Goal: Task Accomplishment & Management: Manage account settings

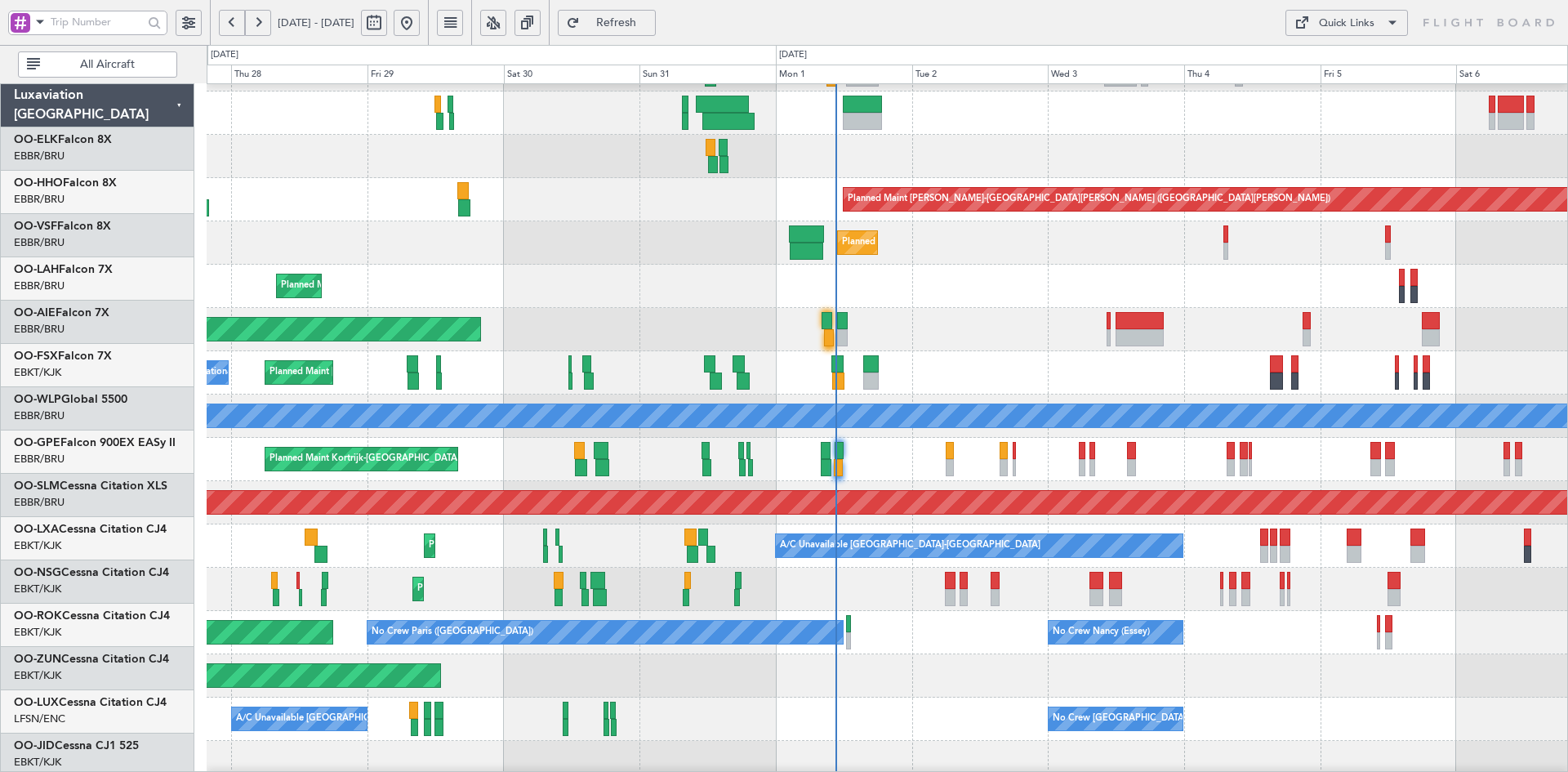
scroll to position [80, 0]
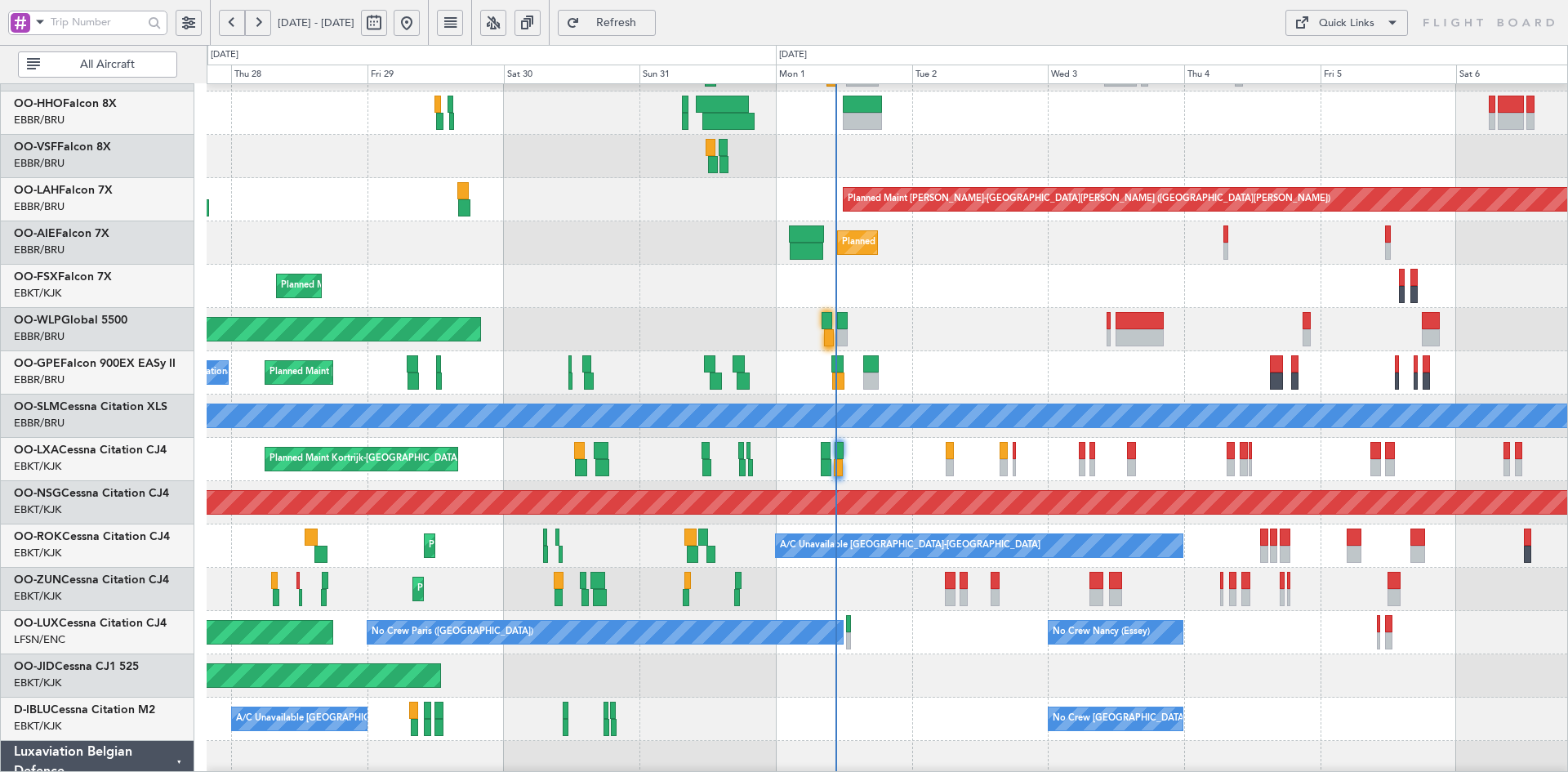
click at [1213, 318] on div "Planned Maint [GEOGRAPHIC_DATA] ([GEOGRAPHIC_DATA])" at bounding box center [887, 329] width 1360 height 44
click at [1217, 637] on div "No Crew [PERSON_NAME] ([PERSON_NAME]) Planned Maint [GEOGRAPHIC_DATA] ([GEOGRAP…" at bounding box center [887, 632] width 1360 height 44
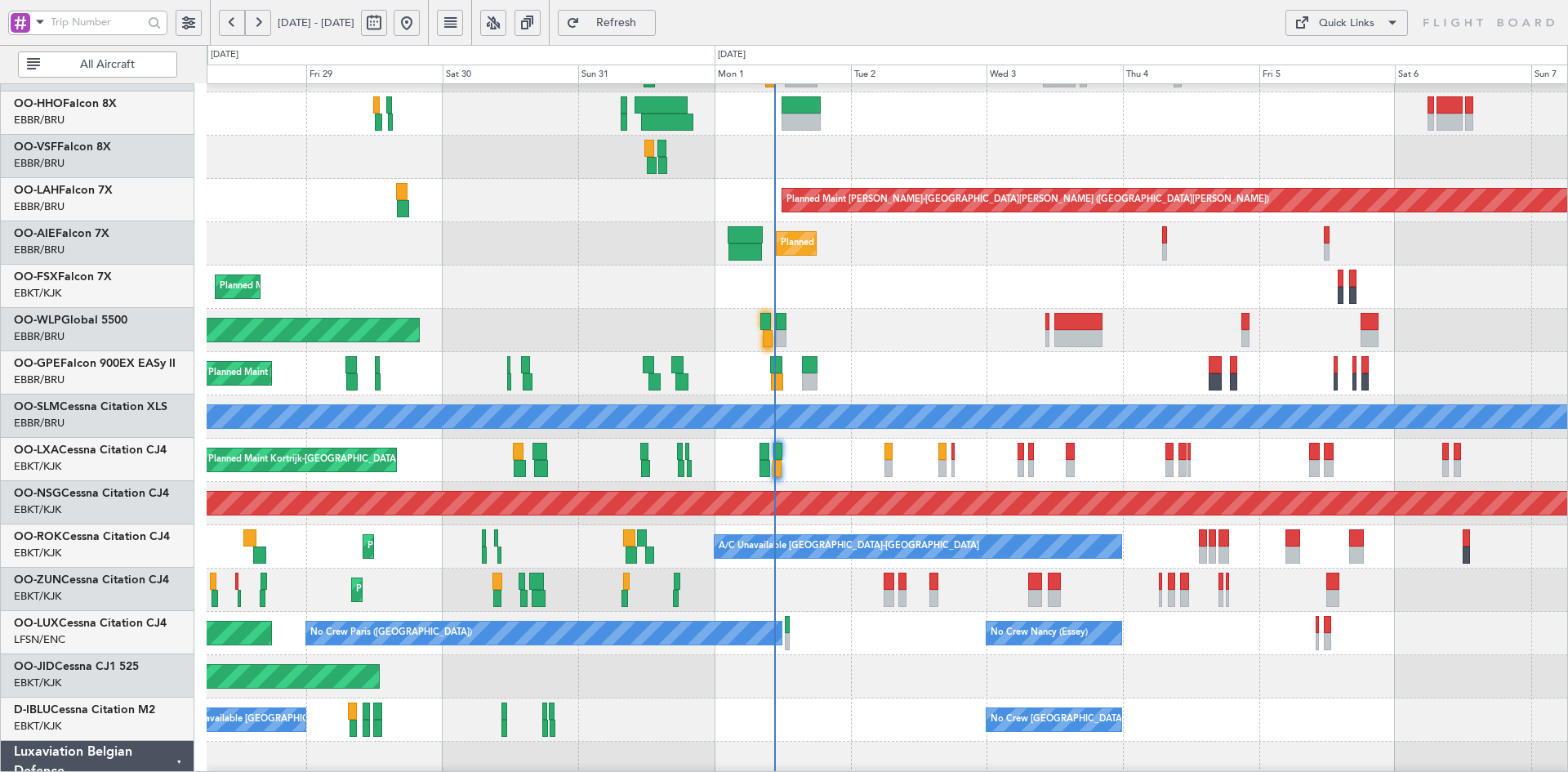
scroll to position [79, 0]
click at [1274, 345] on div "Planned Maint [GEOGRAPHIC_DATA] ([GEOGRAPHIC_DATA])" at bounding box center [887, 330] width 1360 height 44
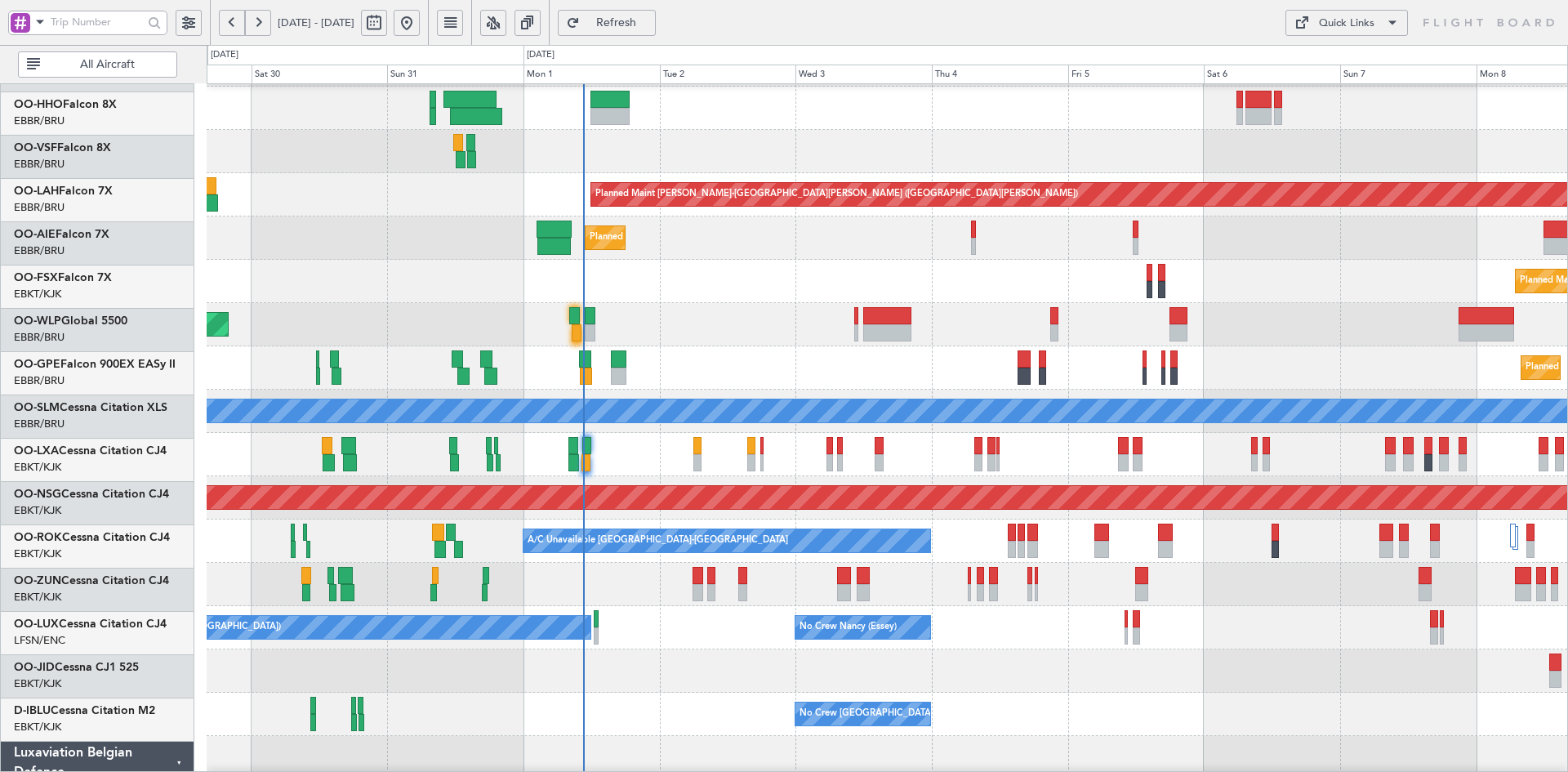
scroll to position [84, 0]
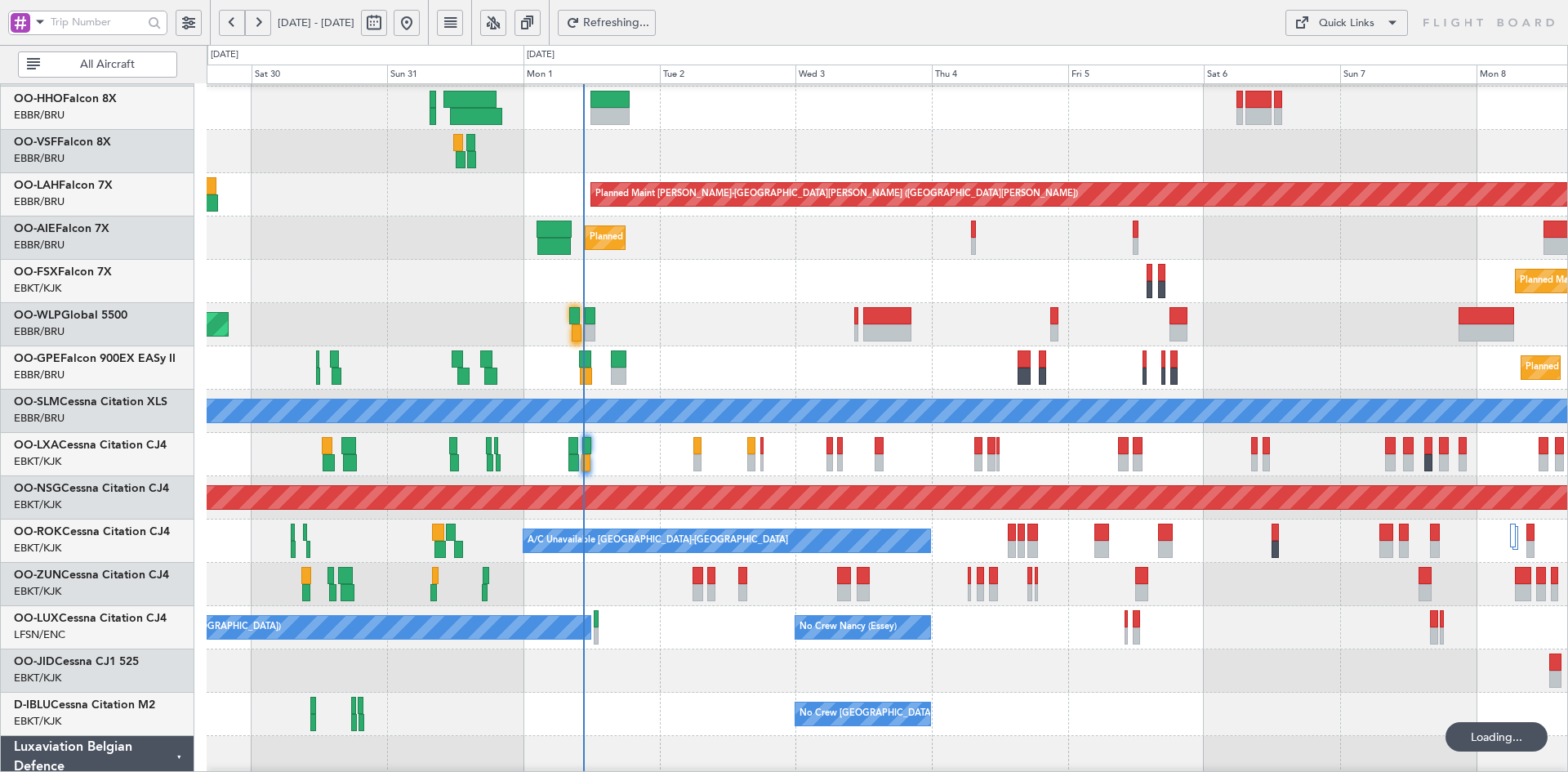
click at [1273, 309] on div "Planned Maint [GEOGRAPHIC_DATA] ([GEOGRAPHIC_DATA])" at bounding box center [887, 324] width 1360 height 44
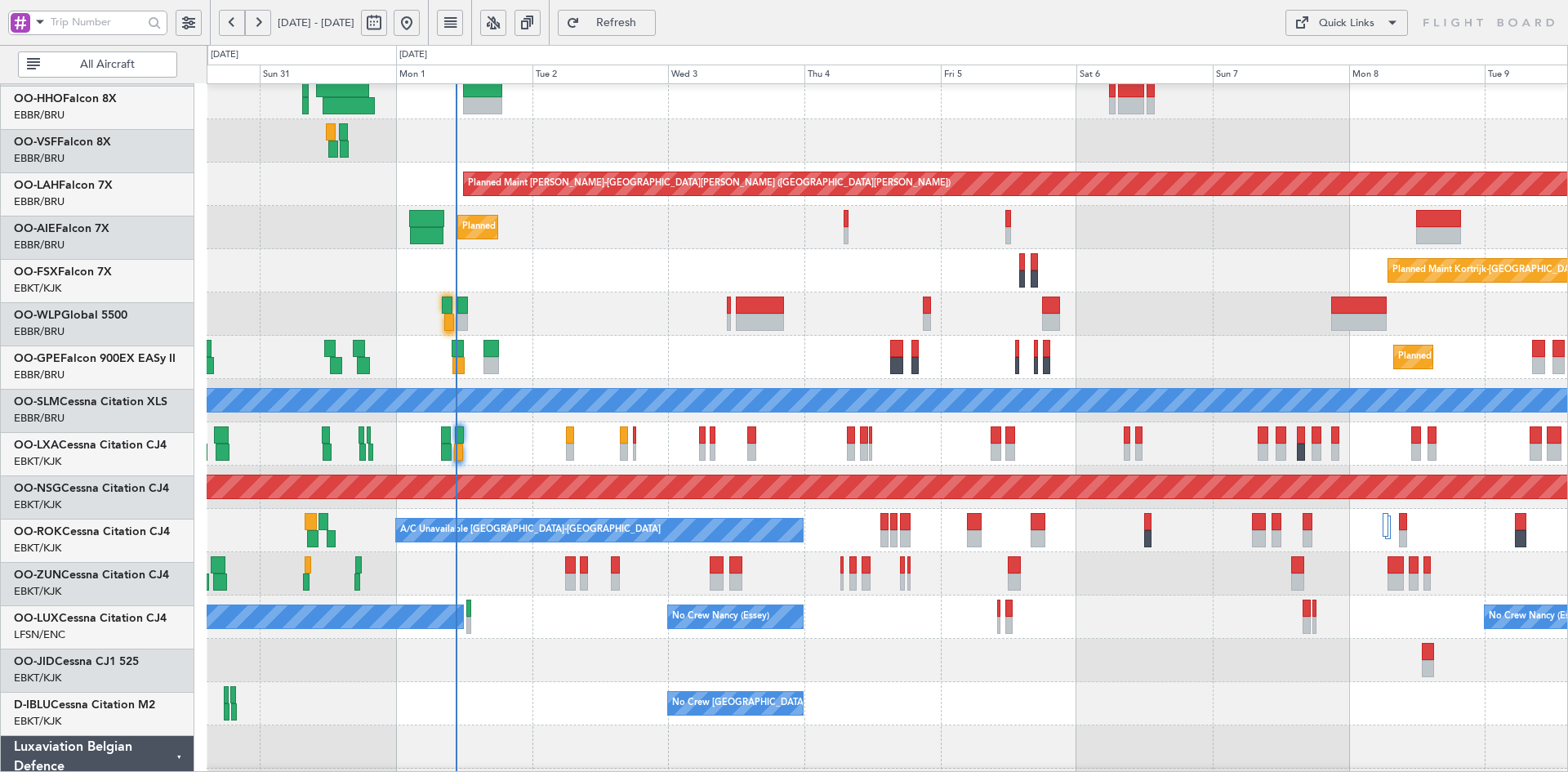
scroll to position [94, 0]
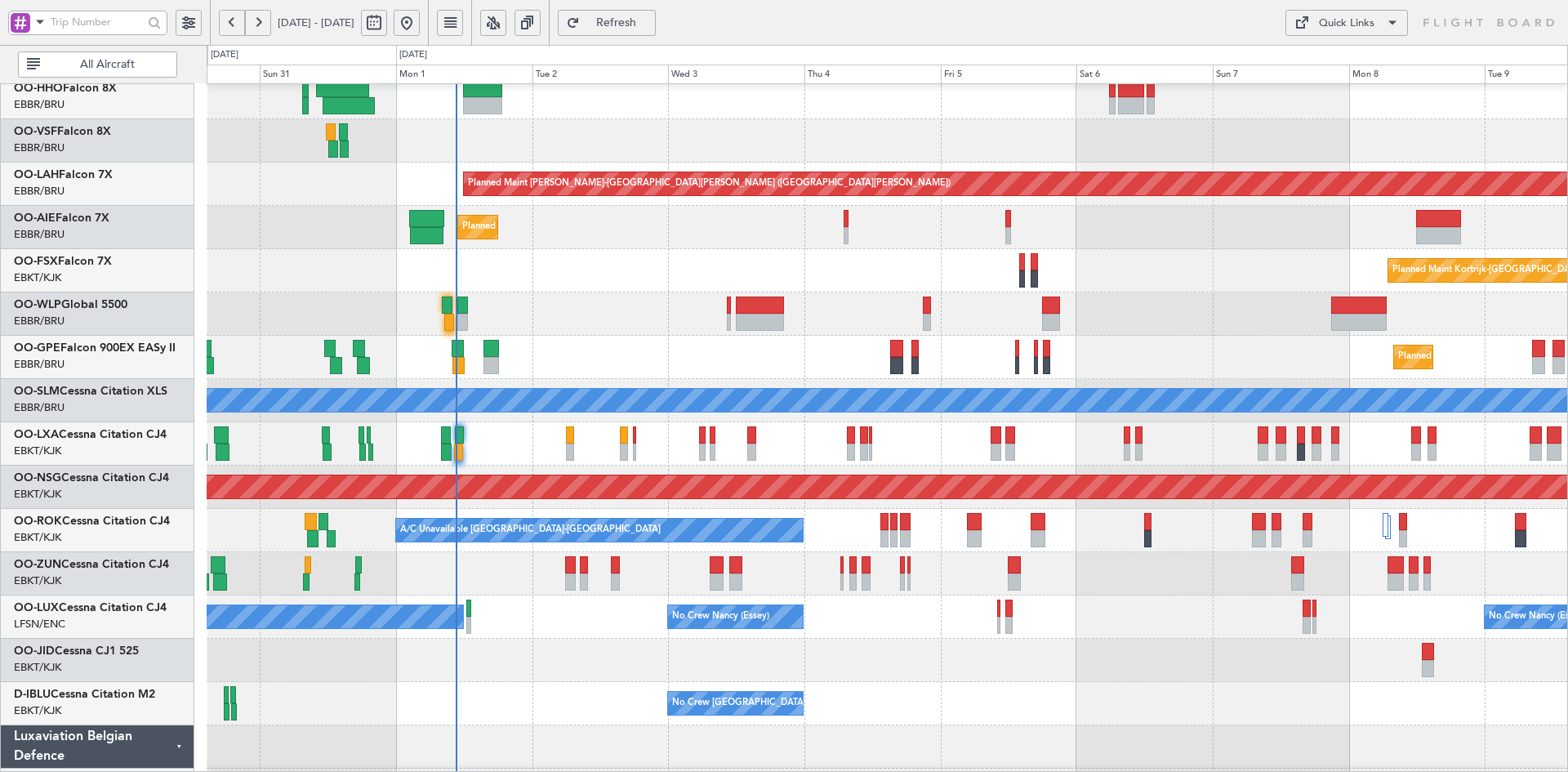
click at [888, 249] on div "Planned Maint Kortrijk-[GEOGRAPHIC_DATA] Planned Maint [GEOGRAPHIC_DATA]-[GEOGR…" at bounding box center [887, 270] width 1360 height 44
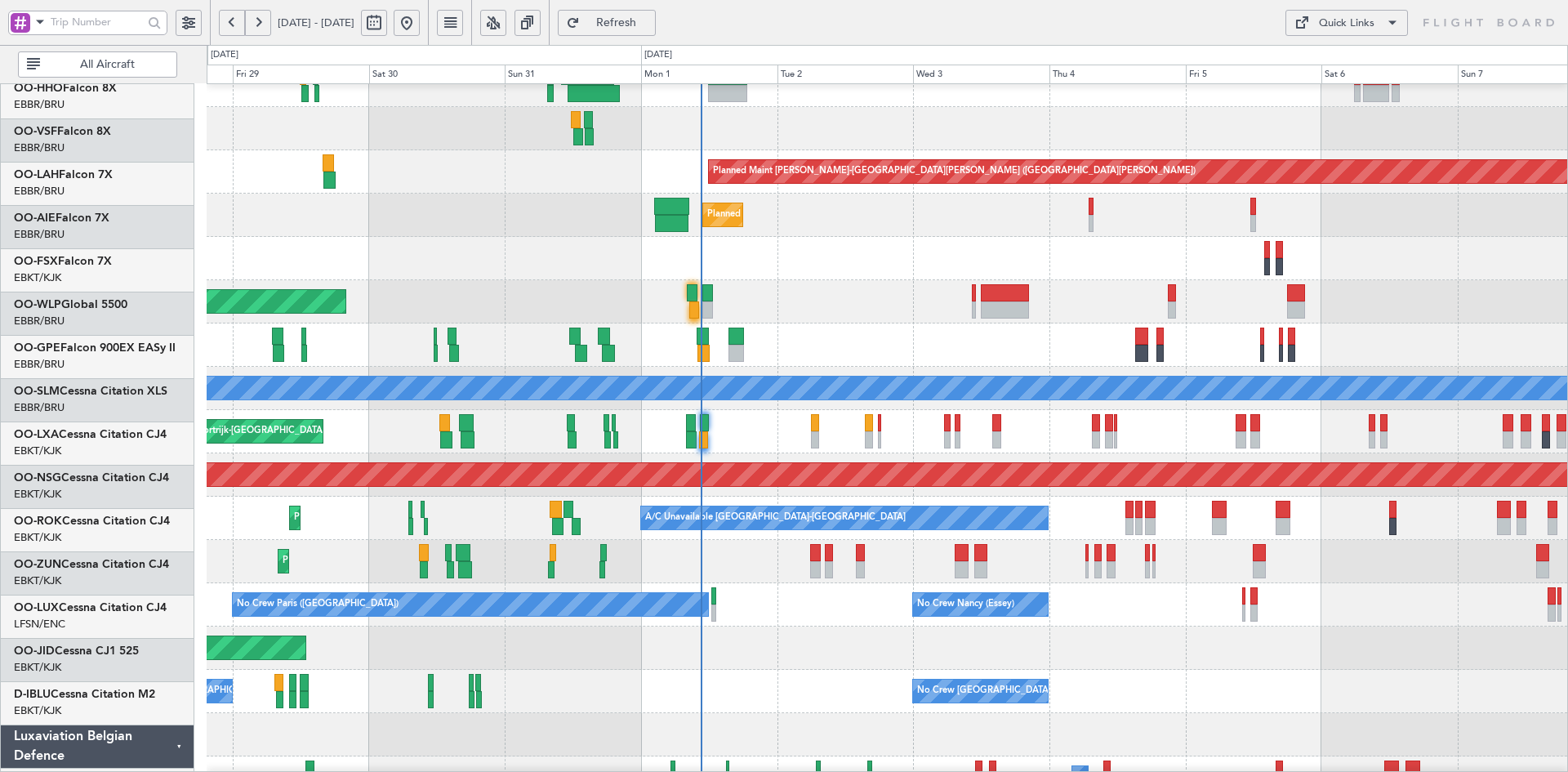
scroll to position [107, 0]
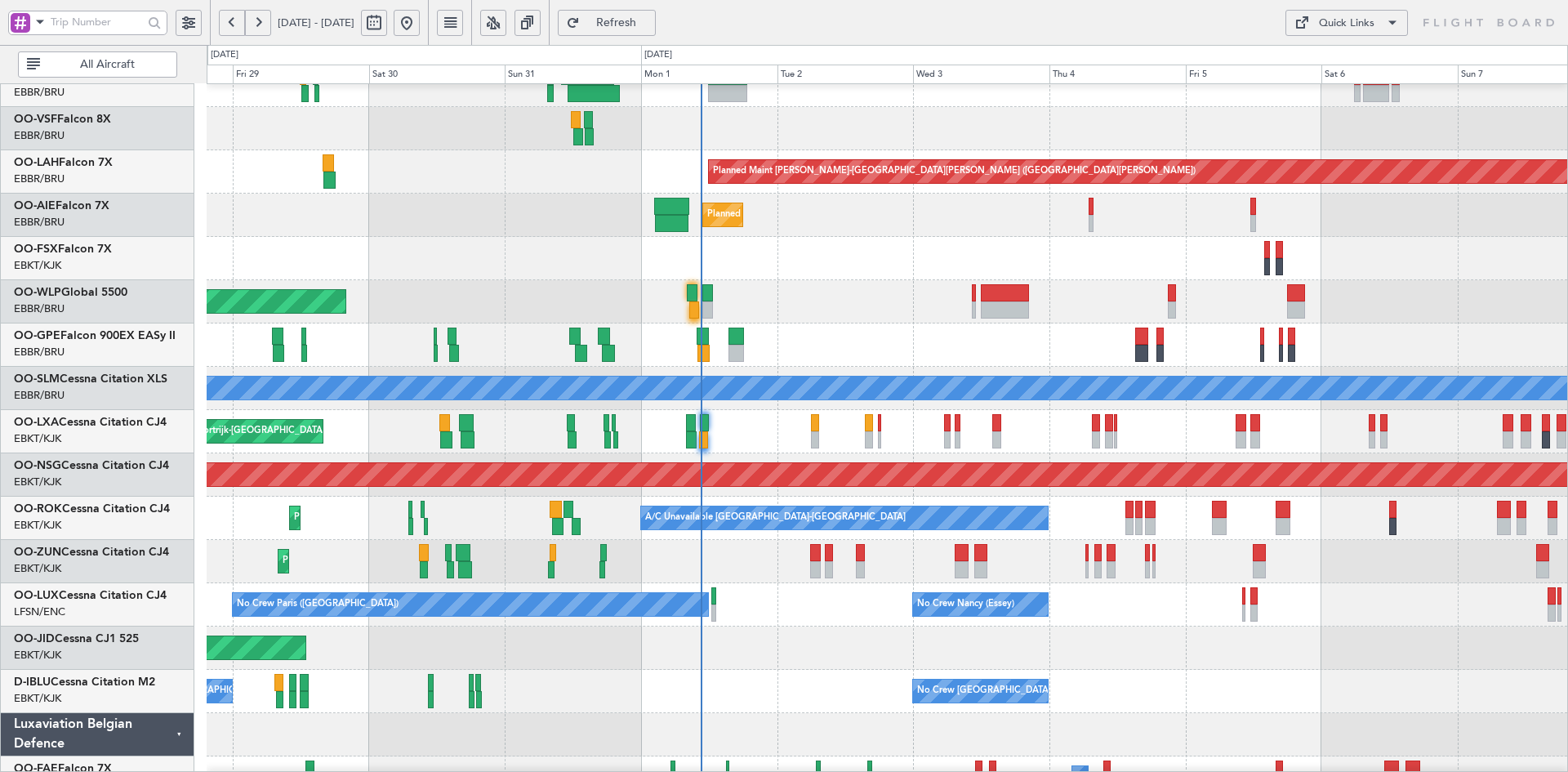
click at [869, 382] on div "Planned Maint Alton-st Louis (St Louis Regl) Planned Maint London (Farnborough)…" at bounding box center [887, 410] width 1360 height 866
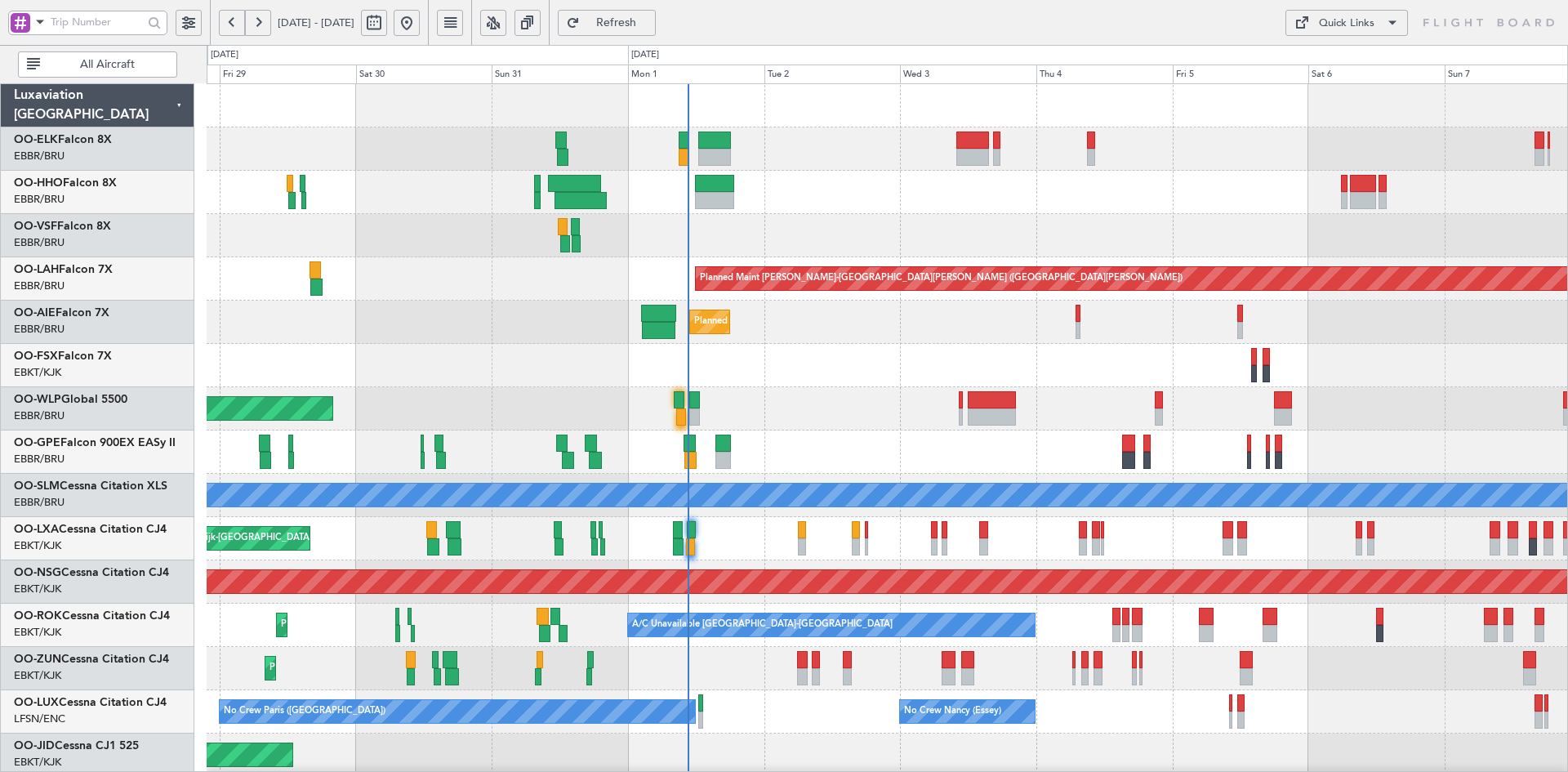
click at [1022, 313] on div "Planned Maint Kortrijk-Wevelgem Planned Maint Alton-st Louis (St Louis Regl) Pl…" at bounding box center [887, 517] width 1360 height 866
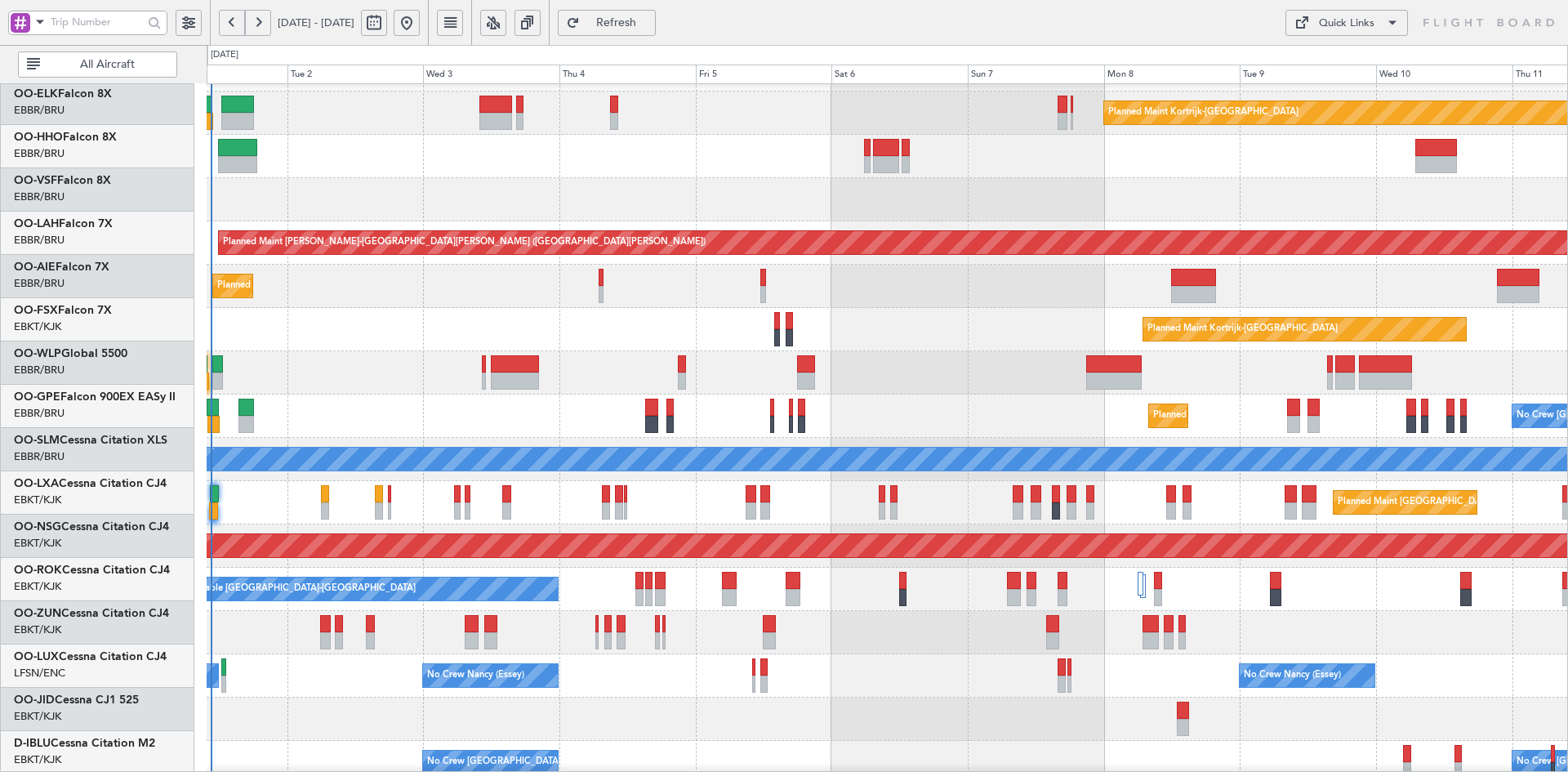
scroll to position [36, 0]
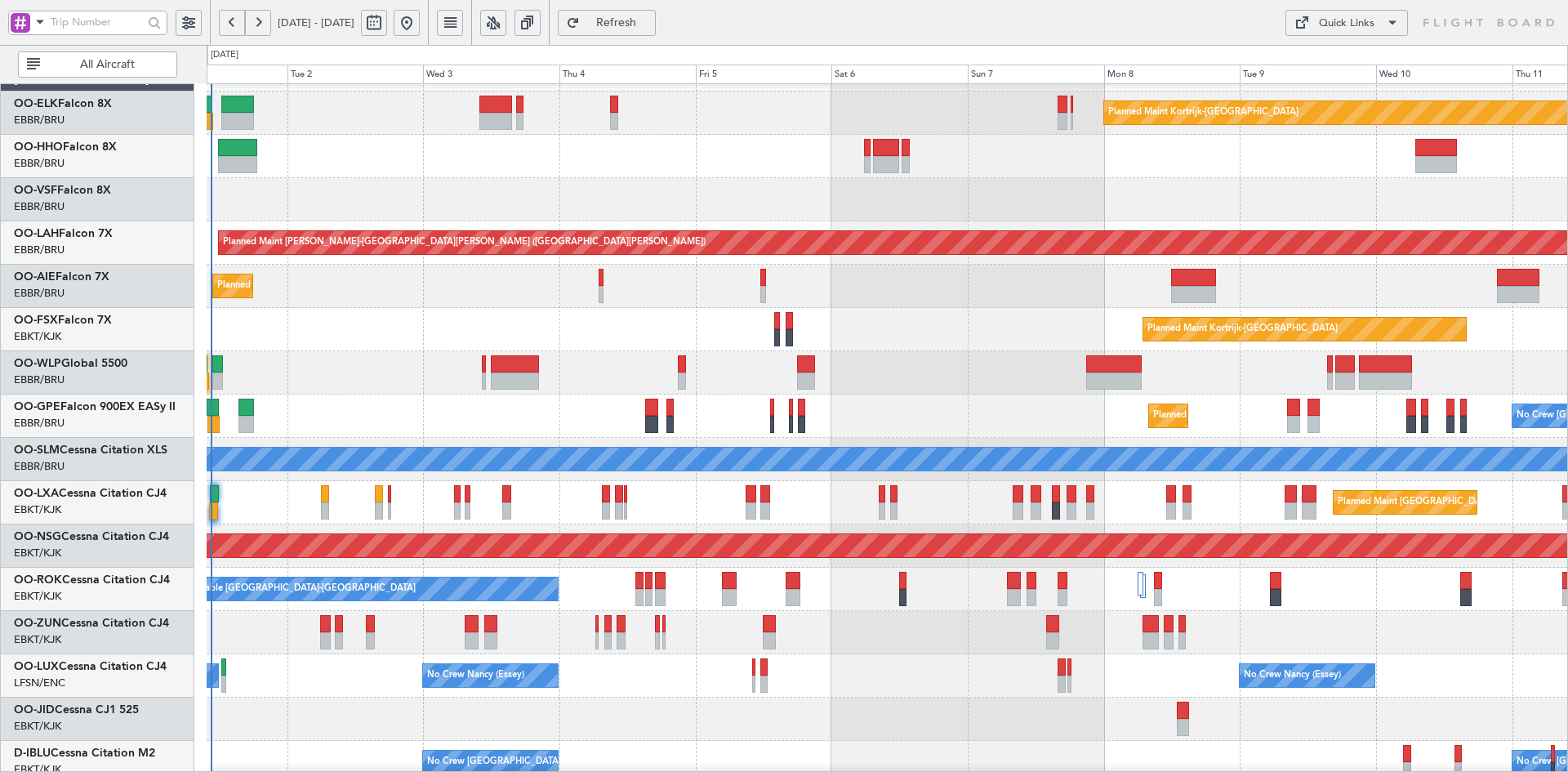
click at [965, 332] on div "Planned Maint Kortrijk-[GEOGRAPHIC_DATA]" at bounding box center [887, 329] width 1360 height 44
click at [1327, 336] on div "Planned Maint Kortrijk-[GEOGRAPHIC_DATA]" at bounding box center [887, 329] width 1360 height 44
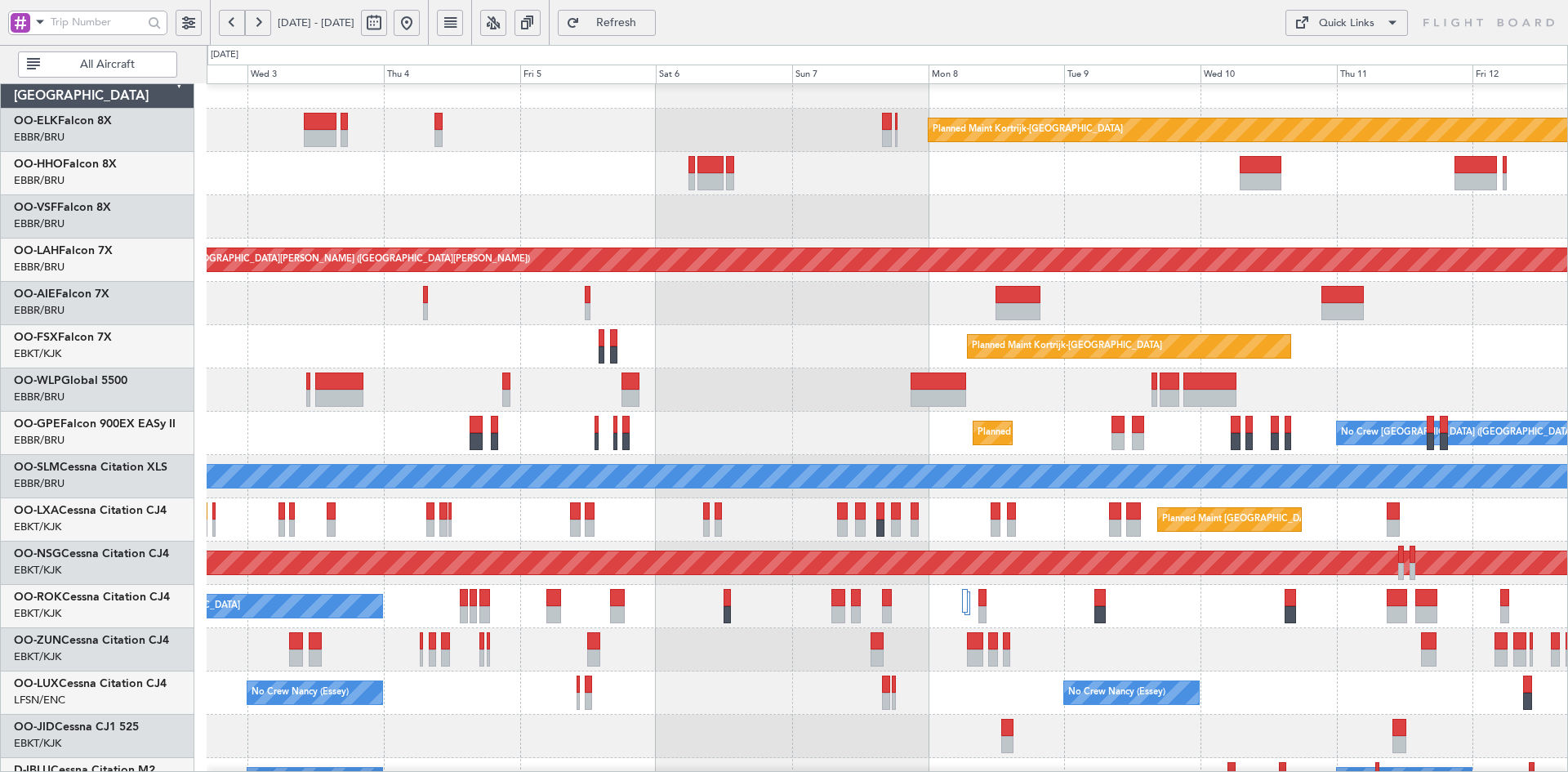
click at [1151, 607] on div "A/C Unavailable [GEOGRAPHIC_DATA]-[GEOGRAPHIC_DATA]" at bounding box center [887, 606] width 1360 height 44
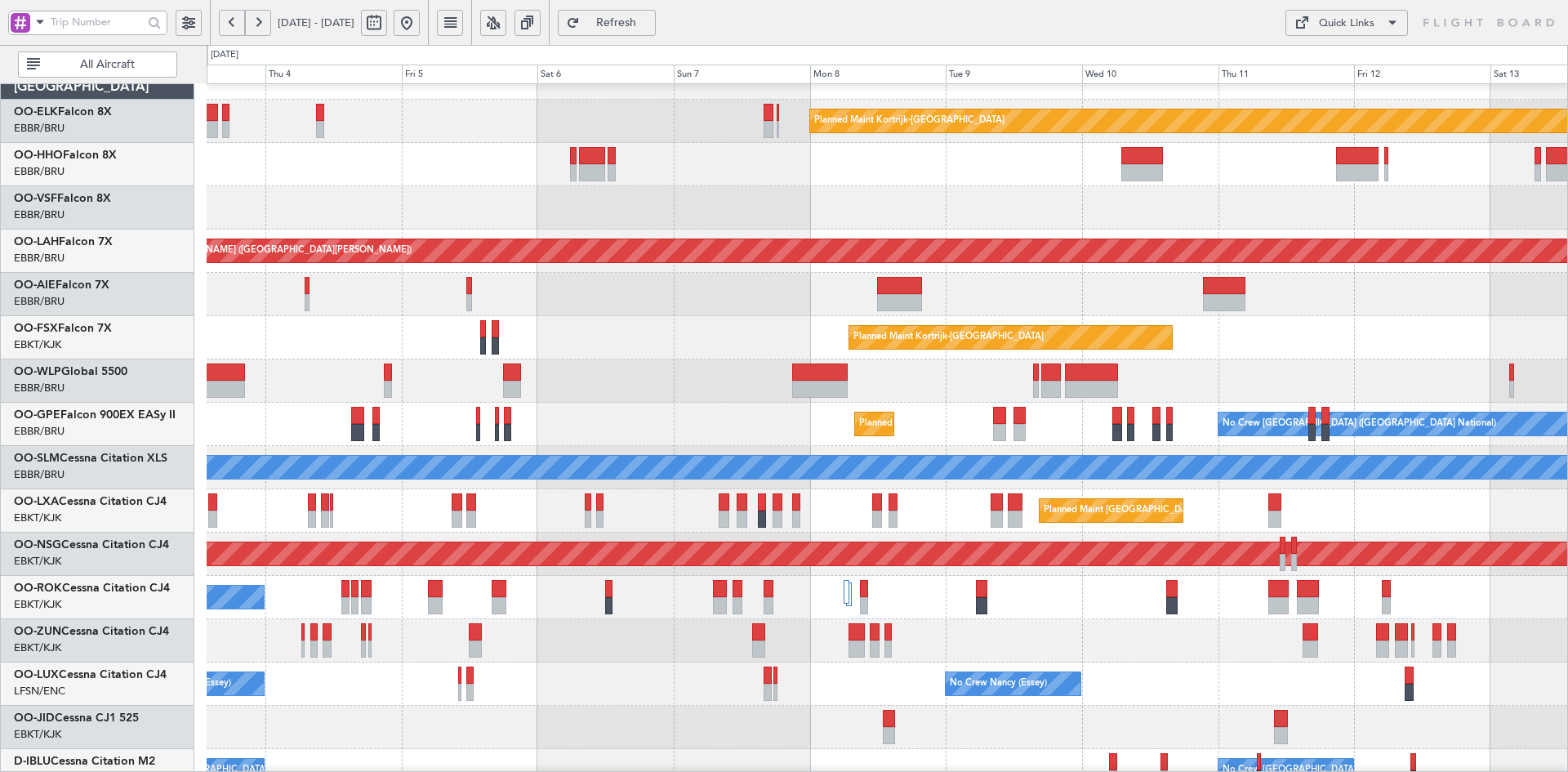
click at [1258, 340] on div "Planned Maint Kortrijk-[GEOGRAPHIC_DATA]" at bounding box center [887, 338] width 1360 height 44
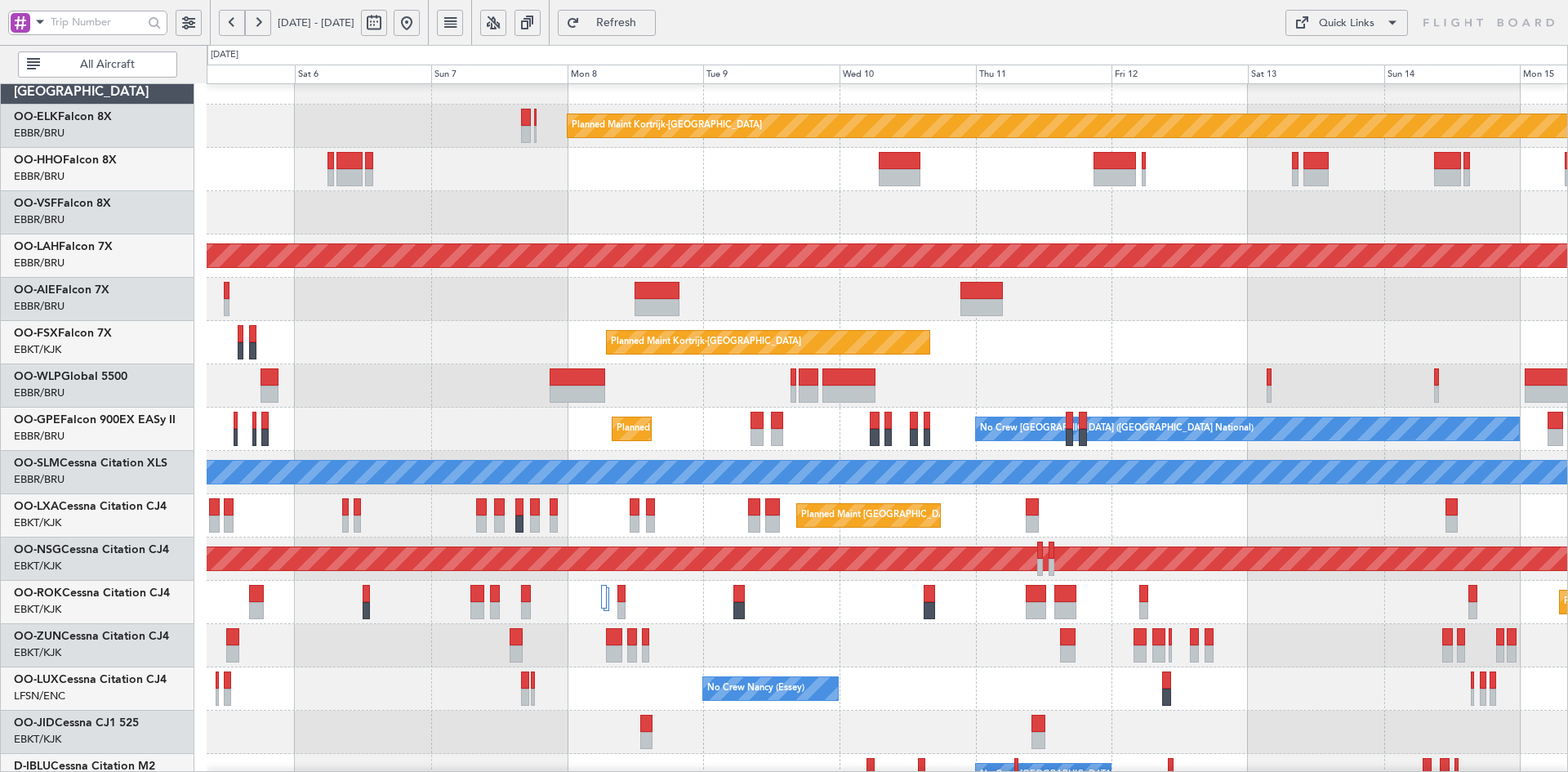
click at [1198, 513] on div "Planned Maint [GEOGRAPHIC_DATA] ([GEOGRAPHIC_DATA] National)" at bounding box center [887, 516] width 1360 height 44
click at [420, 24] on button at bounding box center [407, 23] width 26 height 26
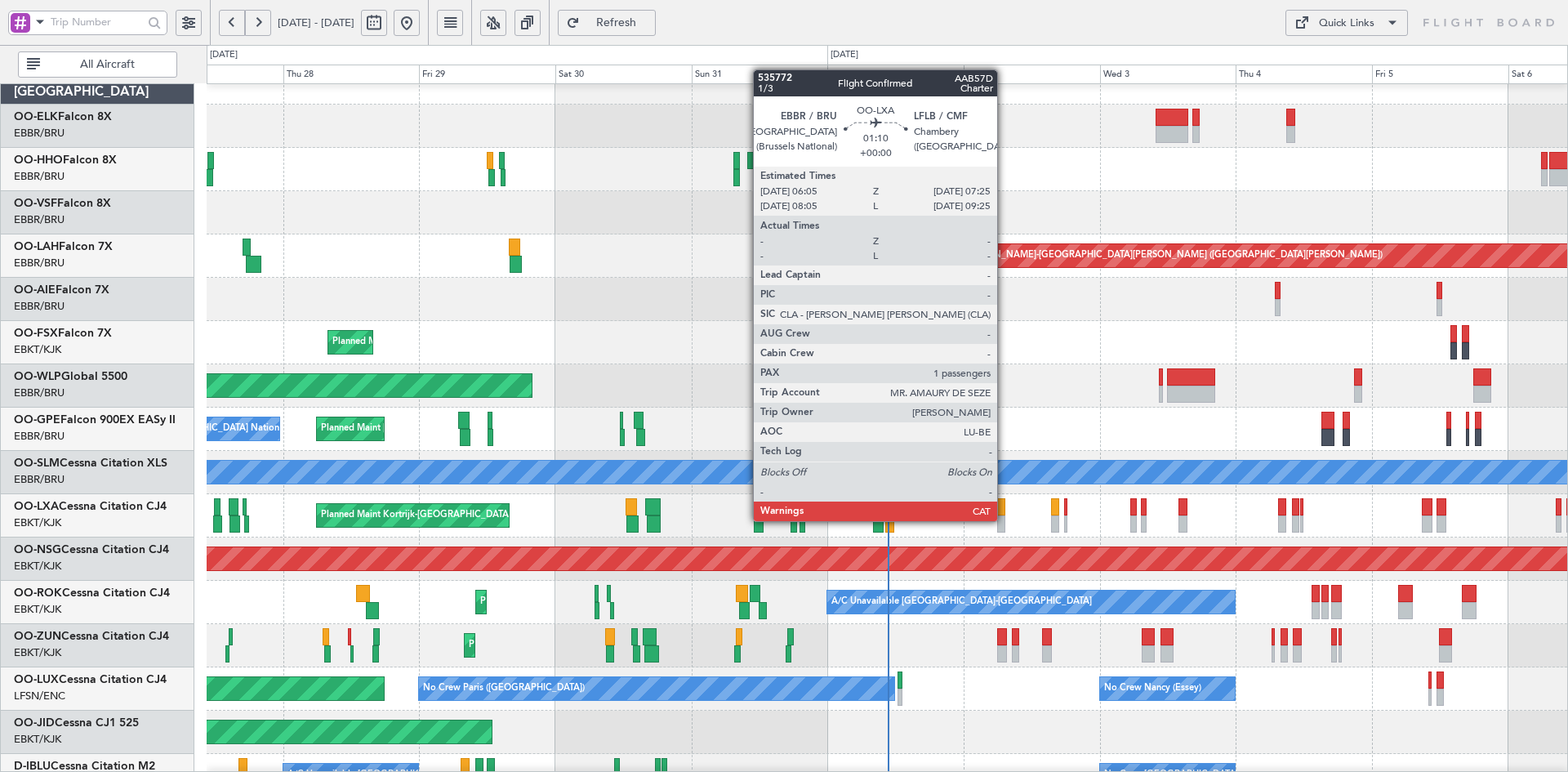
click at [1005, 522] on div at bounding box center [1002, 524] width 8 height 17
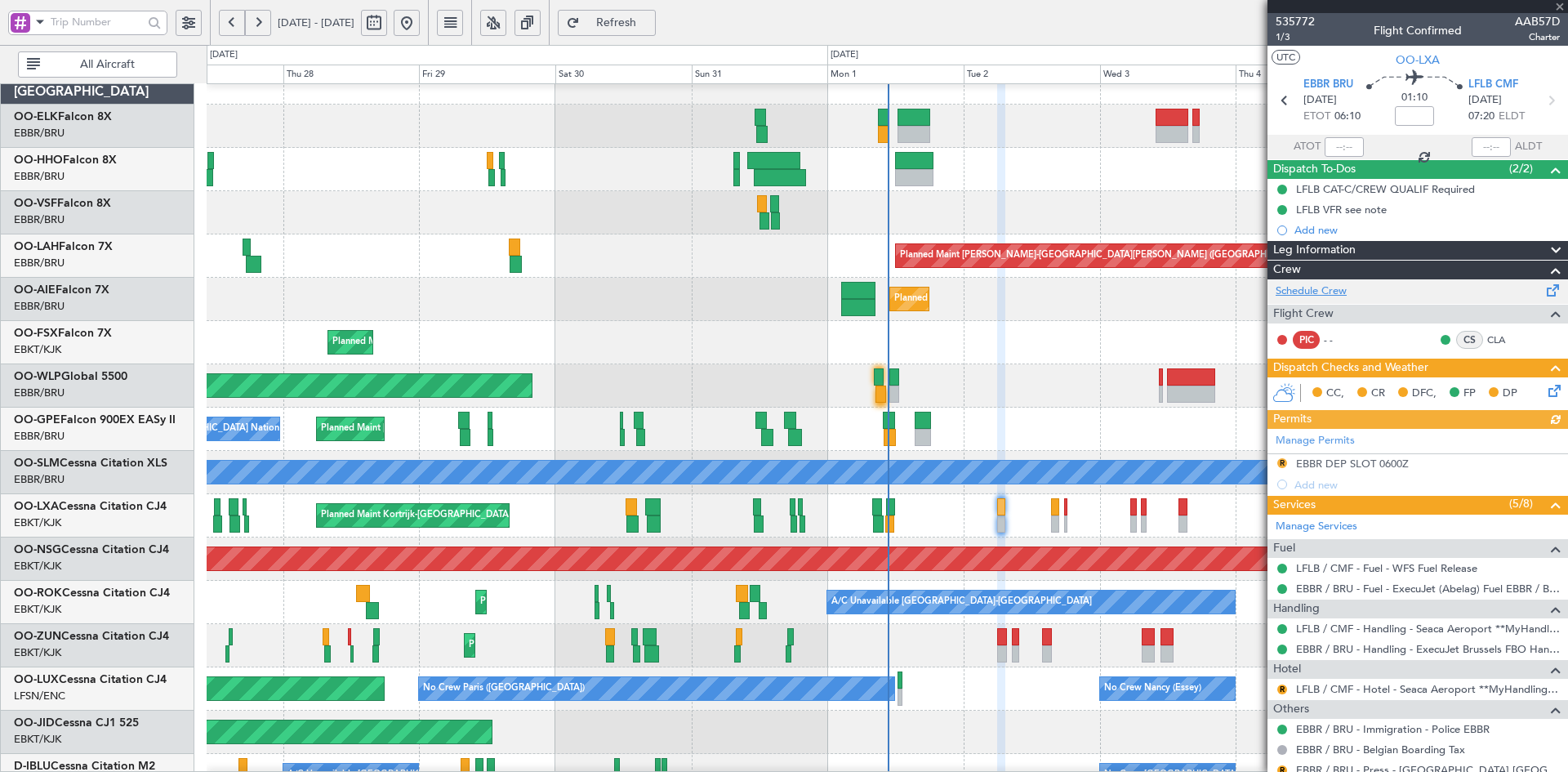
click at [1340, 285] on link "Schedule Crew" at bounding box center [1311, 292] width 71 height 16
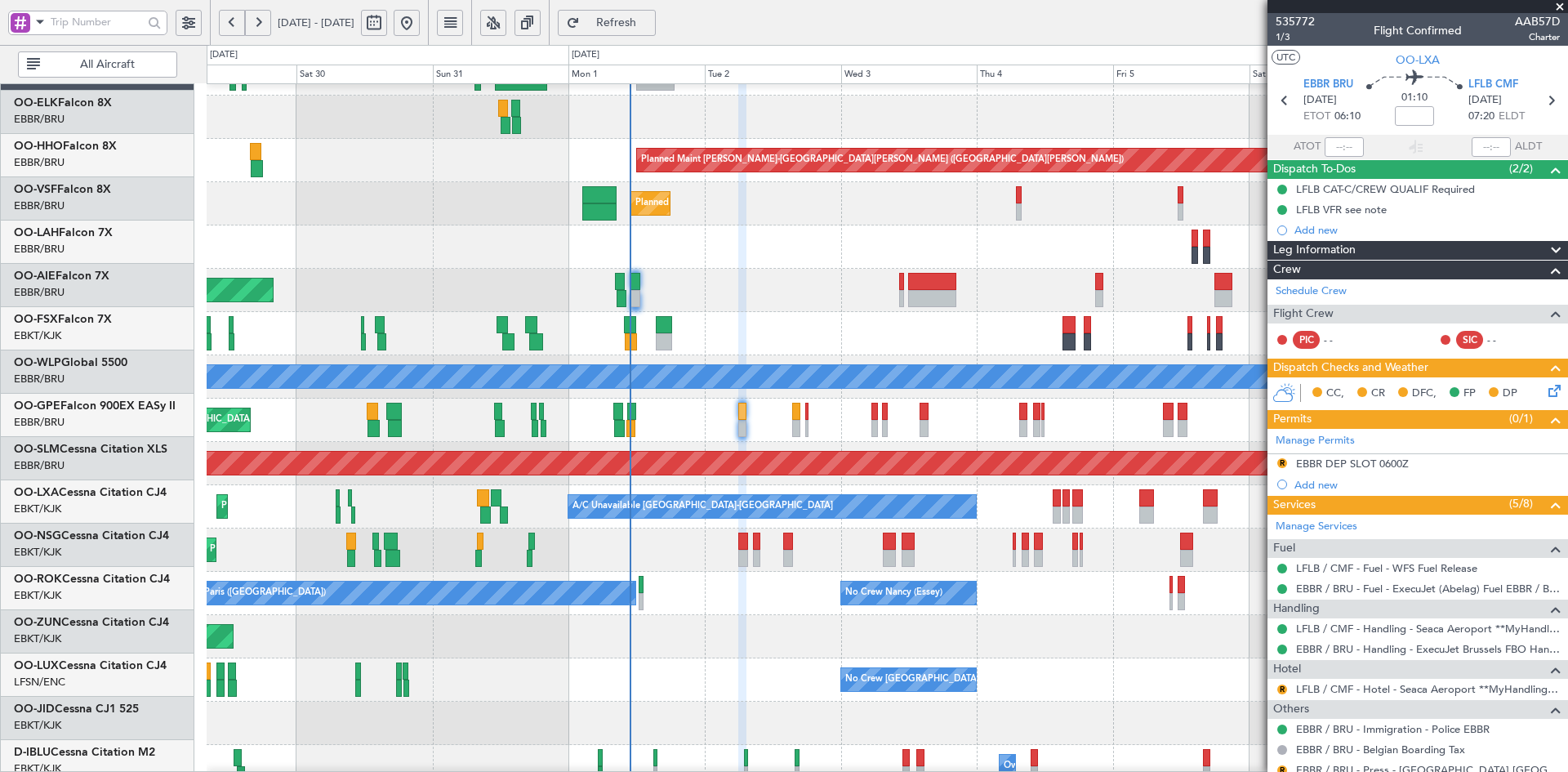
scroll to position [118, 0]
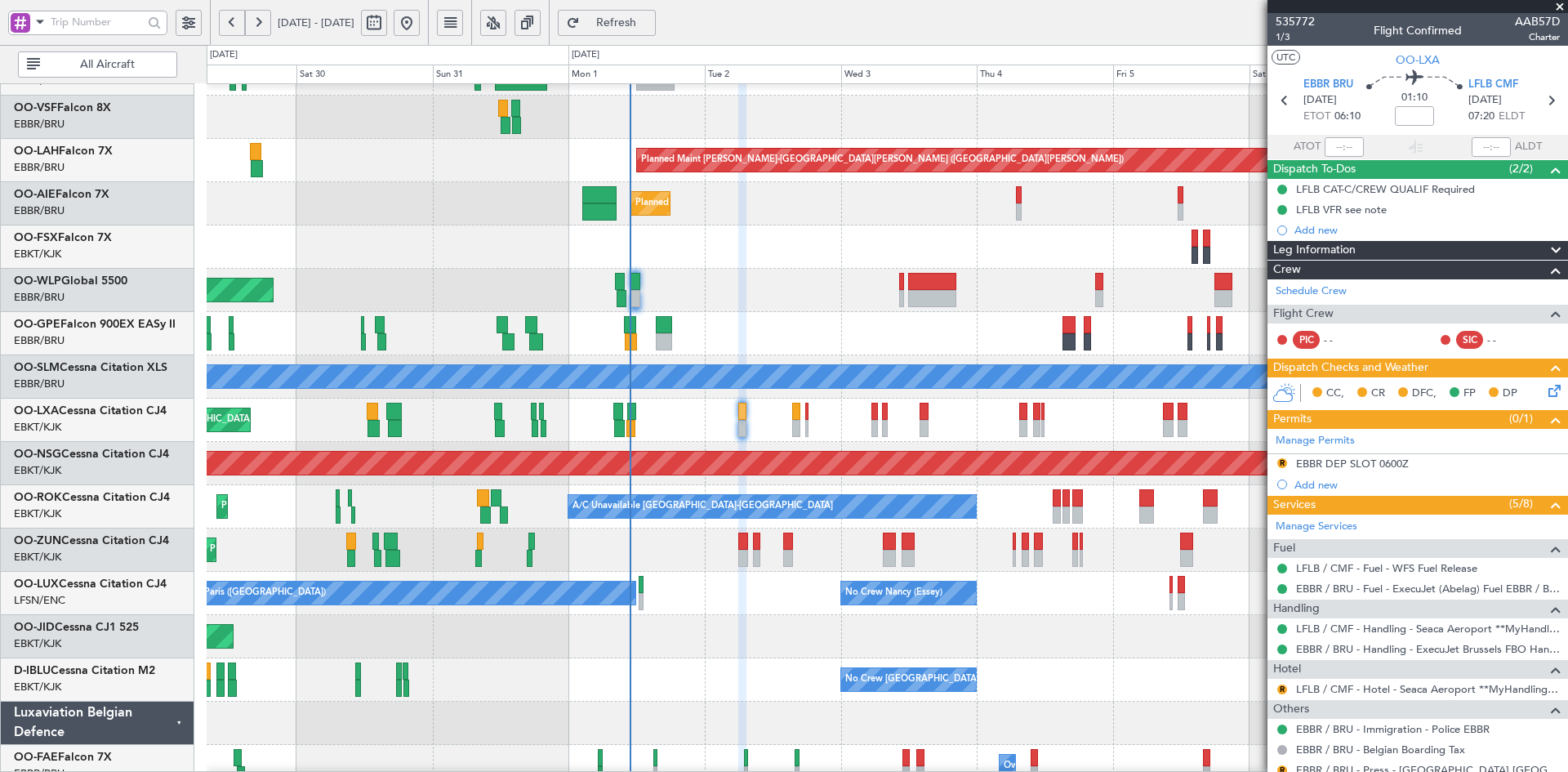
click at [778, 315] on div "Planned Maint Brussels (Brussels National) Planned Maint Brussels (Brussels Nat…" at bounding box center [887, 333] width 1360 height 44
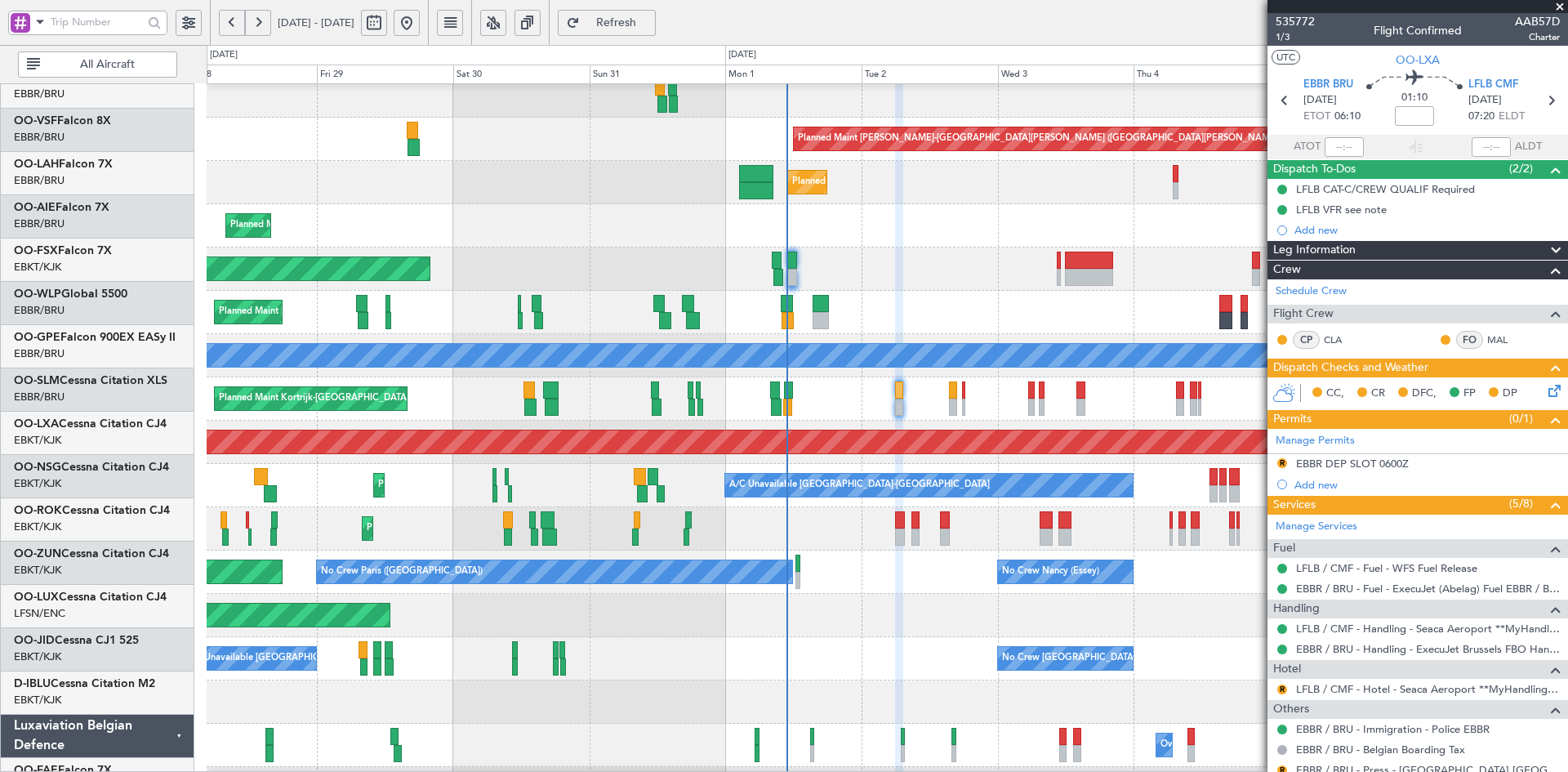
scroll to position [140, 0]
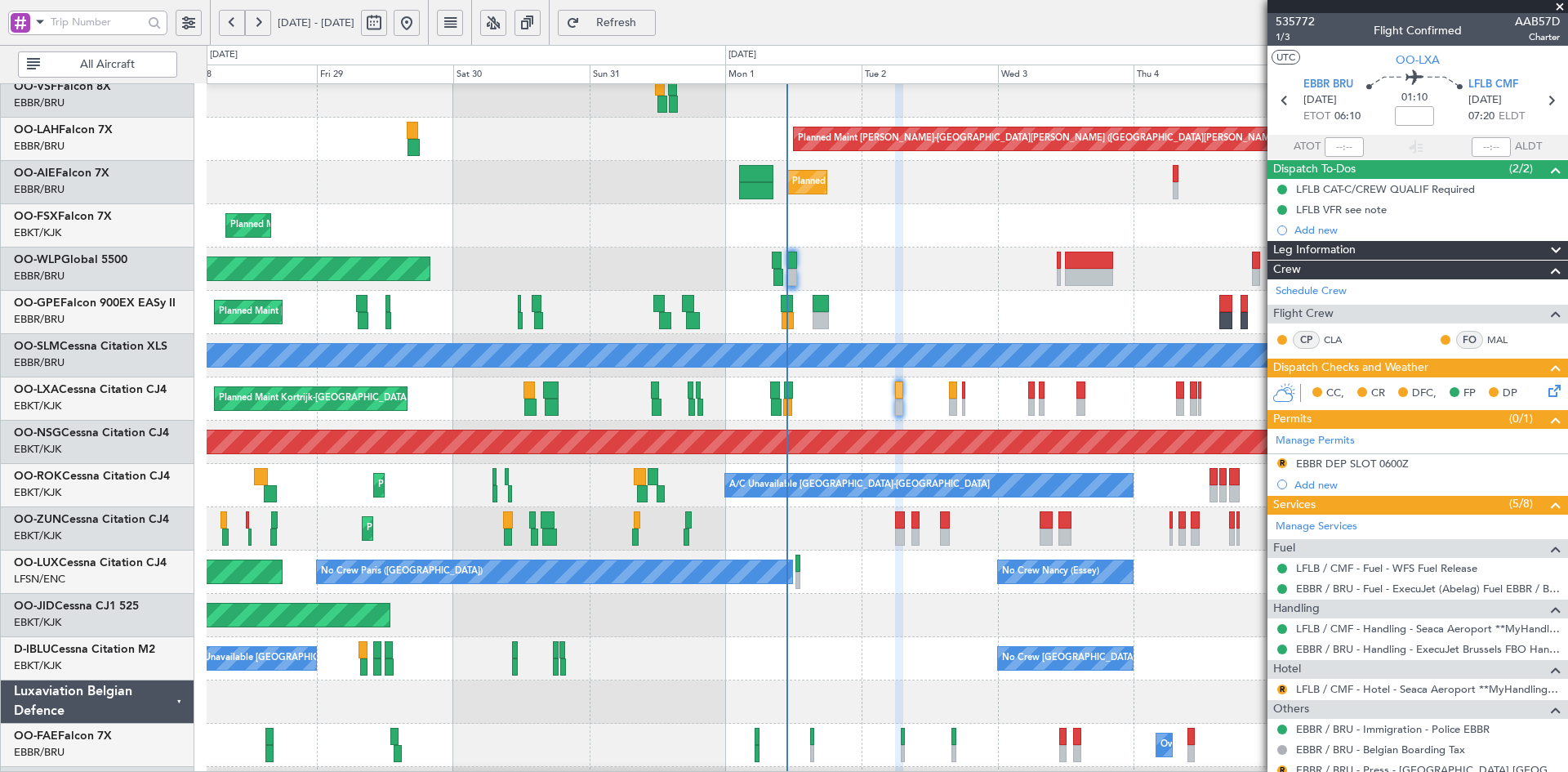
click at [1561, 7] on span at bounding box center [1560, 7] width 16 height 15
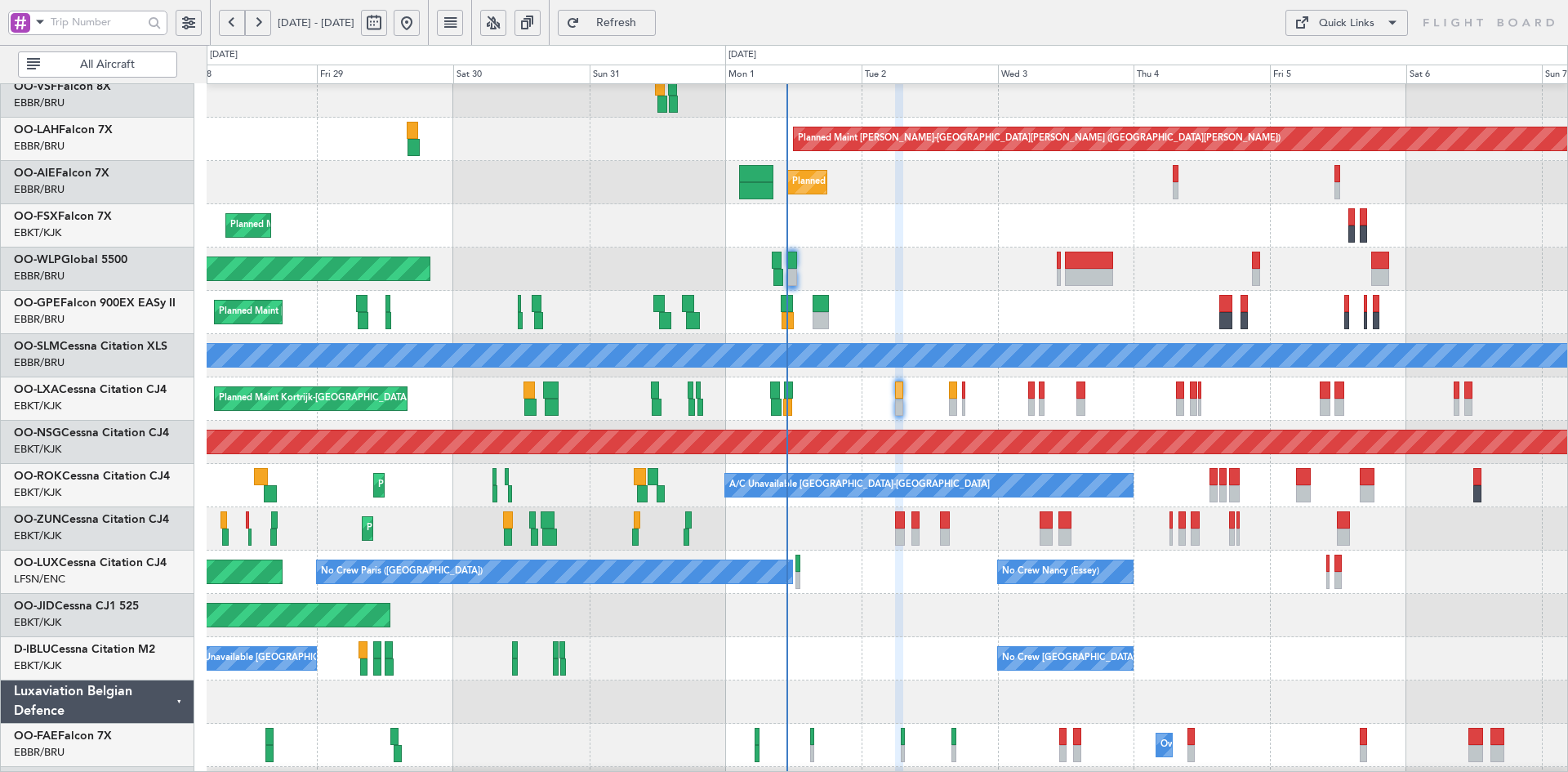
type input "0"
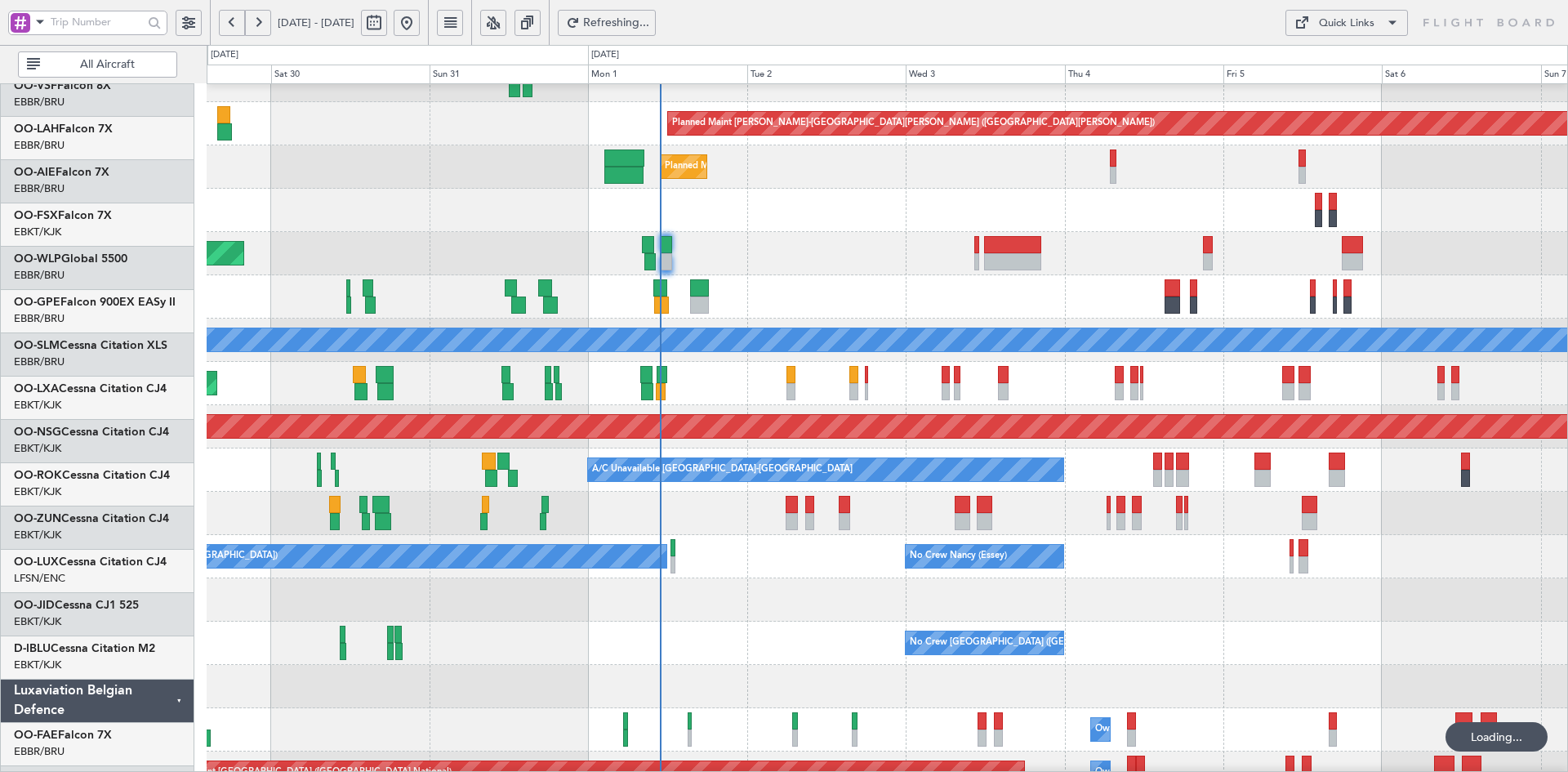
click at [818, 582] on div "Planned Maint Kortrijk-Wevelgem AOG Maint Kortrijk-Wevelgem" at bounding box center [887, 600] width 1360 height 44
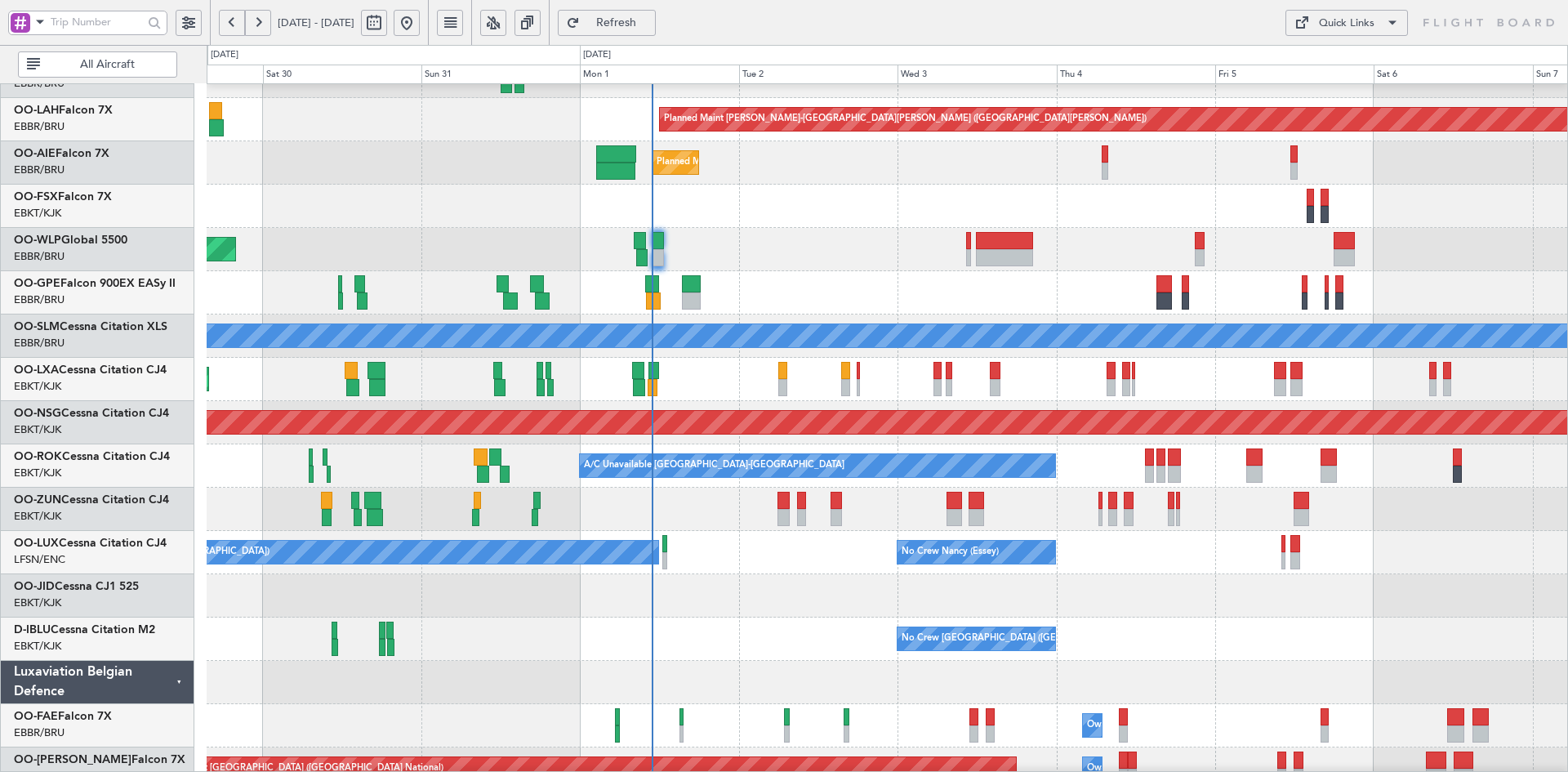
click at [227, 242] on div "Planned Maint Alton-st Louis (St Louis Regl) Planned Maint London (Farnborough)…" at bounding box center [887, 357] width 1360 height 866
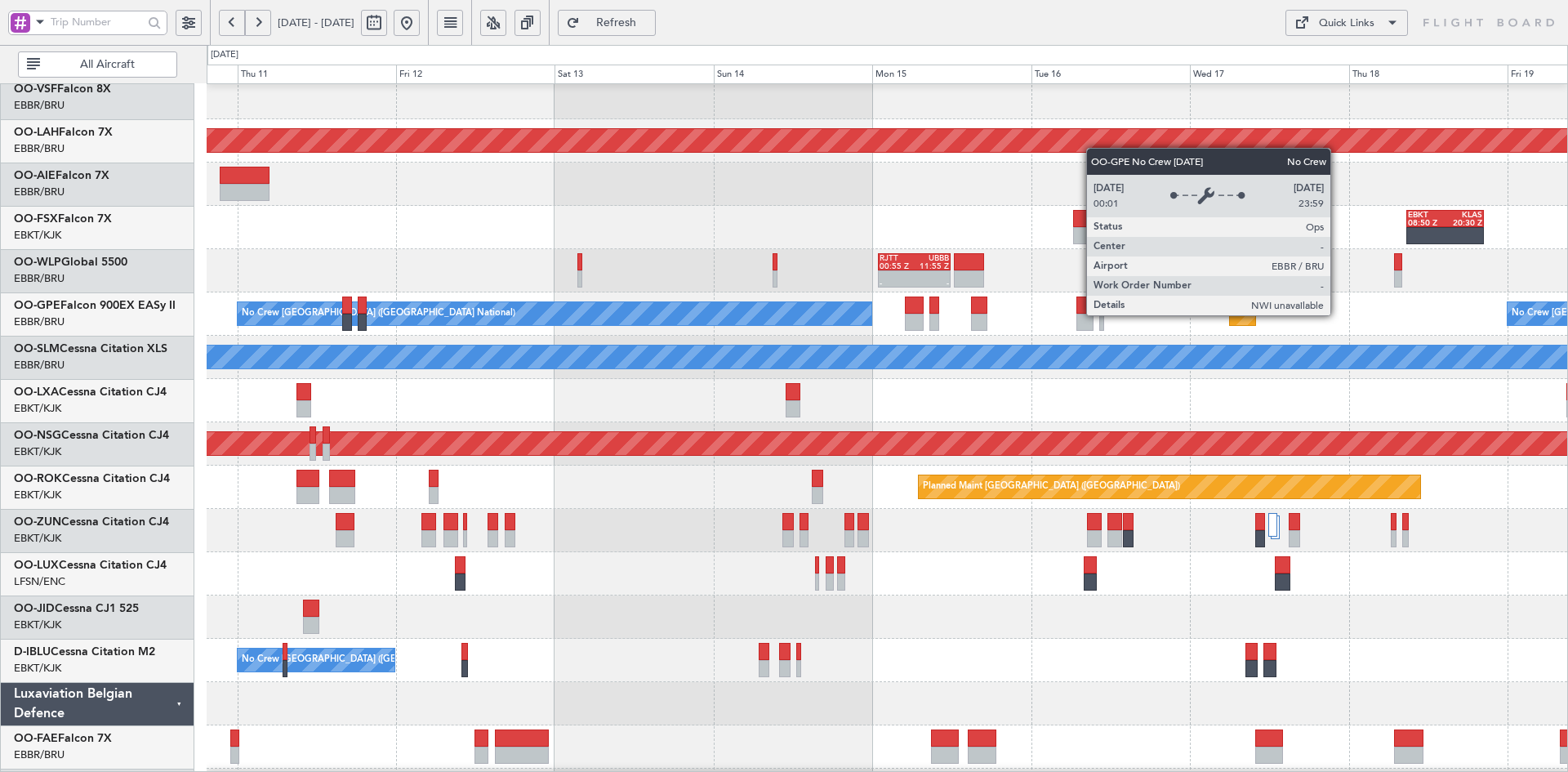
click at [527, 314] on div "No Crew [GEOGRAPHIC_DATA] ([GEOGRAPHIC_DATA] National)" at bounding box center [555, 314] width 634 height 23
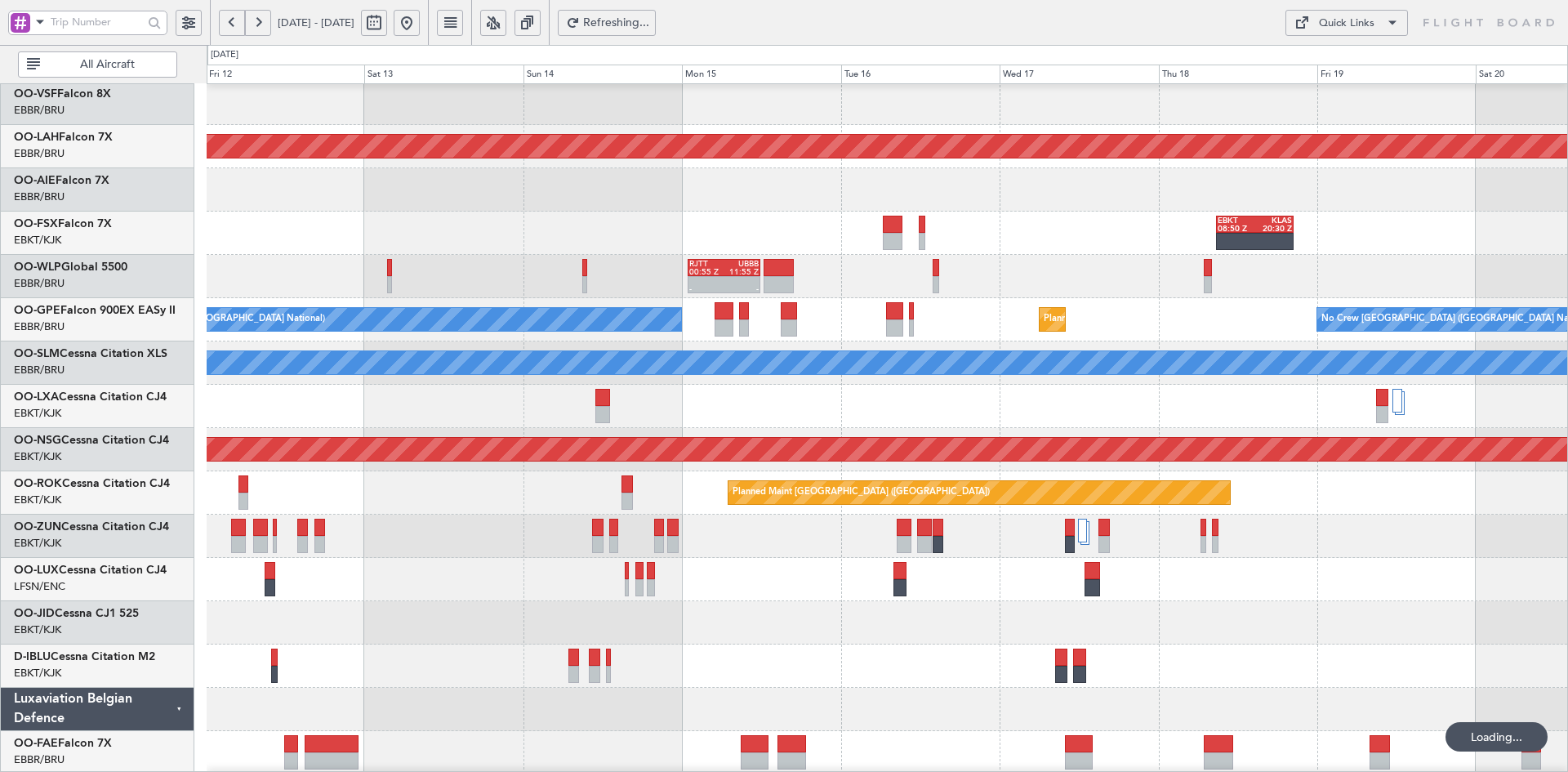
scroll to position [153, 0]
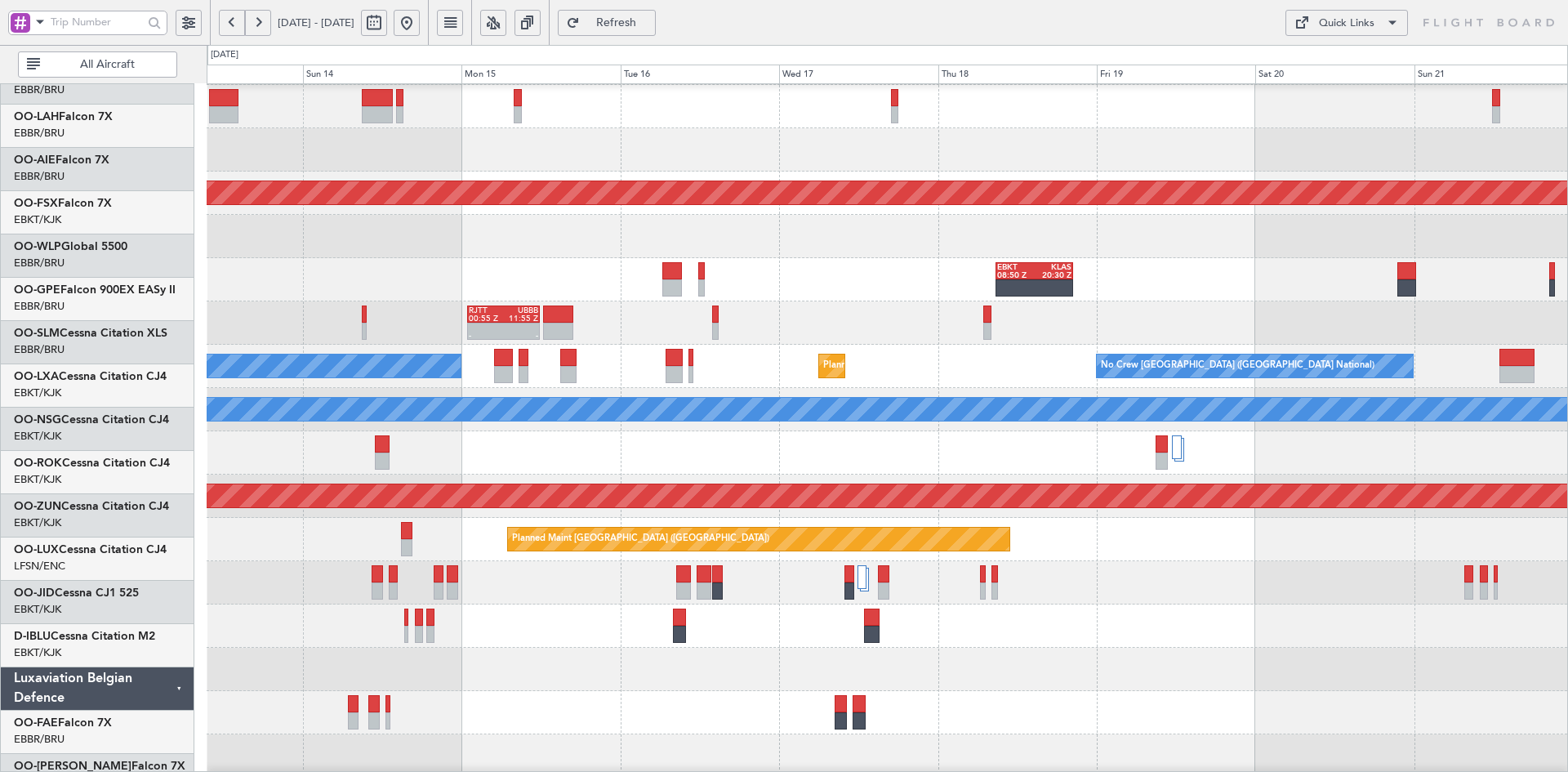
click at [1140, 333] on div "- - RJTT 00:55 Z UBBB 11:55 Z" at bounding box center [887, 323] width 1360 height 44
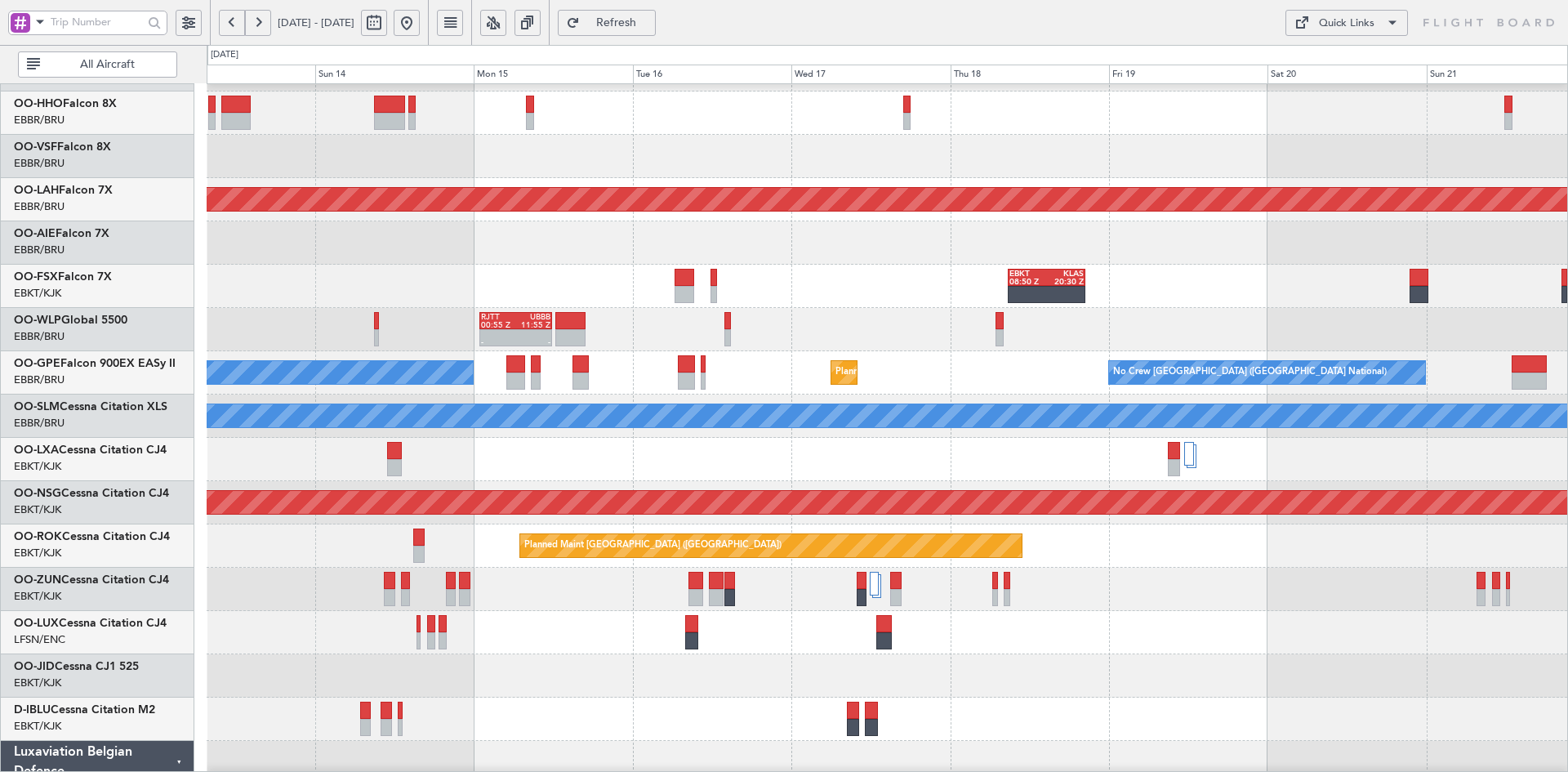
click at [1187, 274] on div "EBKT 08:50 Z KLAS 20:30 Z" at bounding box center [887, 286] width 1360 height 44
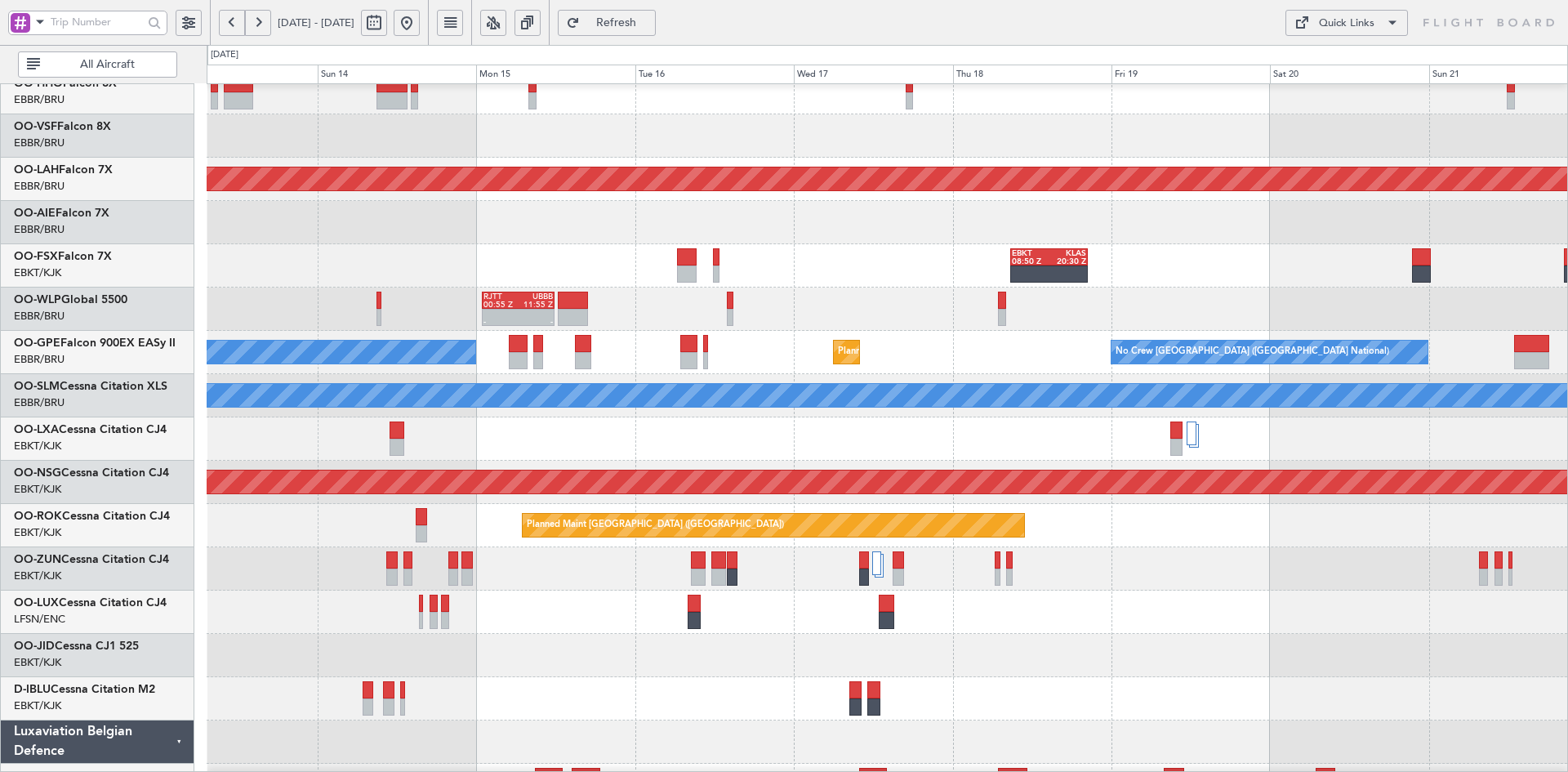
click at [1135, 345] on div "Planned Maint Alton-st Louis (St Louis Regl) EBKT 08:50 Z KLAS 20:30 Z - - RJTT…" at bounding box center [887, 417] width 1360 height 866
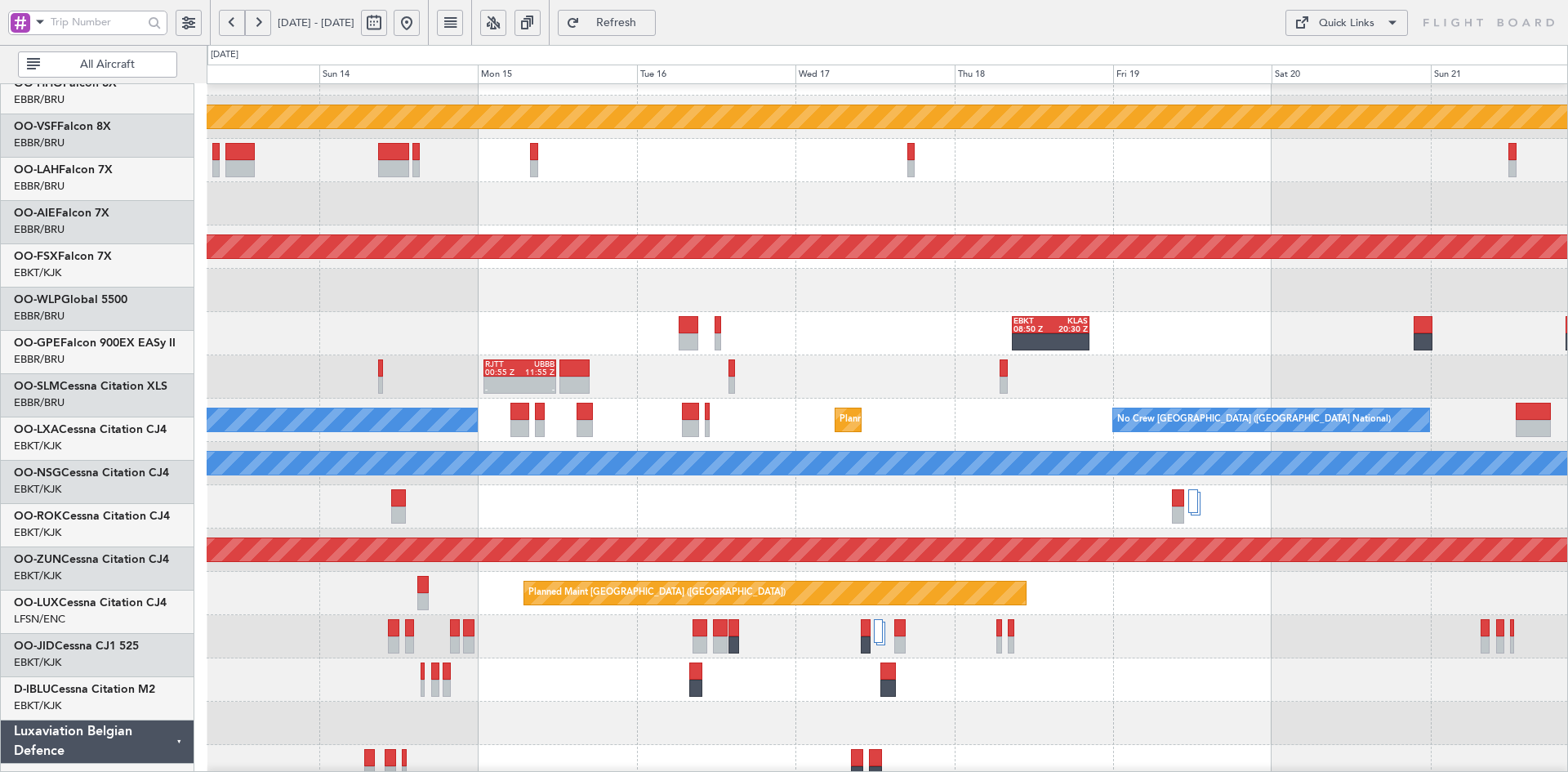
scroll to position [32, 0]
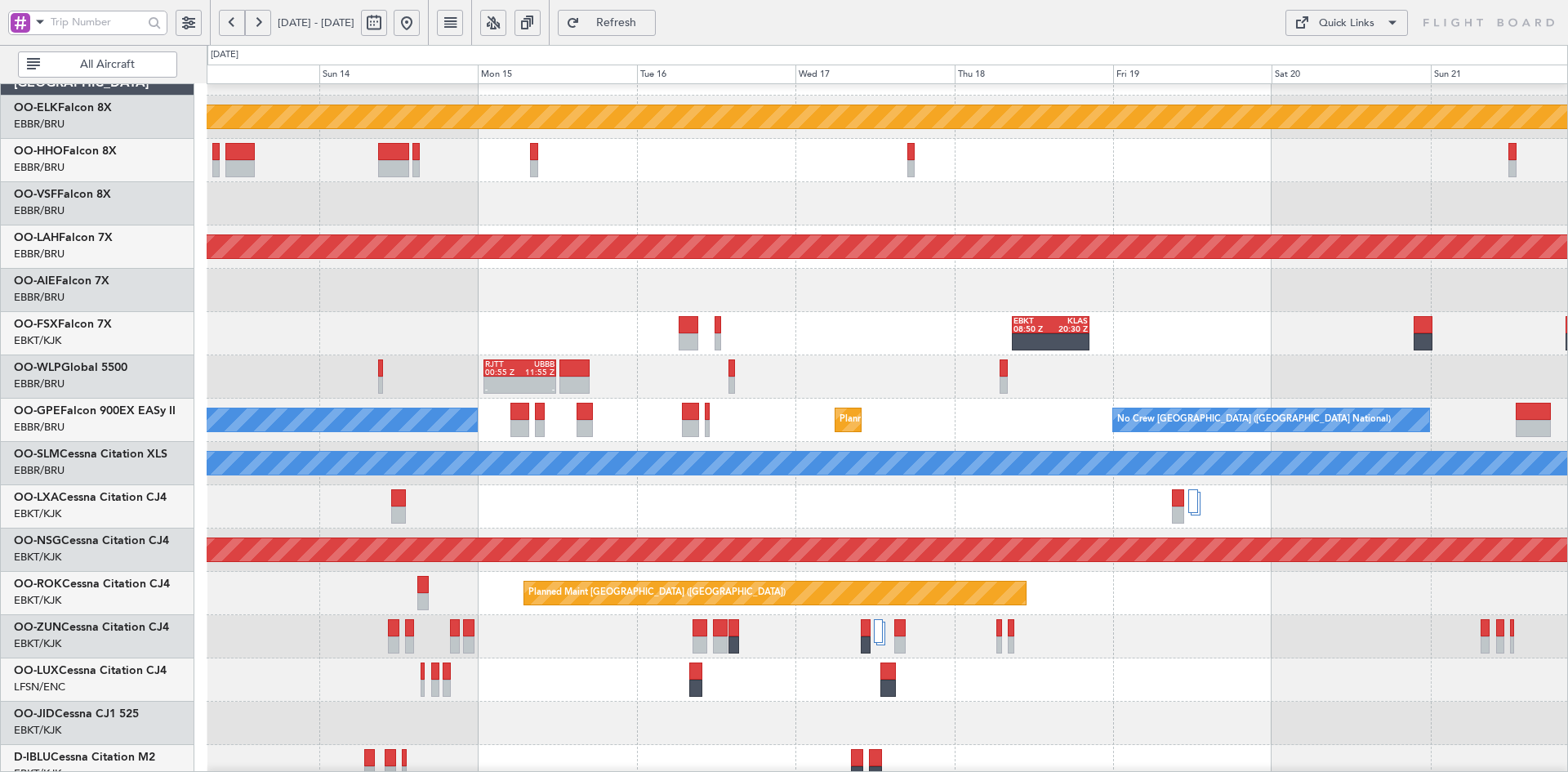
click at [420, 24] on button at bounding box center [407, 23] width 26 height 26
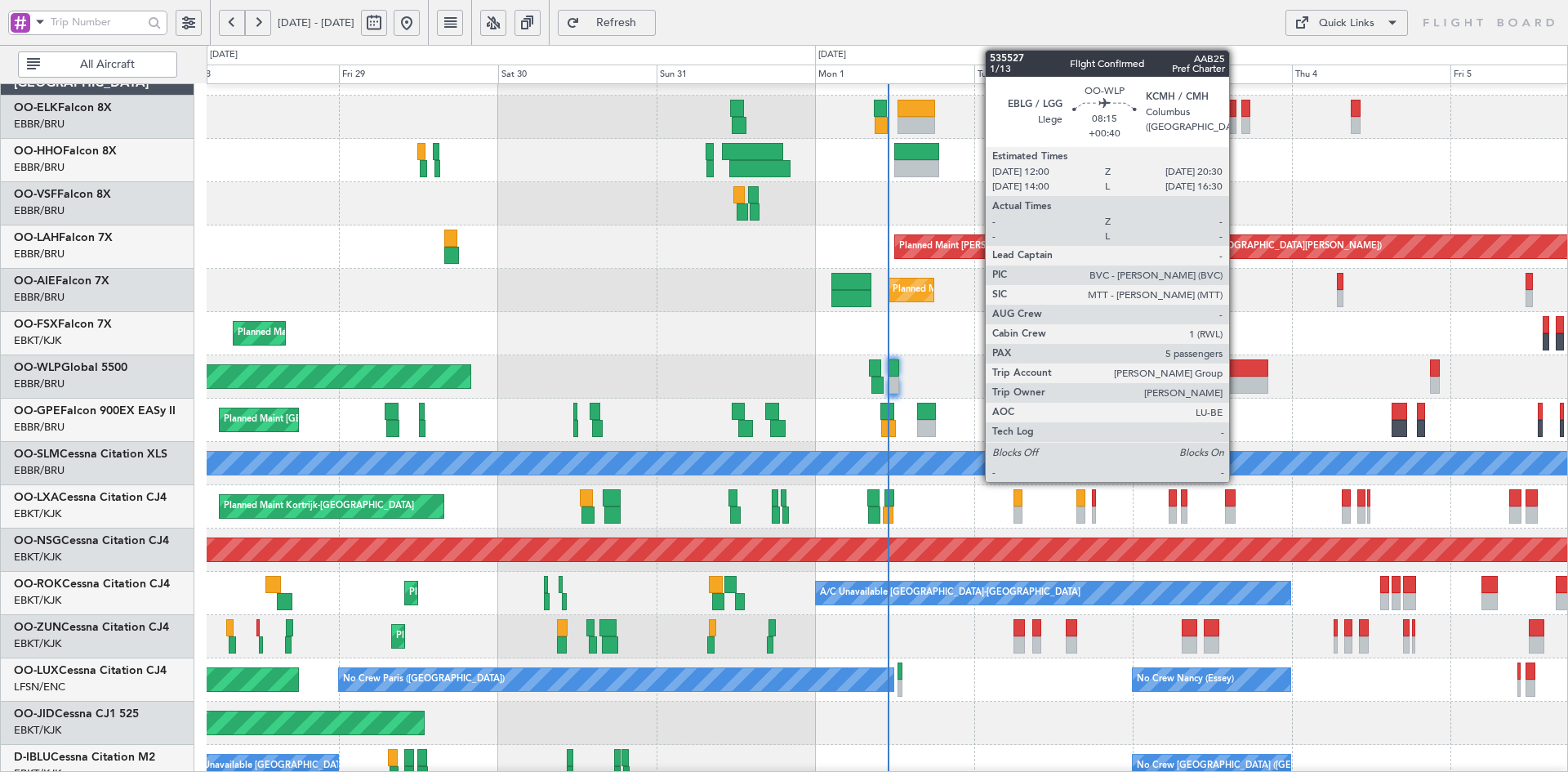
click at [681, 312] on div "Planned Maint Kortrijk-[GEOGRAPHIC_DATA]" at bounding box center [887, 333] width 1360 height 44
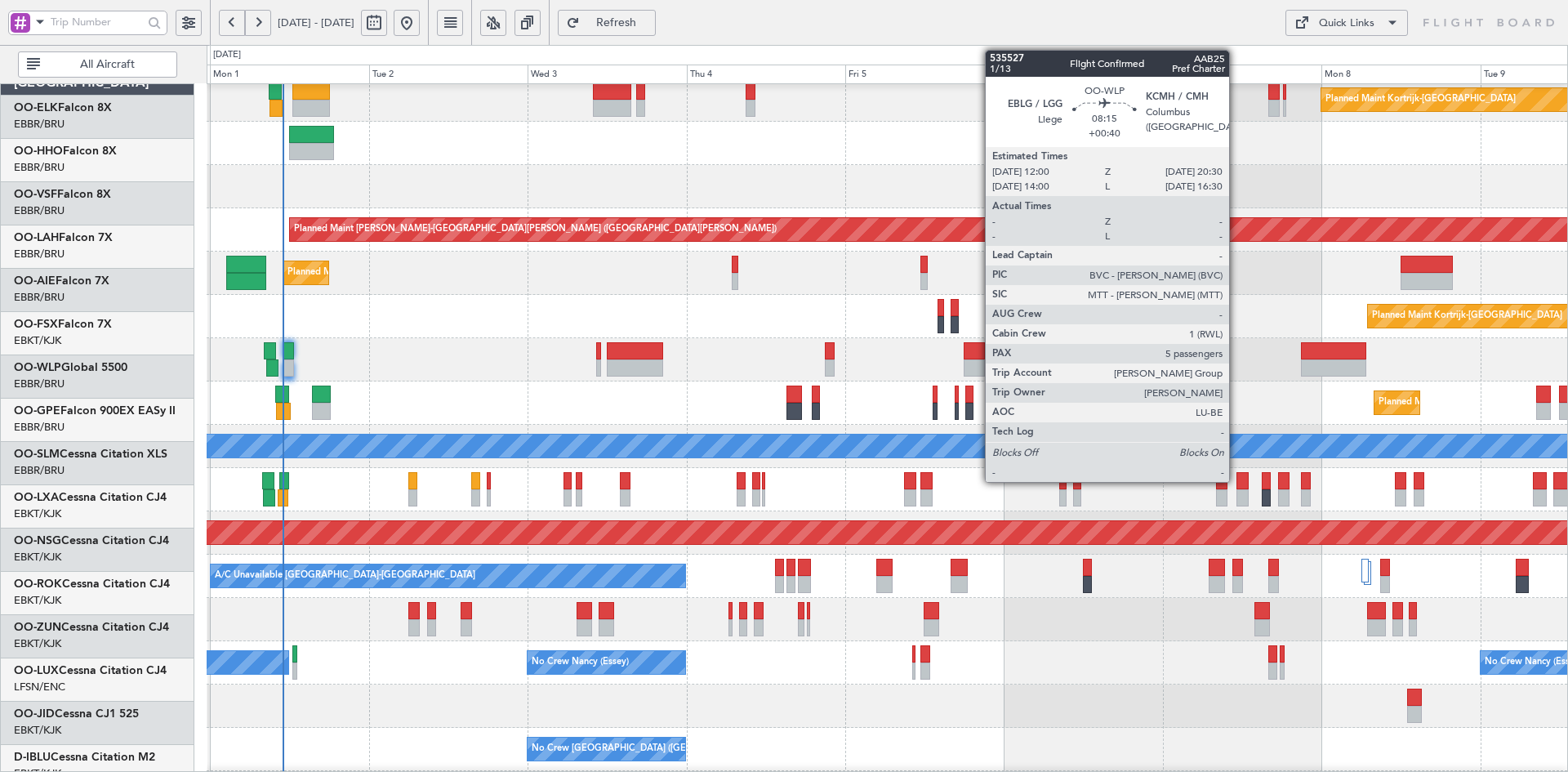
scroll to position [49, 0]
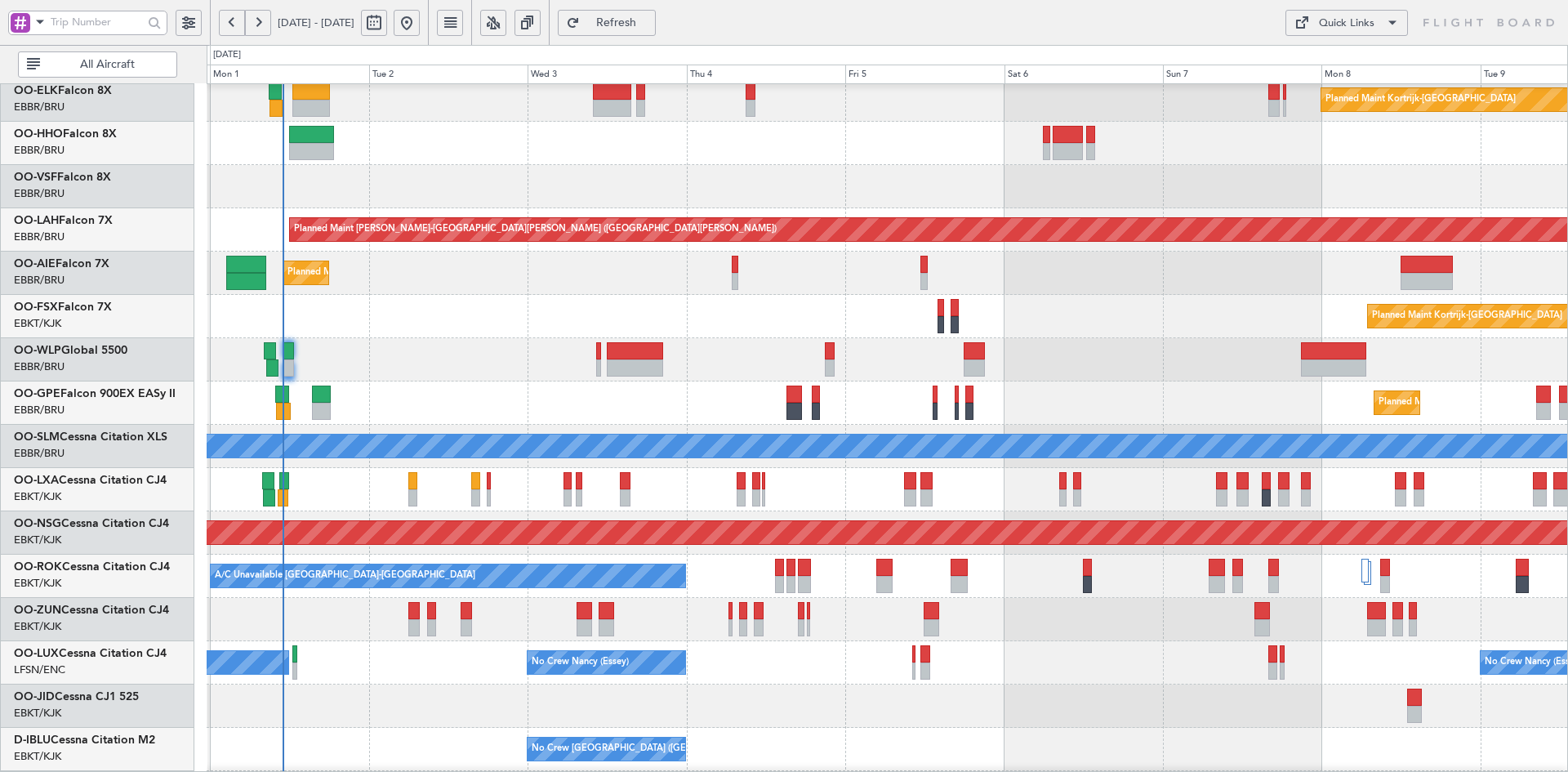
click at [676, 315] on div "Planned Maint Kortrijk-[GEOGRAPHIC_DATA]" at bounding box center [887, 316] width 1360 height 44
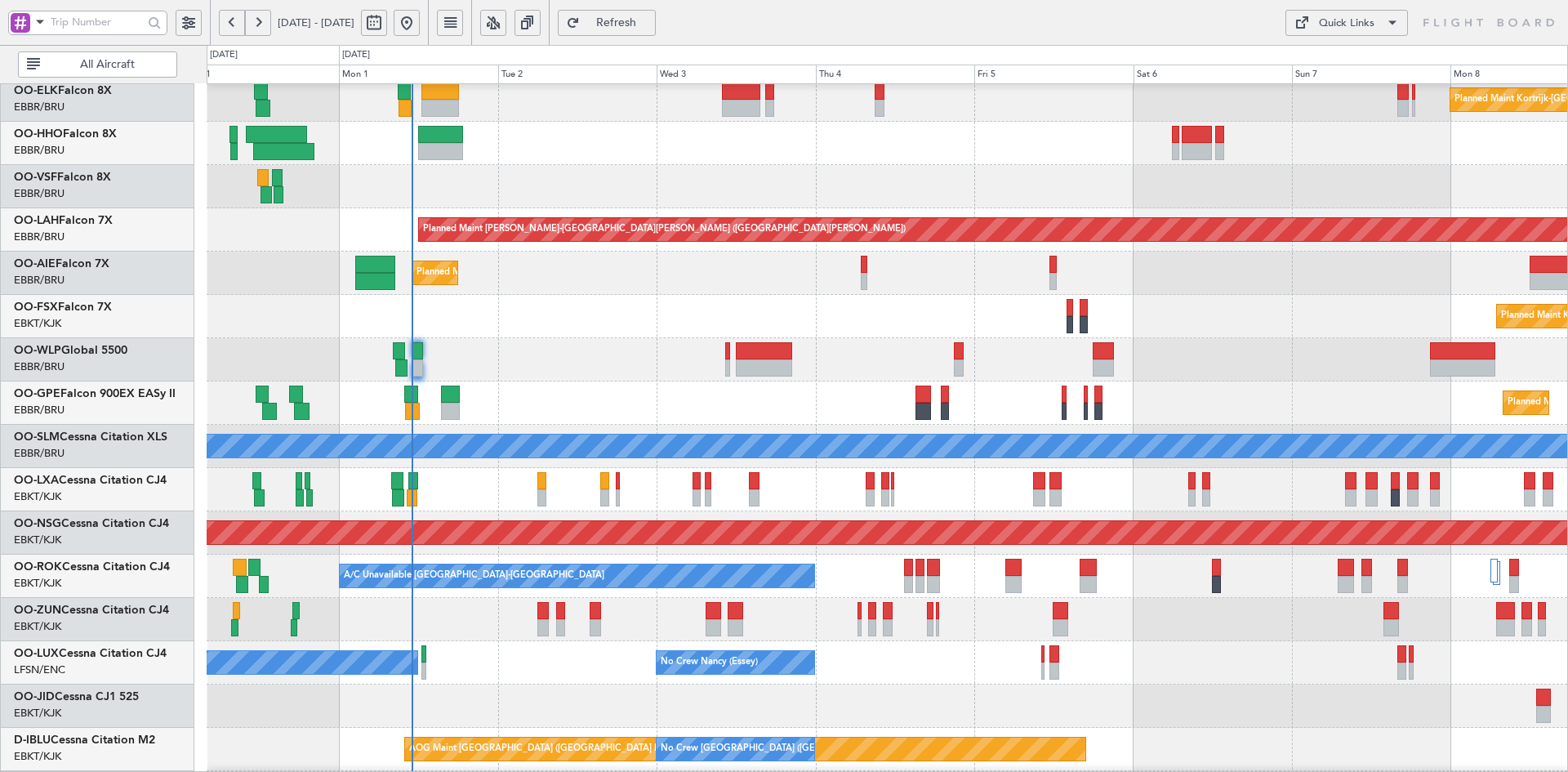
click at [845, 366] on div "Planned Maint [GEOGRAPHIC_DATA] ([GEOGRAPHIC_DATA])" at bounding box center [887, 360] width 1360 height 44
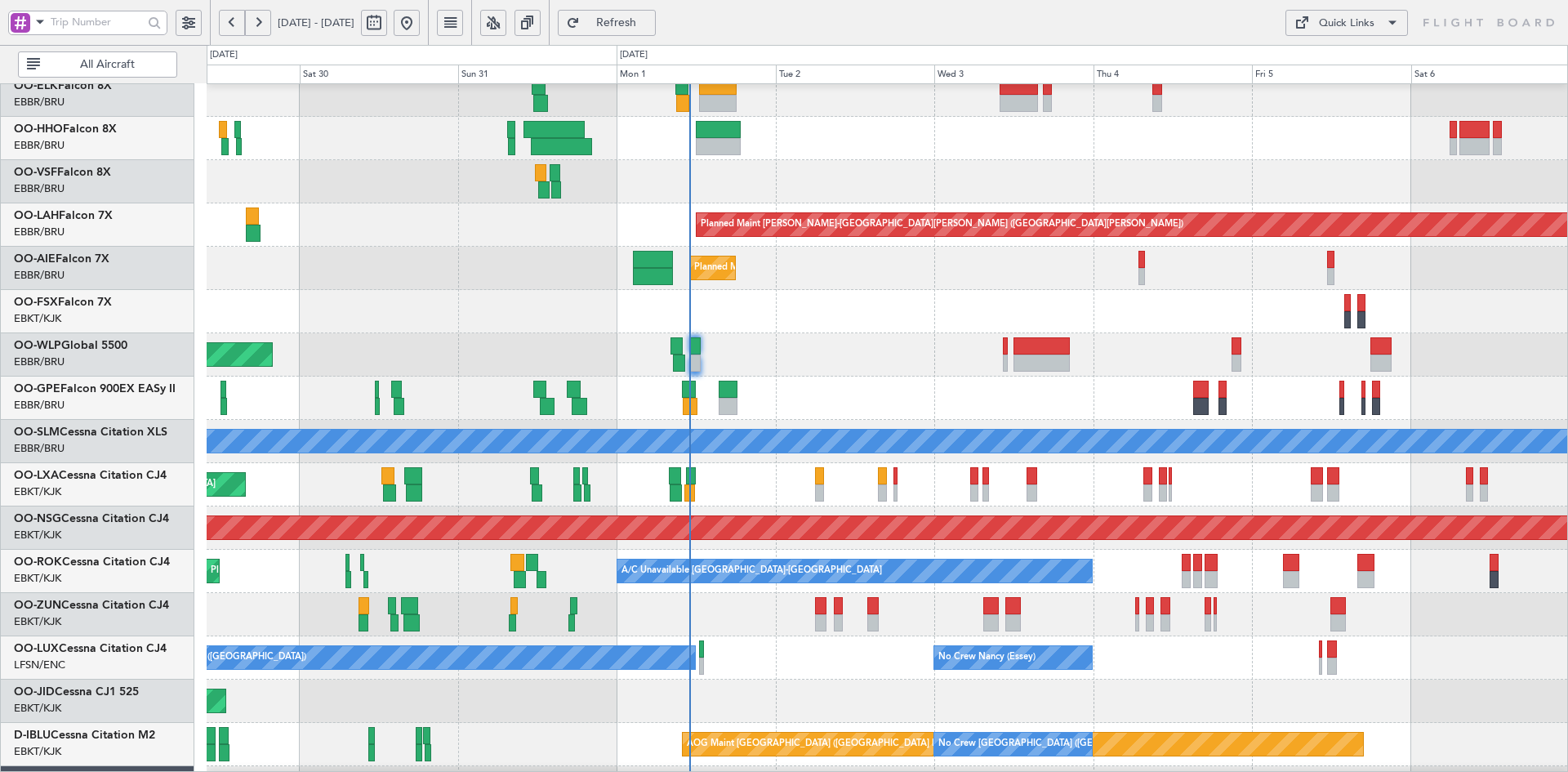
click at [974, 312] on div "Planned Maint Kortrijk-Wevelgem Planned Maint Kortrijk-Wevelgem" at bounding box center [887, 311] width 1360 height 44
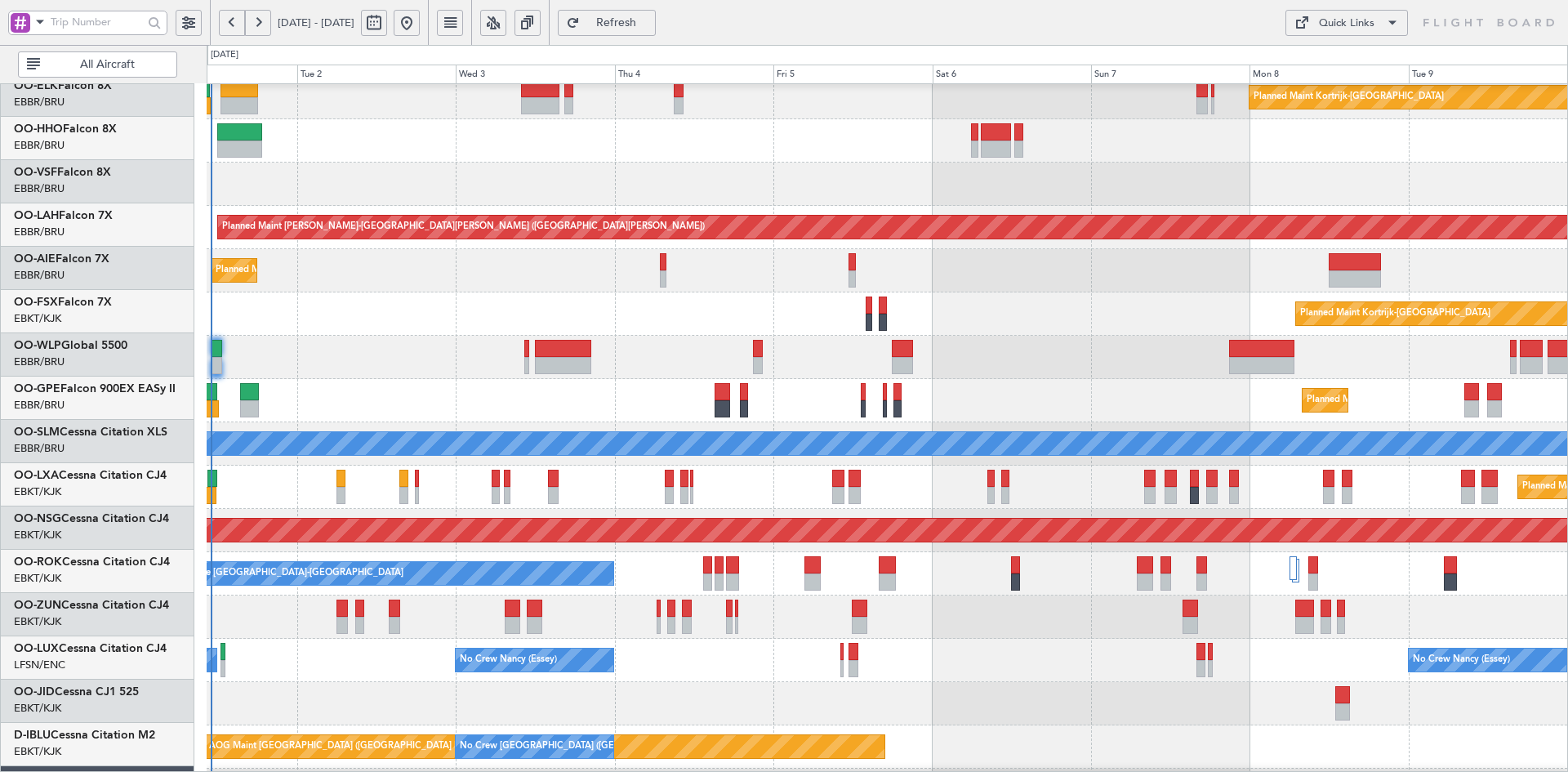
scroll to position [52, 0]
click at [630, 297] on div "Planned Maint Kortrijk-[GEOGRAPHIC_DATA]" at bounding box center [887, 314] width 1360 height 44
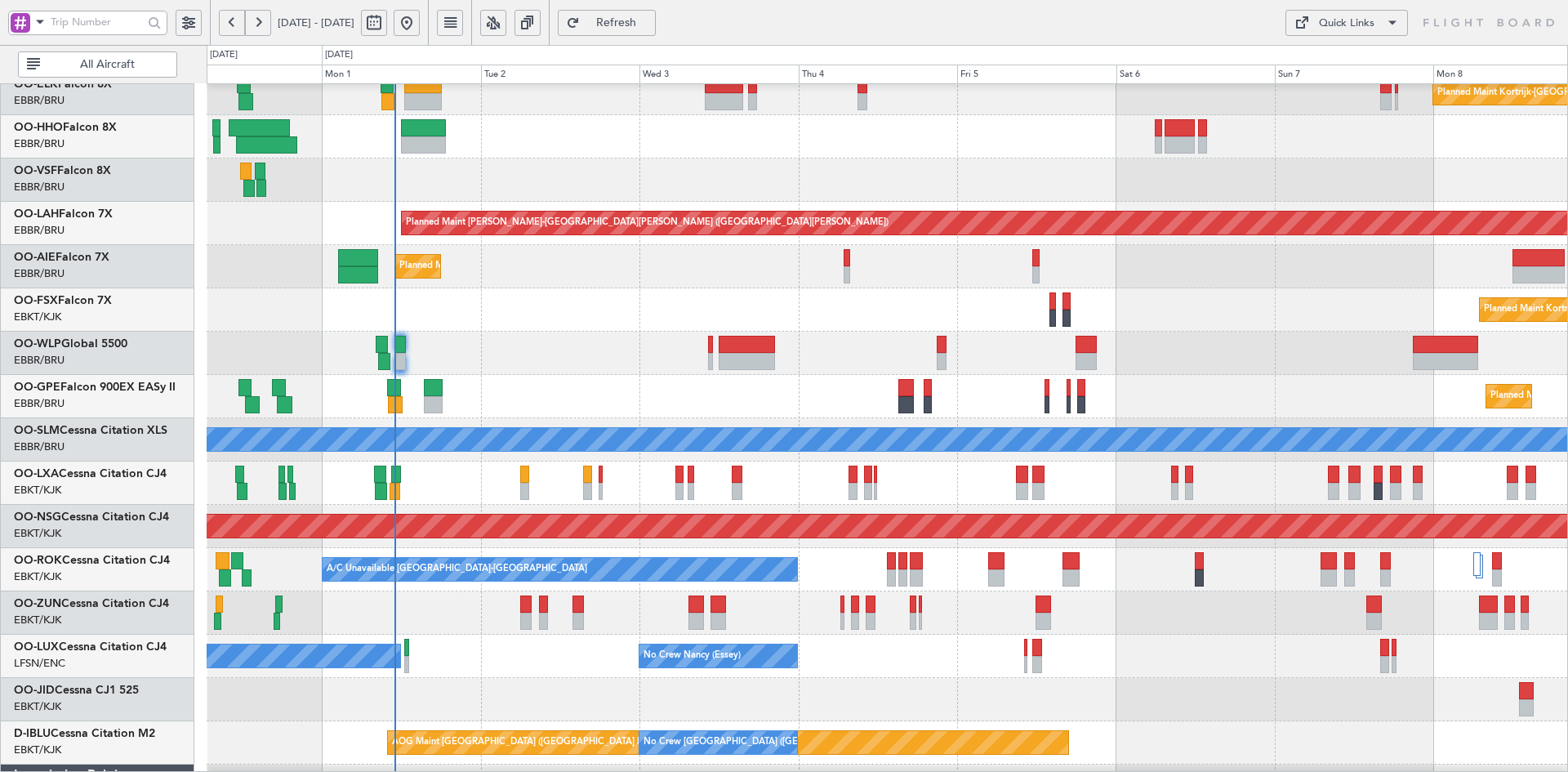
click at [585, 323] on div "Planned Maint Kortrijk-[GEOGRAPHIC_DATA]" at bounding box center [887, 310] width 1360 height 44
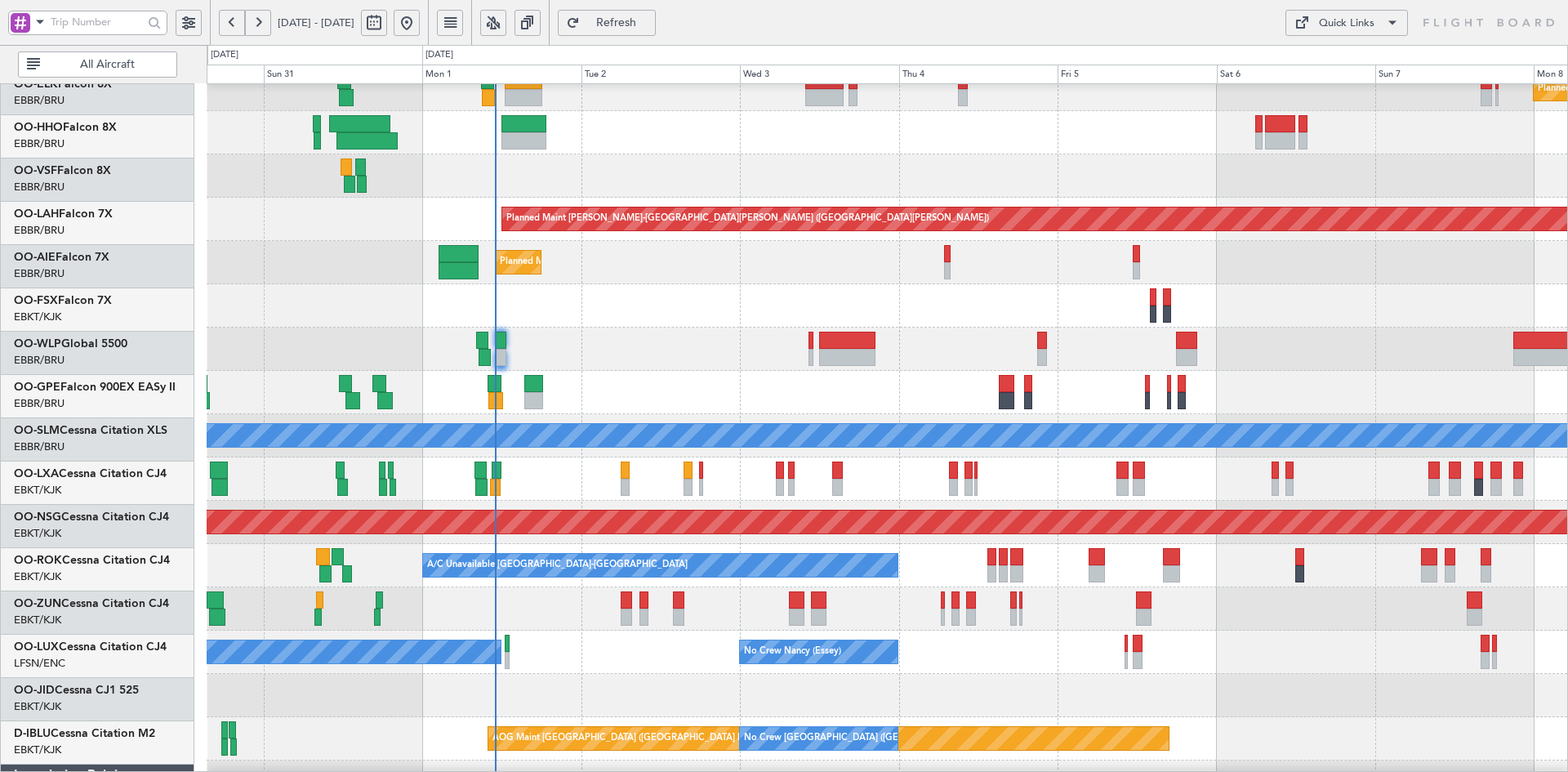
scroll to position [60, 0]
click at [927, 282] on div "Planned Maint Kortrijk-Wevelgem Planned Maint Alton-st Louis (St Louis Regl) Pl…" at bounding box center [887, 457] width 1360 height 866
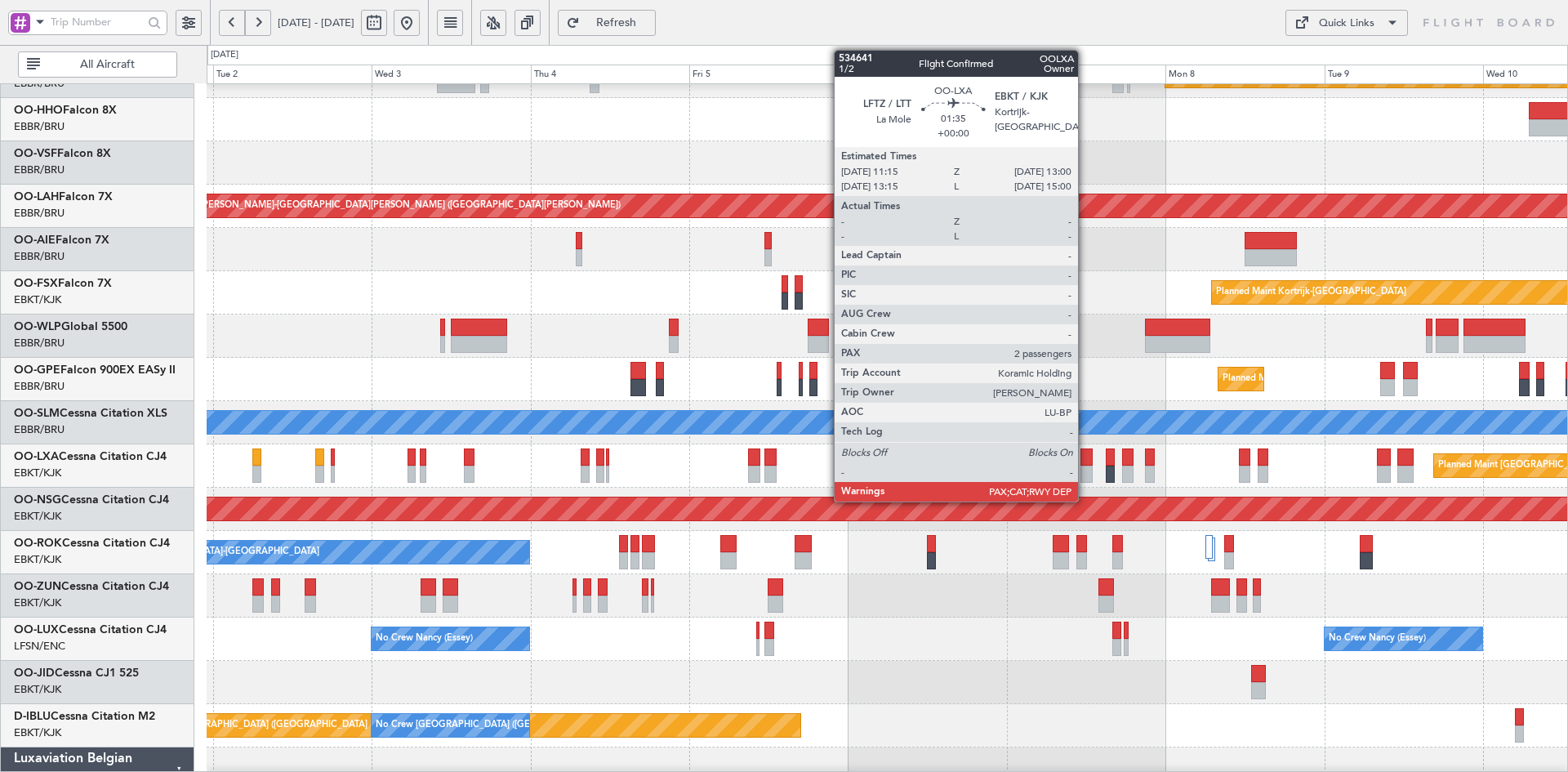
click at [1085, 471] on div at bounding box center [1086, 474] width 12 height 17
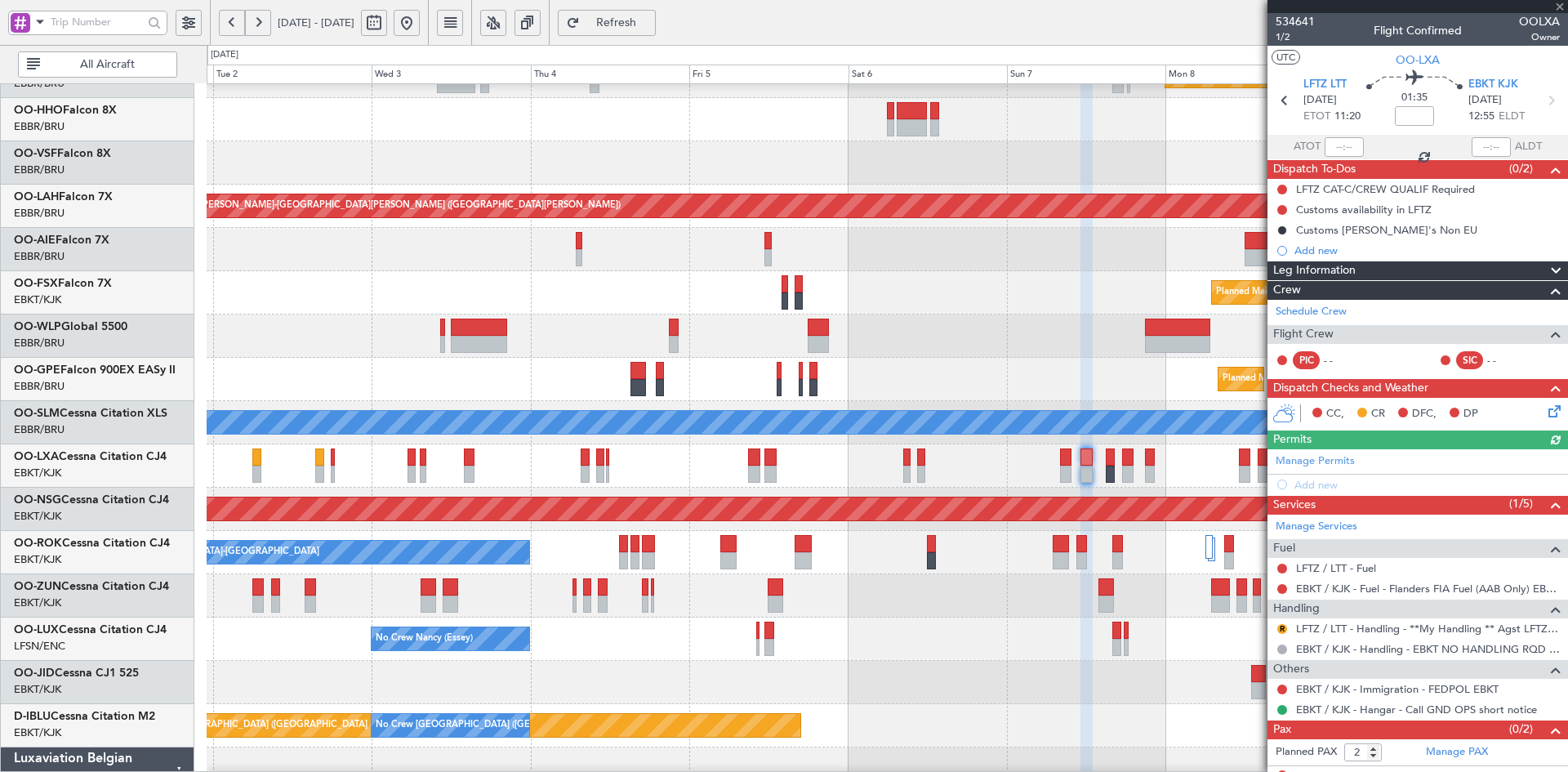
scroll to position [15, 0]
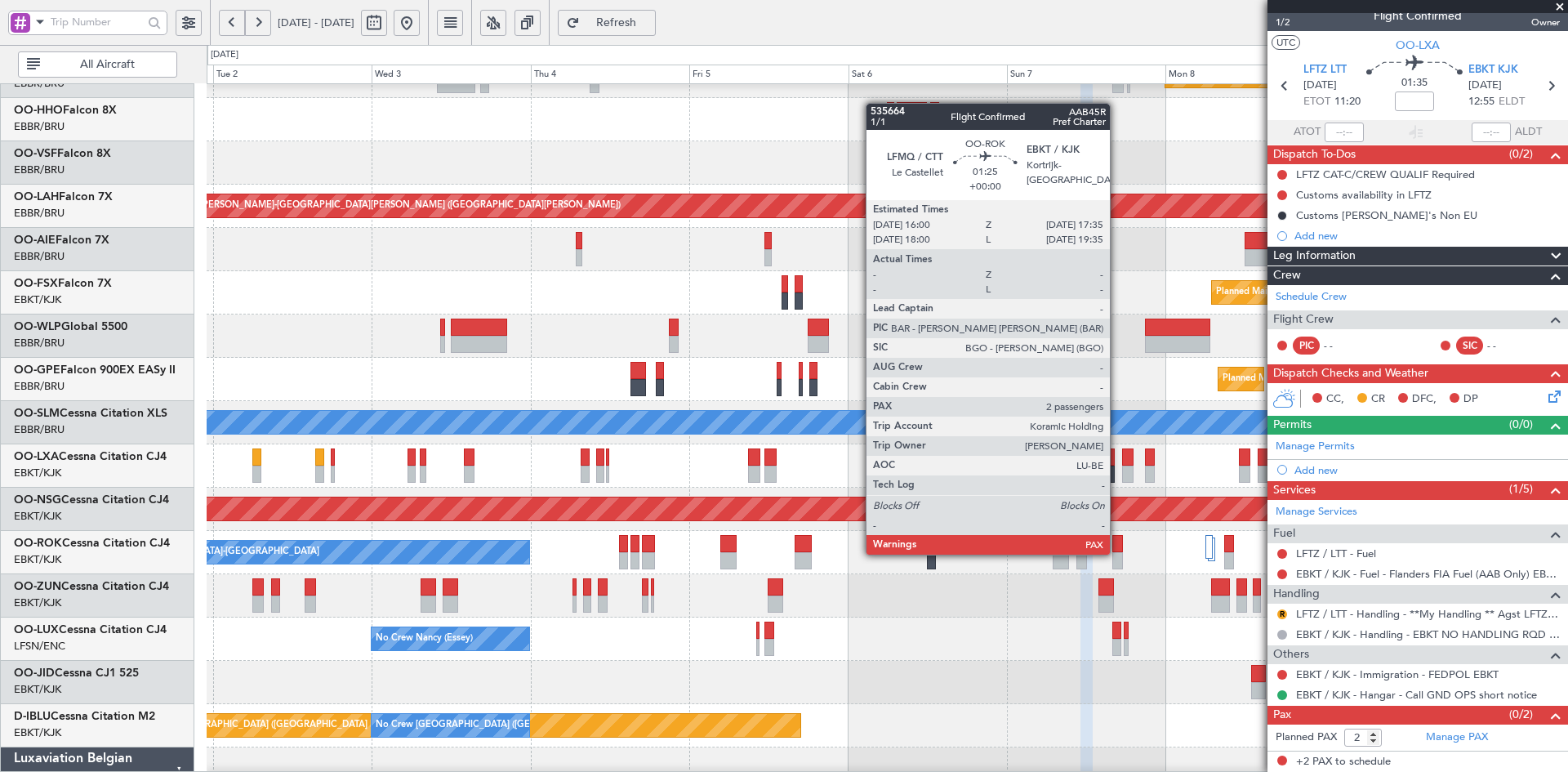
click at [1117, 554] on div at bounding box center [1117, 561] width 11 height 17
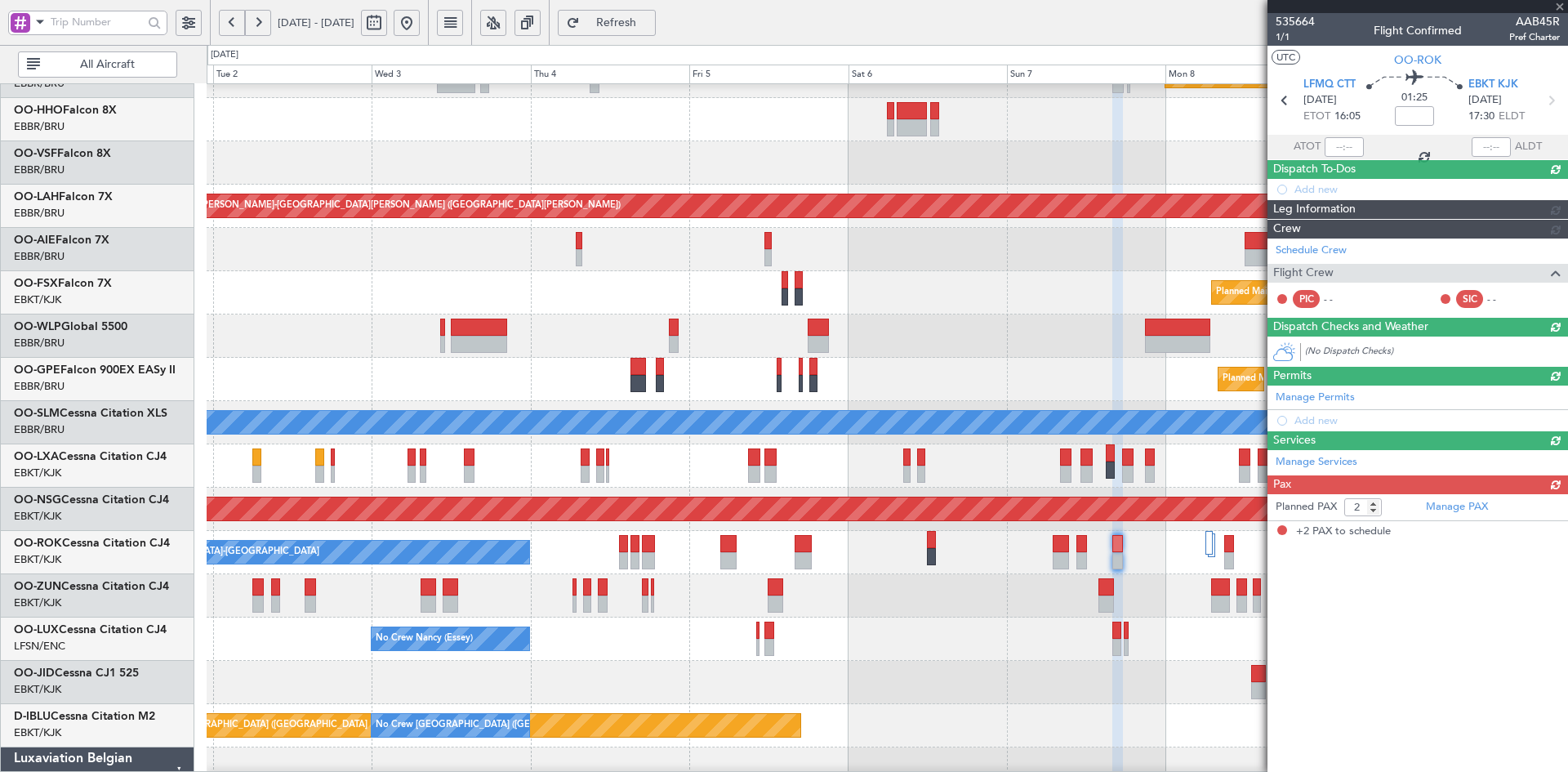
scroll to position [0, 0]
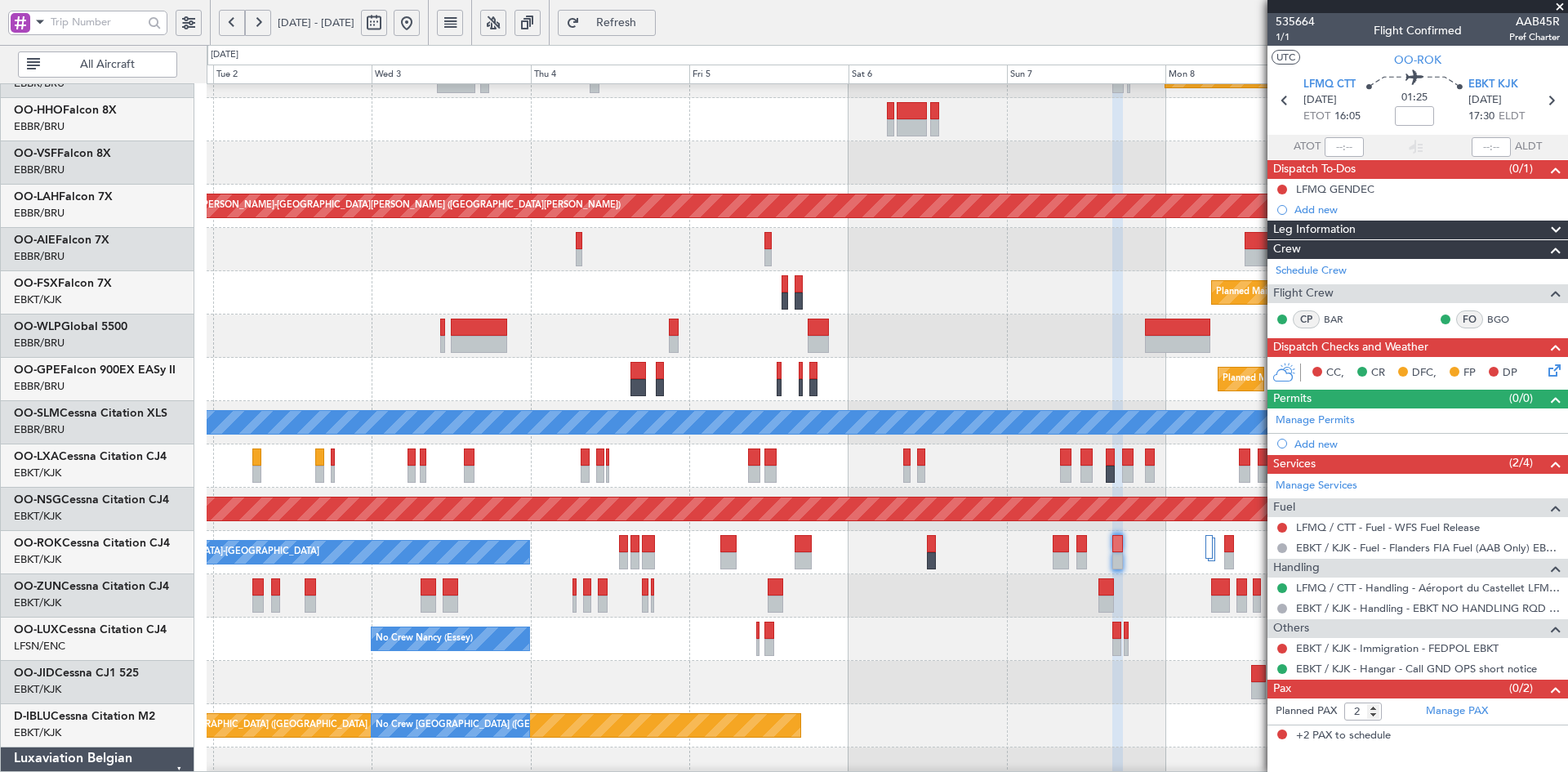
click at [1559, 7] on span at bounding box center [1560, 7] width 16 height 15
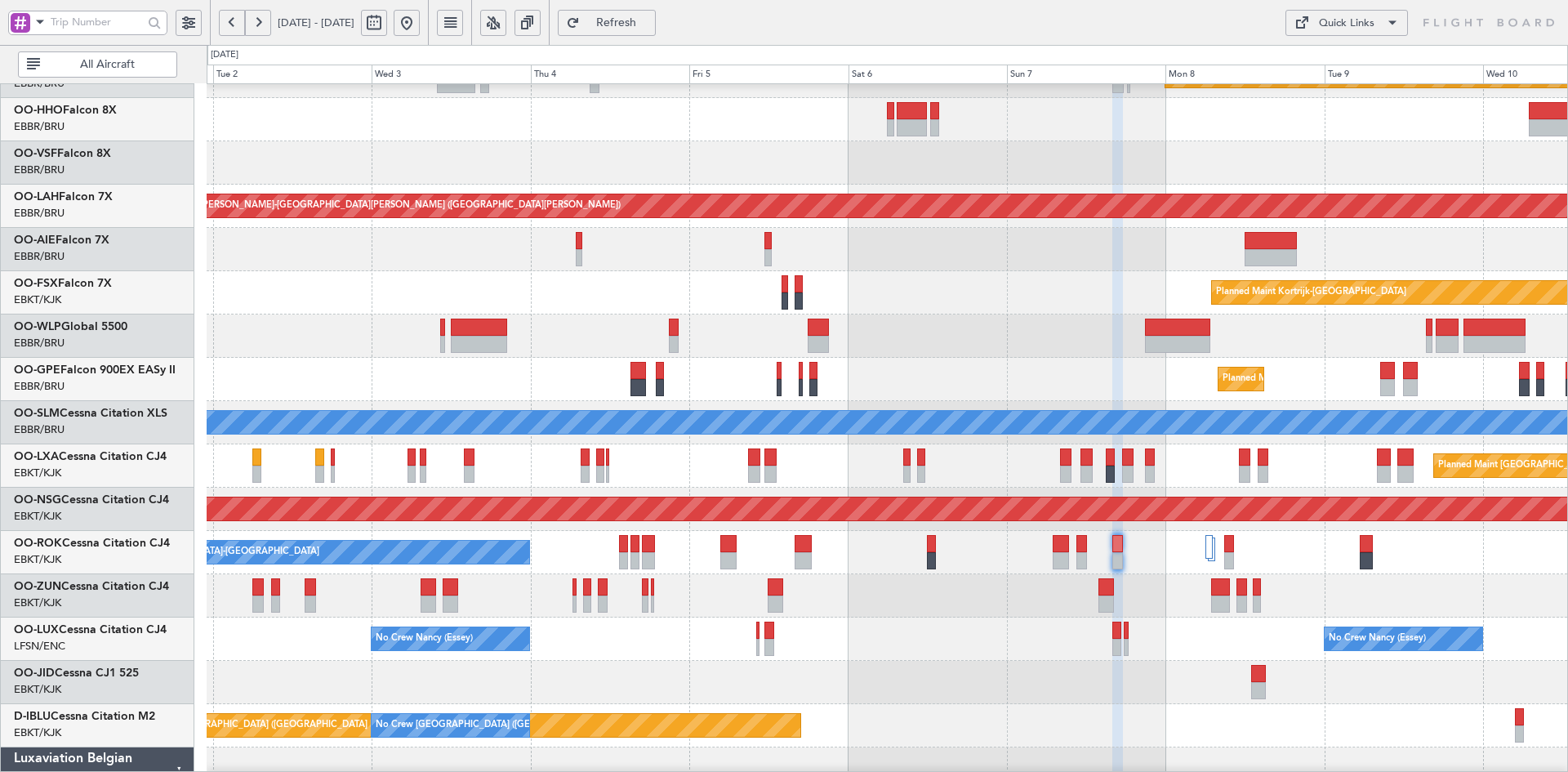
type input "0"
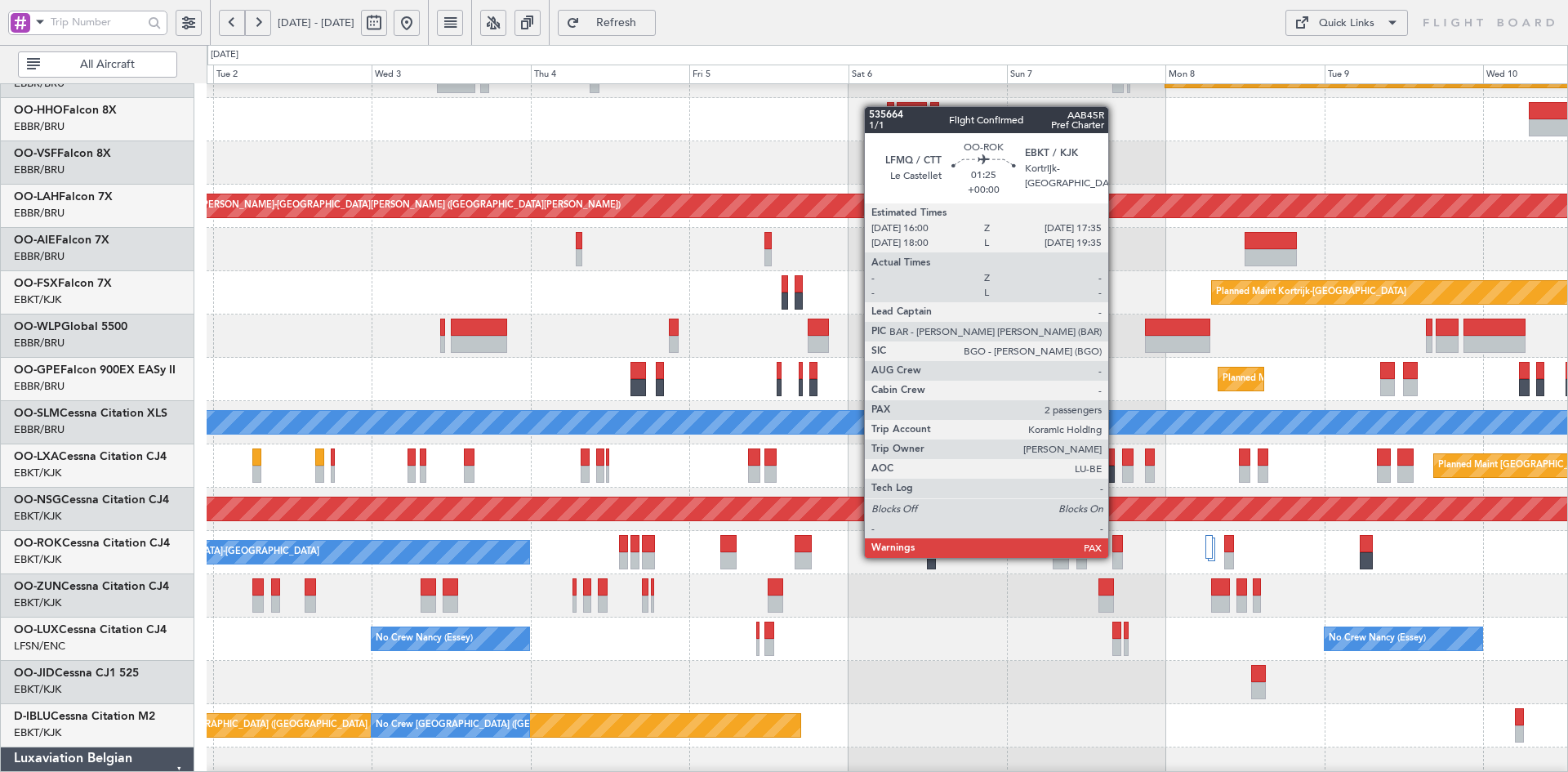
click at [1116, 556] on div at bounding box center [1117, 561] width 11 height 17
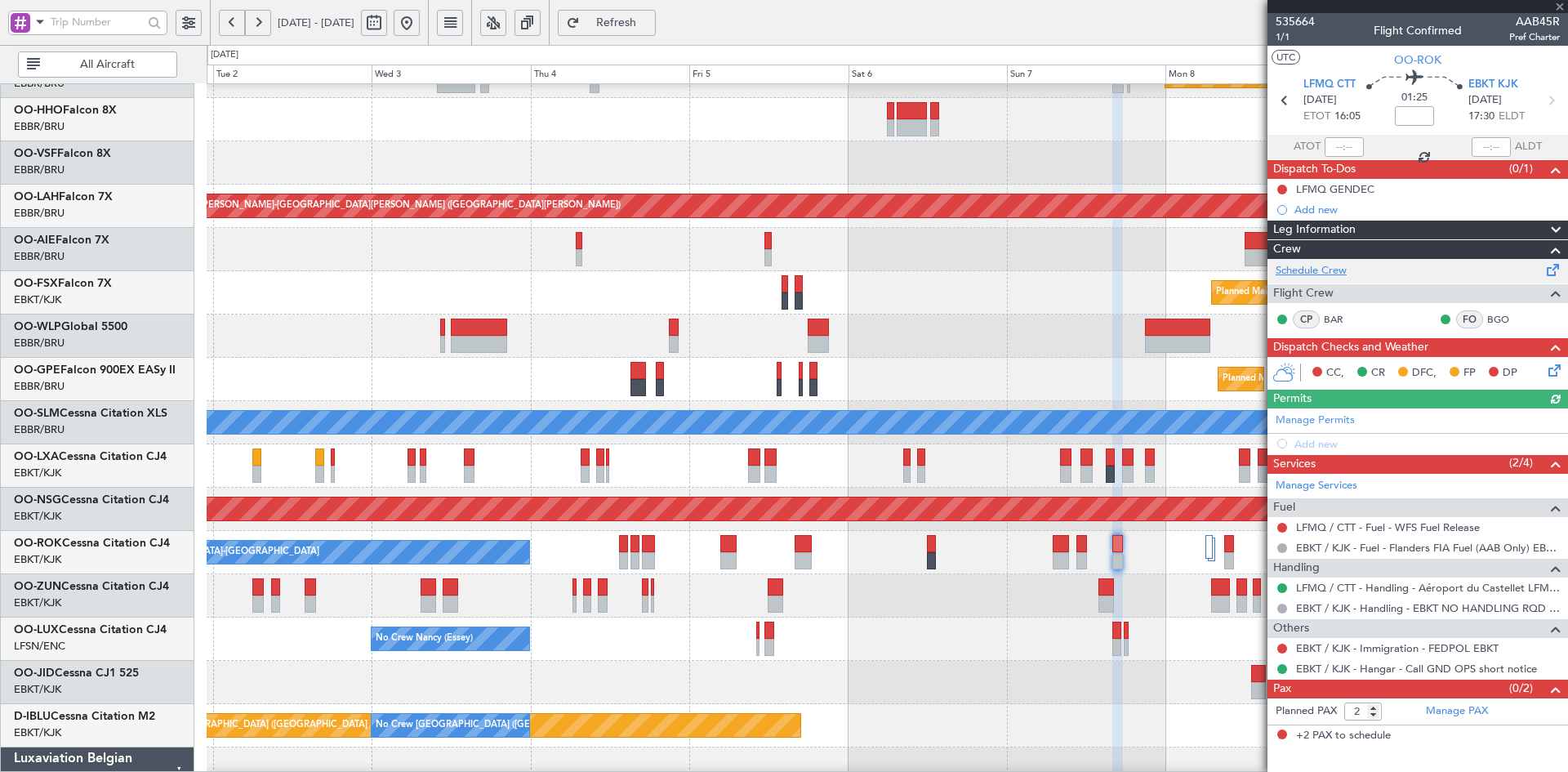
click at [1307, 272] on link "Schedule Crew" at bounding box center [1311, 271] width 71 height 16
click at [1557, 2] on span at bounding box center [1560, 7] width 16 height 15
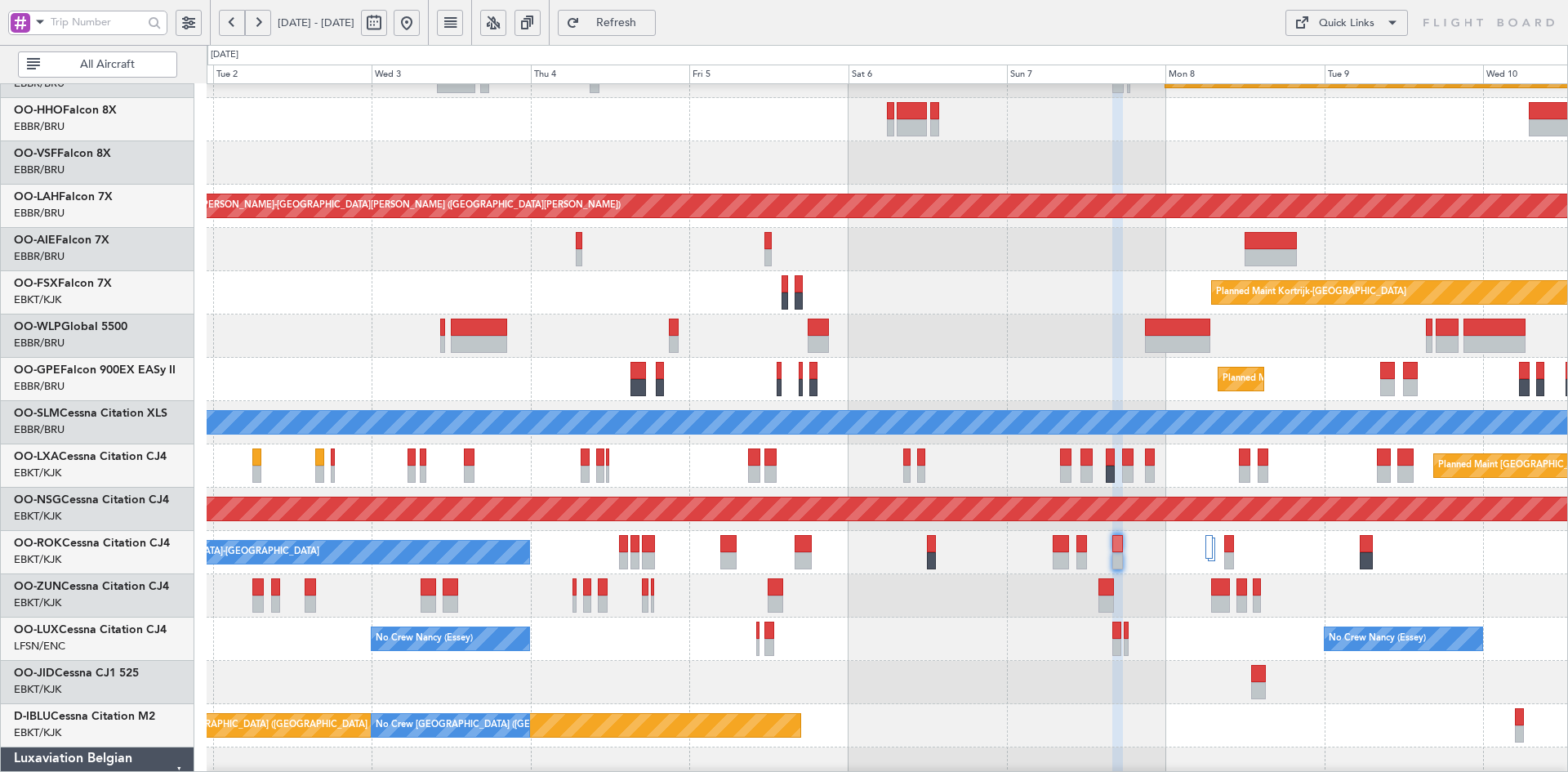
type input "0"
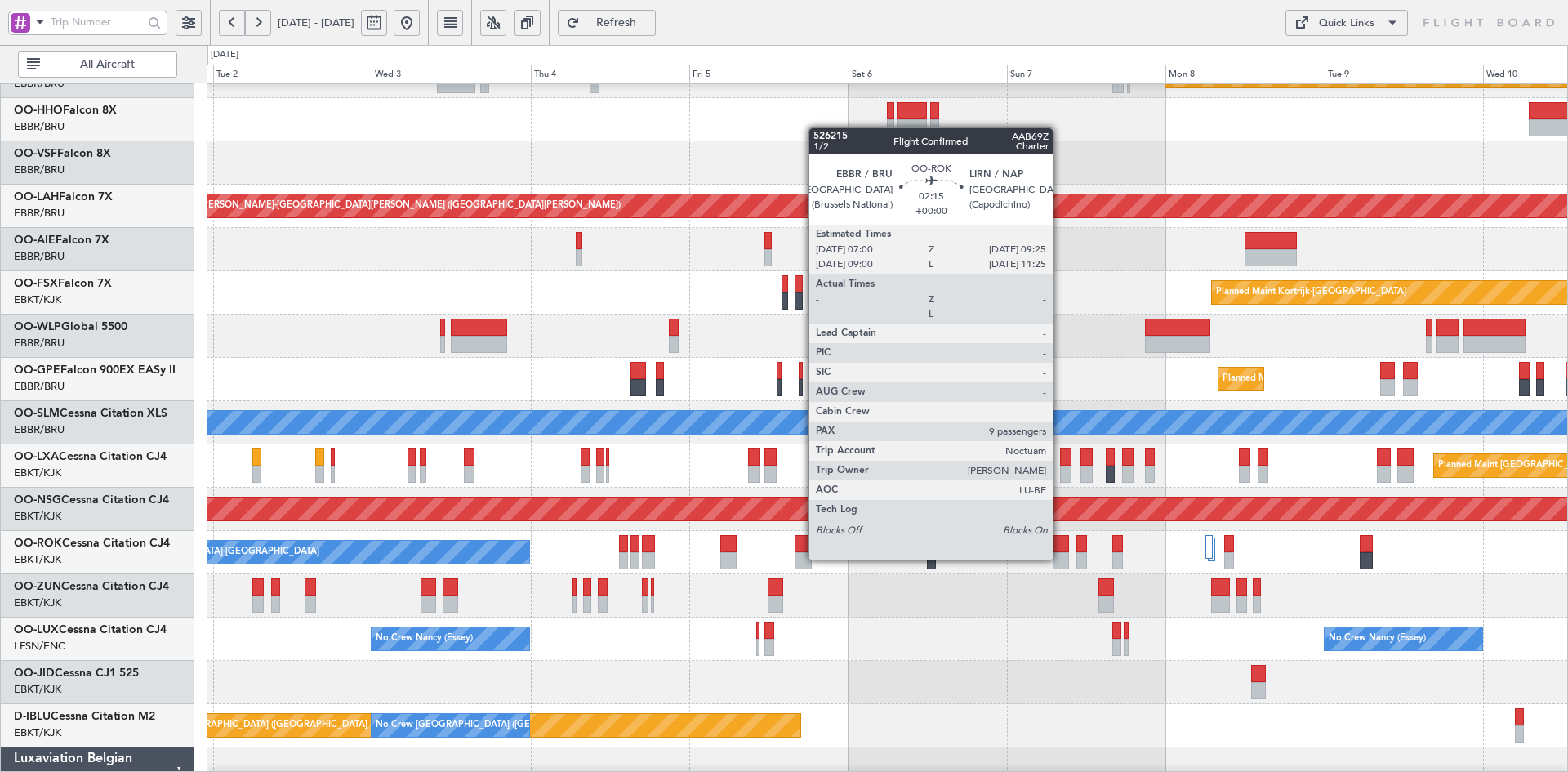
click at [1060, 559] on div at bounding box center [1061, 561] width 16 height 17
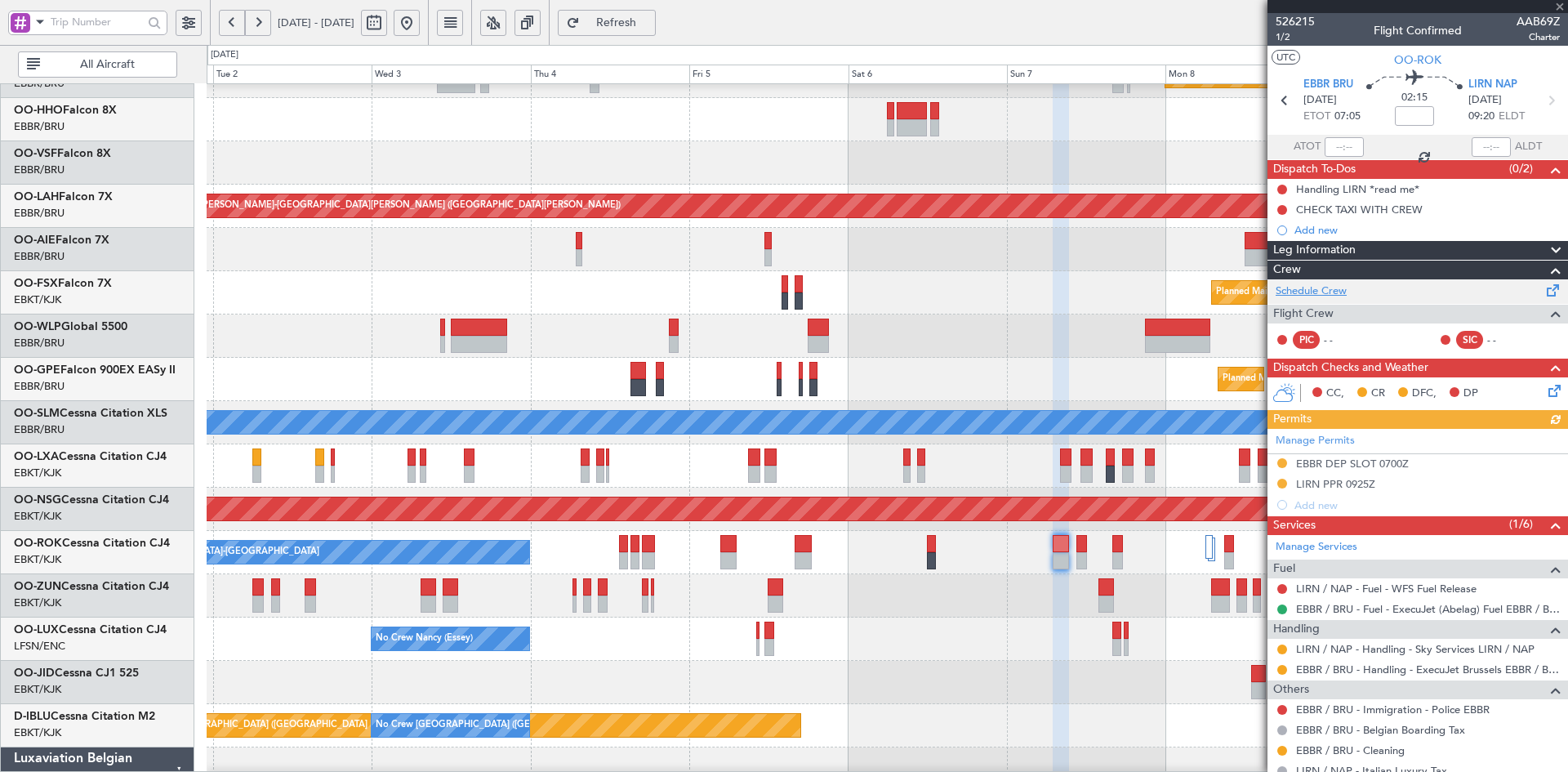
click at [1315, 288] on link "Schedule Crew" at bounding box center [1311, 292] width 71 height 16
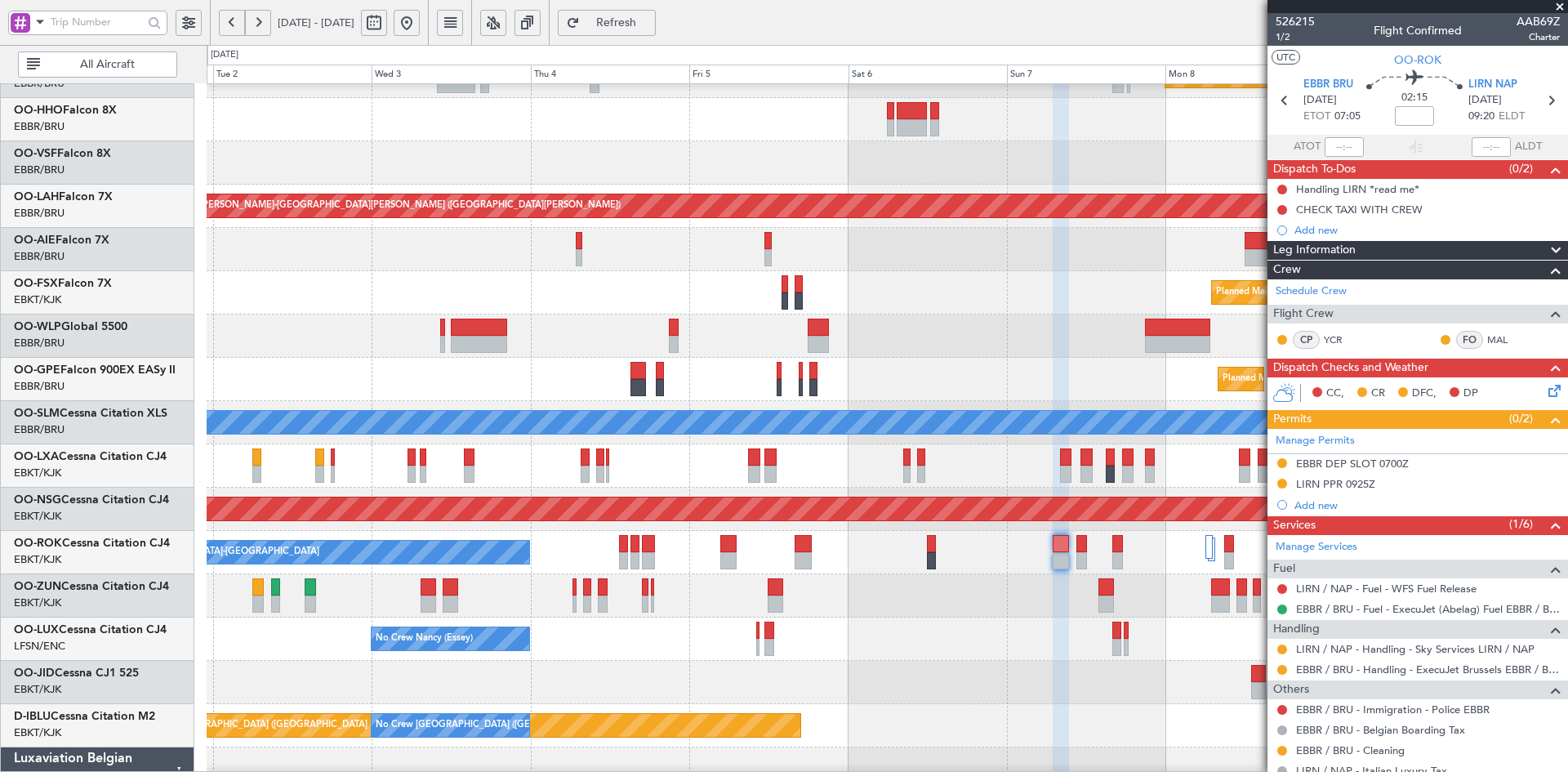
click at [956, 627] on div "No Crew Nancy (Essey) No Crew Nancy (Essey) No Crew Paris (Le Bourget)" at bounding box center [887, 639] width 1360 height 44
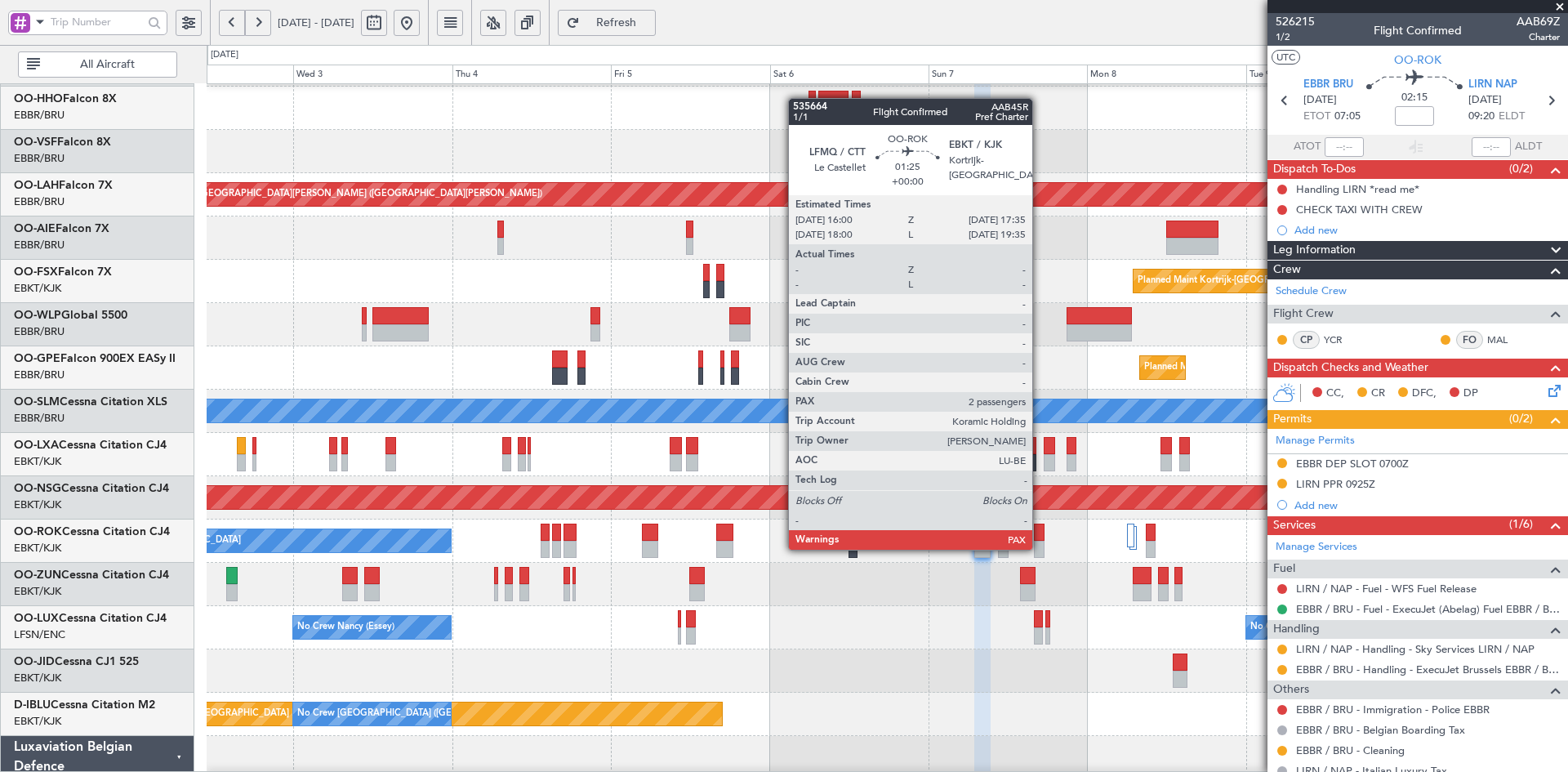
click at [1039, 549] on div at bounding box center [1038, 549] width 11 height 17
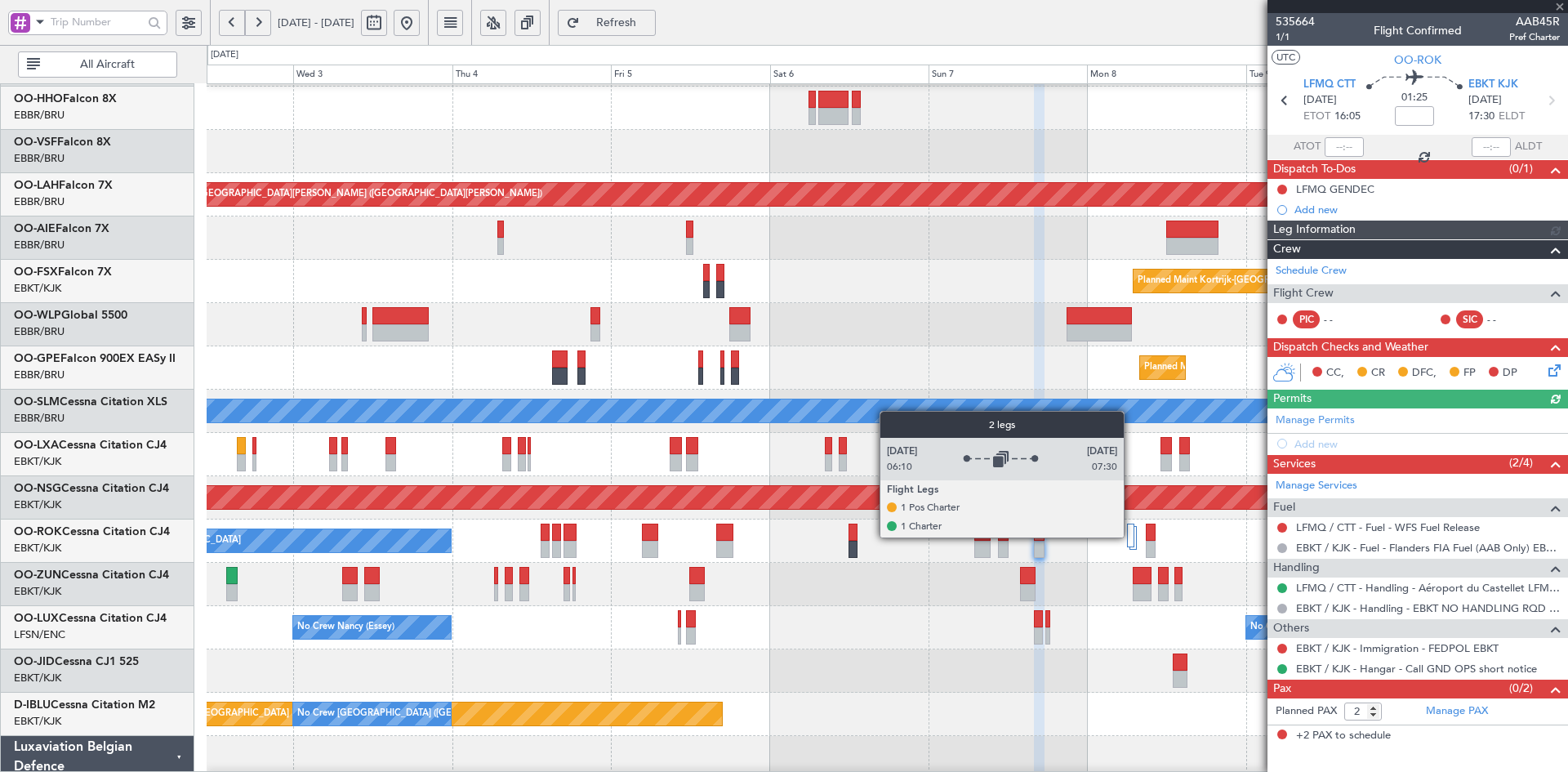
click at [1131, 537] on div at bounding box center [1130, 535] width 7 height 24
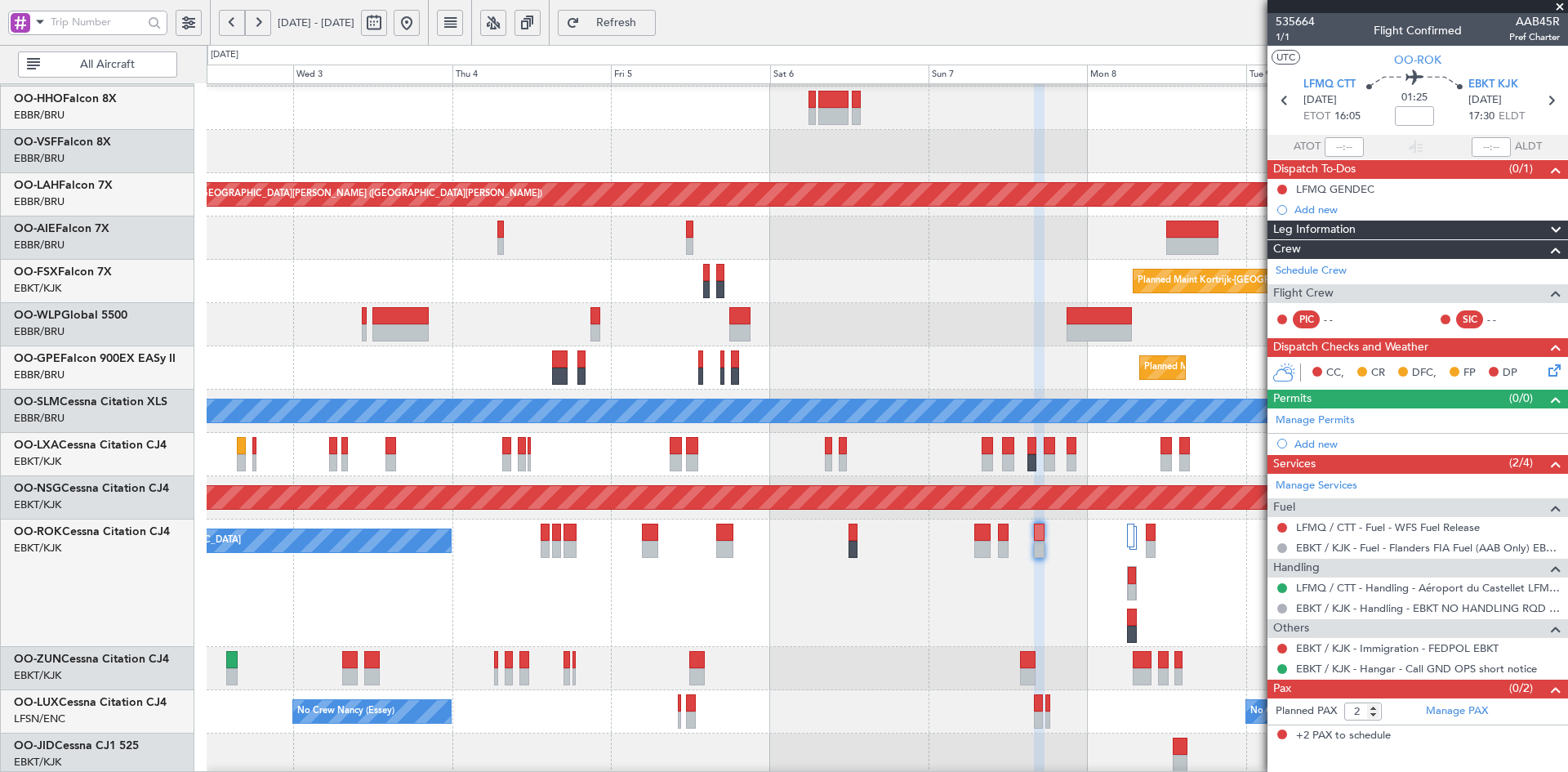
click at [1563, 11] on span at bounding box center [1560, 7] width 16 height 15
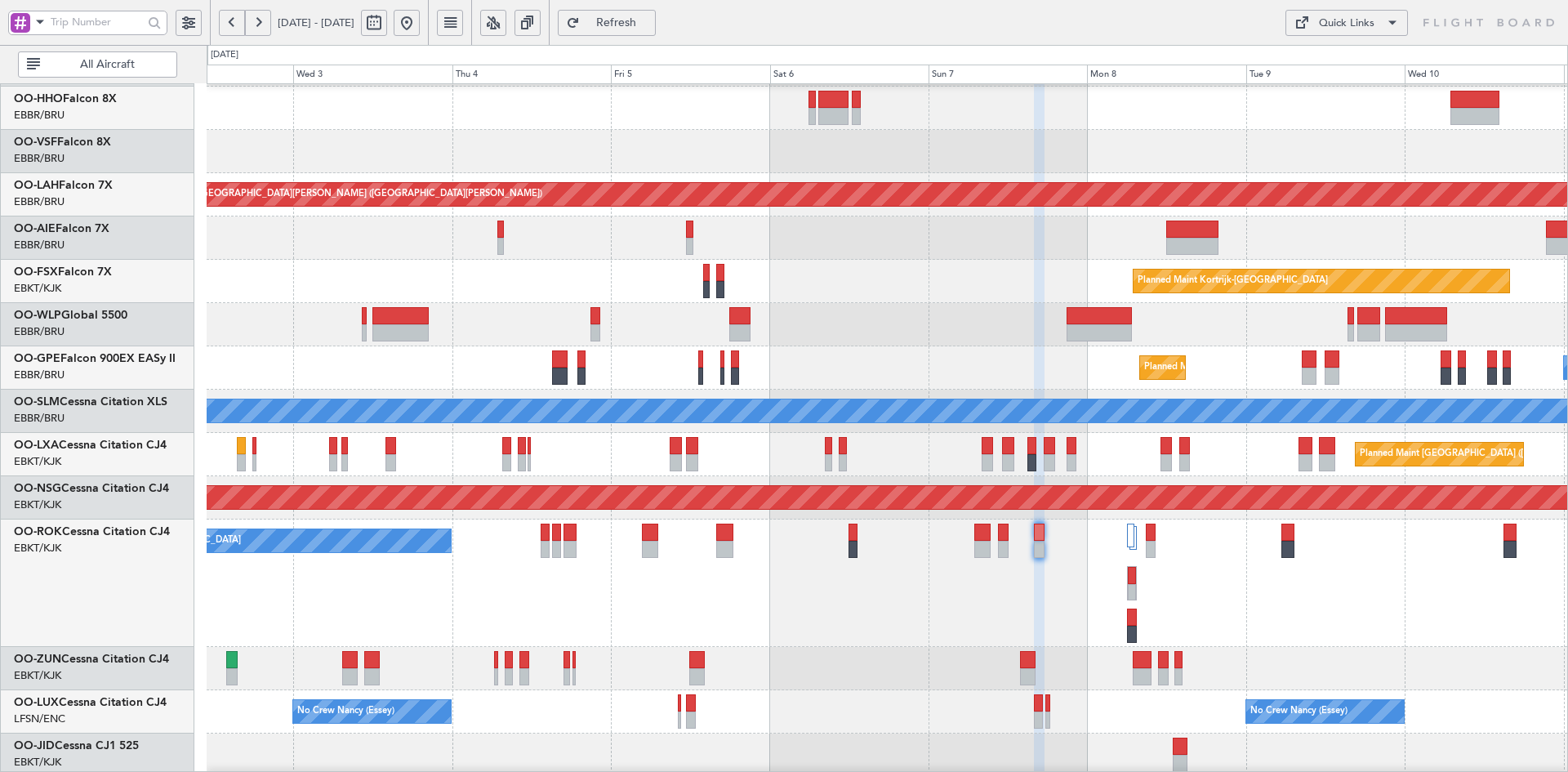
type input "0"
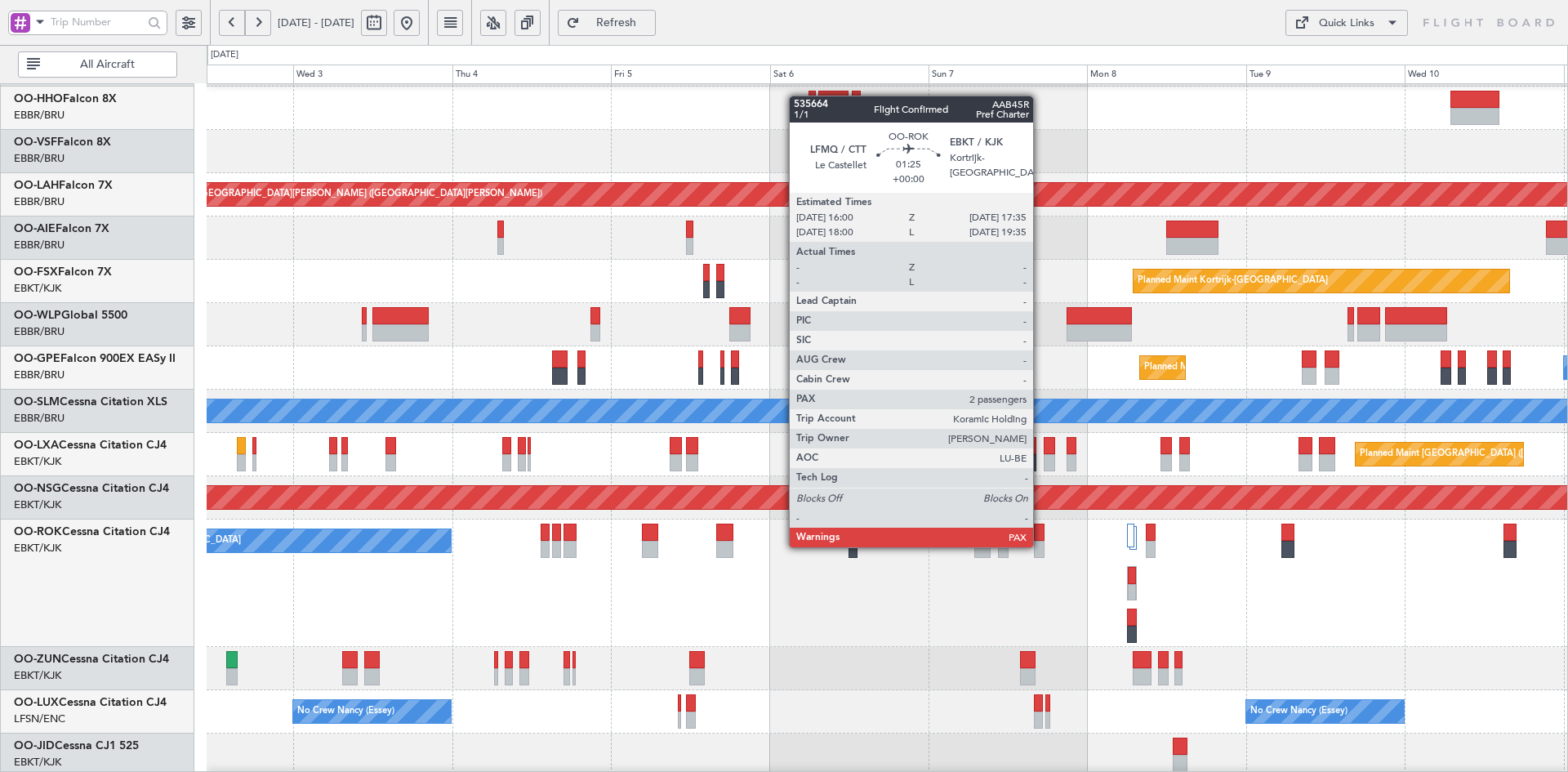
click at [1040, 546] on div at bounding box center [1038, 549] width 11 height 17
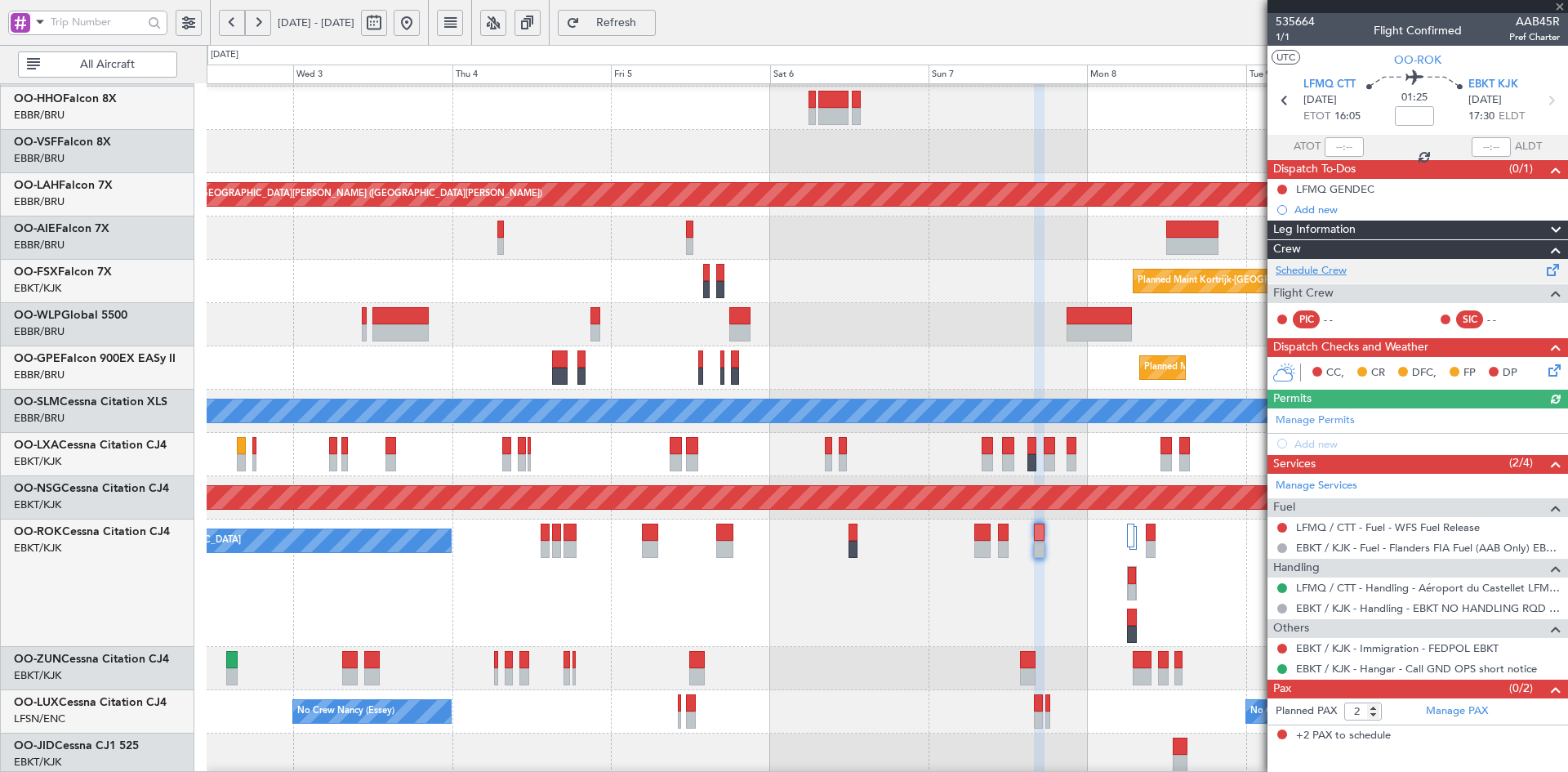
click at [1327, 271] on link "Schedule Crew" at bounding box center [1311, 271] width 71 height 16
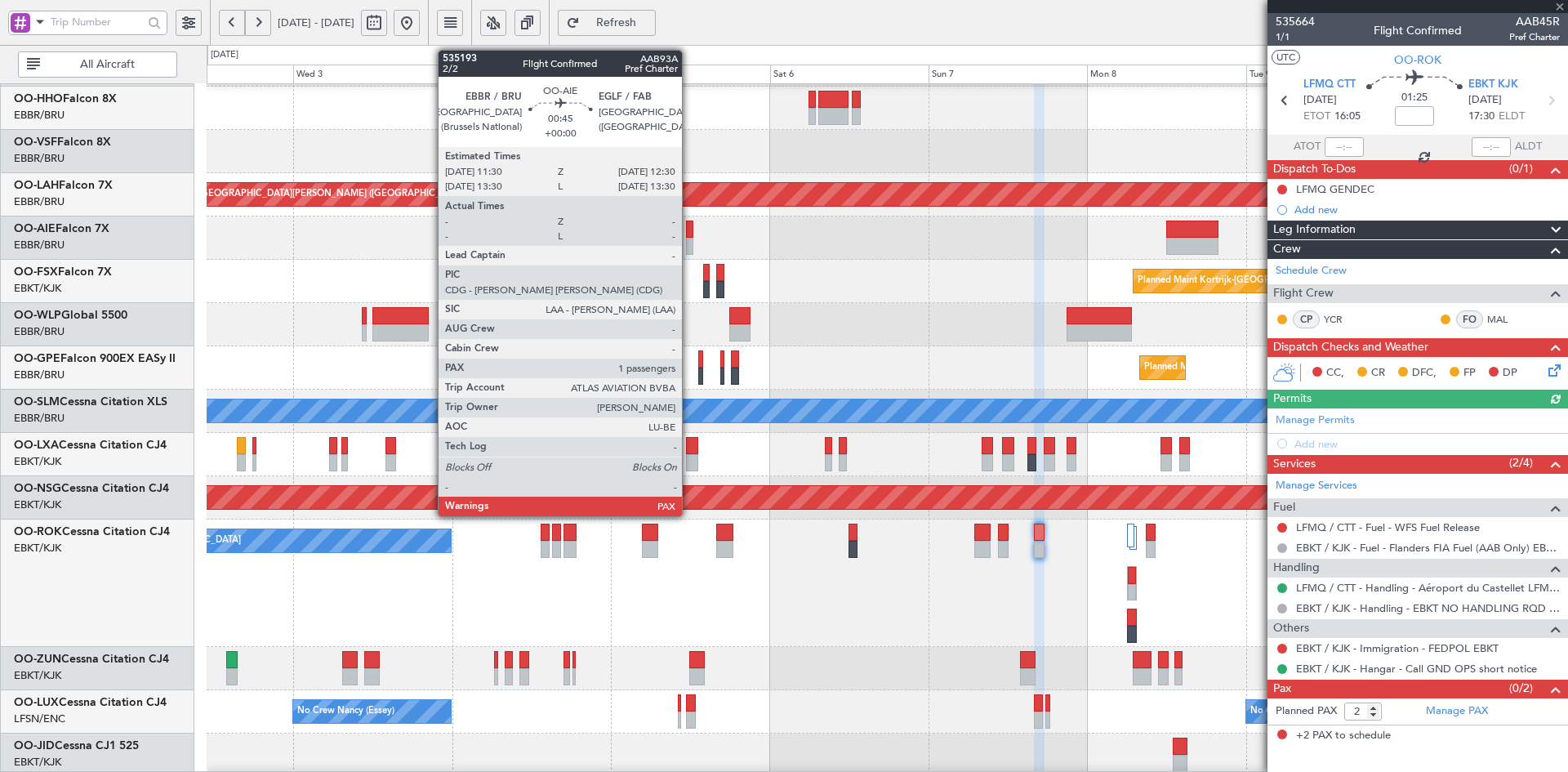
scroll to position [90, 0]
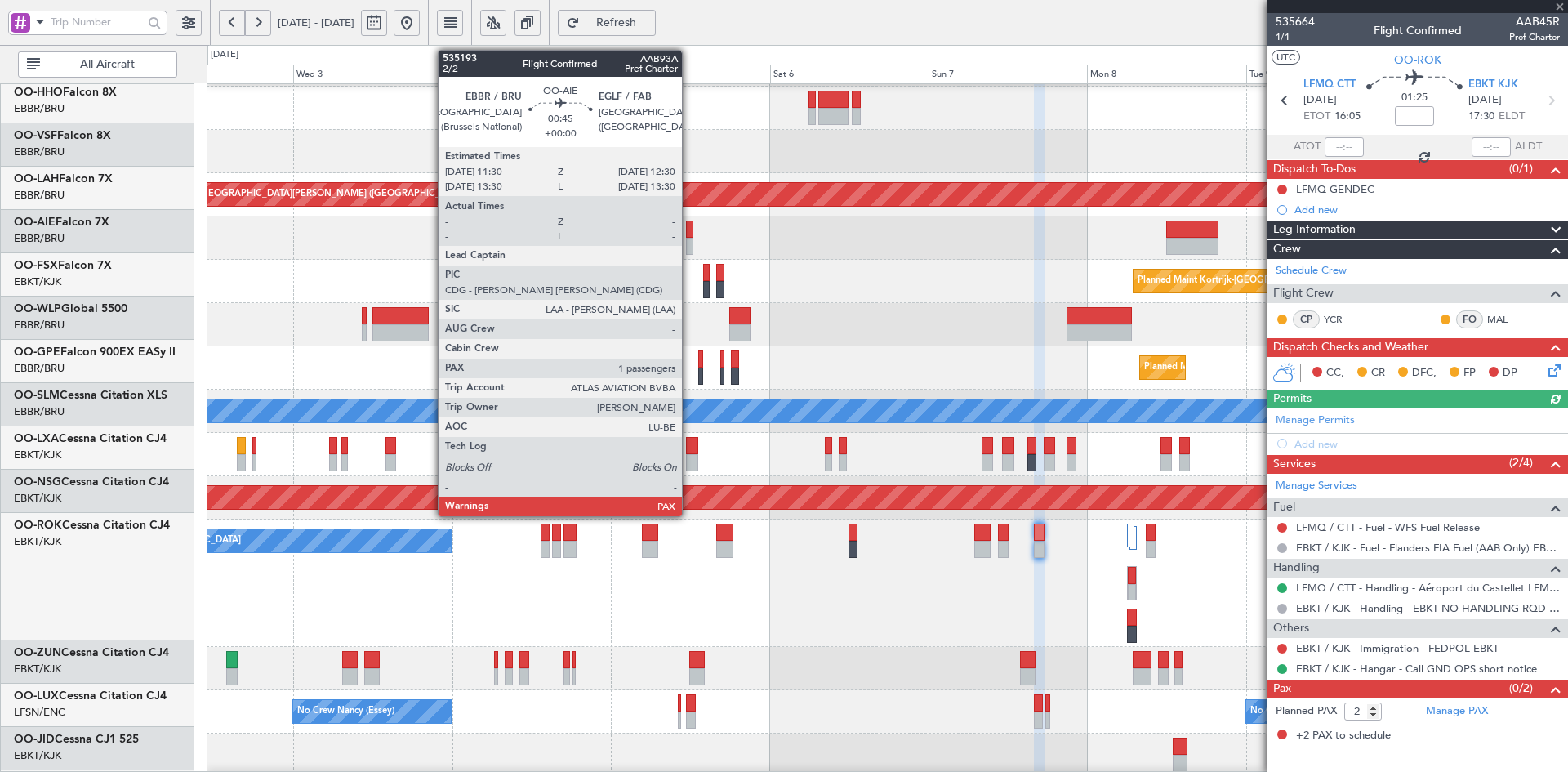
click at [694, 243] on div at bounding box center [690, 246] width 7 height 17
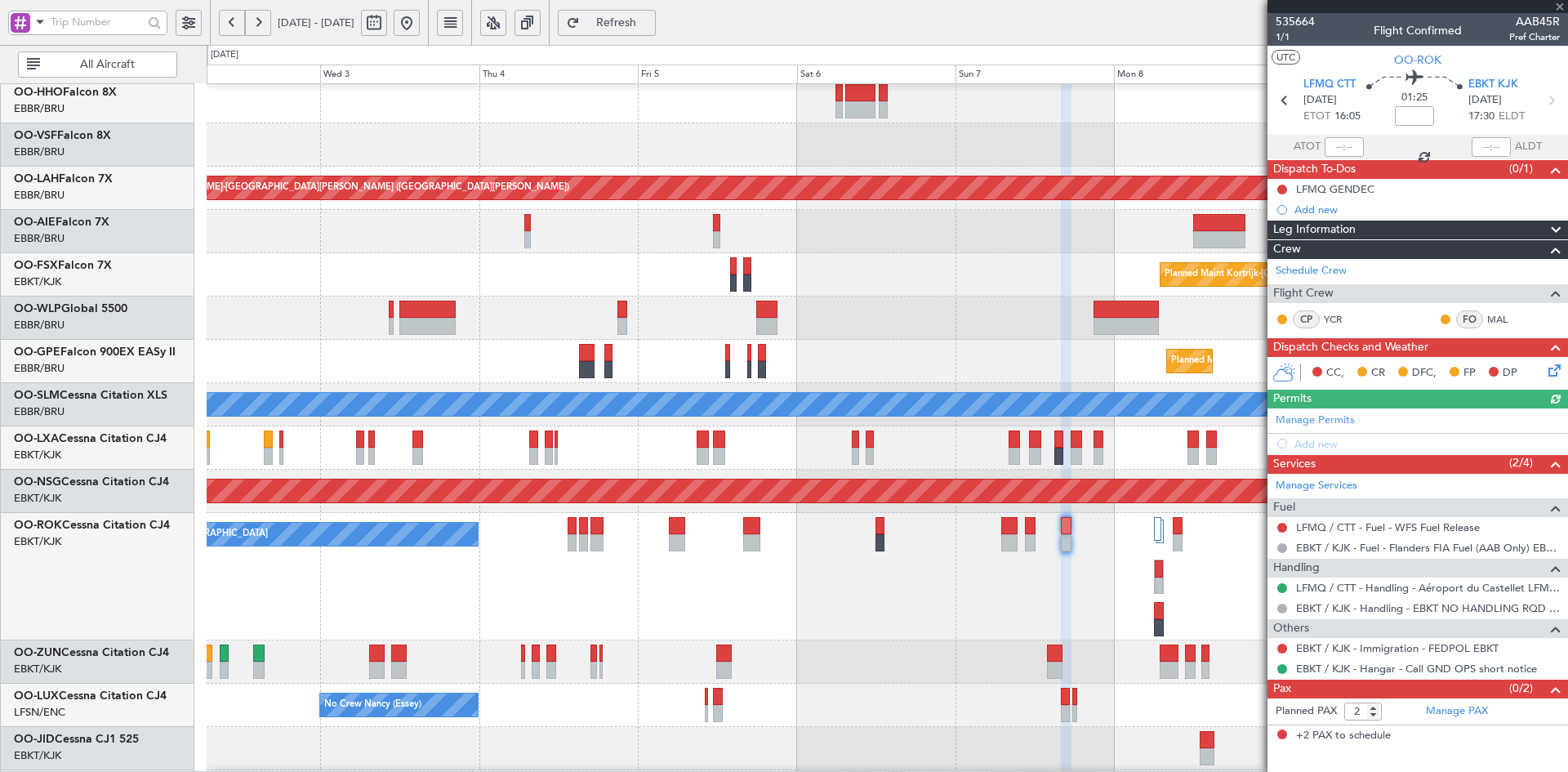
scroll to position [94, 0]
click at [760, 545] on div at bounding box center [751, 543] width 17 height 17
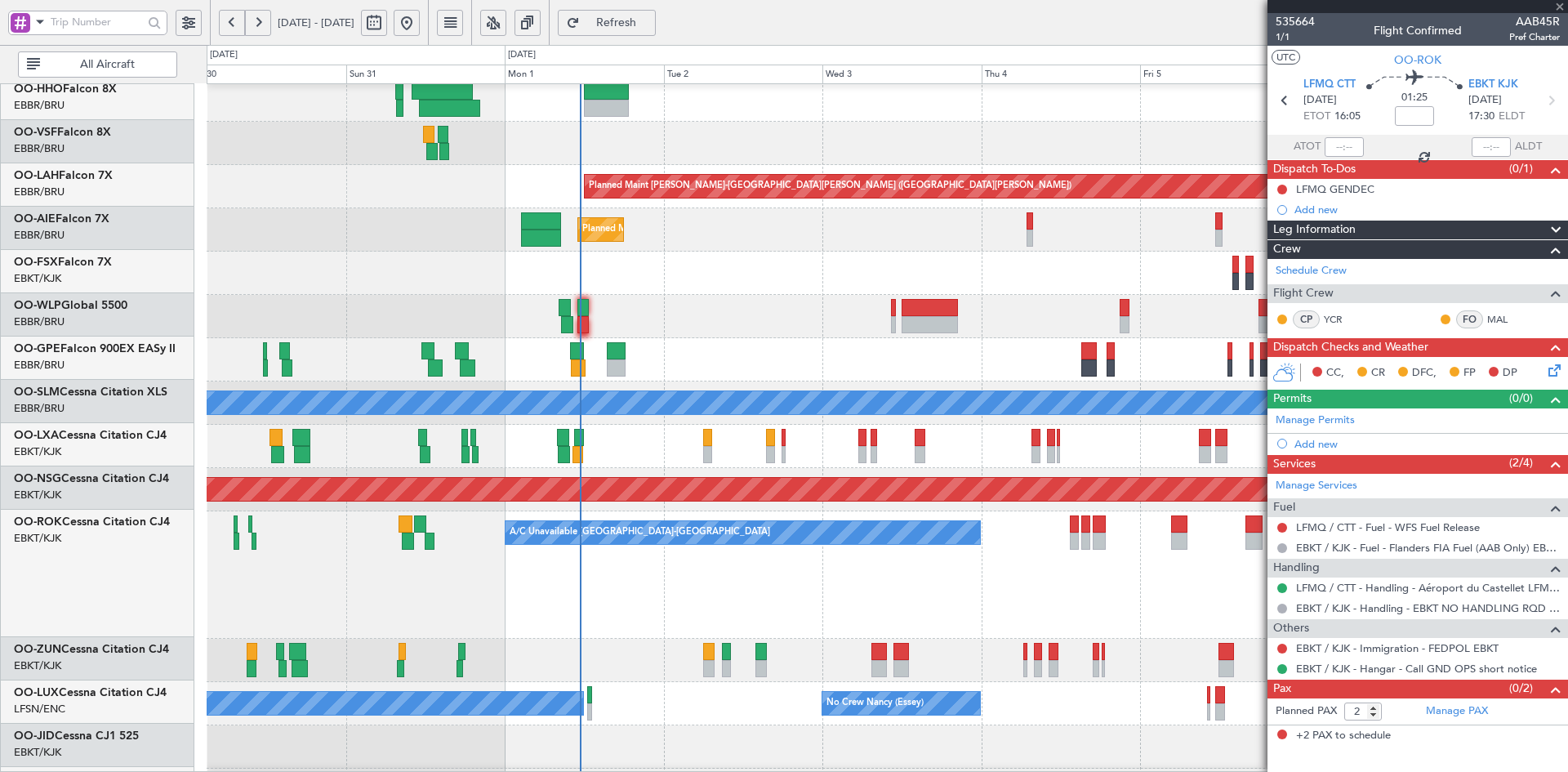
click at [867, 457] on div "Planned Maint Kortrijk-Wevelgem Planned Maint Brussels (Brussels National)" at bounding box center [887, 446] width 1360 height 44
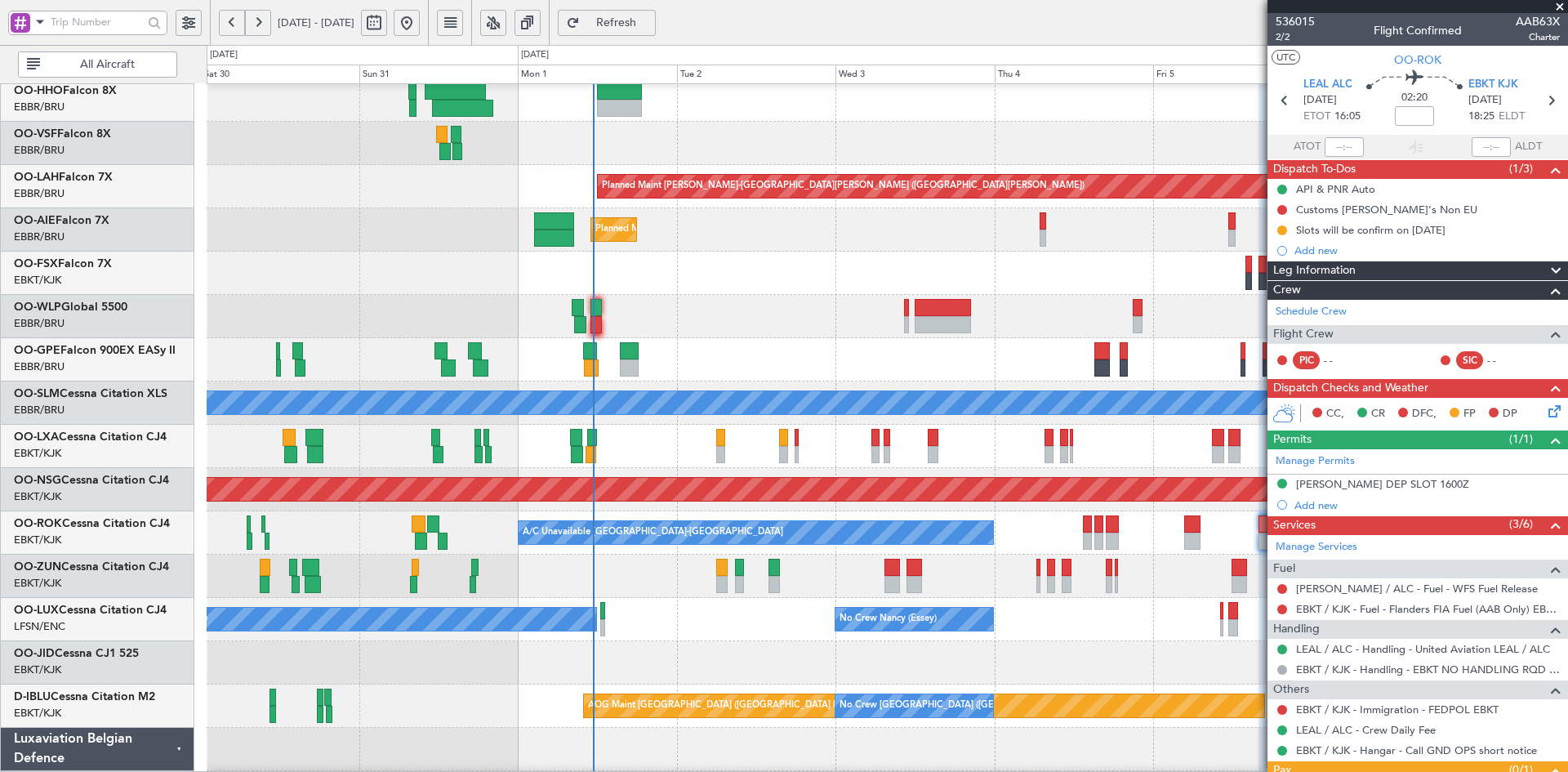
scroll to position [0, 0]
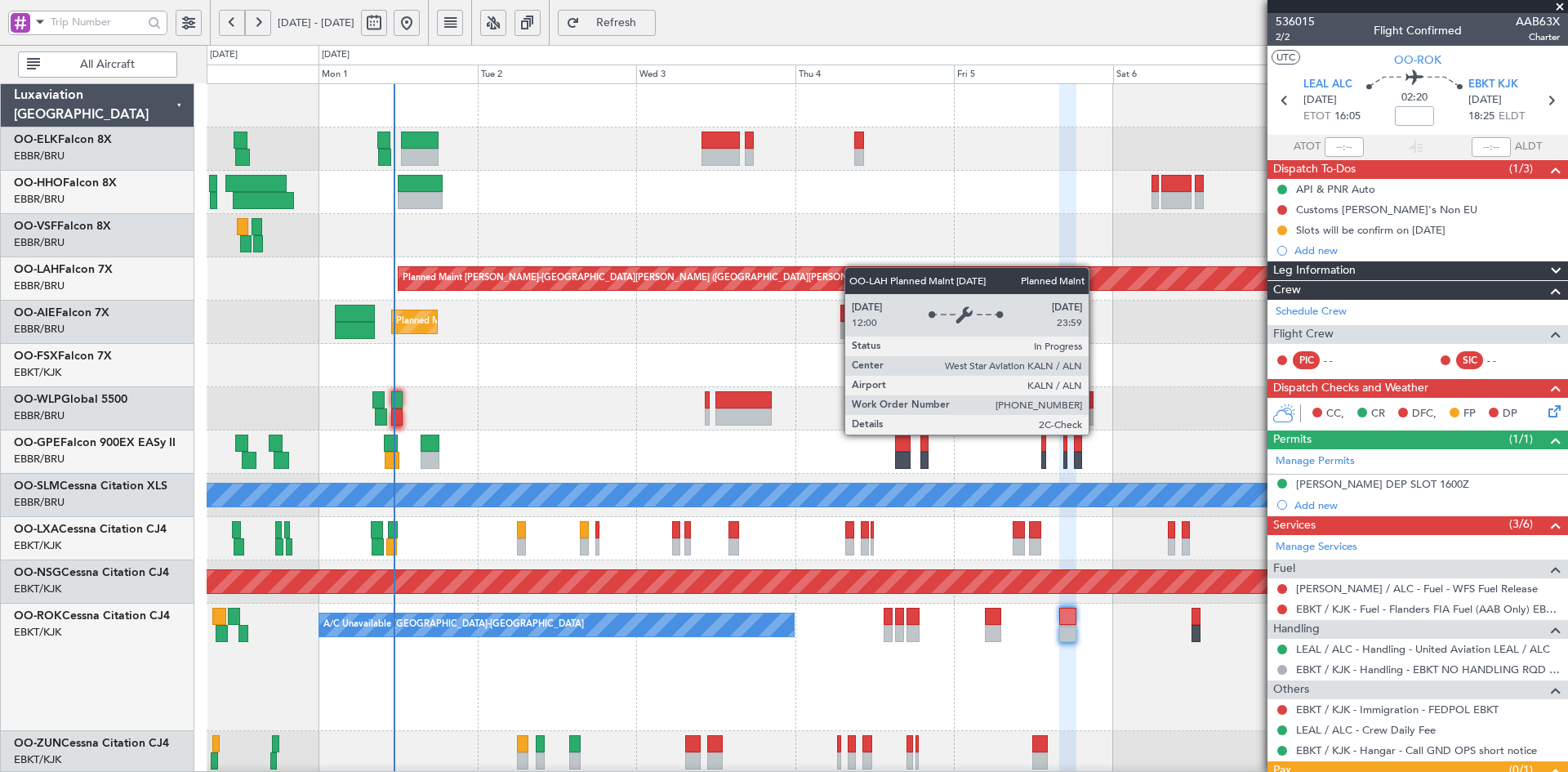
click at [617, 291] on div "Planned Maint Kortrijk-Wevelgem Planned Maint Alton-st Louis (St Louis Regl) Pl…" at bounding box center [887, 558] width 1360 height 950
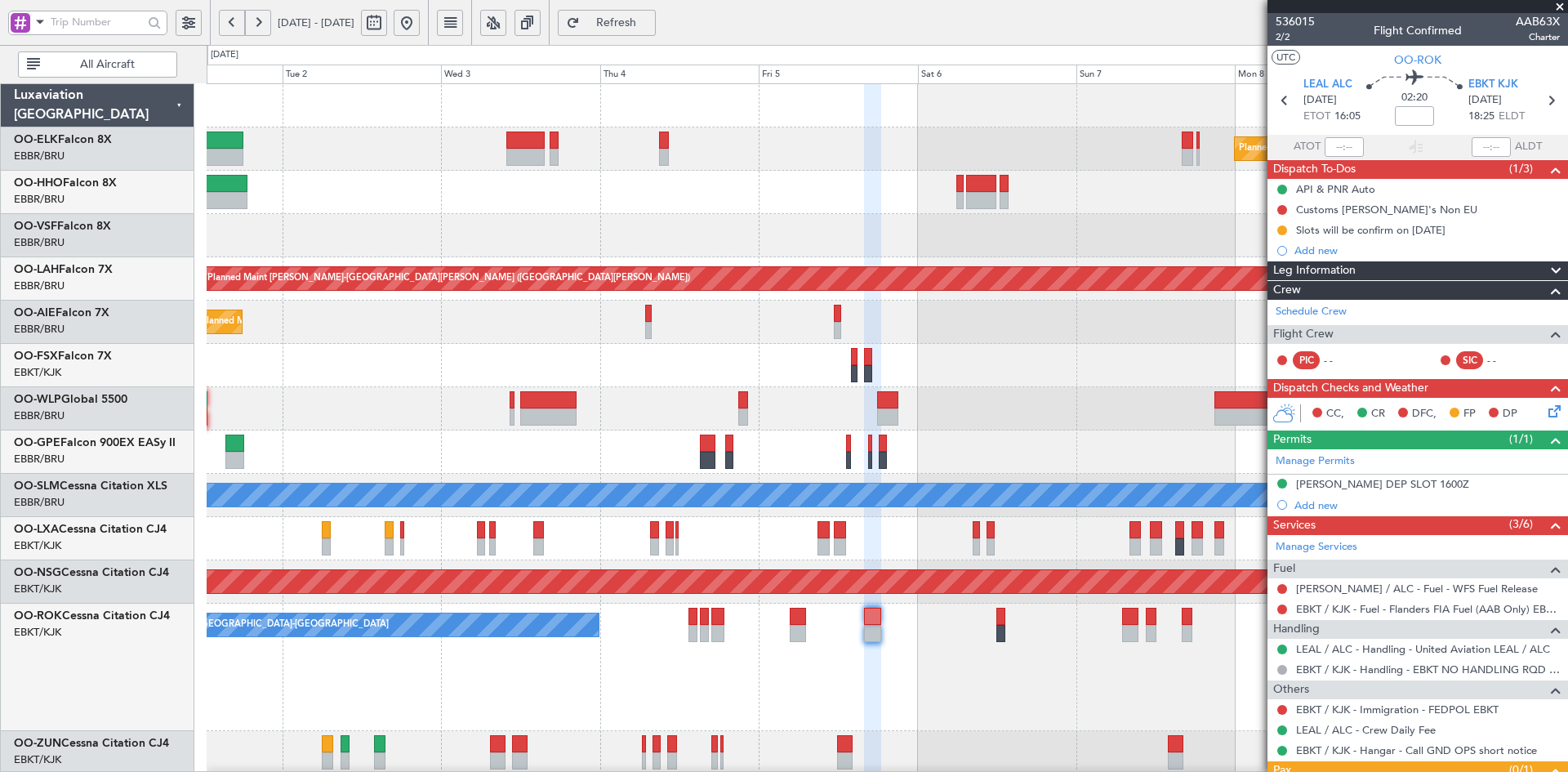
click at [1047, 243] on div at bounding box center [887, 236] width 1360 height 44
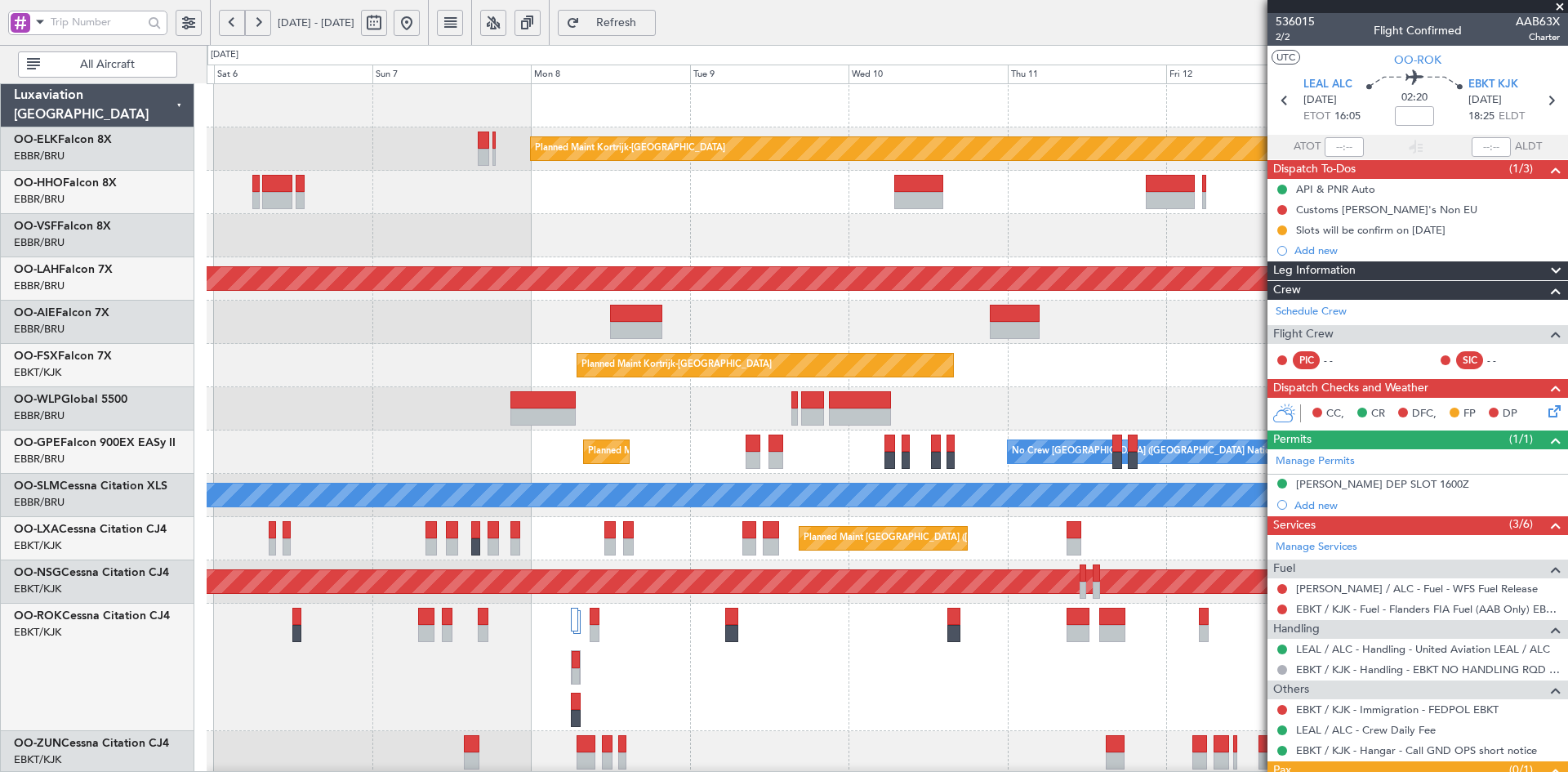
click at [420, 217] on div "Planned Maint Kortrijk-Wevelgem Planned Maint Alton-st Louis (St Louis Regl) Pl…" at bounding box center [887, 558] width 1360 height 950
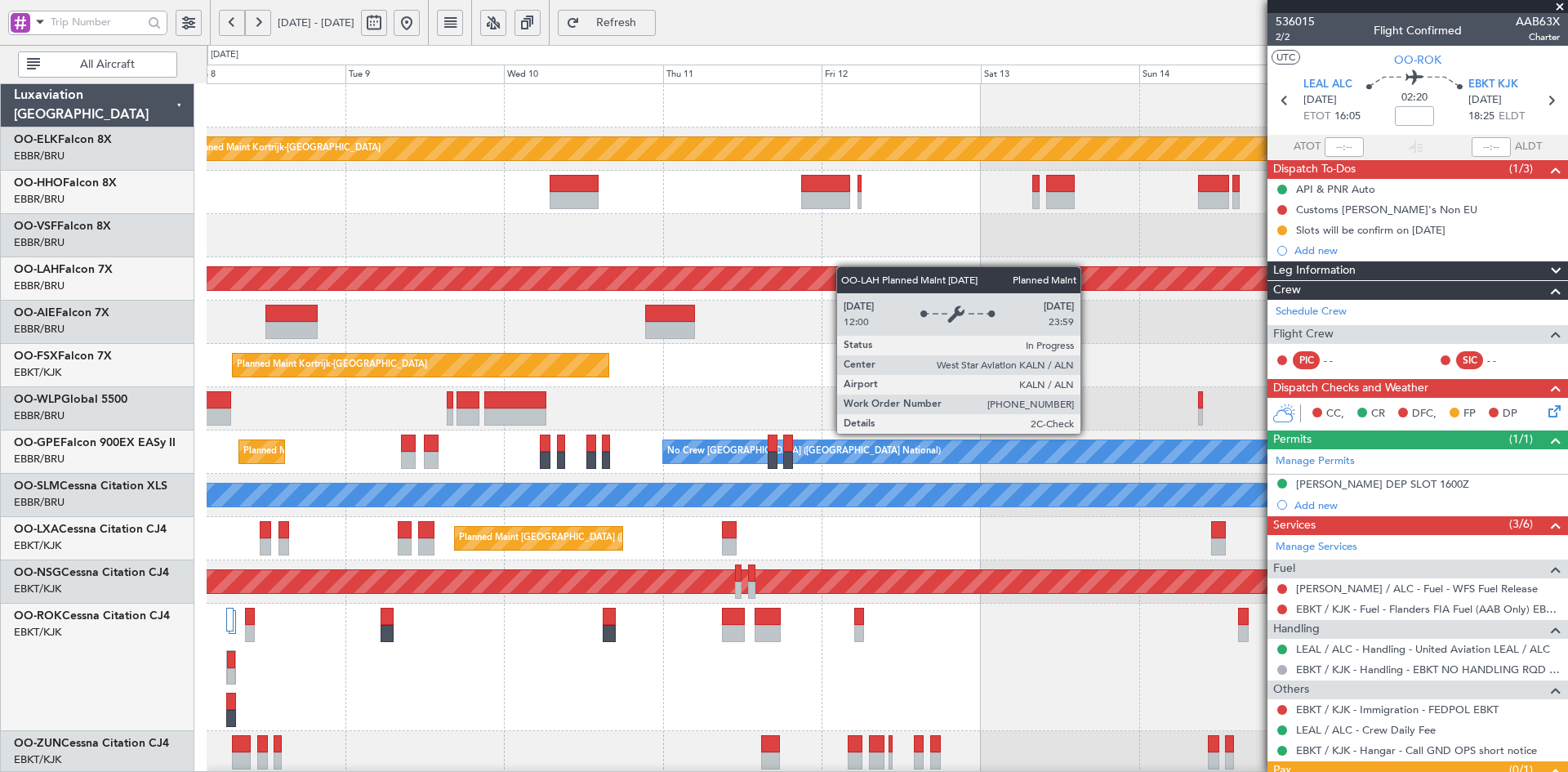
click at [783, 268] on div "Planned Maint Kortrijk-Wevelgem Planned Maint Alton-st Louis (St Louis Regl) Pl…" at bounding box center [887, 558] width 1360 height 950
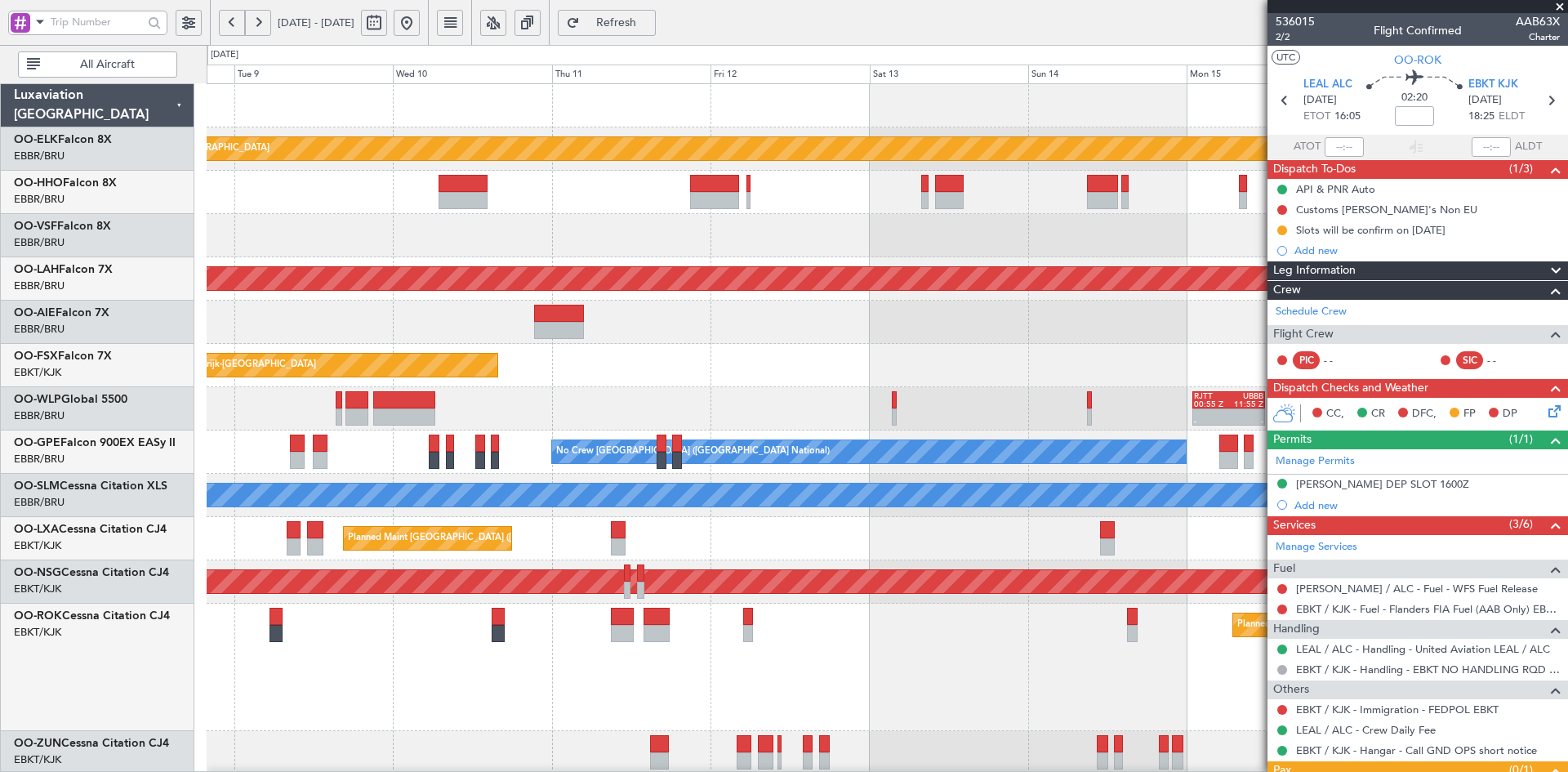
click at [1071, 238] on div at bounding box center [887, 236] width 1360 height 44
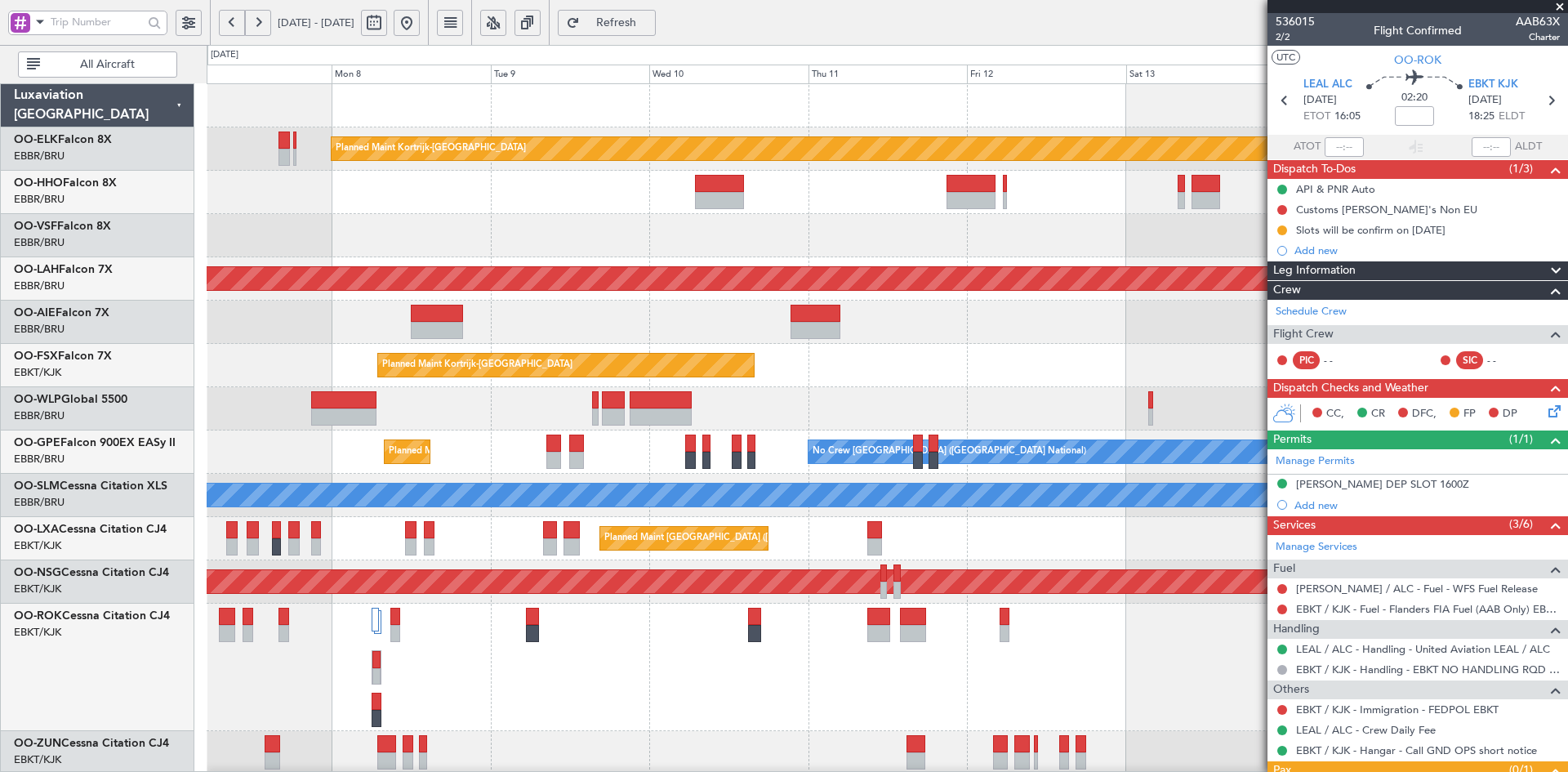
click at [864, 227] on div at bounding box center [887, 236] width 1360 height 44
click at [838, 187] on div at bounding box center [887, 192] width 1360 height 44
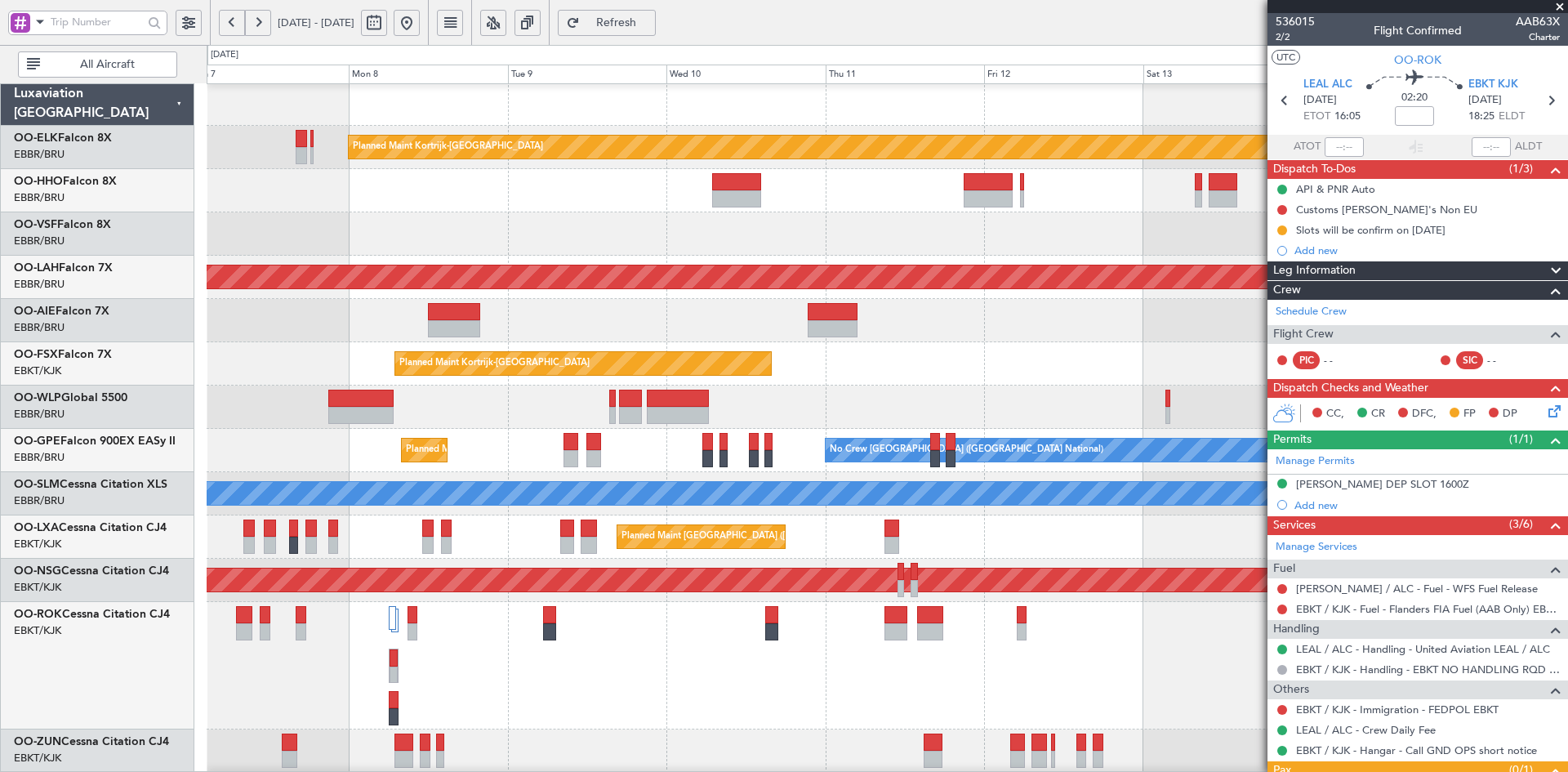
click at [1556, 4] on span at bounding box center [1560, 7] width 16 height 15
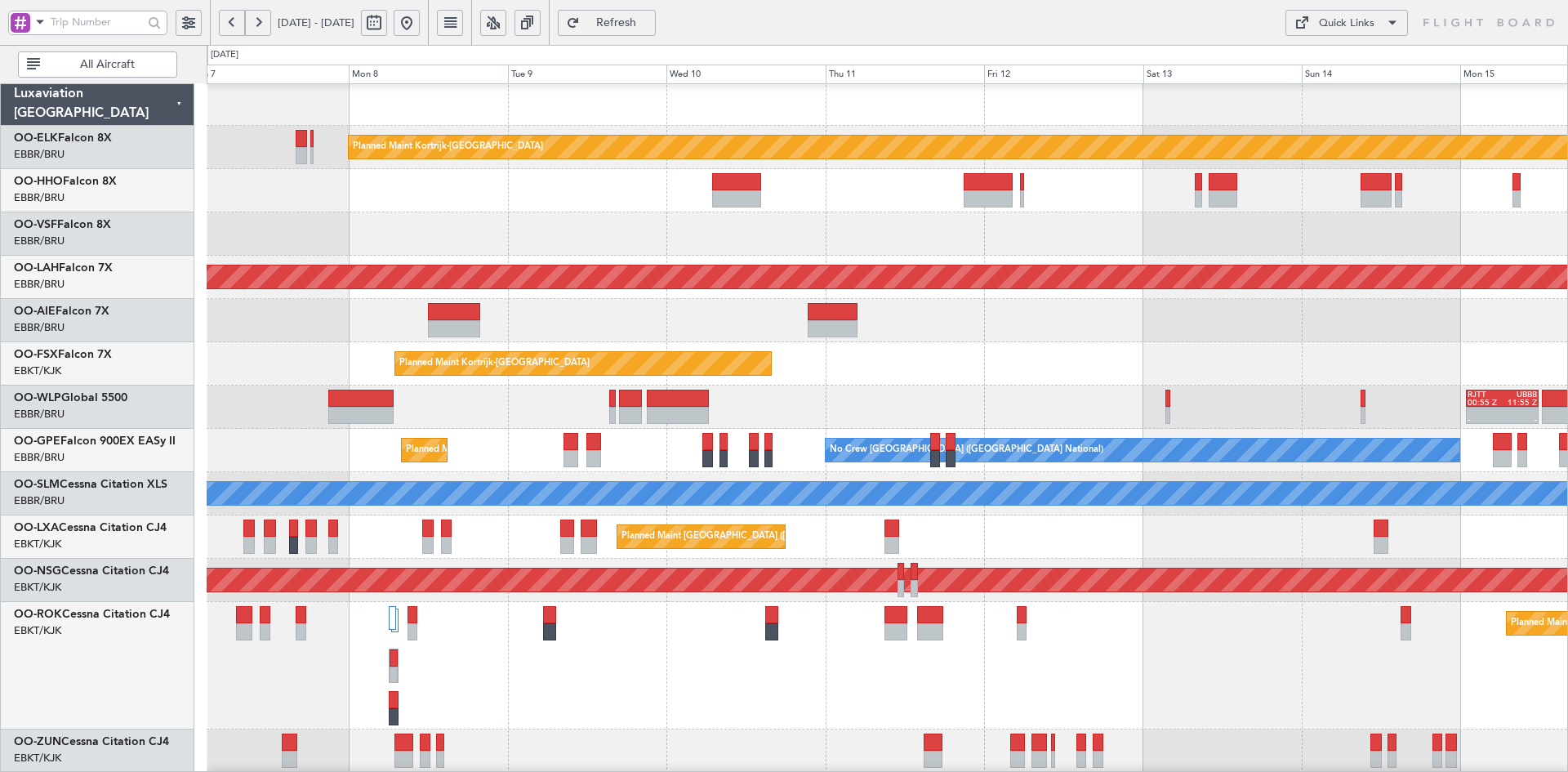
type input "0"
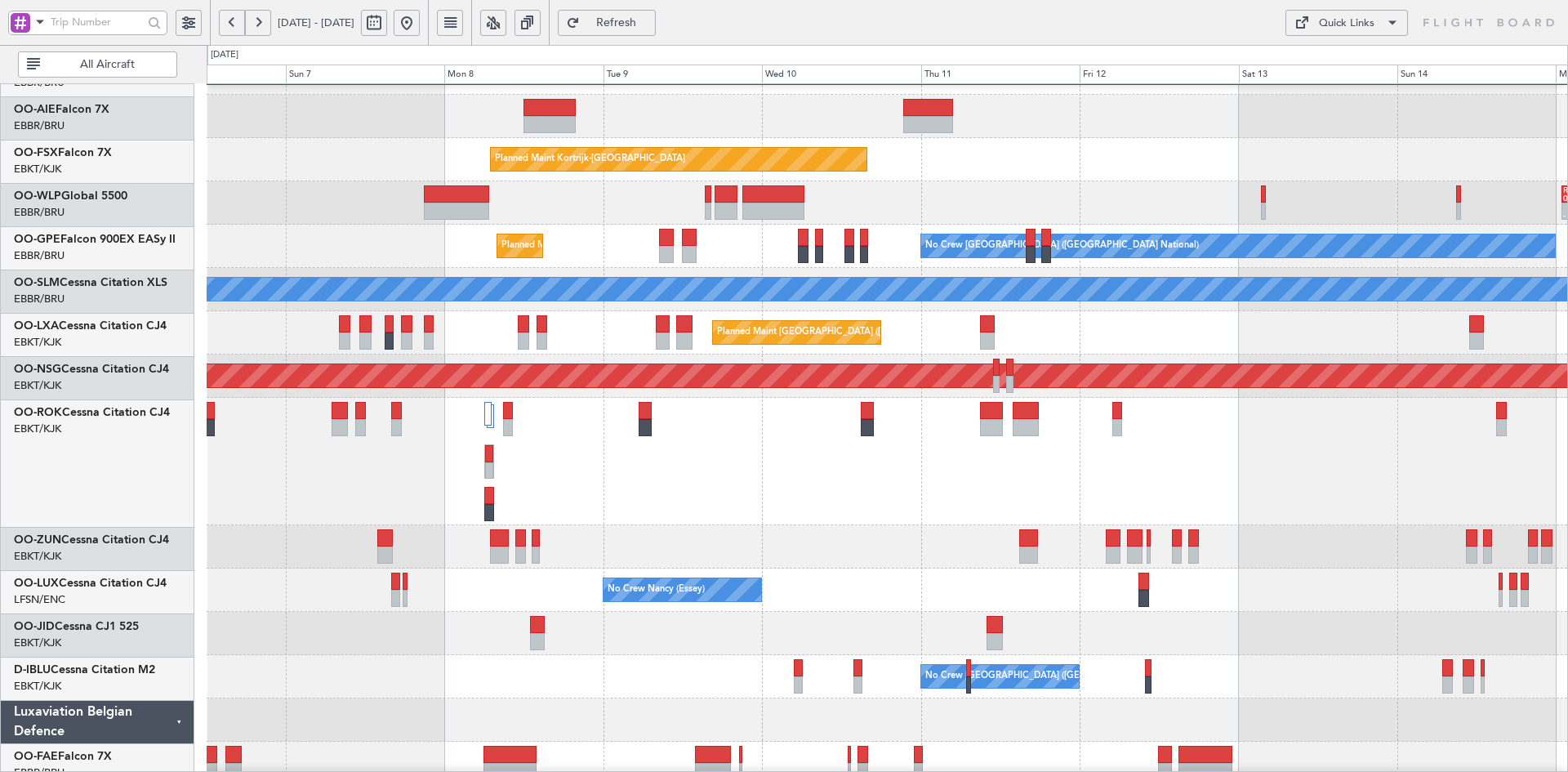
scroll to position [206, 0]
click at [715, 482] on div "Planned Maint [GEOGRAPHIC_DATA] ([GEOGRAPHIC_DATA])" at bounding box center [887, 461] width 1360 height 127
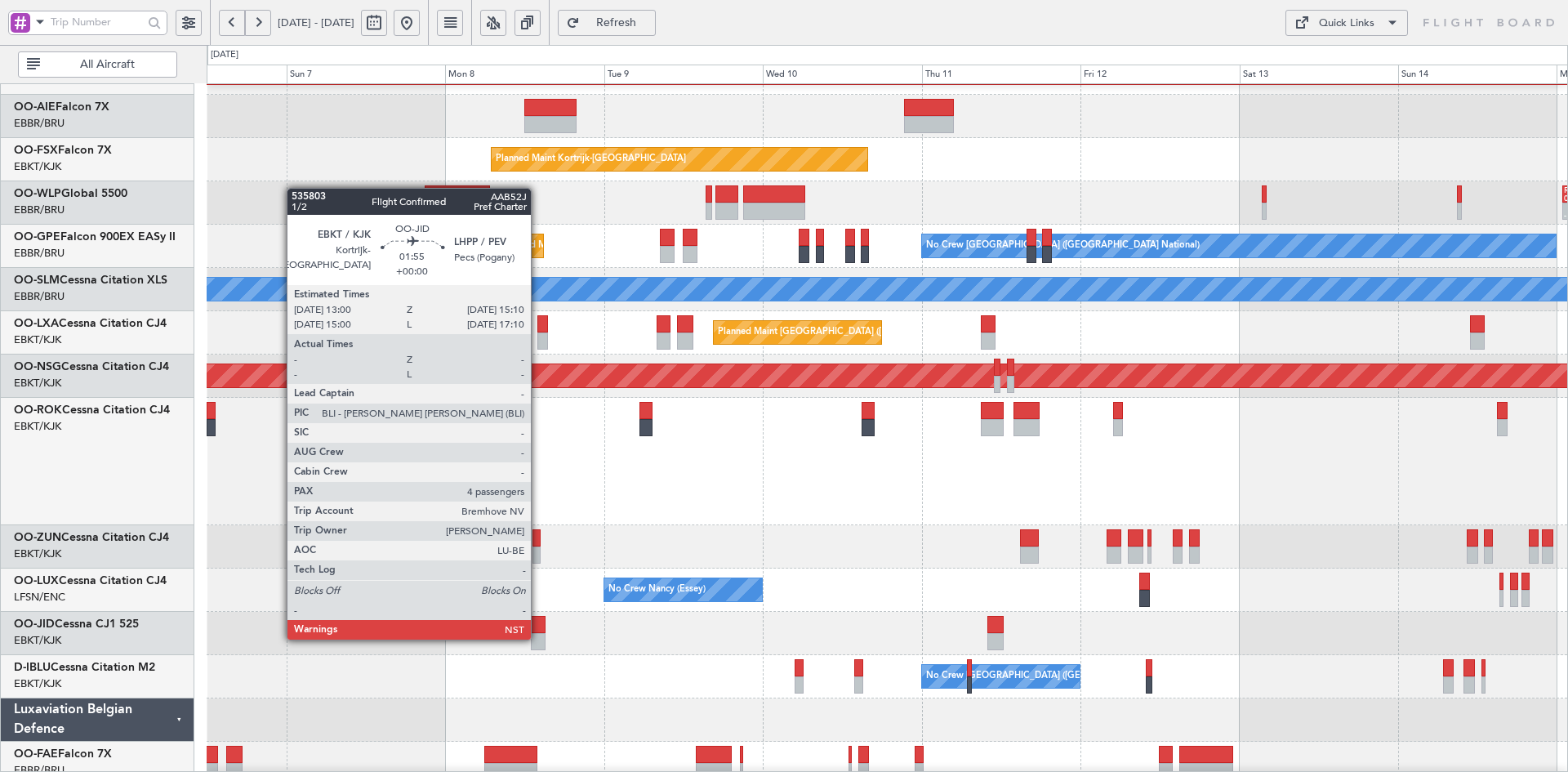
click at [539, 638] on div at bounding box center [539, 641] width 15 height 17
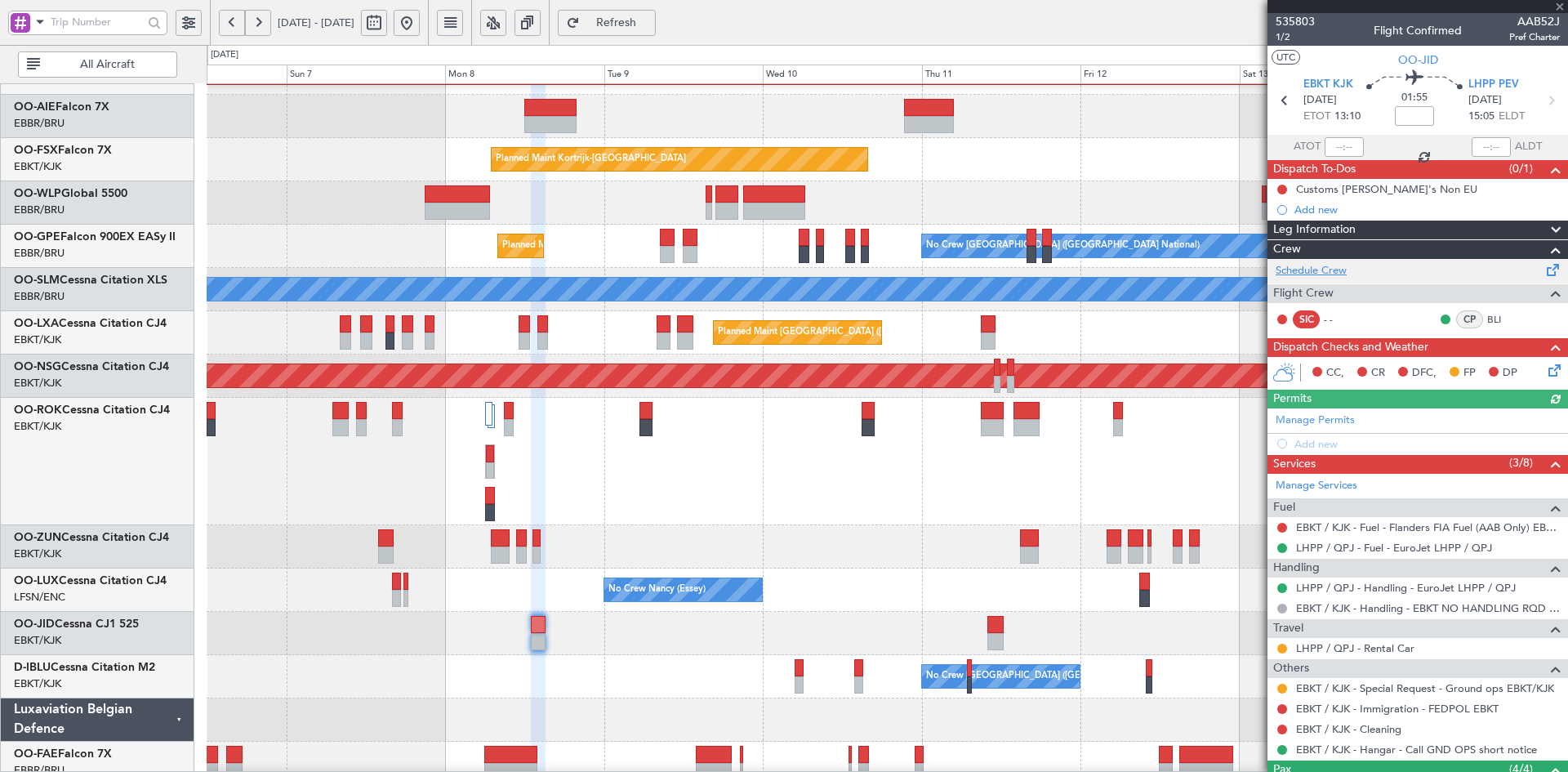
click at [1291, 270] on link "Schedule Crew" at bounding box center [1311, 271] width 71 height 16
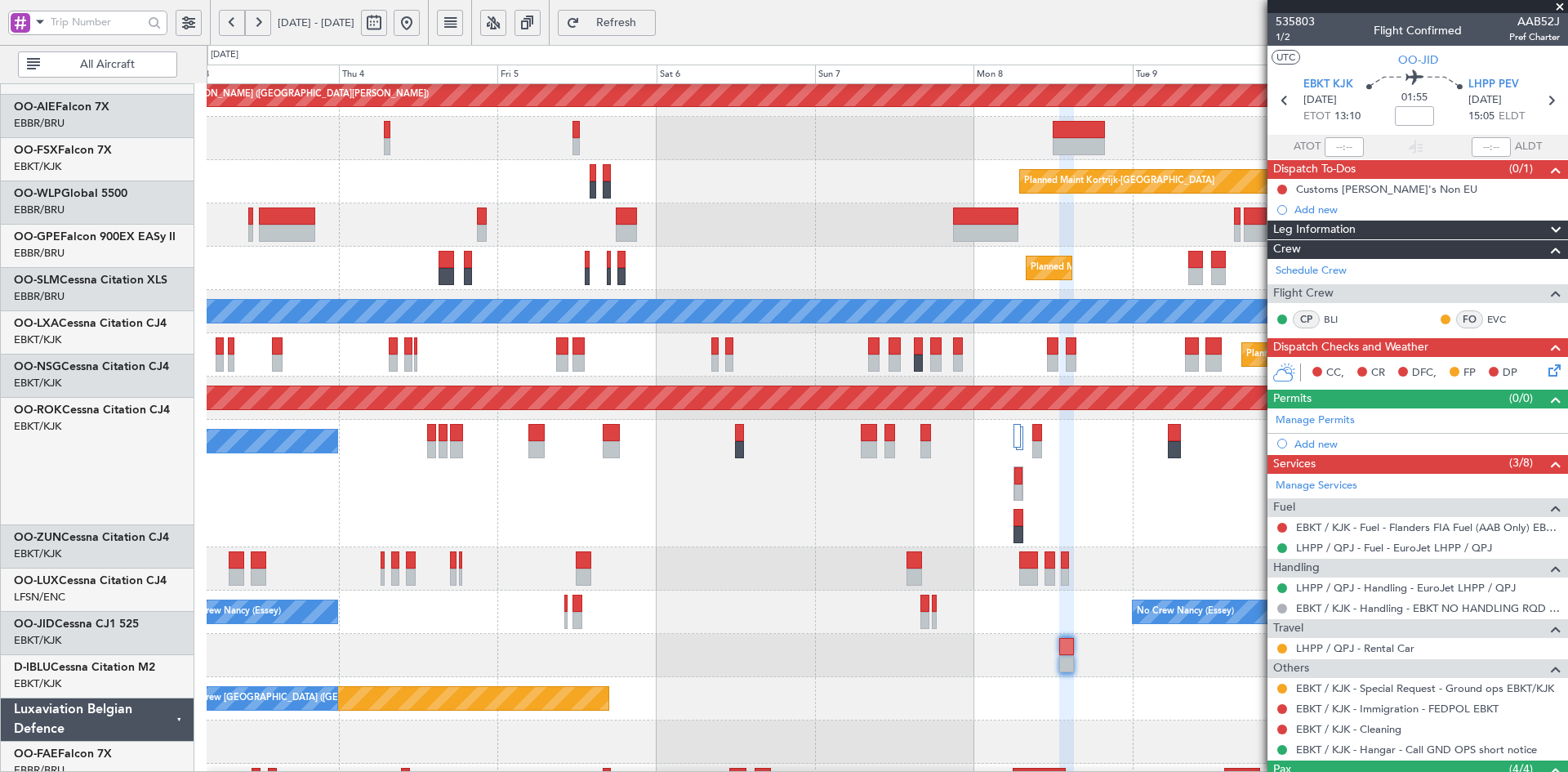
click at [1299, 483] on fb-app "06 Sep 2025 - 15 Sep 2025 Refresh Quick Links All Aircraft Planned Maint Alton-…" at bounding box center [784, 397] width 1568 height 752
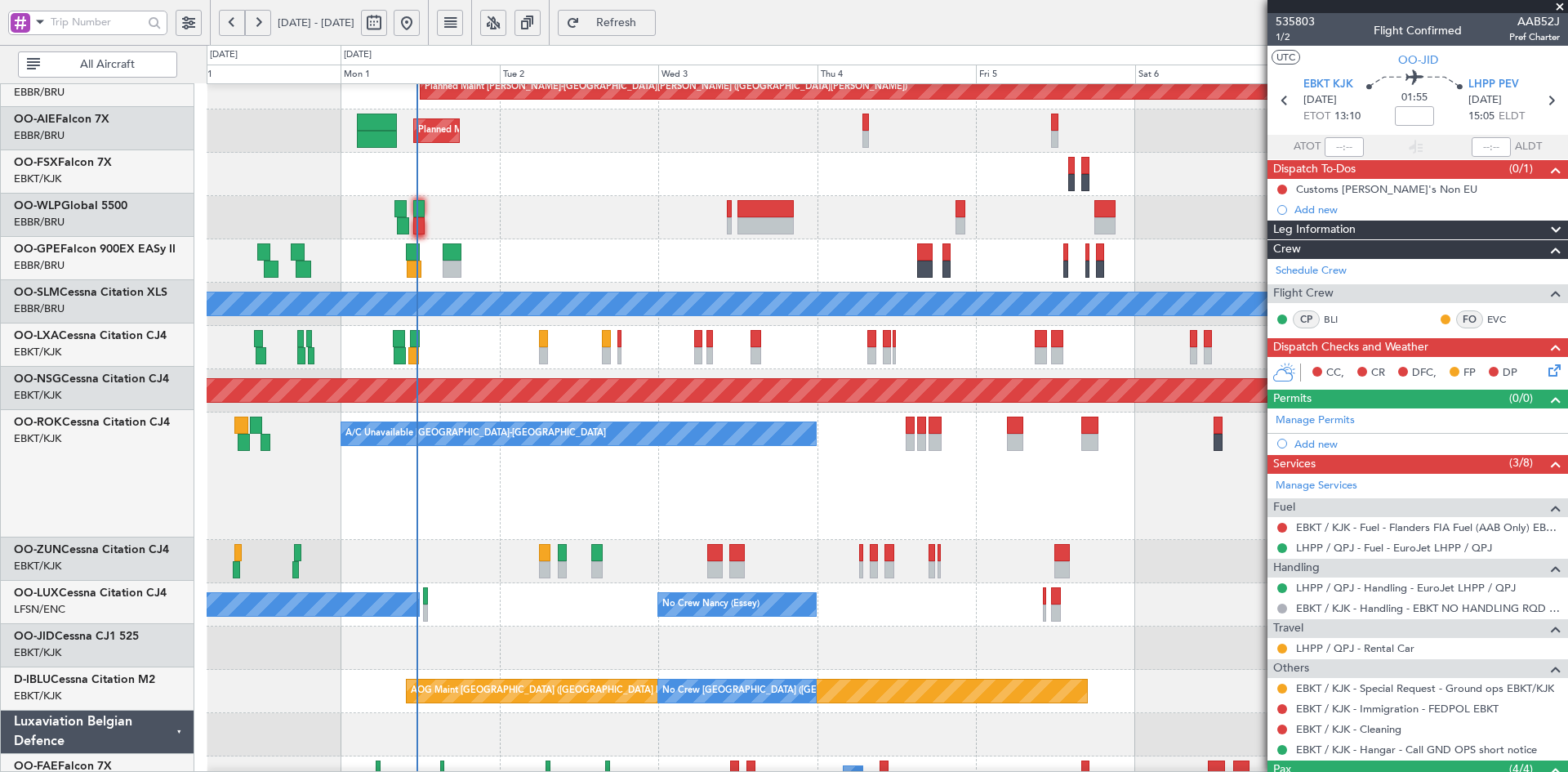
scroll to position [191, 0]
click at [928, 238] on div "Planned Maint [GEOGRAPHIC_DATA] ([GEOGRAPHIC_DATA])" at bounding box center [887, 218] width 1360 height 44
click at [1004, 283] on div "Planned Maint [GEOGRAPHIC_DATA] ([GEOGRAPHIC_DATA] National)" at bounding box center [887, 260] width 1360 height 44
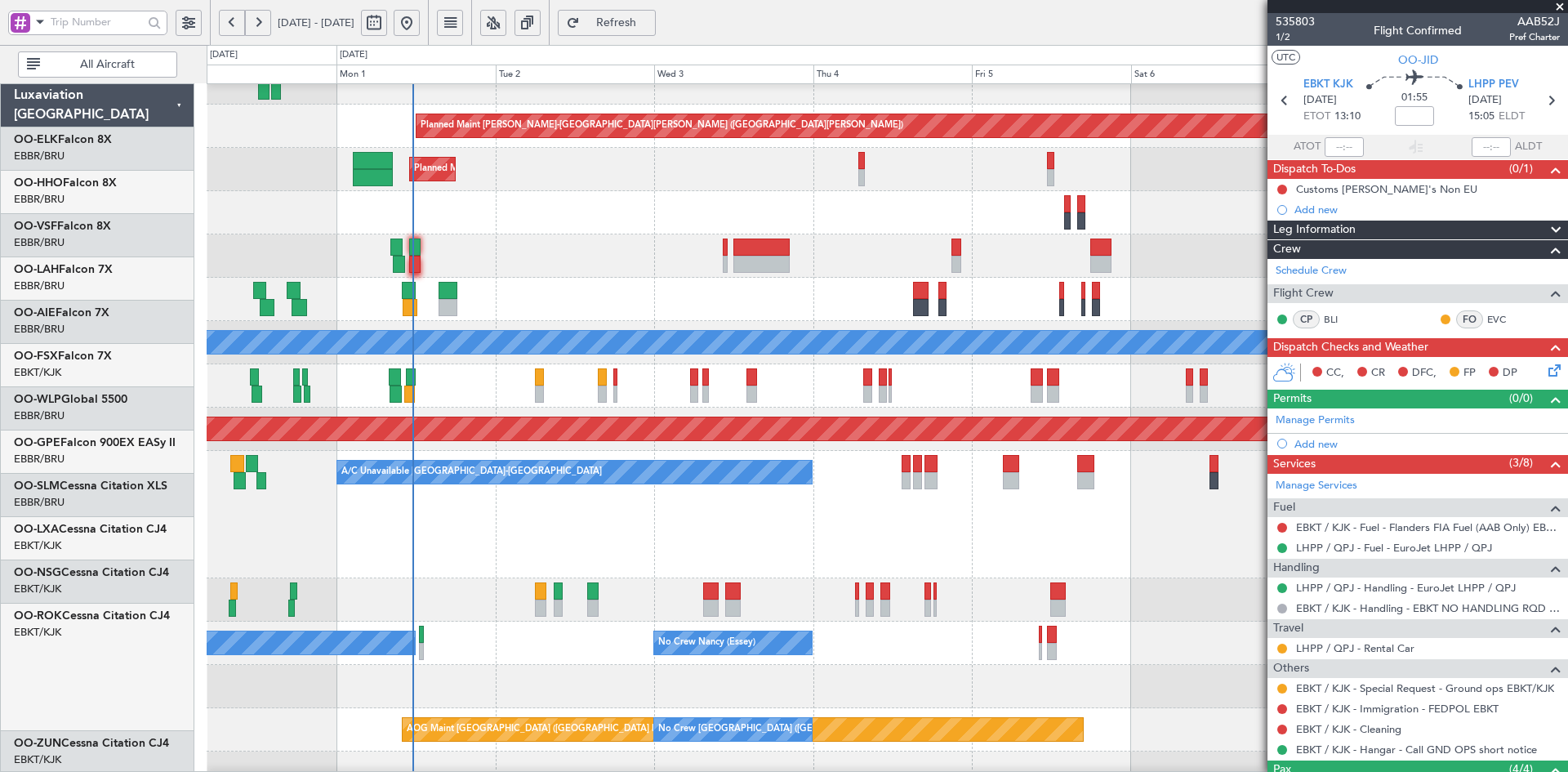
scroll to position [153, 0]
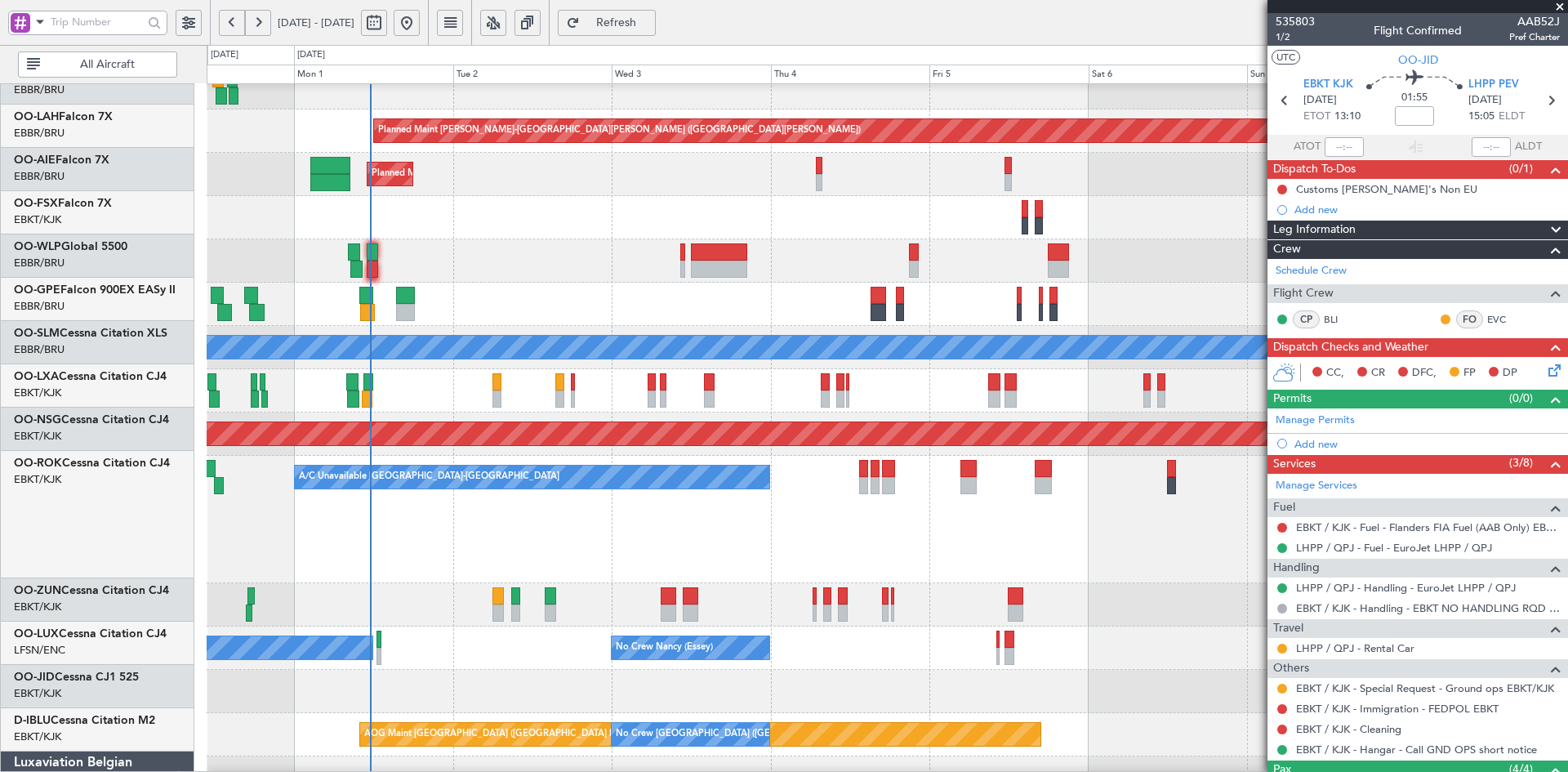
click at [1027, 525] on div "A/C Unavailable Kortrijk-Wevelgem Planned Maint Kortrijk-Wevelgem" at bounding box center [887, 519] width 1360 height 127
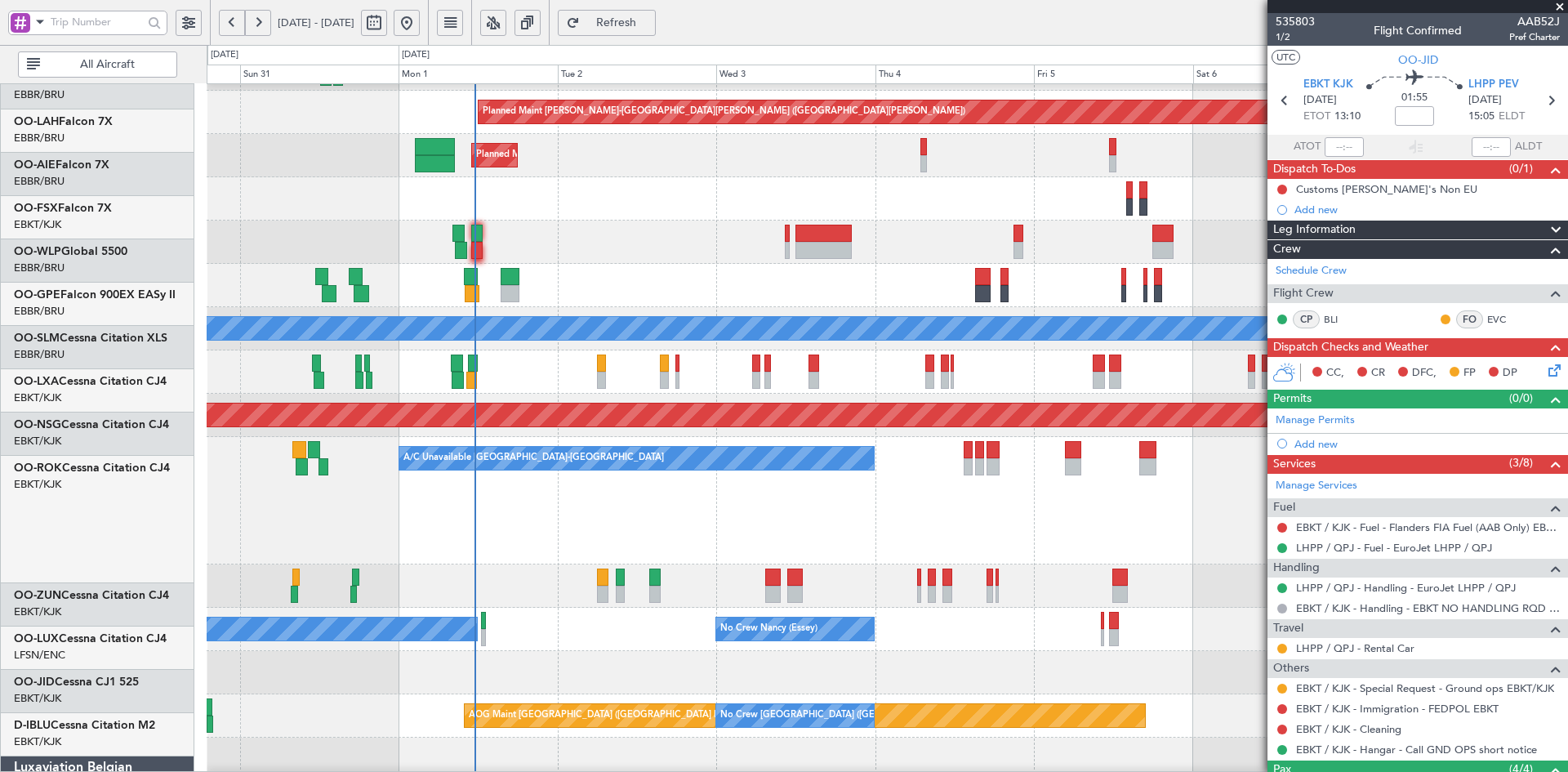
scroll to position [167, 0]
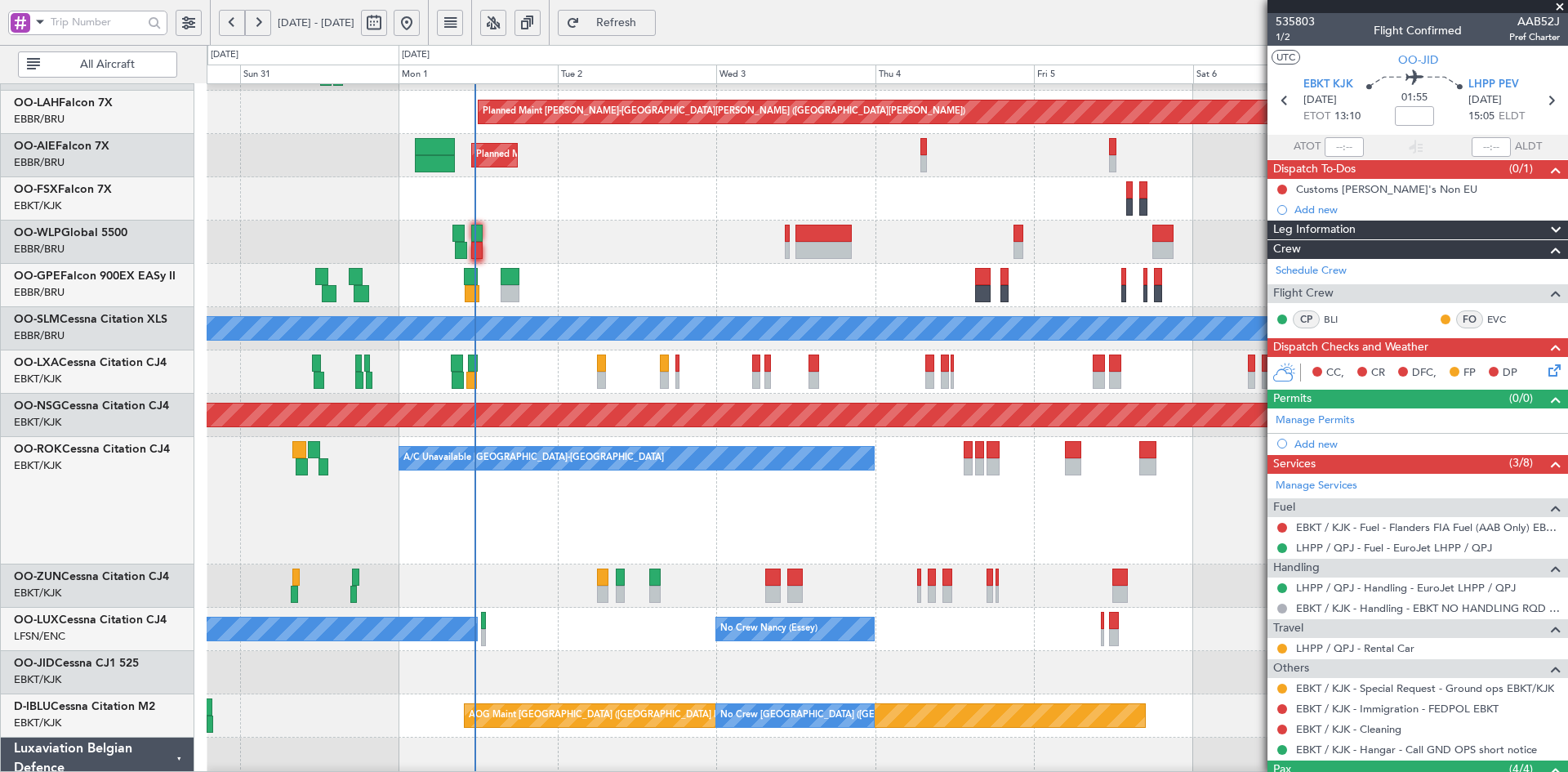
click at [936, 478] on div "A/C Unavailable Kortrijk-Wevelgem Planned Maint Kortrijk-Wevelgem" at bounding box center [887, 500] width 1360 height 127
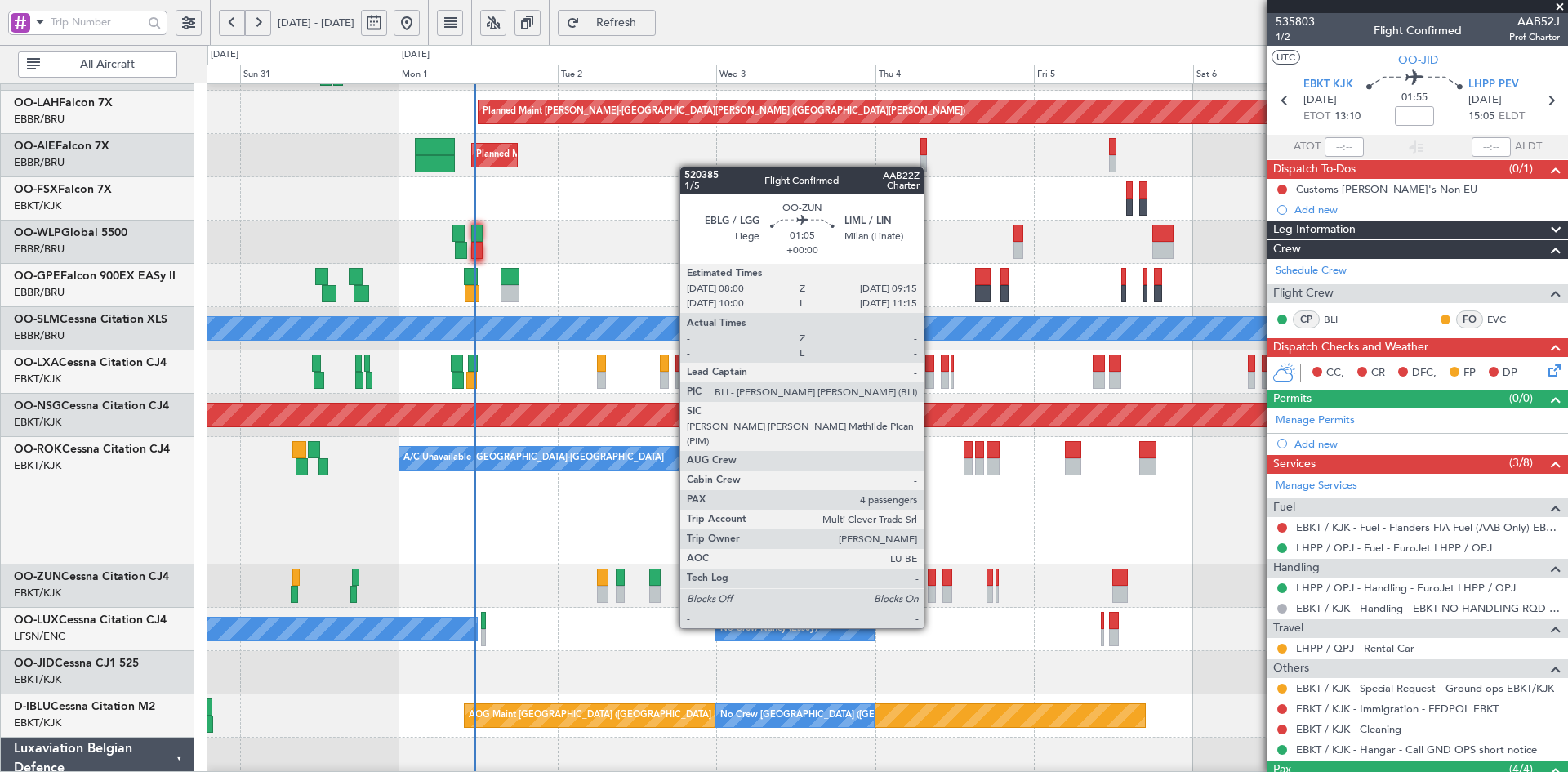
click at [931, 597] on div at bounding box center [932, 594] width 9 height 17
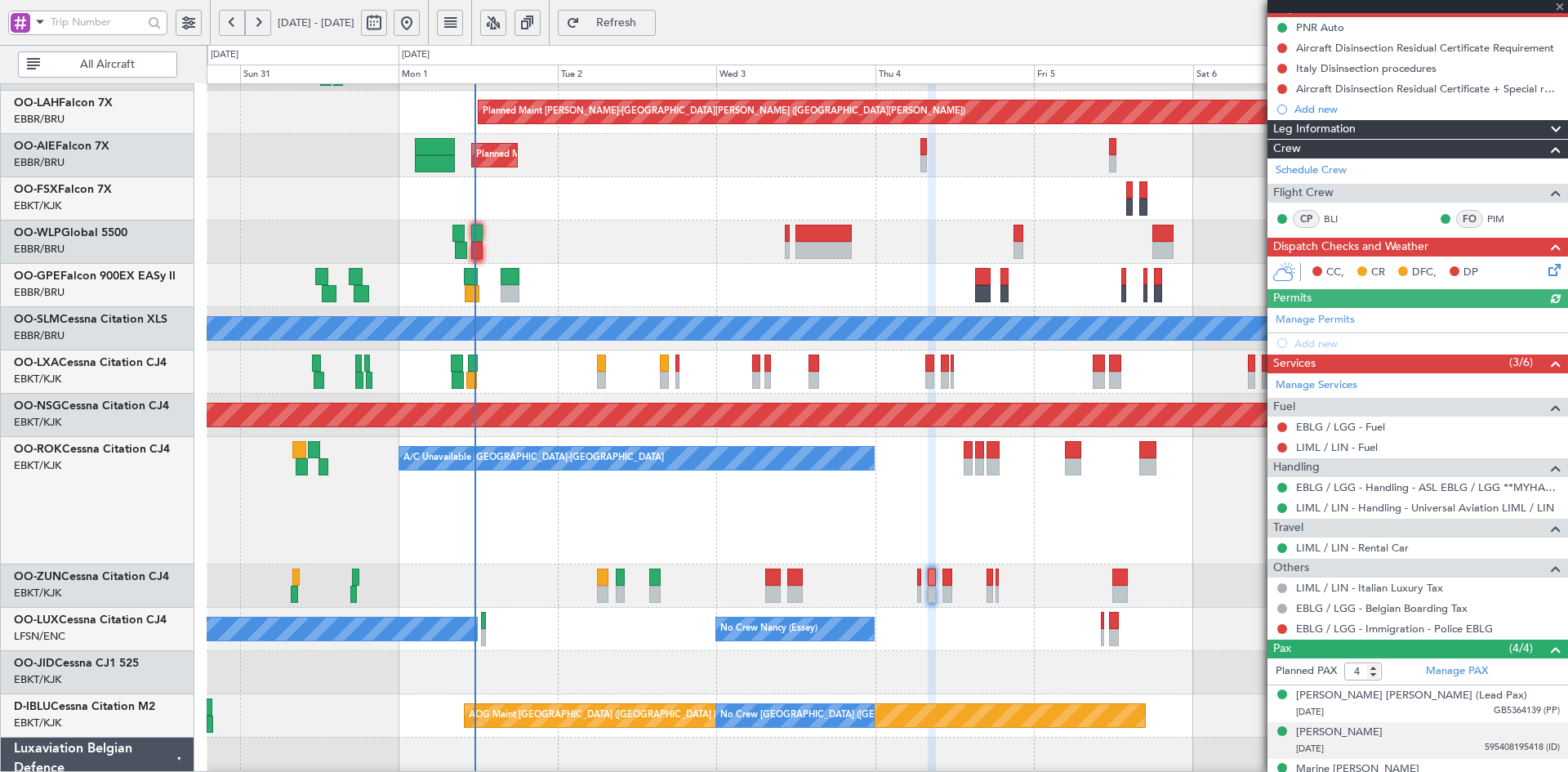
scroll to position [222, 0]
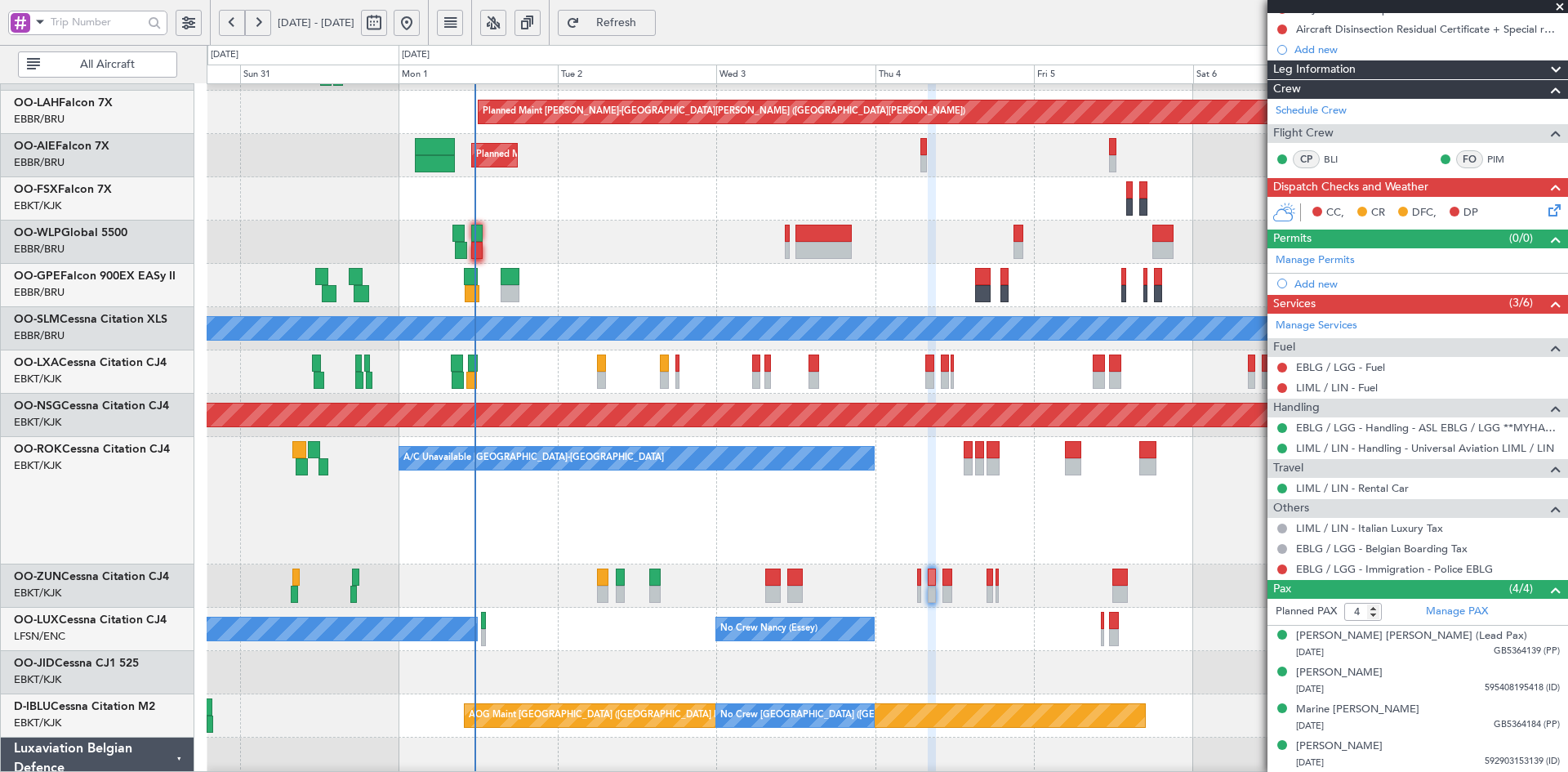
click at [1563, 6] on span at bounding box center [1560, 7] width 16 height 15
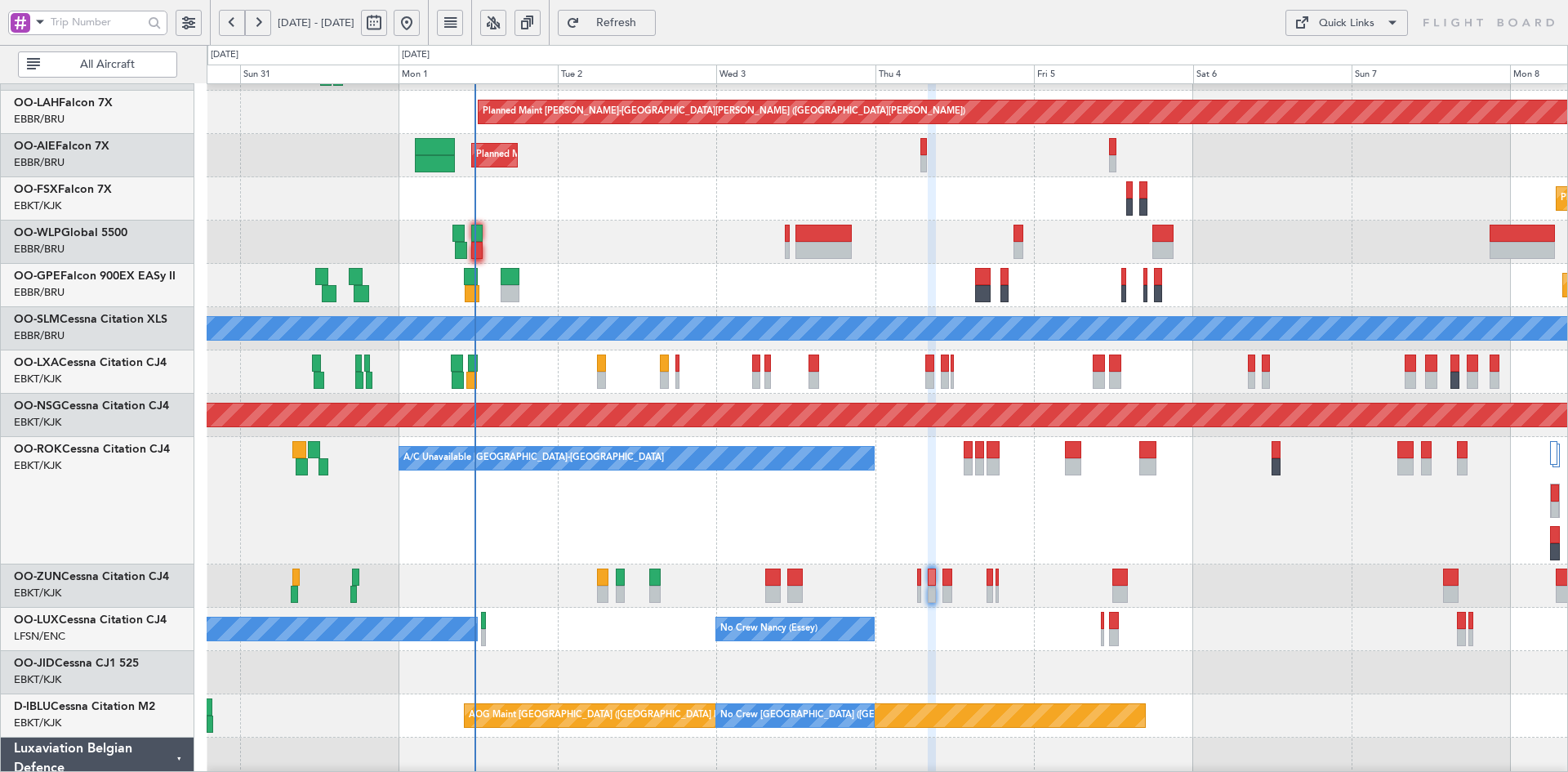
type input "0"
click at [1020, 507] on div "A/C Unavailable Kortrijk-Wevelgem Planned Maint Kortrijk-Wevelgem" at bounding box center [887, 500] width 1360 height 127
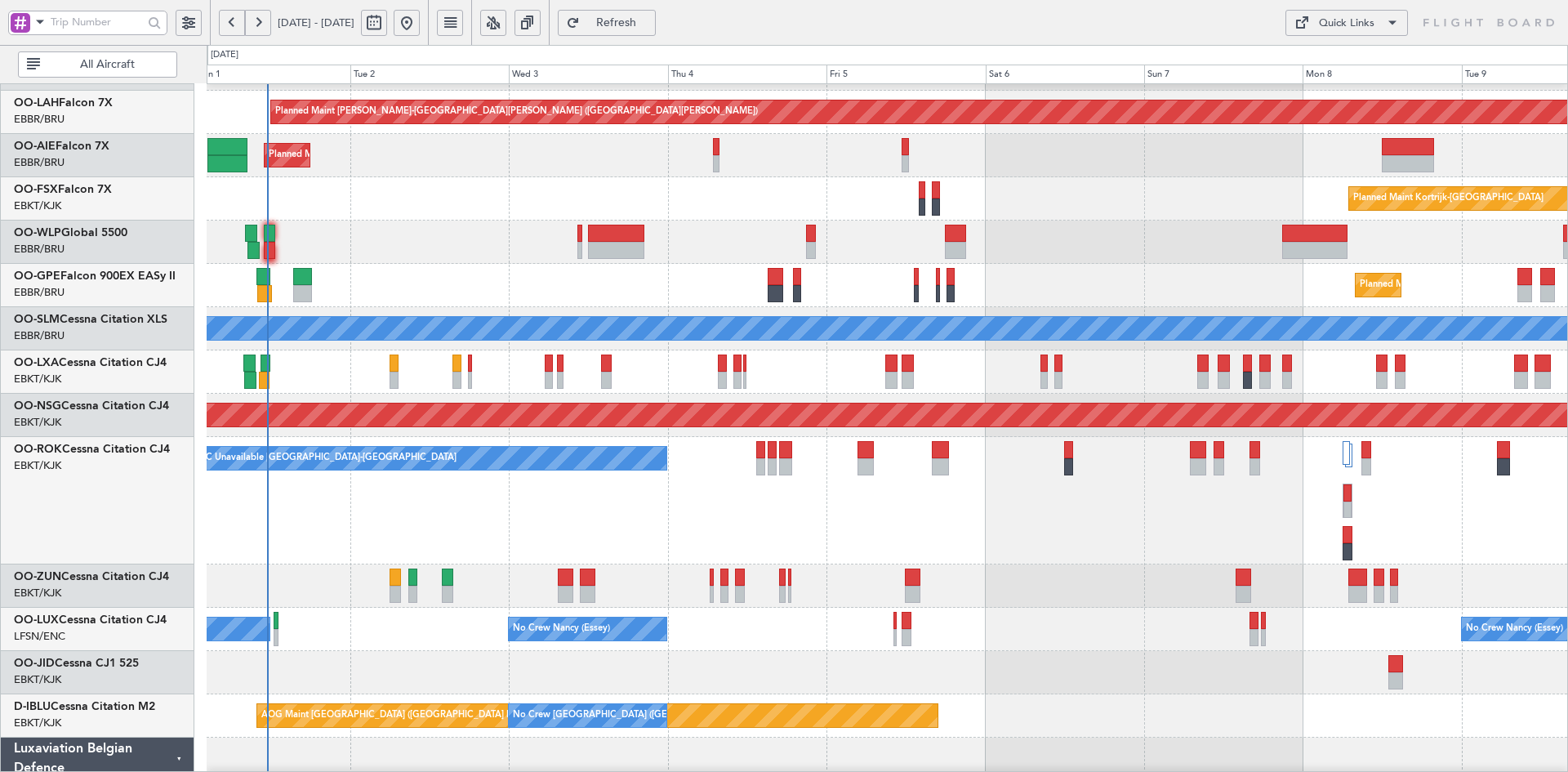
click at [1068, 526] on div "A/C Unavailable [GEOGRAPHIC_DATA]-[GEOGRAPHIC_DATA]" at bounding box center [887, 500] width 1360 height 127
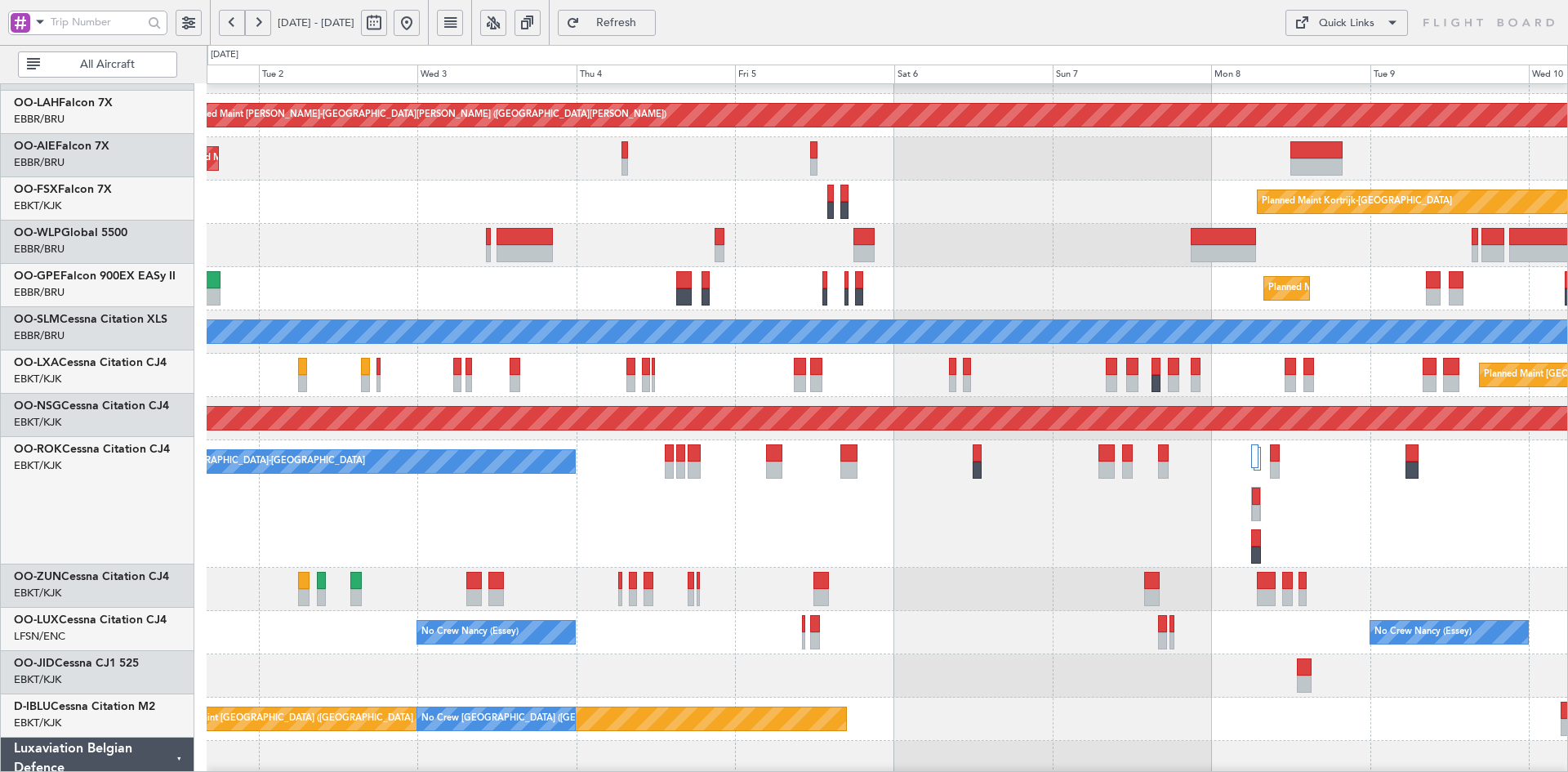
click at [1241, 537] on div "A/C Unavailable [GEOGRAPHIC_DATA]-[GEOGRAPHIC_DATA]" at bounding box center [887, 503] width 1360 height 127
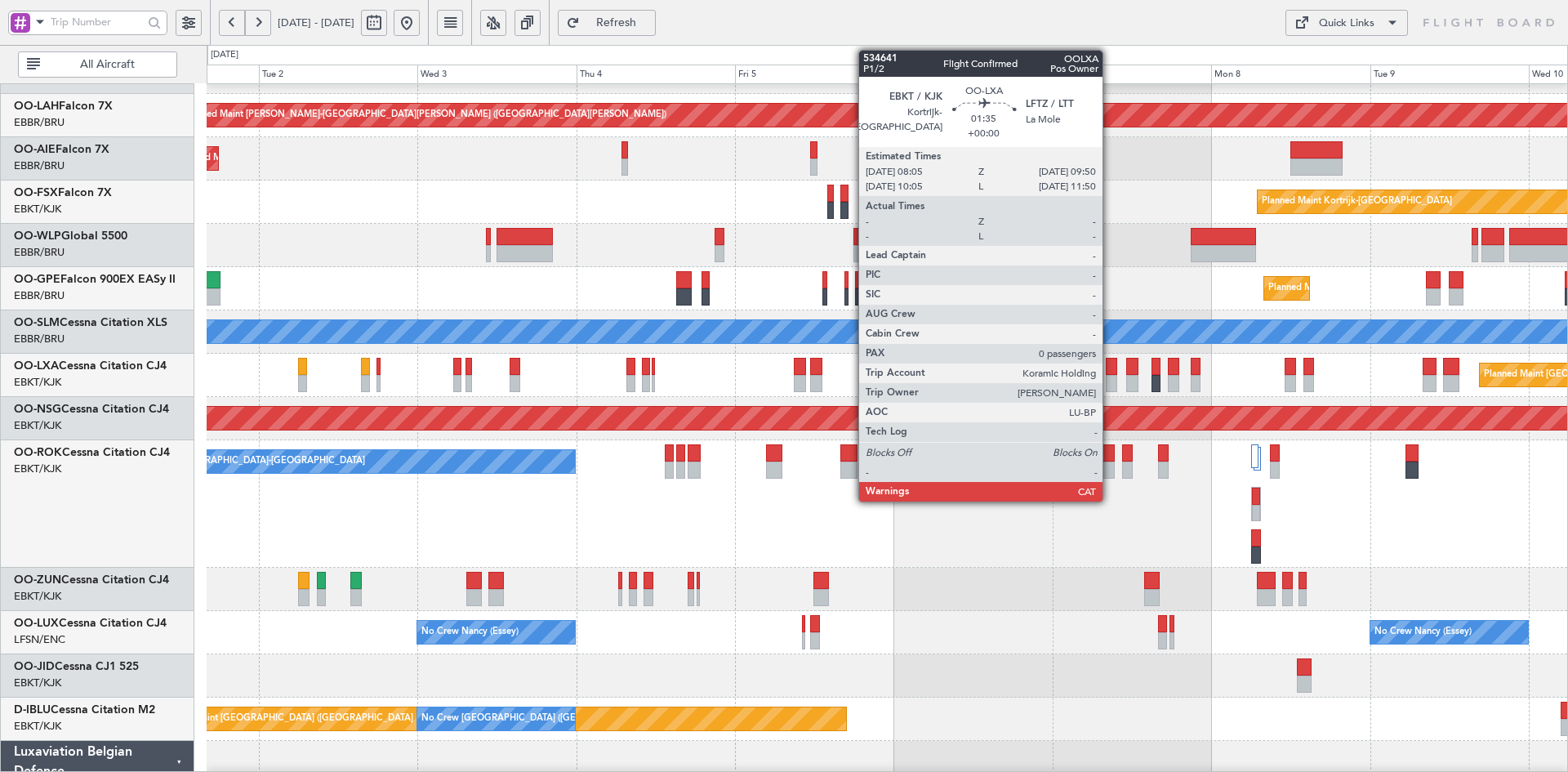
click at [1110, 375] on div at bounding box center [1112, 384] width 12 height 17
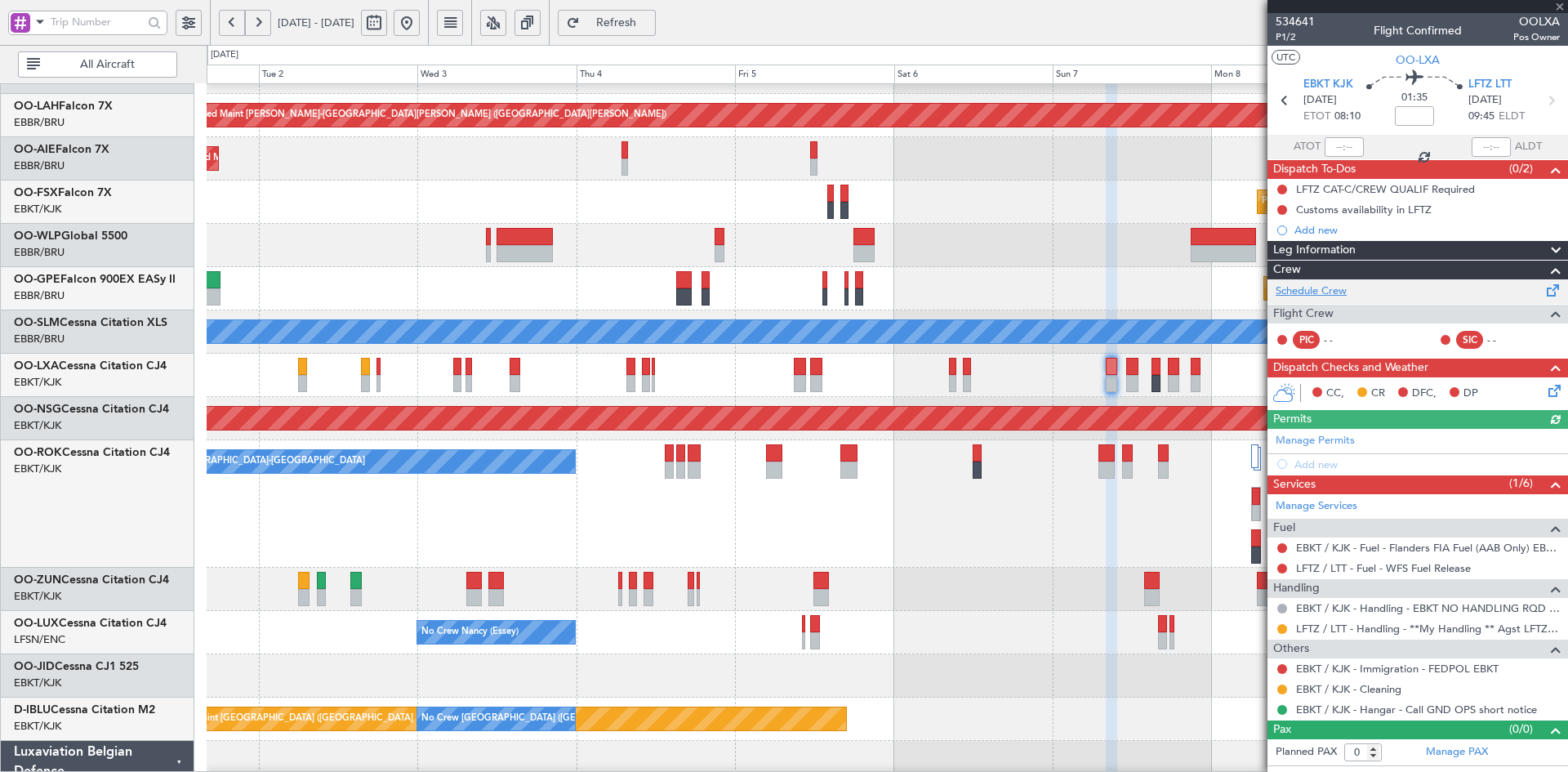
click at [1337, 290] on link "Schedule Crew" at bounding box center [1311, 292] width 71 height 16
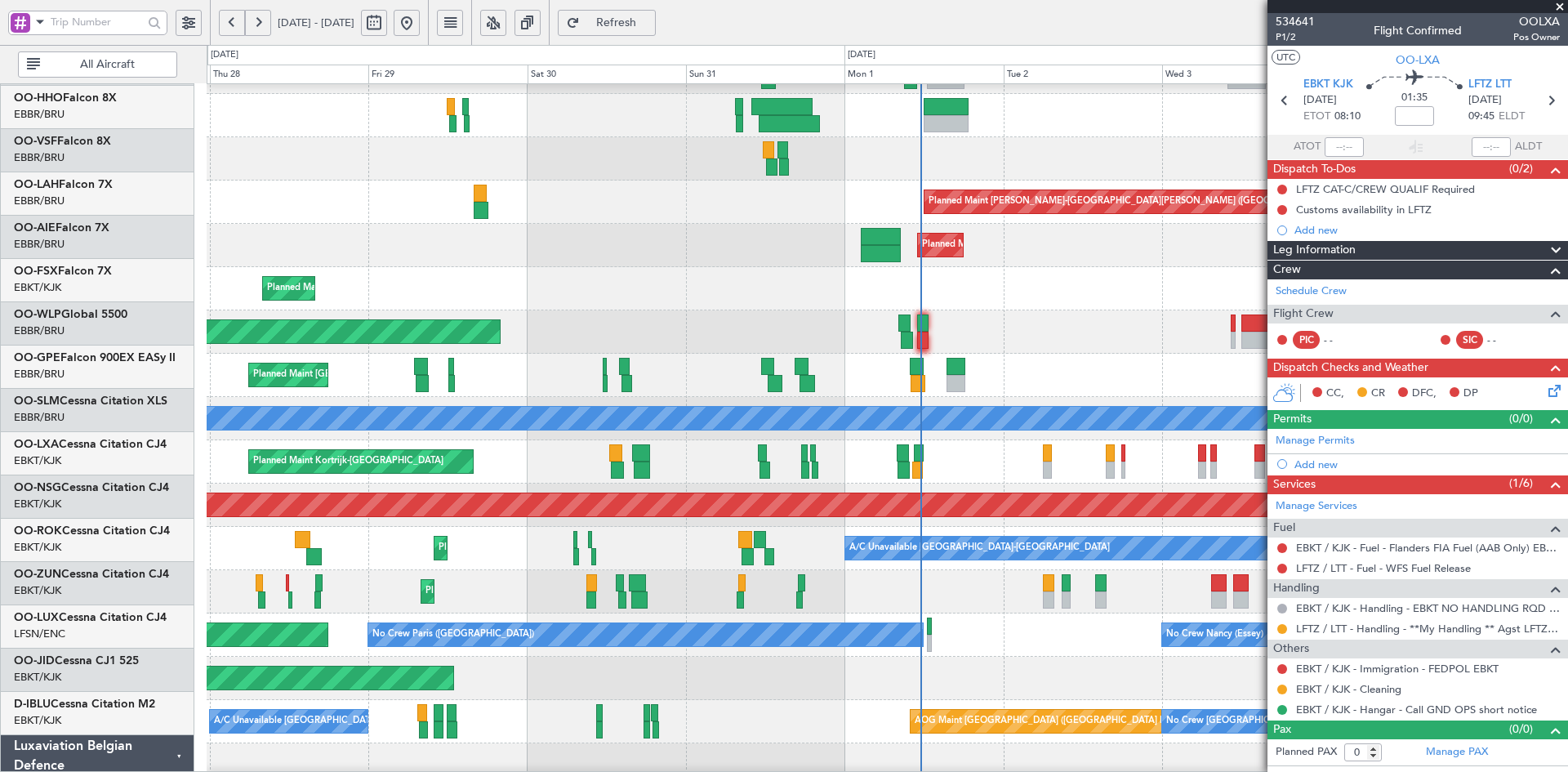
scroll to position [77, 0]
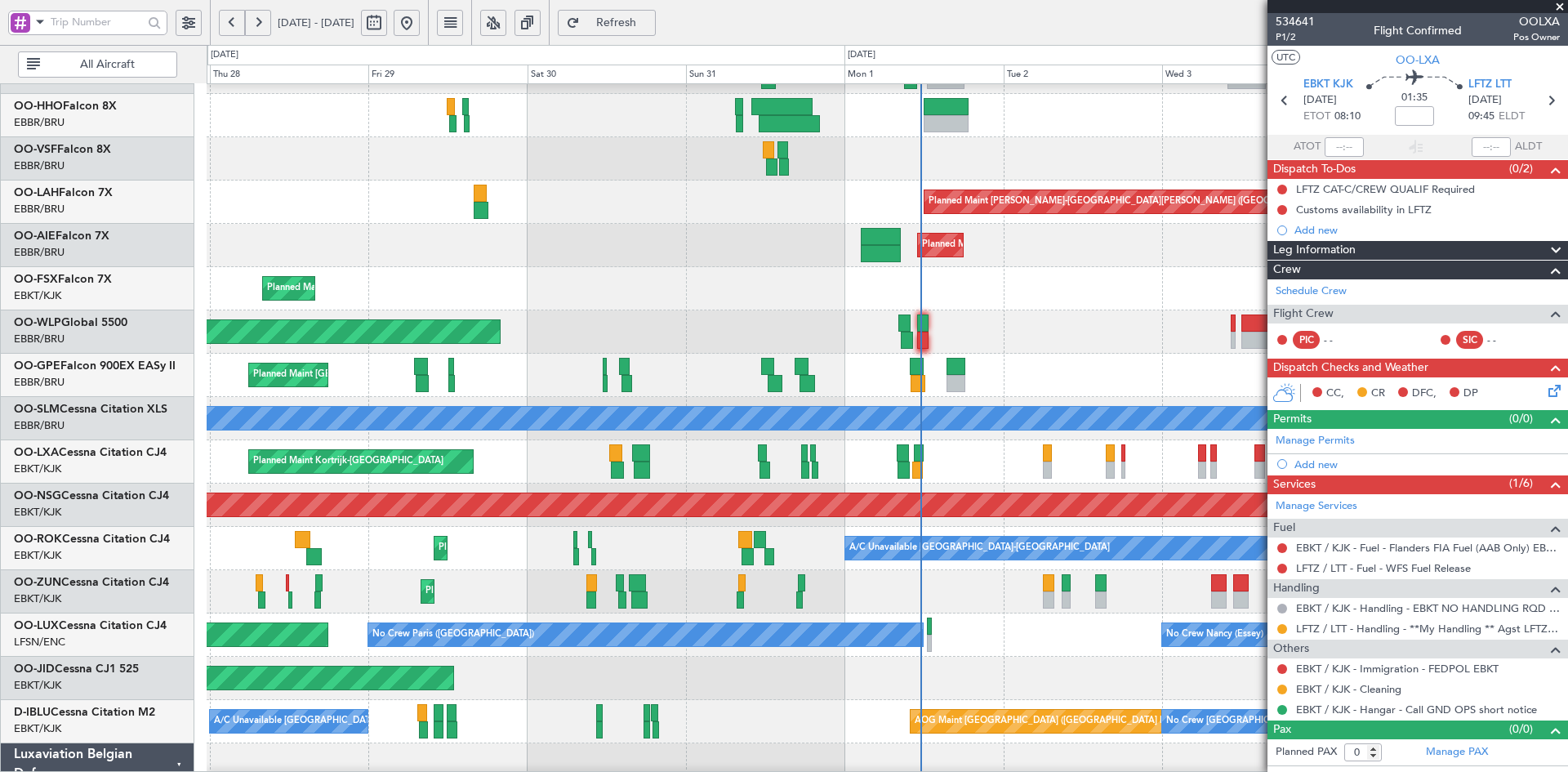
click at [1200, 347] on div "Planned Maint [GEOGRAPHIC_DATA] ([GEOGRAPHIC_DATA])" at bounding box center [887, 332] width 1360 height 44
click at [1562, 3] on span at bounding box center [1560, 7] width 16 height 15
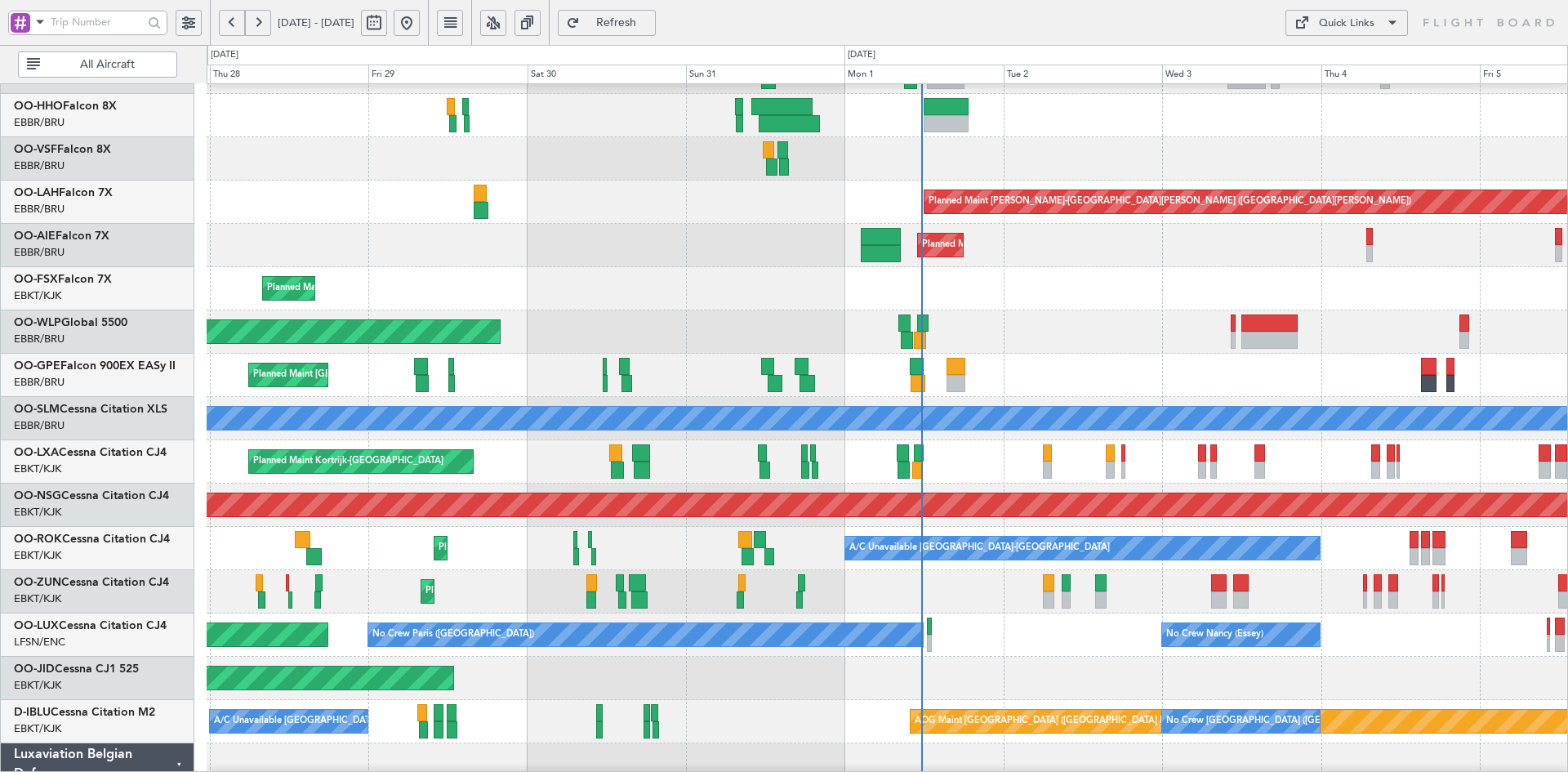
click at [1044, 354] on div "Planned Maint Brussels (Brussels National) No Crew Brussels (Brussels National)…" at bounding box center [887, 375] width 1360 height 44
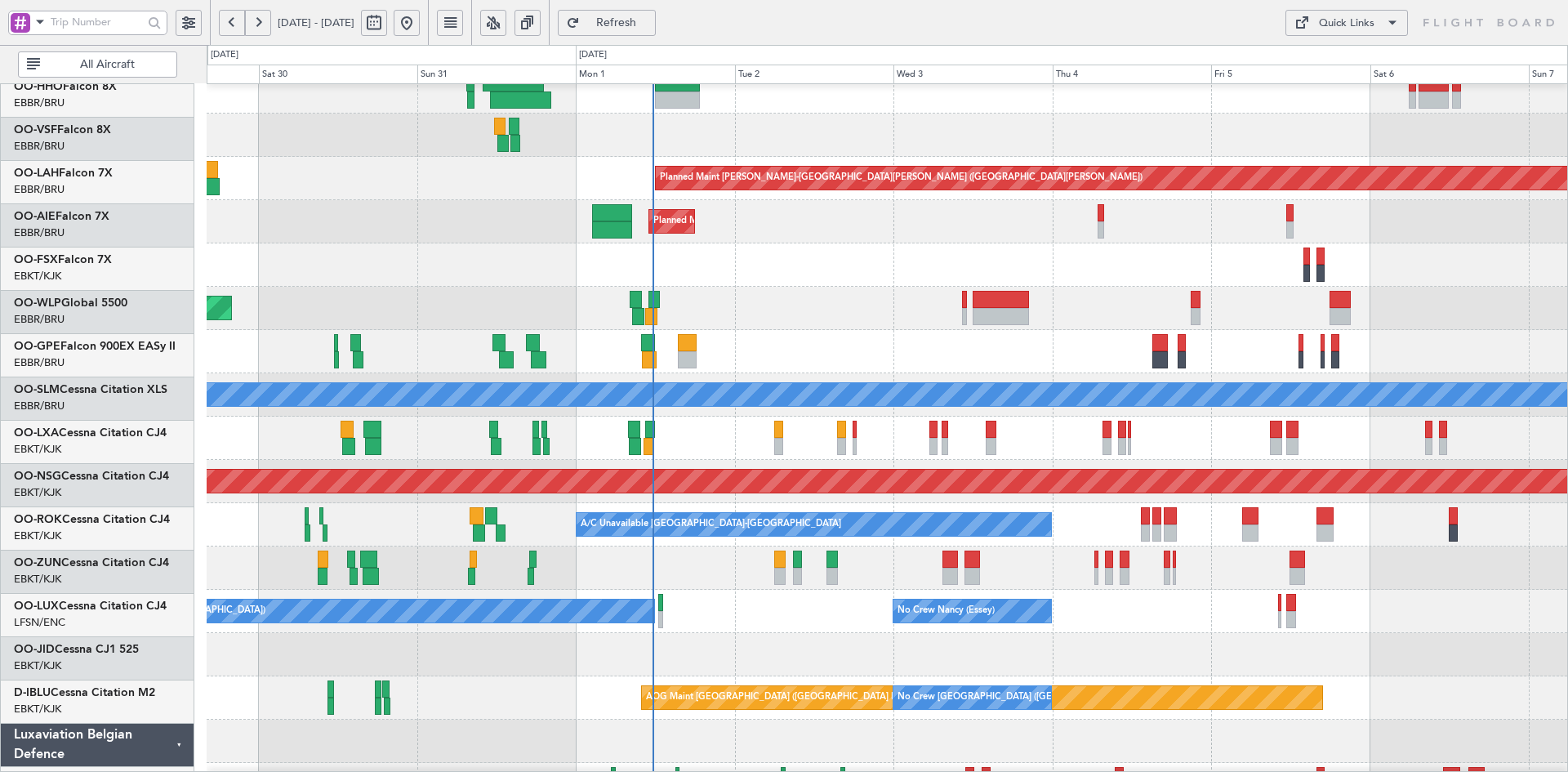
click at [1142, 251] on div "Planned Maint Kortrijk-Wevelgem Planned Maint Kortrijk-Wevelgem" at bounding box center [887, 264] width 1360 height 44
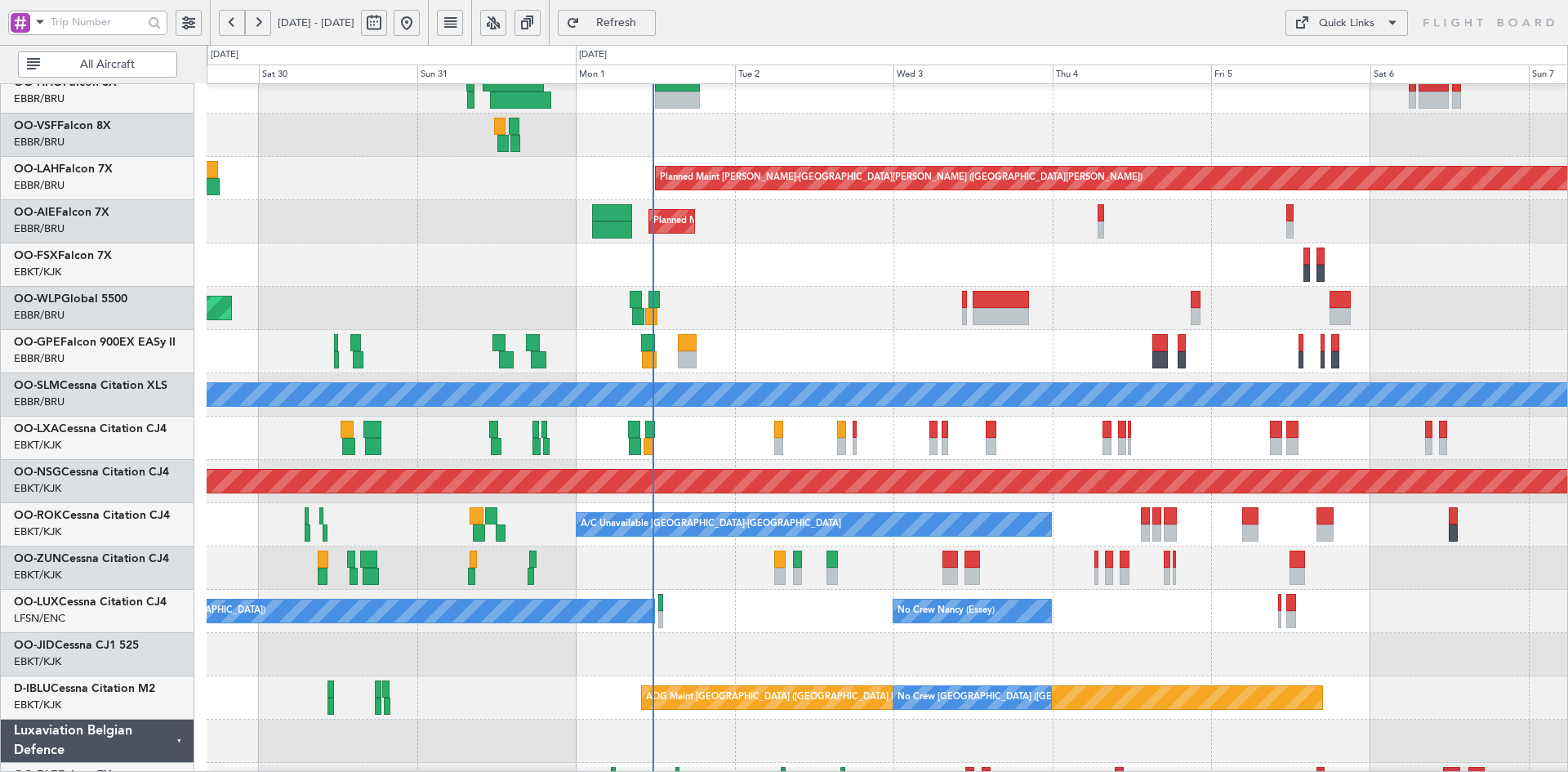
click at [1174, 616] on div "No Crew Nancy (Essey) No Crew Paris (Le Bourget) No Crew Nancy (Essey) Planned …" at bounding box center [887, 611] width 1360 height 44
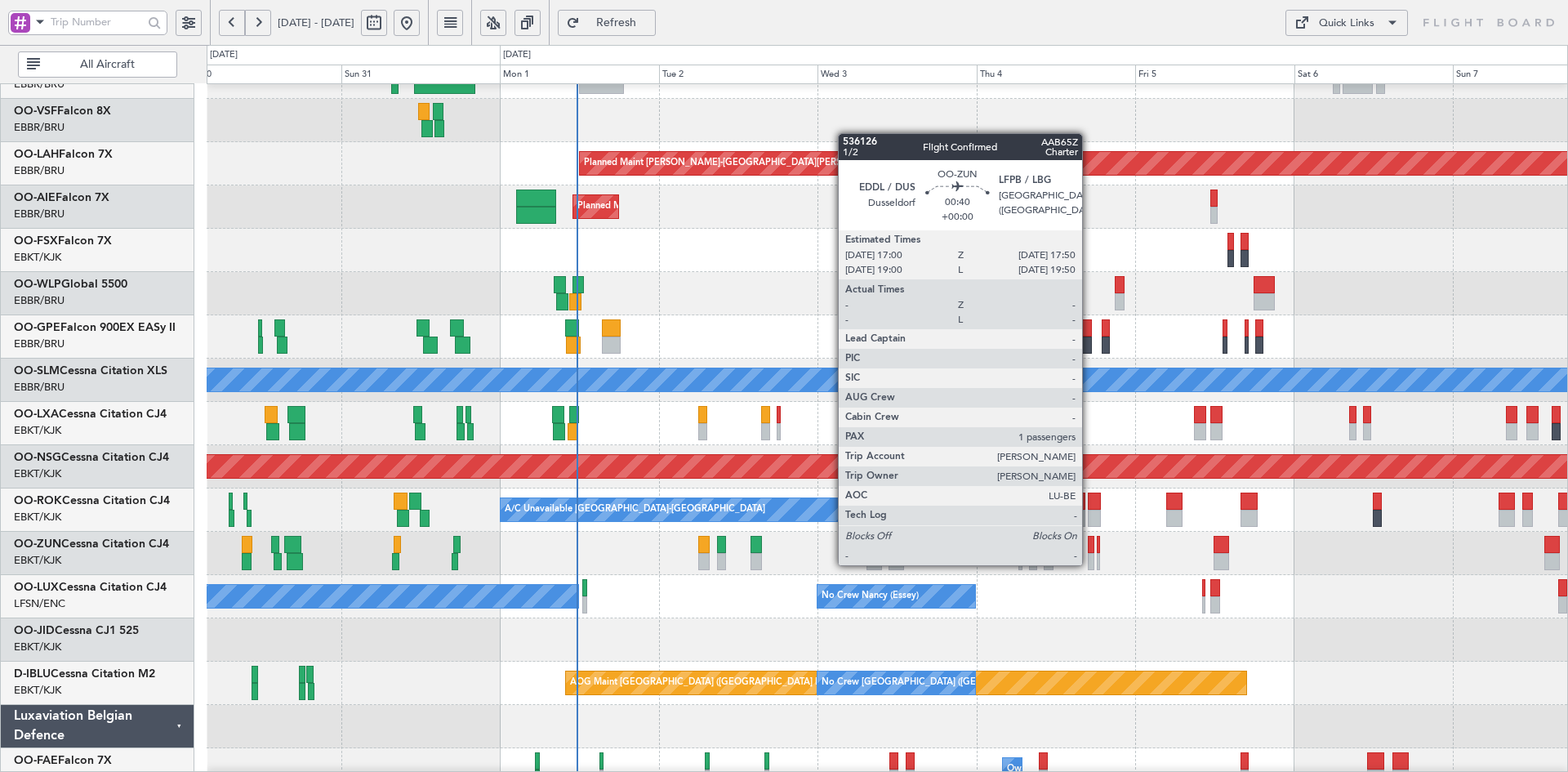
click at [1089, 563] on div at bounding box center [1090, 562] width 6 height 17
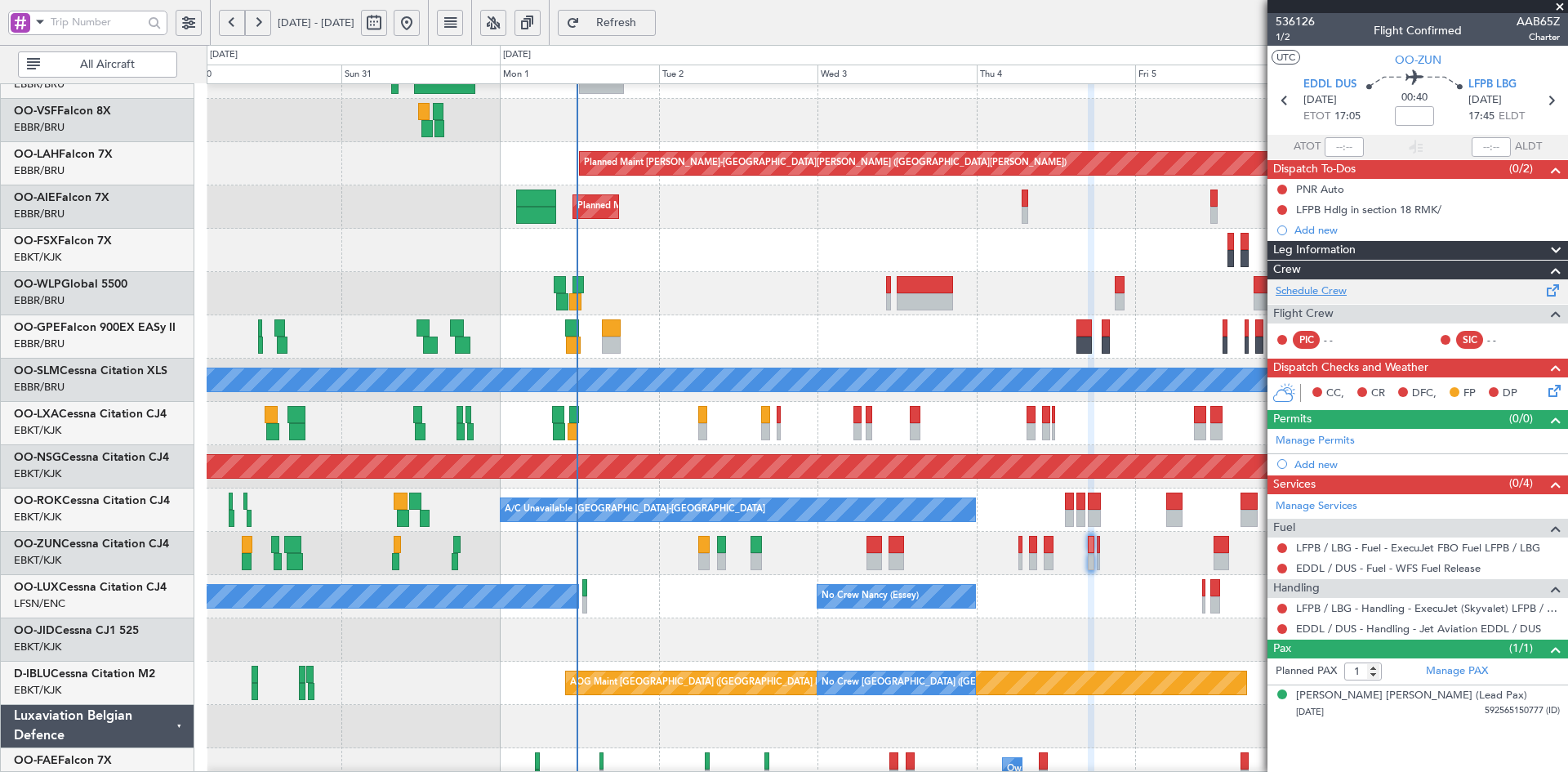
click at [1342, 296] on link "Schedule Crew" at bounding box center [1311, 292] width 71 height 16
click at [791, 229] on div "Planned Maint Kortrijk-Wevelgem Planned Maint Kortrijk-Wevelgem" at bounding box center [887, 250] width 1360 height 44
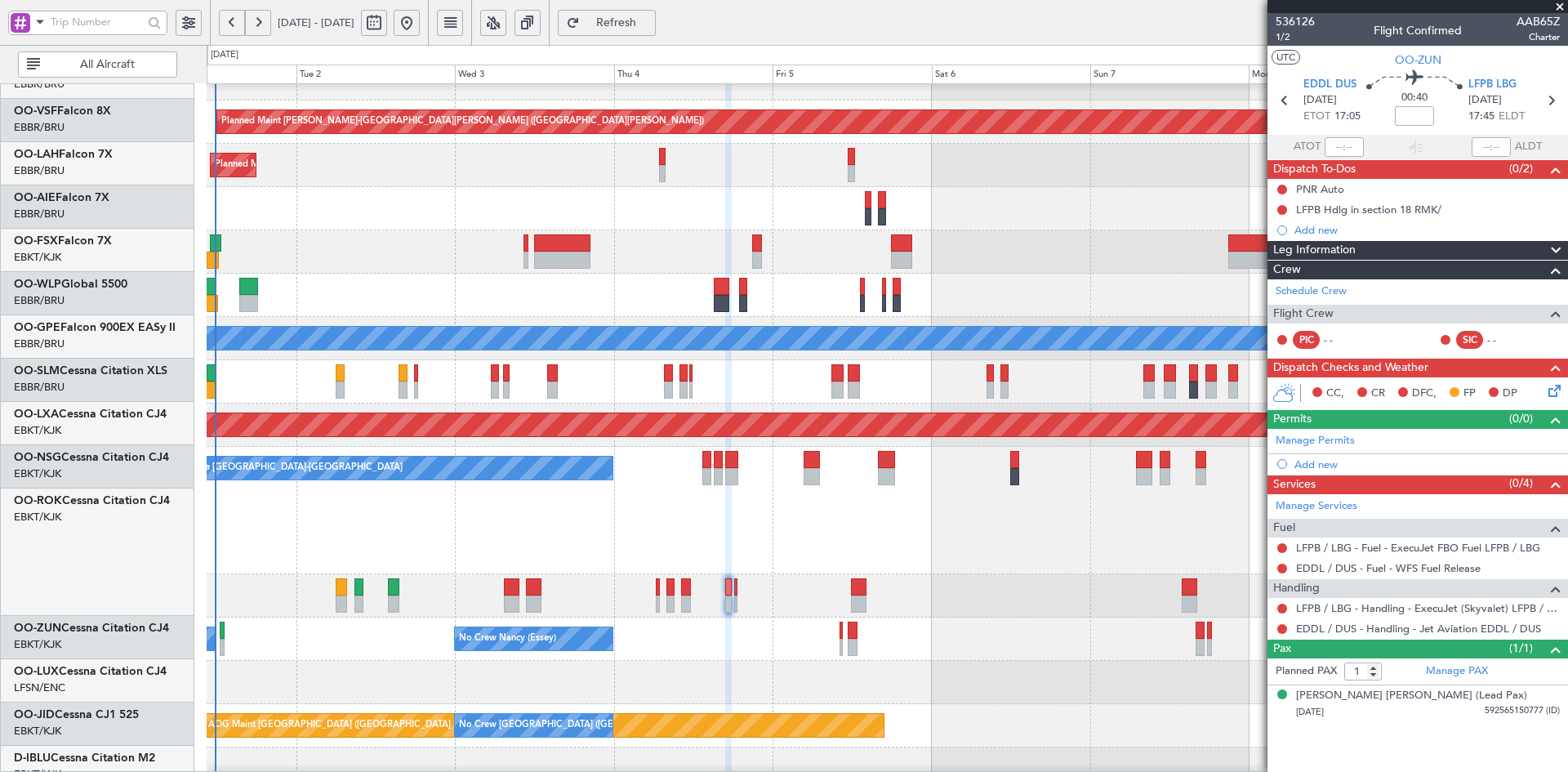
scroll to position [157, 0]
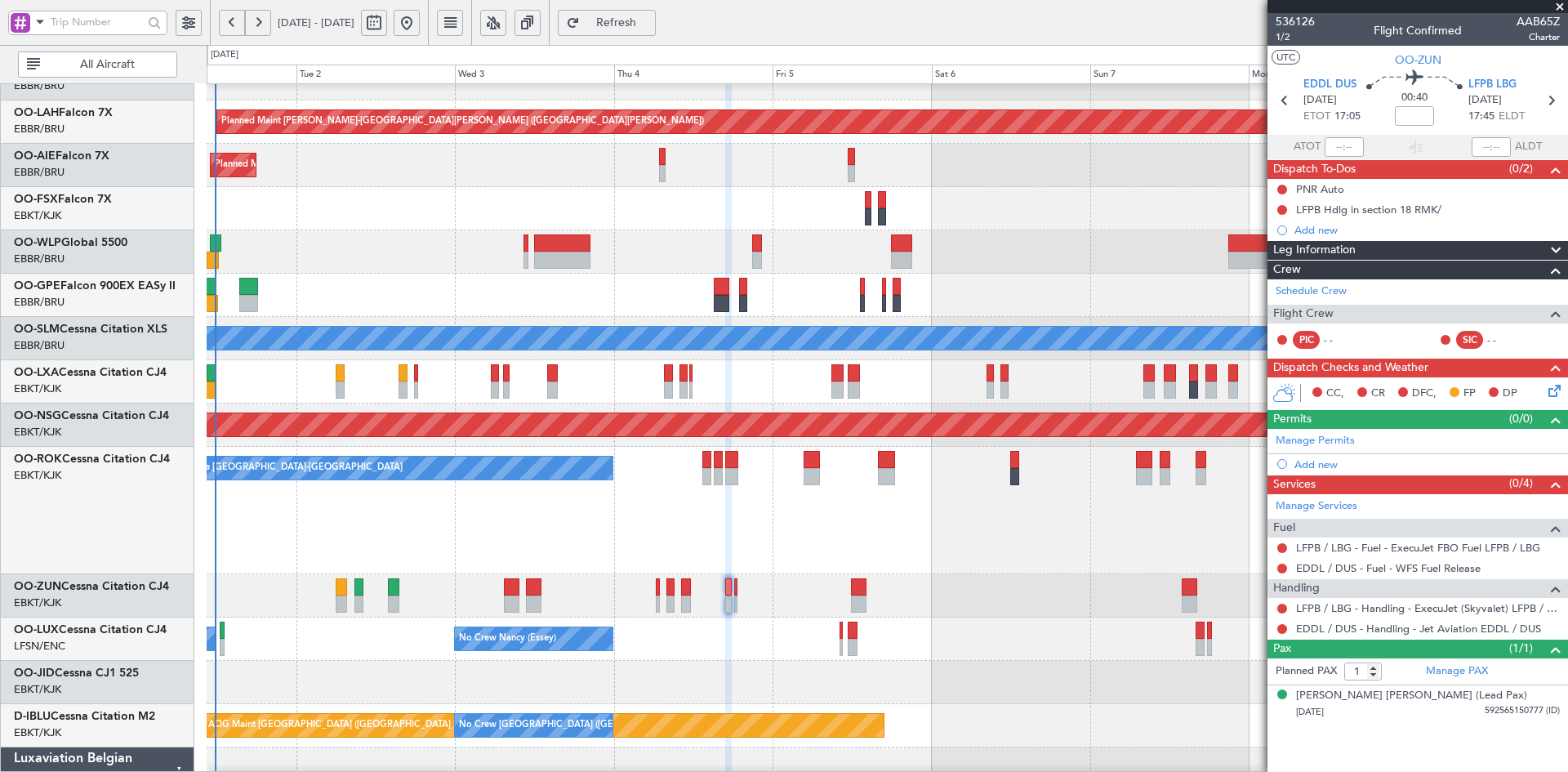
click at [831, 384] on div "Planned Maint [GEOGRAPHIC_DATA] ([GEOGRAPHIC_DATA] National)" at bounding box center [887, 382] width 1360 height 44
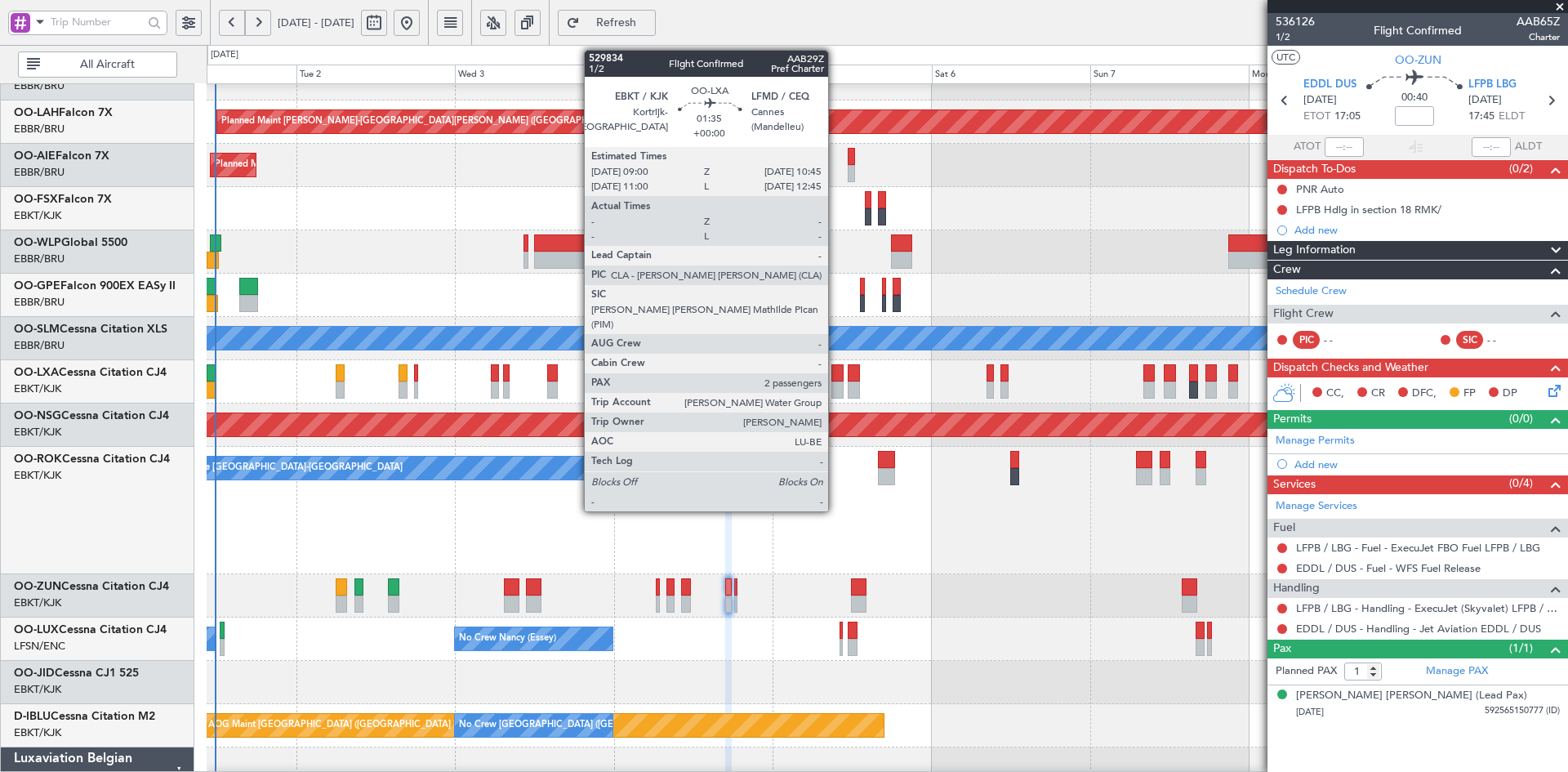
click at [836, 384] on div at bounding box center [837, 390] width 12 height 17
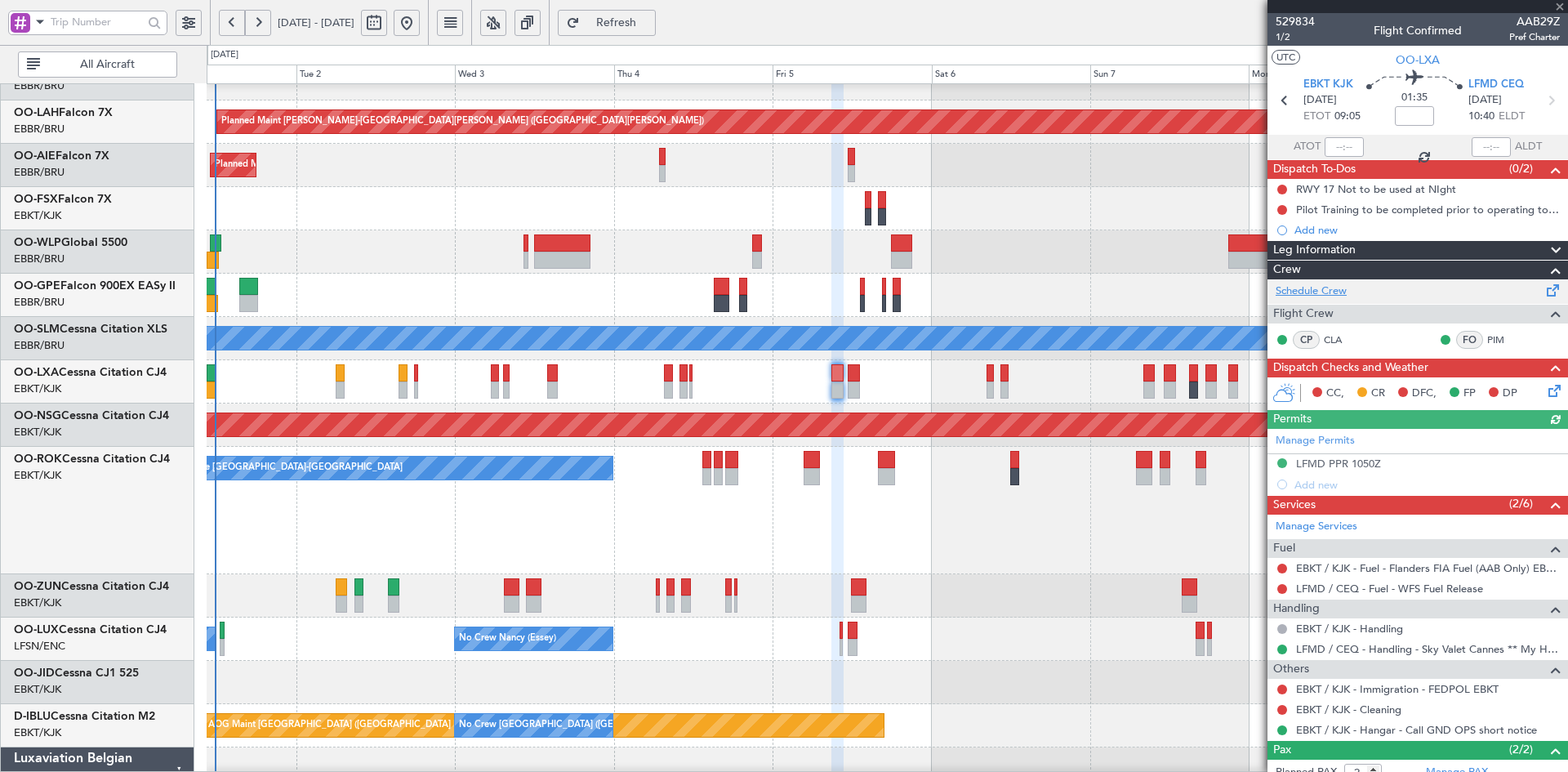
click at [1318, 296] on link "Schedule Crew" at bounding box center [1311, 292] width 71 height 16
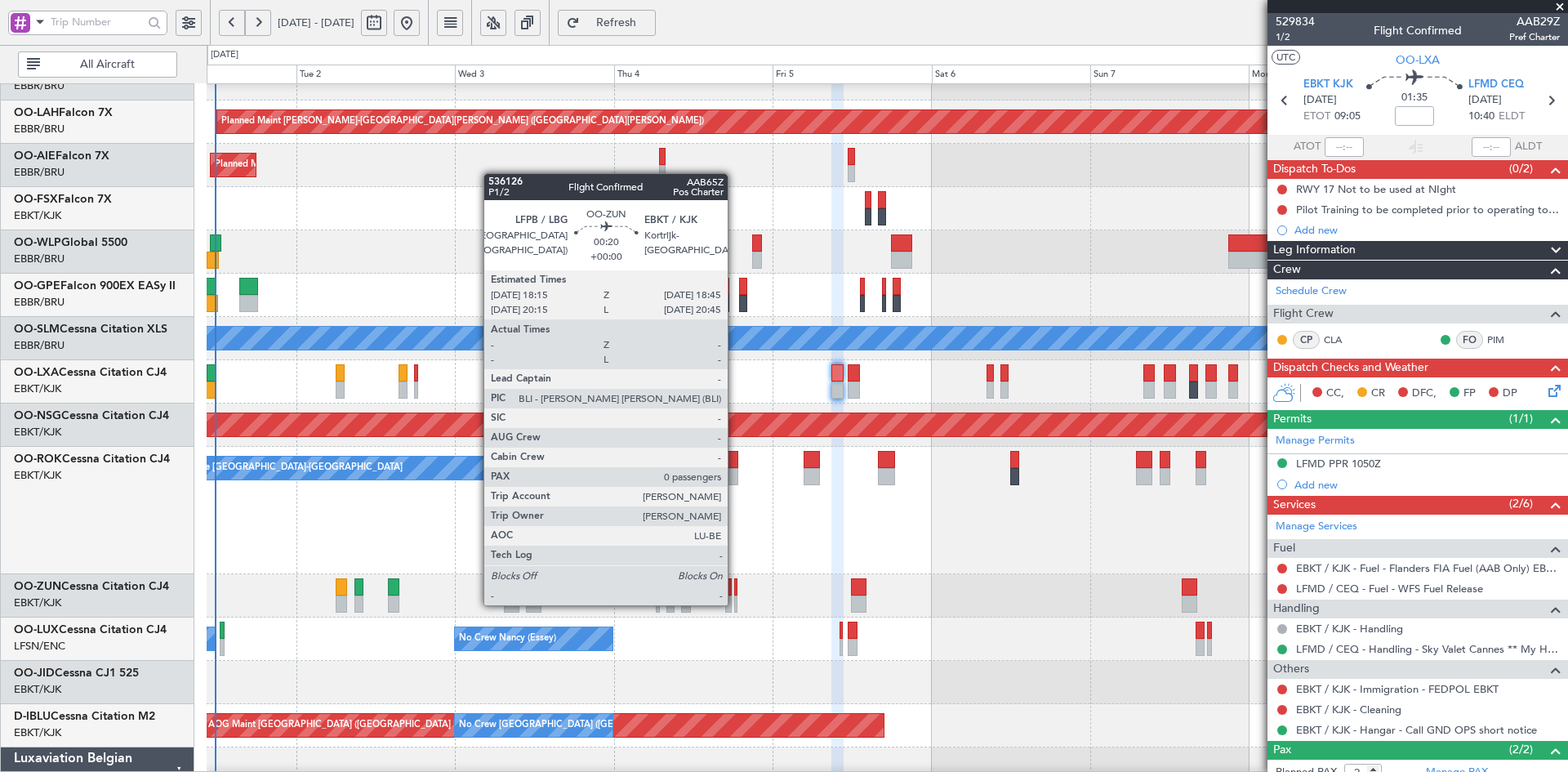
click at [735, 604] on div at bounding box center [736, 604] width 4 height 17
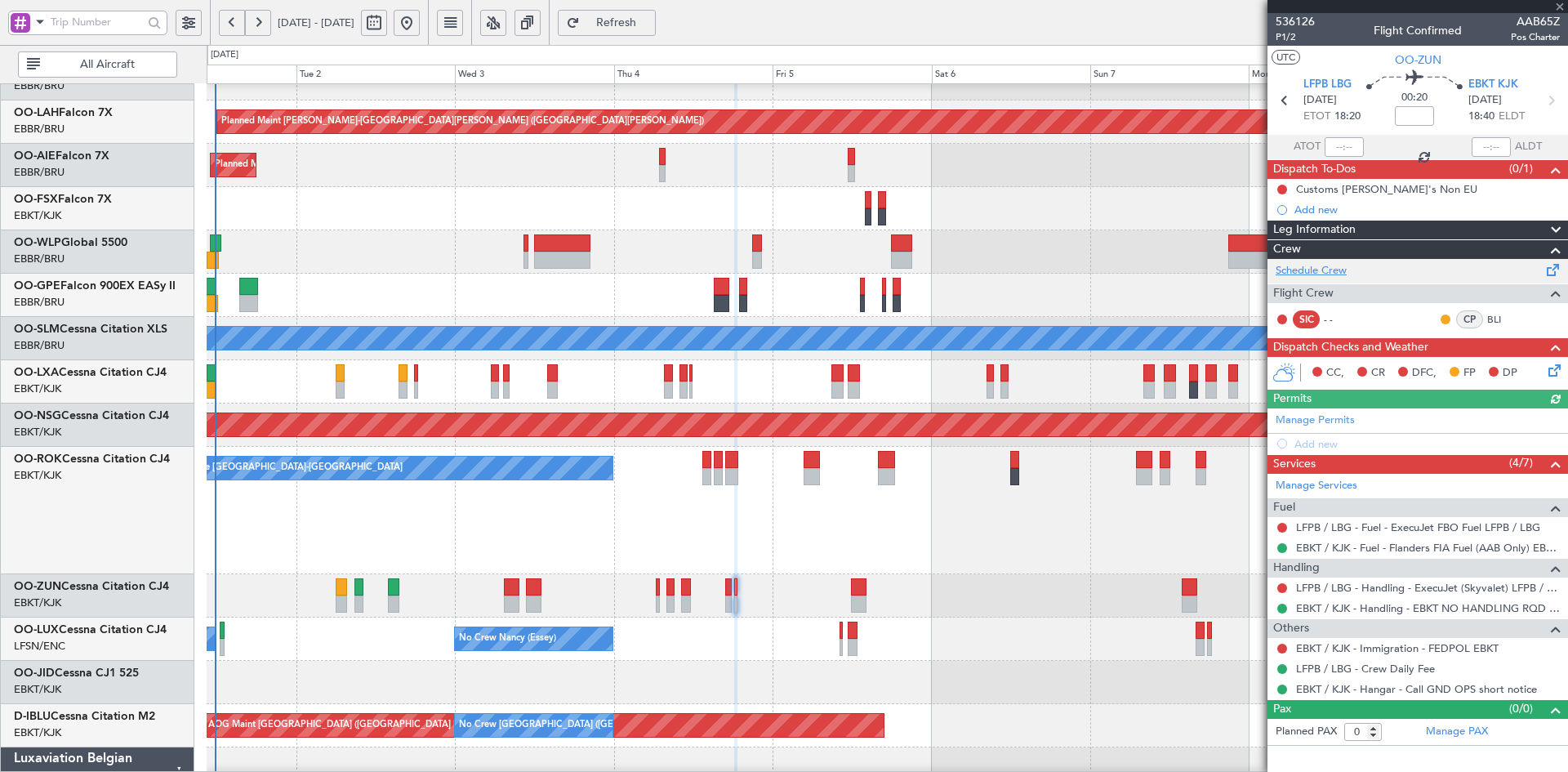
click at [1329, 271] on link "Schedule Crew" at bounding box center [1311, 271] width 71 height 16
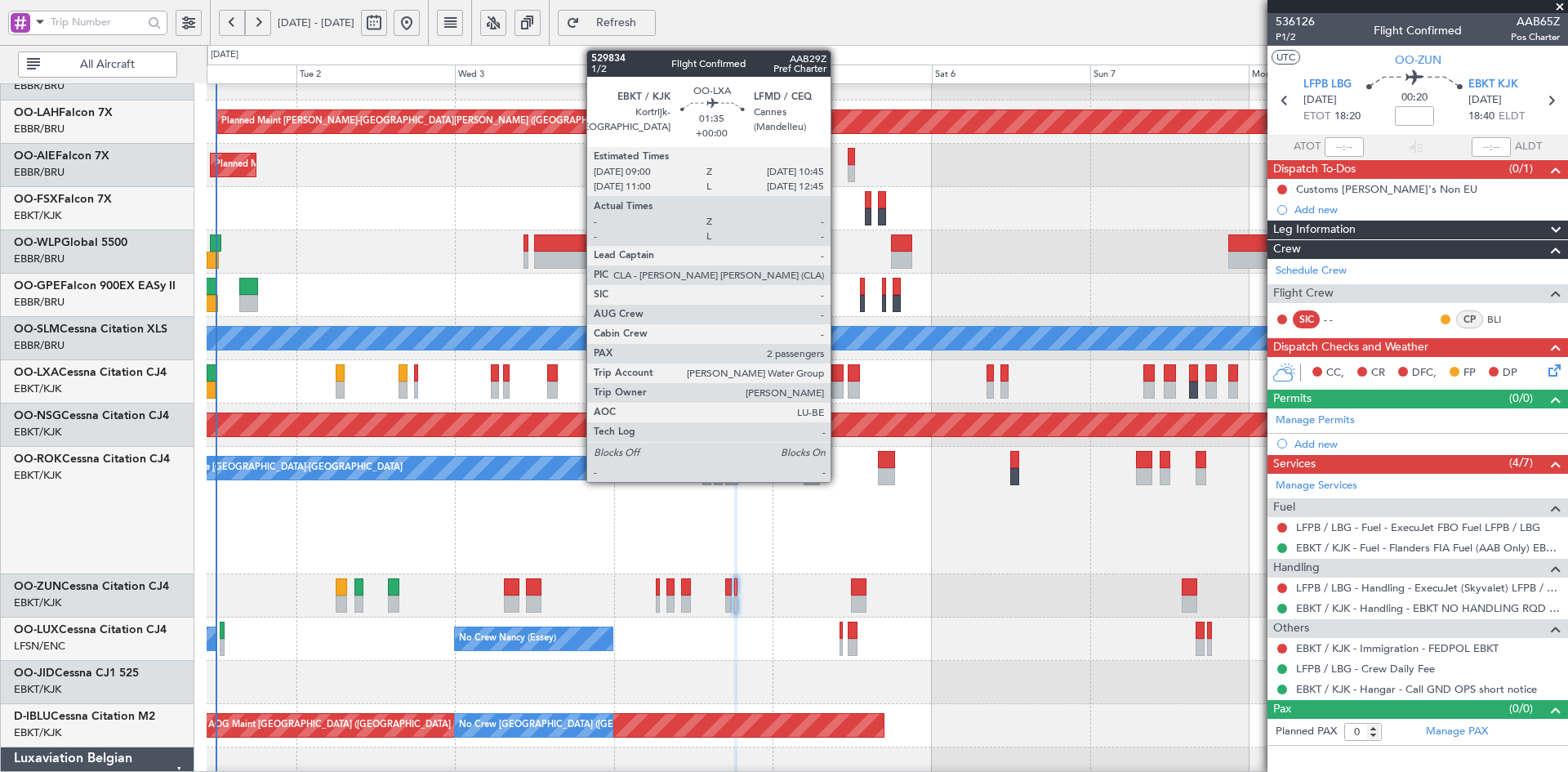
click at [838, 386] on div at bounding box center [837, 390] width 12 height 17
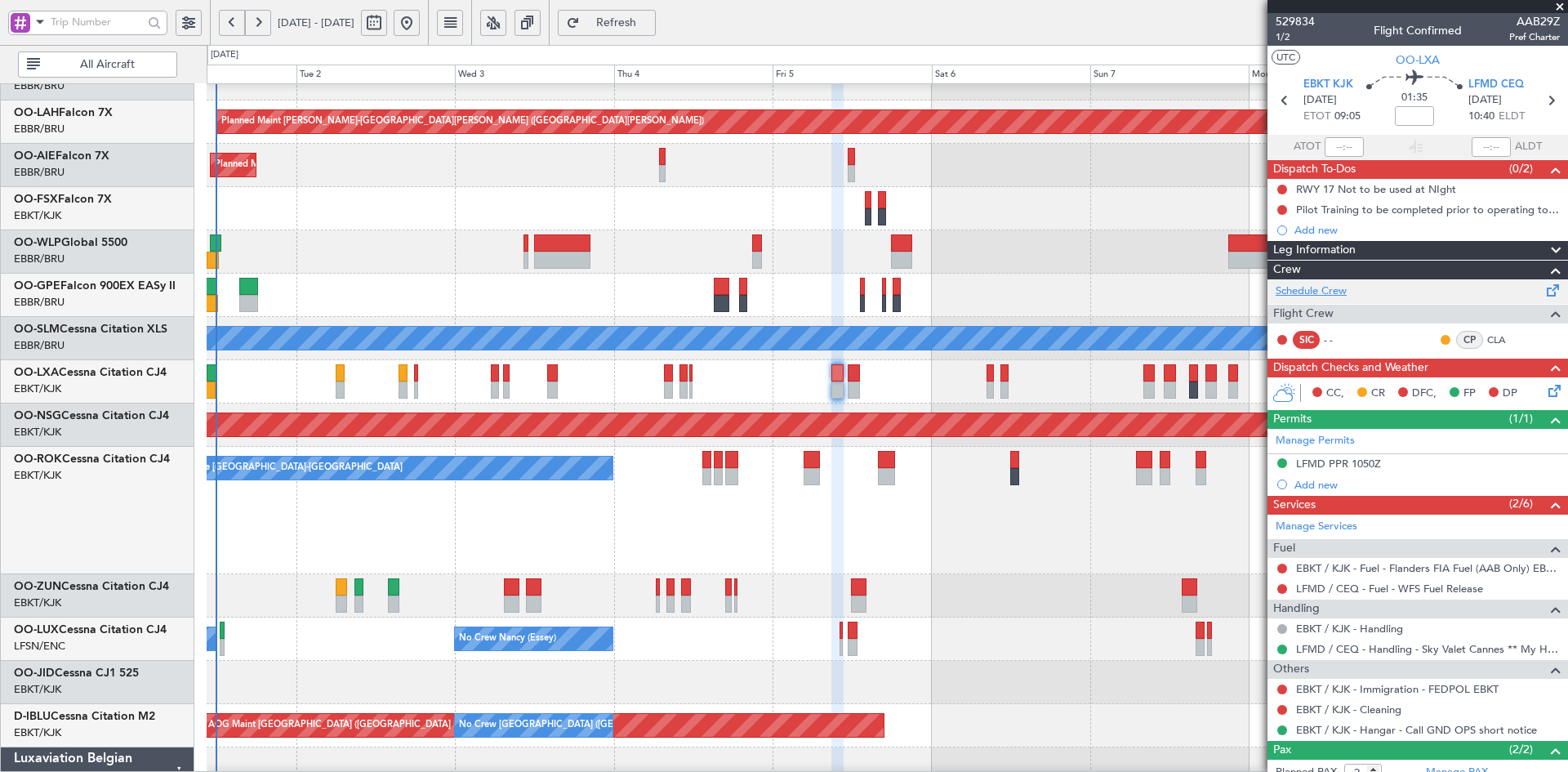
click at [1335, 292] on link "Schedule Crew" at bounding box center [1311, 292] width 71 height 16
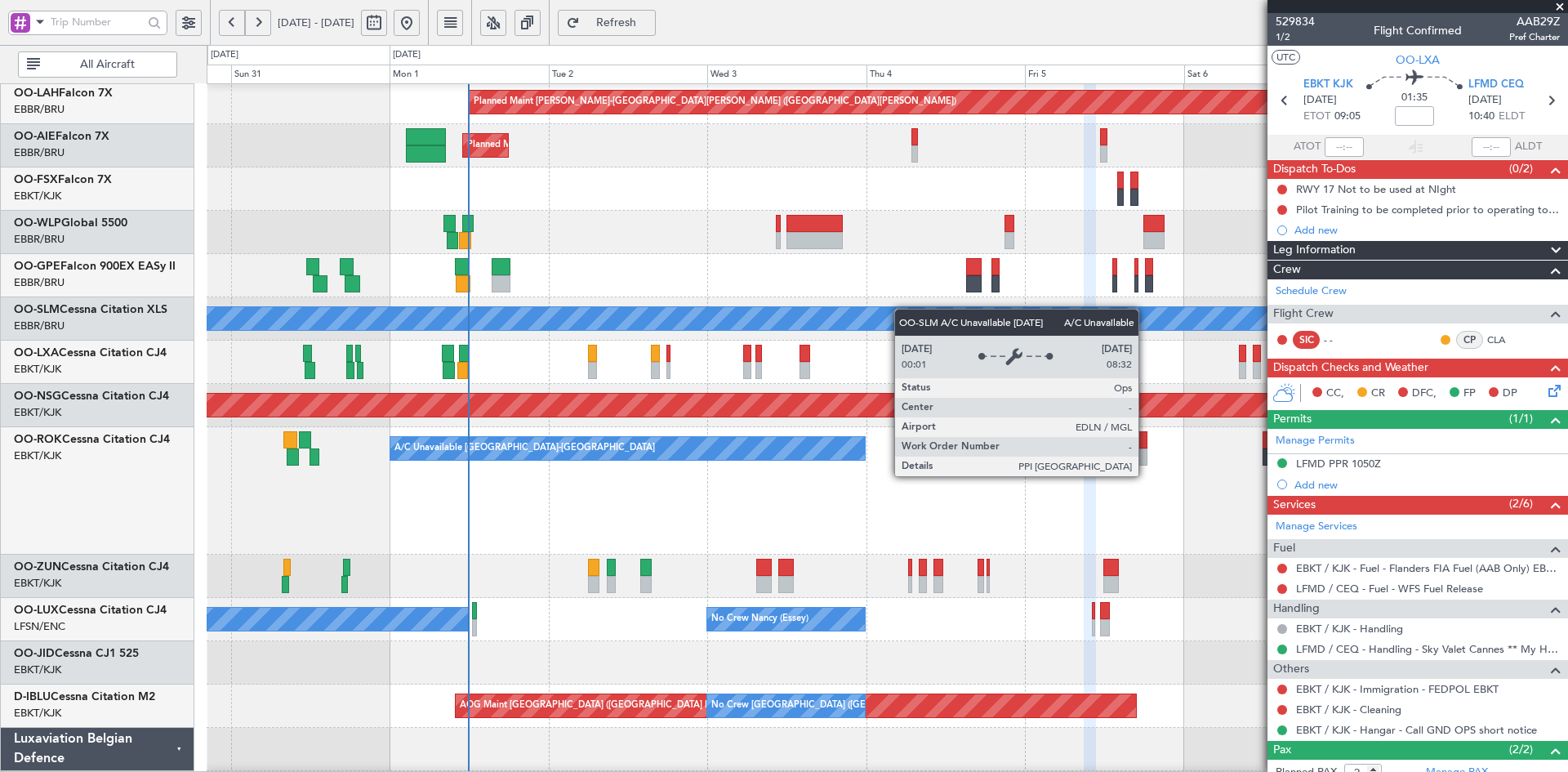
click at [915, 301] on div "A/C Unavailable [GEOGRAPHIC_DATA]" at bounding box center [887, 319] width 1360 height 44
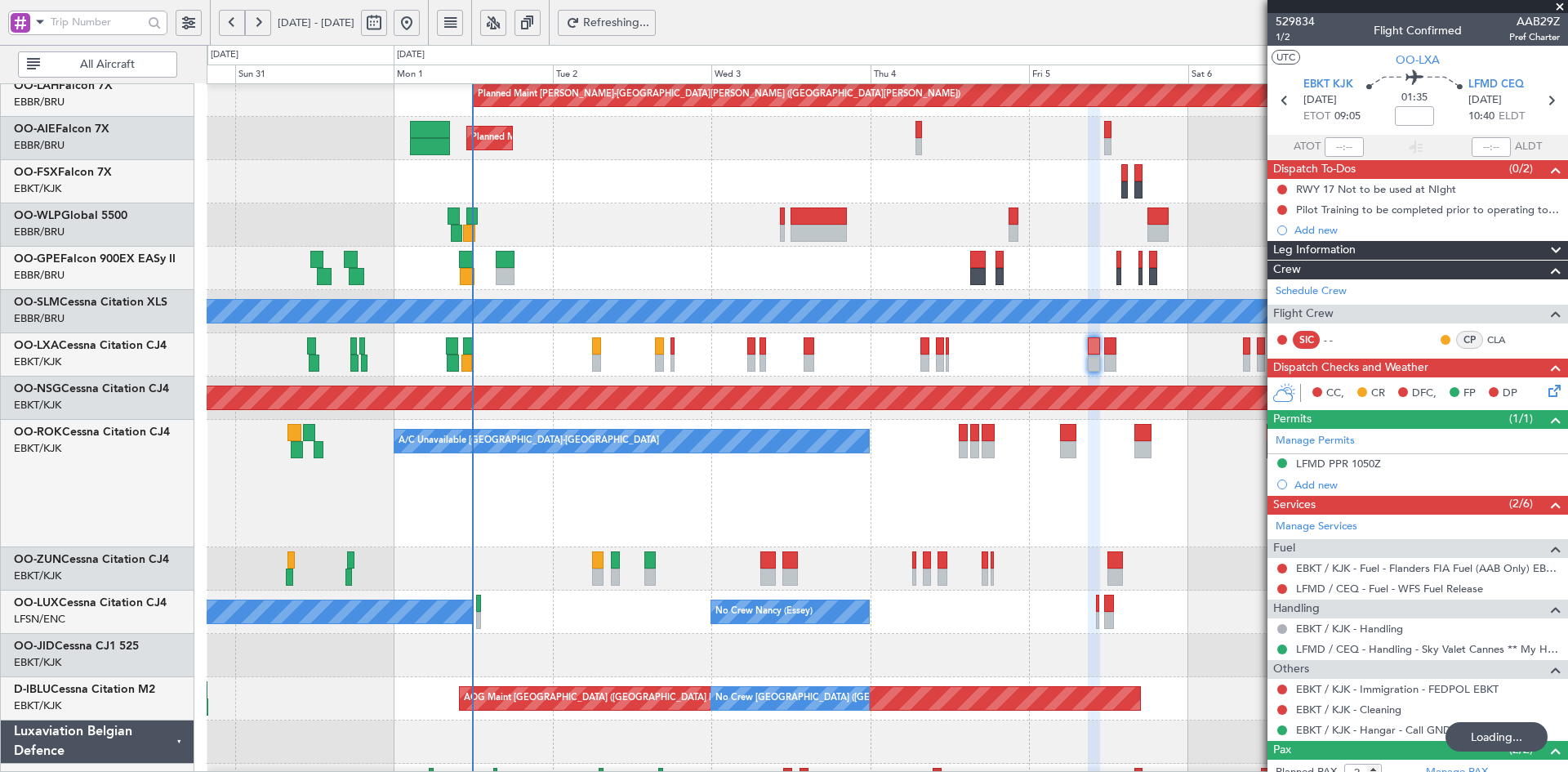
click at [628, 246] on div "Planned Maint [GEOGRAPHIC_DATA] ([GEOGRAPHIC_DATA])" at bounding box center [887, 225] width 1360 height 44
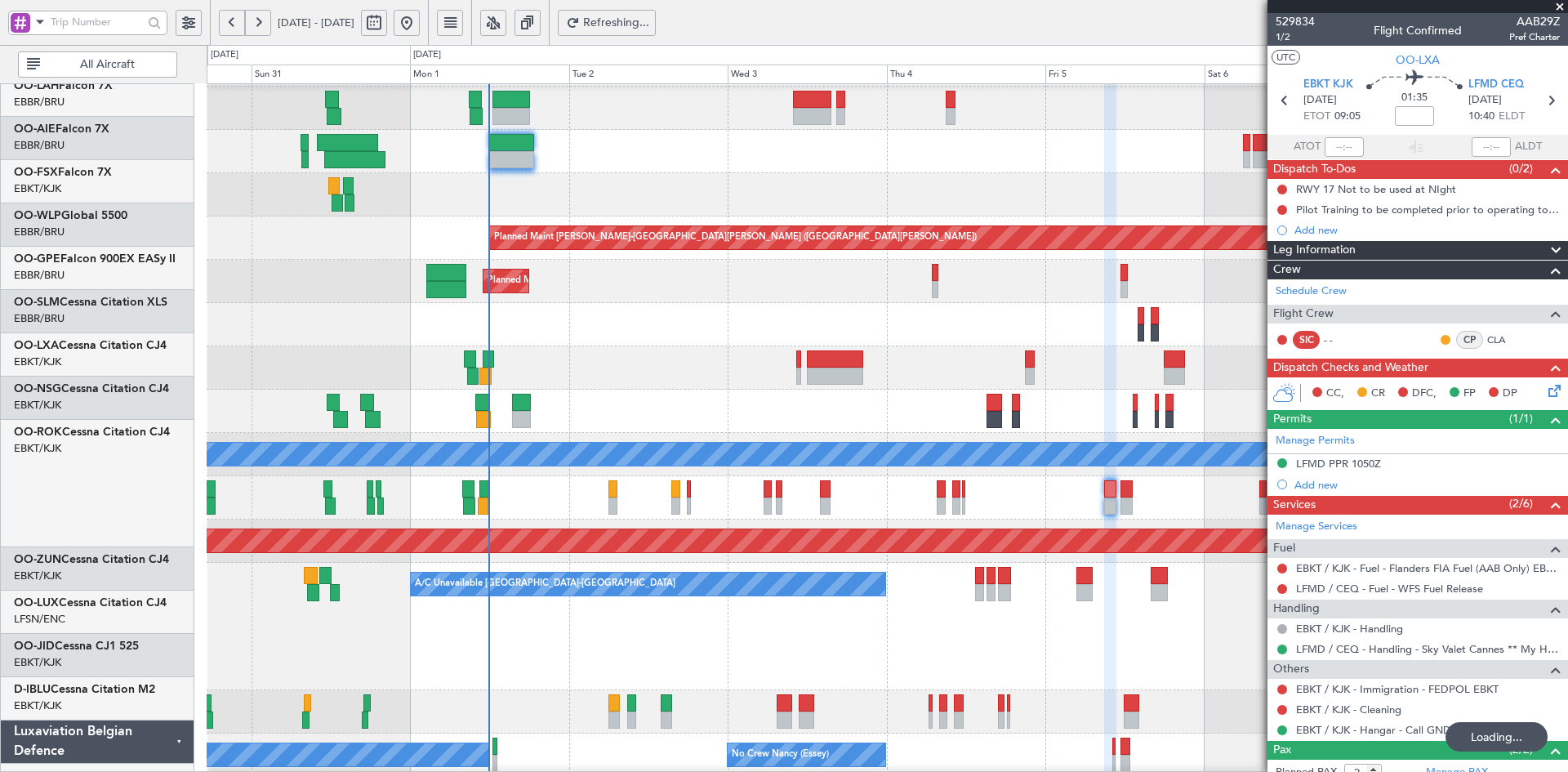
scroll to position [41, 0]
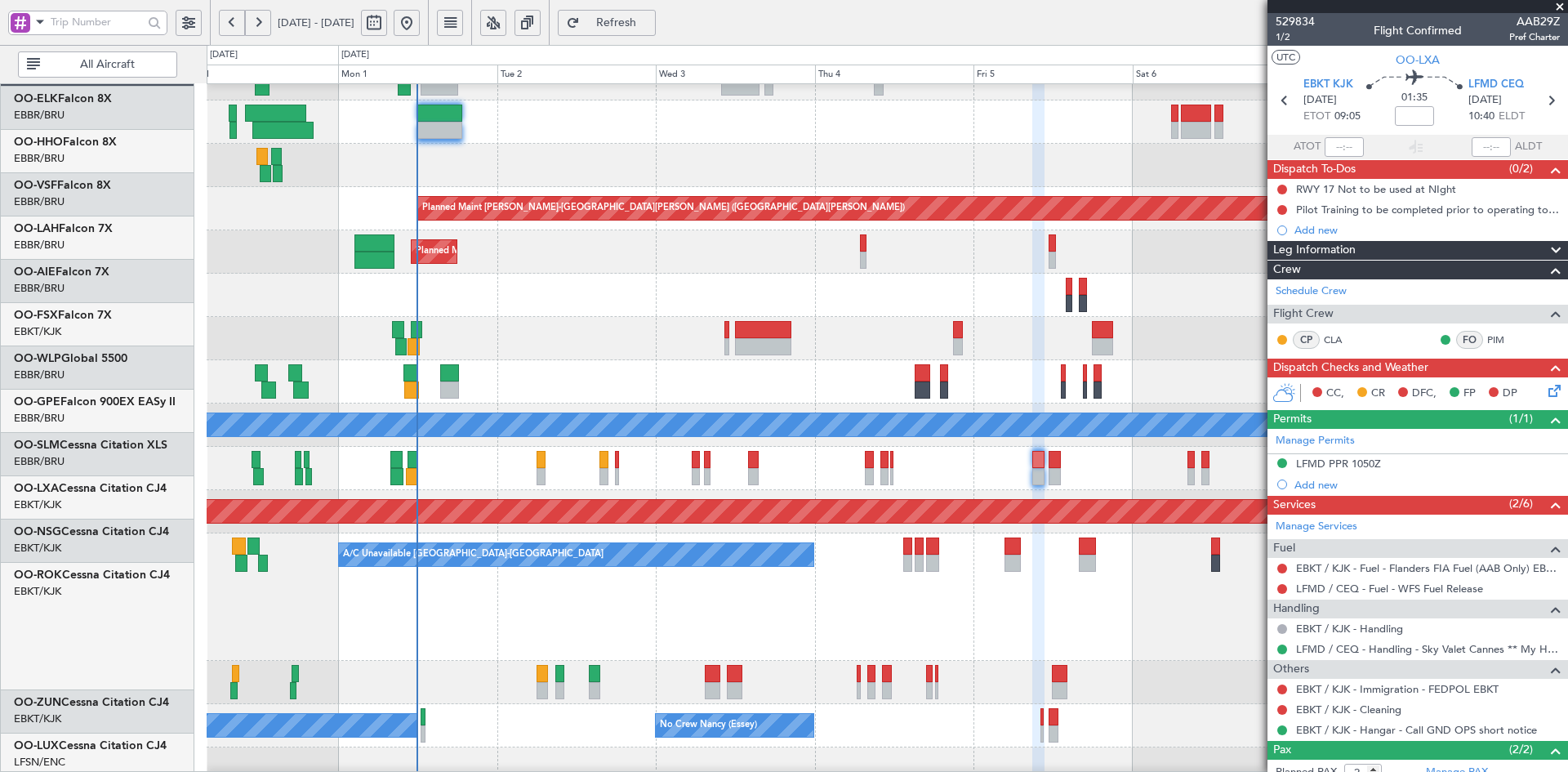
click at [982, 627] on div "A/C Unavailable Kortrijk-Wevelgem Planned Maint Kortrijk-Wevelgem" at bounding box center [887, 597] width 1360 height 127
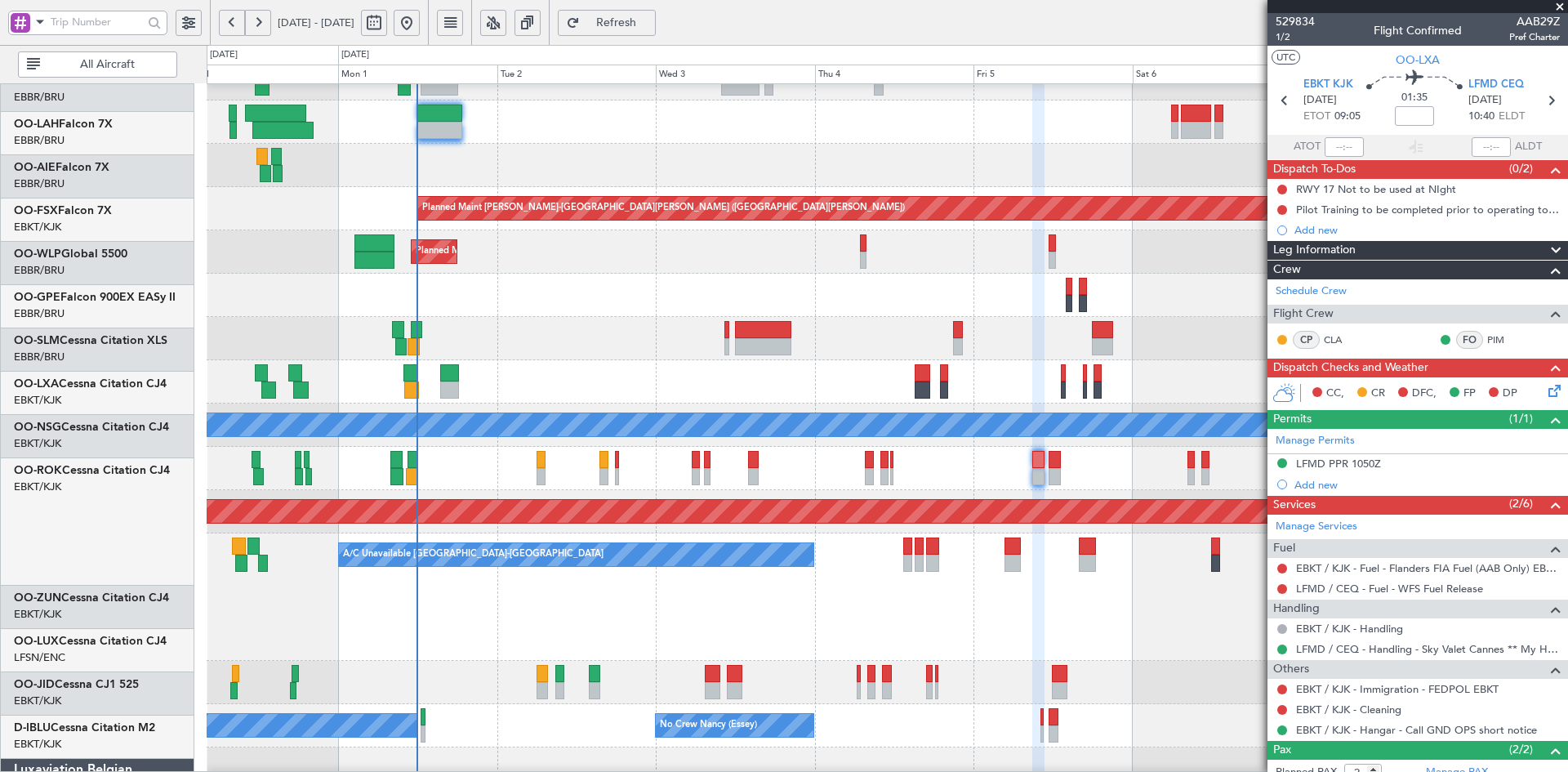
click at [823, 572] on div "A/C Unavailable Kortrijk-Wevelgem Planned Maint Kortrijk-Wevelgem" at bounding box center [887, 597] width 1360 height 127
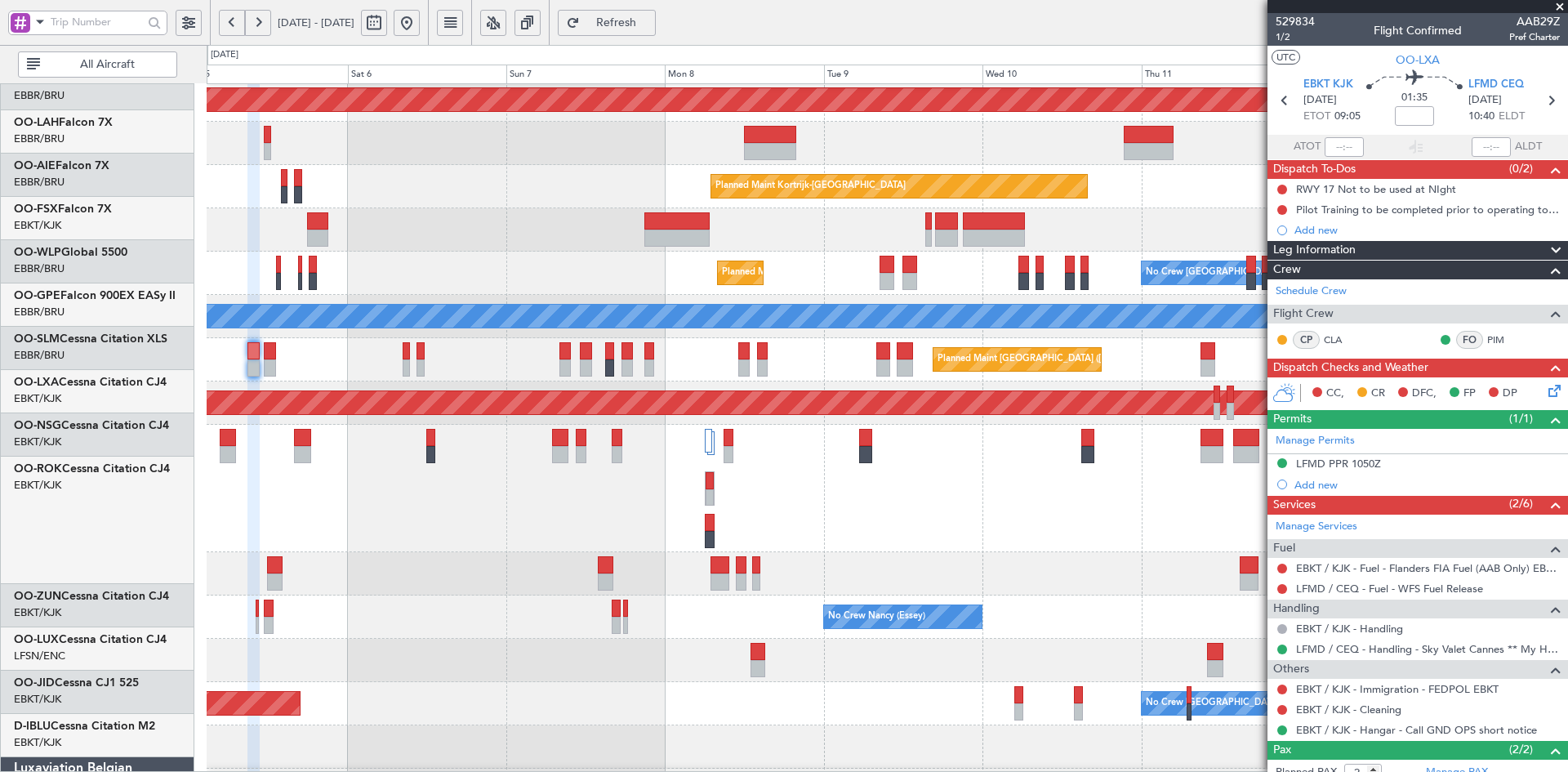
scroll to position [179, 0]
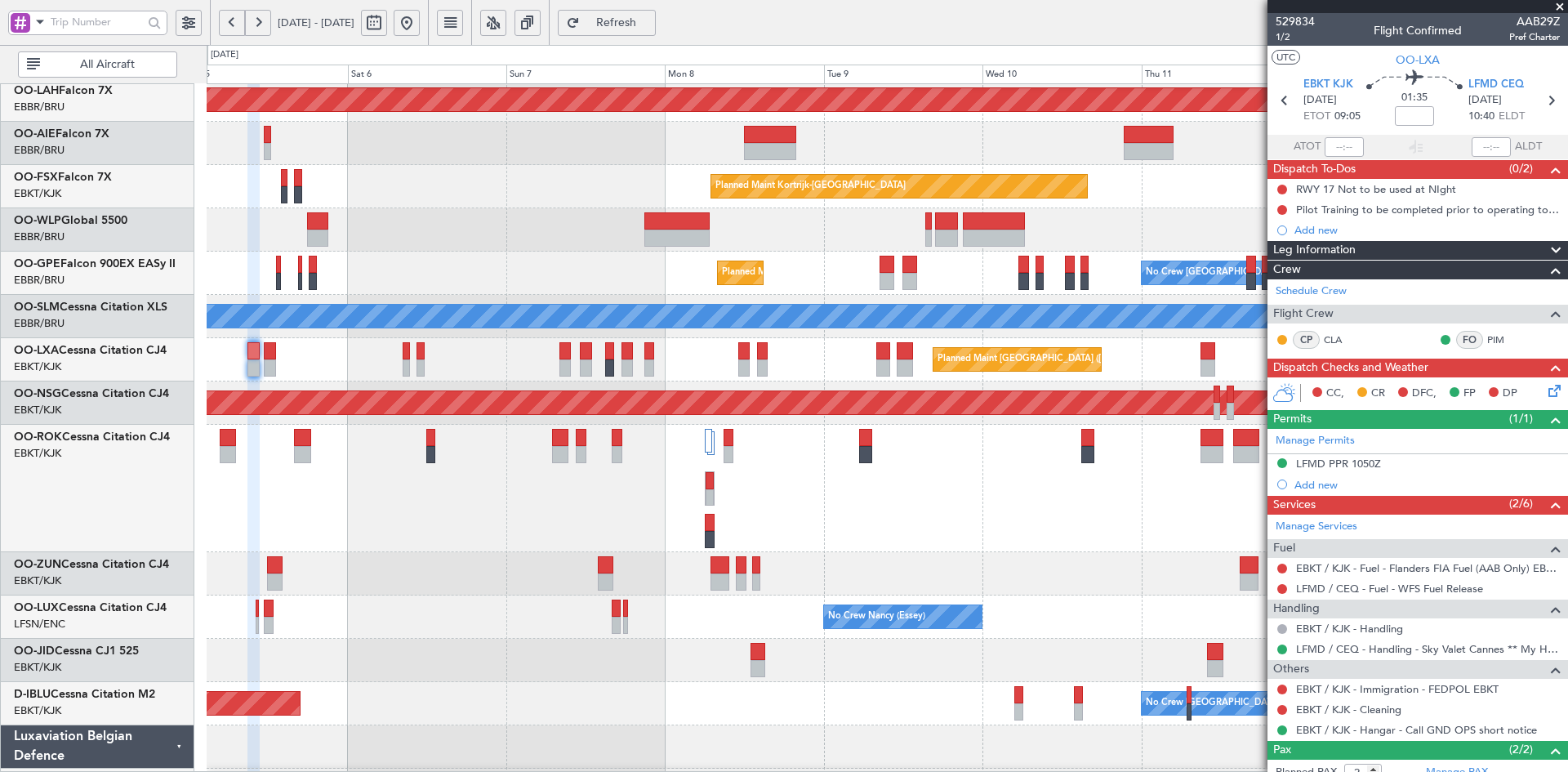
click at [337, 224] on div "- - RJTT 00:55 Z UBBB 11:55 Z" at bounding box center [887, 230] width 1360 height 44
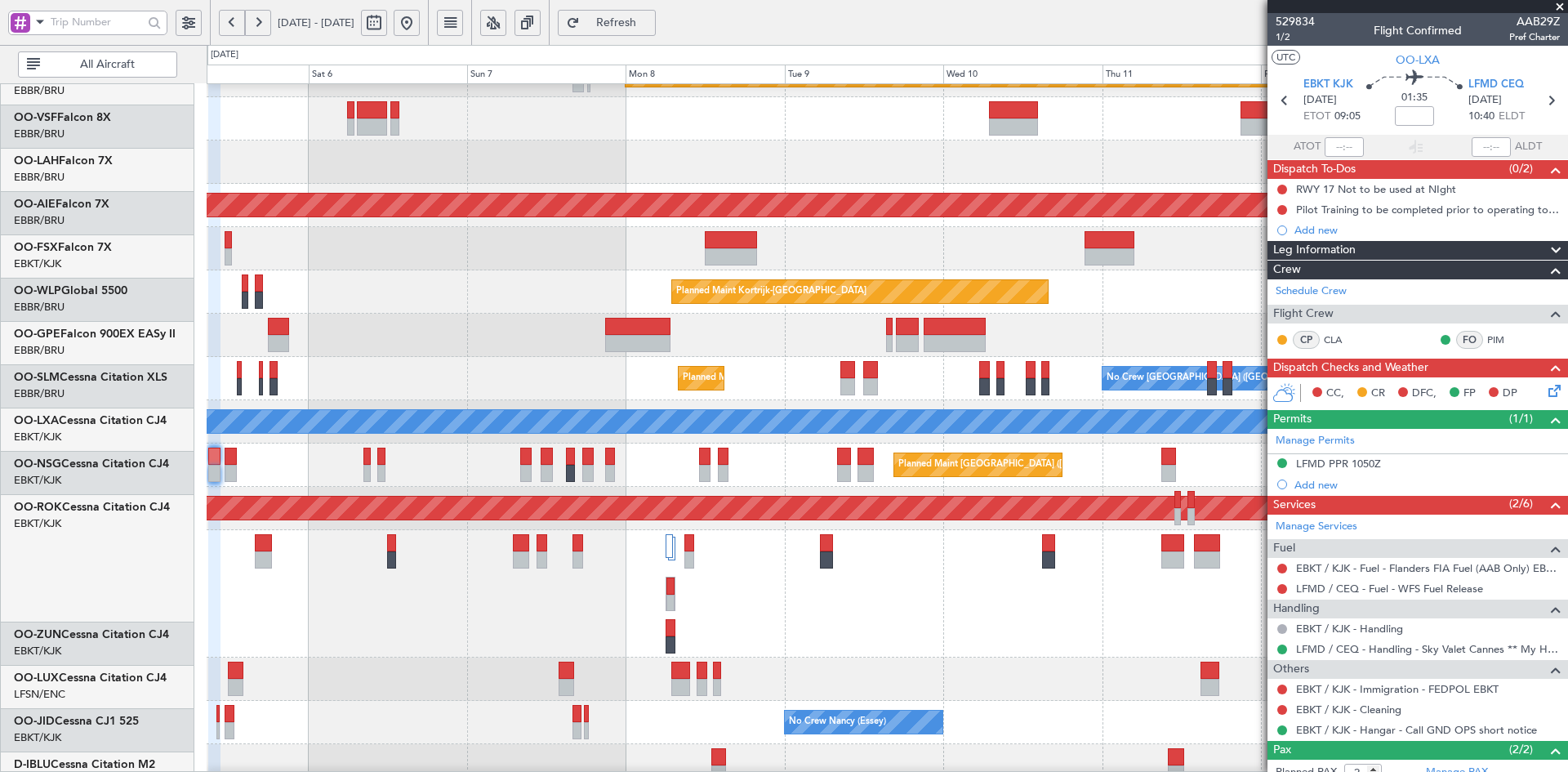
scroll to position [74, 0]
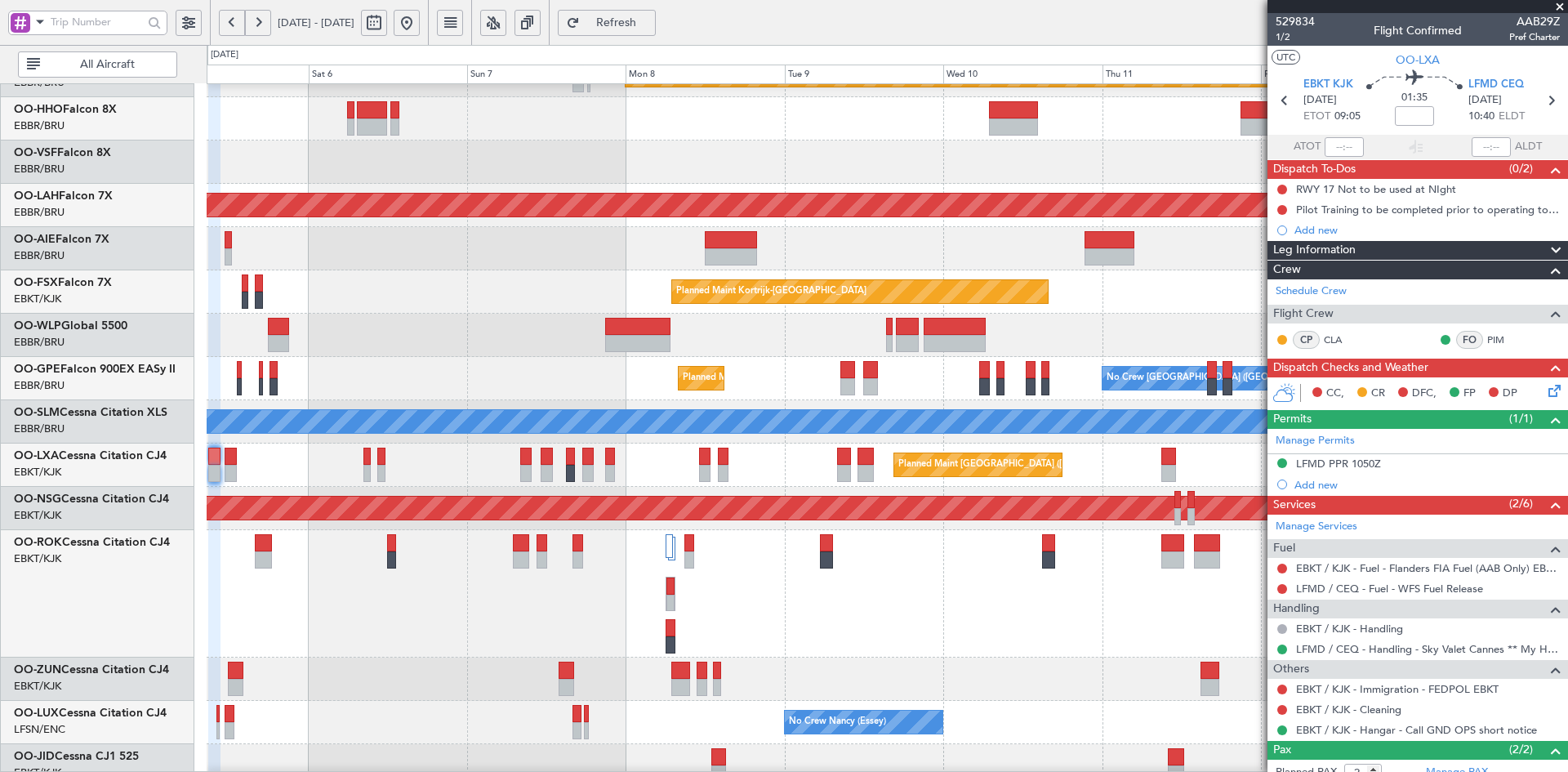
click at [1299, 253] on fb-app "10 Sep 2025 - 19 Sep 2025 Refresh Quick Links All Aircraft Planned Maint Kortri…" at bounding box center [784, 397] width 1568 height 752
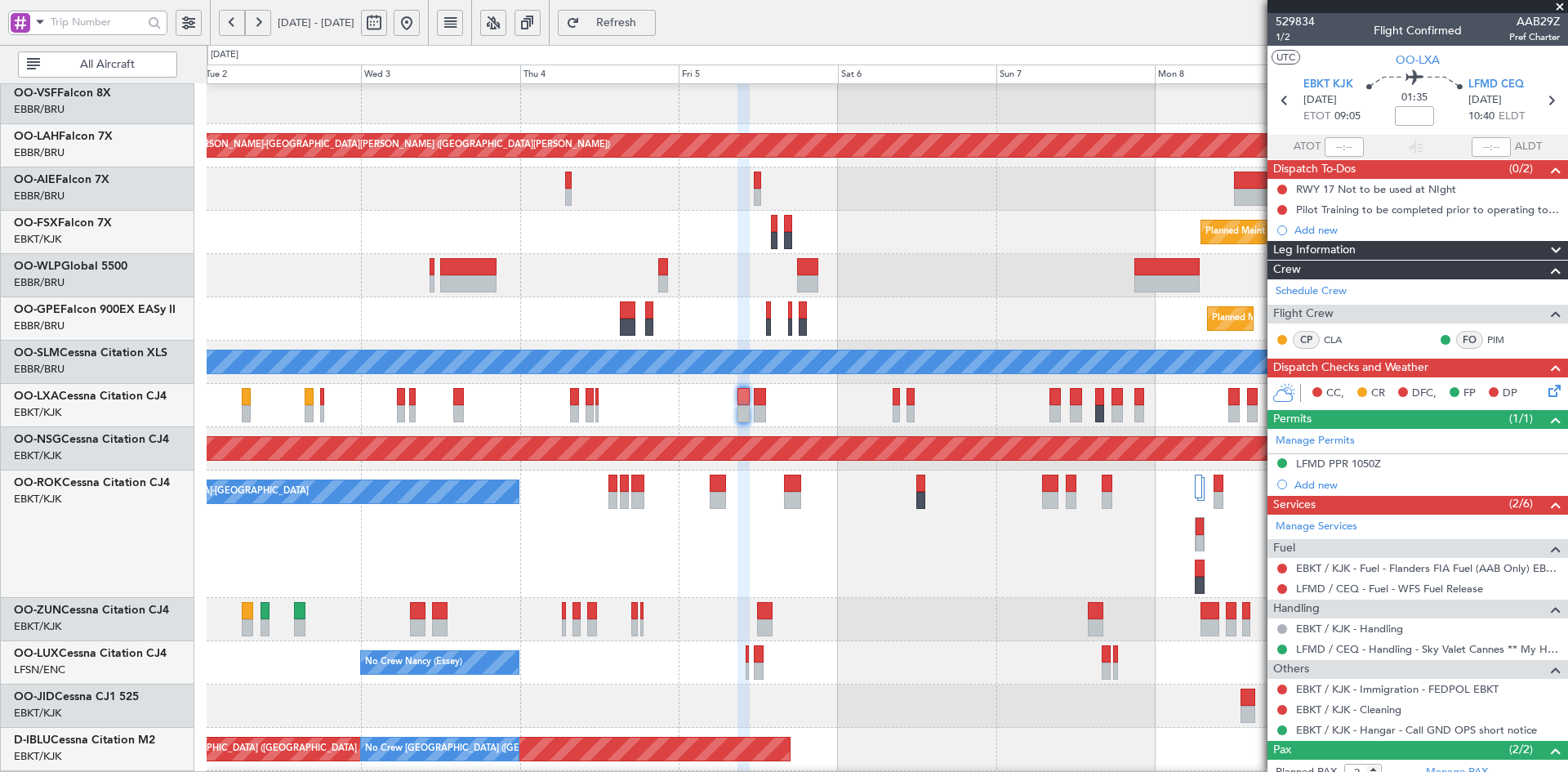
click at [970, 211] on div "Planned Maint [GEOGRAPHIC_DATA] ([GEOGRAPHIC_DATA])" at bounding box center [887, 189] width 1360 height 44
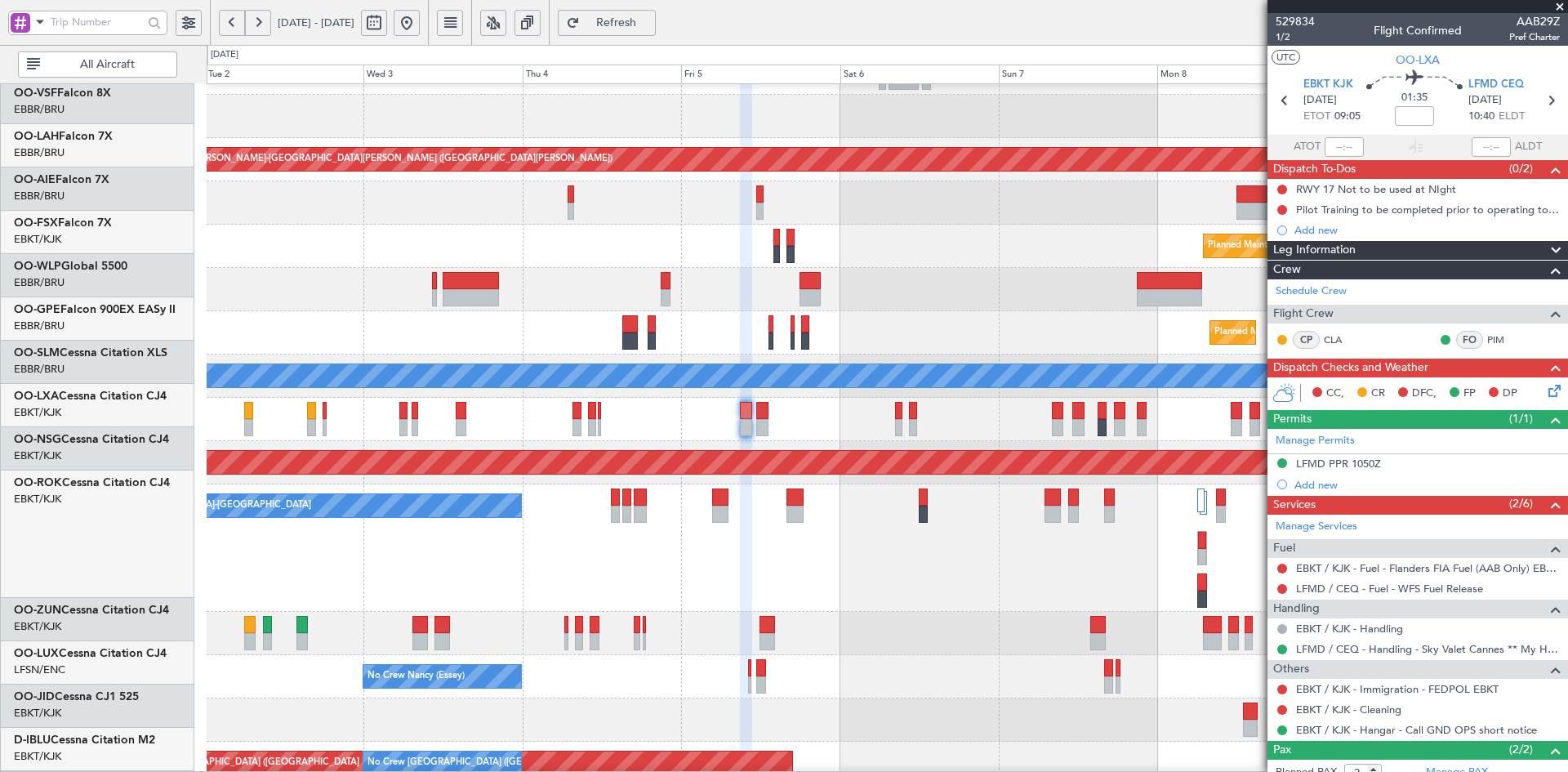
scroll to position [119, 0]
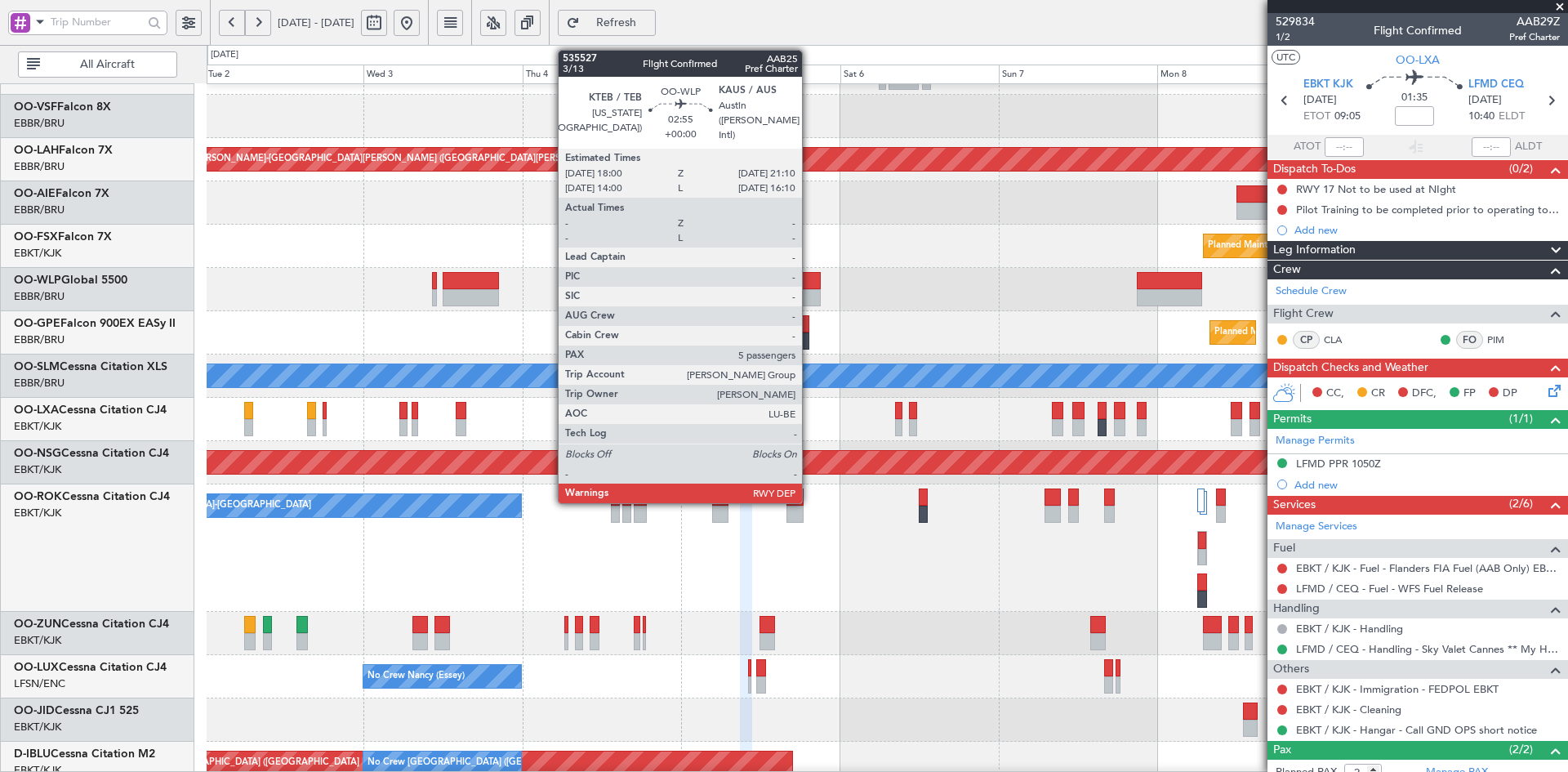
click at [809, 298] on div at bounding box center [810, 297] width 21 height 17
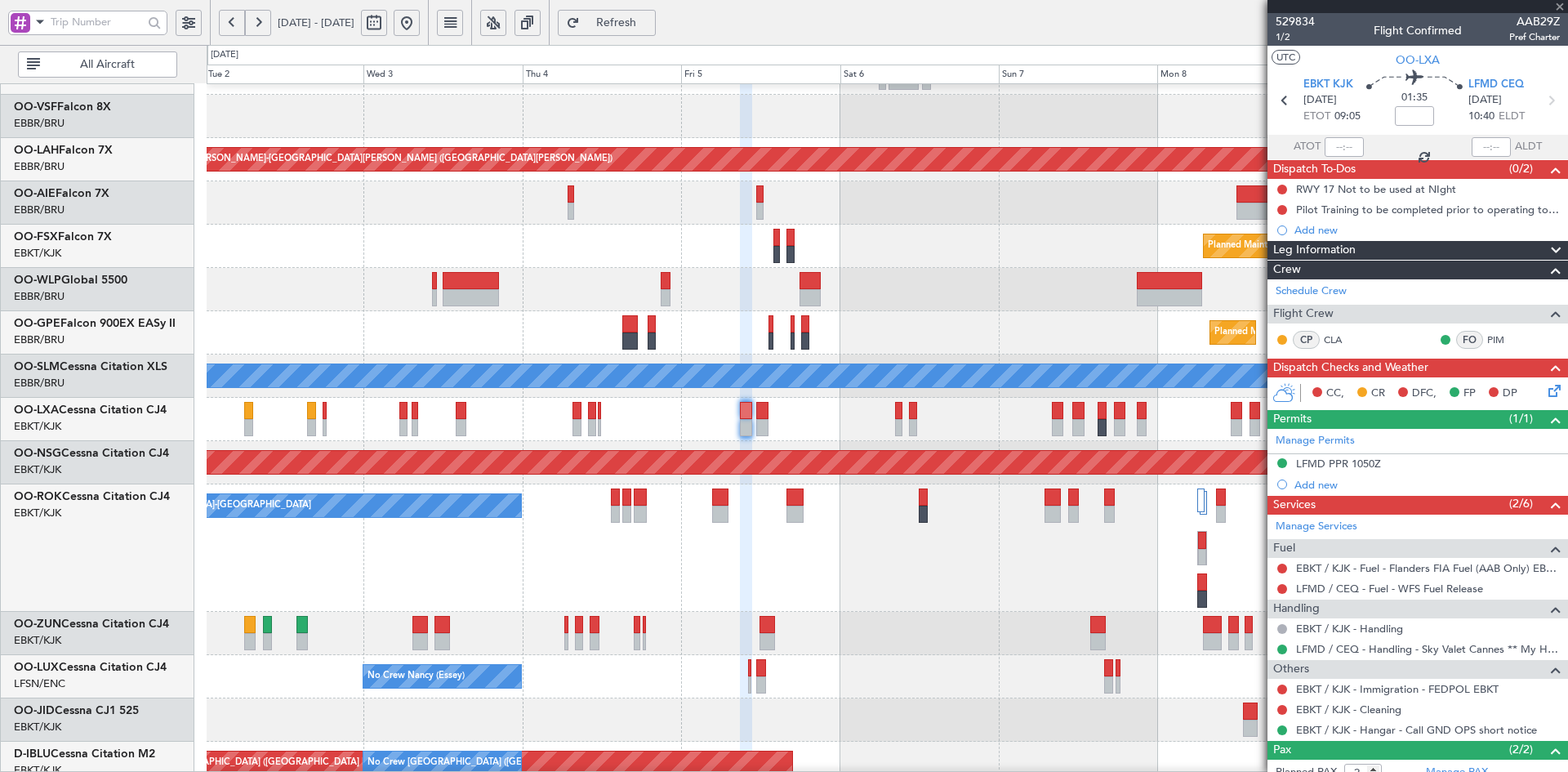
type input "5"
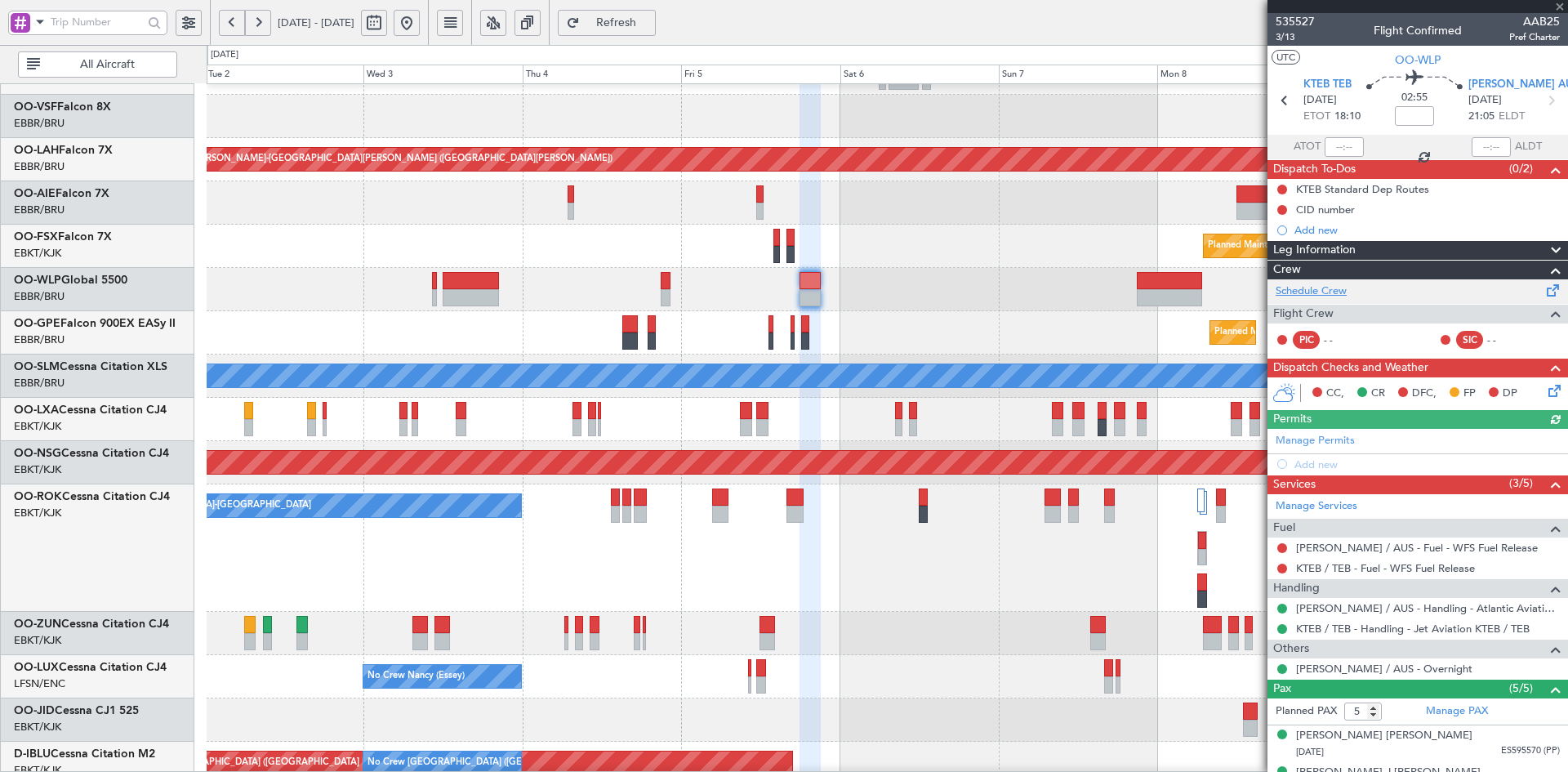
click at [1336, 296] on link "Schedule Crew" at bounding box center [1311, 292] width 71 height 16
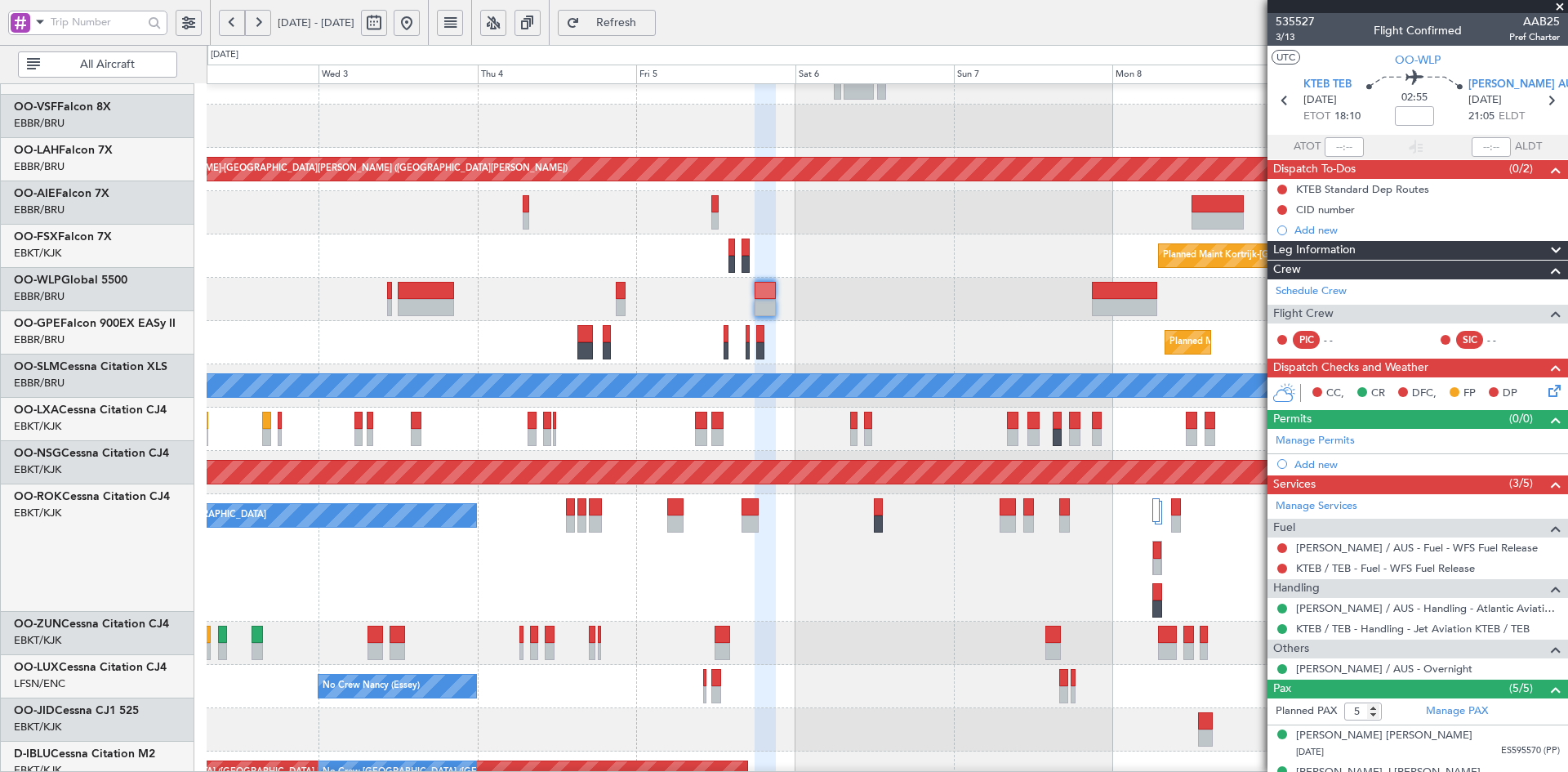
click at [713, 222] on div "Planned Maint [GEOGRAPHIC_DATA] ([GEOGRAPHIC_DATA])" at bounding box center [887, 213] width 1360 height 44
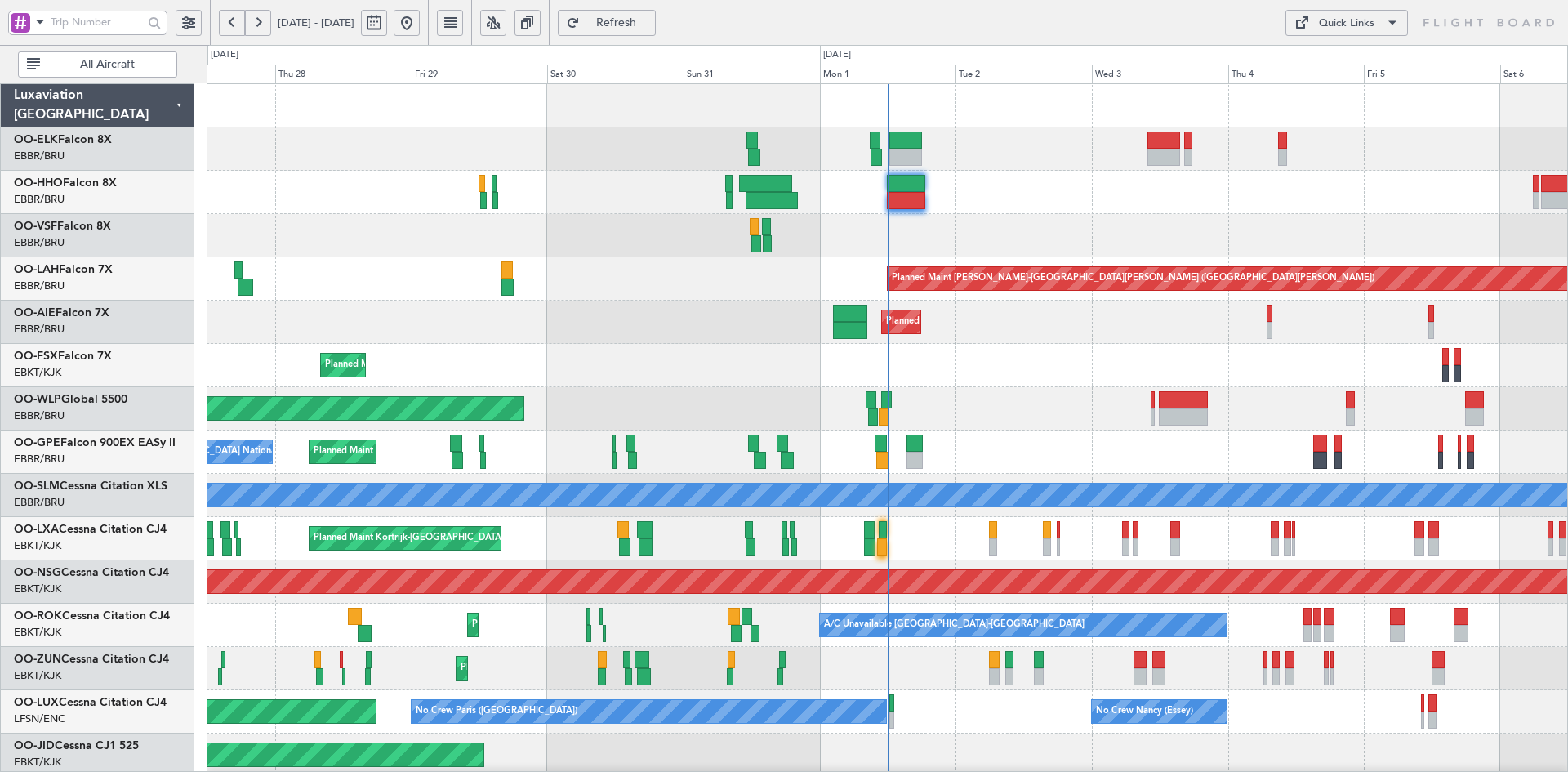
click at [420, 25] on button at bounding box center [407, 23] width 26 height 26
click at [1082, 371] on div "Planned Maint Kortrijk-[GEOGRAPHIC_DATA] Planned Maint [GEOGRAPHIC_DATA]-[GEOGR…" at bounding box center [887, 365] width 1360 height 44
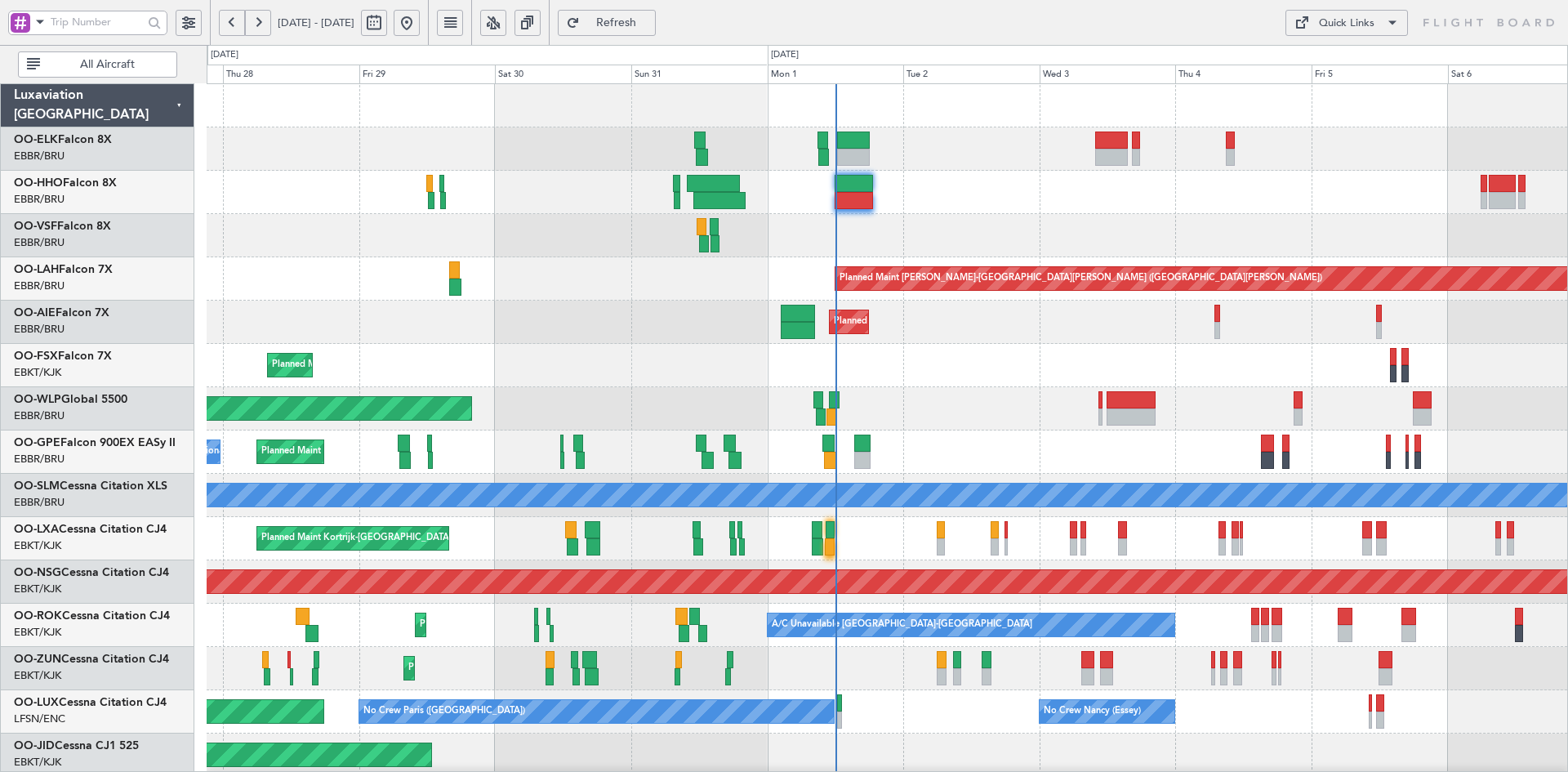
click at [932, 360] on div "Planned Maint Kortrijk-[GEOGRAPHIC_DATA] Planned [GEOGRAPHIC_DATA][PERSON_NAME]…" at bounding box center [887, 517] width 1360 height 866
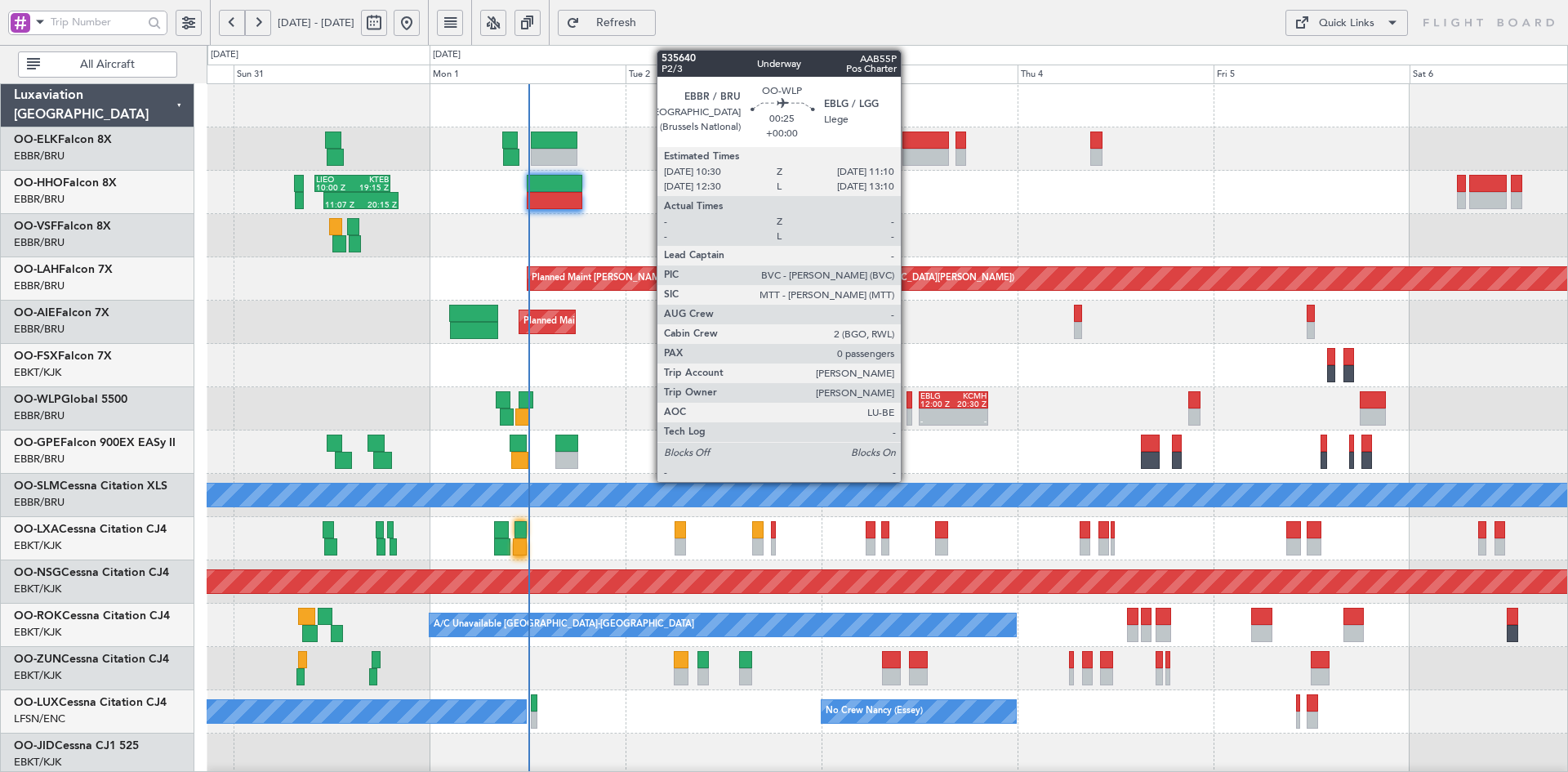
click at [908, 415] on div at bounding box center [909, 416] width 6 height 17
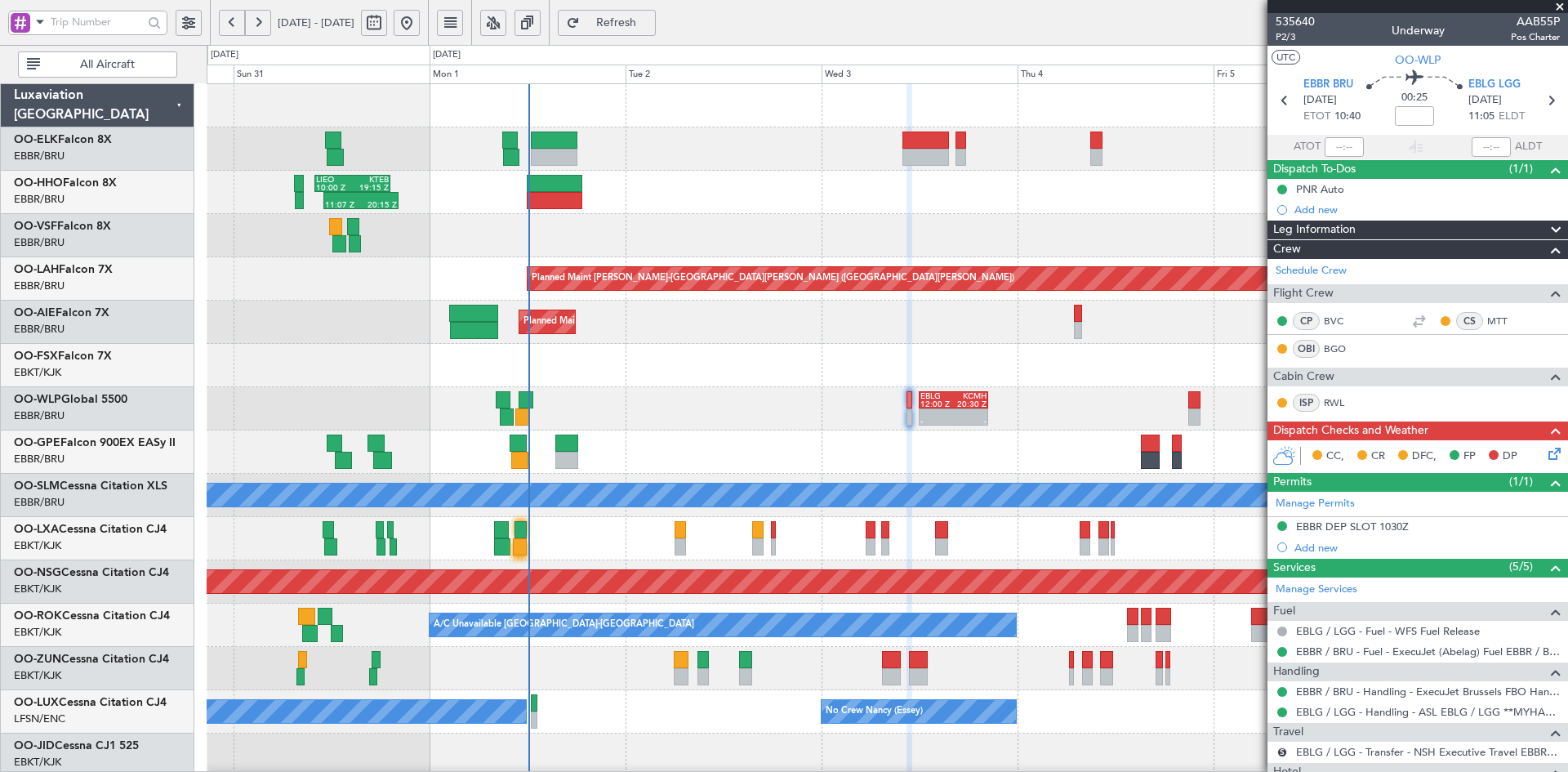
click at [750, 344] on div "Planned Maint Kortrijk-[GEOGRAPHIC_DATA]" at bounding box center [887, 365] width 1360 height 44
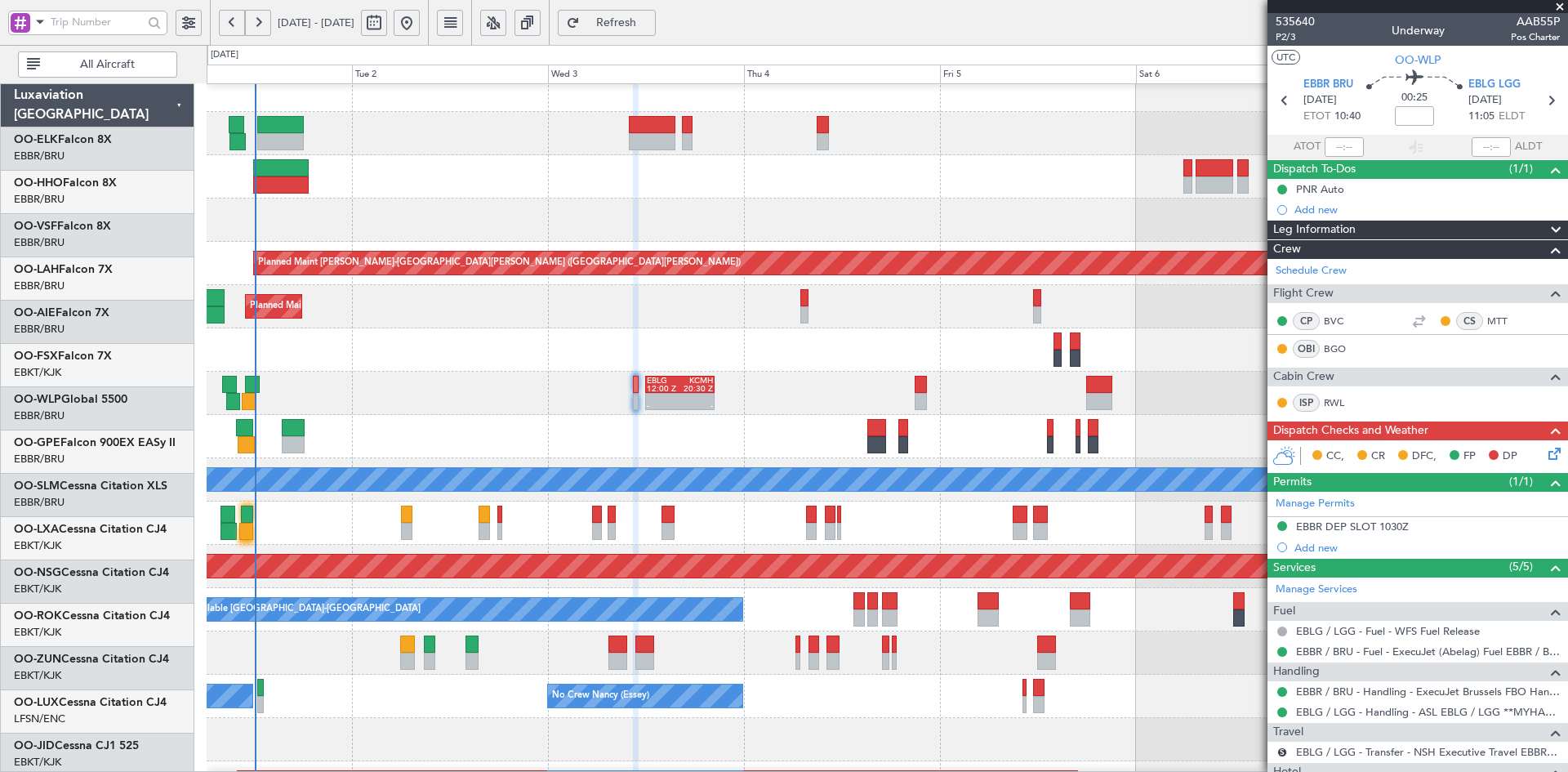
scroll to position [16, 0]
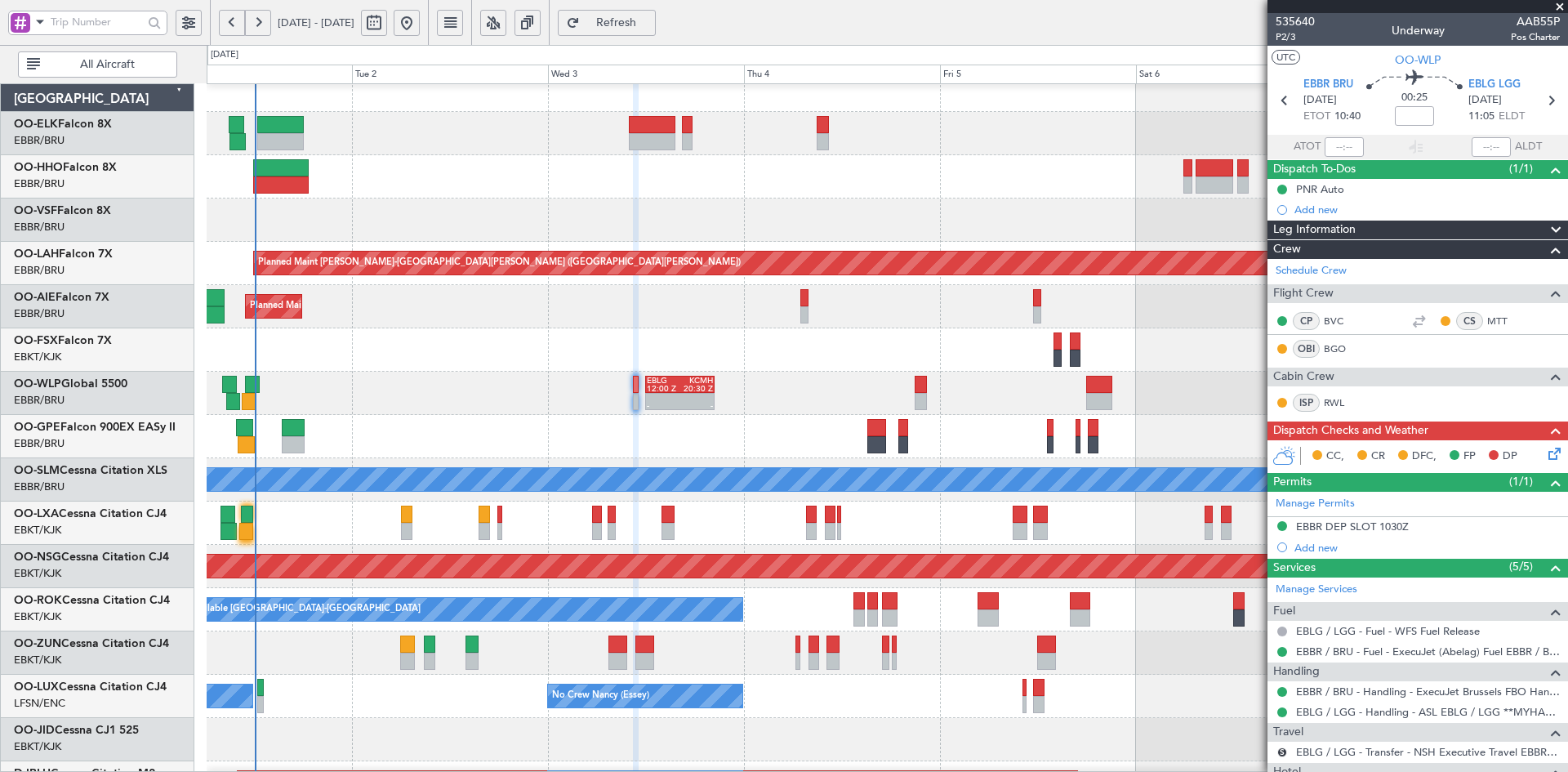
click at [1168, 352] on div "Planned Maint Kortrijk-[GEOGRAPHIC_DATA]" at bounding box center [887, 350] width 1360 height 44
click at [1048, 641] on div at bounding box center [887, 653] width 1360 height 44
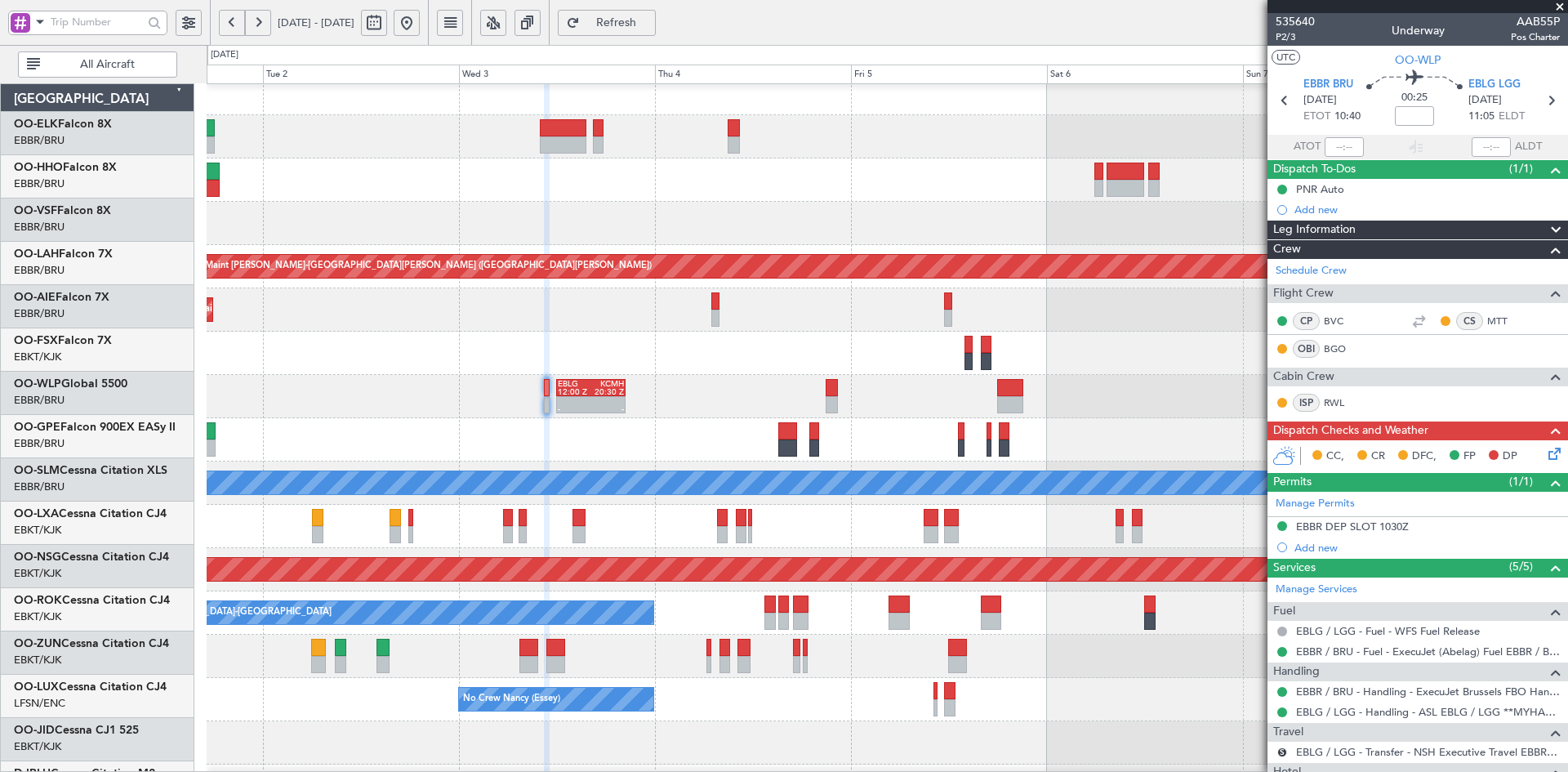
scroll to position [12, 0]
click at [964, 375] on div "Planned Maint Kortrijk-[GEOGRAPHIC_DATA]" at bounding box center [887, 353] width 1360 height 44
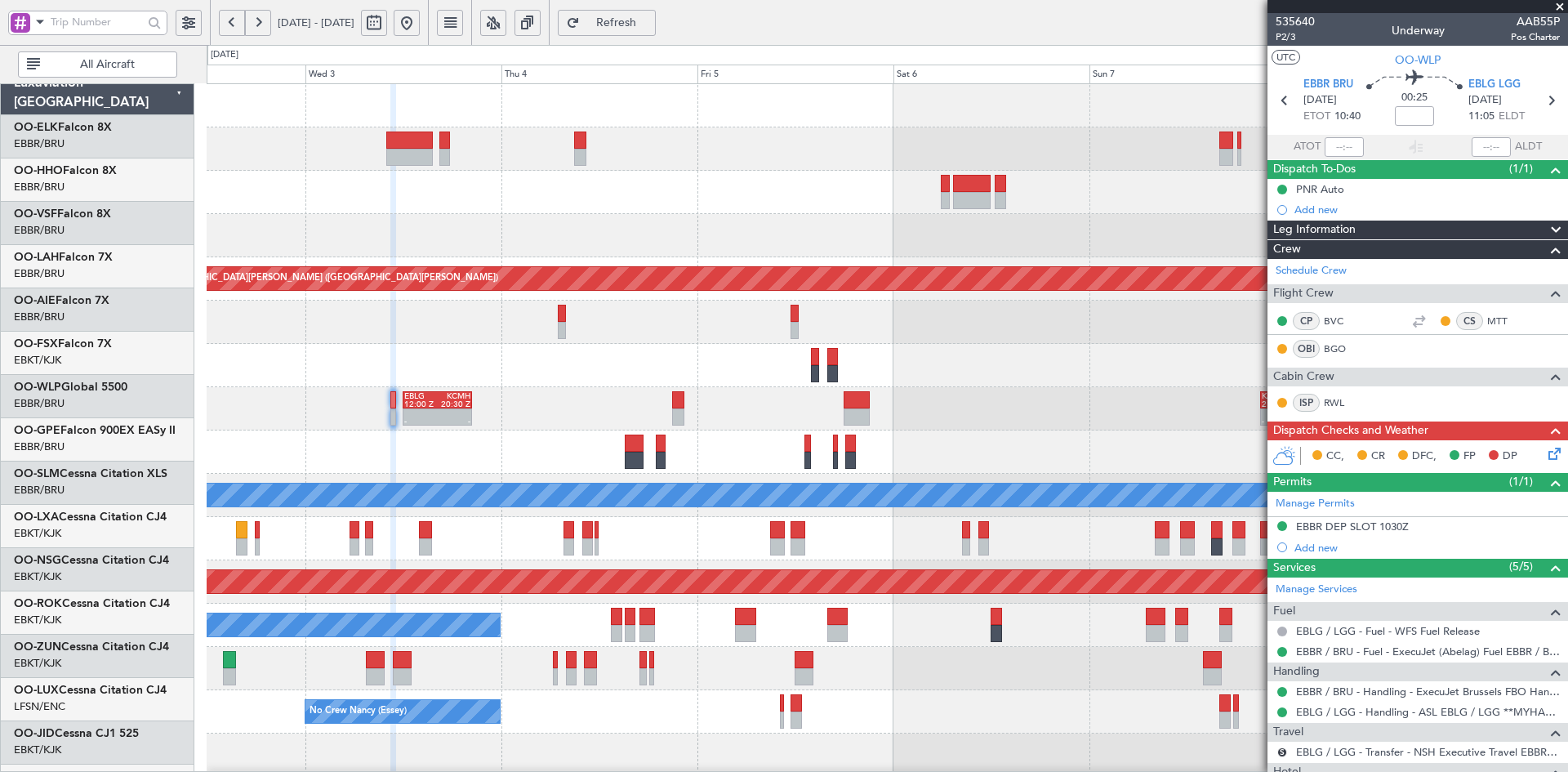
scroll to position [0, 0]
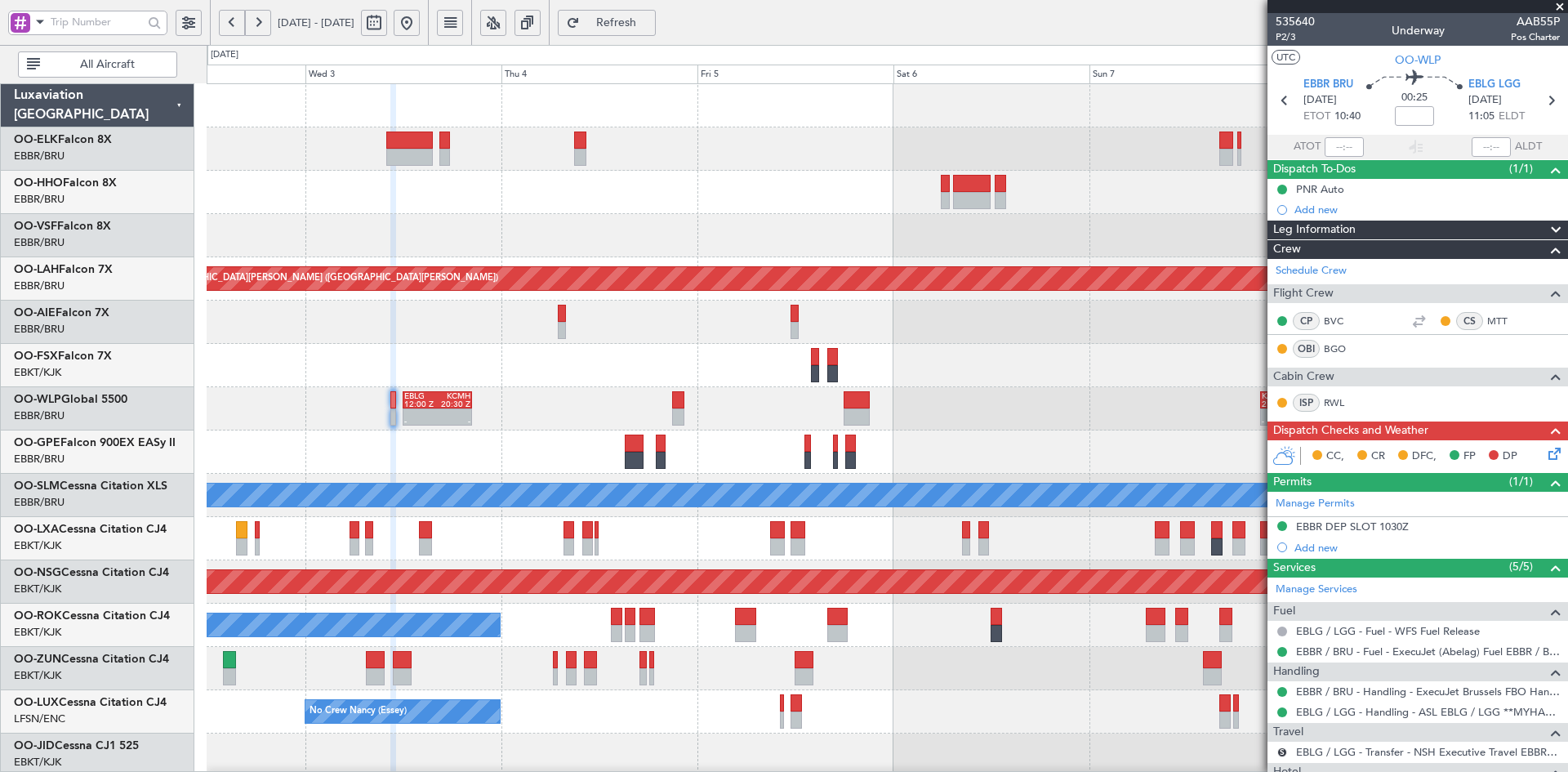
click at [980, 344] on div "Planned Maint Kortrijk-[GEOGRAPHIC_DATA]" at bounding box center [887, 365] width 1360 height 44
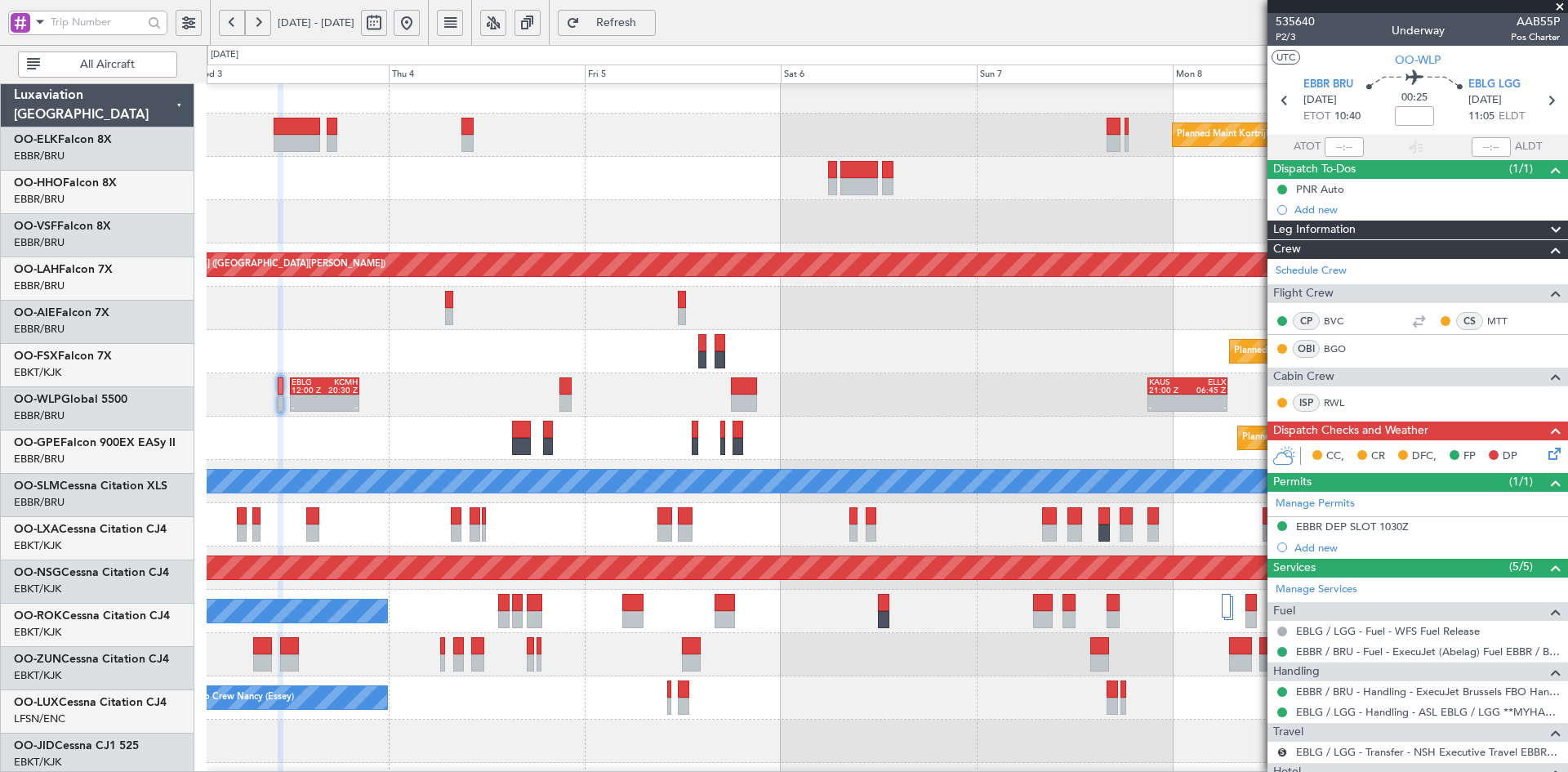
scroll to position [14, 0]
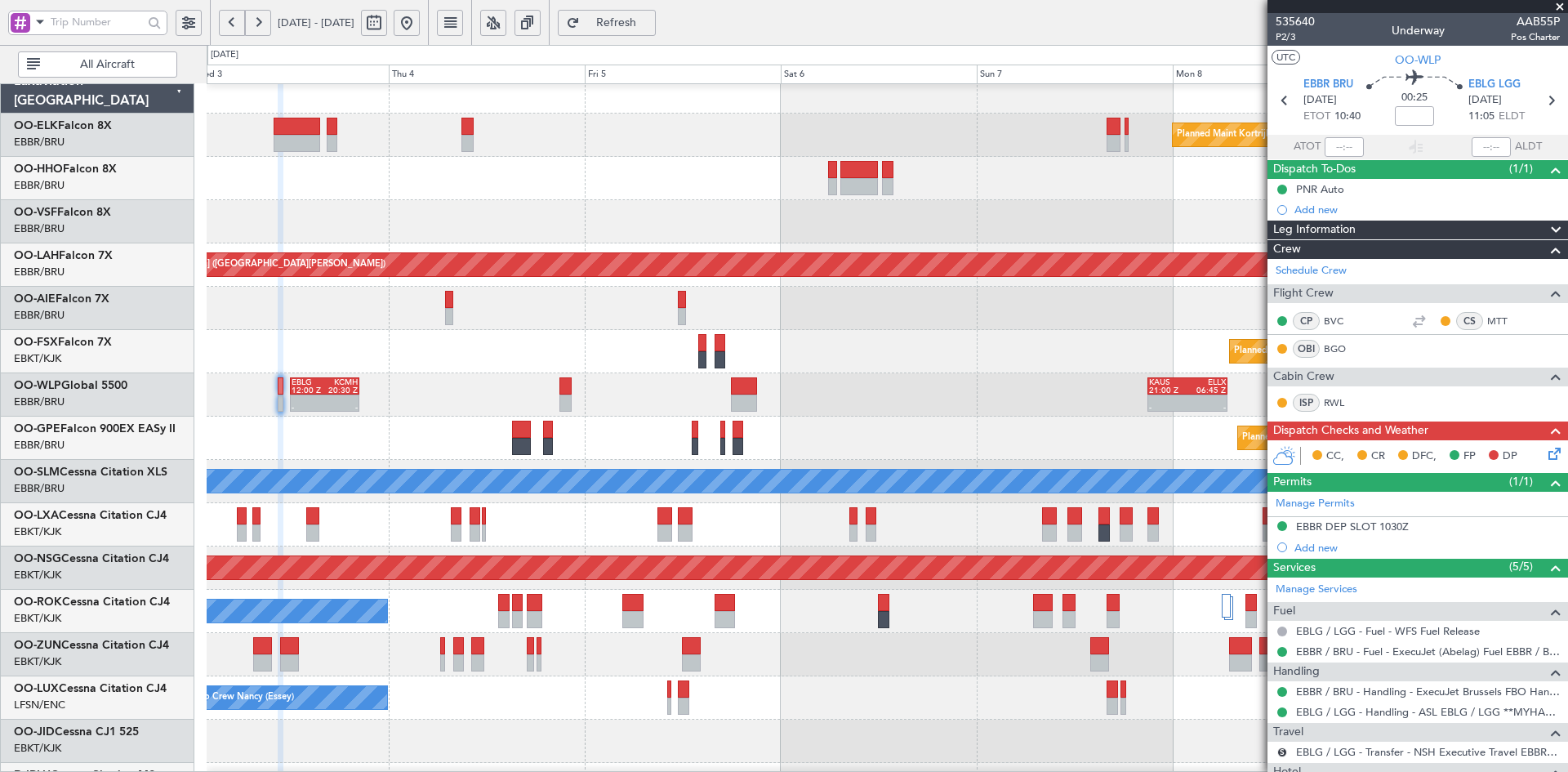
click at [844, 338] on div "Planned Maint Kortrijk-[GEOGRAPHIC_DATA]" at bounding box center [887, 352] width 1360 height 44
click at [784, 200] on div at bounding box center [887, 178] width 1360 height 44
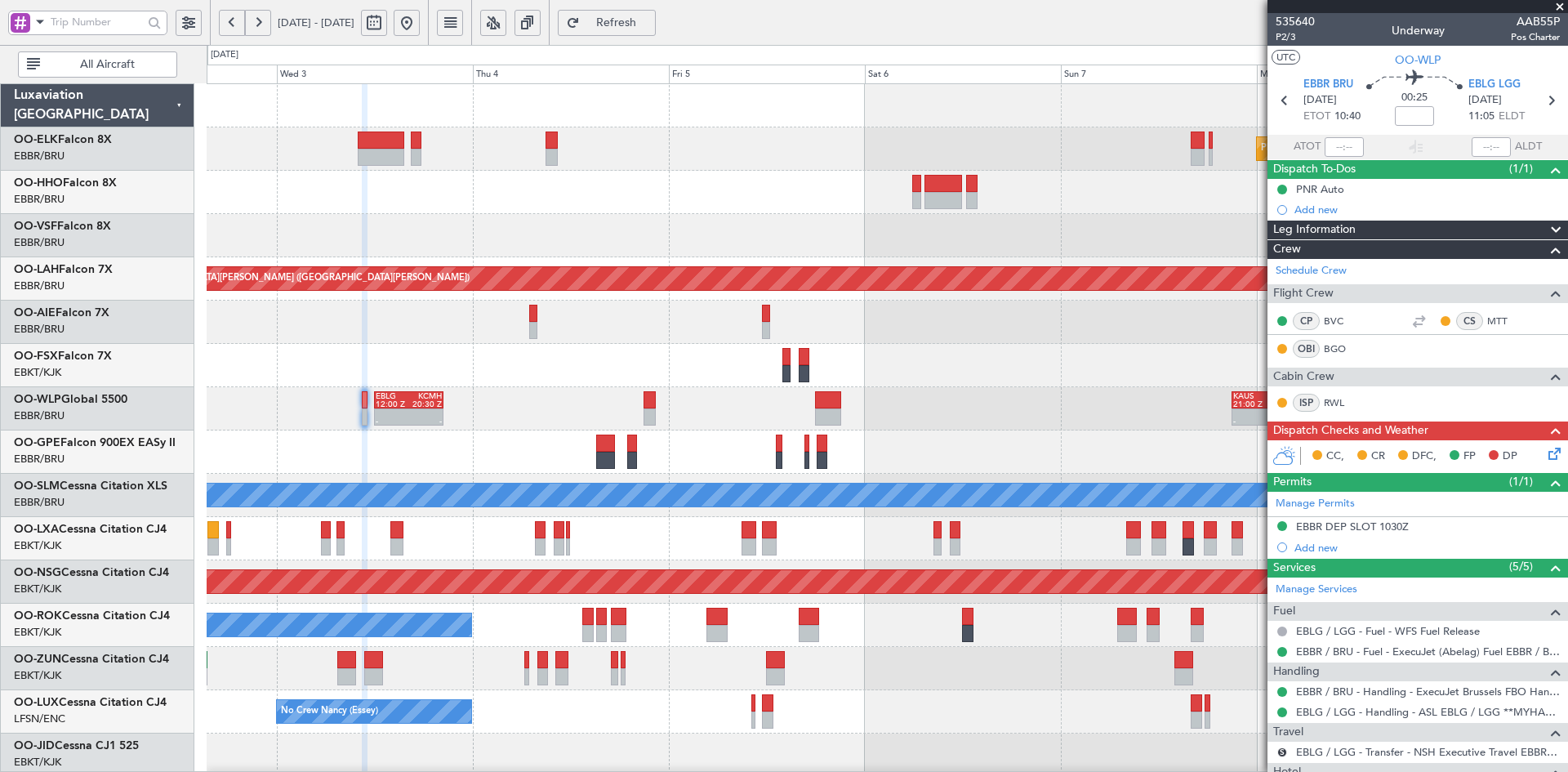
click at [1288, 391] on fb-app "[DATE] - [DATE] Refresh Quick Links All Aircraft Planned Maint [GEOGRAPHIC_DATA…" at bounding box center [784, 397] width 1568 height 752
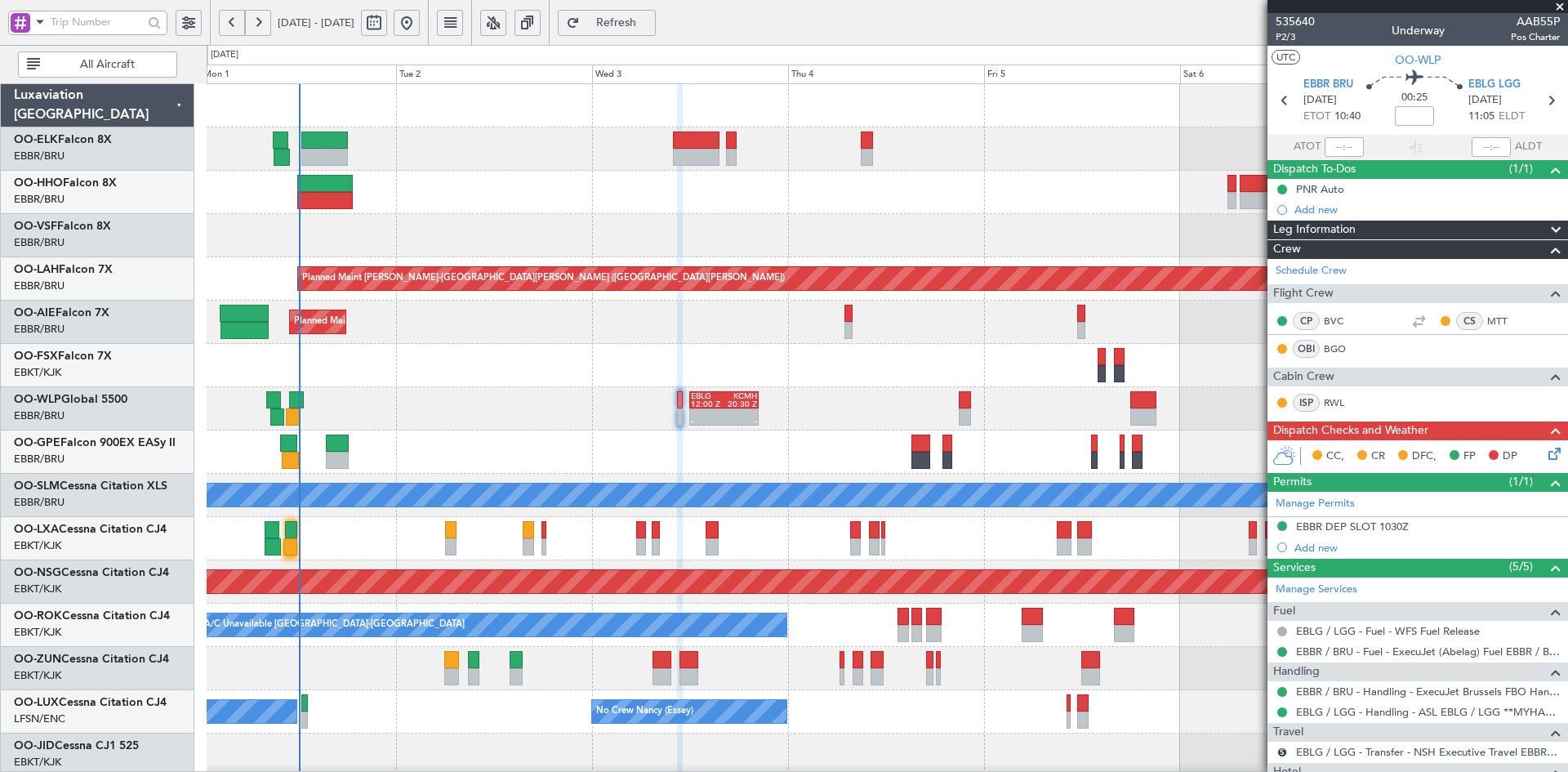
click at [713, 202] on div "11:07 Z 20:15 Z [PERSON_NAME] 10:00 Z KTEB 19:15 Z" at bounding box center [887, 192] width 1360 height 44
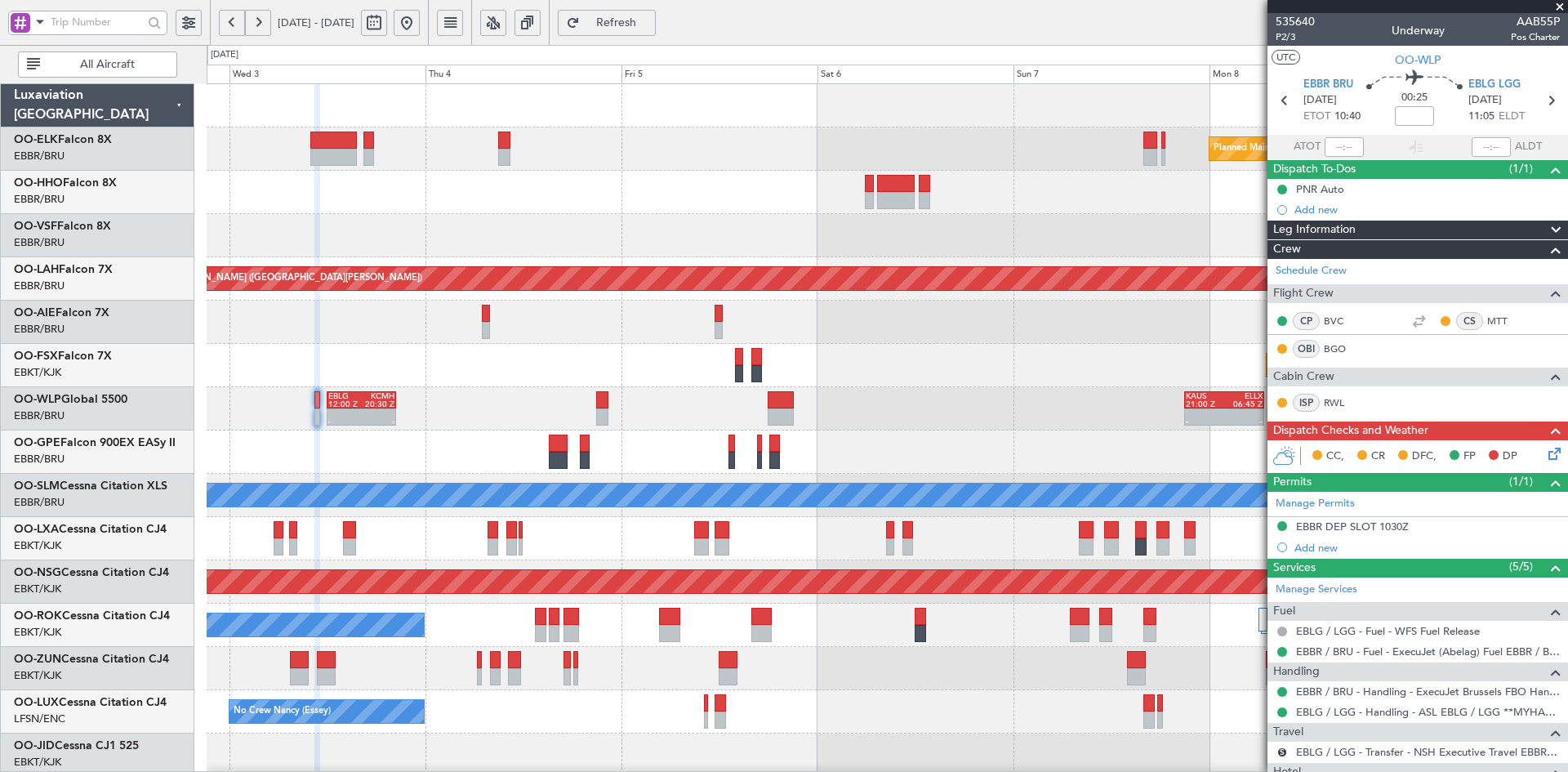
click at [860, 415] on div "Planned Maint Kortrijk-[GEOGRAPHIC_DATA] Planned [GEOGRAPHIC_DATA][PERSON_NAME]…" at bounding box center [887, 517] width 1360 height 866
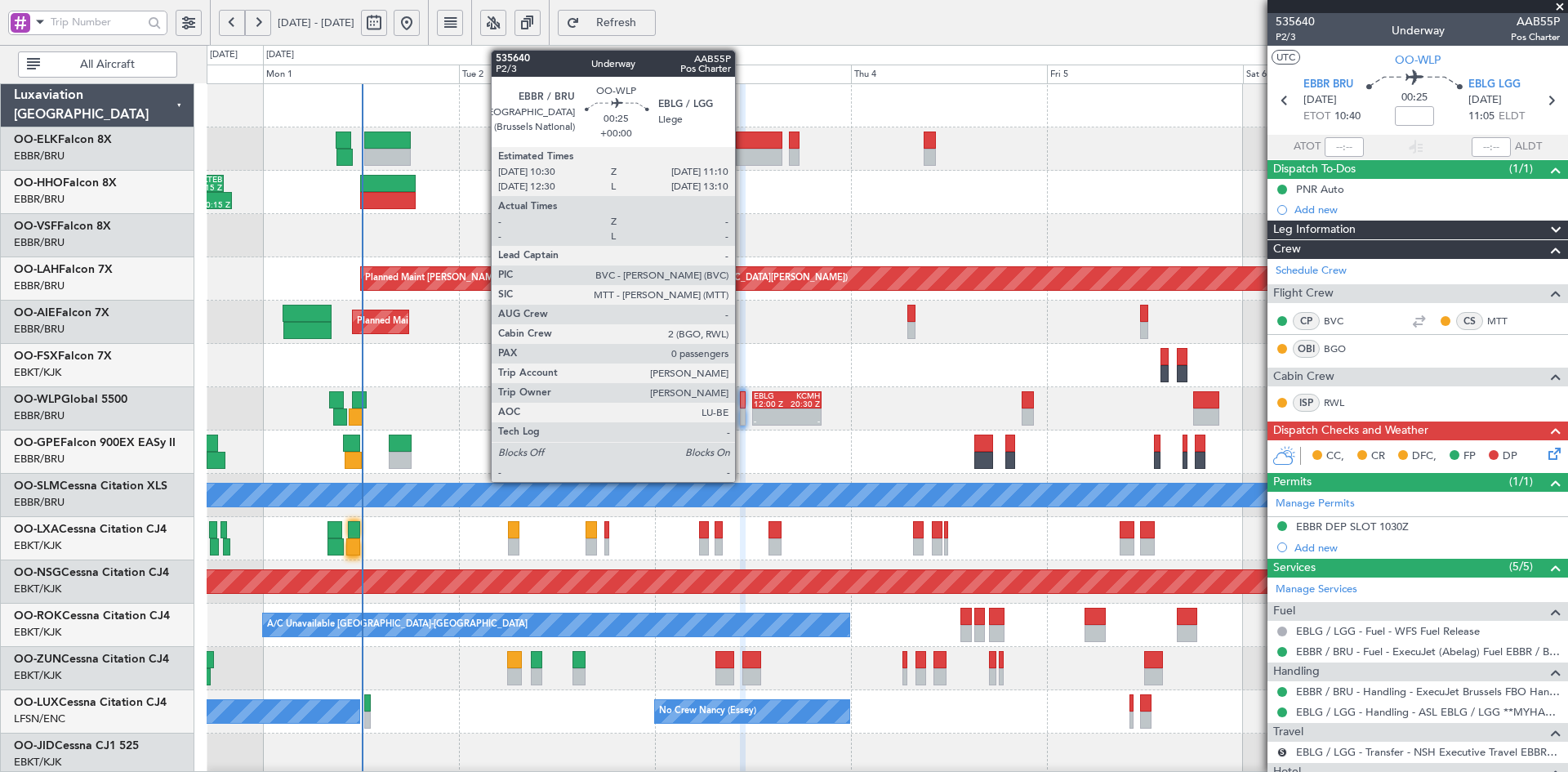
click at [742, 421] on div at bounding box center [742, 416] width 6 height 17
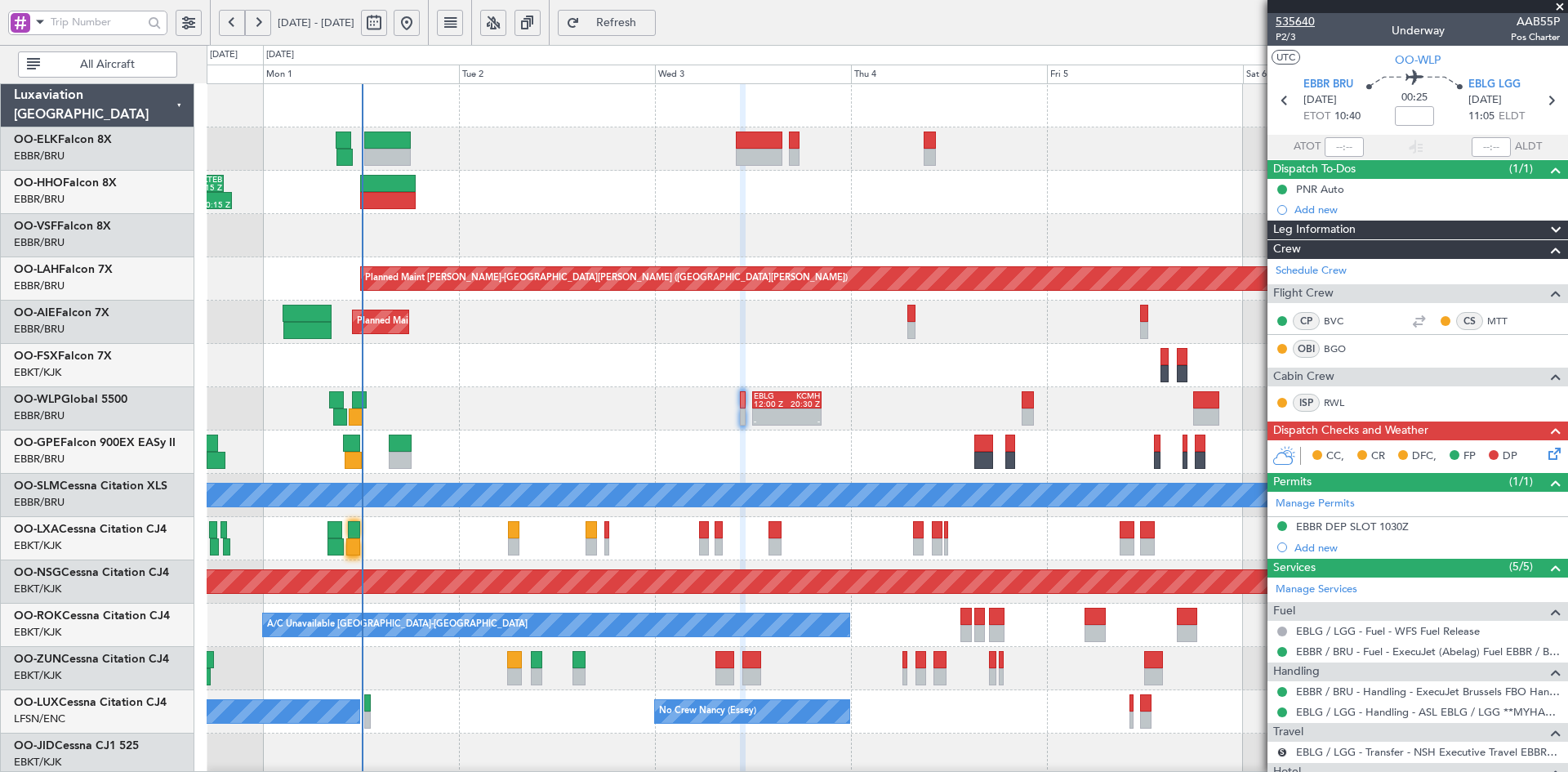
click at [1288, 21] on span "535640" at bounding box center [1295, 21] width 39 height 17
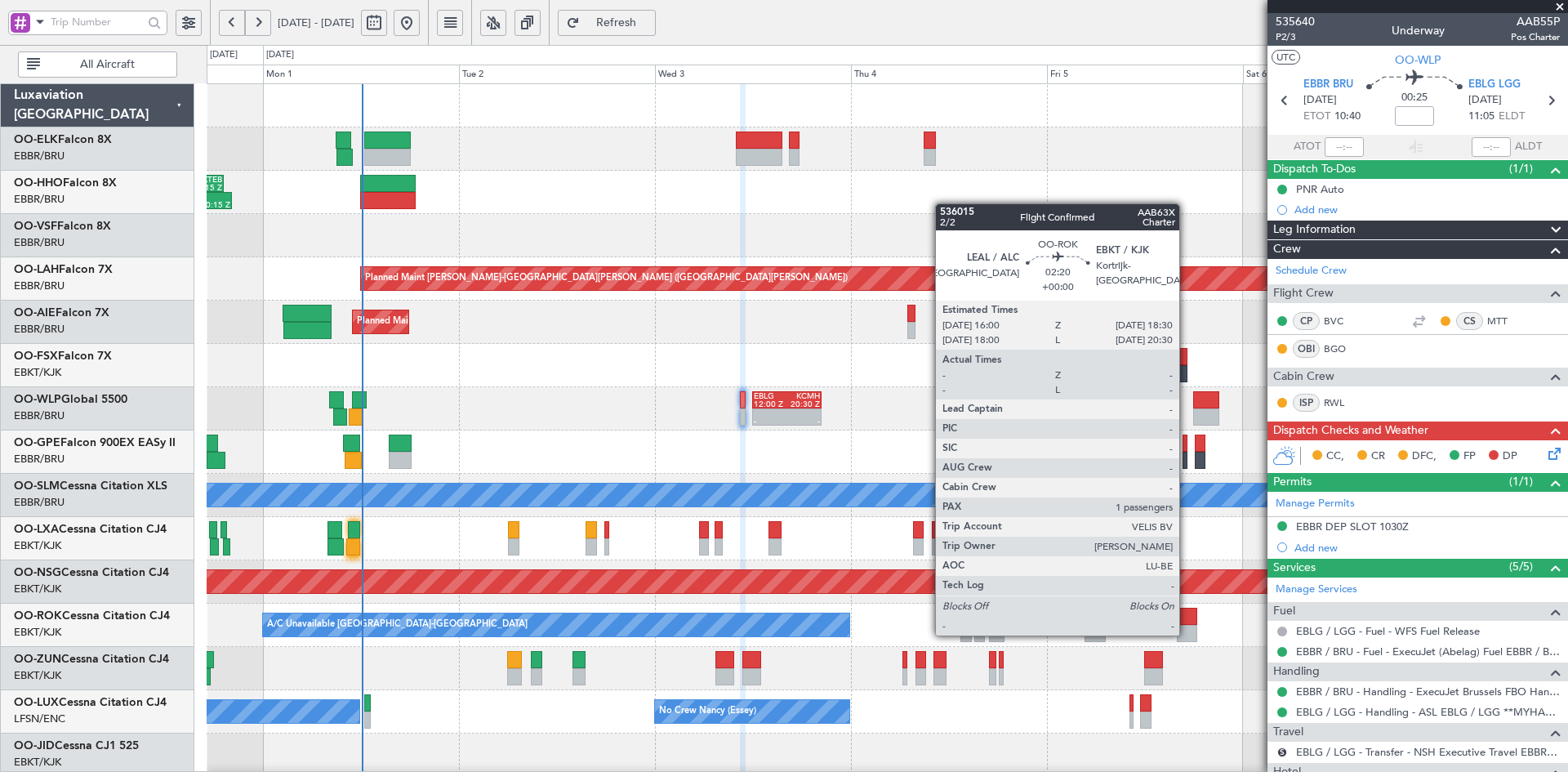
click at [1187, 634] on div at bounding box center [1187, 633] width 21 height 17
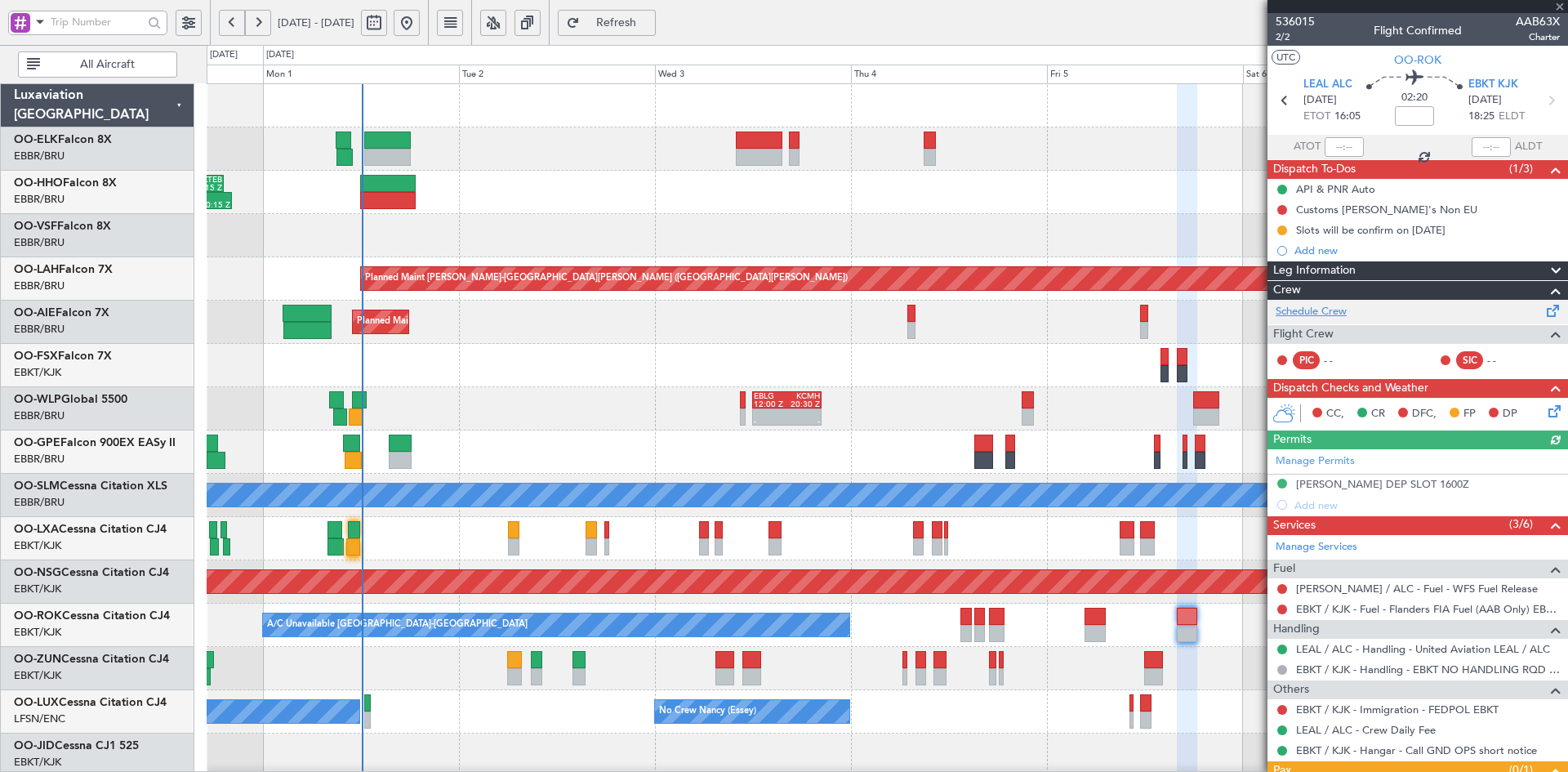
click at [1311, 309] on link "Schedule Crew" at bounding box center [1311, 312] width 71 height 16
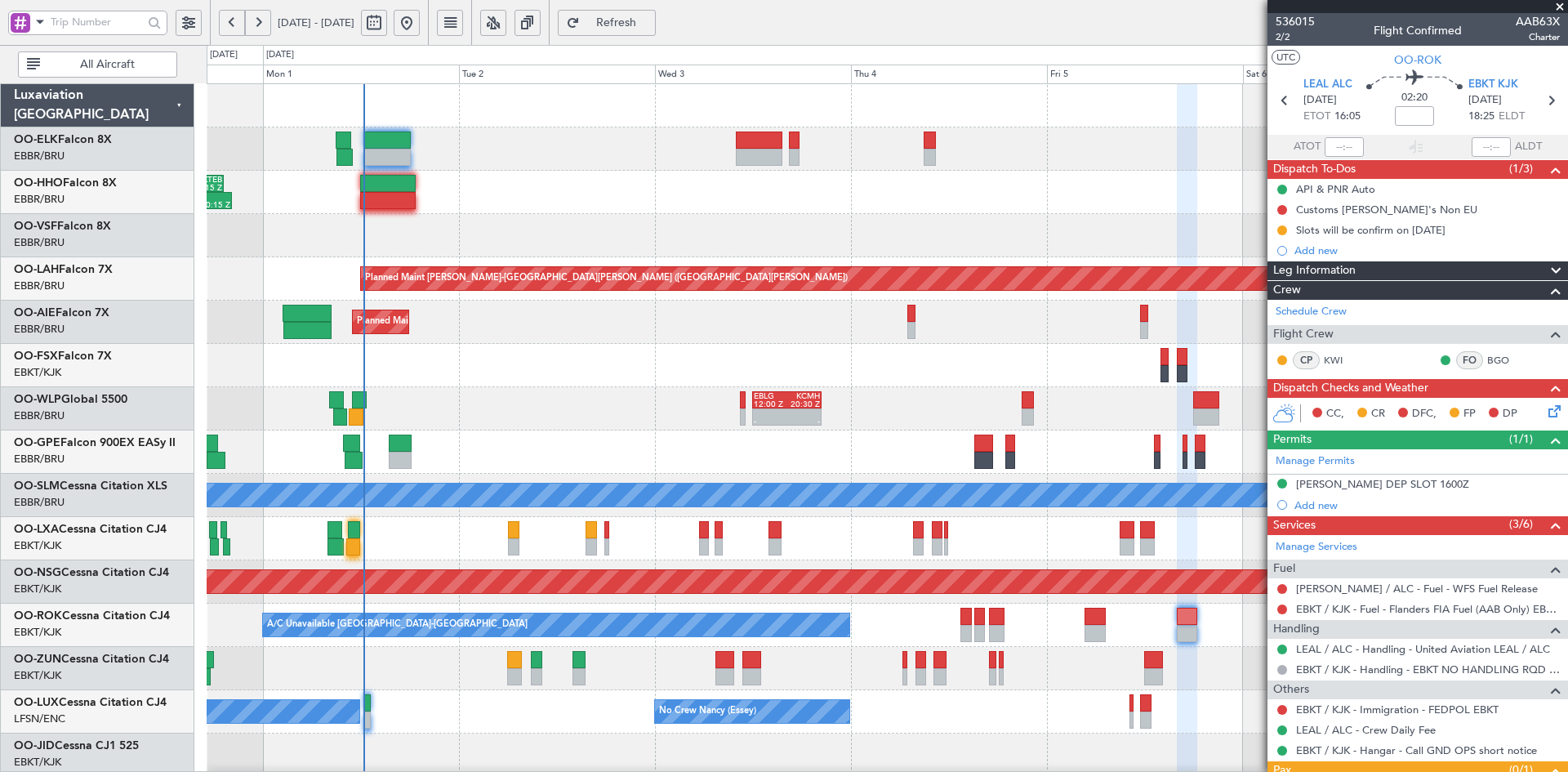
click at [1557, 4] on span at bounding box center [1560, 7] width 16 height 15
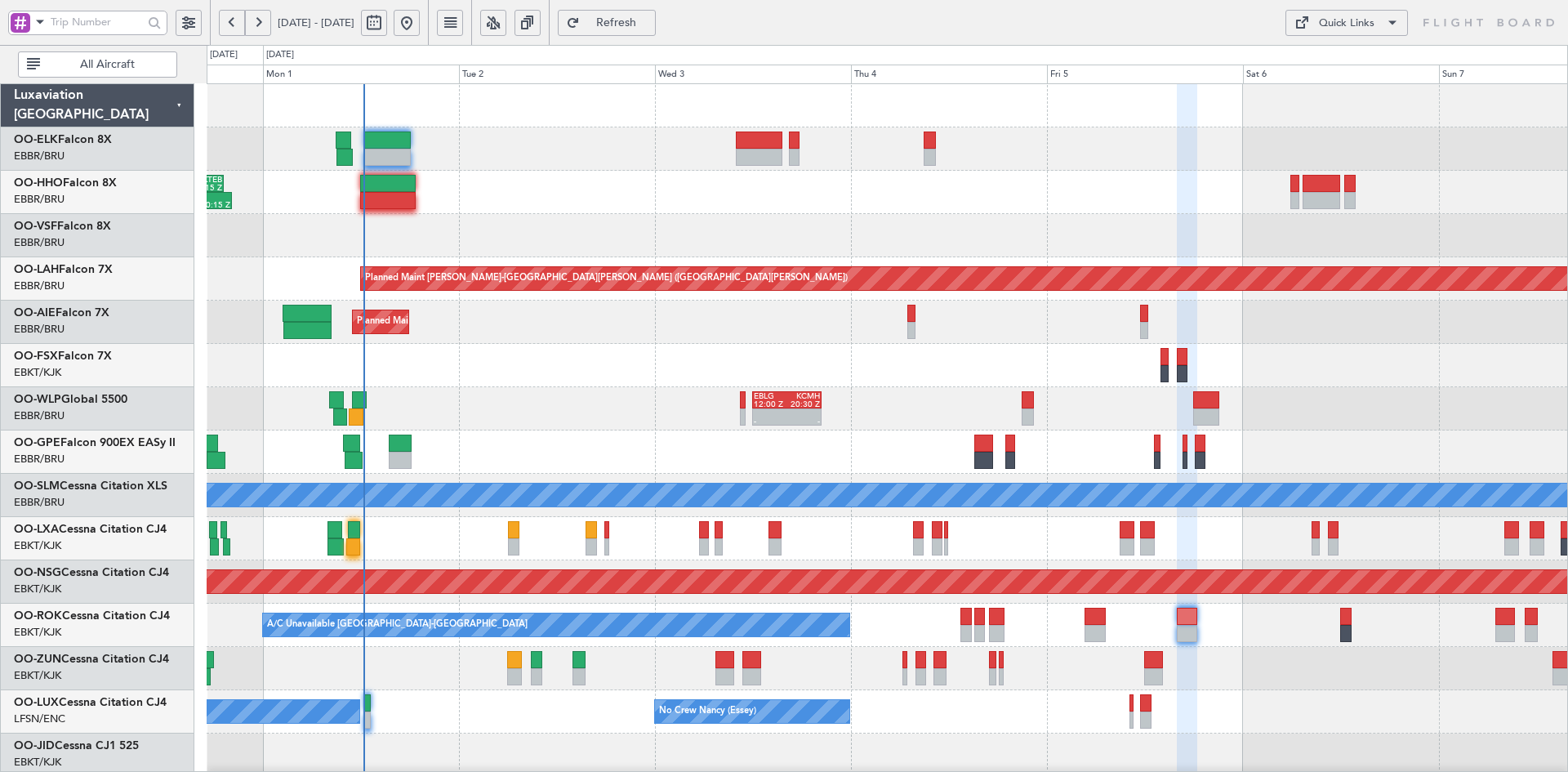
type input "0"
click at [914, 424] on div "- - EBLG 12:00 Z KCMH 20:30 Z - - KAUS 21:00 Z ELLX 06:45 Z" at bounding box center [887, 409] width 1360 height 44
click at [1149, 310] on div "Planned Maint [GEOGRAPHIC_DATA] ([GEOGRAPHIC_DATA])" at bounding box center [887, 322] width 1360 height 44
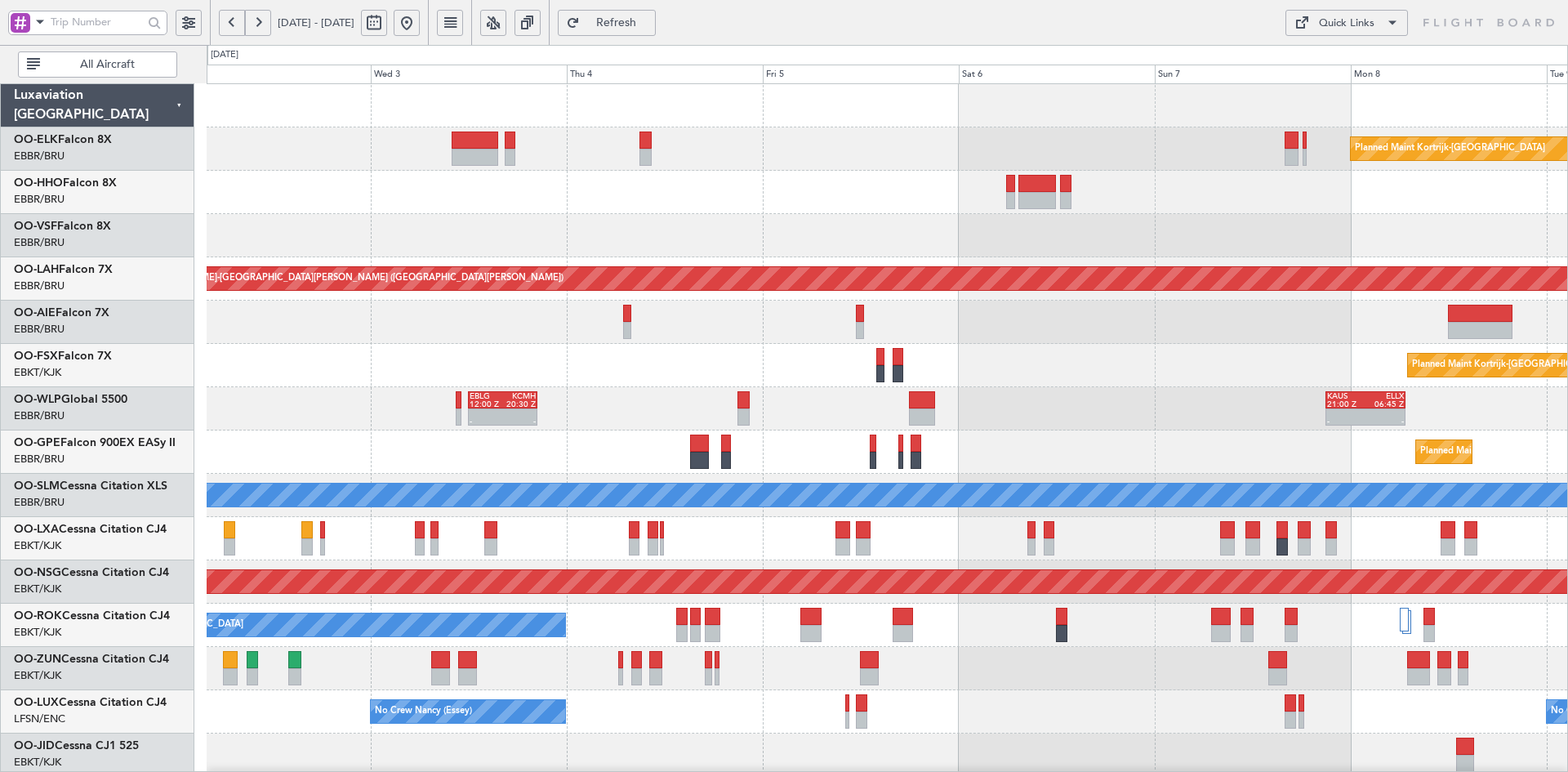
click at [1066, 344] on div "Planned Maint Kortrijk-[GEOGRAPHIC_DATA]" at bounding box center [887, 365] width 1360 height 44
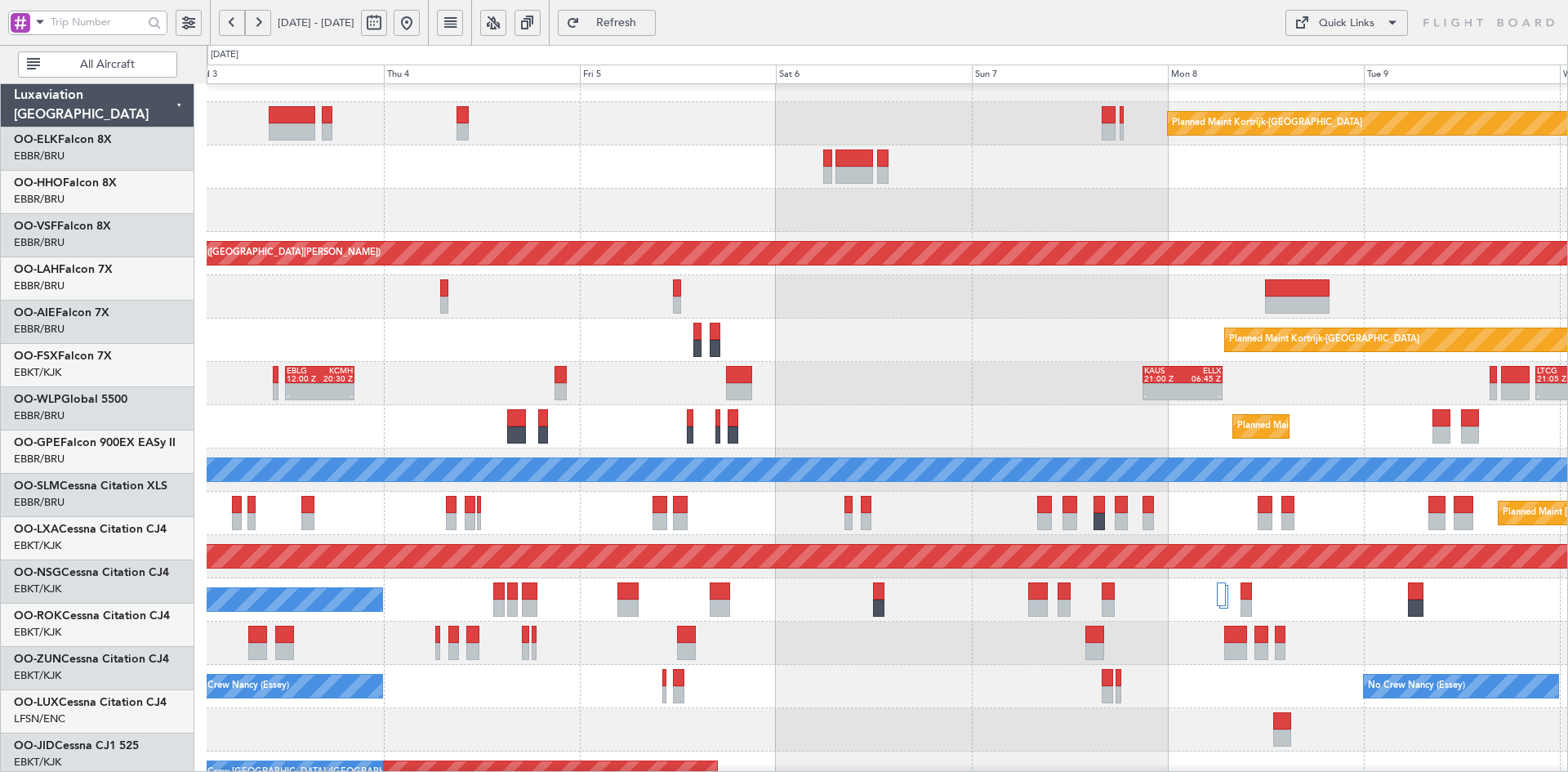
scroll to position [25, 0]
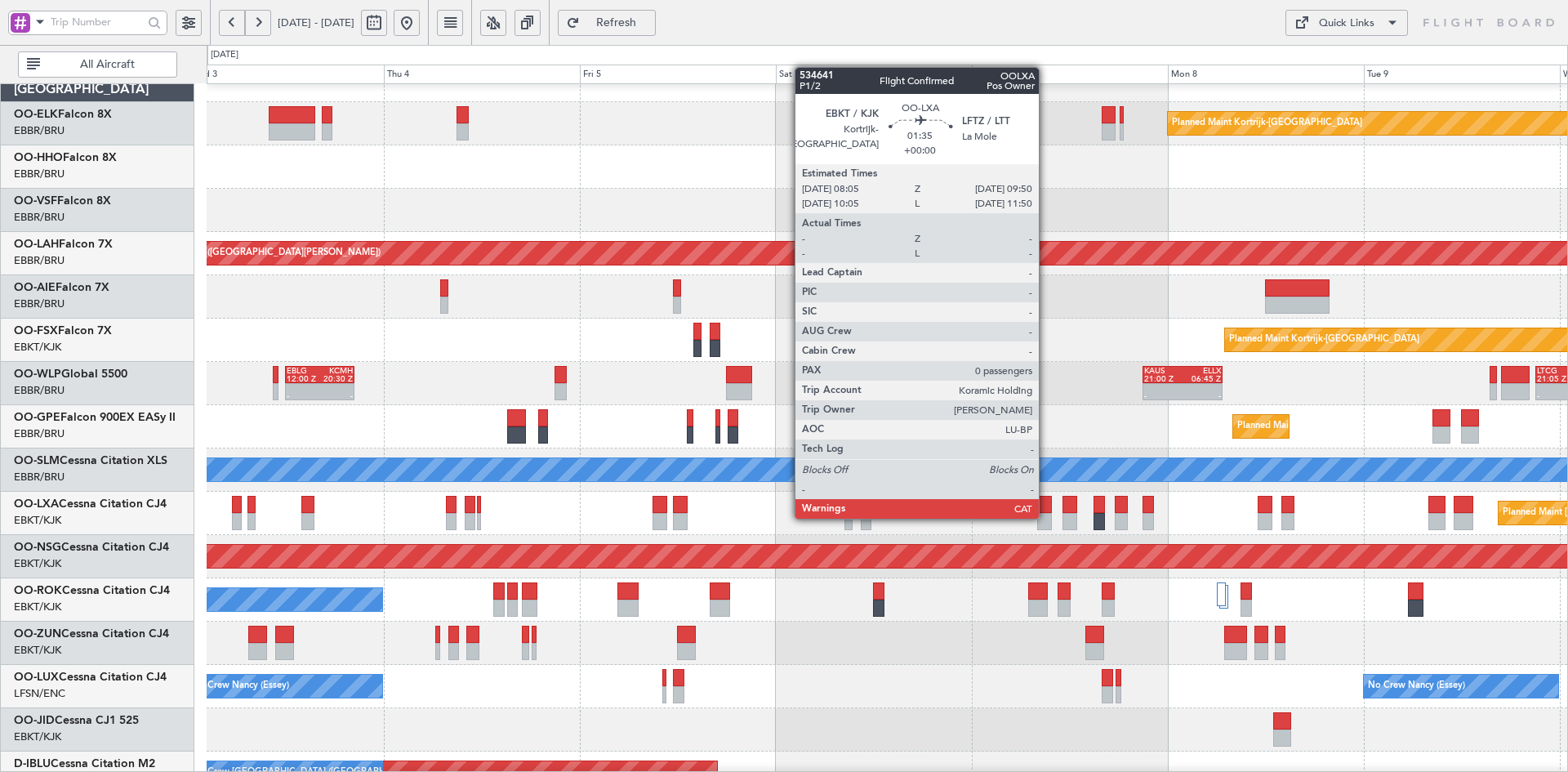
click at [1046, 517] on div at bounding box center [1044, 522] width 15 height 17
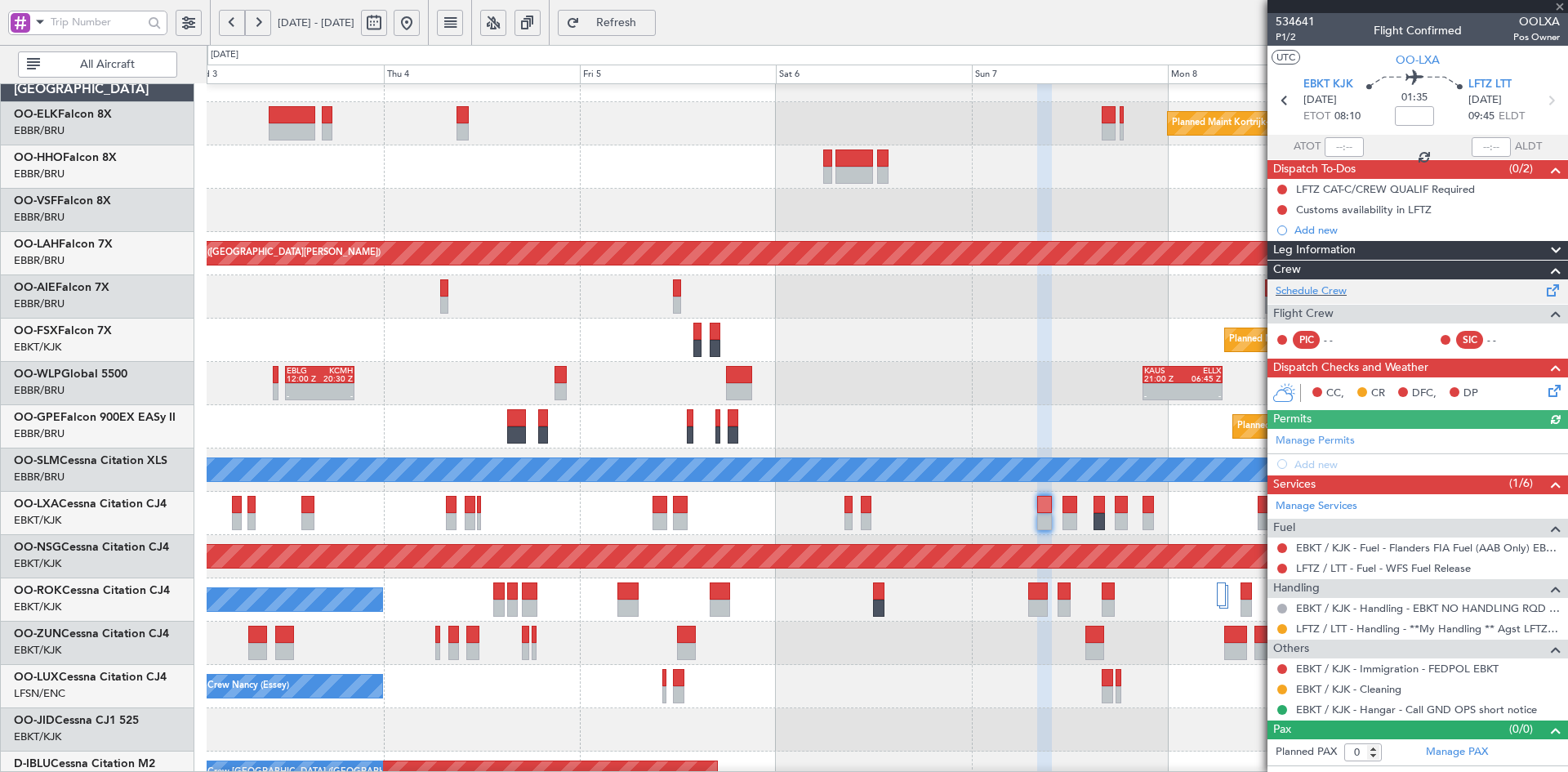
click at [1352, 286] on div "Schedule Crew" at bounding box center [1418, 292] width 300 height 25
click at [928, 362] on div "- - EBLG 12:00 Z KCMH 20:30 Z - - KAUS 21:00 Z ELLX 06:45 Z - - LTCG 21:05 Z RJ…" at bounding box center [887, 384] width 1360 height 44
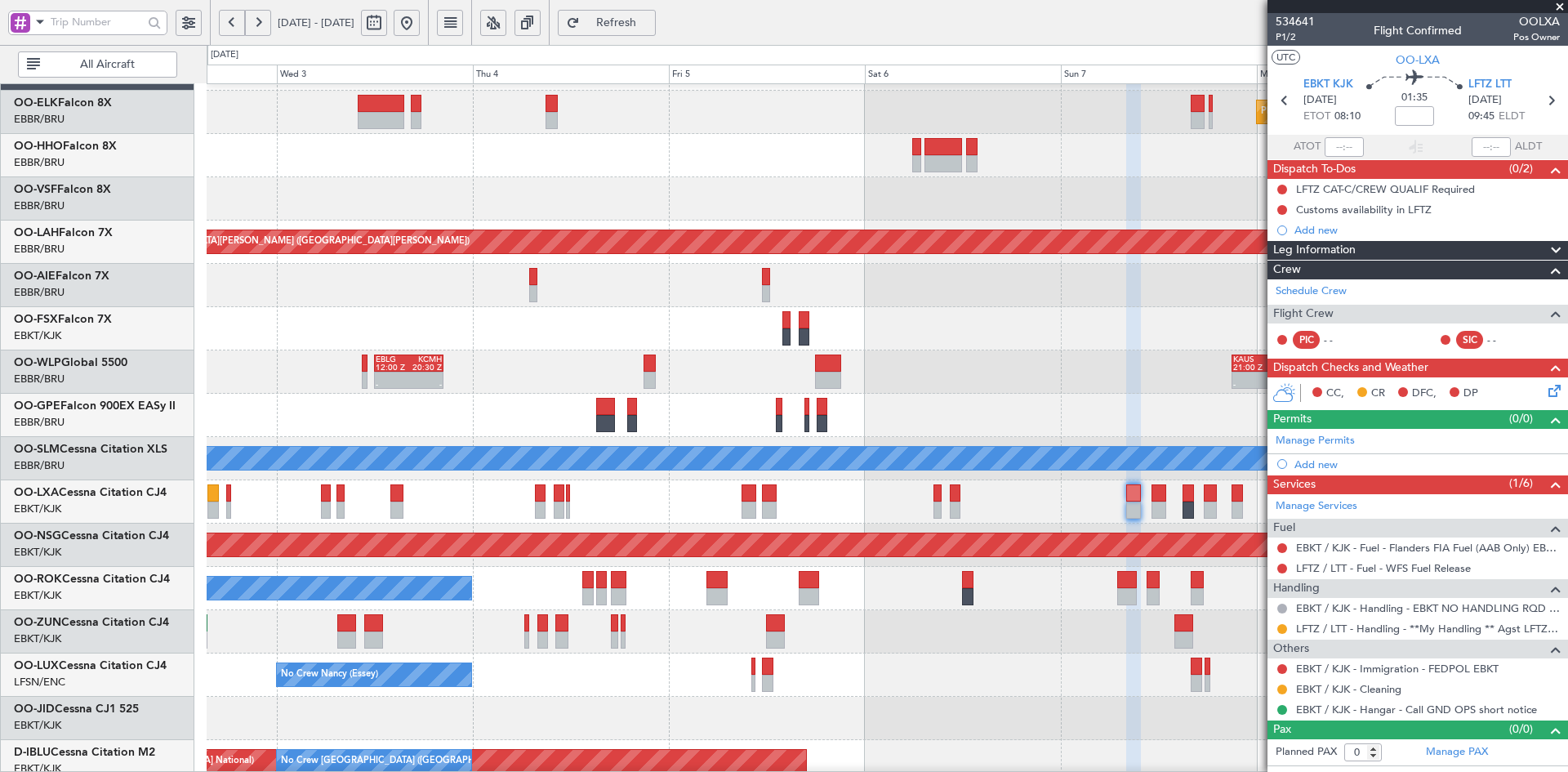
click at [933, 409] on div "Planned Maint [GEOGRAPHIC_DATA] ([GEOGRAPHIC_DATA] National) No Crew [GEOGRAPHI…" at bounding box center [887, 416] width 1360 height 44
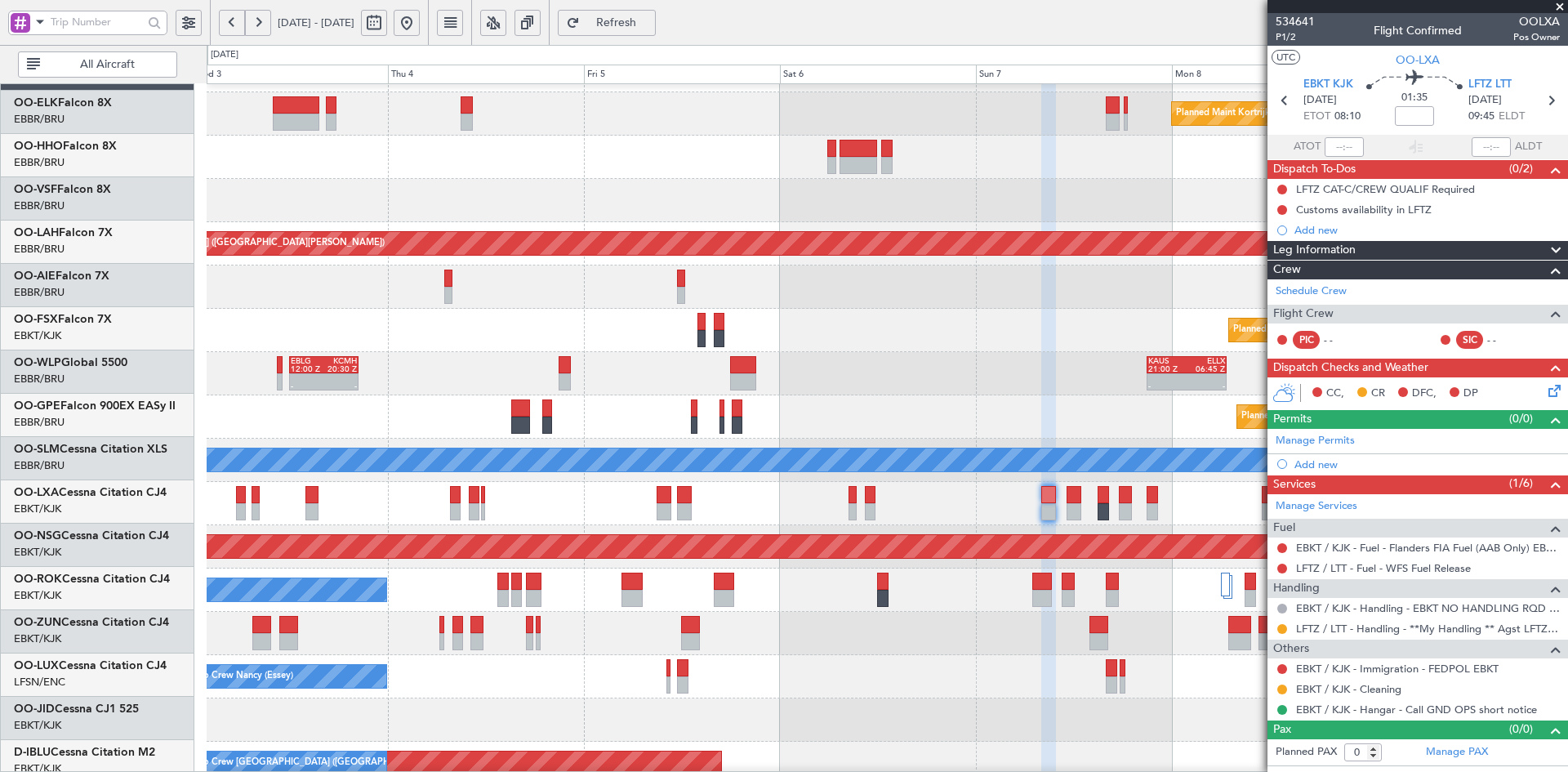
scroll to position [35, 0]
click at [822, 661] on div "No Crew Nancy (Essey) No Crew Nancy (Essey) No Crew Paris (Le Bourget)" at bounding box center [887, 677] width 1360 height 44
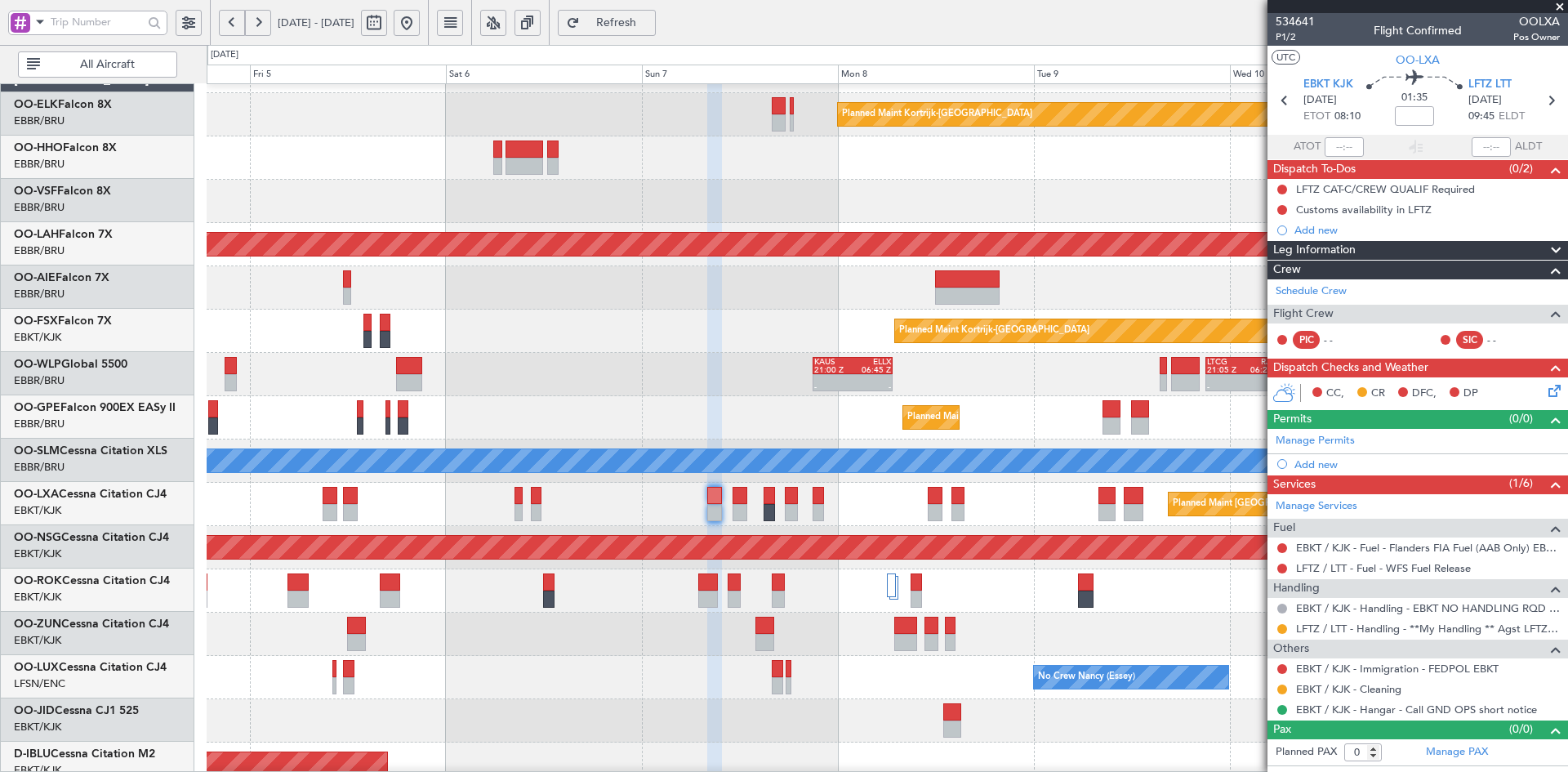
scroll to position [34, 0]
click at [675, 284] on div at bounding box center [887, 287] width 1360 height 44
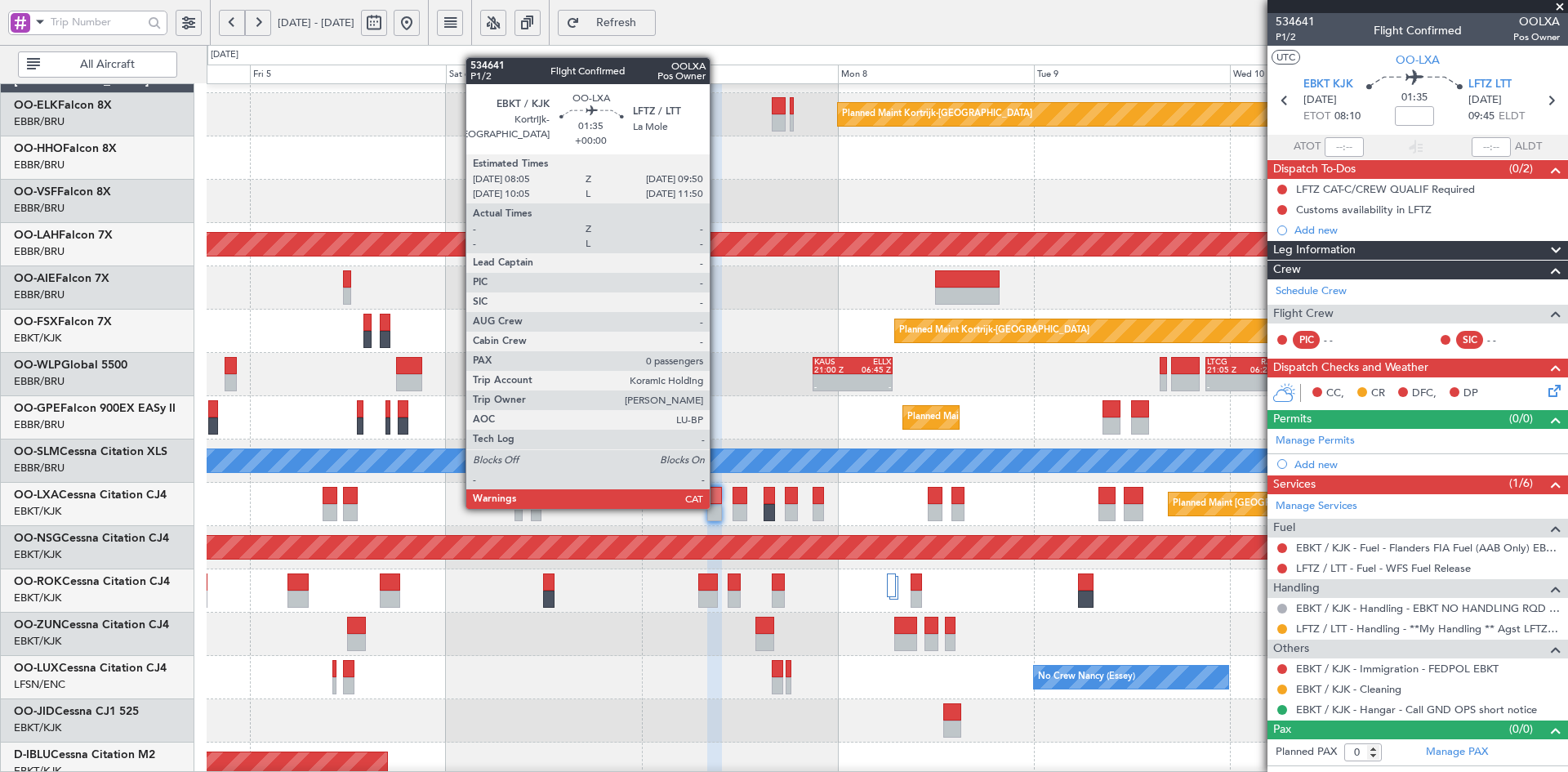
click at [717, 508] on div at bounding box center [715, 512] width 15 height 17
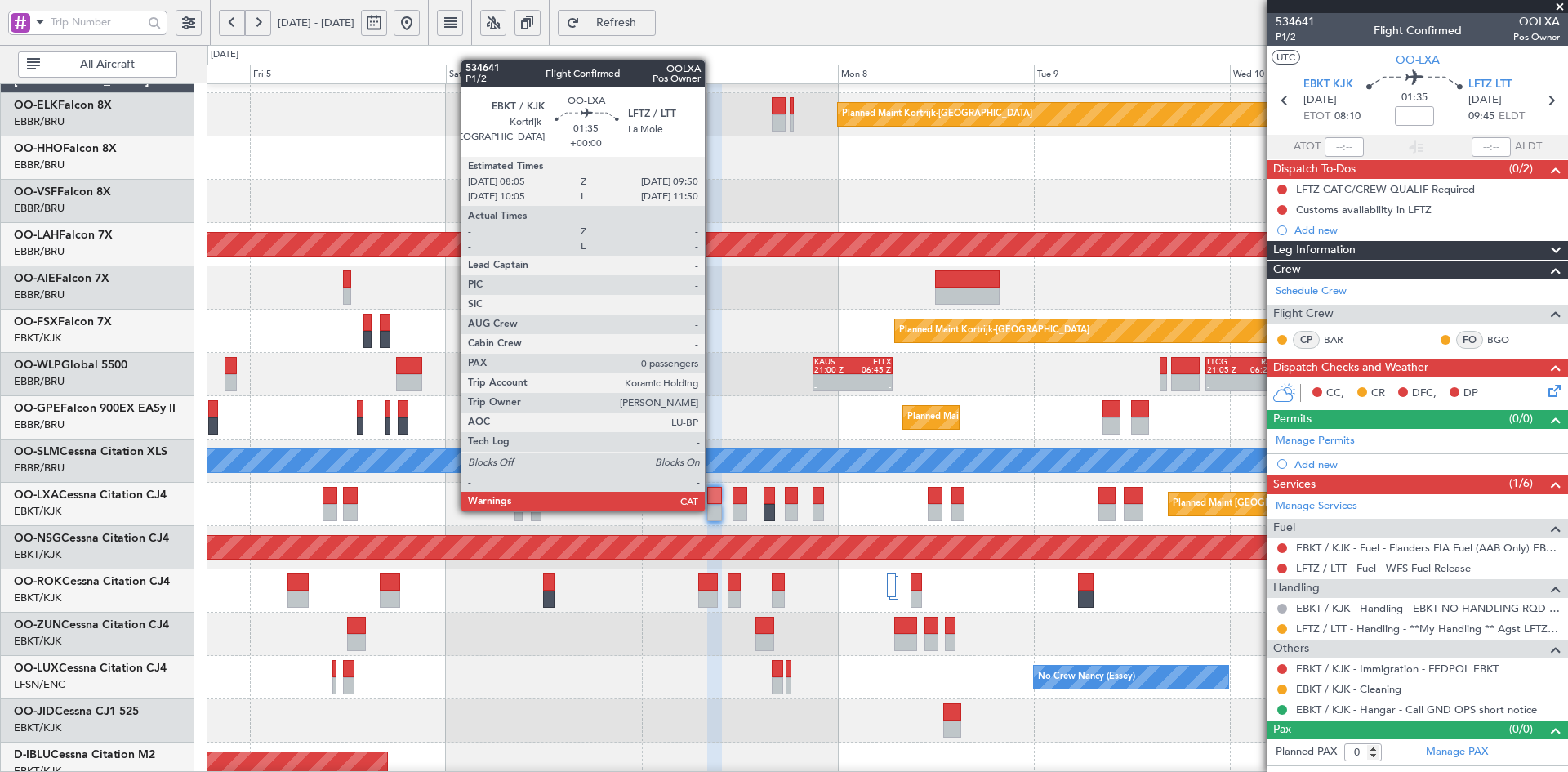
click at [713, 510] on div at bounding box center [715, 512] width 15 height 17
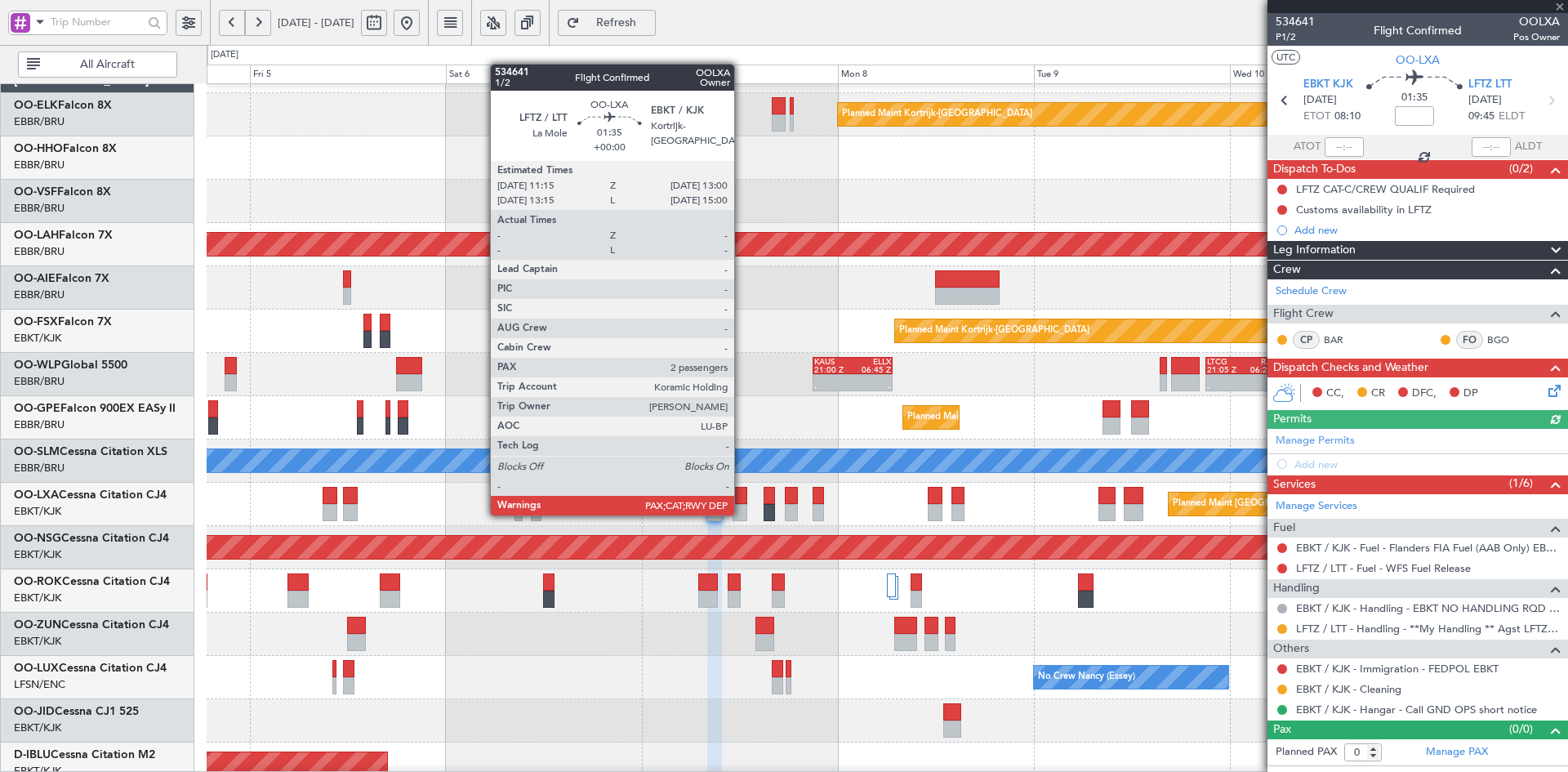
click at [740, 514] on div at bounding box center [740, 512] width 15 height 17
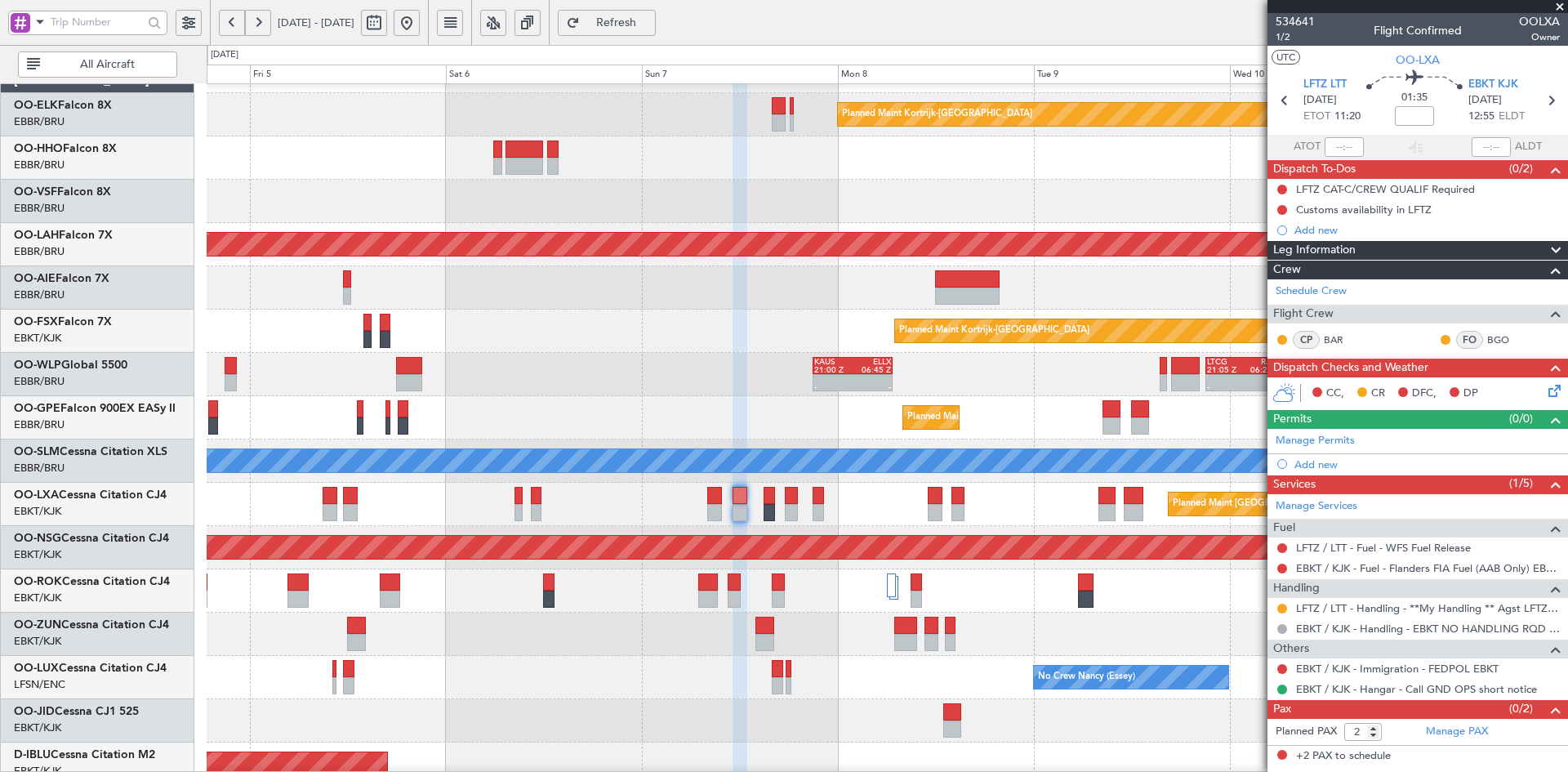
click at [1069, 623] on div at bounding box center [887, 634] width 1360 height 44
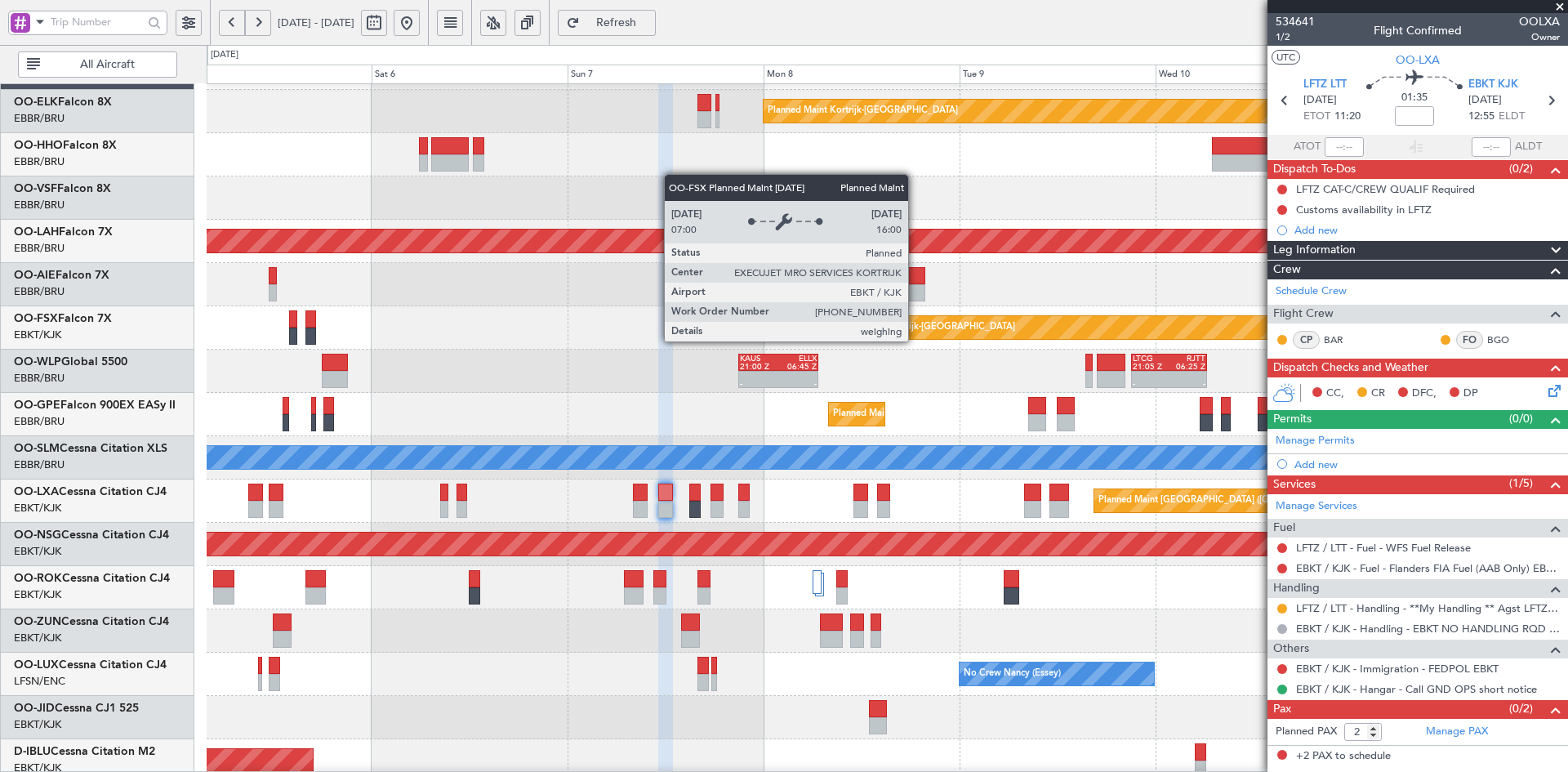
scroll to position [39, 0]
click at [820, 340] on div "Planned Maint Kortrijk-[GEOGRAPHIC_DATA]" at bounding box center [1052, 329] width 465 height 26
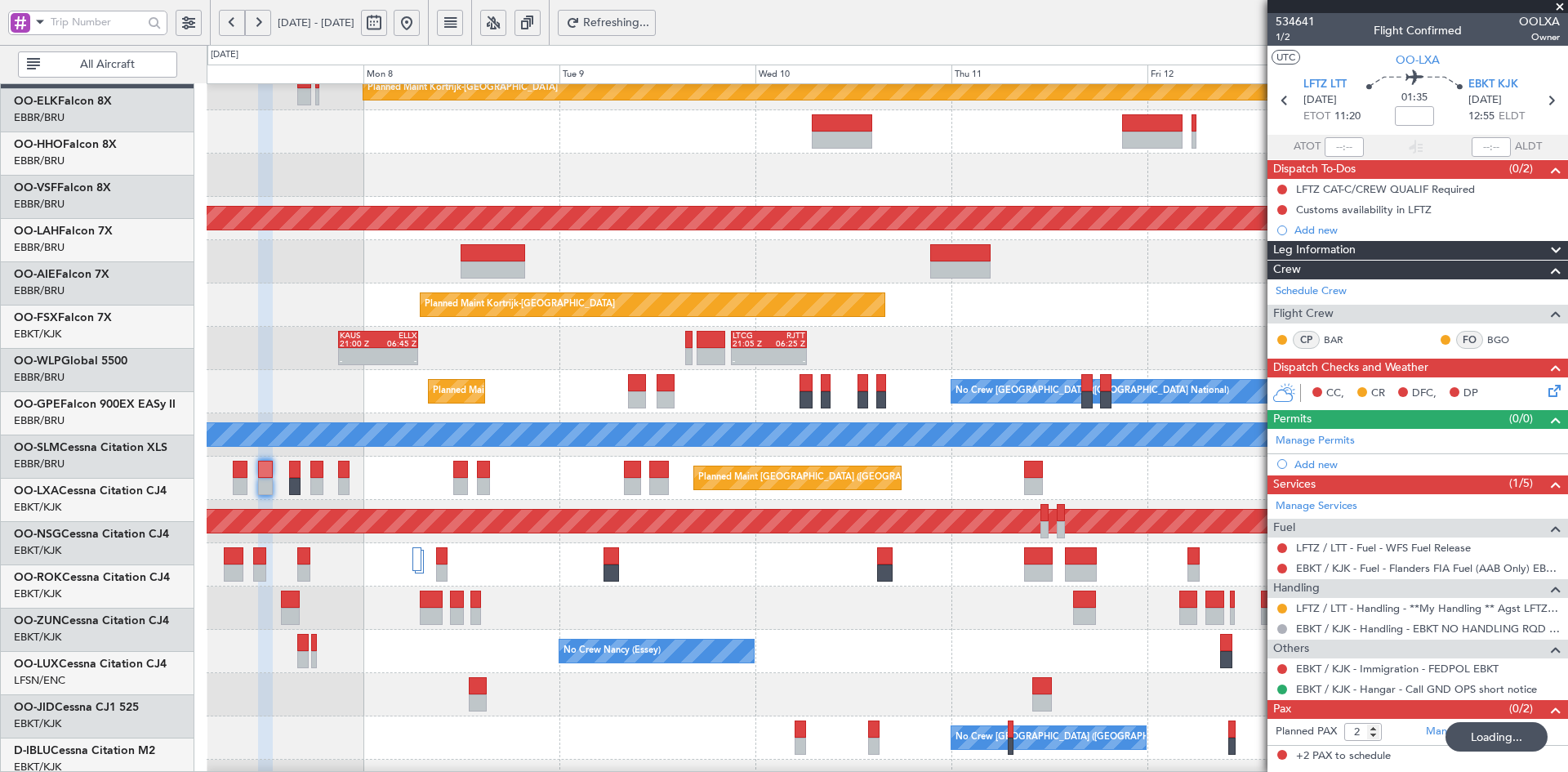
click at [783, 566] on div "Planned Maint [GEOGRAPHIC_DATA] ([GEOGRAPHIC_DATA])" at bounding box center [887, 565] width 1360 height 44
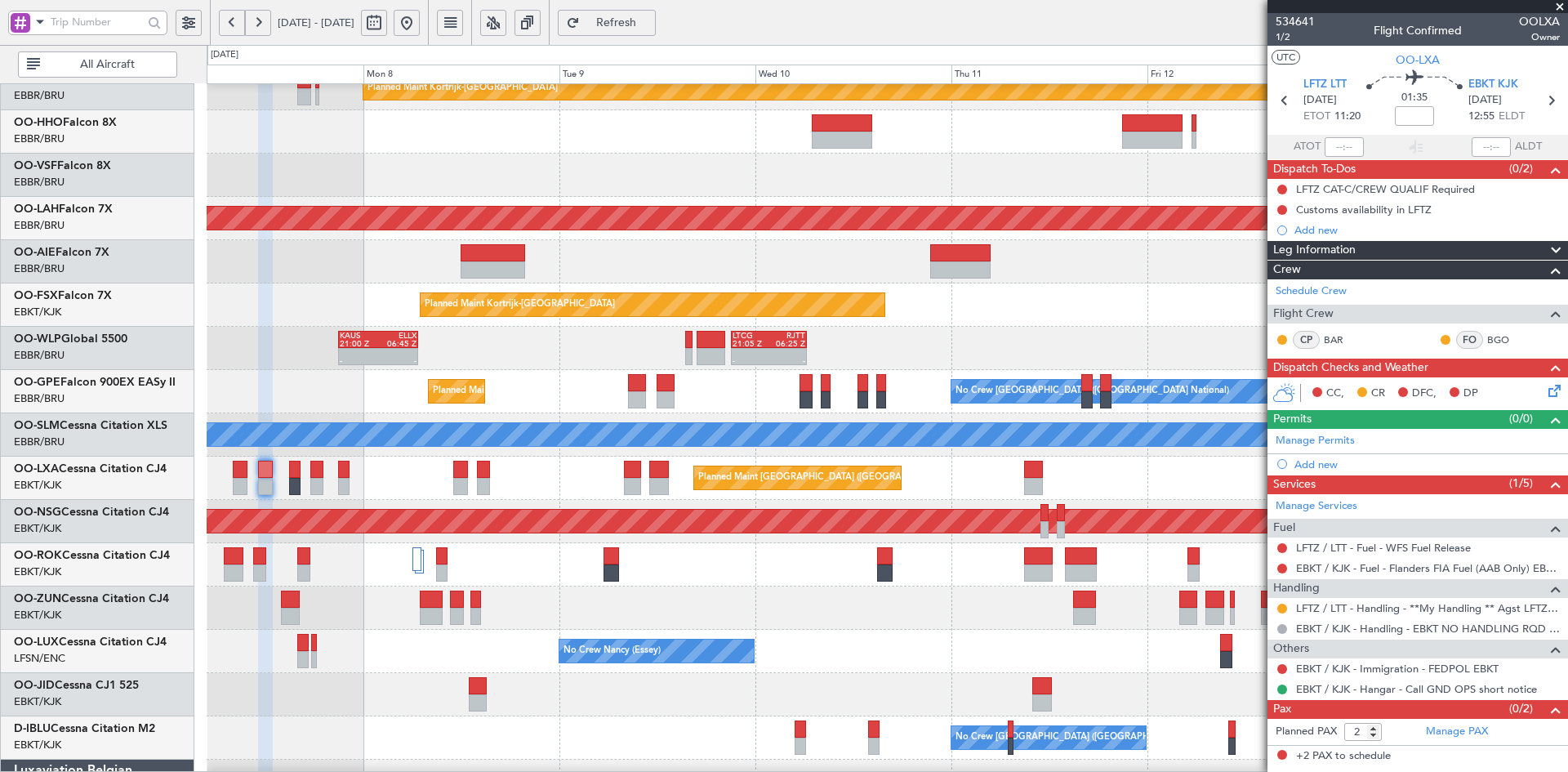
scroll to position [59, 0]
click at [818, 623] on div at bounding box center [887, 608] width 1360 height 44
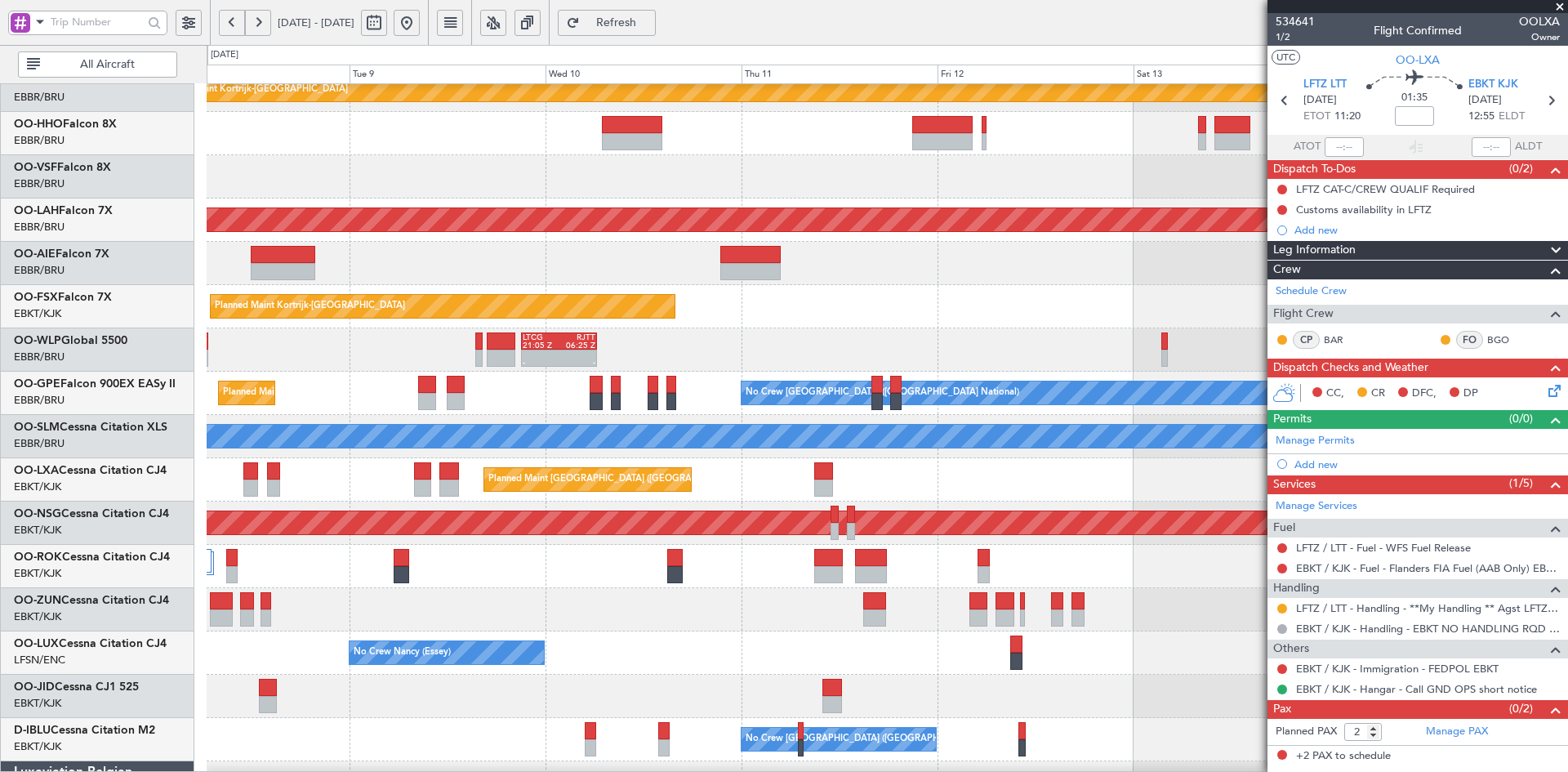
scroll to position [77, 0]
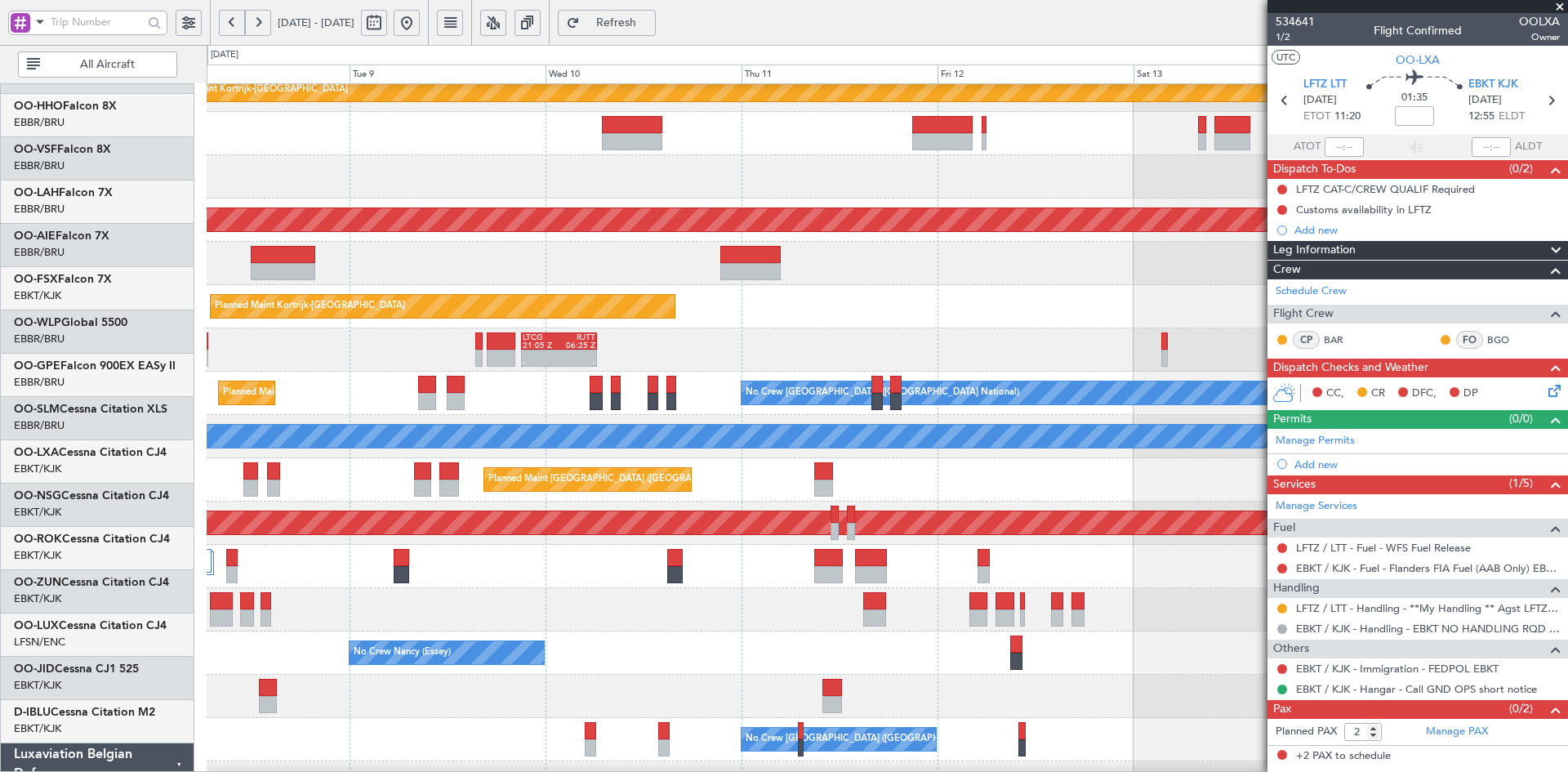
click at [1040, 632] on div "No Crew Nancy (Essey)" at bounding box center [887, 653] width 1360 height 44
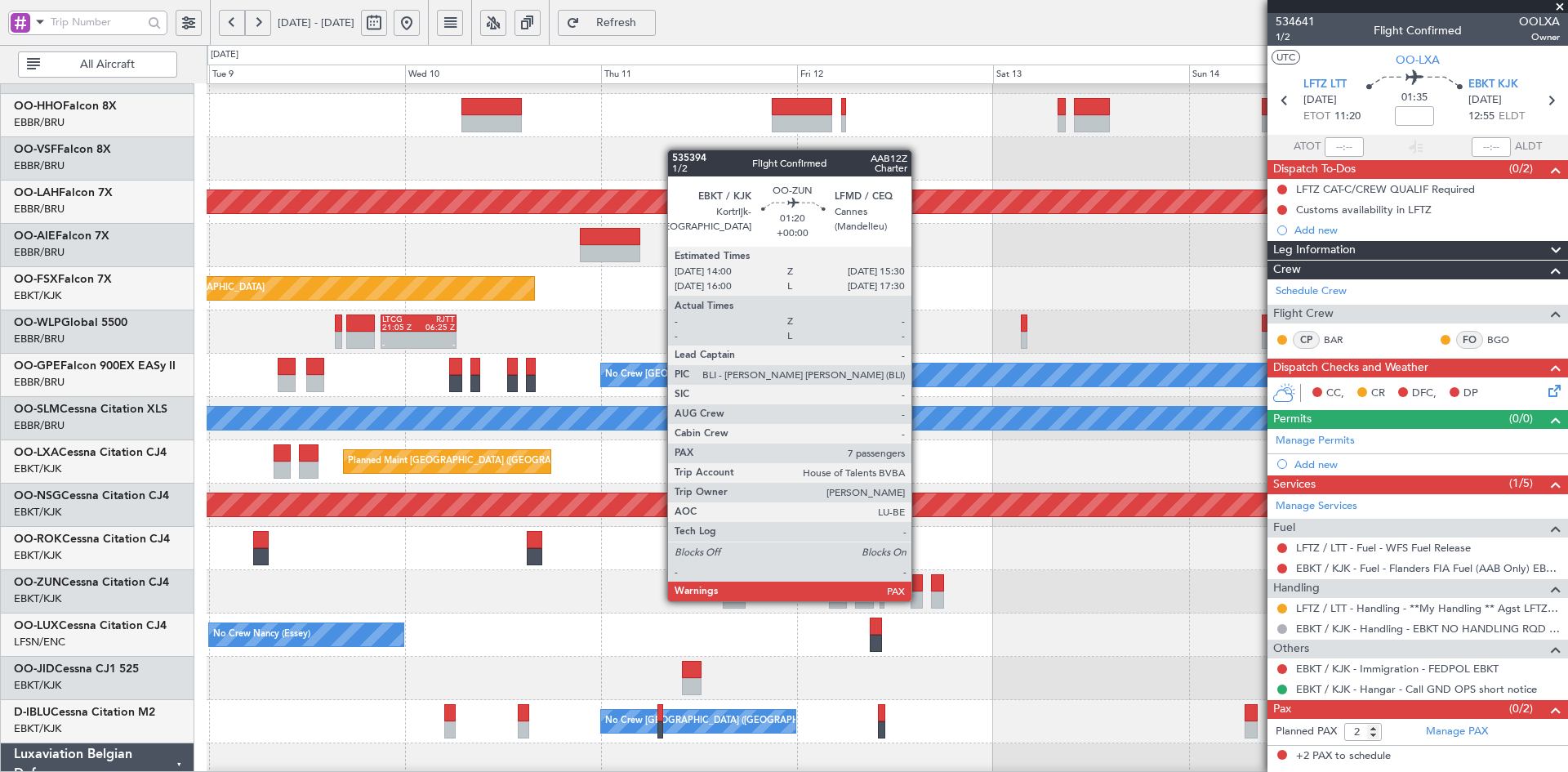
click at [919, 600] on div at bounding box center [916, 600] width 12 height 17
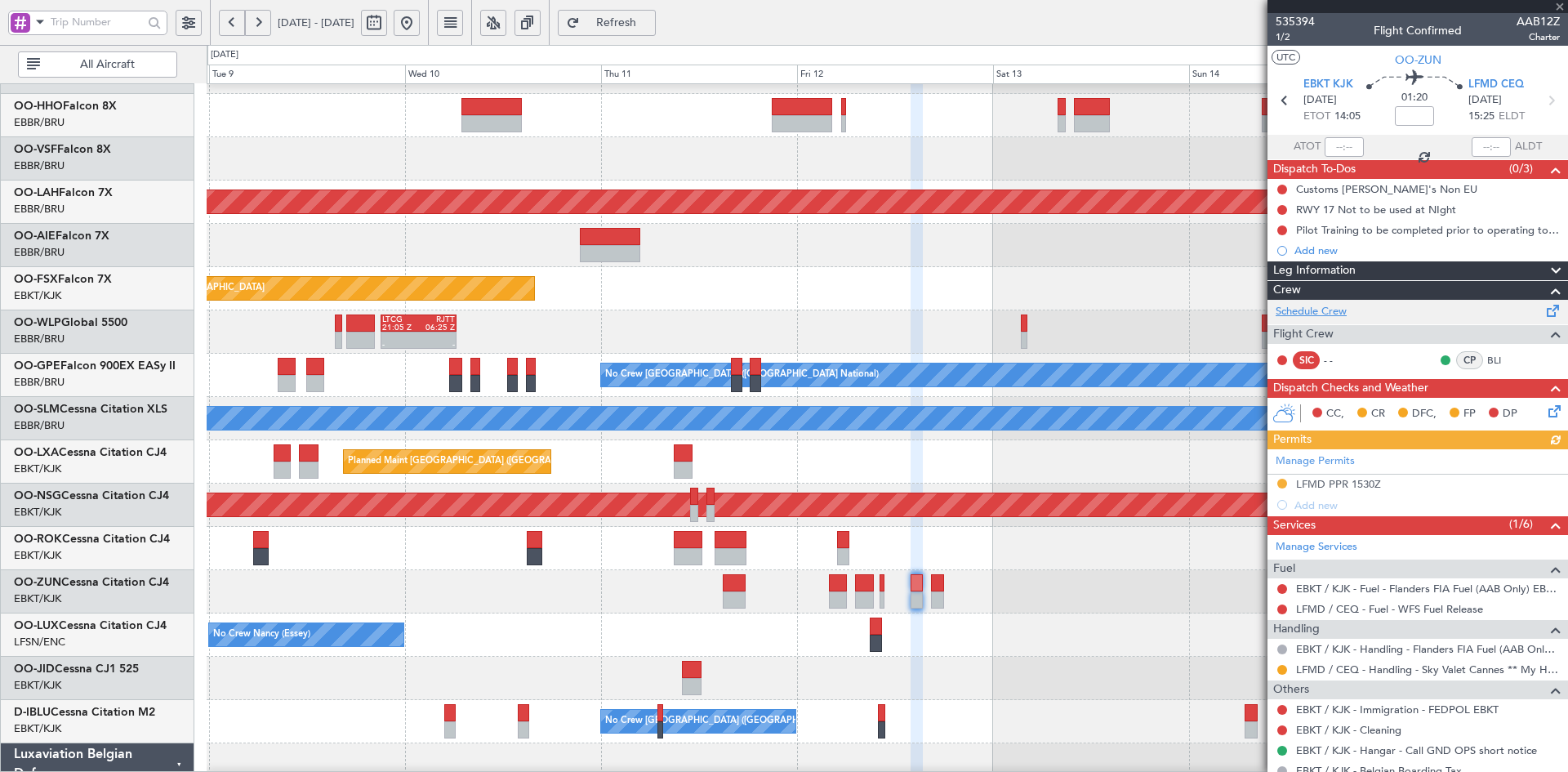
click at [1332, 304] on link "Schedule Crew" at bounding box center [1311, 312] width 71 height 16
click at [1566, 3] on span at bounding box center [1560, 7] width 16 height 15
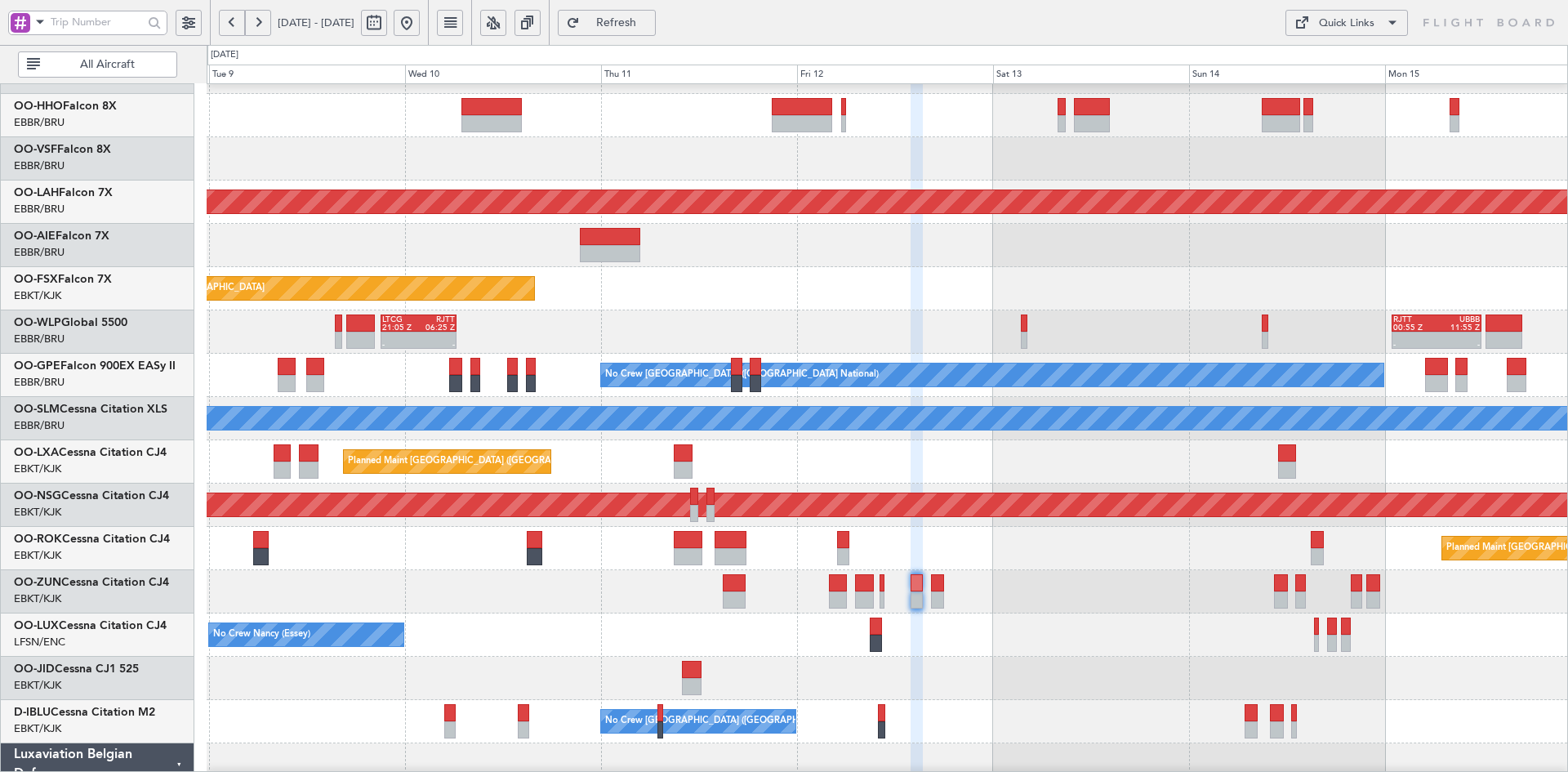
type input "0"
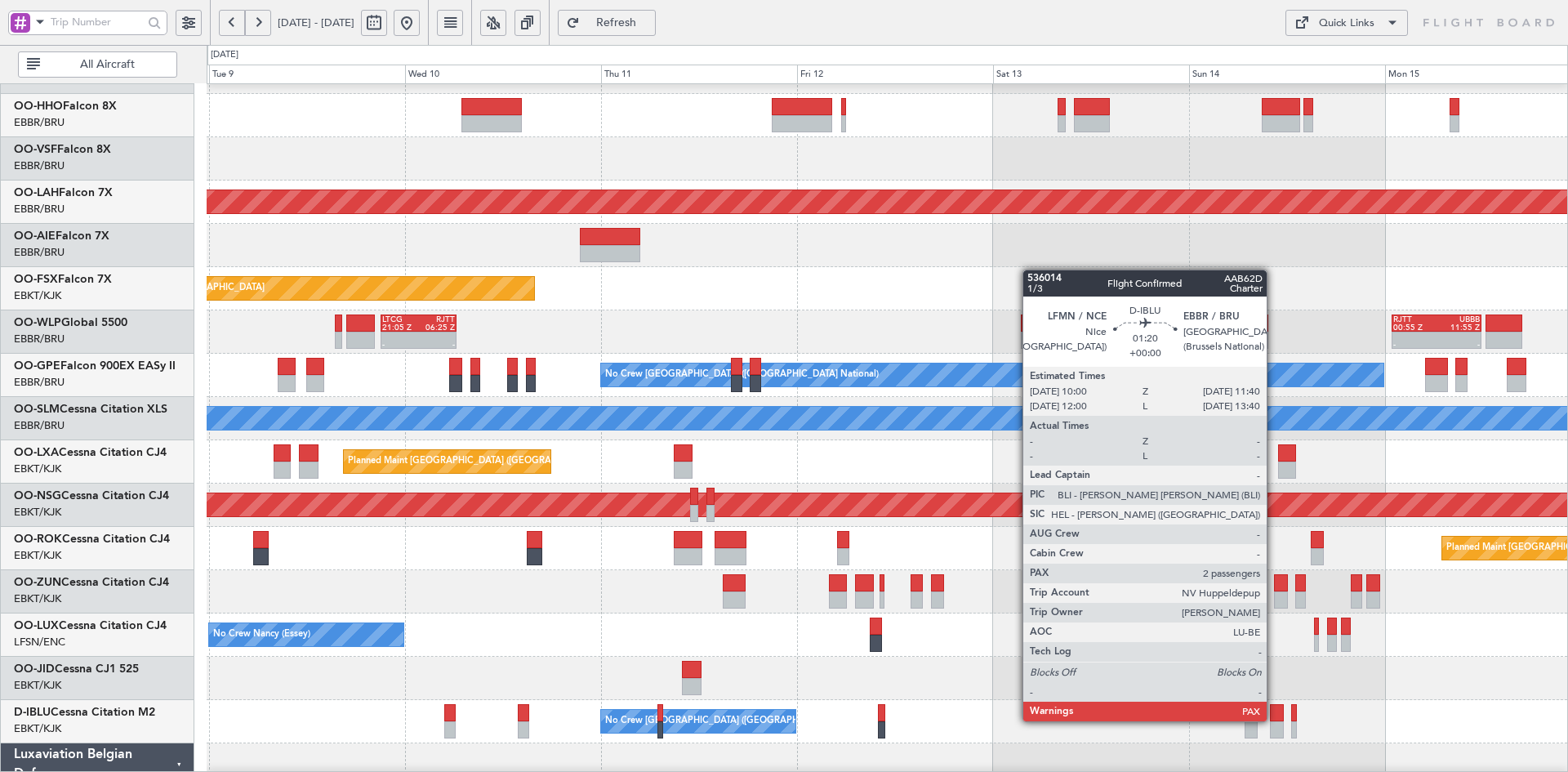
click at [1274, 721] on div at bounding box center [1277, 729] width 14 height 17
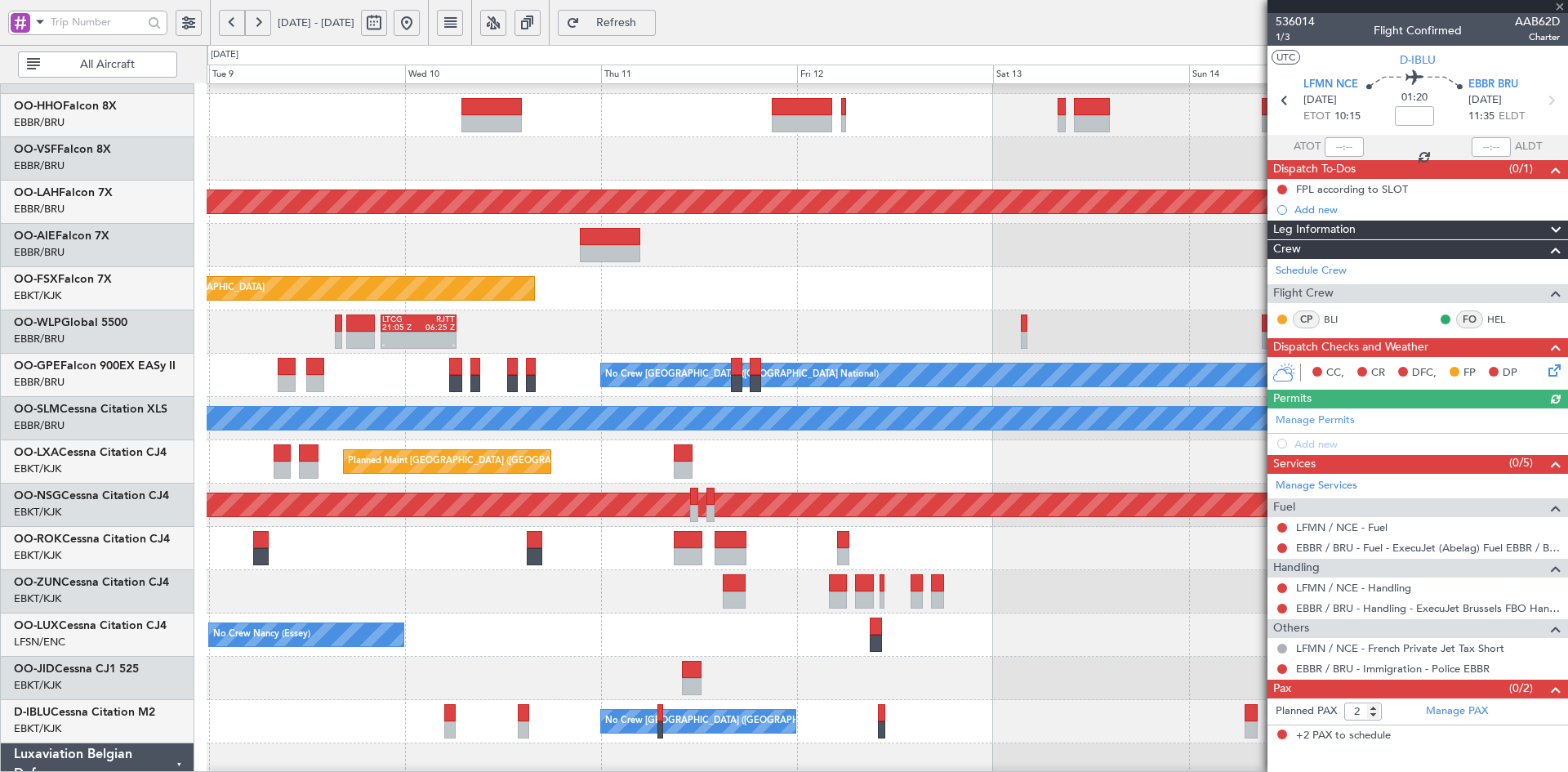
click at [1557, 2] on div at bounding box center [1418, 7] width 300 height 13
click at [1558, 2] on span at bounding box center [1560, 7] width 16 height 15
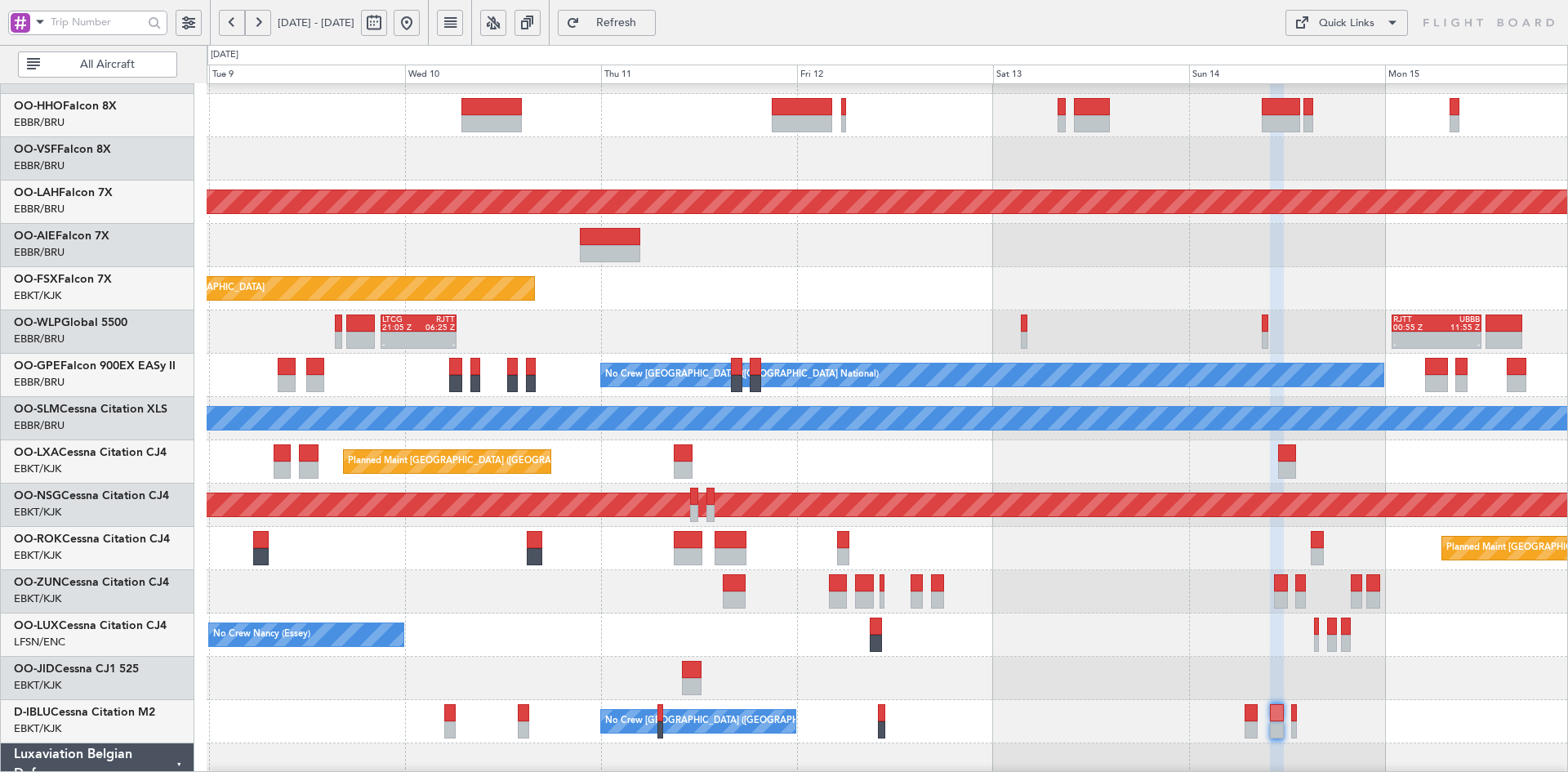
type input "0"
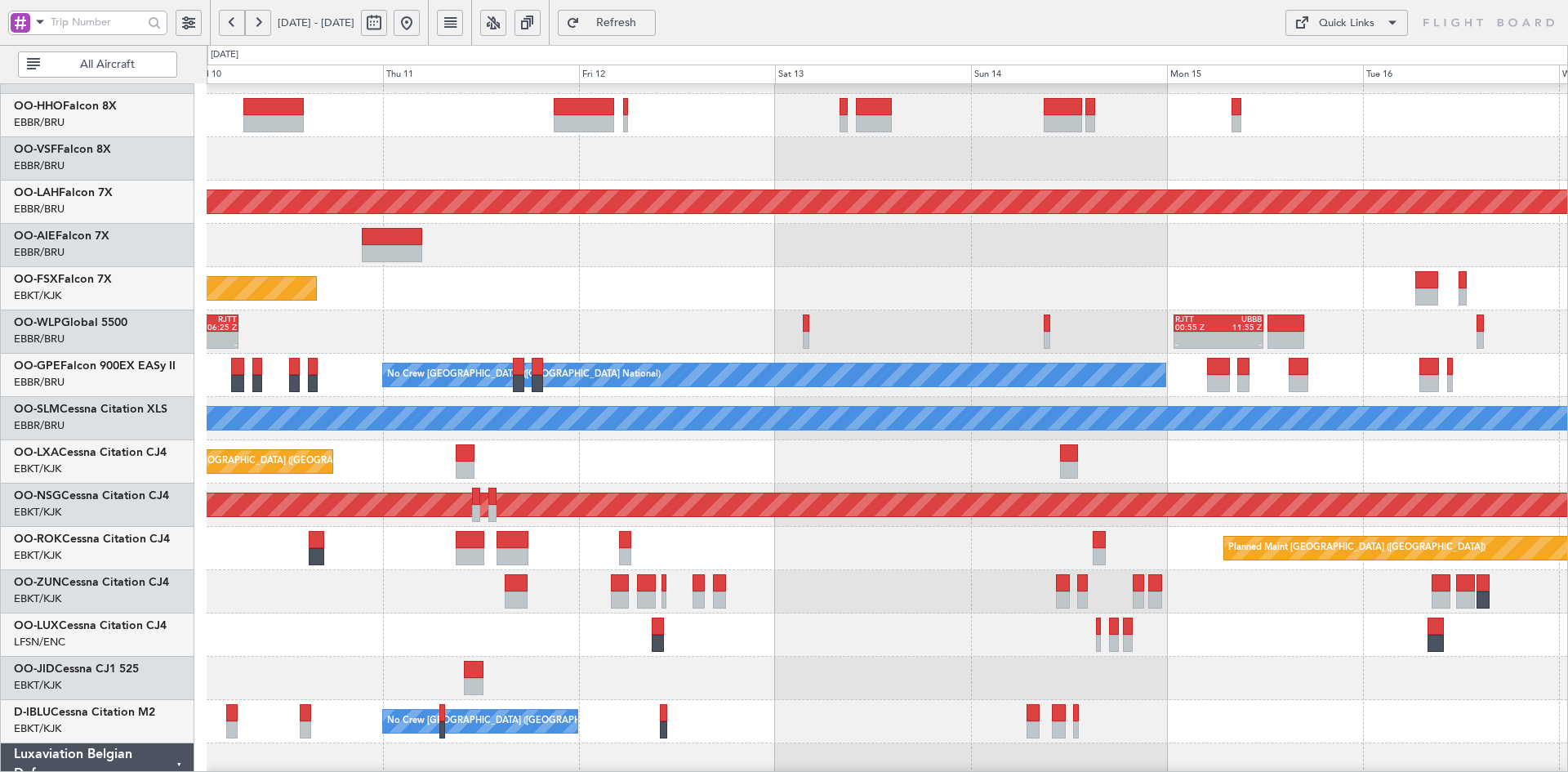
click at [767, 301] on div "Planned Maint Kortrijk-Wevelgem EBKT 08:50 Z KLAS 20:30 Z" at bounding box center [887, 288] width 1360 height 44
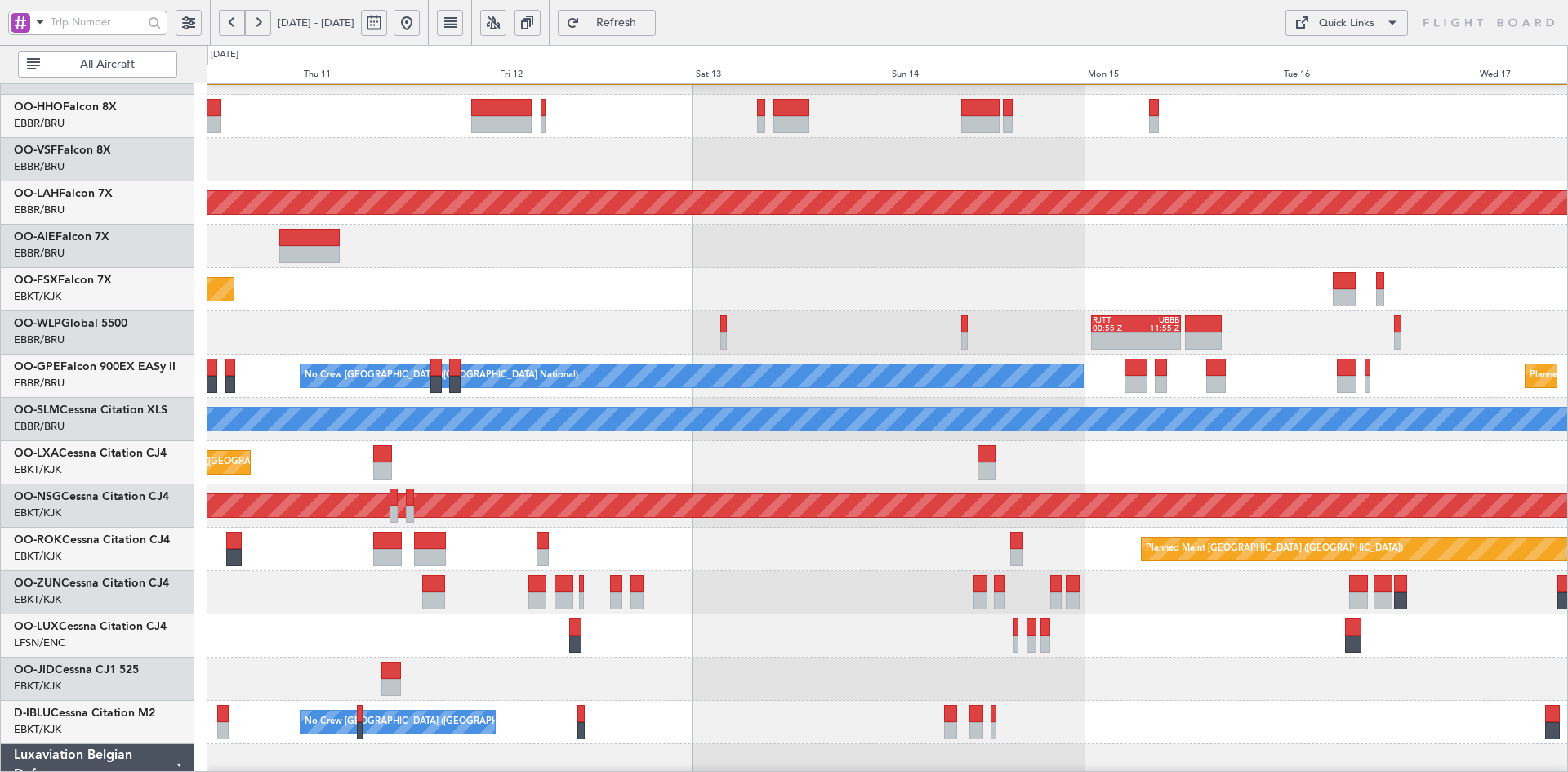
click at [1304, 289] on div "Planned Maint Kortrijk-Wevelgem EBKT 08:50 Z KLAS 20:30 Z" at bounding box center [887, 289] width 1360 height 44
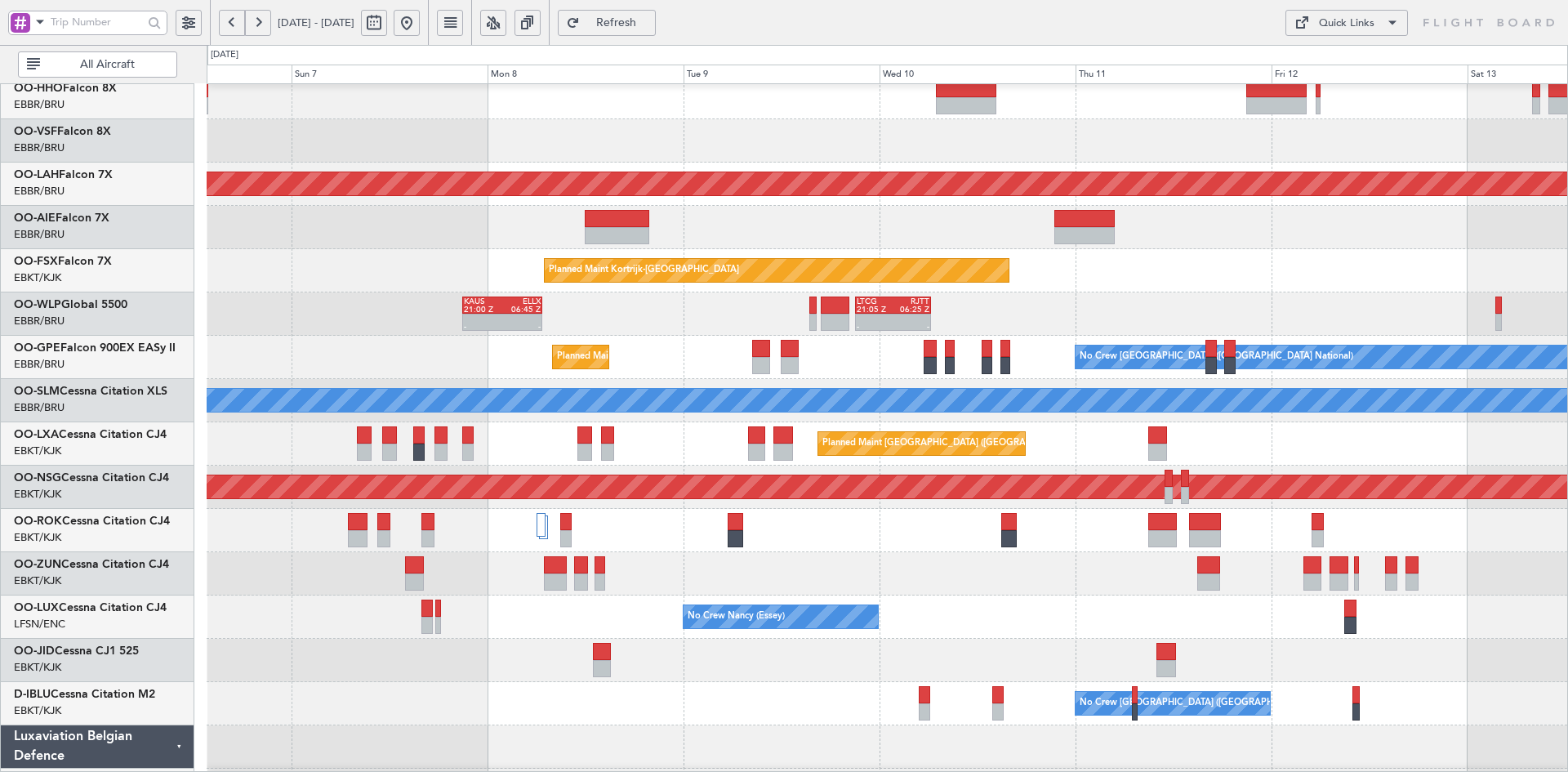
click at [1341, 241] on div at bounding box center [887, 227] width 1360 height 44
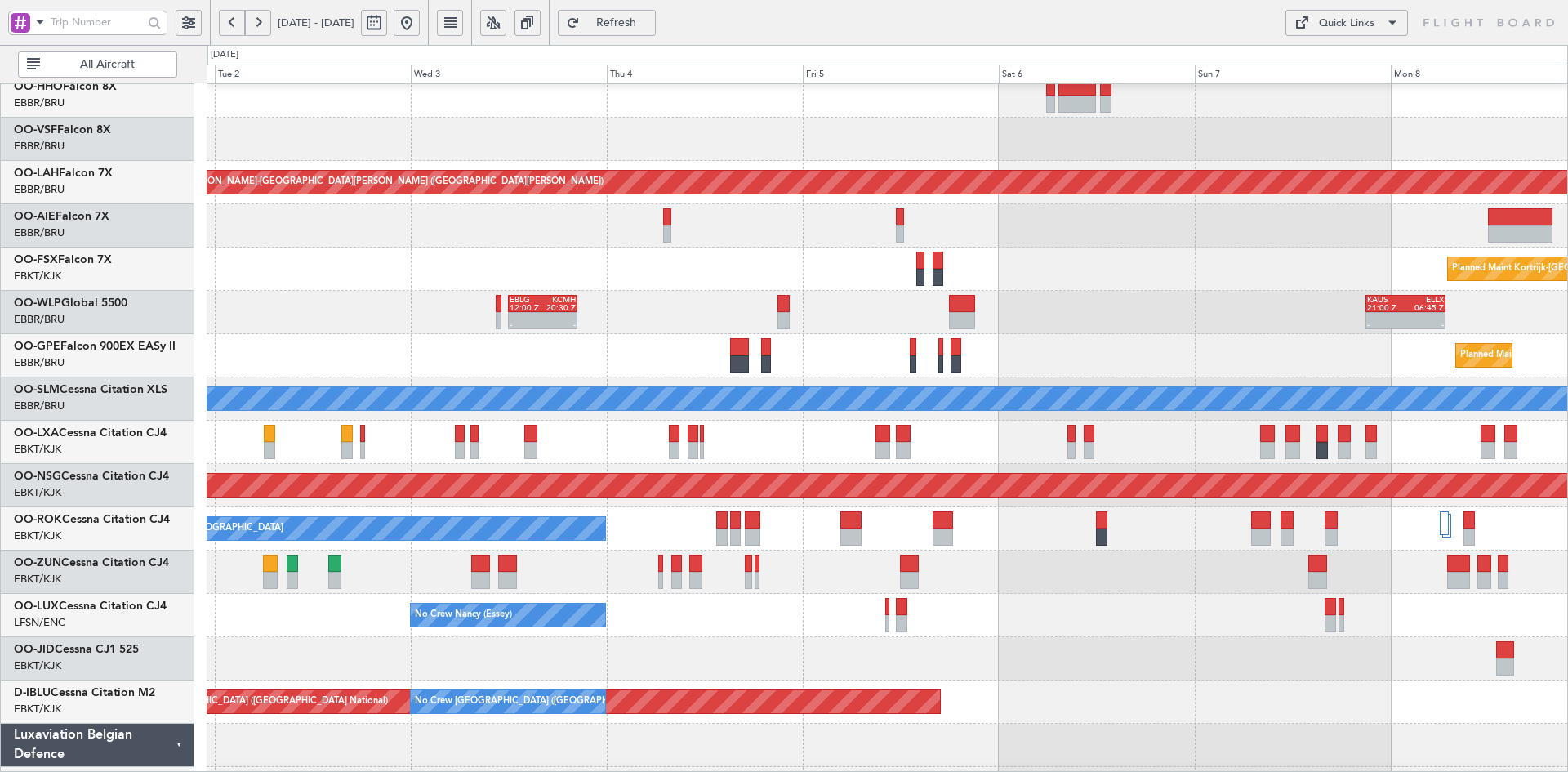
click at [1007, 247] on div "Planned Maint Kortrijk-[GEOGRAPHIC_DATA]" at bounding box center [887, 269] width 1360 height 44
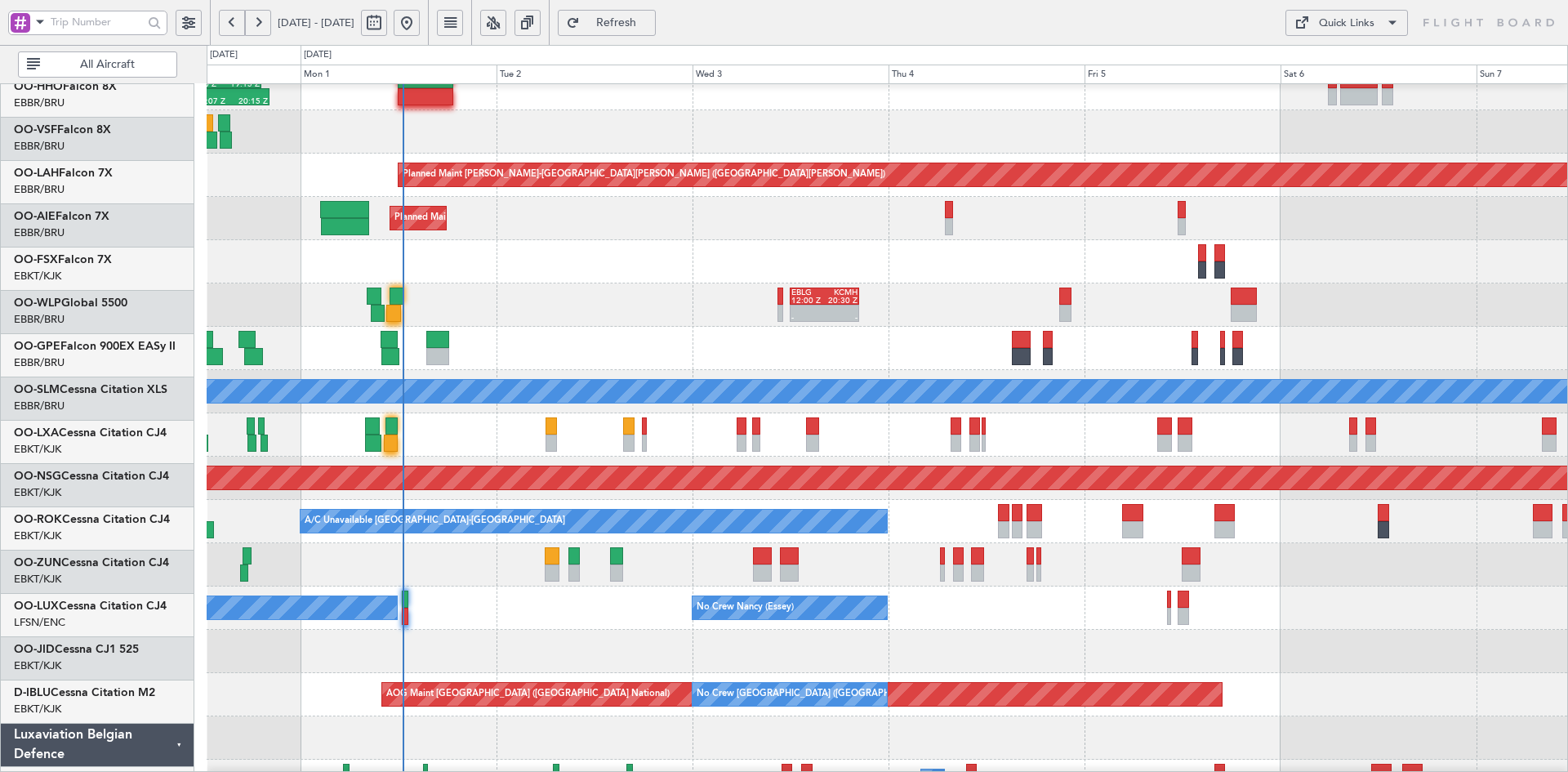
scroll to position [103, 0]
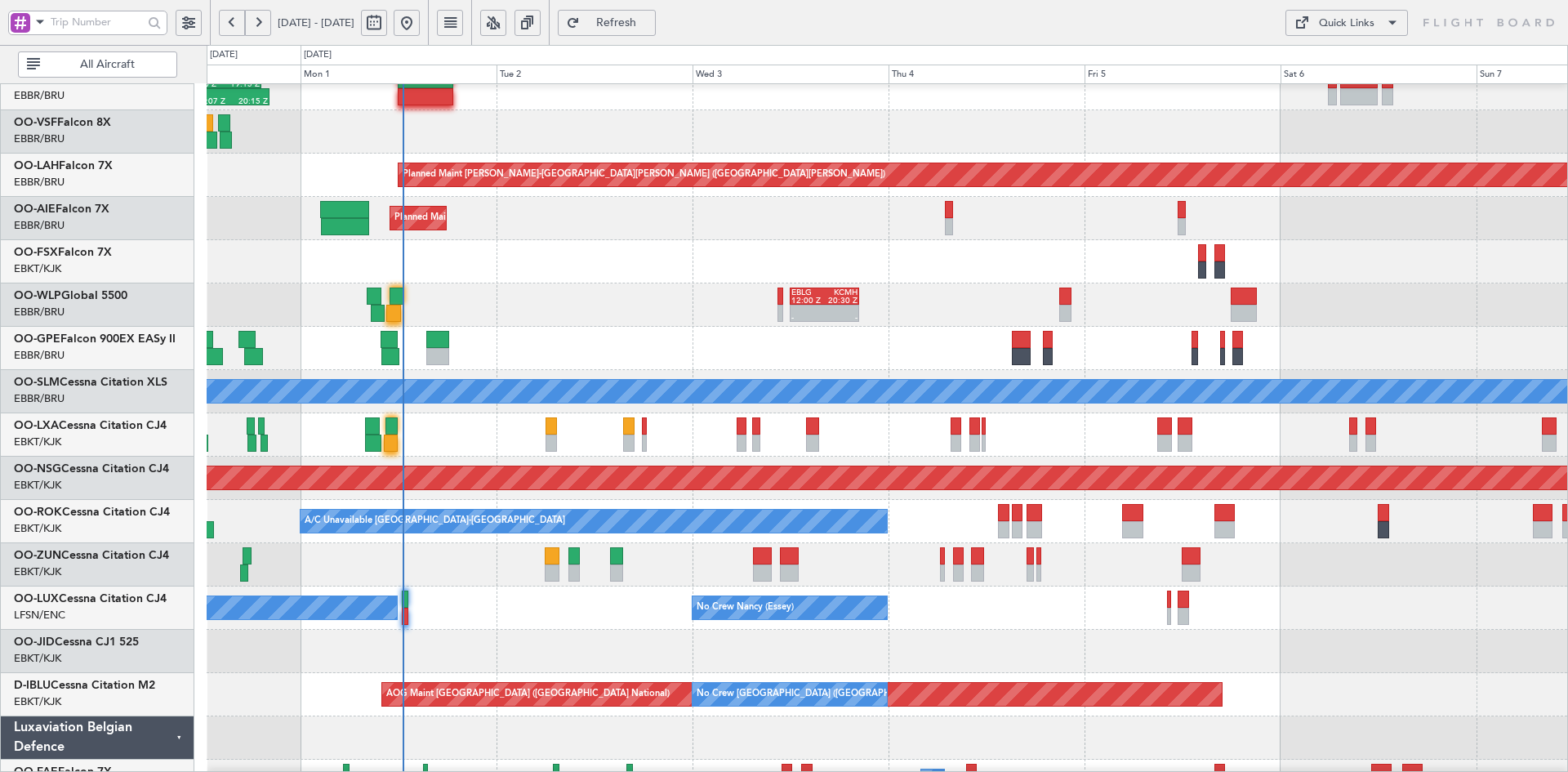
click at [1005, 327] on div "- - EBLG 12:00 Z KCMH 20:30 Z - - KAUS 21:00 Z ELLX 06:45 Z Planned Maint Berli…" at bounding box center [887, 305] width 1360 height 44
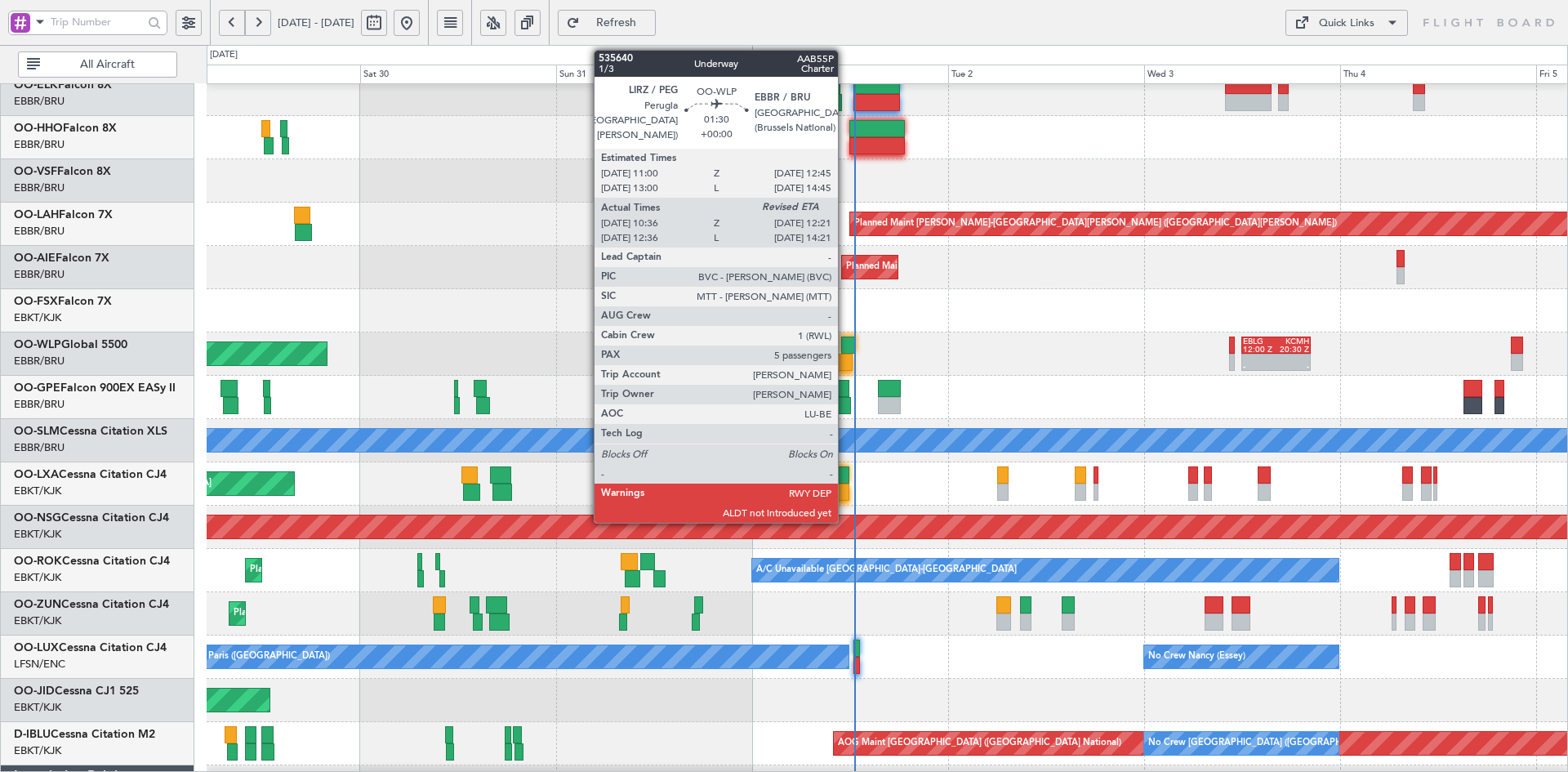
click at [846, 357] on div at bounding box center [846, 362] width 15 height 17
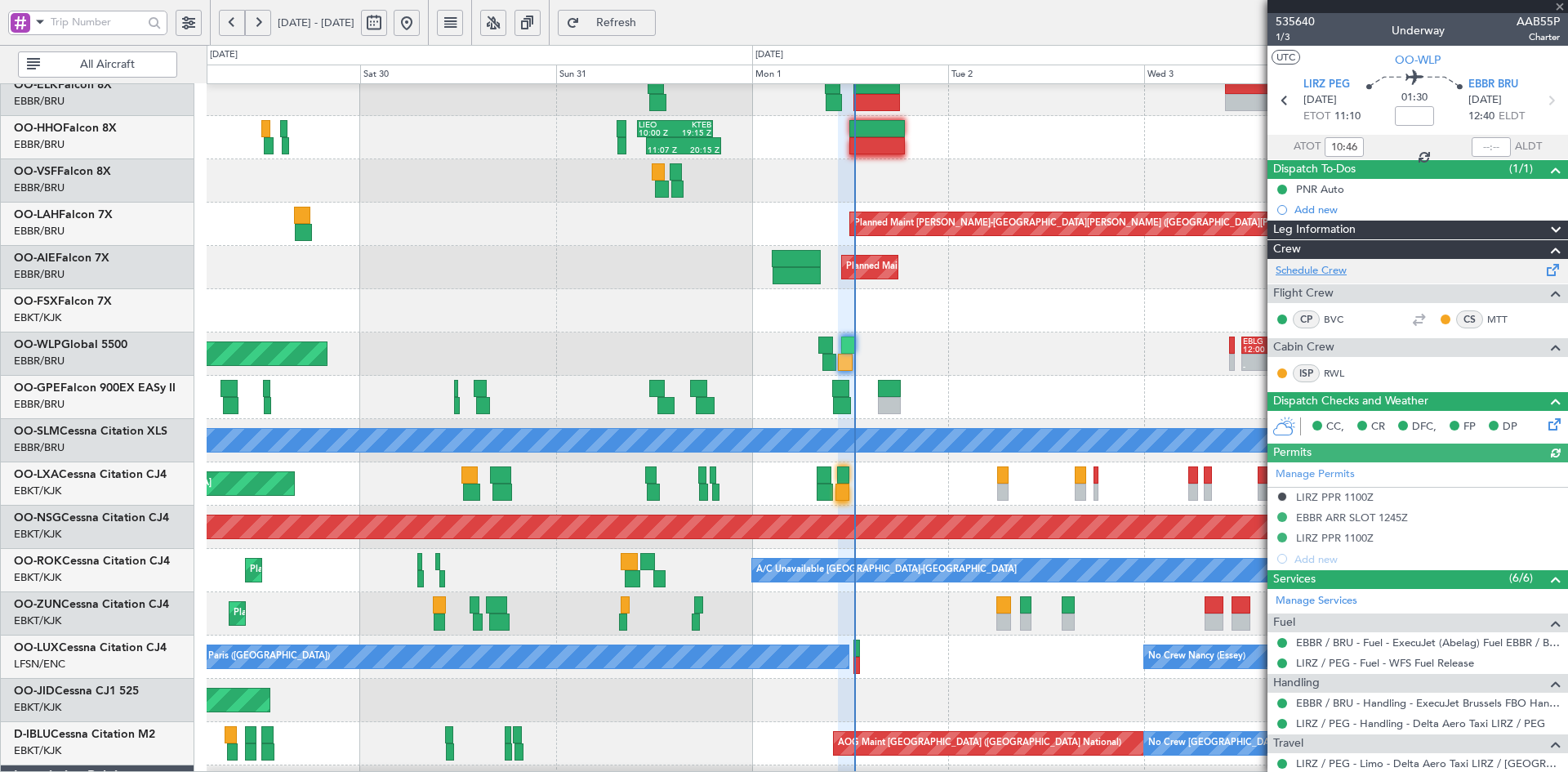
click at [1330, 272] on link "Schedule Crew" at bounding box center [1311, 271] width 71 height 16
click at [773, 303] on div "Planned Maint Kortrijk-[GEOGRAPHIC_DATA]" at bounding box center [887, 310] width 1360 height 44
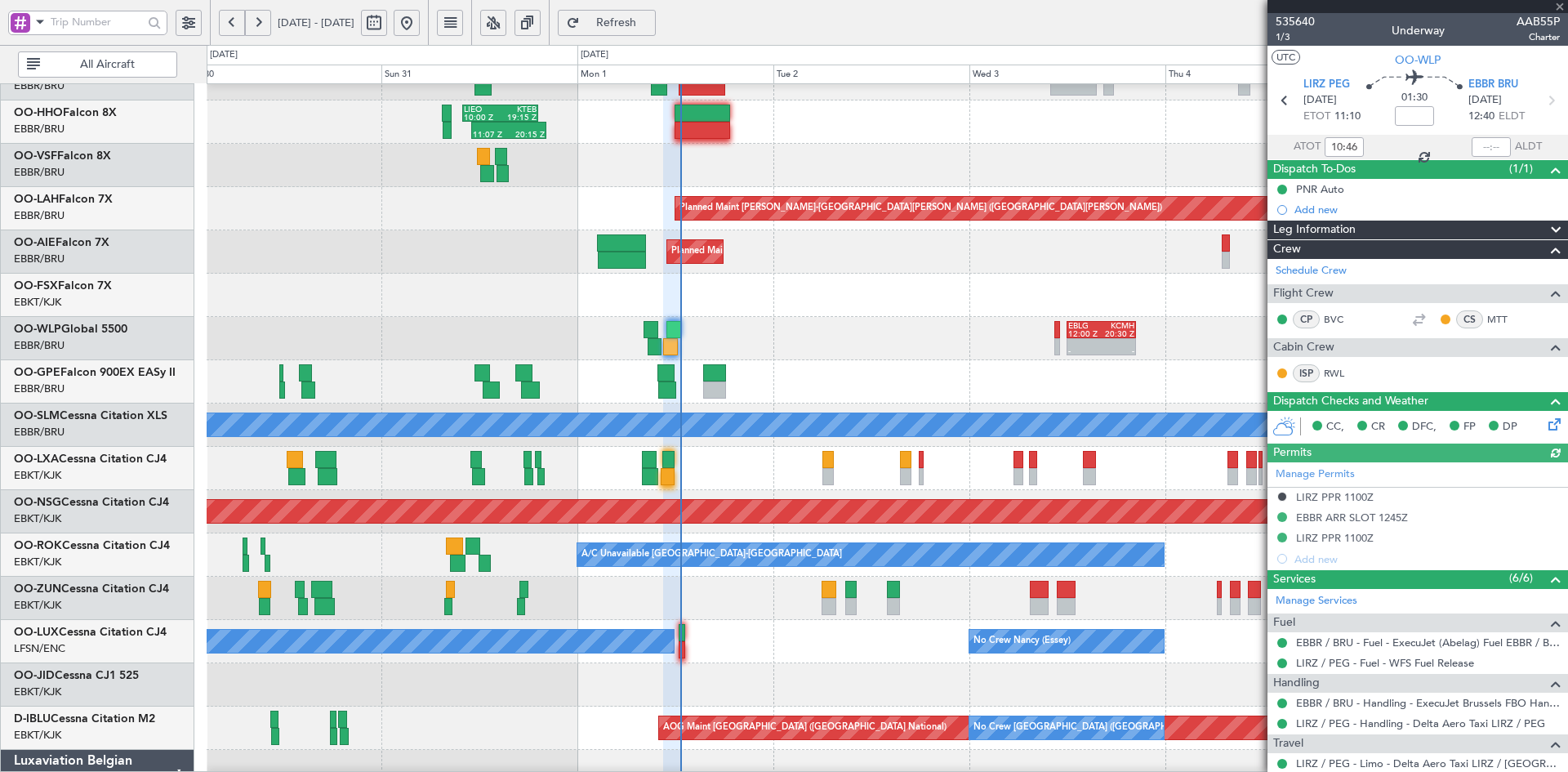
click at [1561, 7] on div at bounding box center [1418, 7] width 300 height 13
click at [1565, 6] on span at bounding box center [1560, 7] width 16 height 15
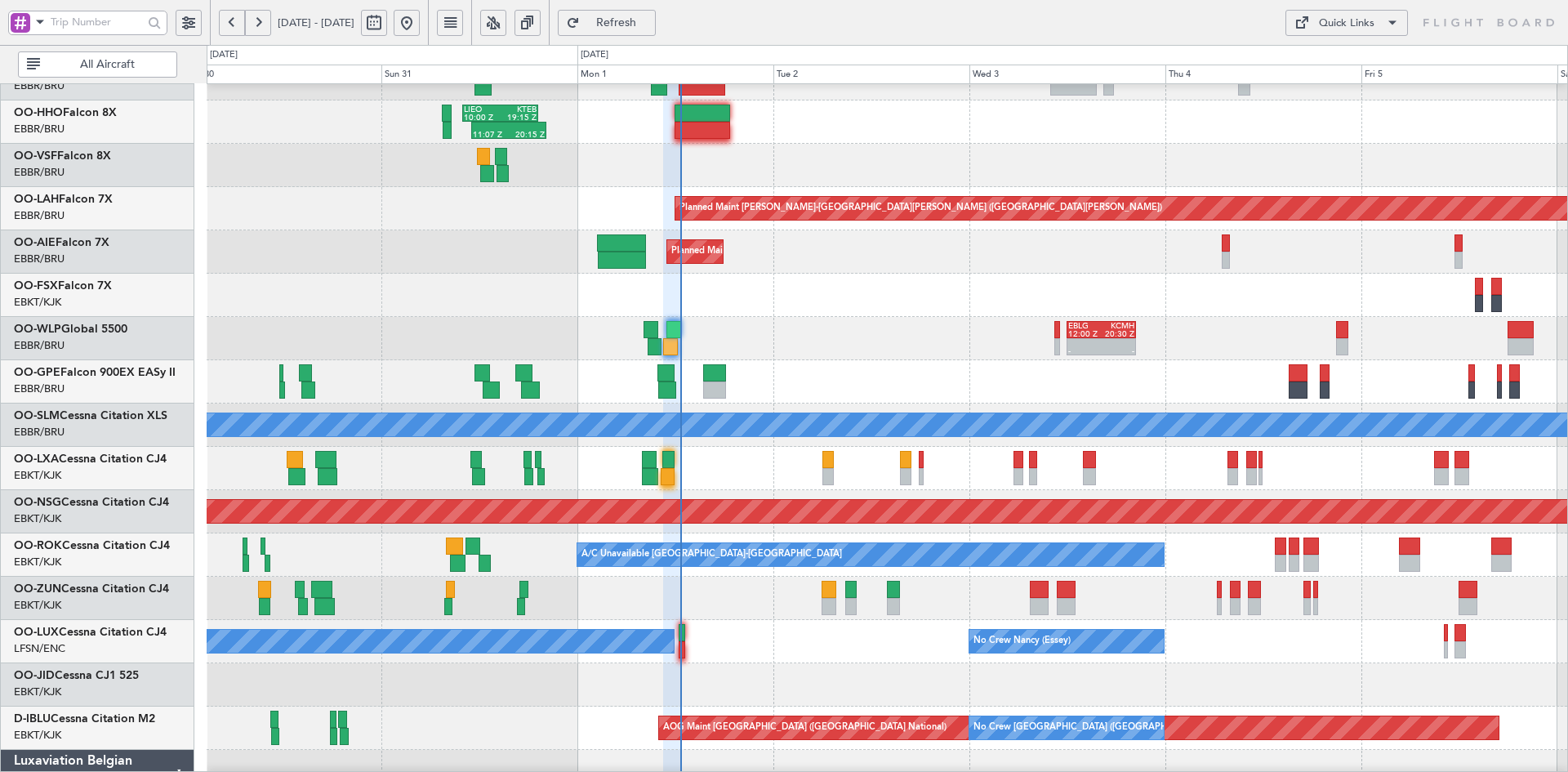
type input "0"
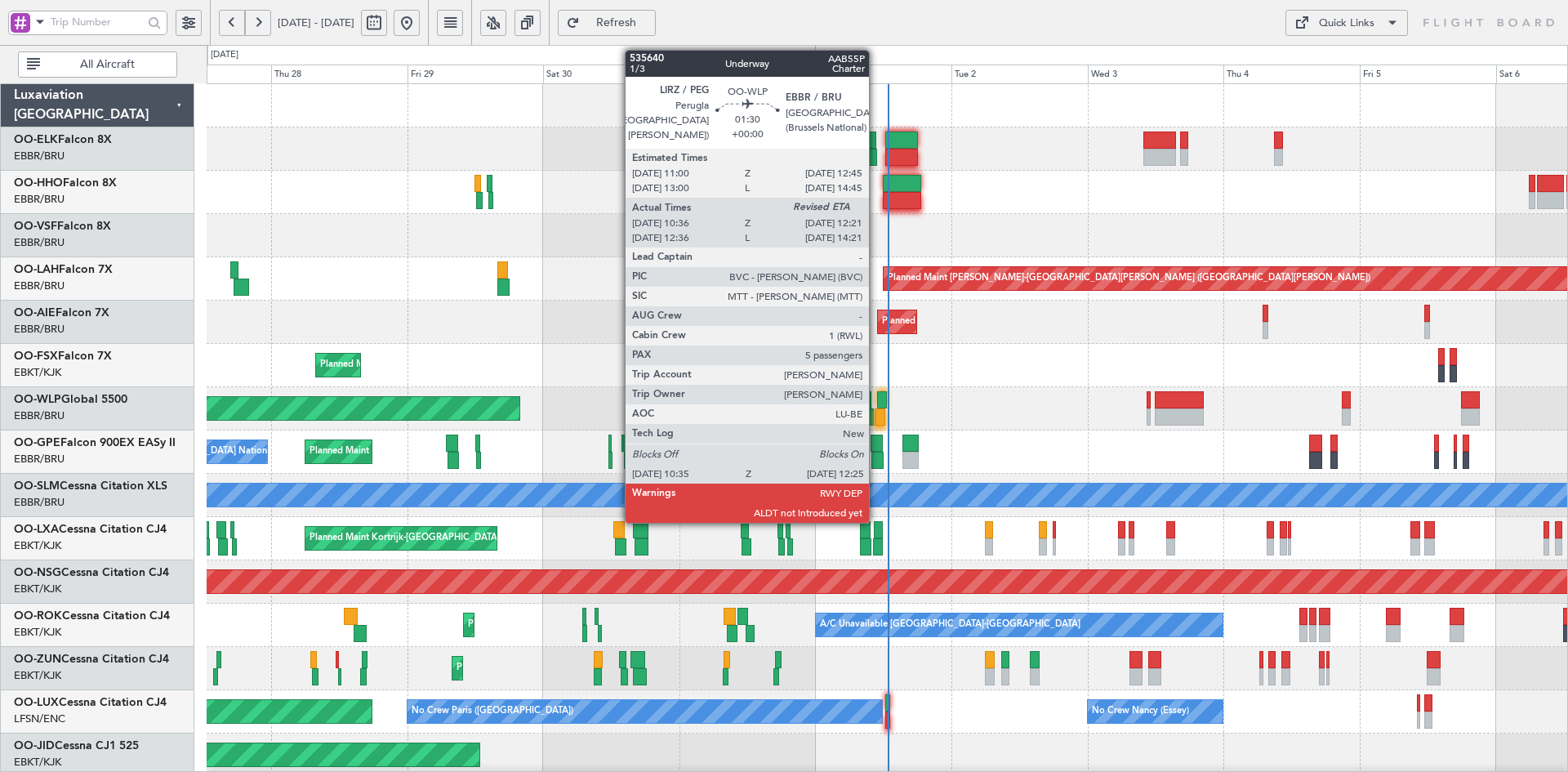
click at [876, 414] on div at bounding box center [879, 416] width 11 height 17
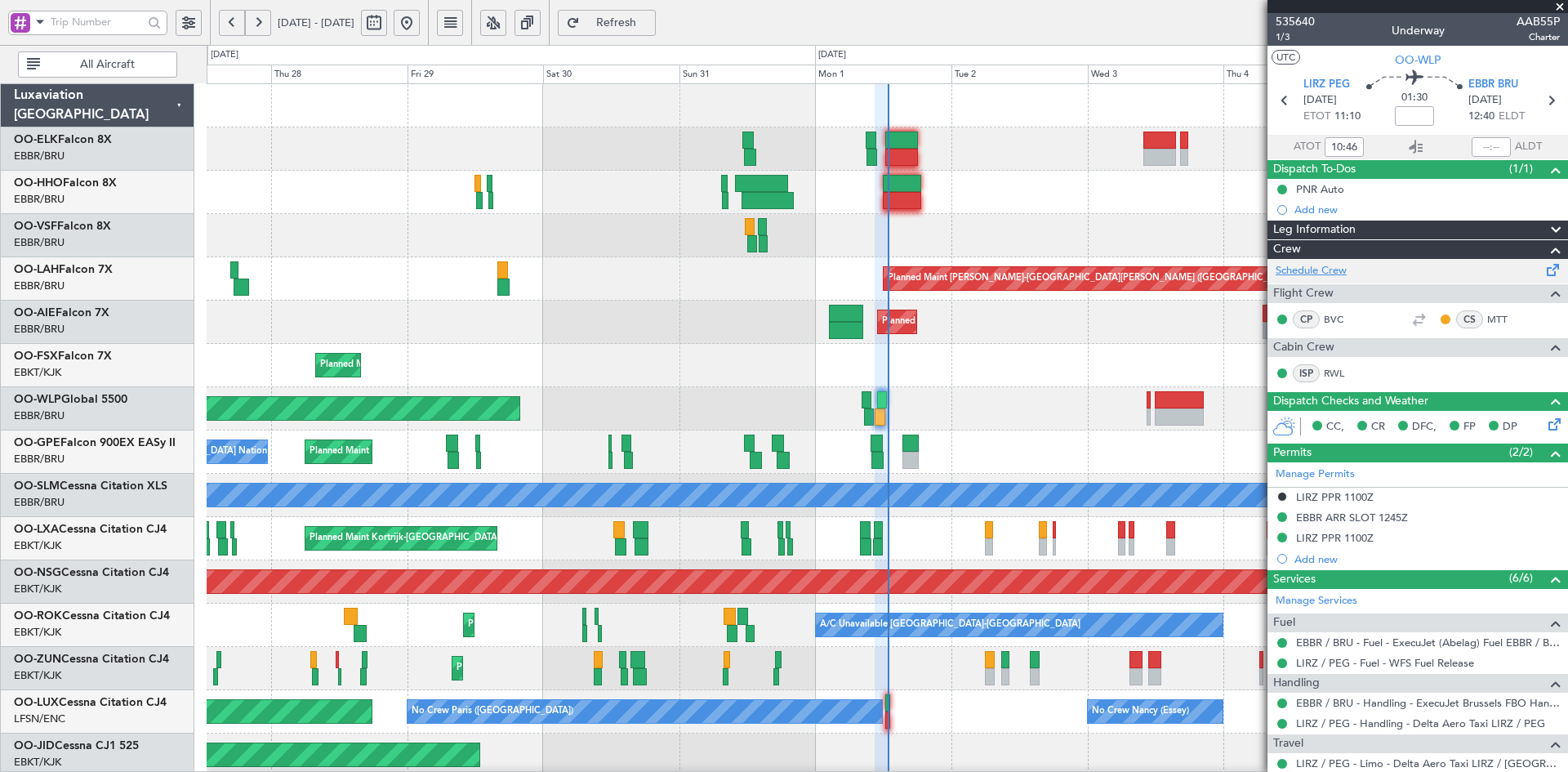
click at [1323, 274] on link "Schedule Crew" at bounding box center [1311, 271] width 71 height 16
click at [1061, 294] on div "Planned Maint [PERSON_NAME]-[GEOGRAPHIC_DATA][PERSON_NAME] ([GEOGRAPHIC_DATA][P…" at bounding box center [887, 278] width 1360 height 44
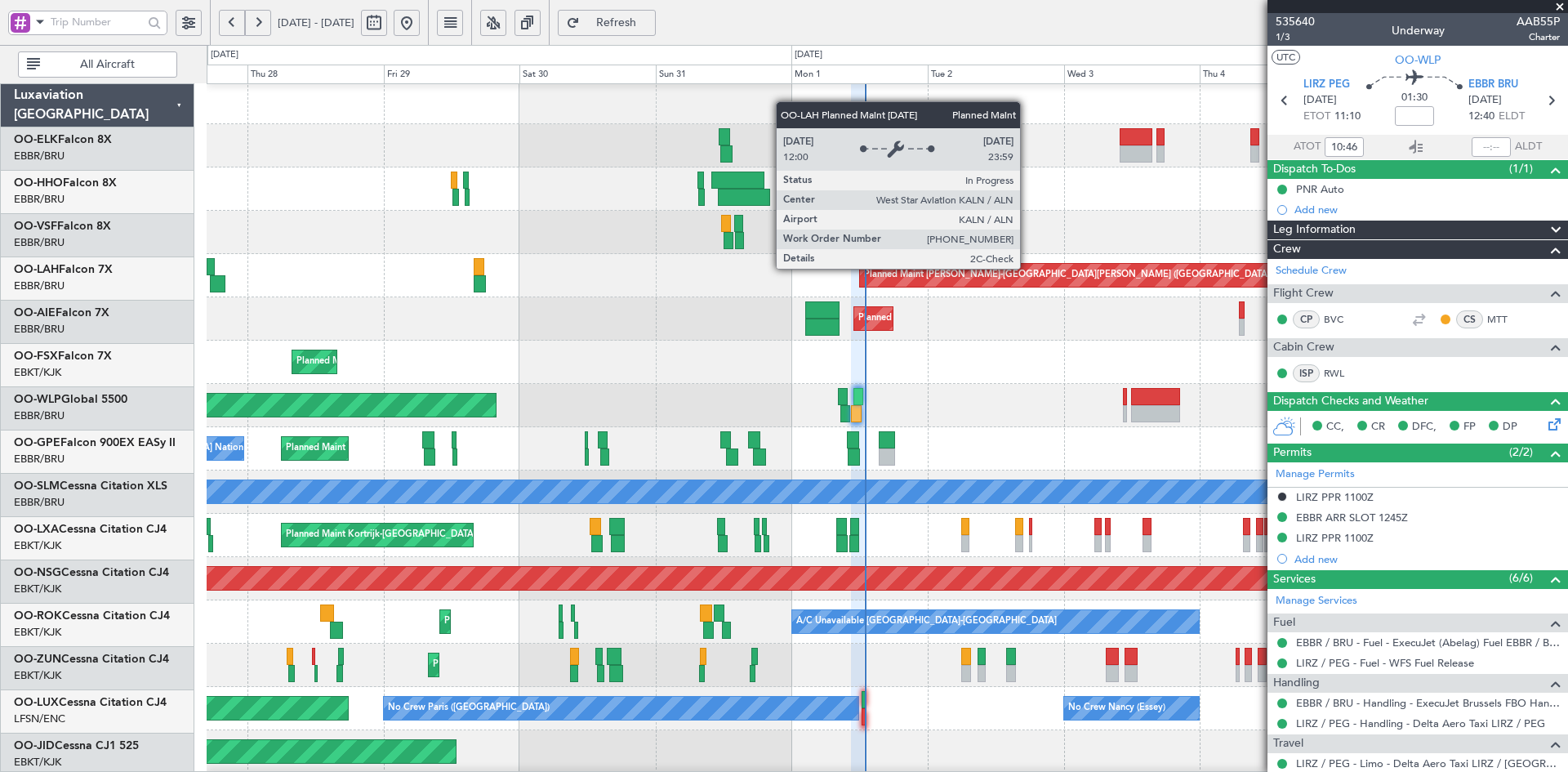
scroll to position [3, 0]
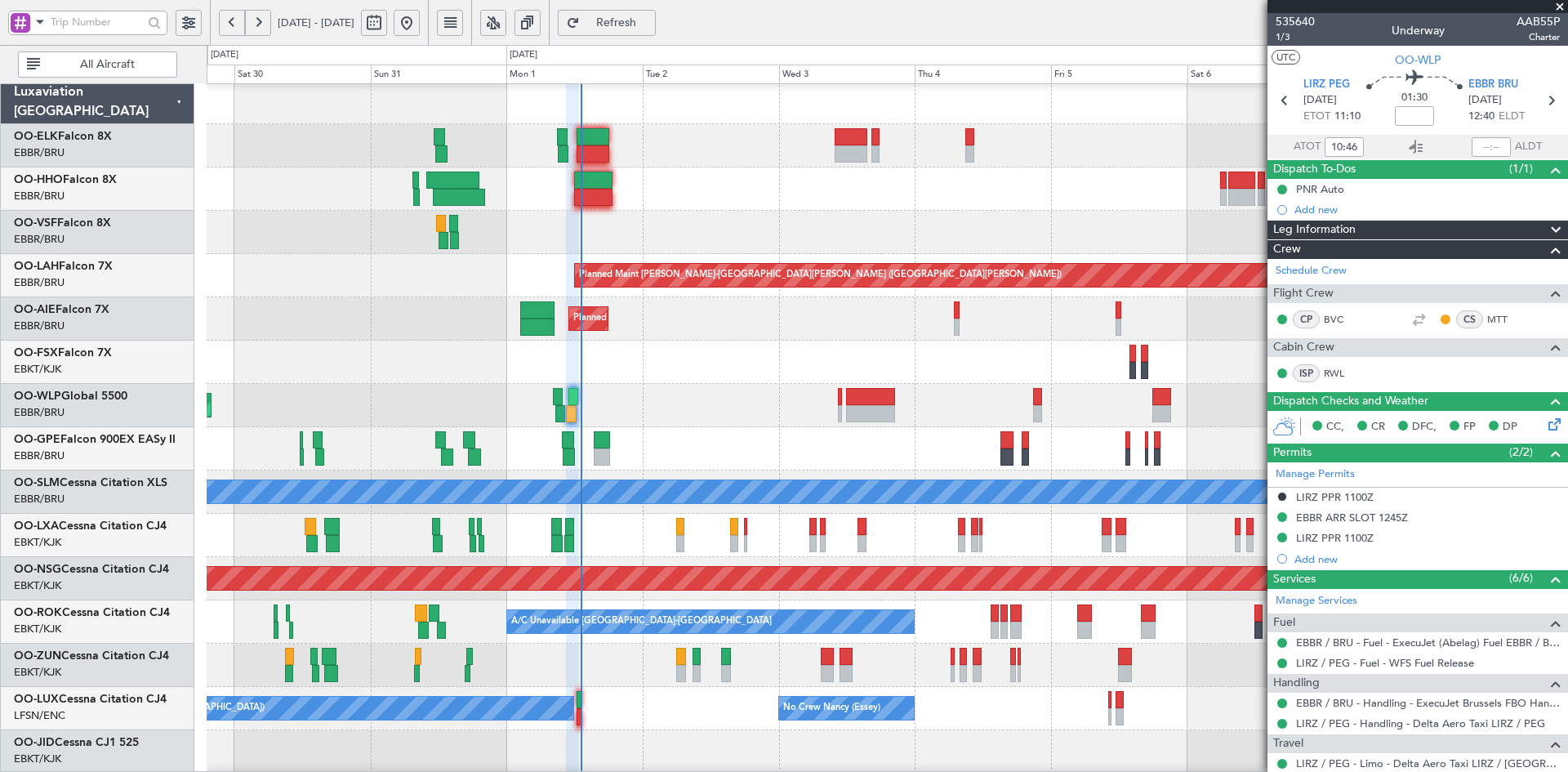
click at [598, 215] on div at bounding box center [887, 232] width 1360 height 44
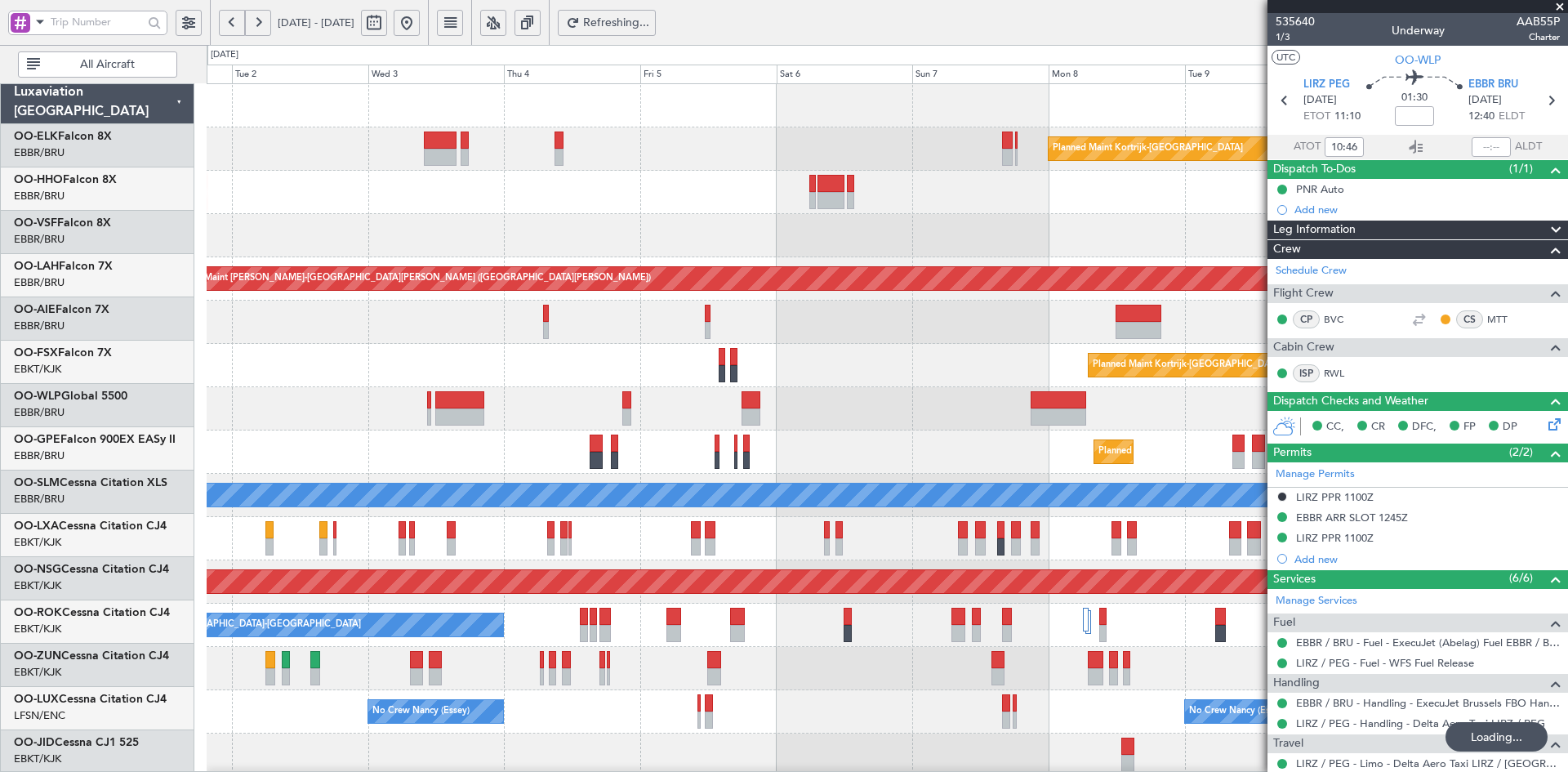
scroll to position [0, 0]
click at [795, 218] on div "Planned Maint Kortrijk-Wevelgem Planned Maint Alton-st Louis (St Louis Regl) Pl…" at bounding box center [887, 517] width 1360 height 866
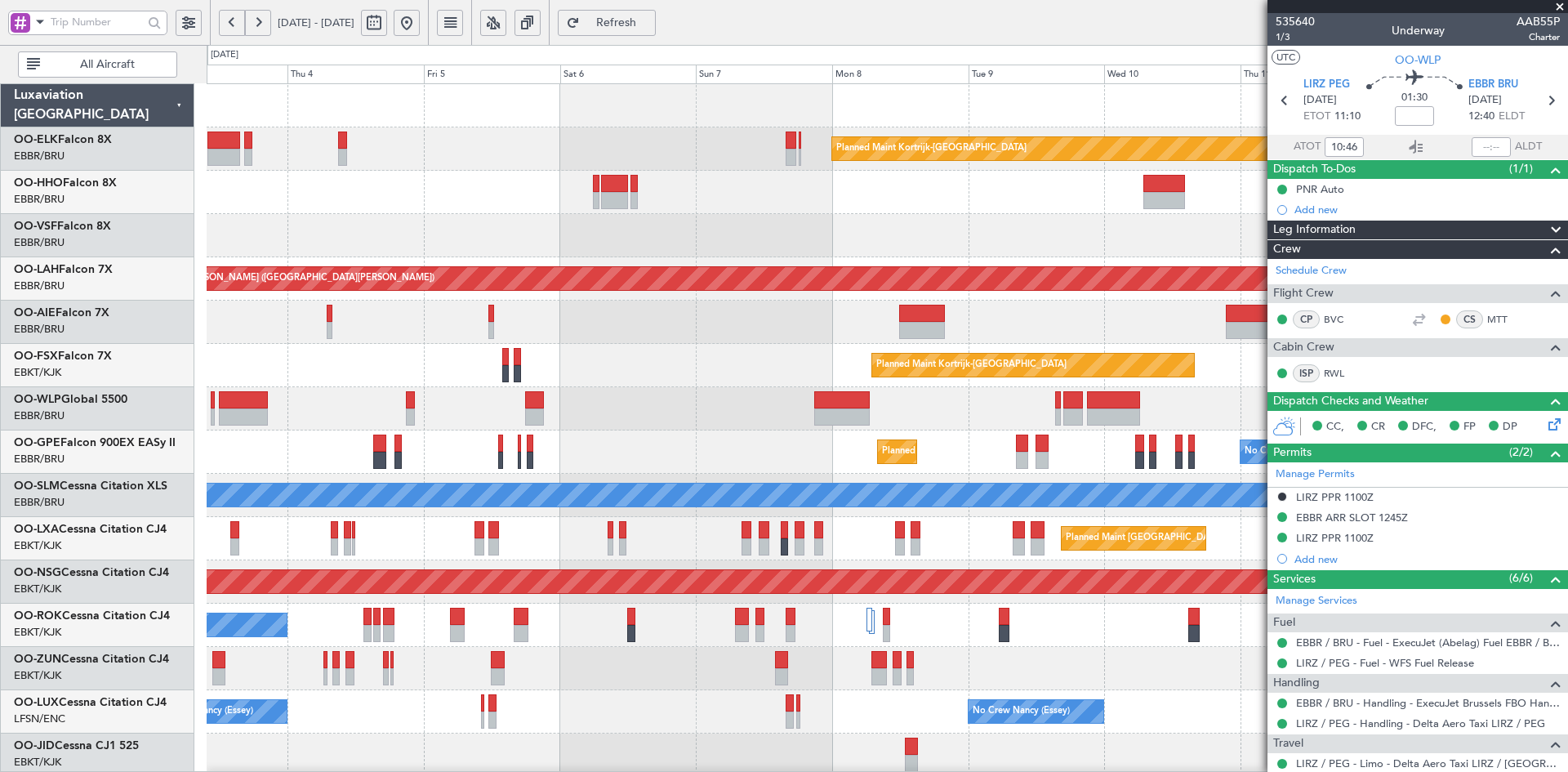
type input "12:16"
click at [1560, 2] on span at bounding box center [1560, 7] width 16 height 15
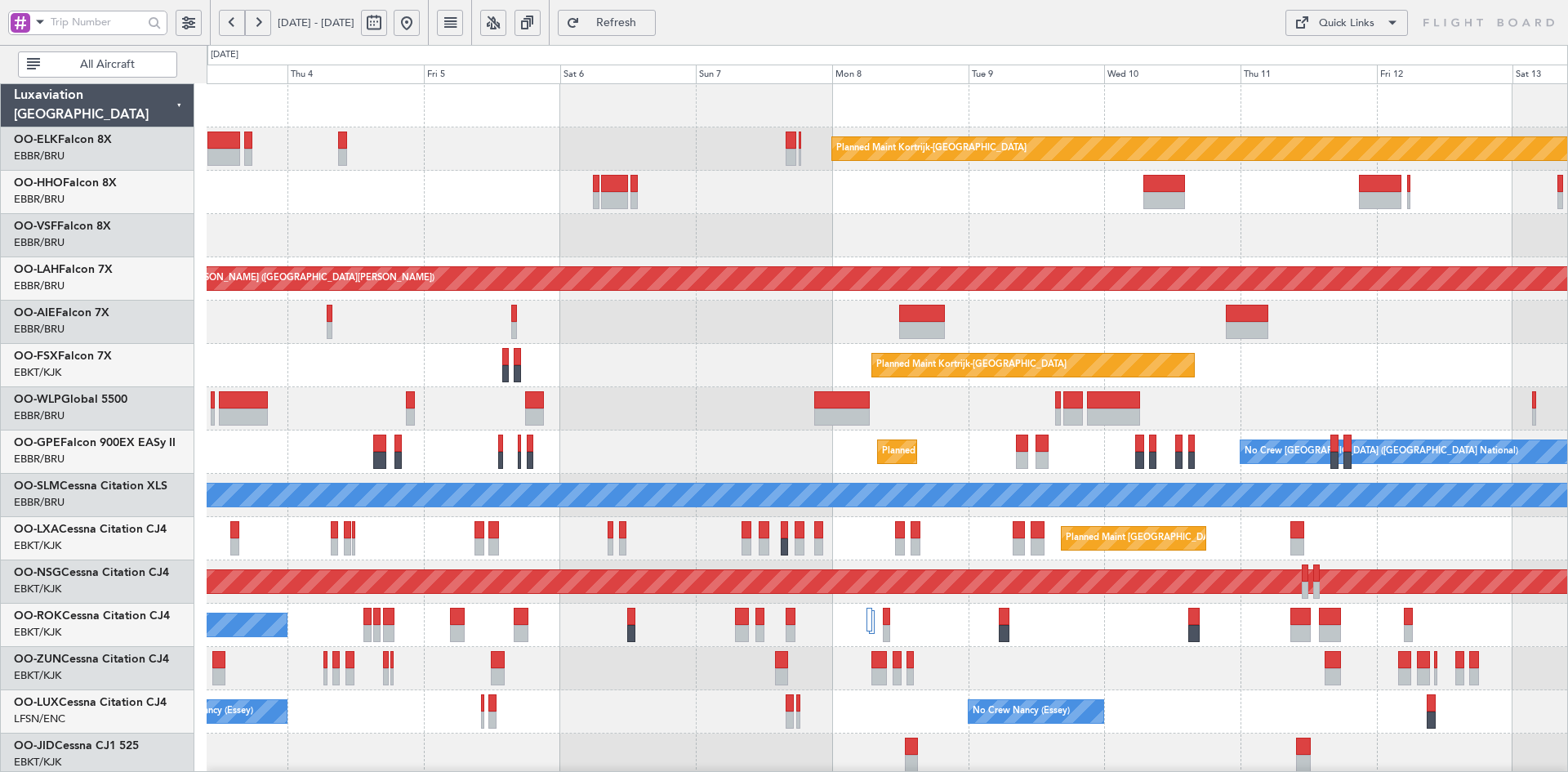
type input "0"
click at [420, 26] on button at bounding box center [407, 23] width 26 height 26
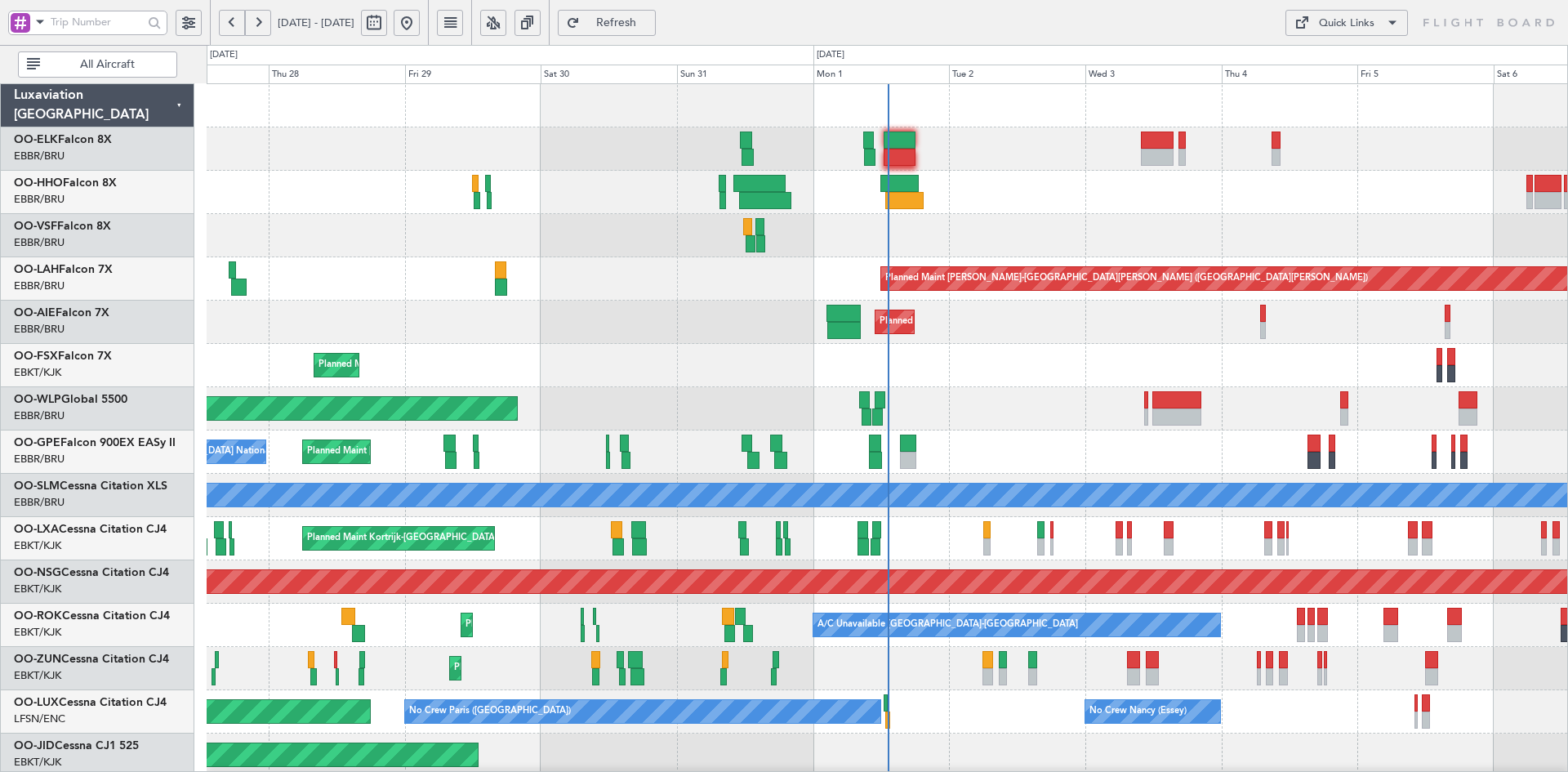
click at [853, 361] on div "Planned Maint Kortrijk-Wevelgem Planned Maint Kortrijk-Wevelgem" at bounding box center [887, 365] width 1360 height 44
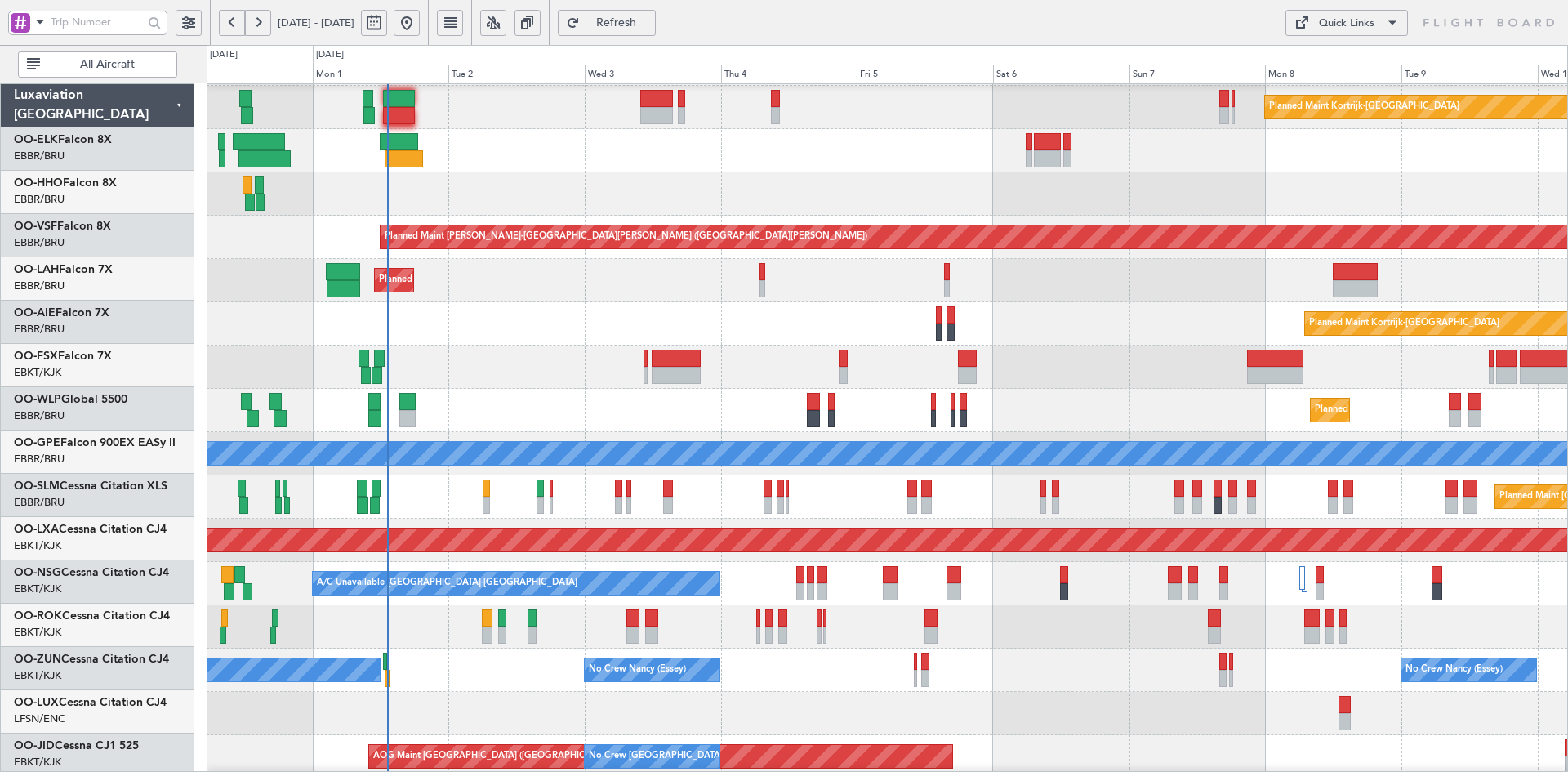
click at [1132, 436] on div "A/C Unavailable [GEOGRAPHIC_DATA]" at bounding box center [887, 453] width 1360 height 44
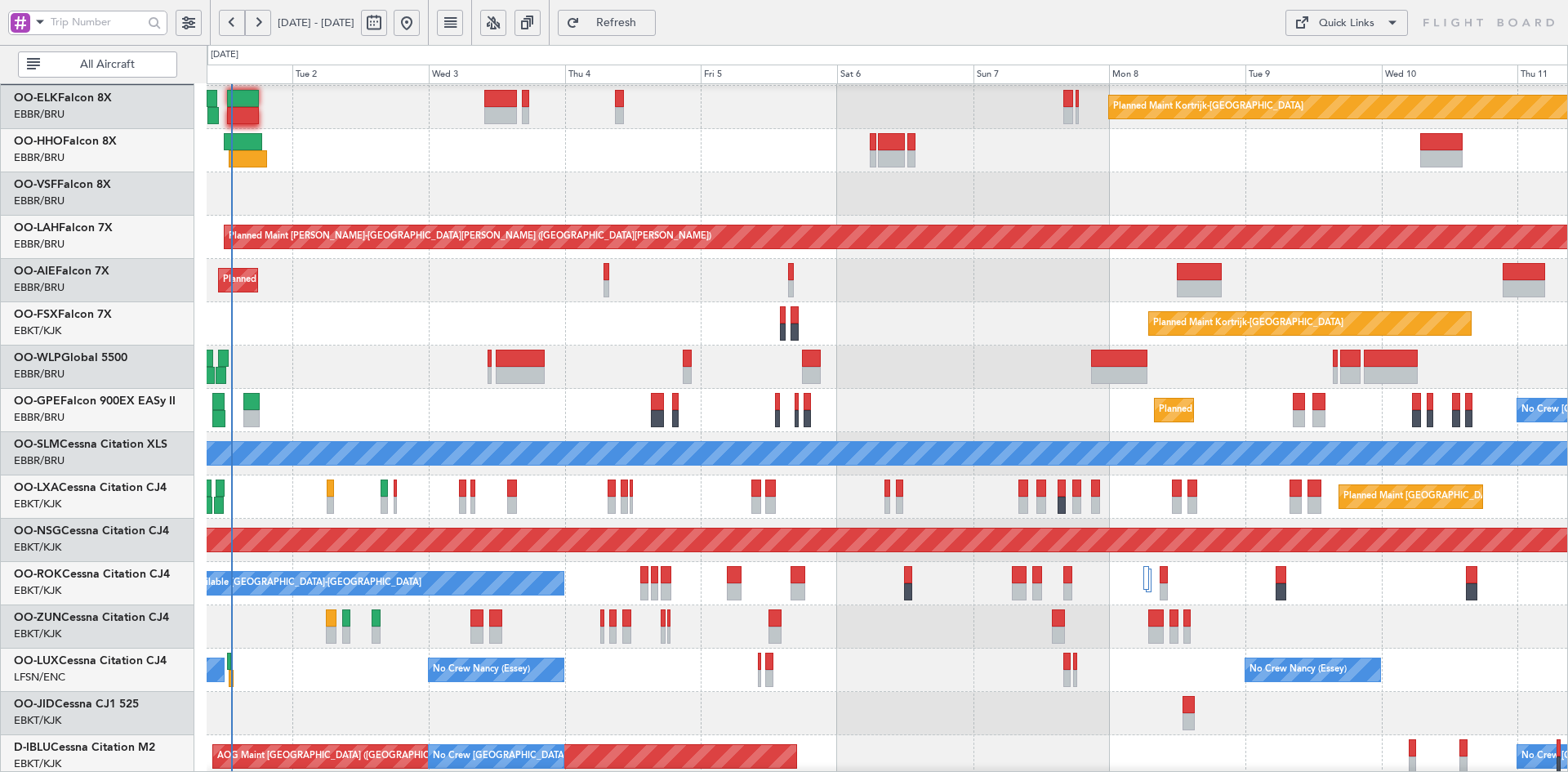
click at [929, 651] on div "No Crew Nancy (Essey) No Crew Paris (Le Bourget) No Crew Nancy (Essey)" at bounding box center [887, 670] width 1360 height 44
click at [844, 315] on div "Planned Maint Kortrijk-[GEOGRAPHIC_DATA]" at bounding box center [887, 324] width 1360 height 44
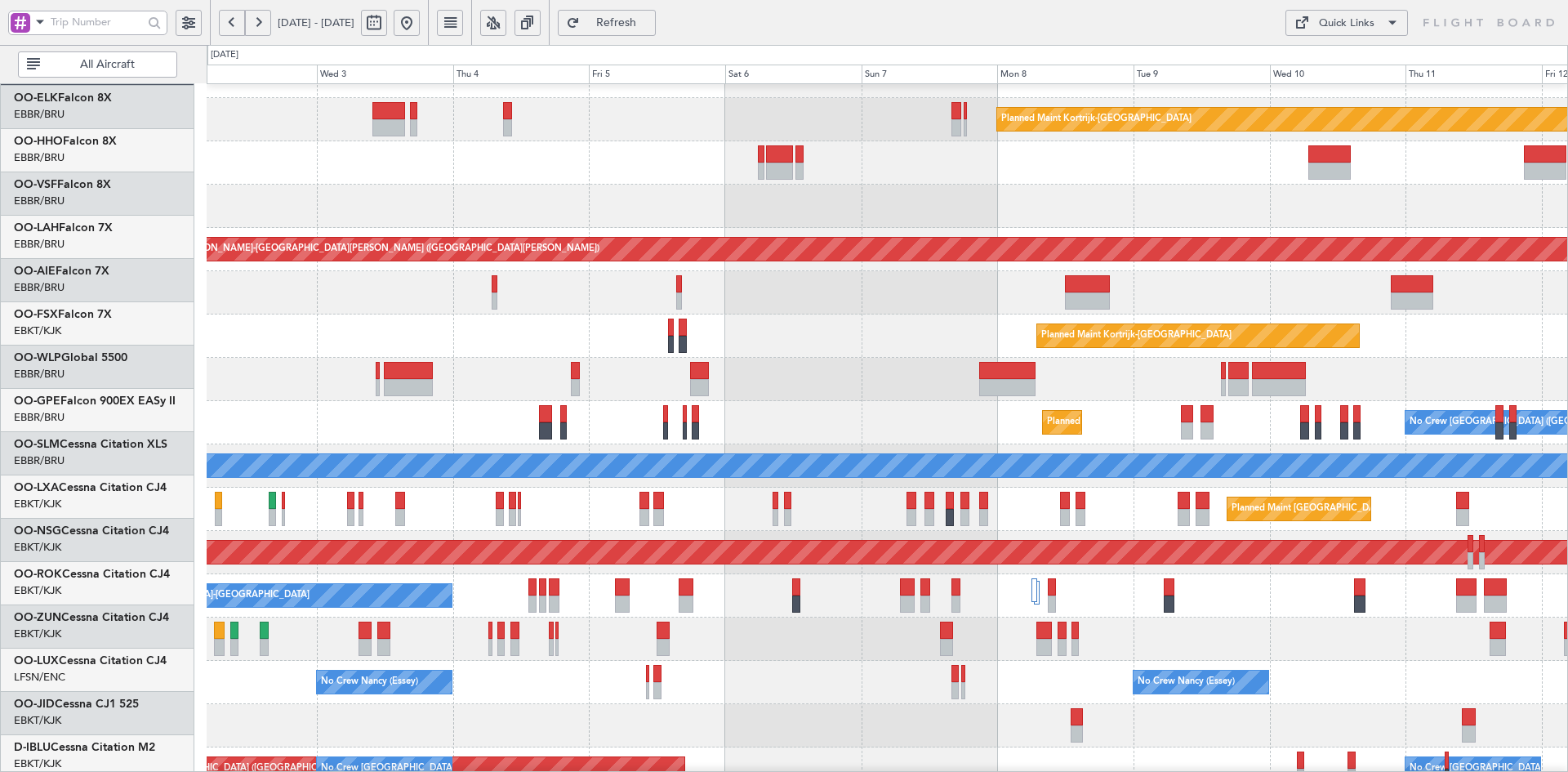
scroll to position [30, 0]
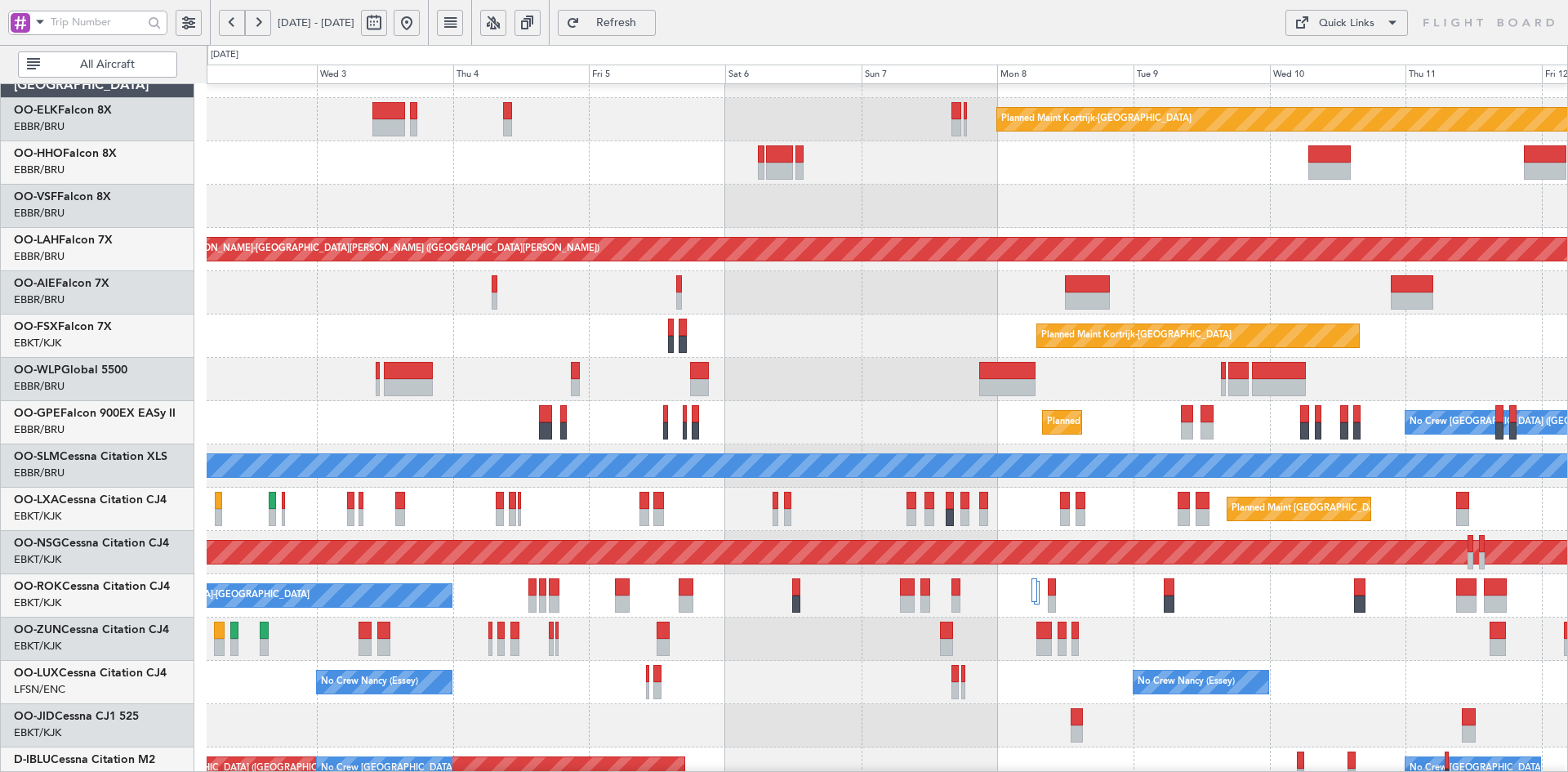
click at [770, 339] on div "Planned Maint Kortrijk-[GEOGRAPHIC_DATA]" at bounding box center [887, 336] width 1360 height 44
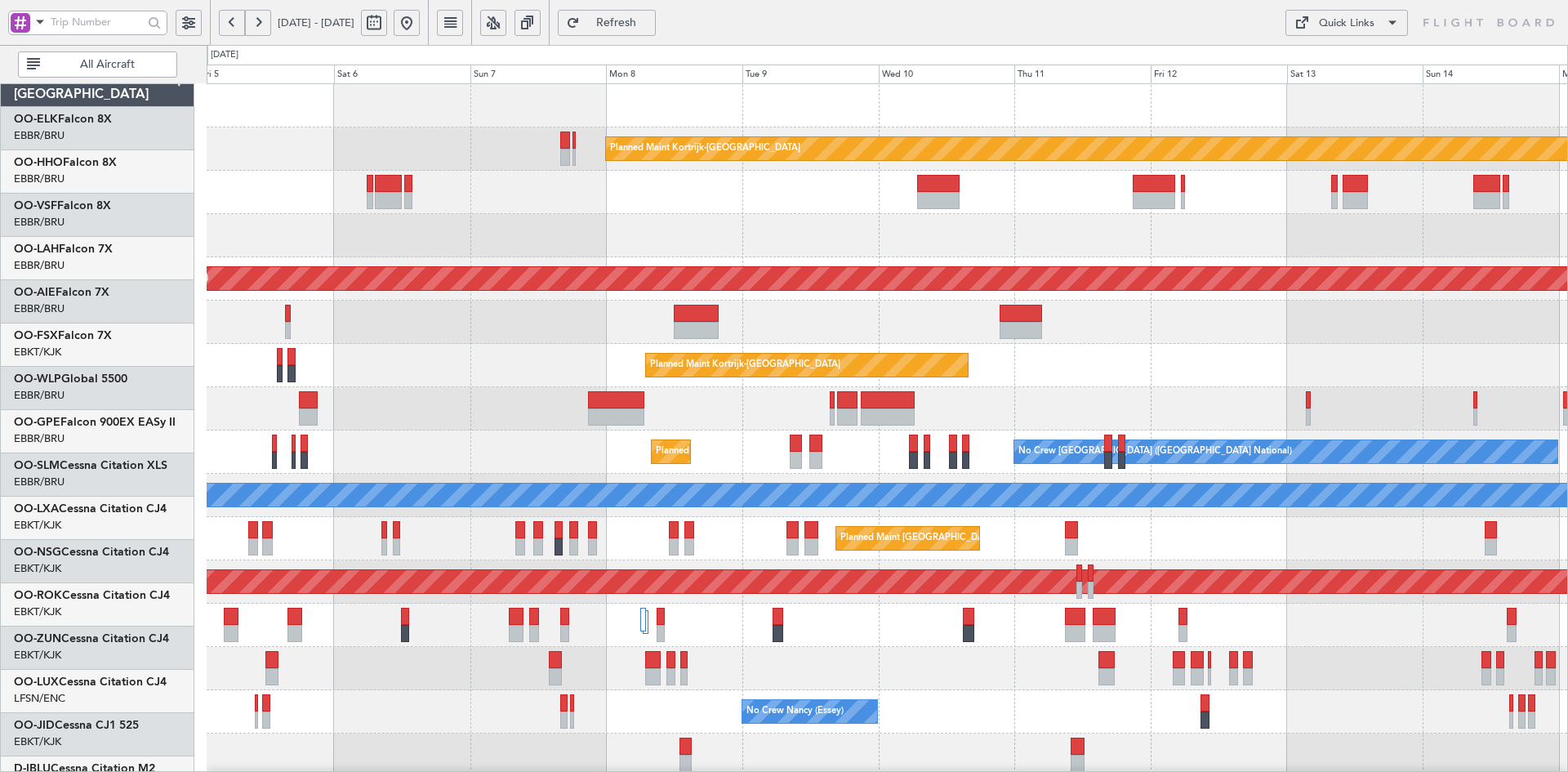
scroll to position [0, 0]
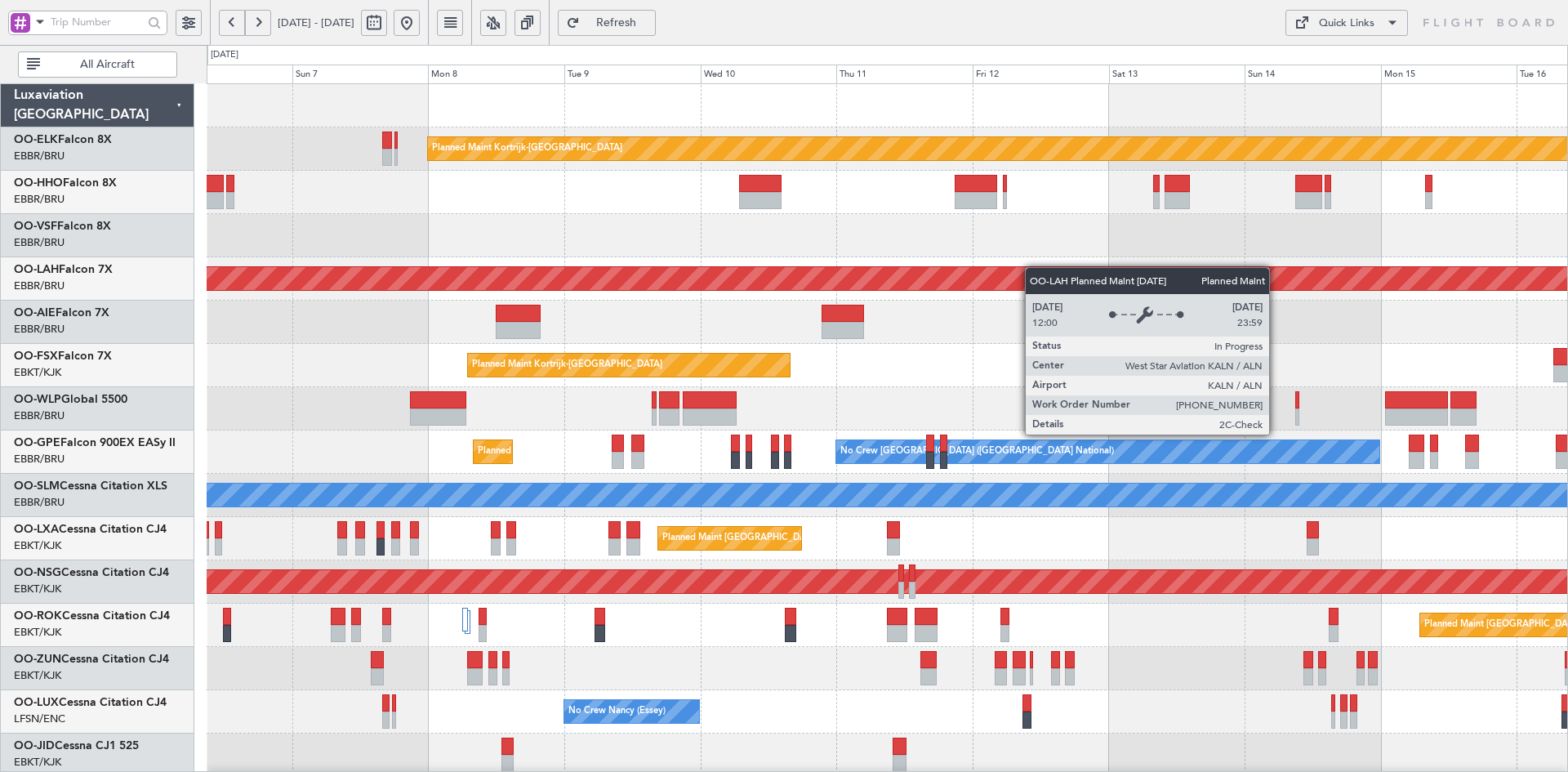
click at [889, 271] on div "Planned Maint Kortrijk-Wevelgem Planned Maint Alton-st Louis (St Louis Regl) Pl…" at bounding box center [887, 517] width 1360 height 866
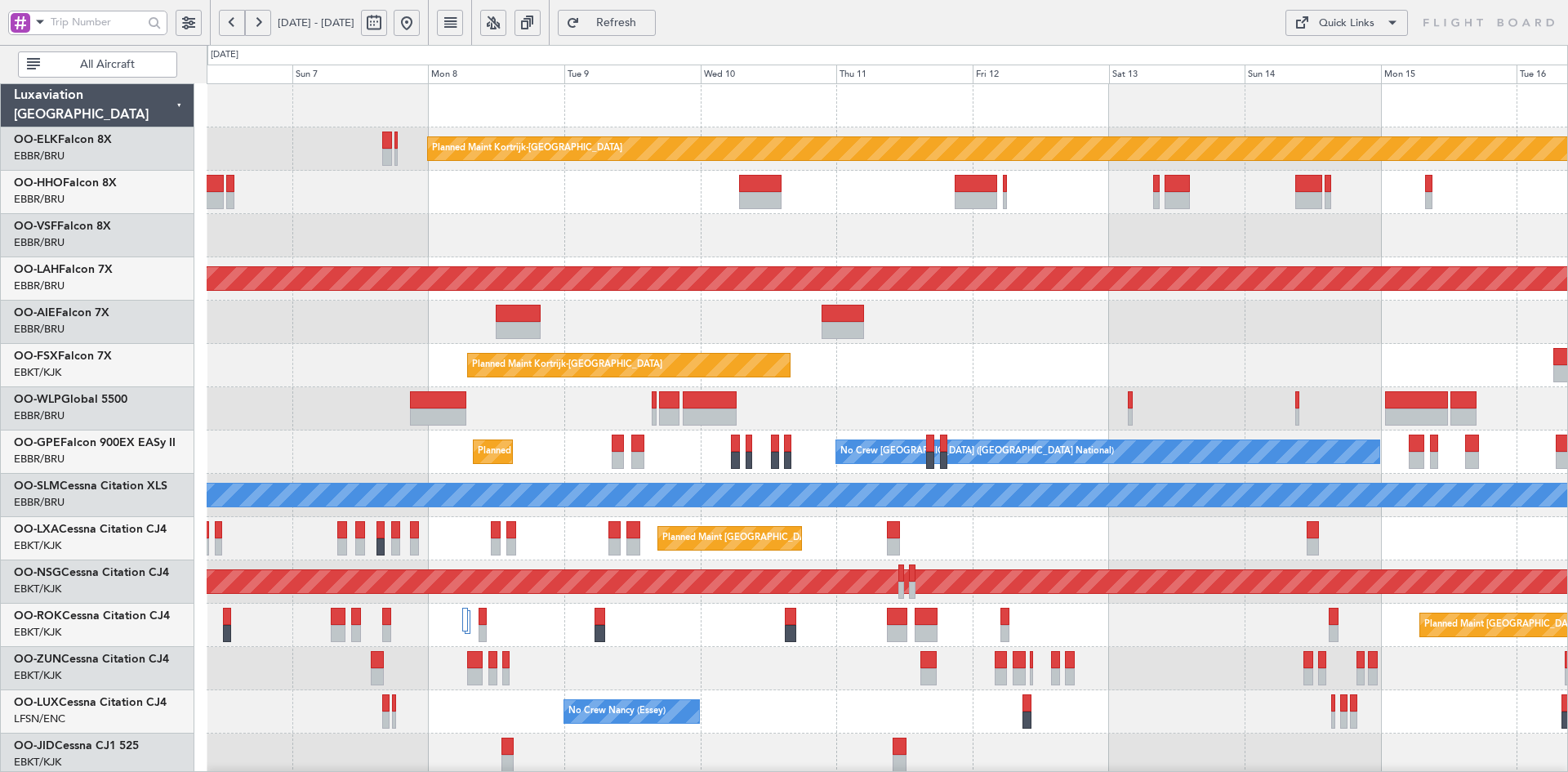
click at [928, 350] on div "Planned Maint Kortrijk-[GEOGRAPHIC_DATA]" at bounding box center [887, 365] width 1360 height 44
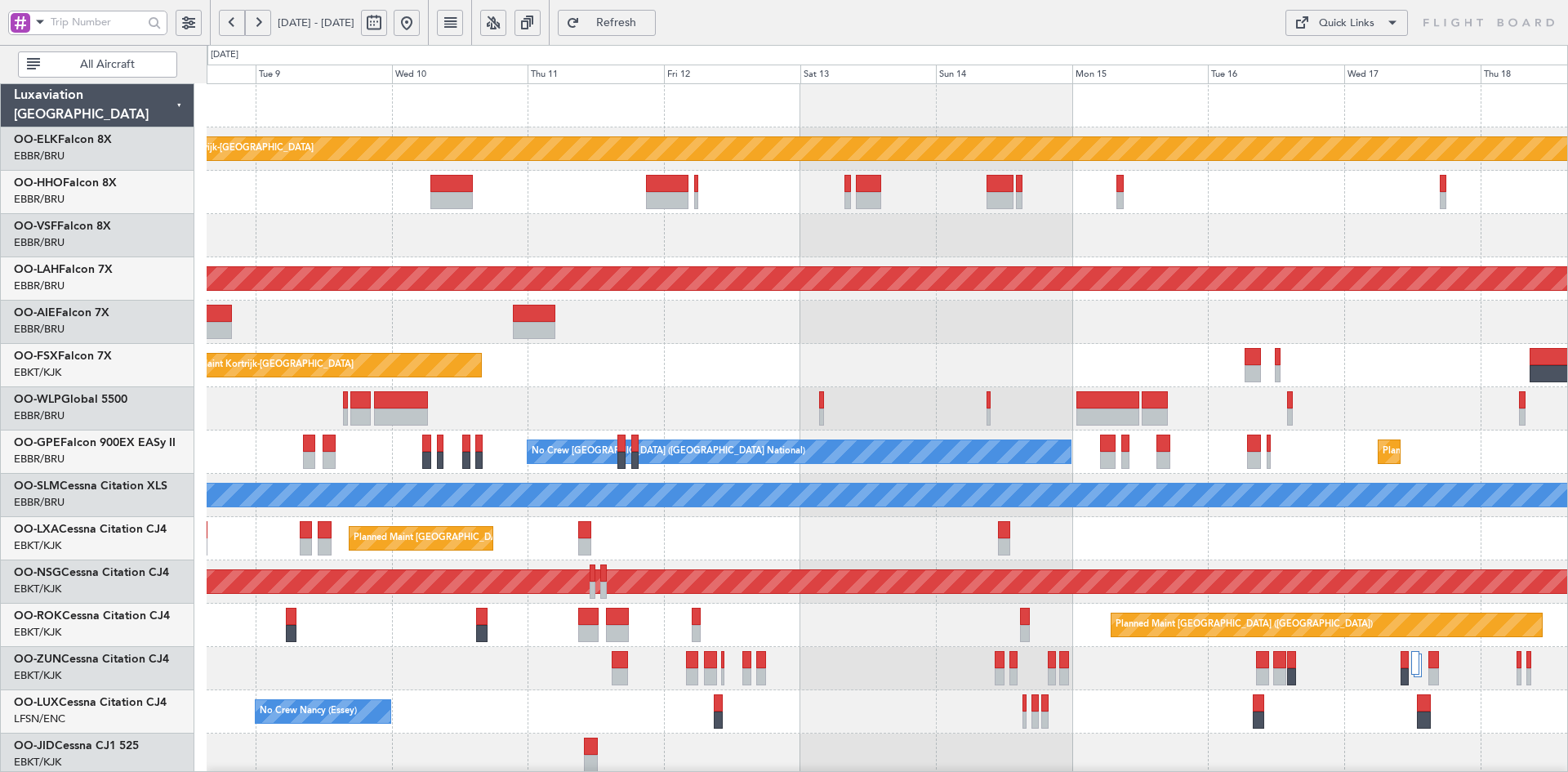
click at [1567, 477] on html "08 Sep 2025 - 18 Sep 2025 Refresh Quick Links All Aircraft Planned Maint Kortri…" at bounding box center [784, 386] width 1568 height 772
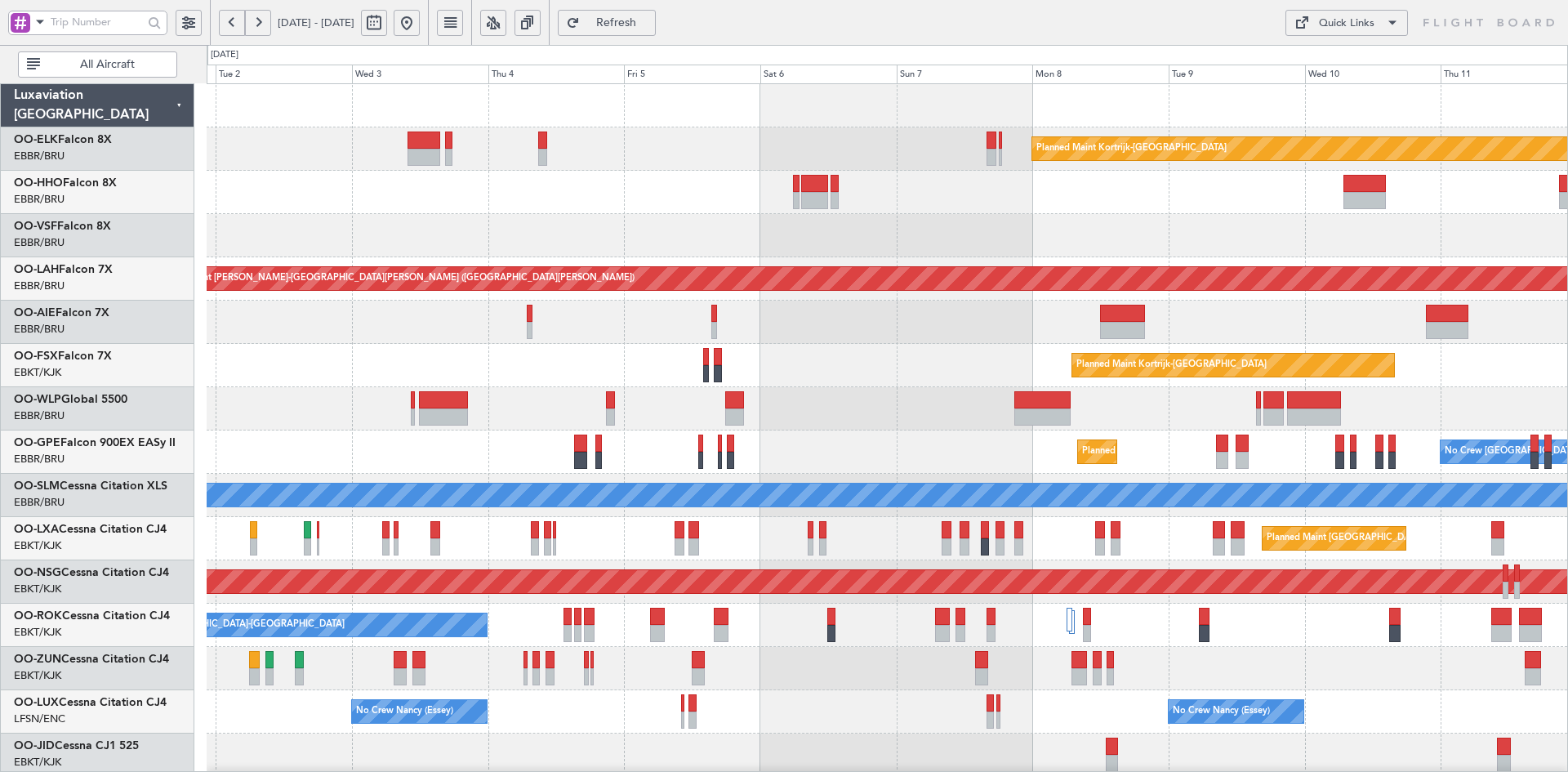
click at [997, 417] on div at bounding box center [887, 409] width 1360 height 44
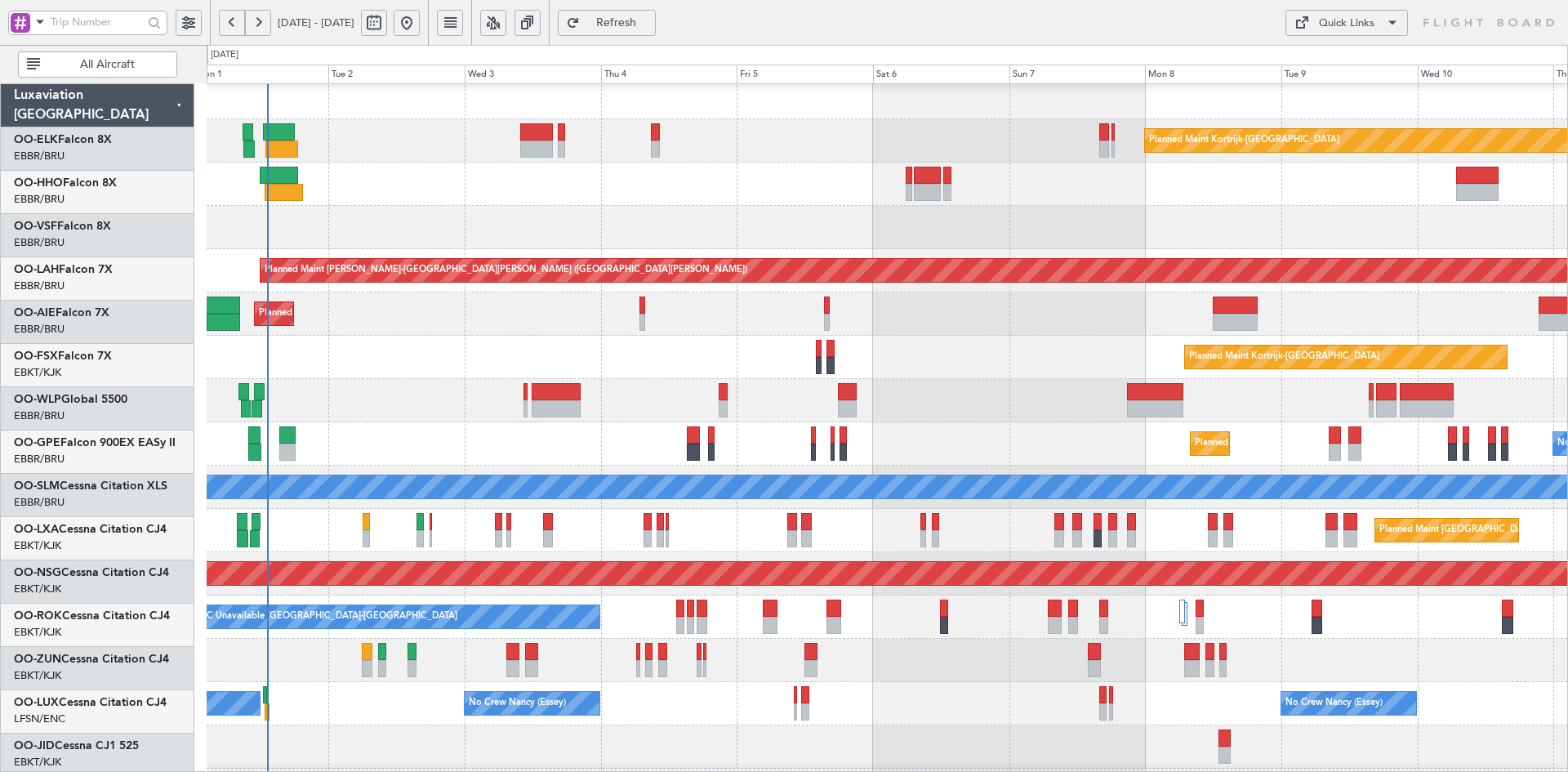
scroll to position [8, 0]
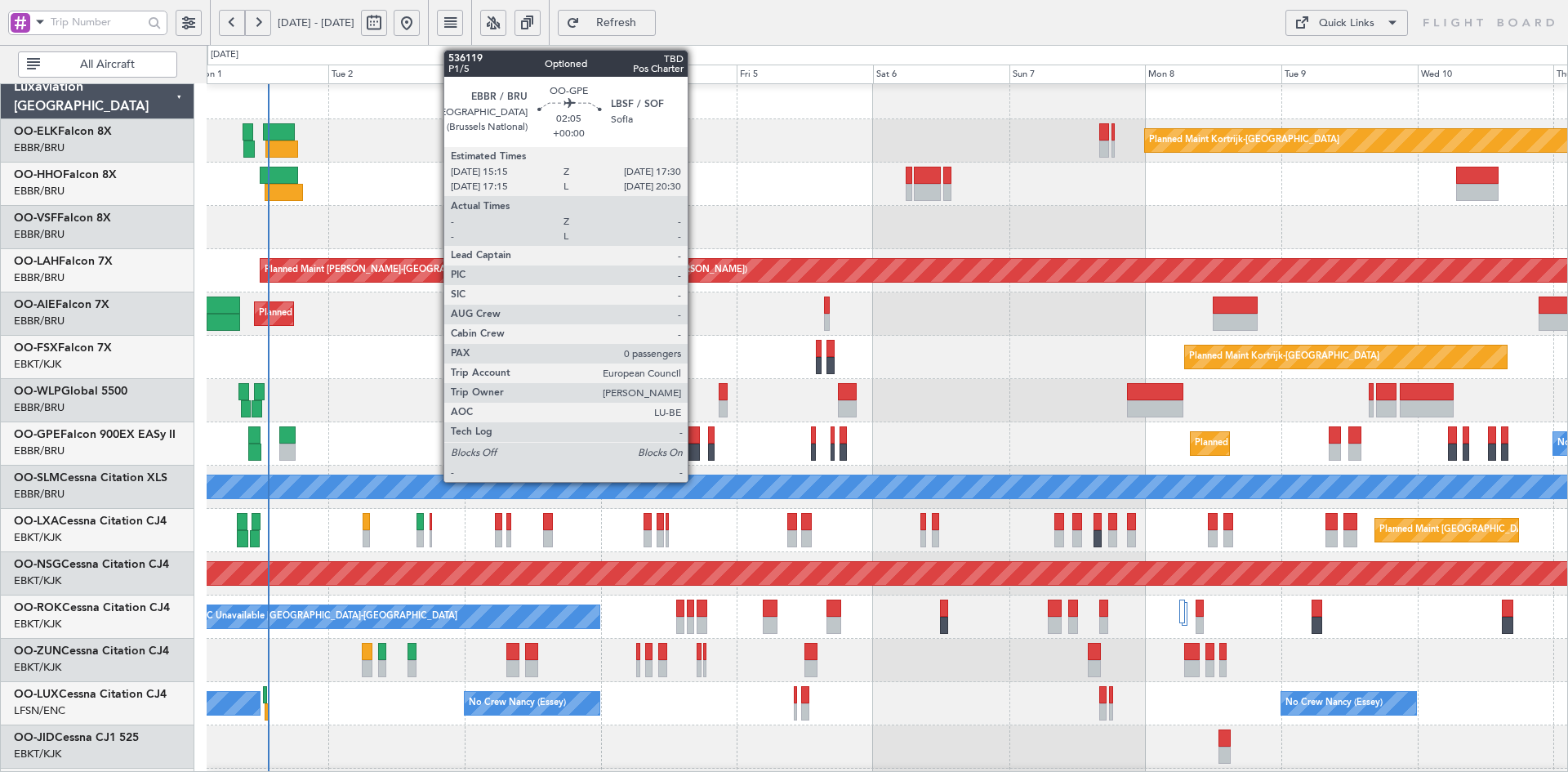
click at [695, 445] on div at bounding box center [694, 452] width 13 height 17
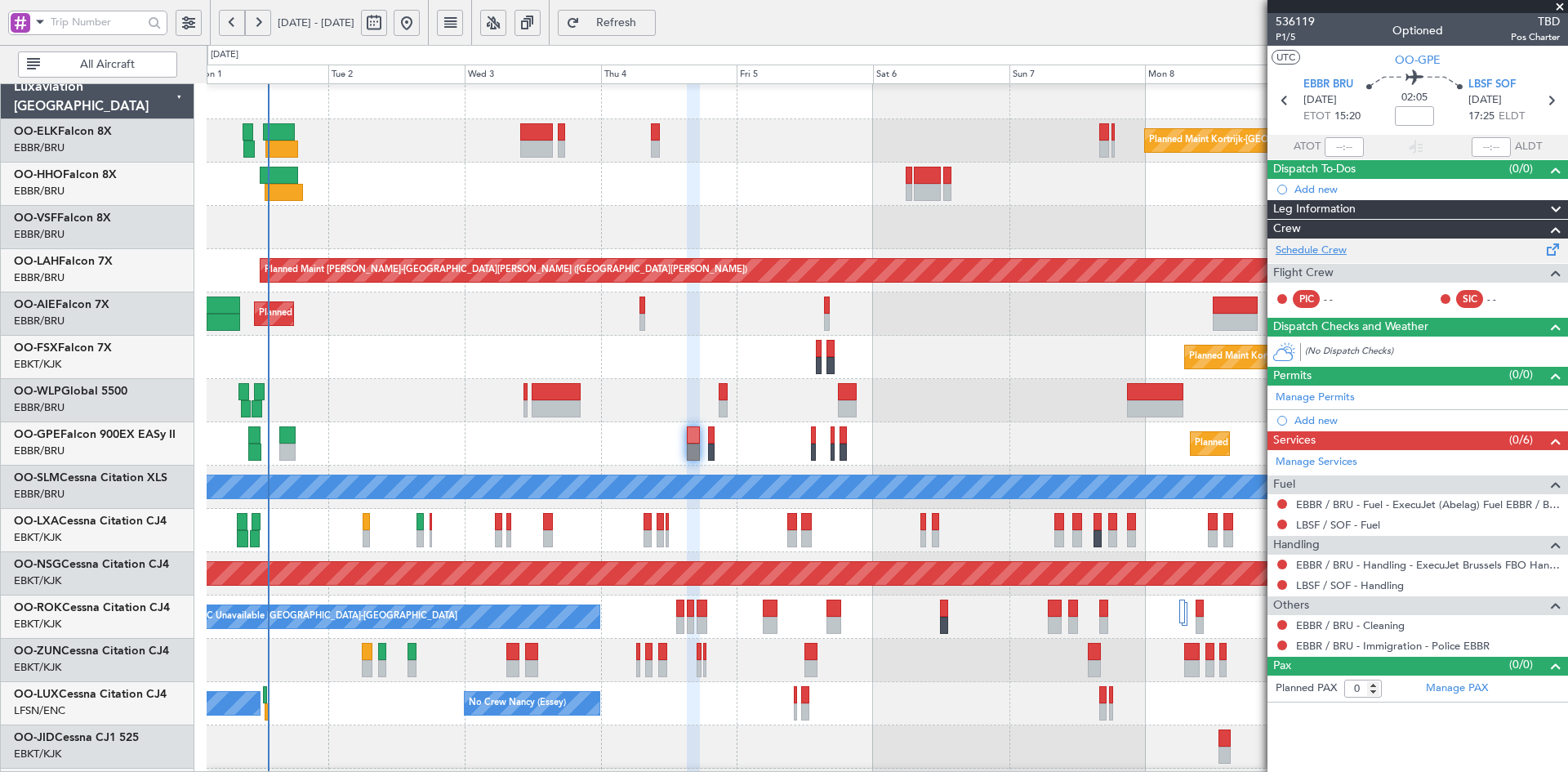
click at [1305, 255] on link "Schedule Crew" at bounding box center [1311, 250] width 71 height 16
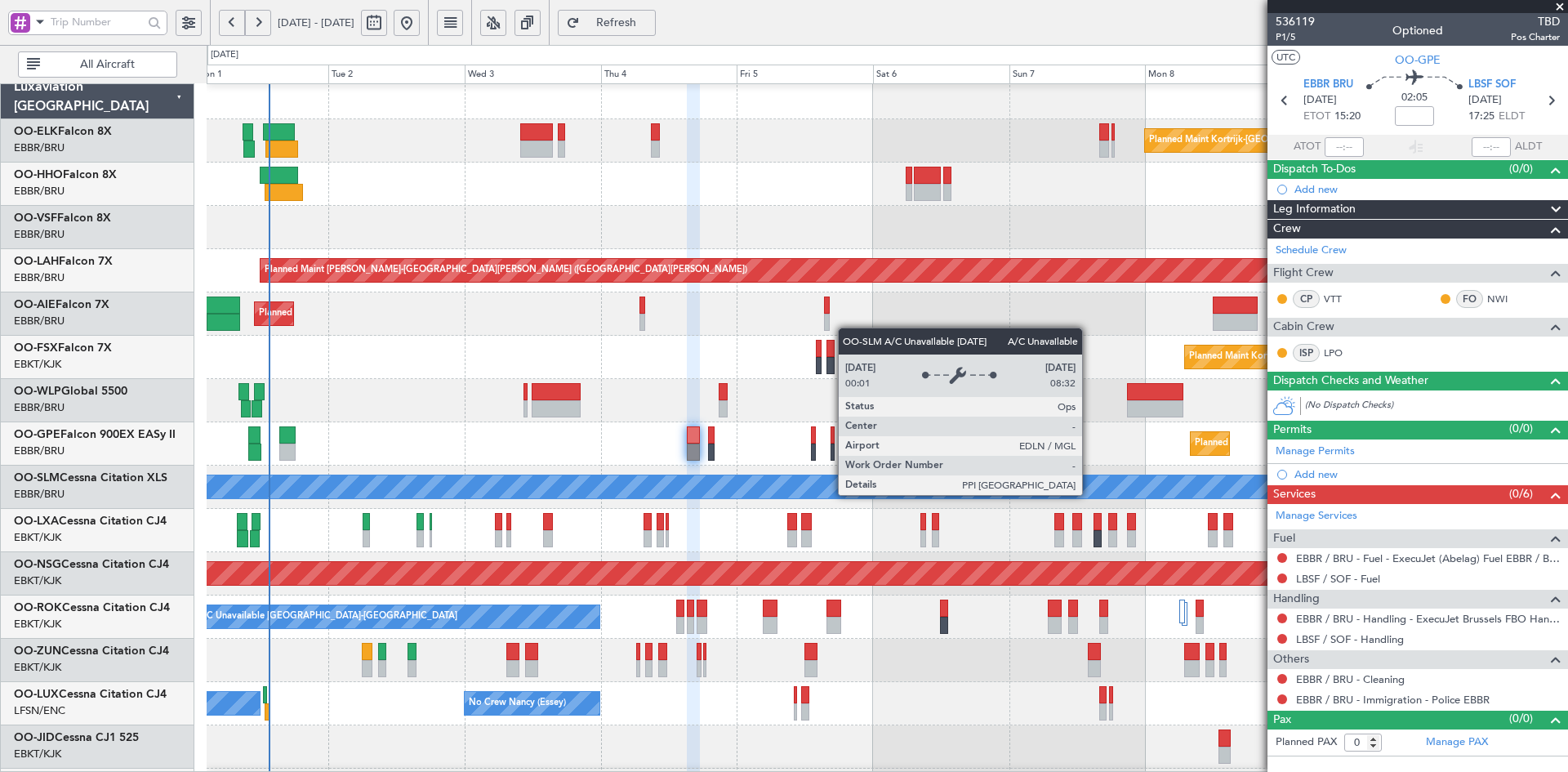
click at [1025, 476] on div "A/C Unavailable [GEOGRAPHIC_DATA]" at bounding box center [887, 487] width 4081 height 23
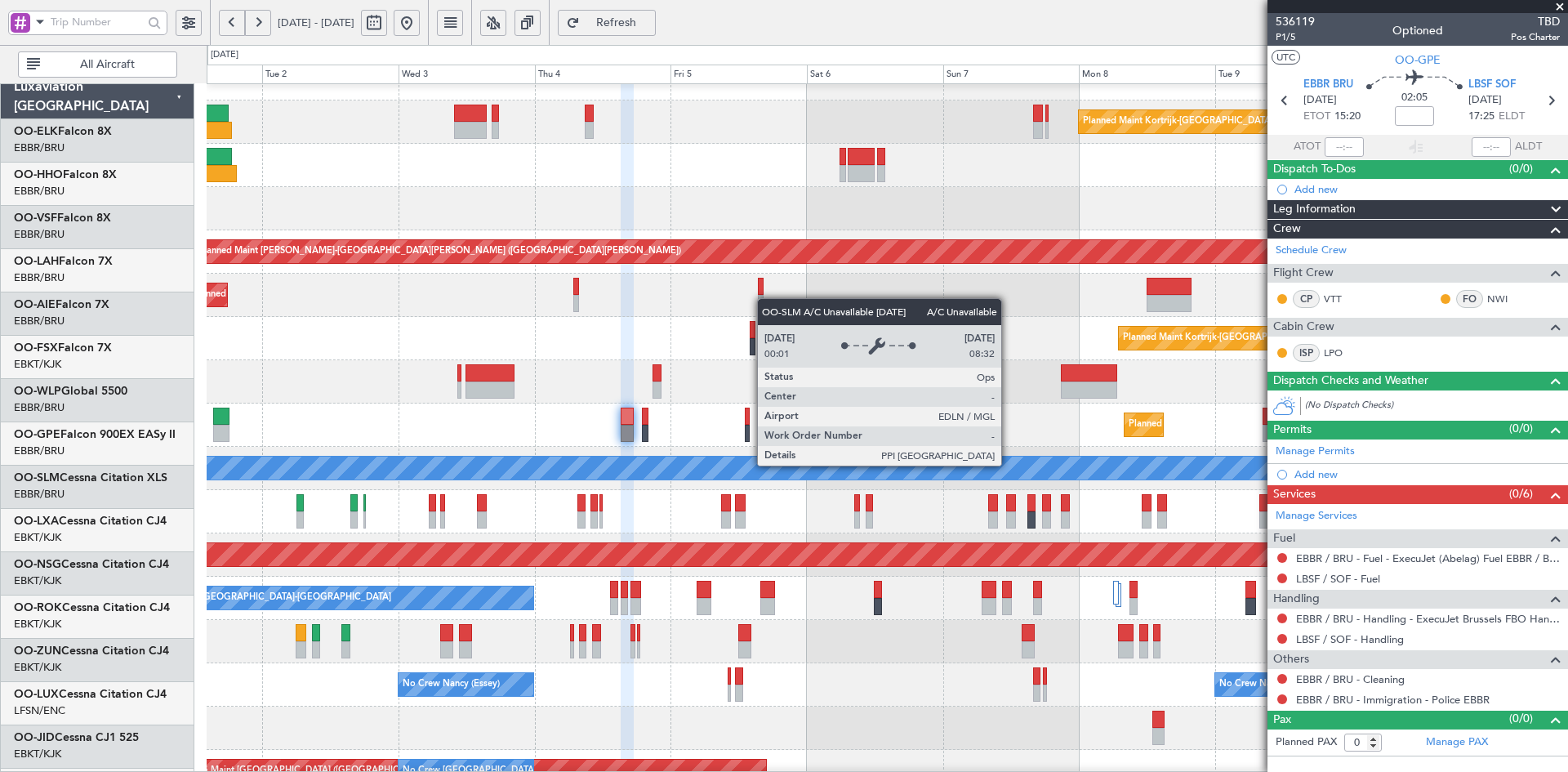
scroll to position [27, 0]
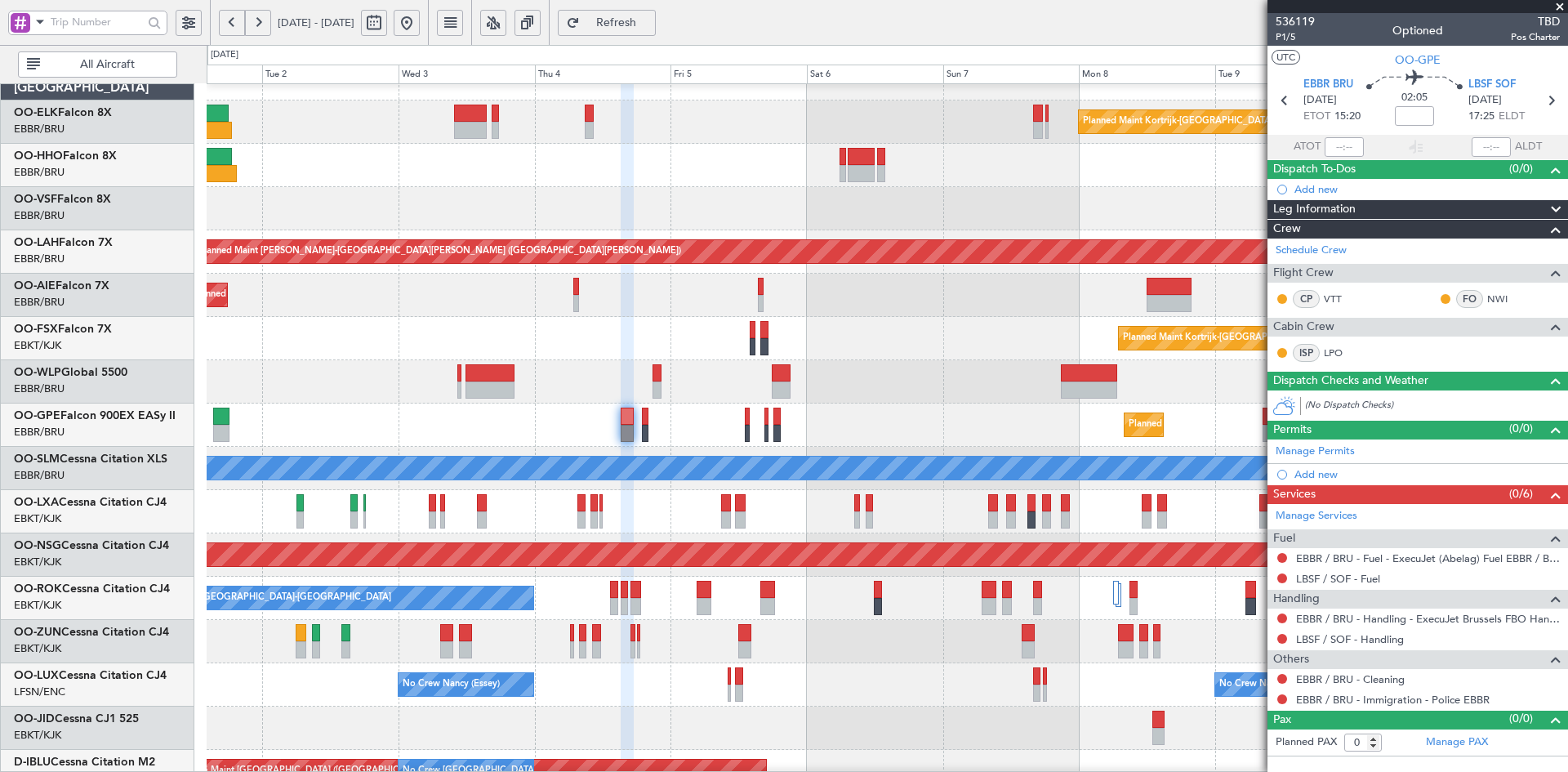
click at [905, 462] on div "Planned Maint Kortrijk-Wevelgem Planned Maint Alton-st Louis (St Louis Regl) Pl…" at bounding box center [887, 490] width 1360 height 866
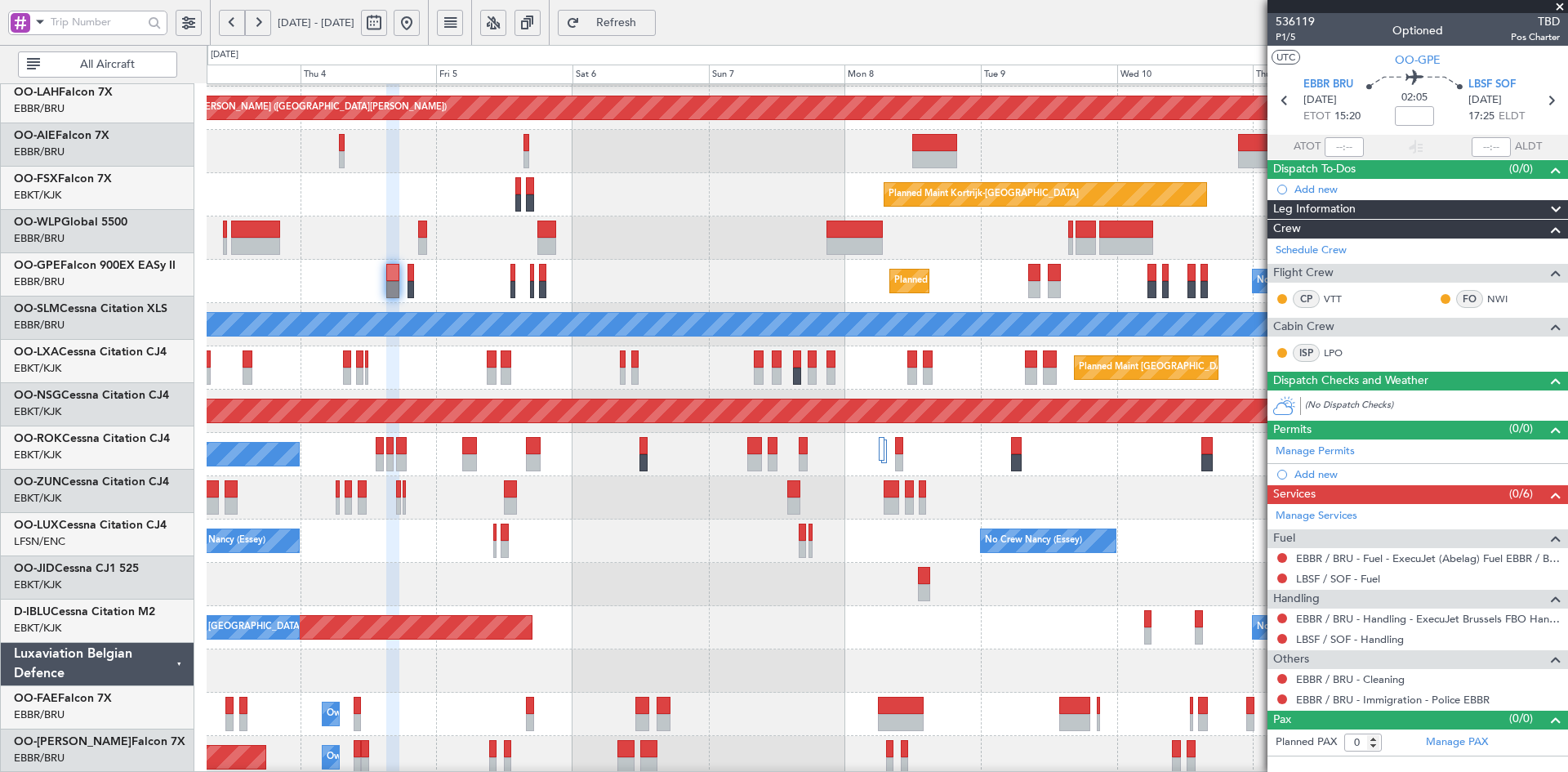
scroll to position [177, 0]
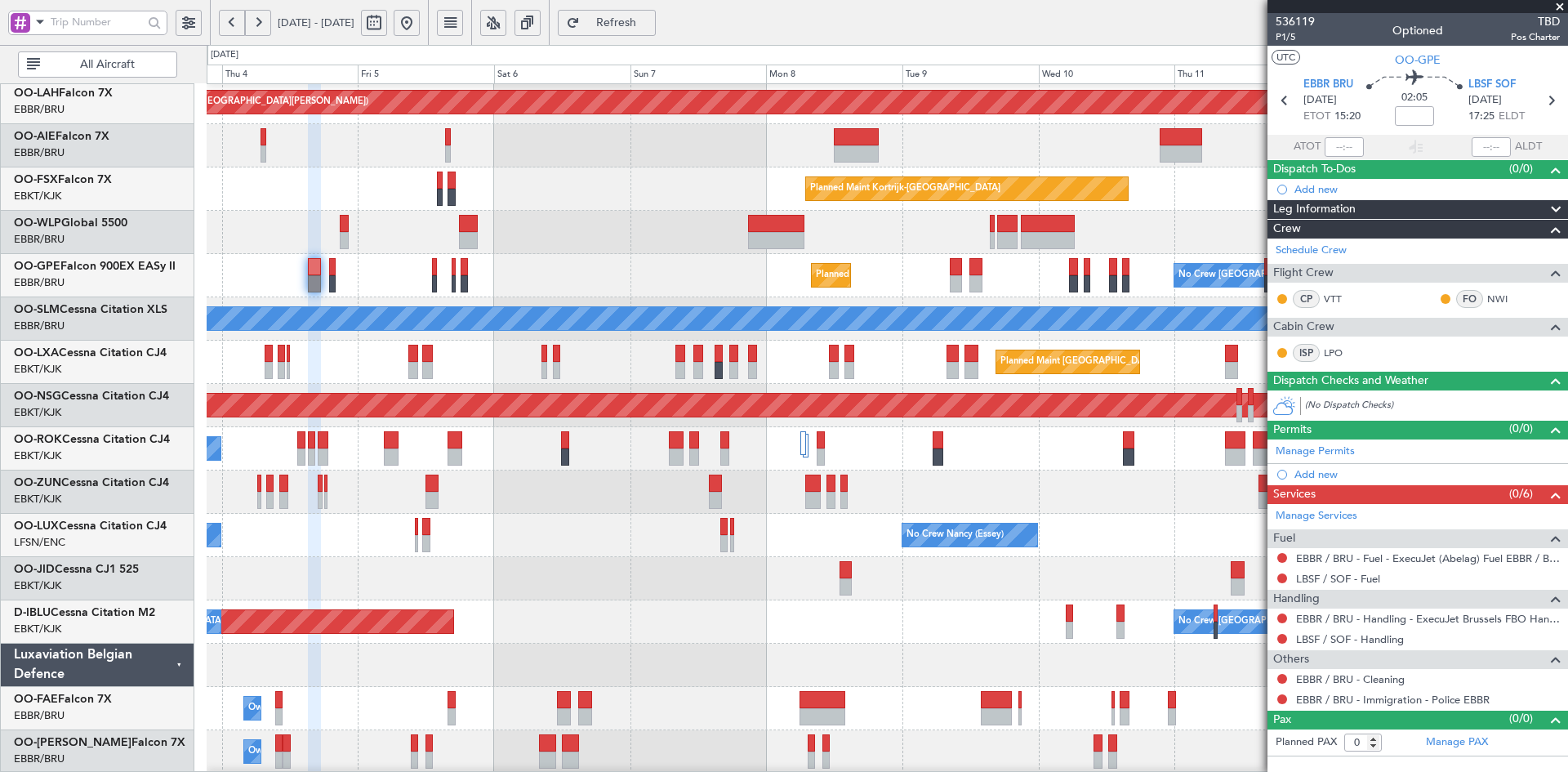
click at [901, 627] on div "No Crew Brussels (Brussels National) AOG Maint Brussels (Brussels National) No …" at bounding box center [887, 622] width 1360 height 44
click at [1560, 2] on span at bounding box center [1560, 7] width 16 height 15
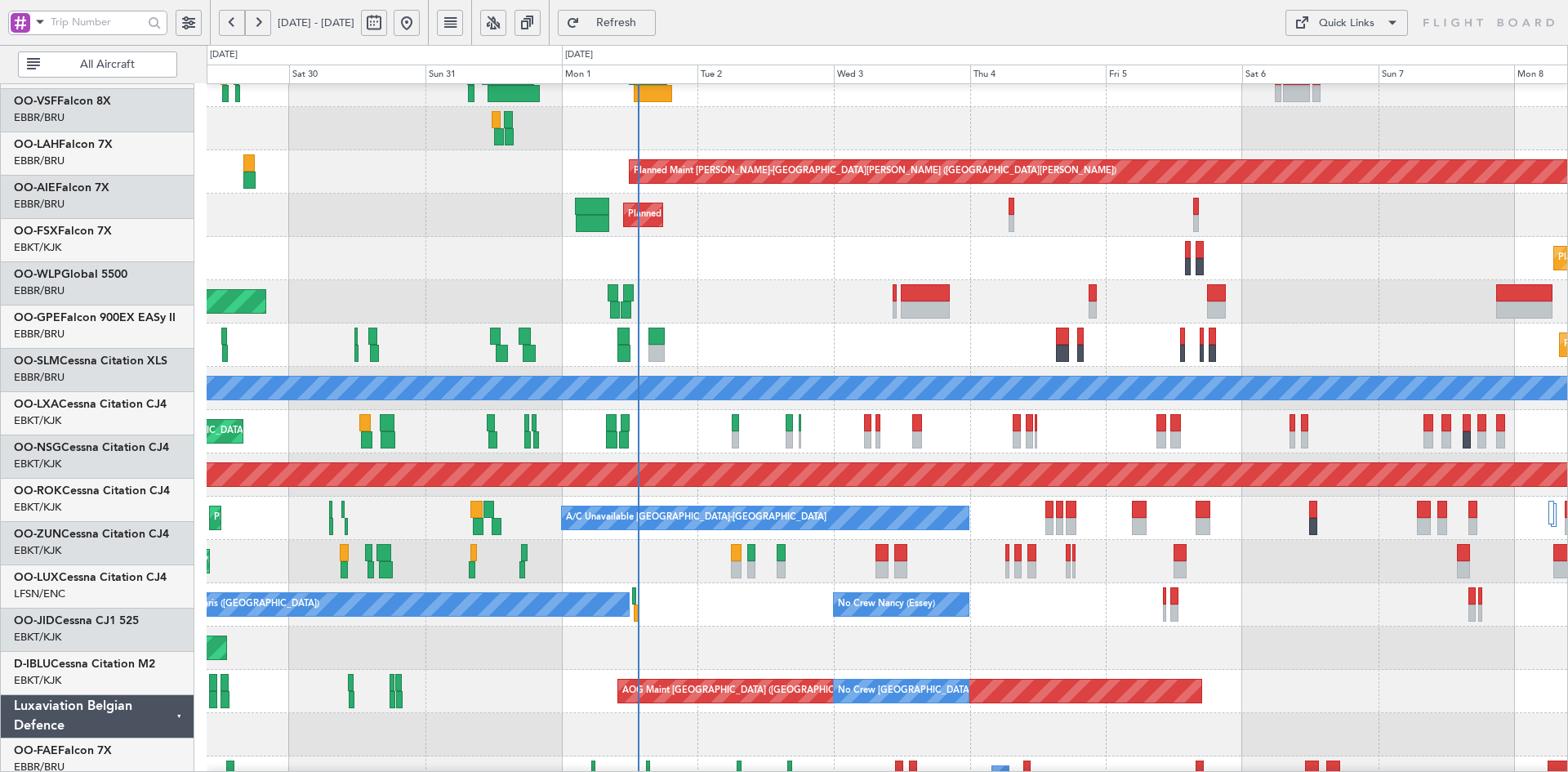
scroll to position [107, 0]
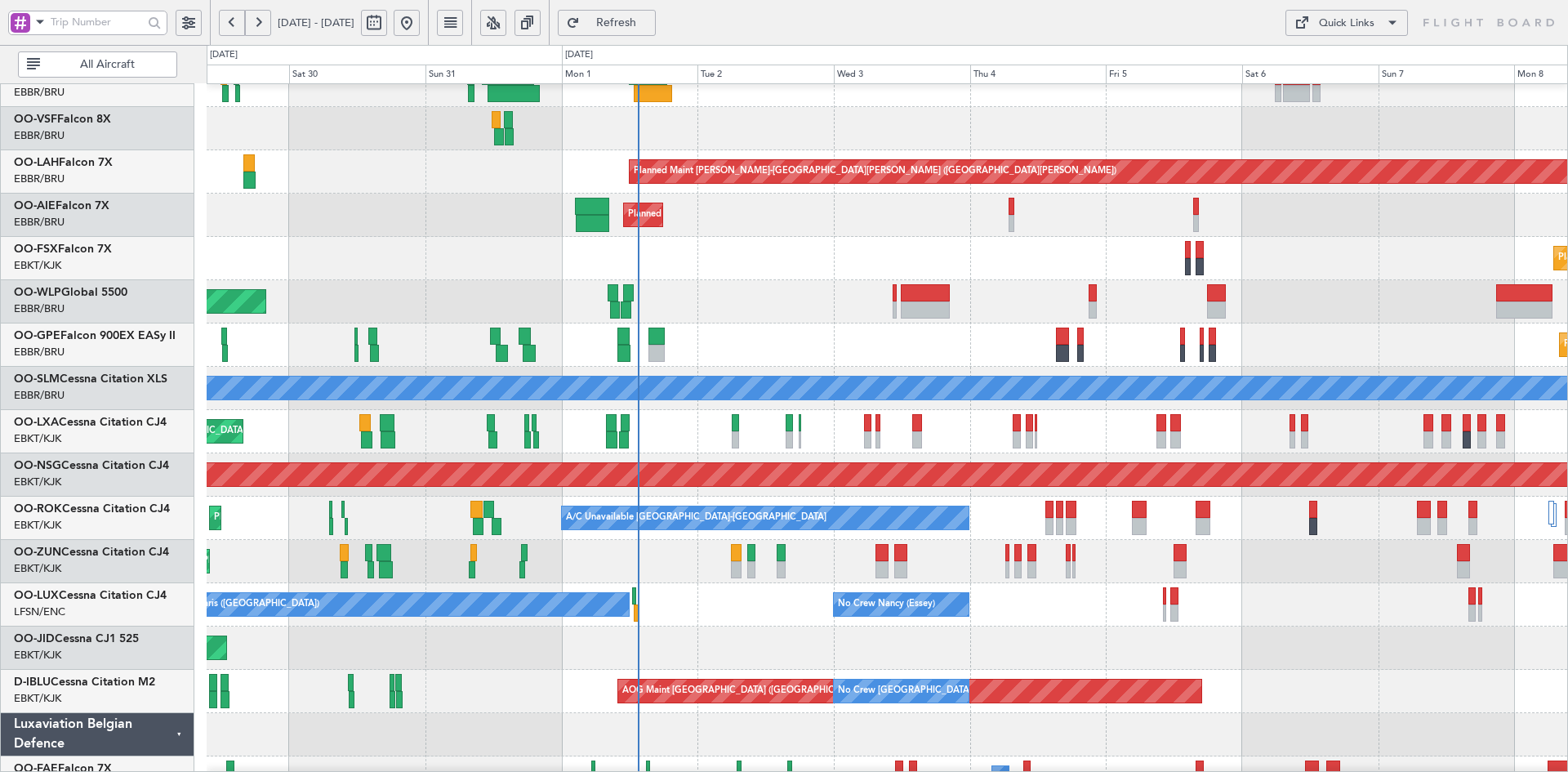
click at [1409, 338] on div "Planned Maint Brussels (Brussels National) Planned Maint Brussels (Brussels Nat…" at bounding box center [887, 345] width 1360 height 44
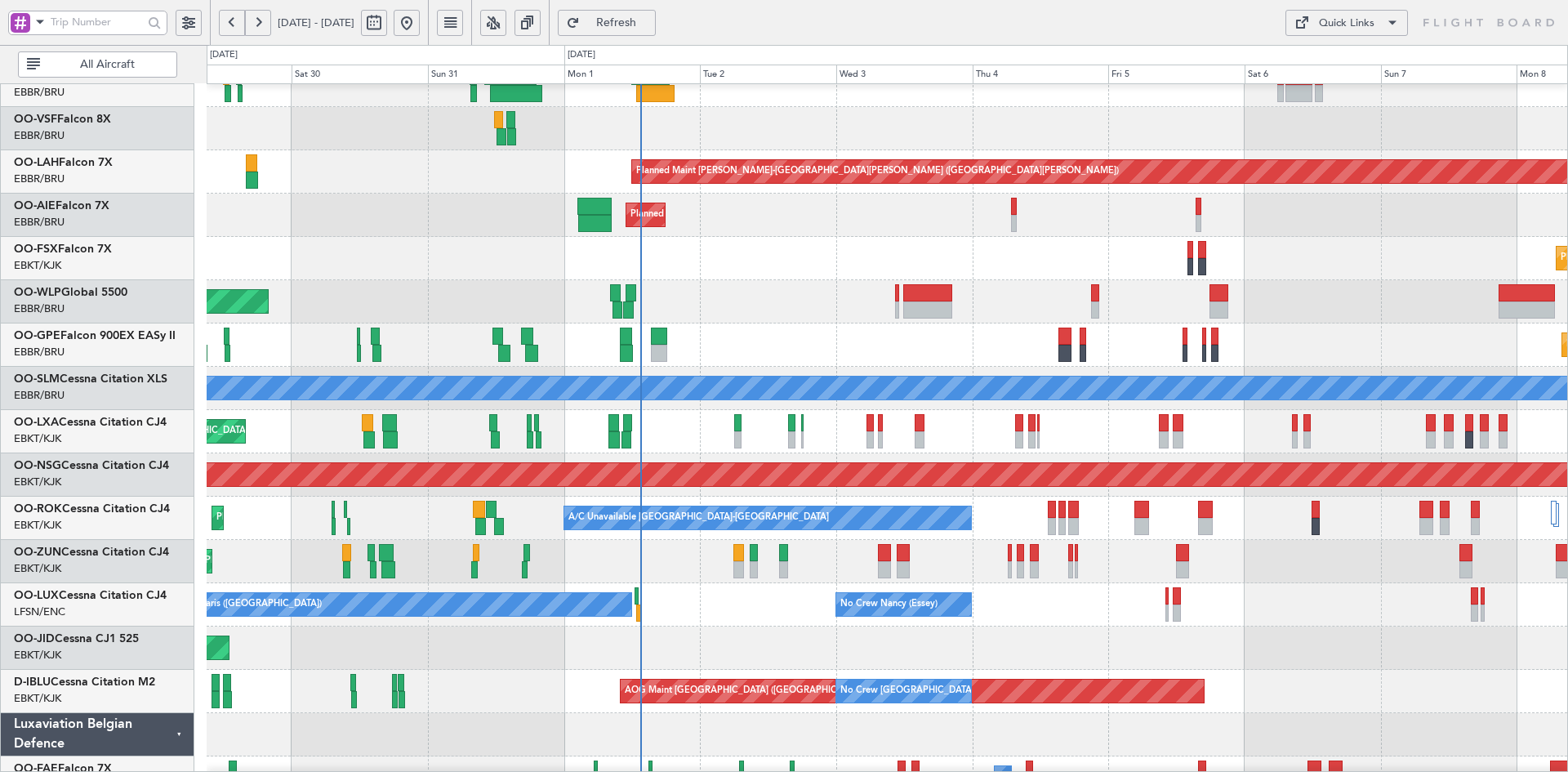
click at [818, 258] on div "Planned Maint Kortrijk-[GEOGRAPHIC_DATA] Planned Maint [GEOGRAPHIC_DATA]-[GEOGR…" at bounding box center [887, 259] width 1360 height 44
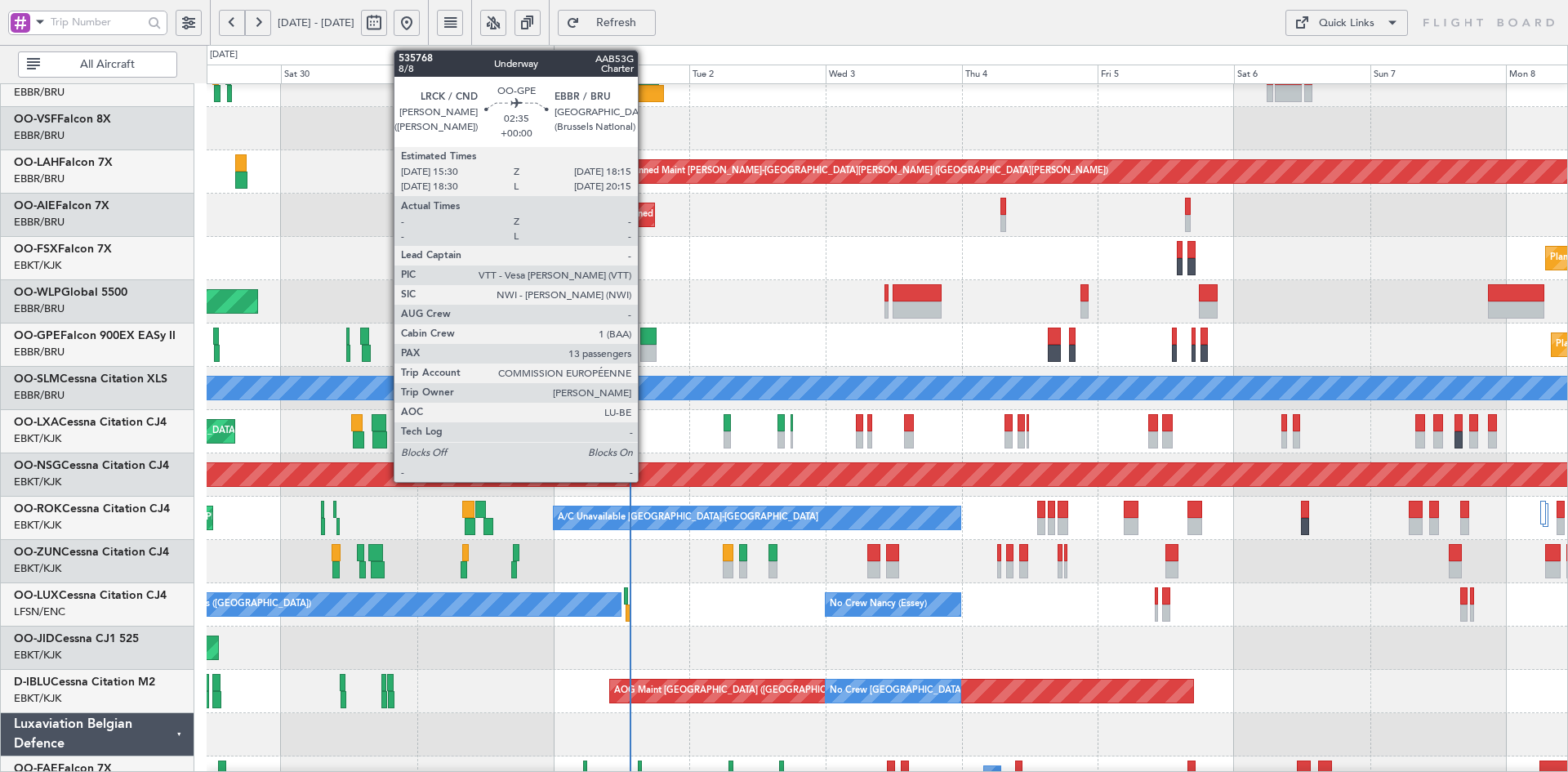
click at [645, 344] on div at bounding box center [649, 336] width 16 height 17
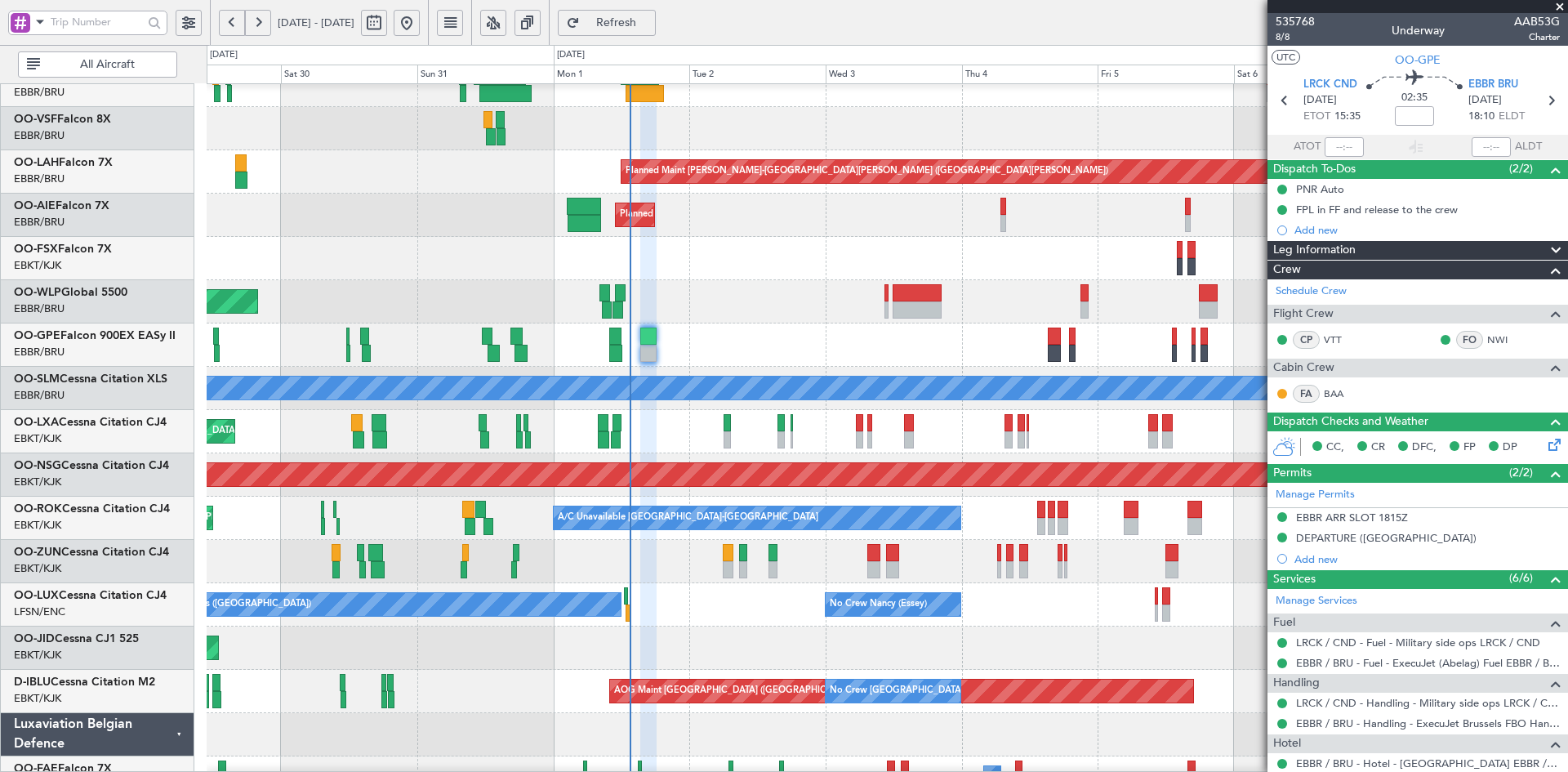
click at [1558, 9] on span at bounding box center [1560, 7] width 16 height 15
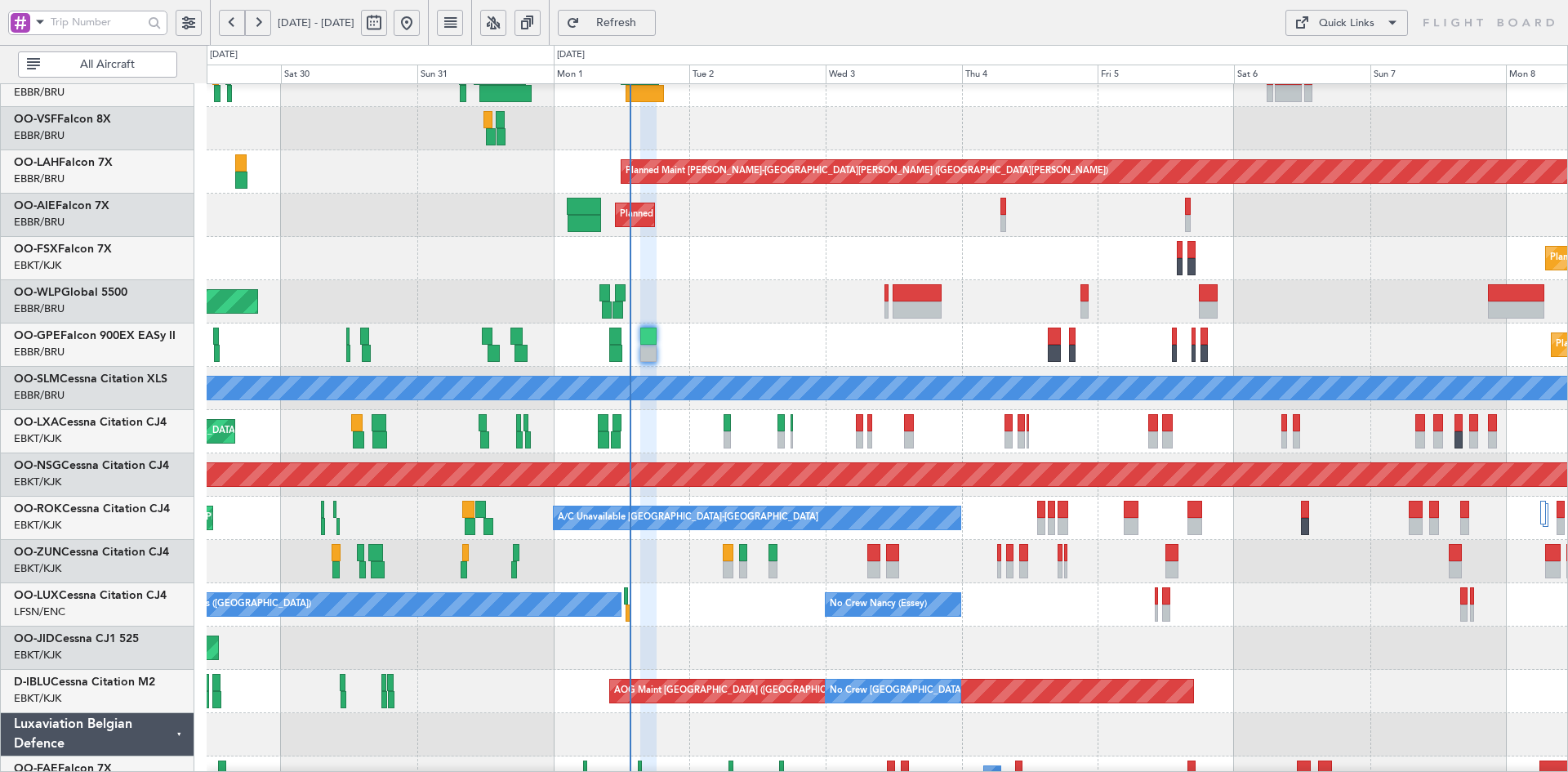
type input "0"
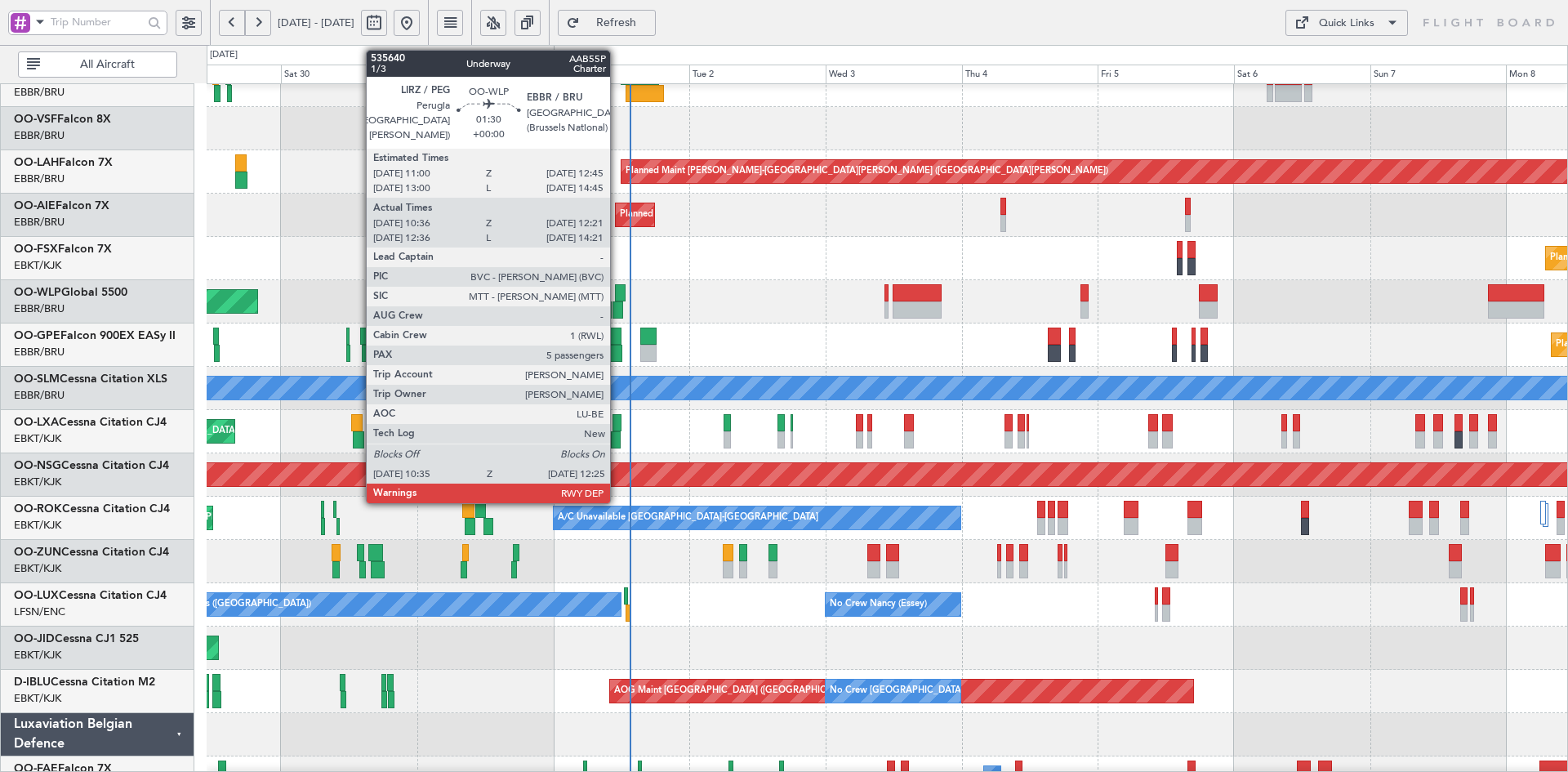
click at [617, 309] on div at bounding box center [617, 310] width 11 height 17
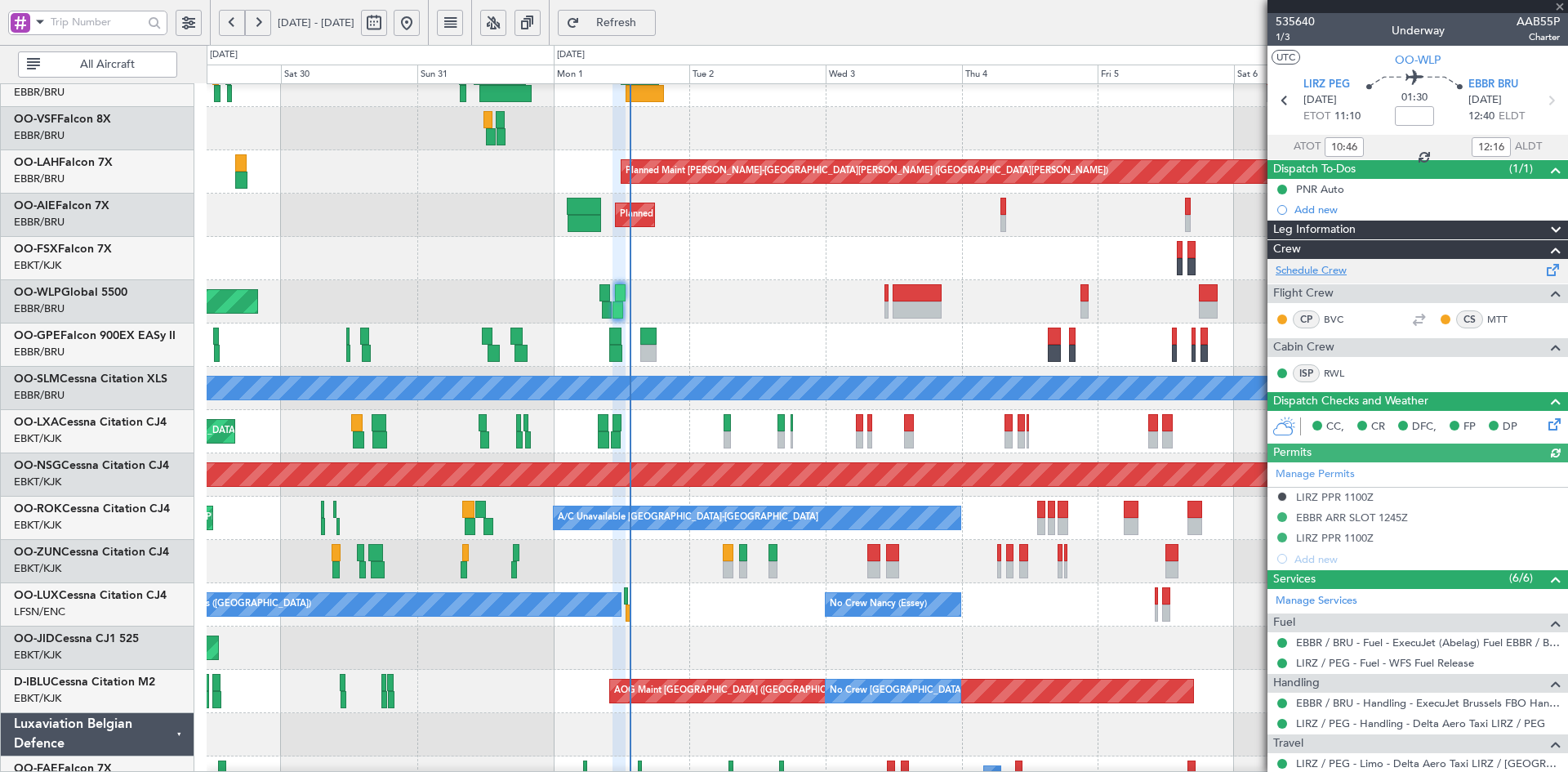
click at [1338, 269] on link "Schedule Crew" at bounding box center [1311, 271] width 71 height 16
click at [1560, 2] on div at bounding box center [1418, 7] width 300 height 13
click at [814, 280] on div "Planned Maint [GEOGRAPHIC_DATA] ([GEOGRAPHIC_DATA])" at bounding box center [887, 301] width 1360 height 44
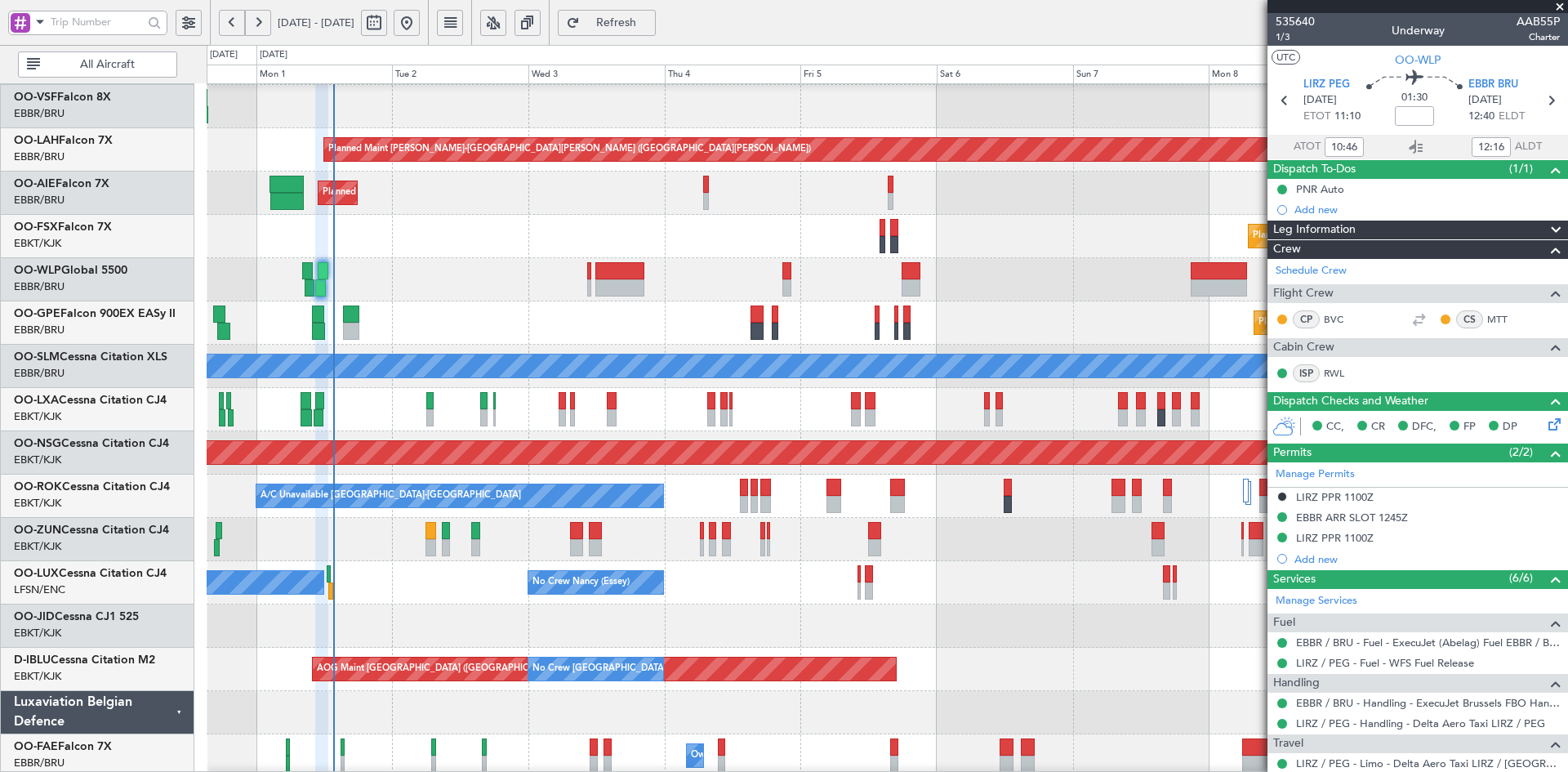
click at [148, 201] on div "Planned Maint Alton-st Louis (St Louis Regl) Planned Maint London (Farnborough)…" at bounding box center [784, 408] width 1568 height 727
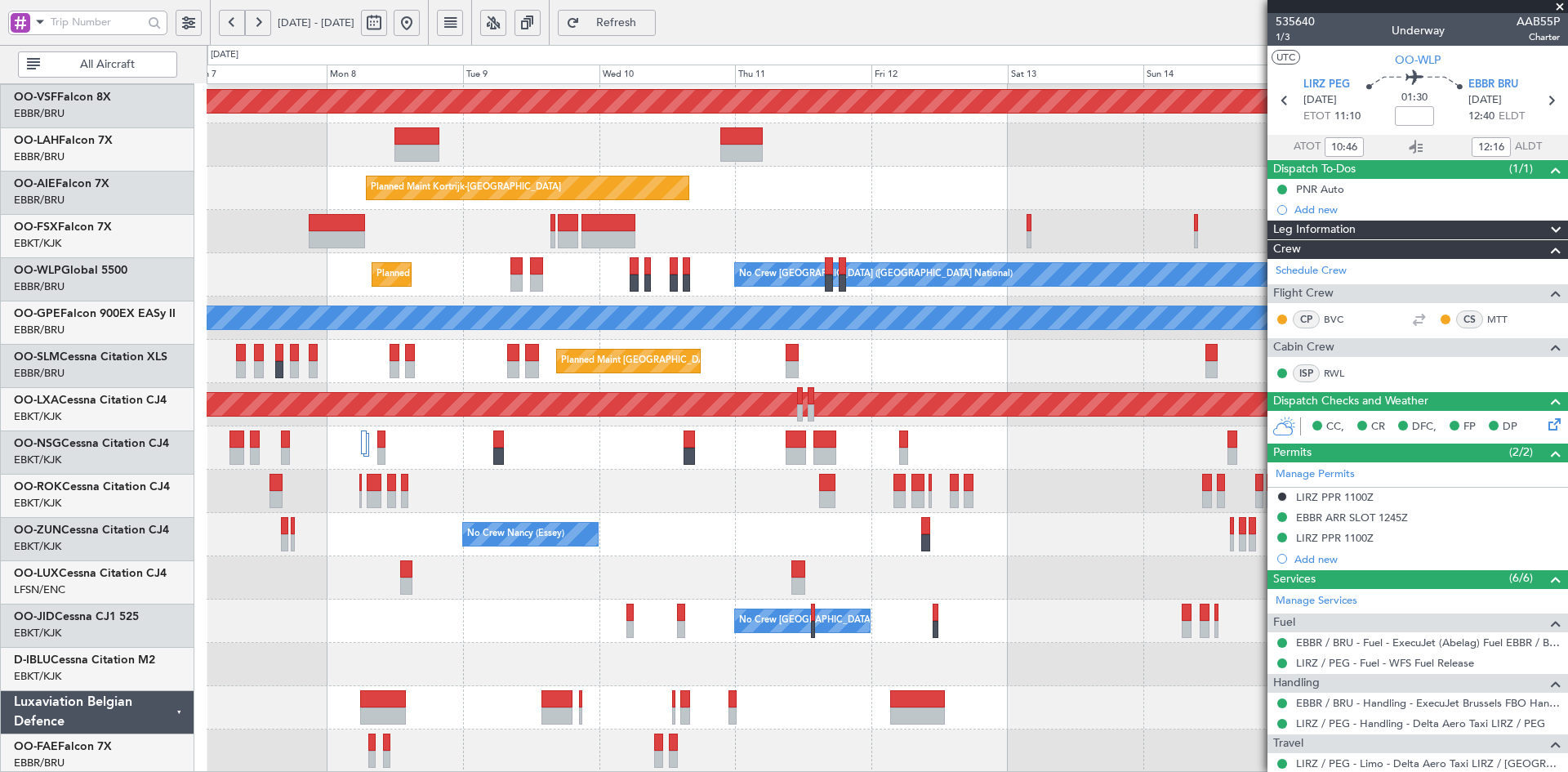
scroll to position [177, 0]
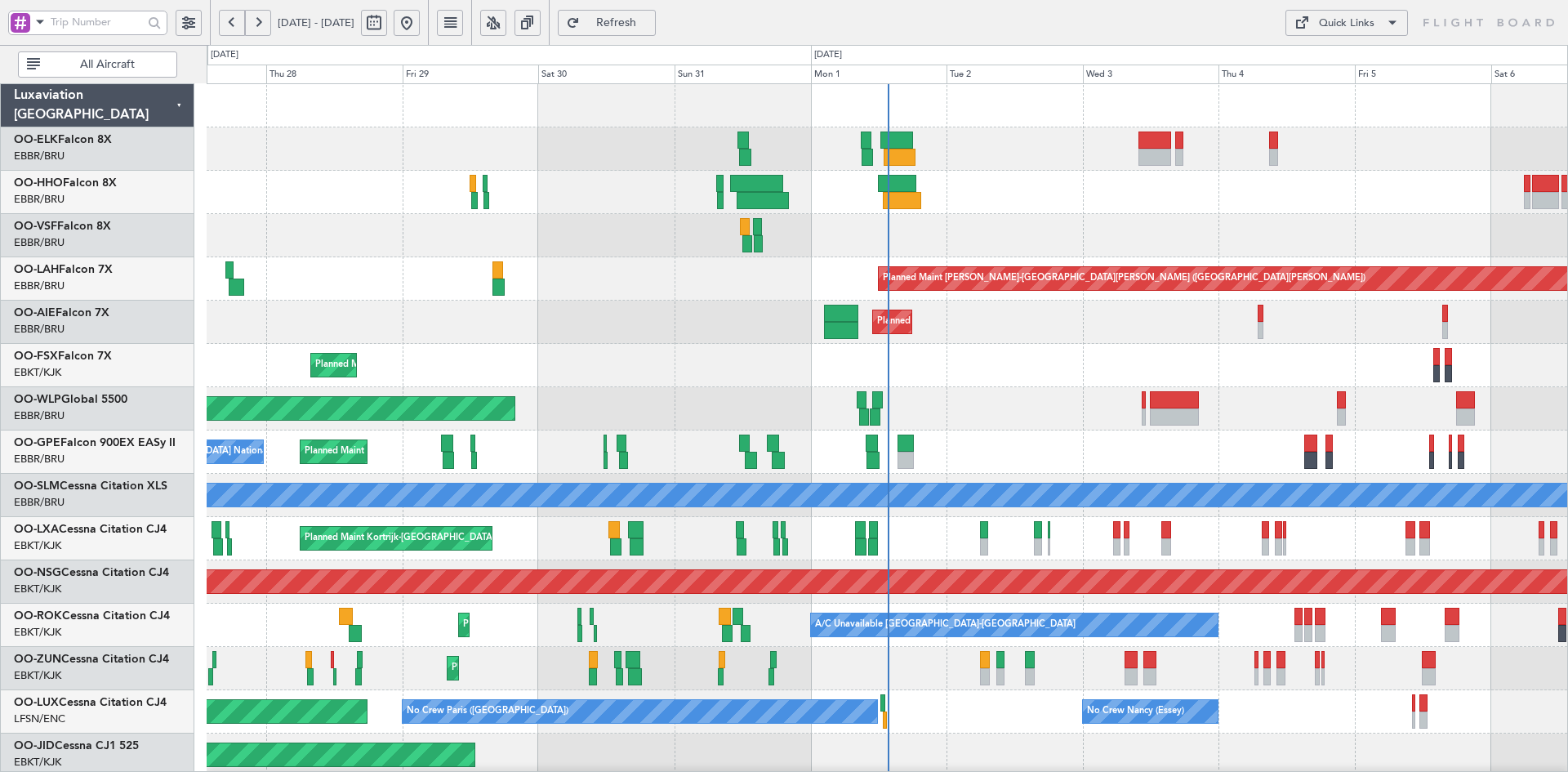
click at [788, 434] on div "Planned Maint [GEOGRAPHIC_DATA] ([GEOGRAPHIC_DATA] National) No Crew [GEOGRAPHI…" at bounding box center [887, 452] width 1360 height 44
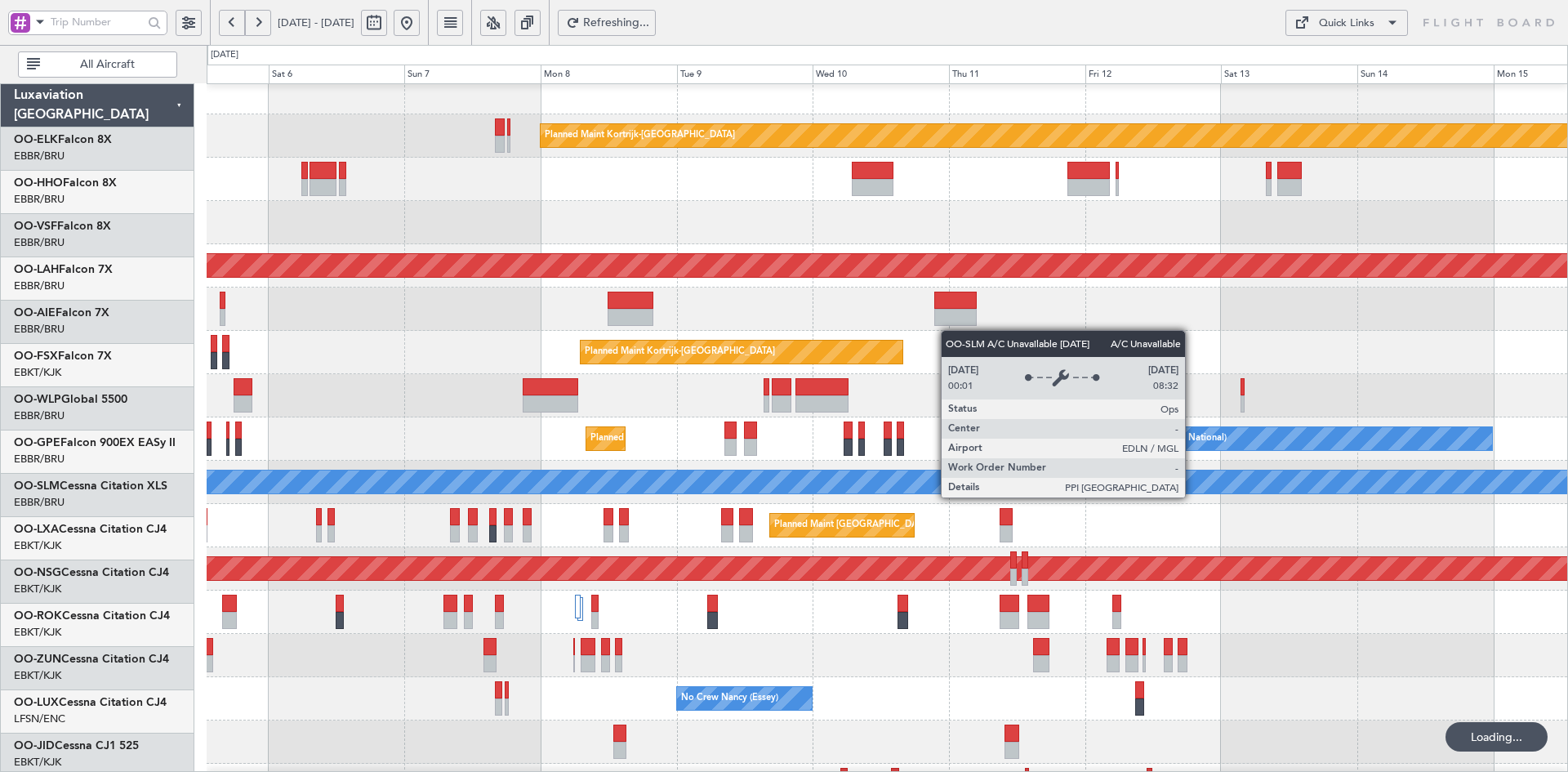
scroll to position [16, 0]
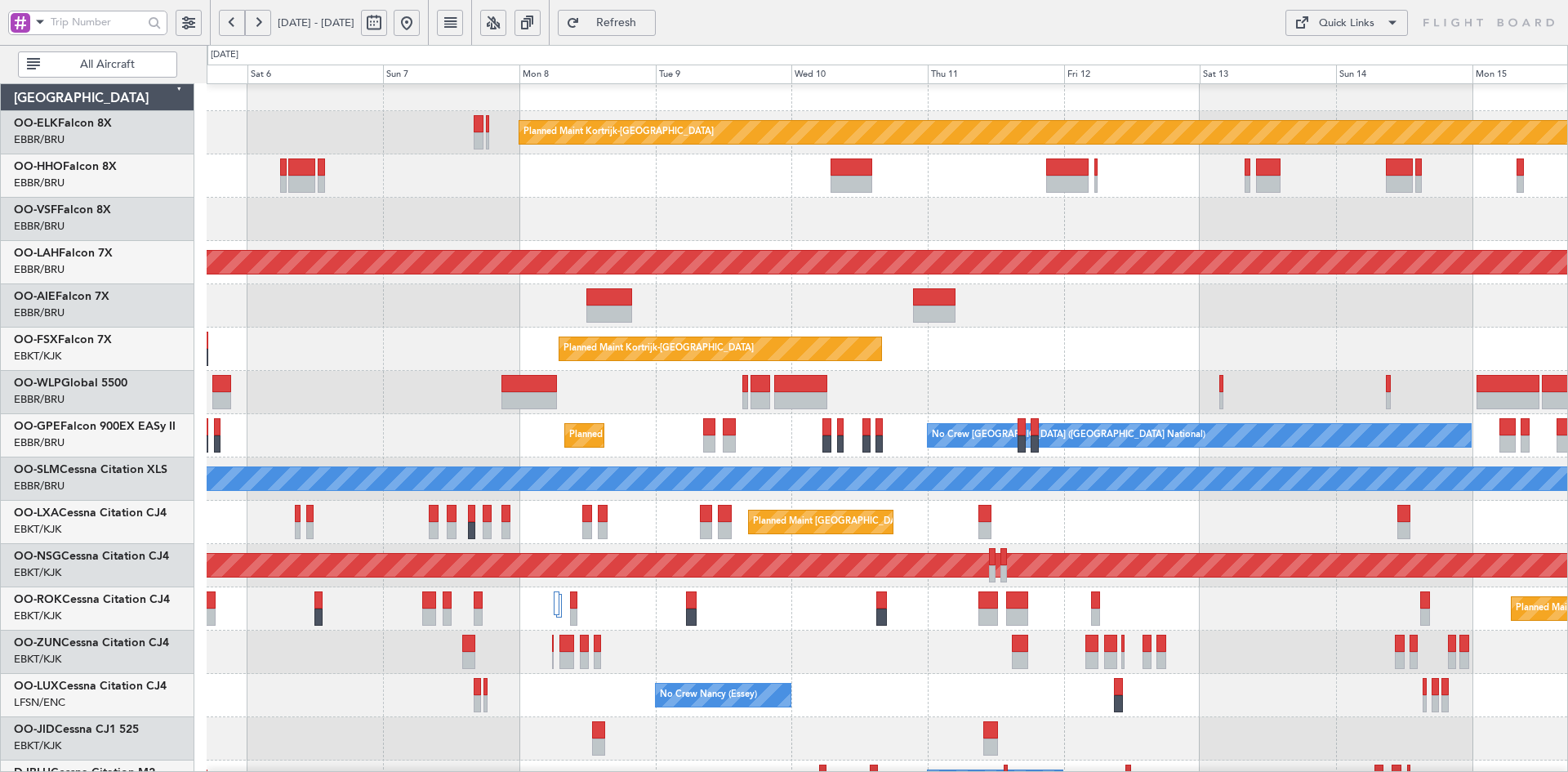
click at [896, 365] on div "Planned Maint Kortrijk-[GEOGRAPHIC_DATA] Planned [GEOGRAPHIC_DATA][PERSON_NAME]…" at bounding box center [887, 501] width 1360 height 866
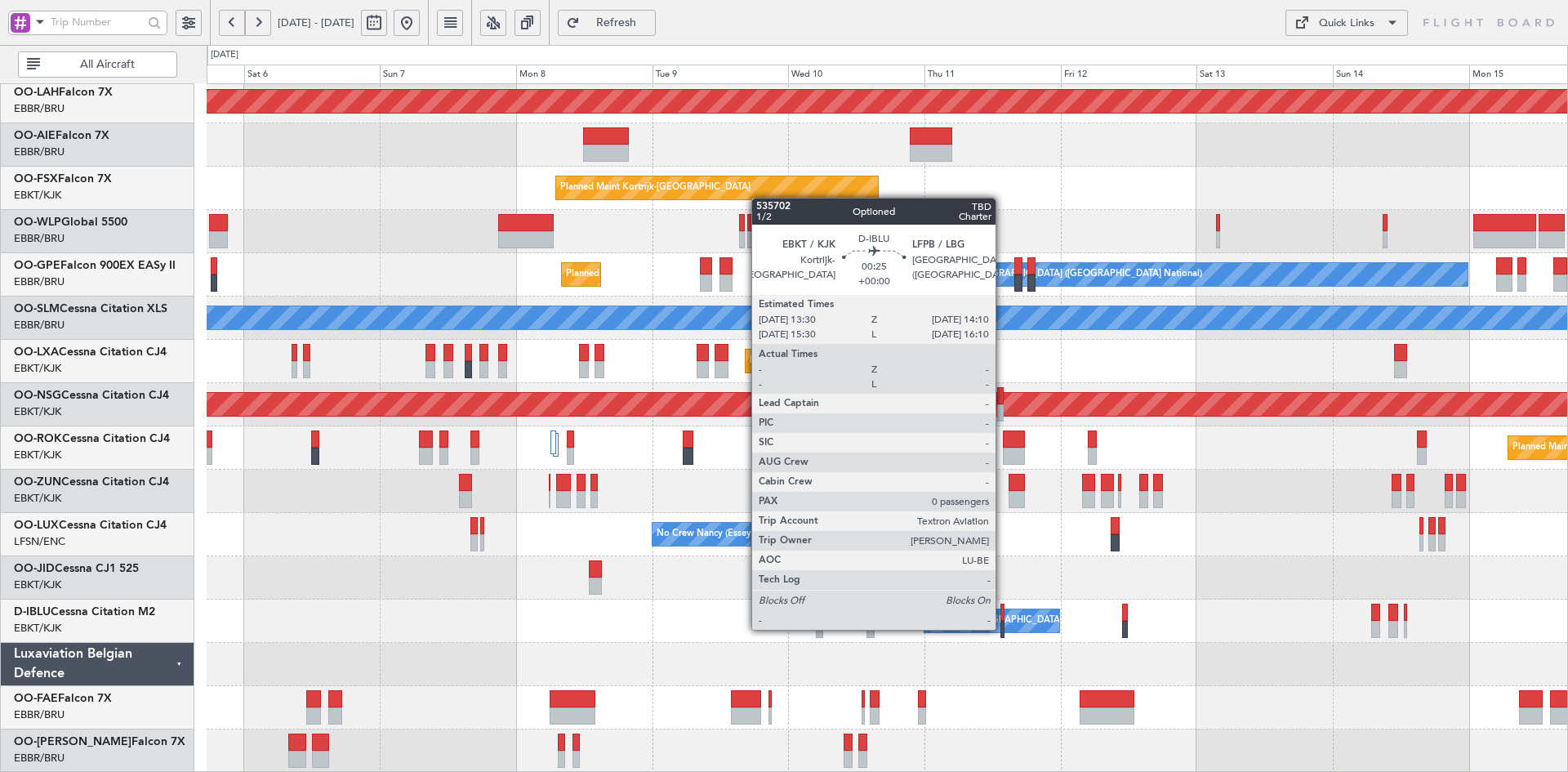
click at [1003, 628] on div at bounding box center [1002, 629] width 4 height 17
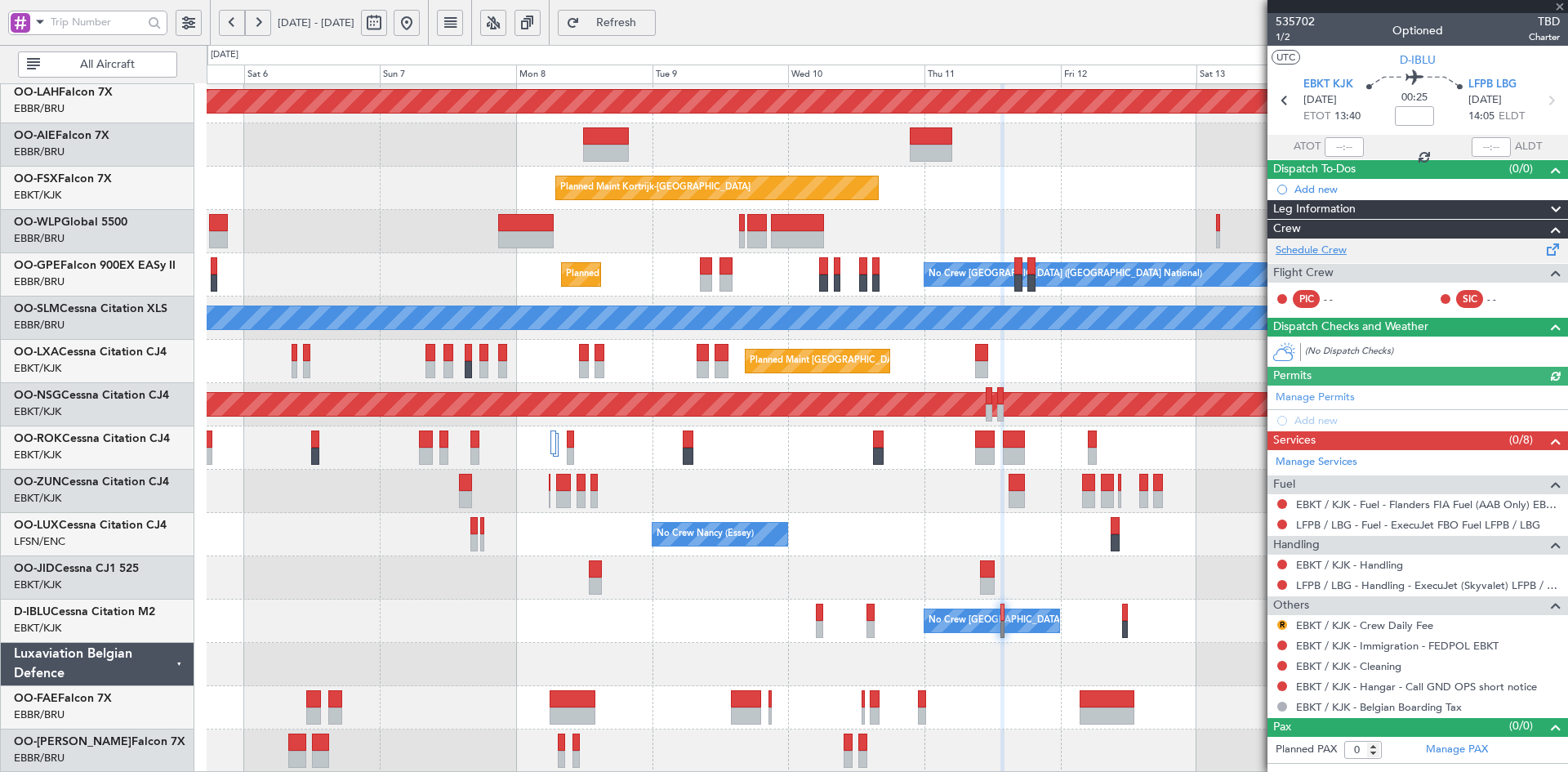
click at [1320, 246] on link "Schedule Crew" at bounding box center [1311, 250] width 71 height 16
click at [1564, 7] on span at bounding box center [1560, 7] width 16 height 15
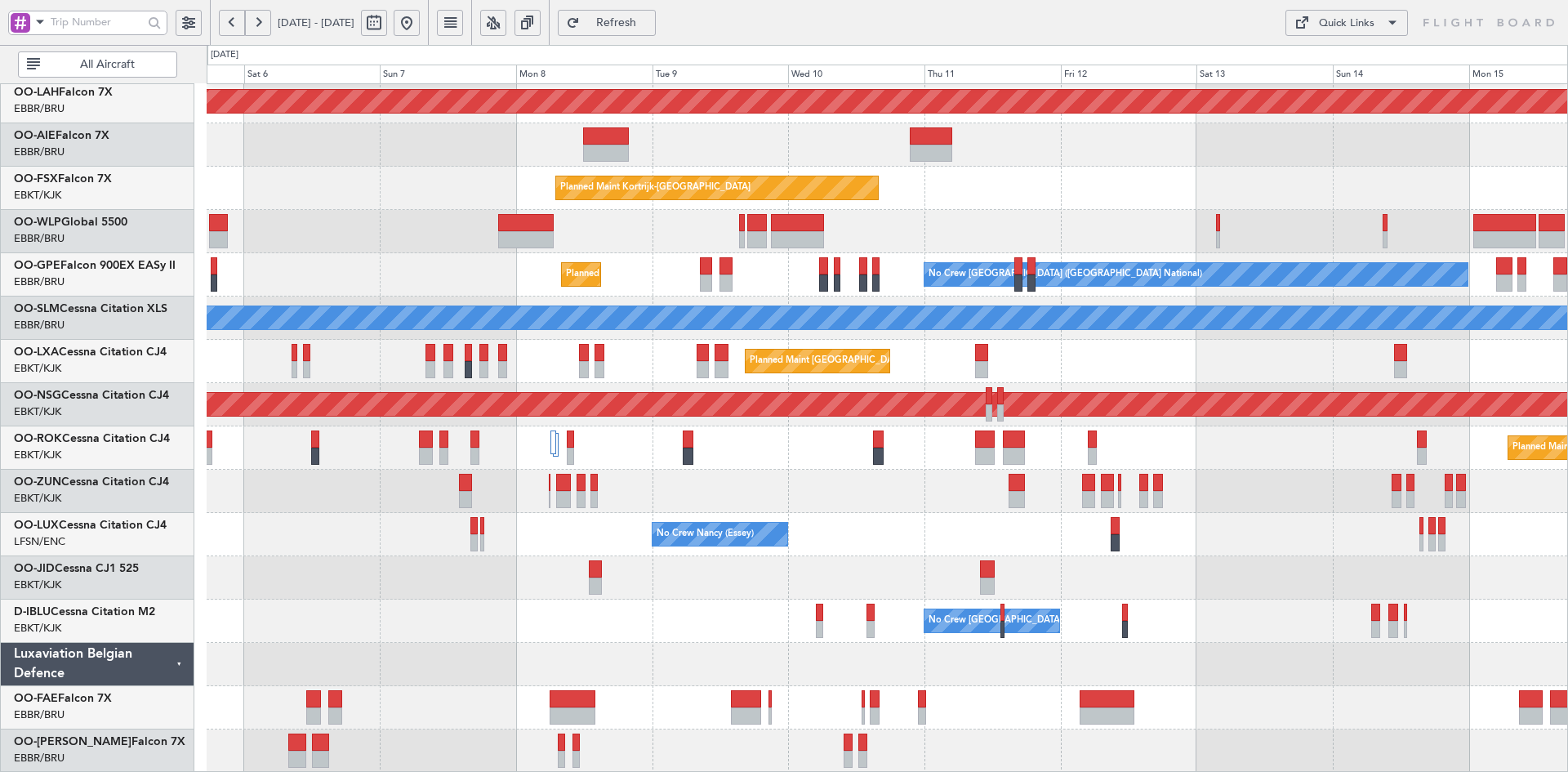
click at [1057, 314] on div "Planned Maint [PERSON_NAME]-[GEOGRAPHIC_DATA][PERSON_NAME] ([GEOGRAPHIC_DATA][P…" at bounding box center [887, 340] width 1360 height 866
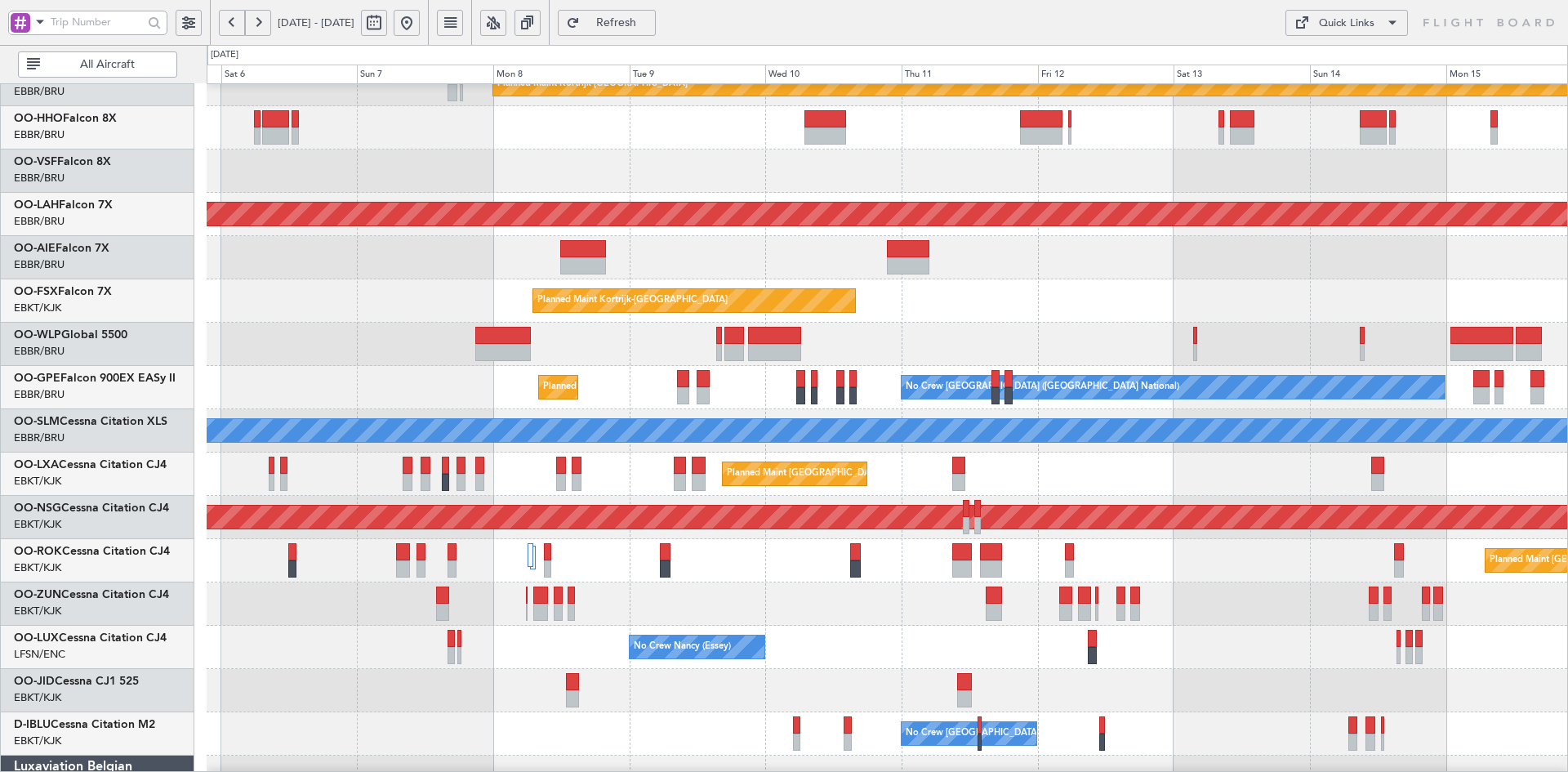
scroll to position [41, 0]
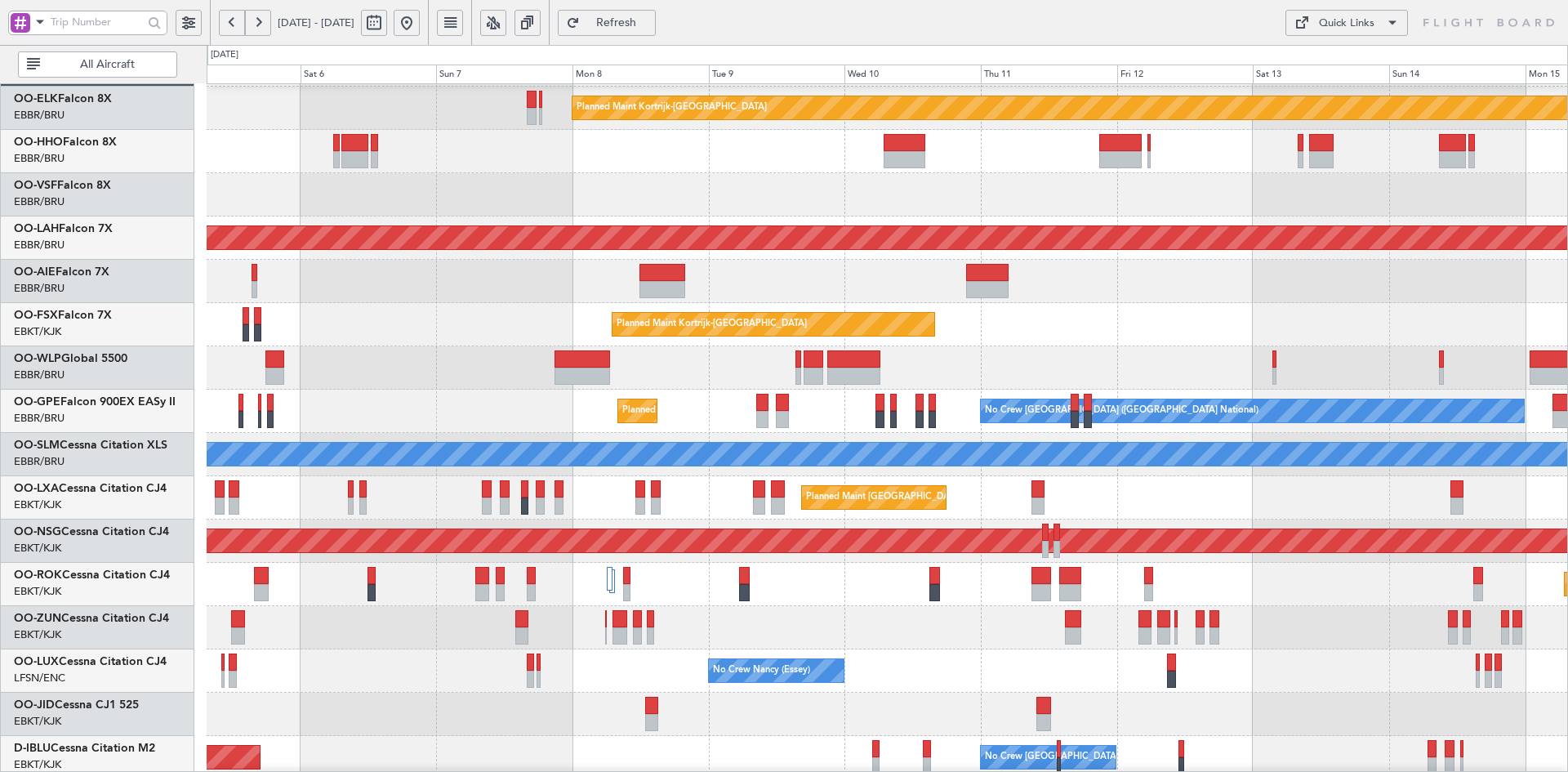
click at [378, 387] on div at bounding box center [887, 368] width 1360 height 44
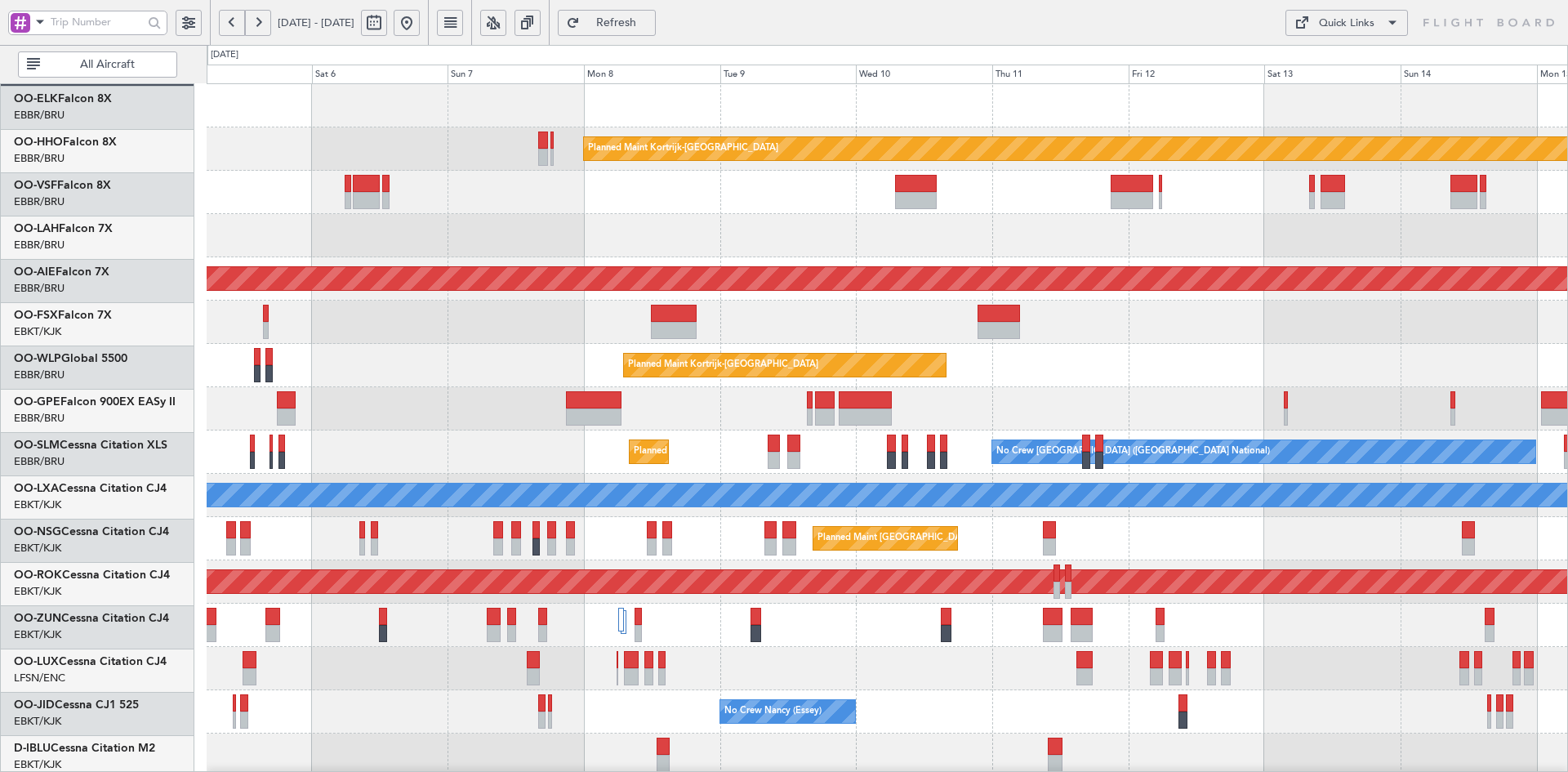
scroll to position [0, 0]
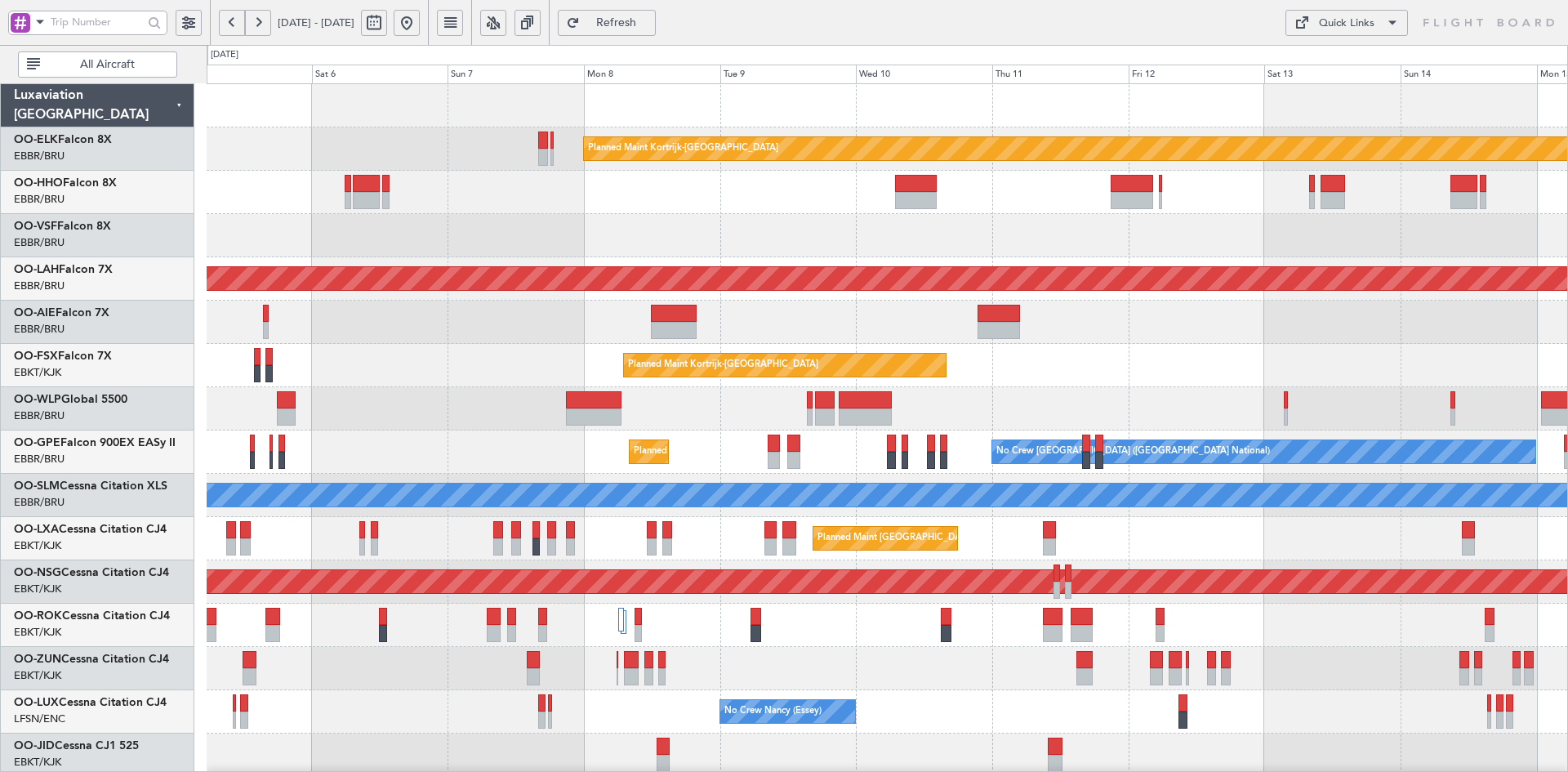
click at [1004, 234] on div at bounding box center [887, 236] width 1360 height 44
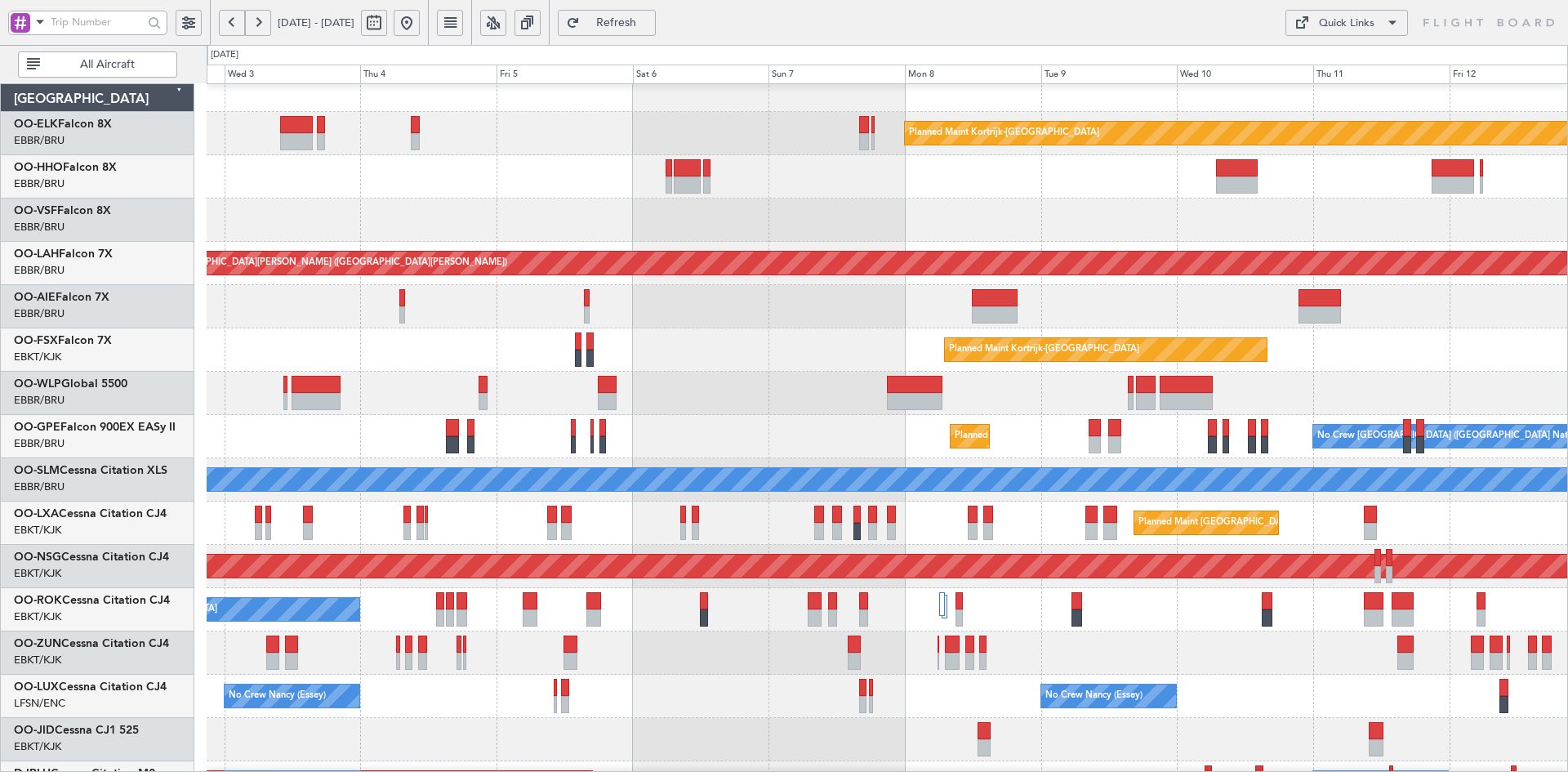
scroll to position [44, 0]
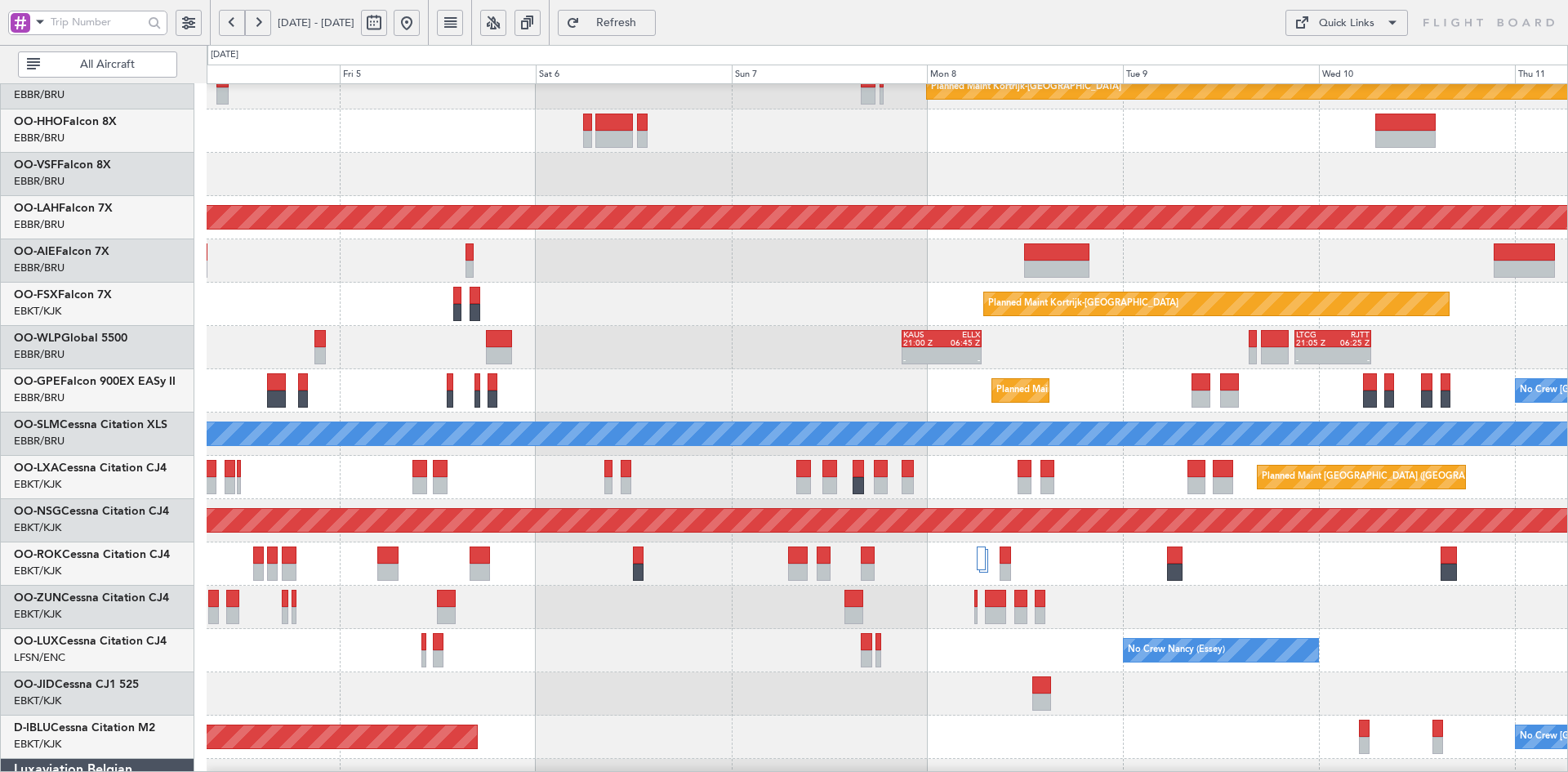
click at [698, 400] on div "Planned Maint [GEOGRAPHIC_DATA] ([GEOGRAPHIC_DATA] National) No Crew [GEOGRAPHI…" at bounding box center [887, 391] width 1360 height 44
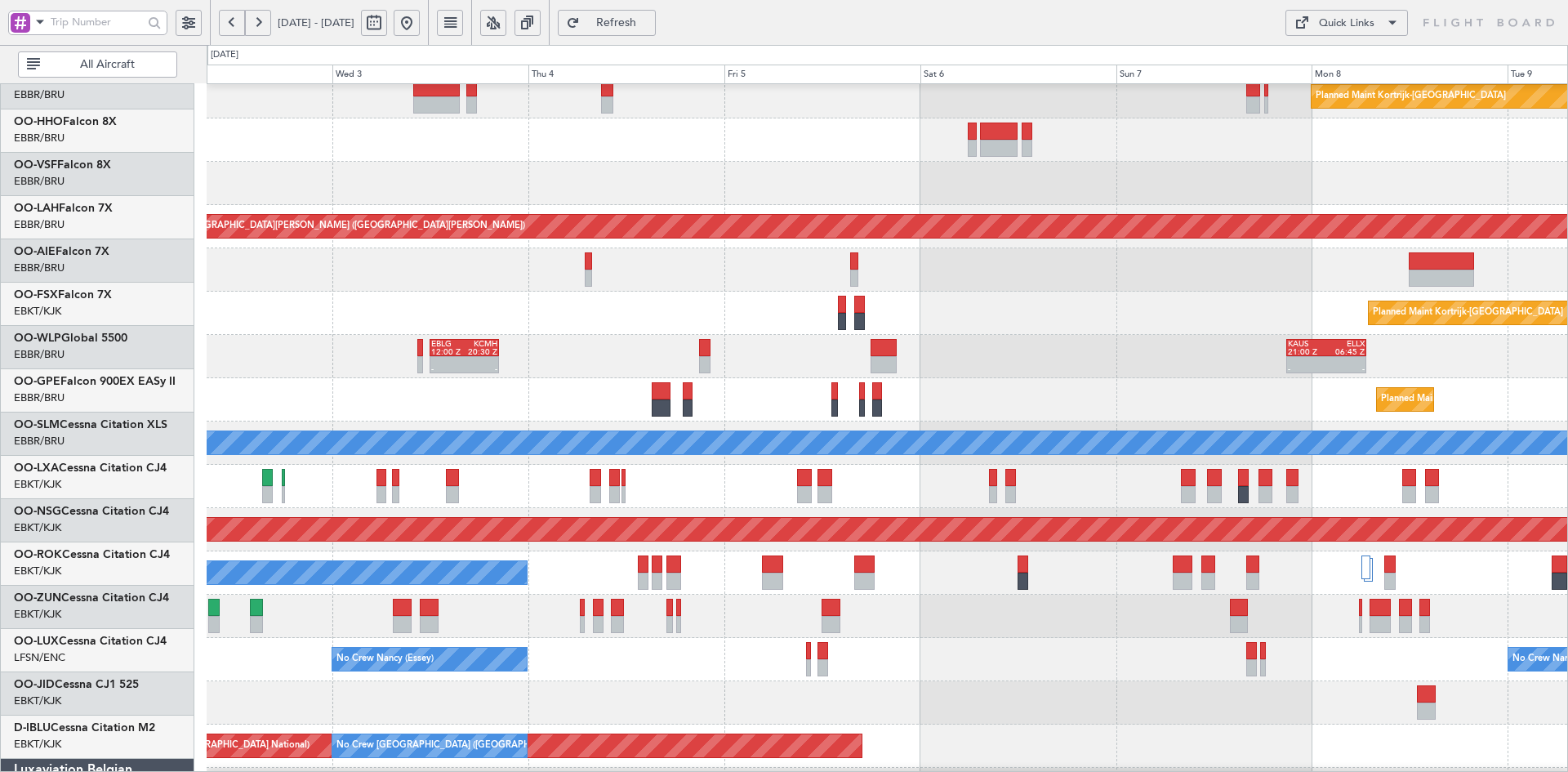
scroll to position [53, 0]
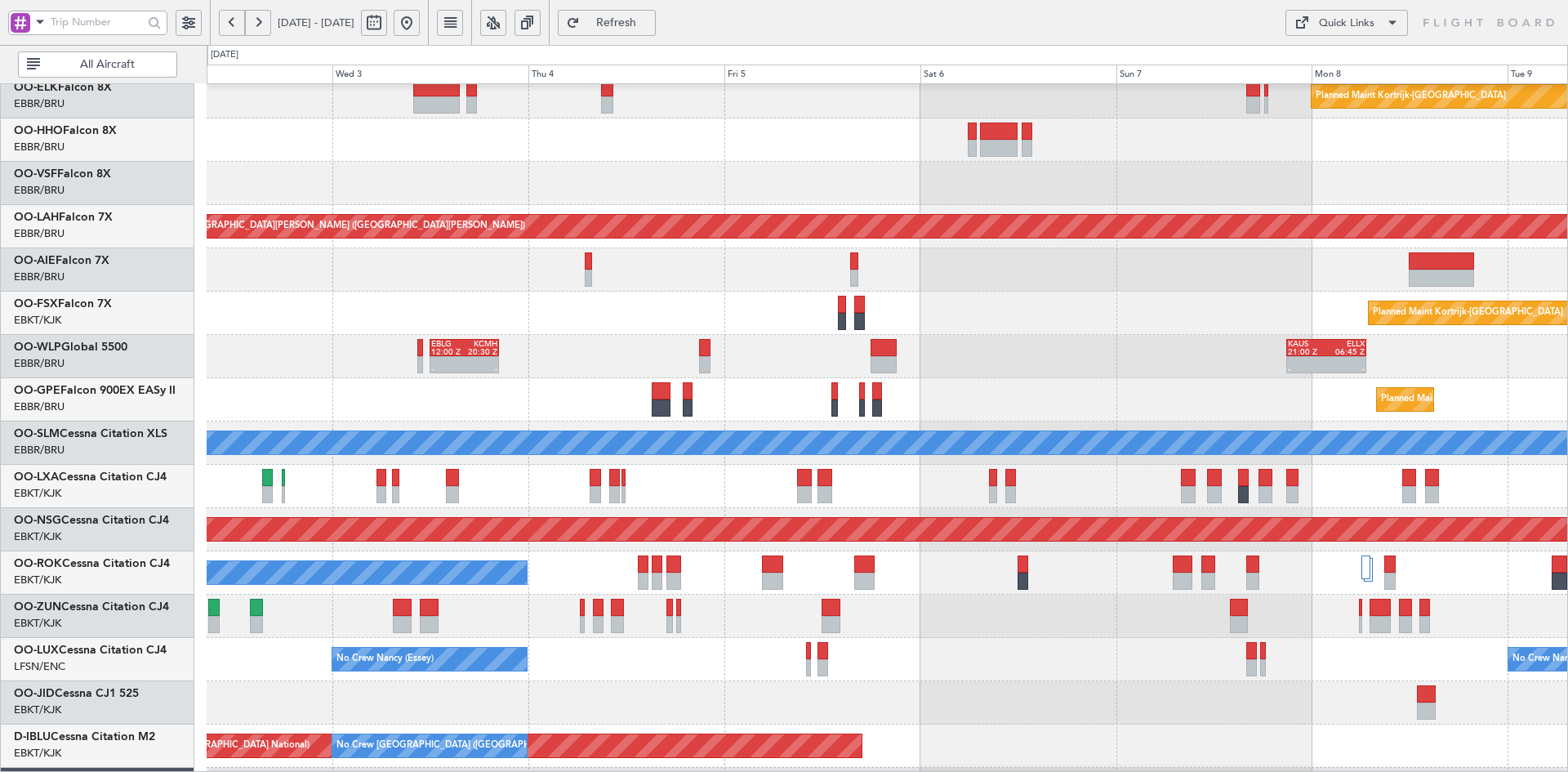
click at [1007, 383] on div "Planned Maint [GEOGRAPHIC_DATA] ([GEOGRAPHIC_DATA] National) No Crew [GEOGRAPHI…" at bounding box center [887, 400] width 1360 height 44
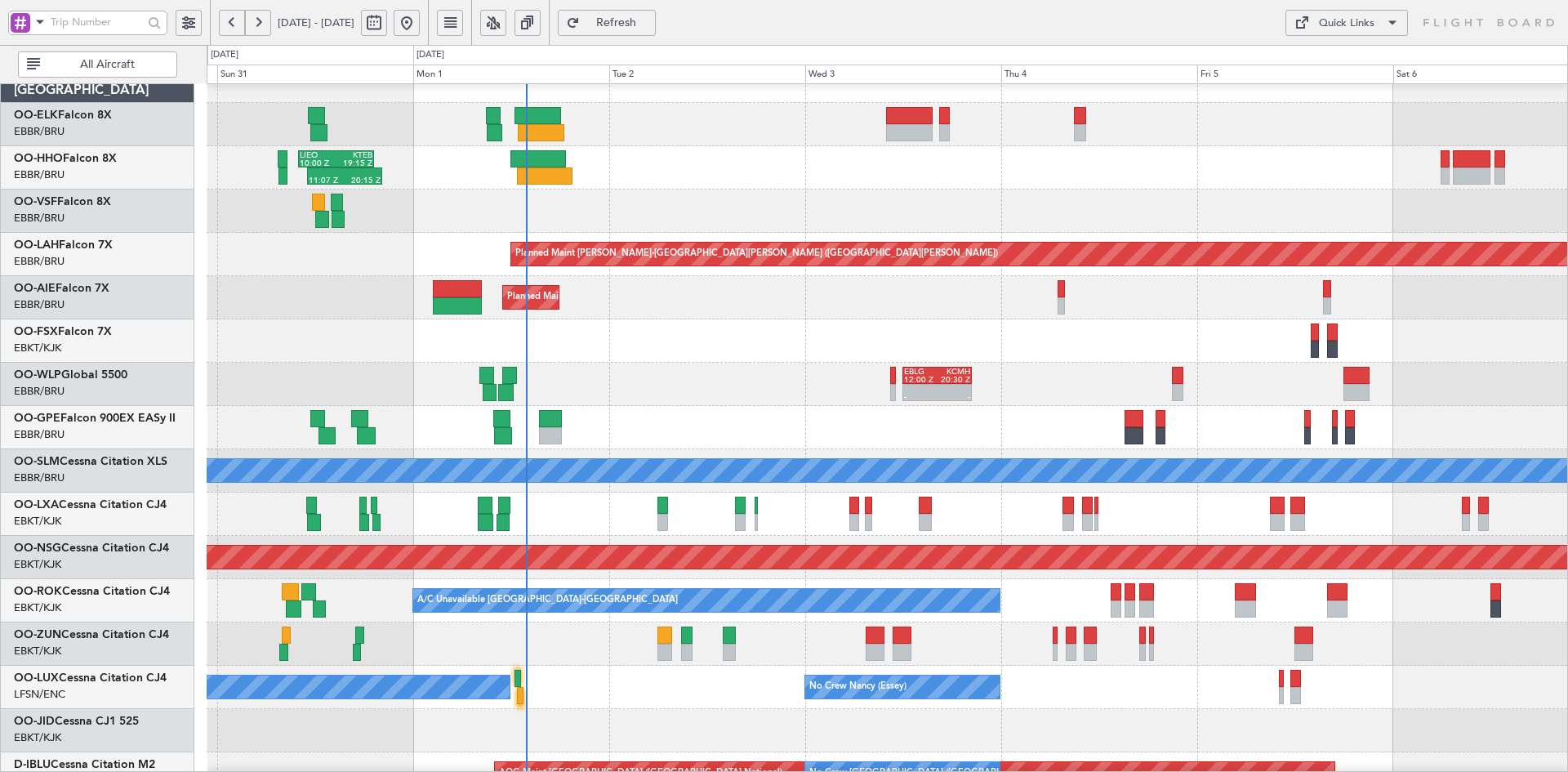
click at [1153, 329] on div "Planned Maint Kortrijk-[GEOGRAPHIC_DATA]" at bounding box center [887, 341] width 1360 height 44
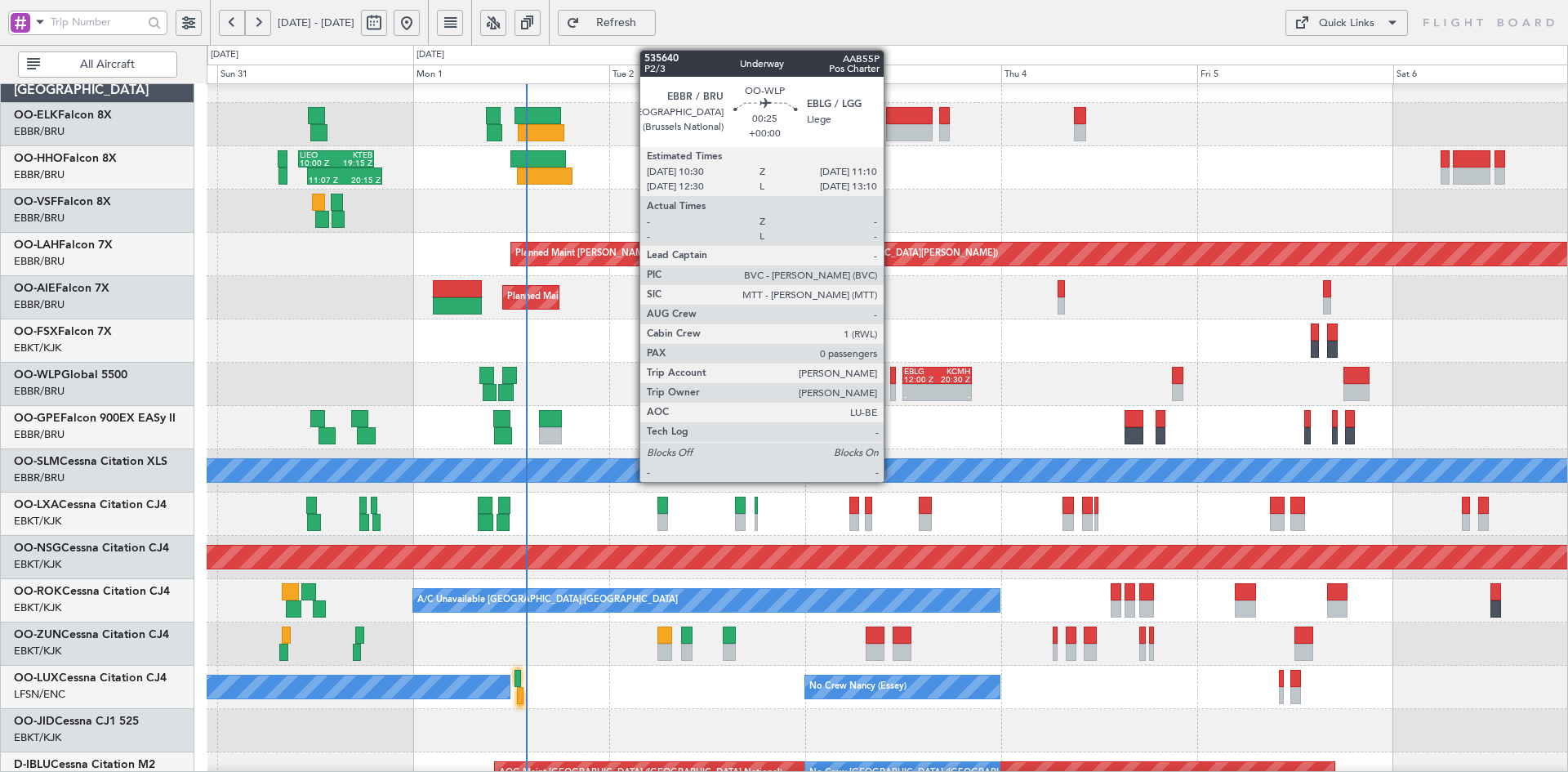
click at [891, 392] on div at bounding box center [892, 393] width 6 height 17
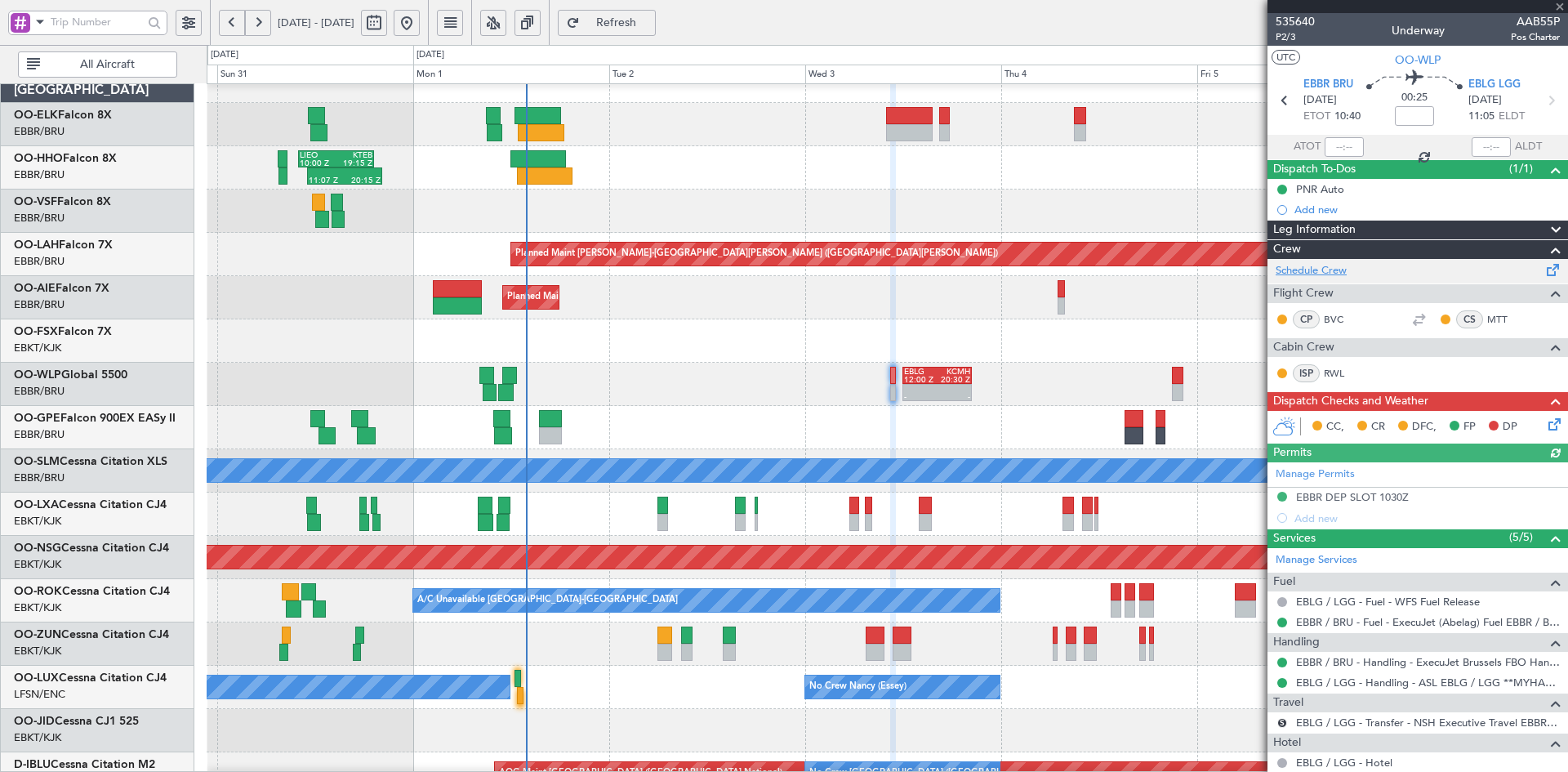
click at [1317, 269] on link "Schedule Crew" at bounding box center [1311, 271] width 71 height 16
click at [1561, 2] on span at bounding box center [1560, 7] width 16 height 15
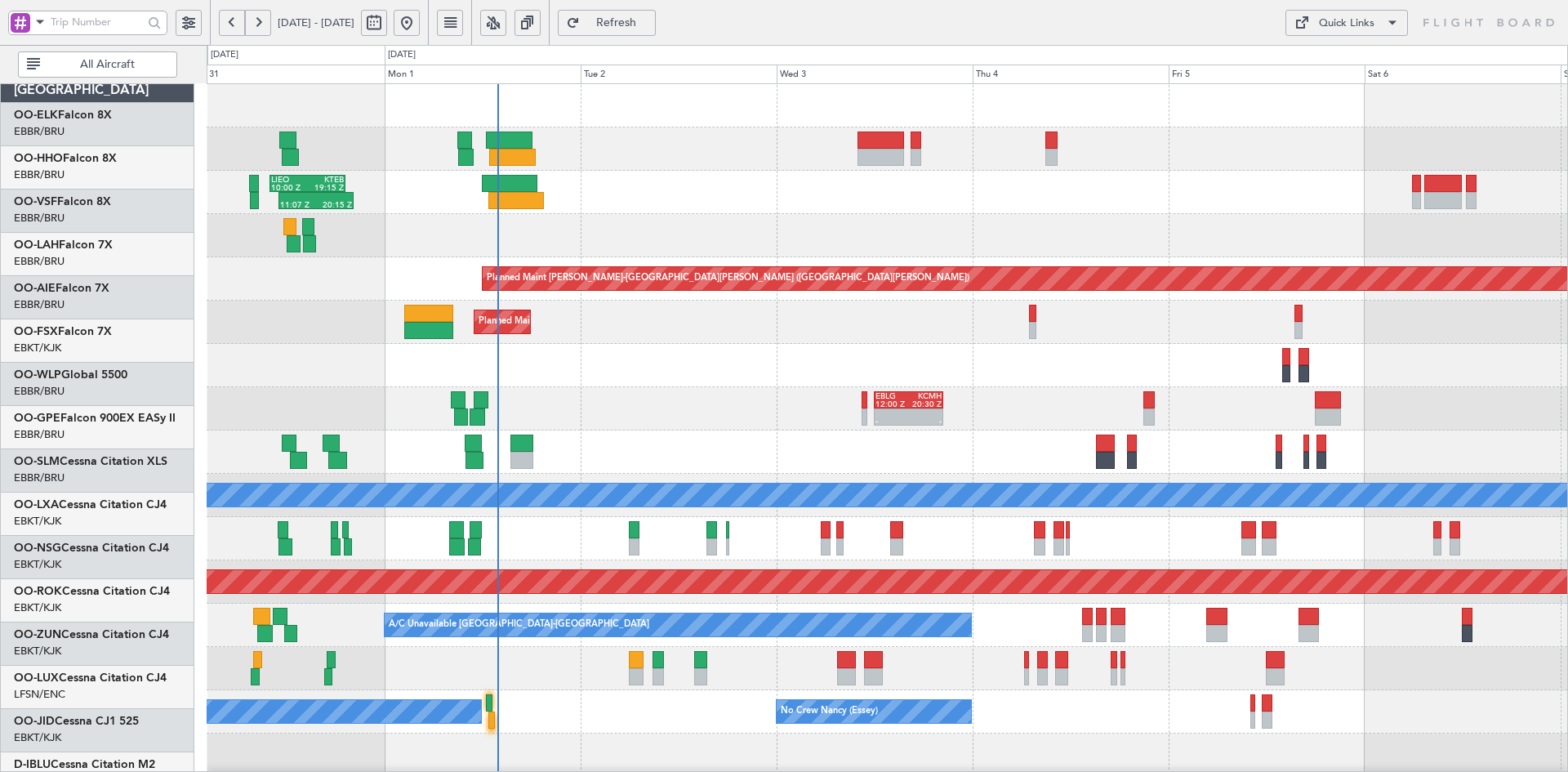
scroll to position [0, 0]
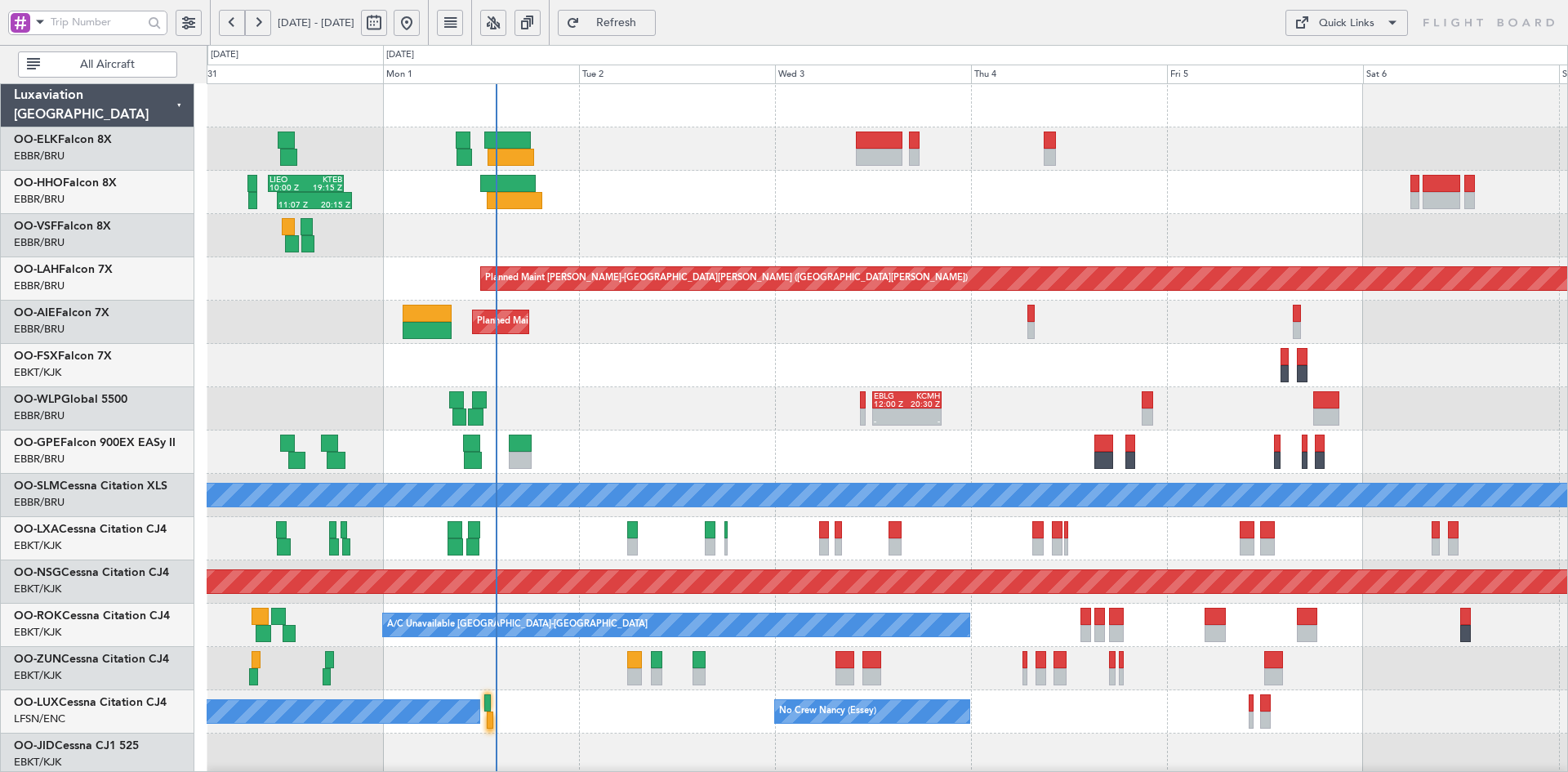
click at [536, 232] on div "Planned Maint Kortrijk-[GEOGRAPHIC_DATA] 11:07 Z 20:15 Z [PERSON_NAME] 10:00 Z …" at bounding box center [887, 517] width 1360 height 866
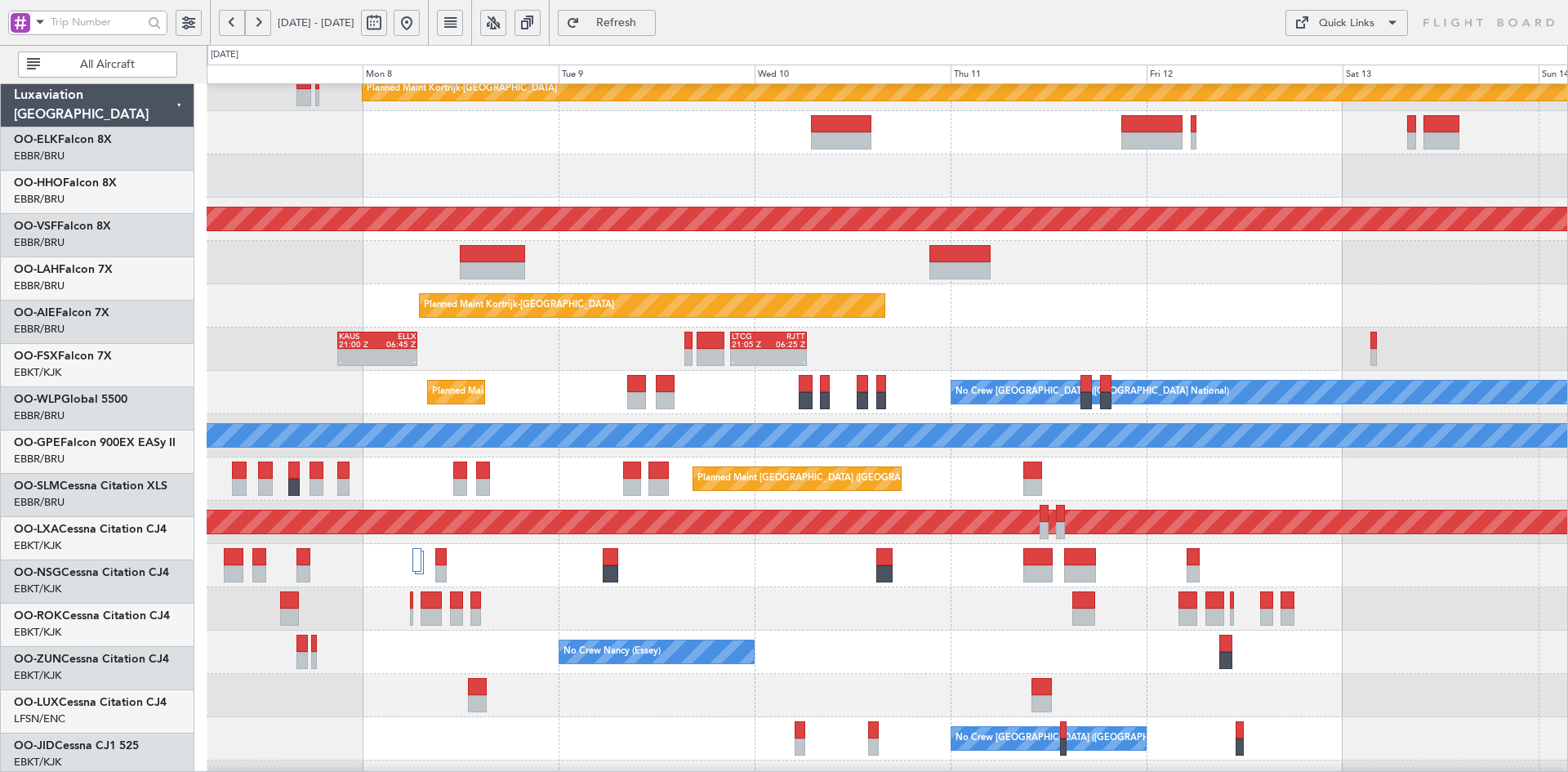
scroll to position [104, 0]
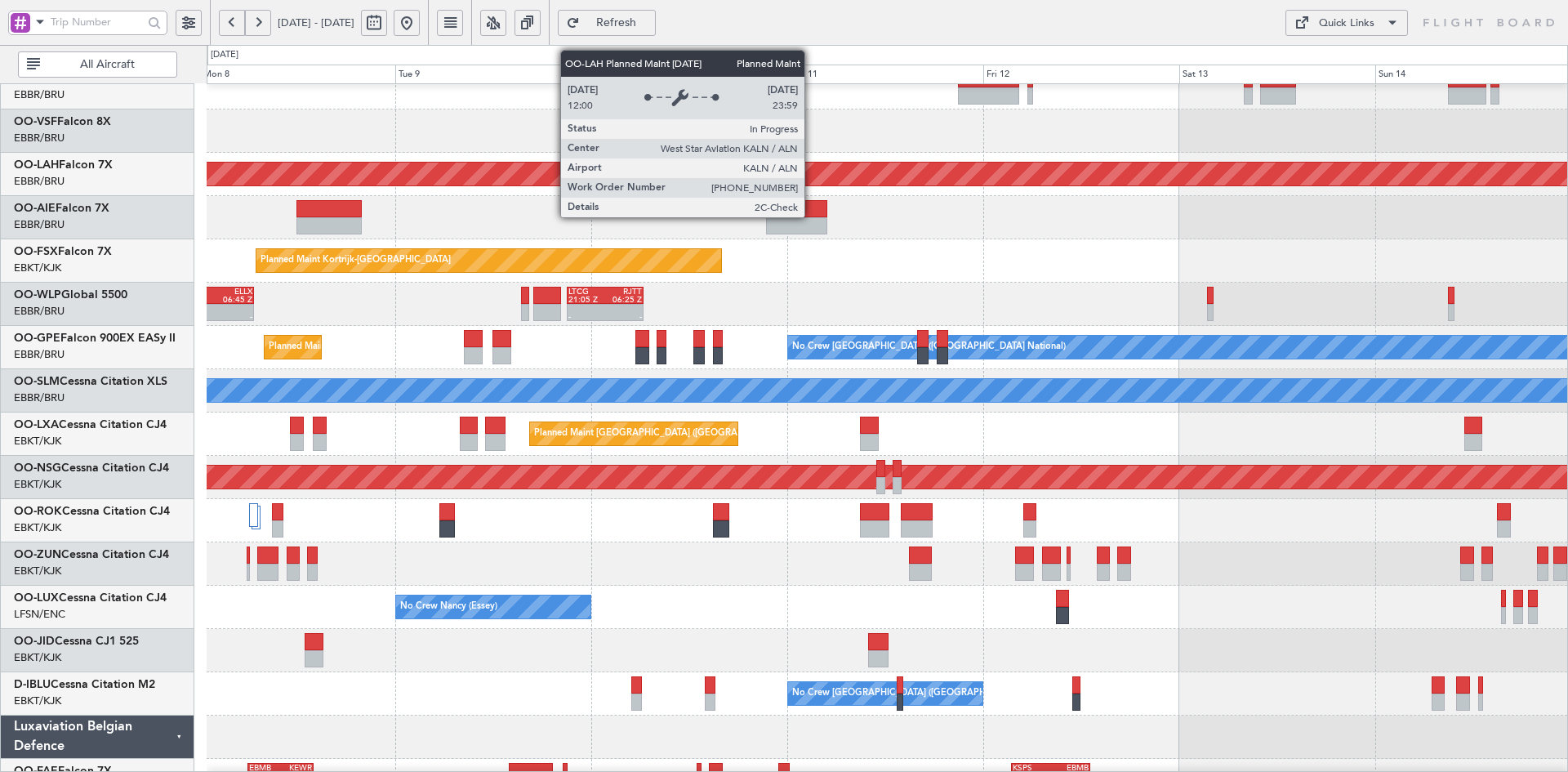
click at [851, 343] on div "Planned Maint [PERSON_NAME]-[GEOGRAPHIC_DATA][PERSON_NAME] ([GEOGRAPHIC_DATA][P…" at bounding box center [887, 412] width 1360 height 866
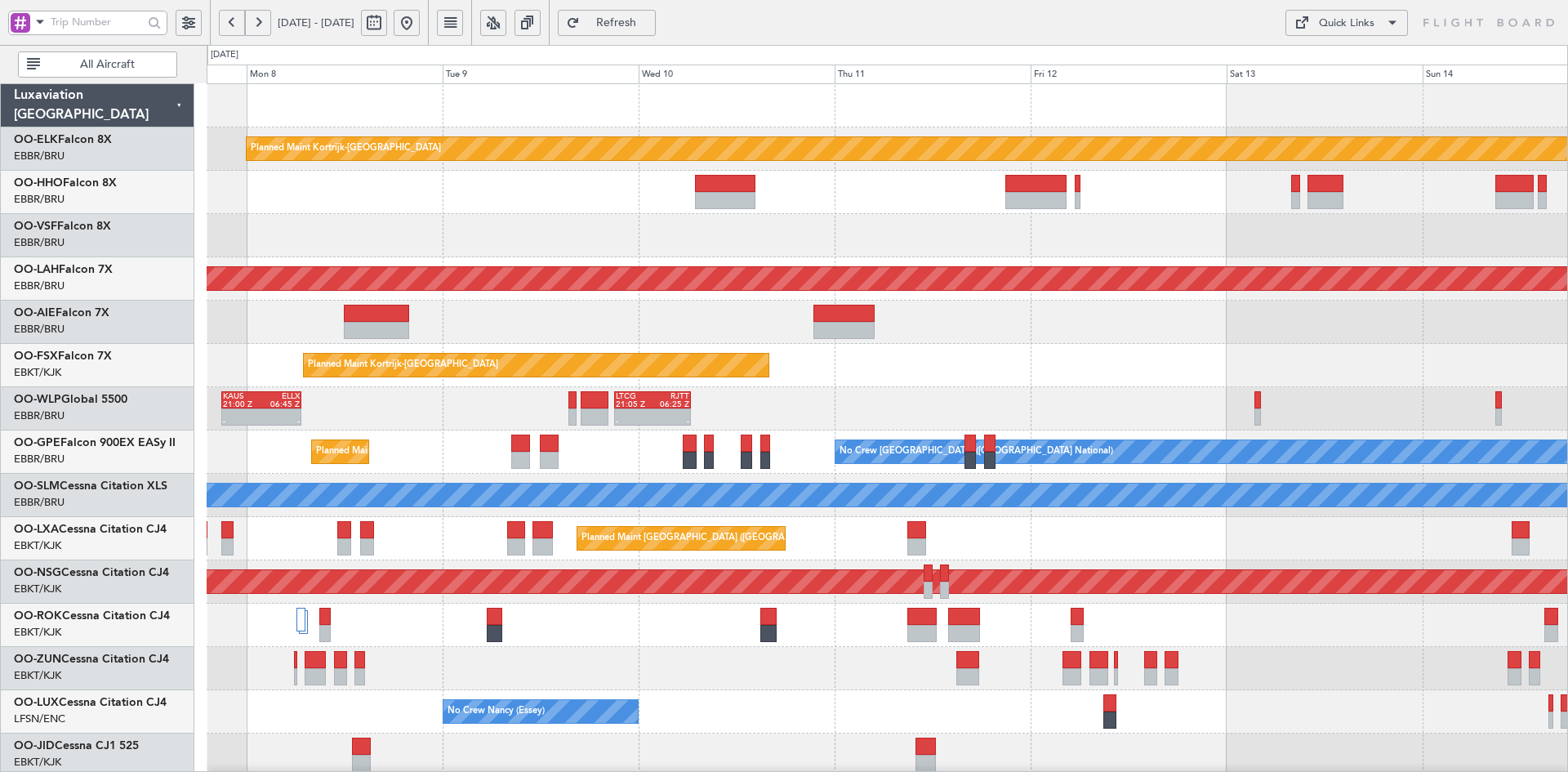
click at [1191, 236] on div at bounding box center [887, 236] width 1360 height 44
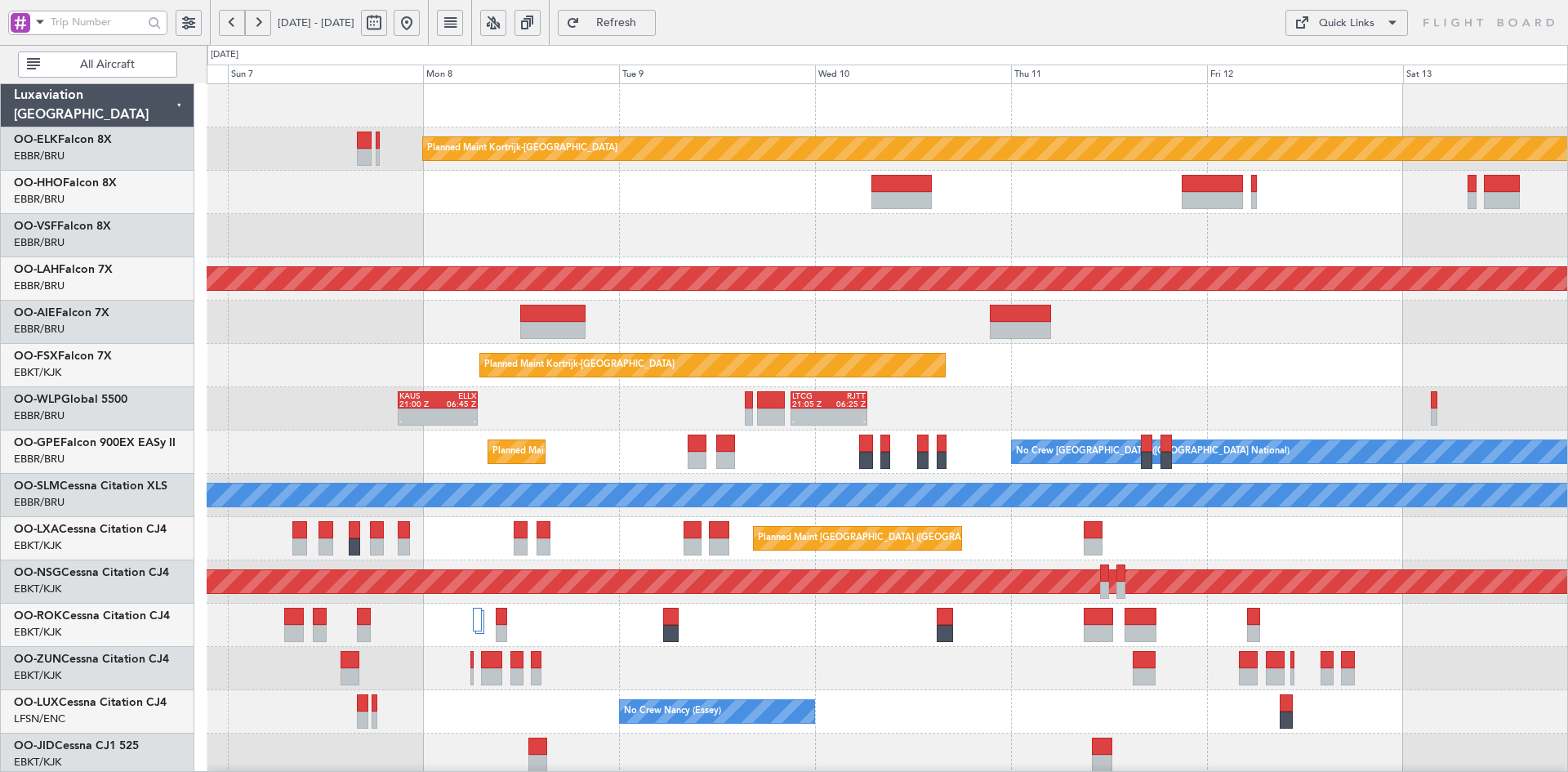
click at [1013, 264] on div "Planned Maint Kortrijk-[GEOGRAPHIC_DATA] Planned [GEOGRAPHIC_DATA][PERSON_NAME]…" at bounding box center [887, 517] width 1360 height 866
click at [841, 223] on div at bounding box center [887, 236] width 1360 height 44
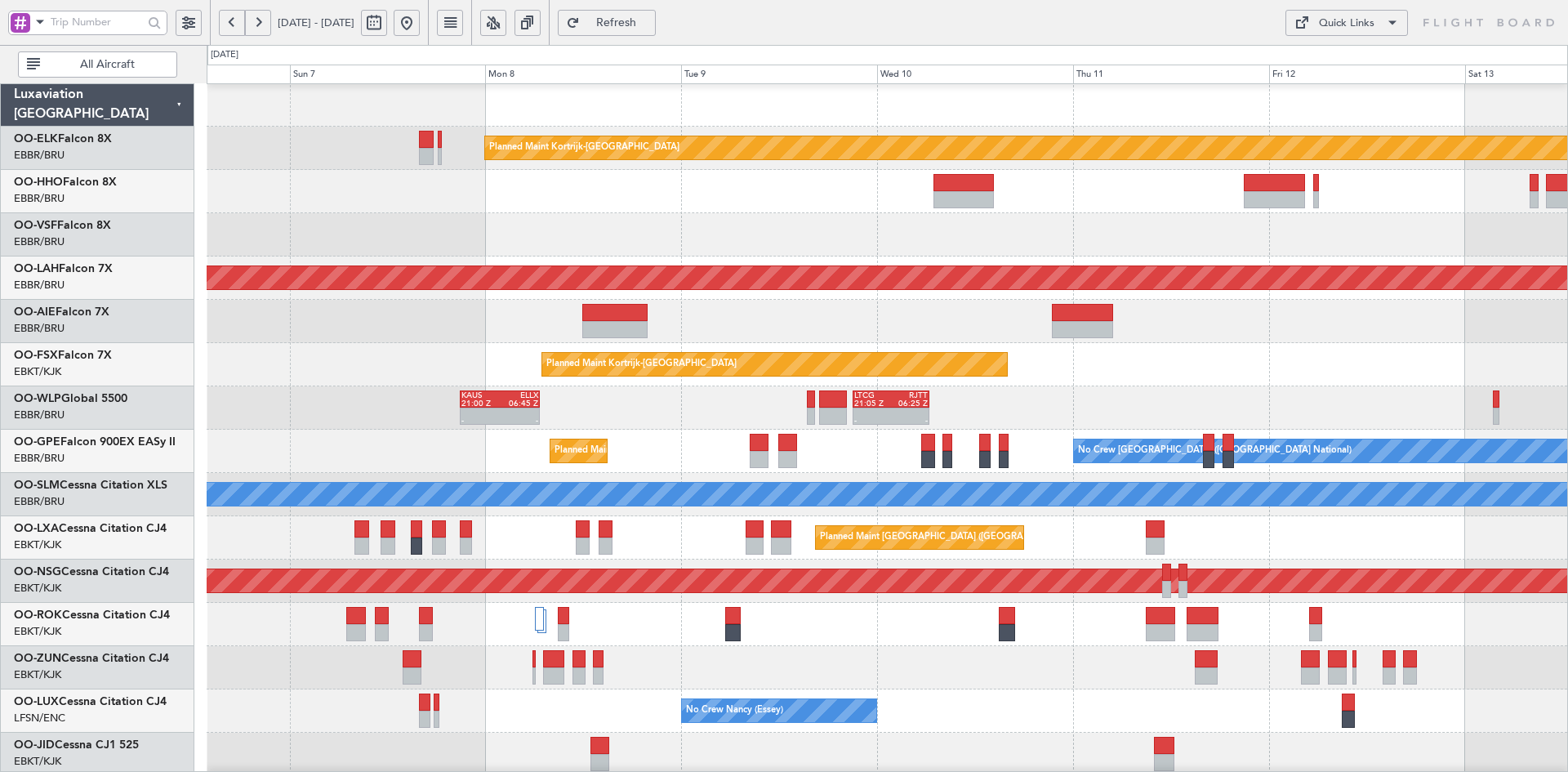
click at [1039, 212] on div at bounding box center [887, 191] width 1360 height 44
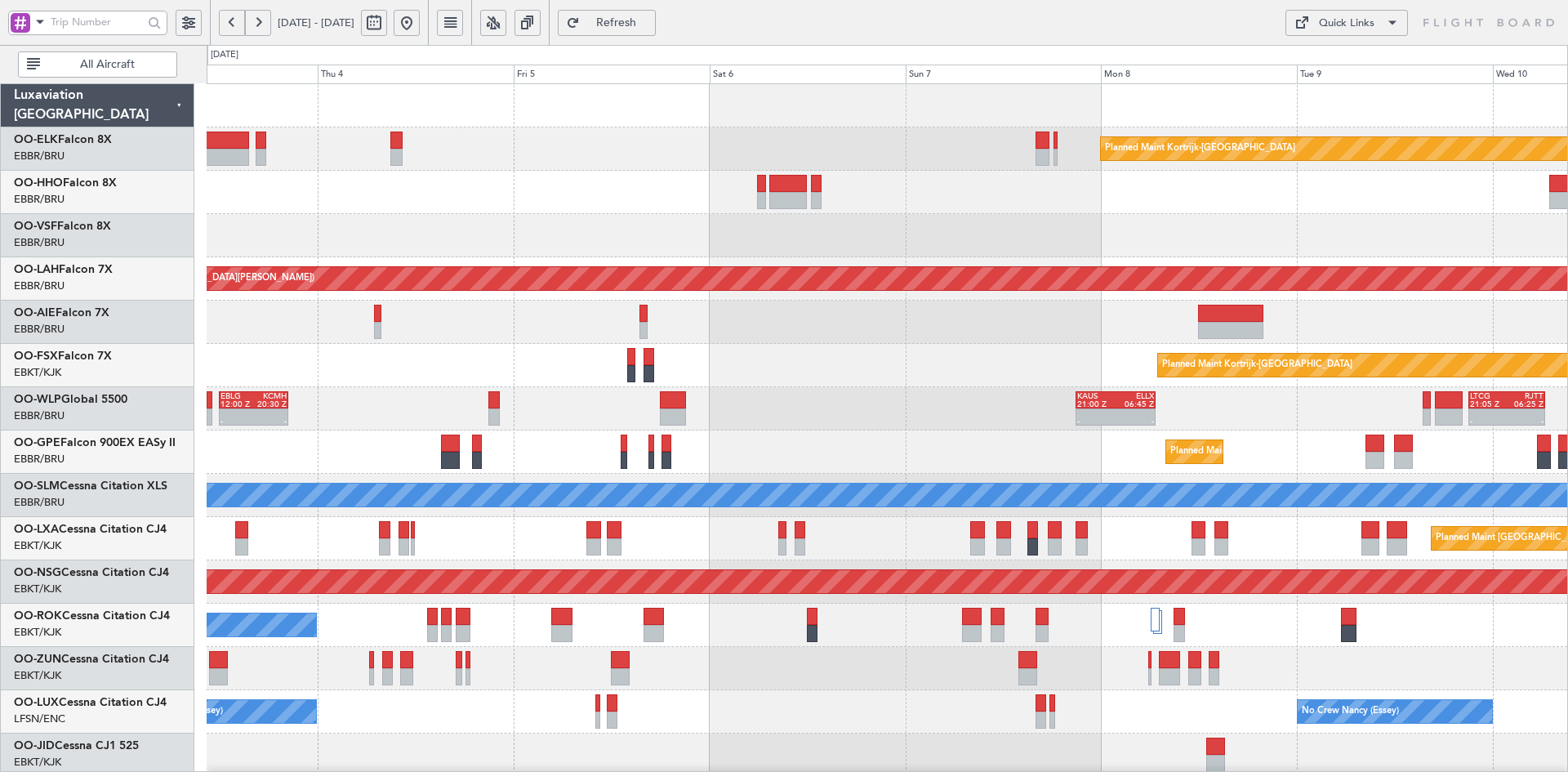
click at [1497, 258] on div "Planned Maint Kortrijk-[GEOGRAPHIC_DATA] Planned [GEOGRAPHIC_DATA][PERSON_NAME]…" at bounding box center [887, 517] width 1360 height 866
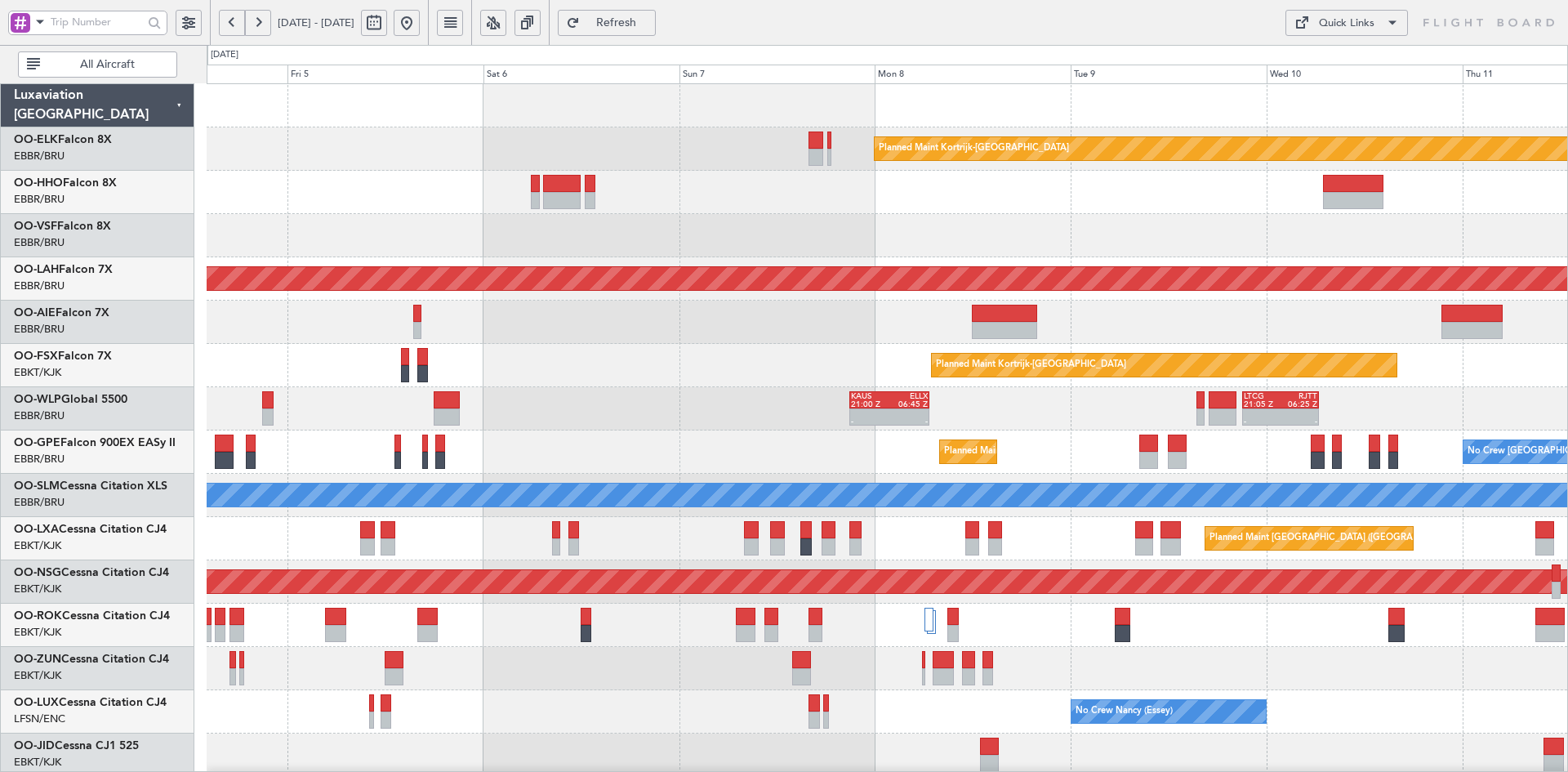
click at [910, 213] on div at bounding box center [887, 192] width 1360 height 44
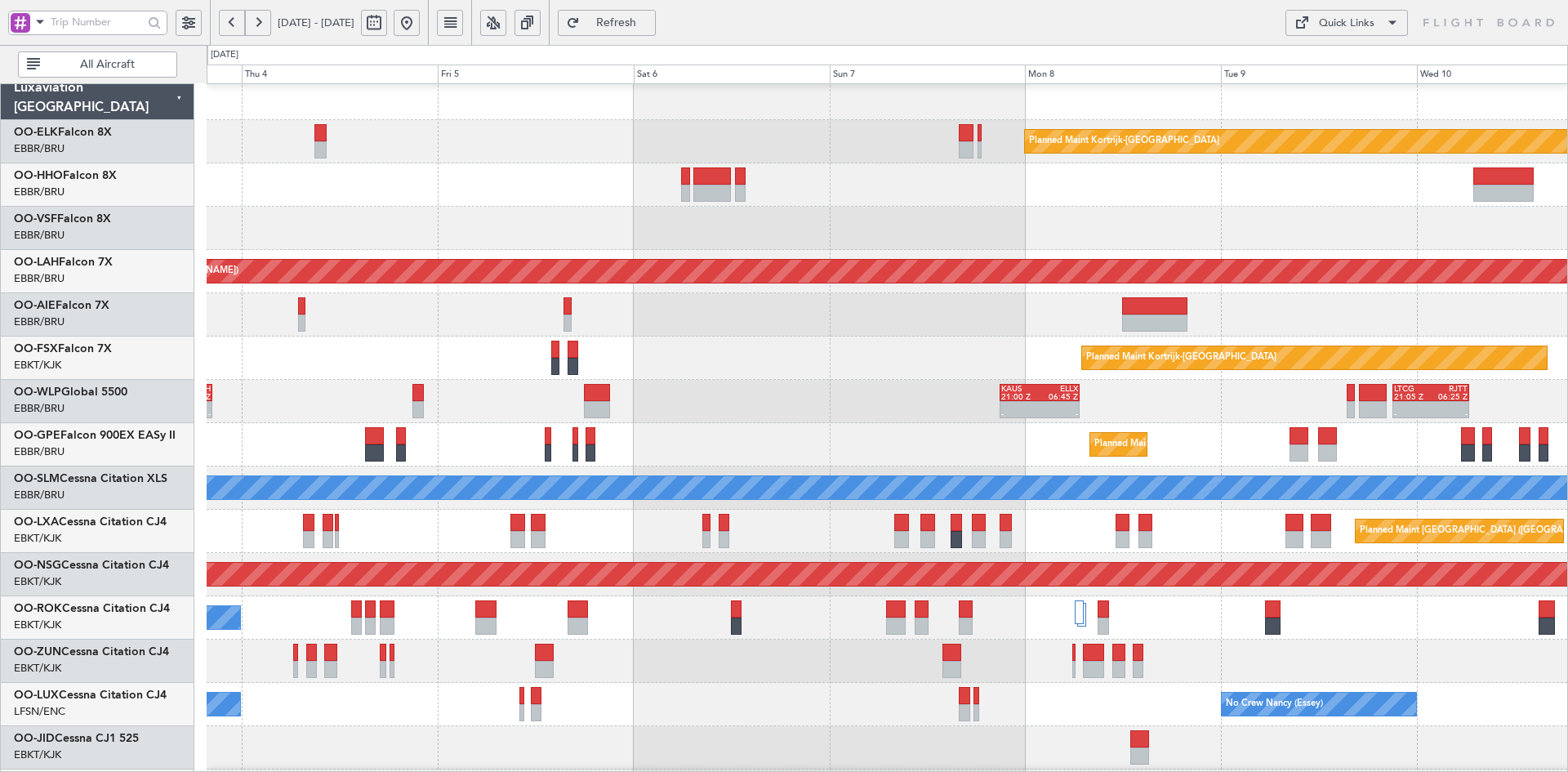
scroll to position [5, 0]
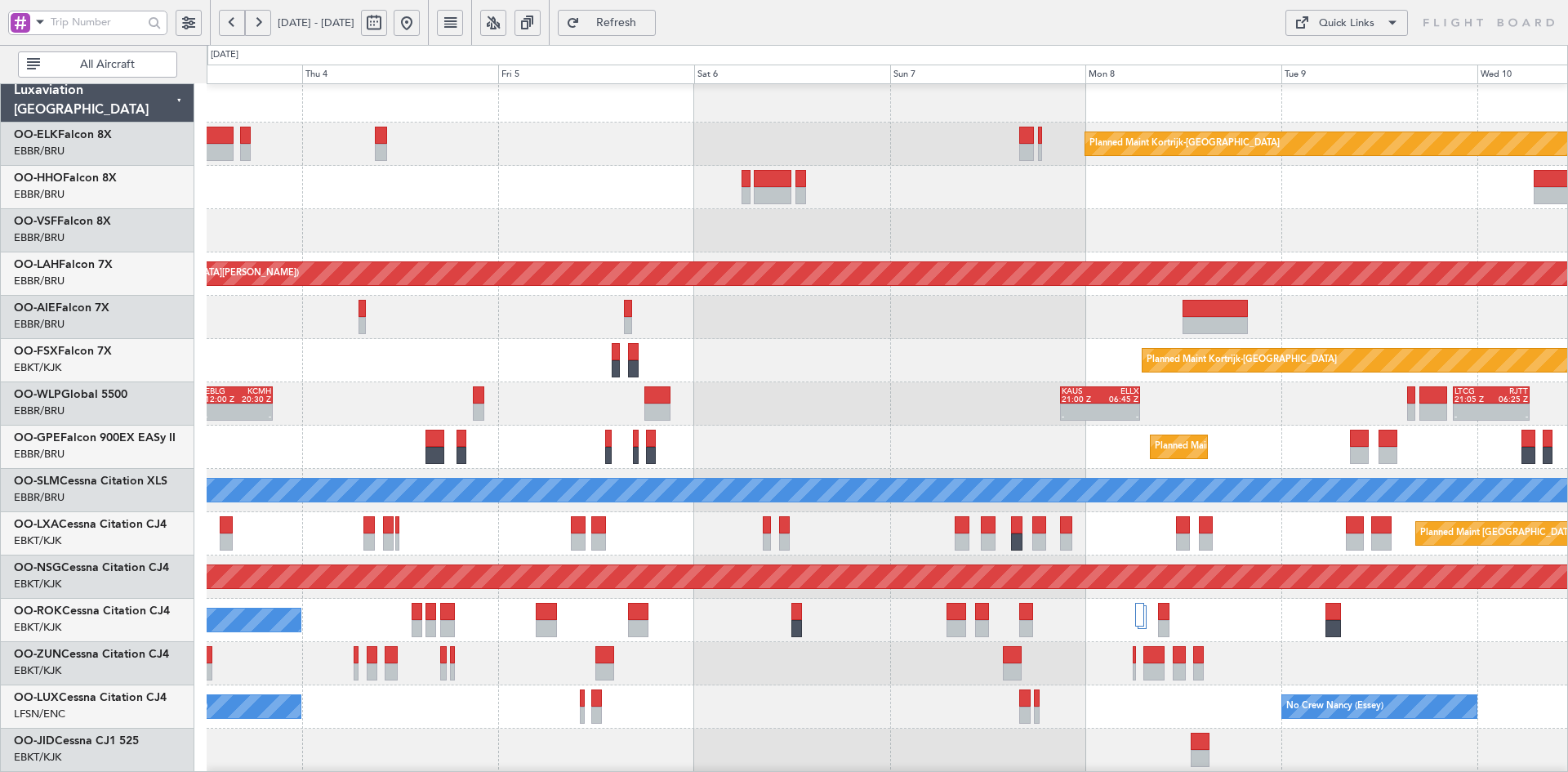
click at [948, 237] on div at bounding box center [887, 231] width 1360 height 44
click at [664, 183] on div at bounding box center [887, 187] width 1360 height 44
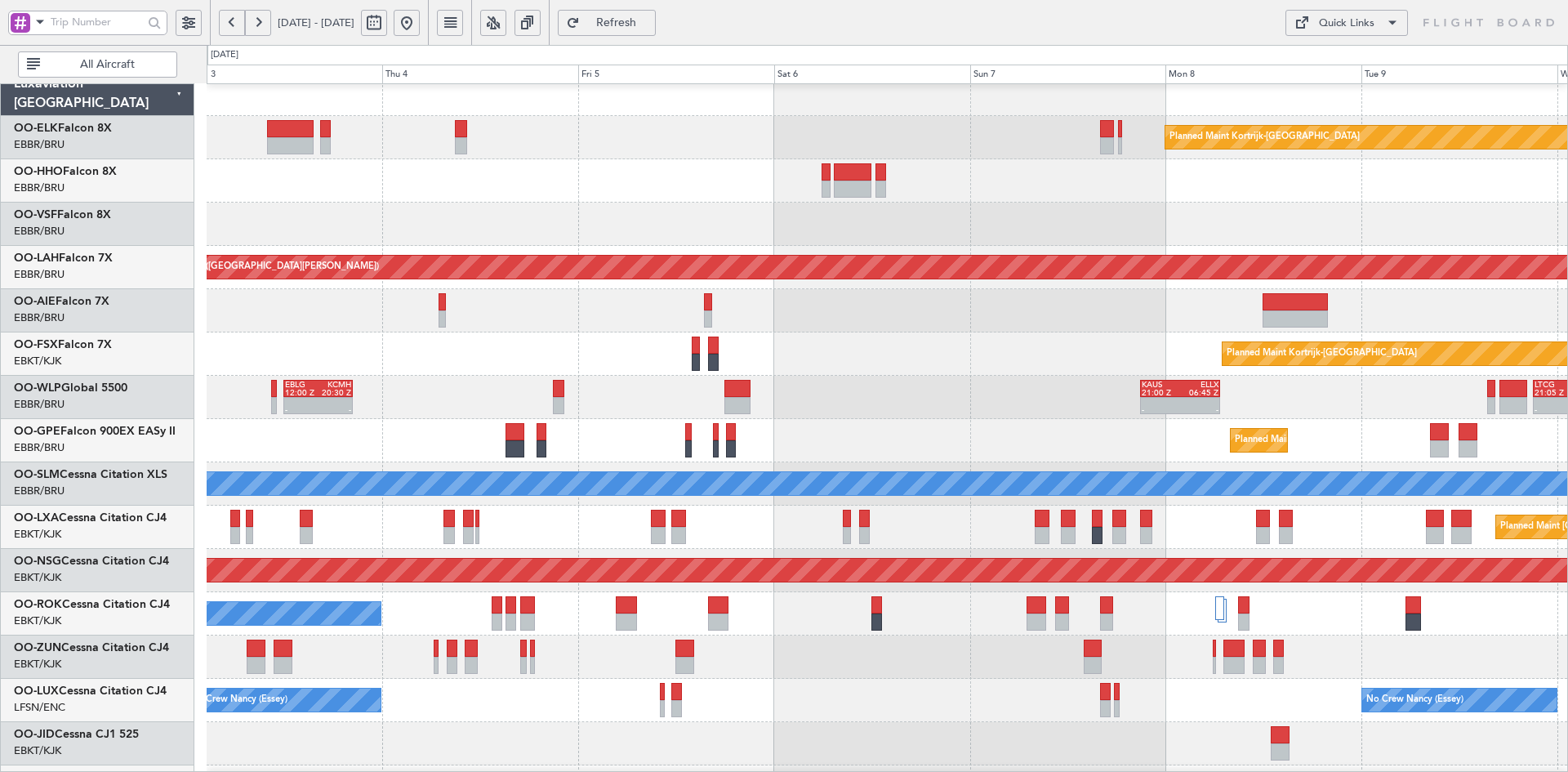
click at [805, 215] on div at bounding box center [887, 224] width 1360 height 44
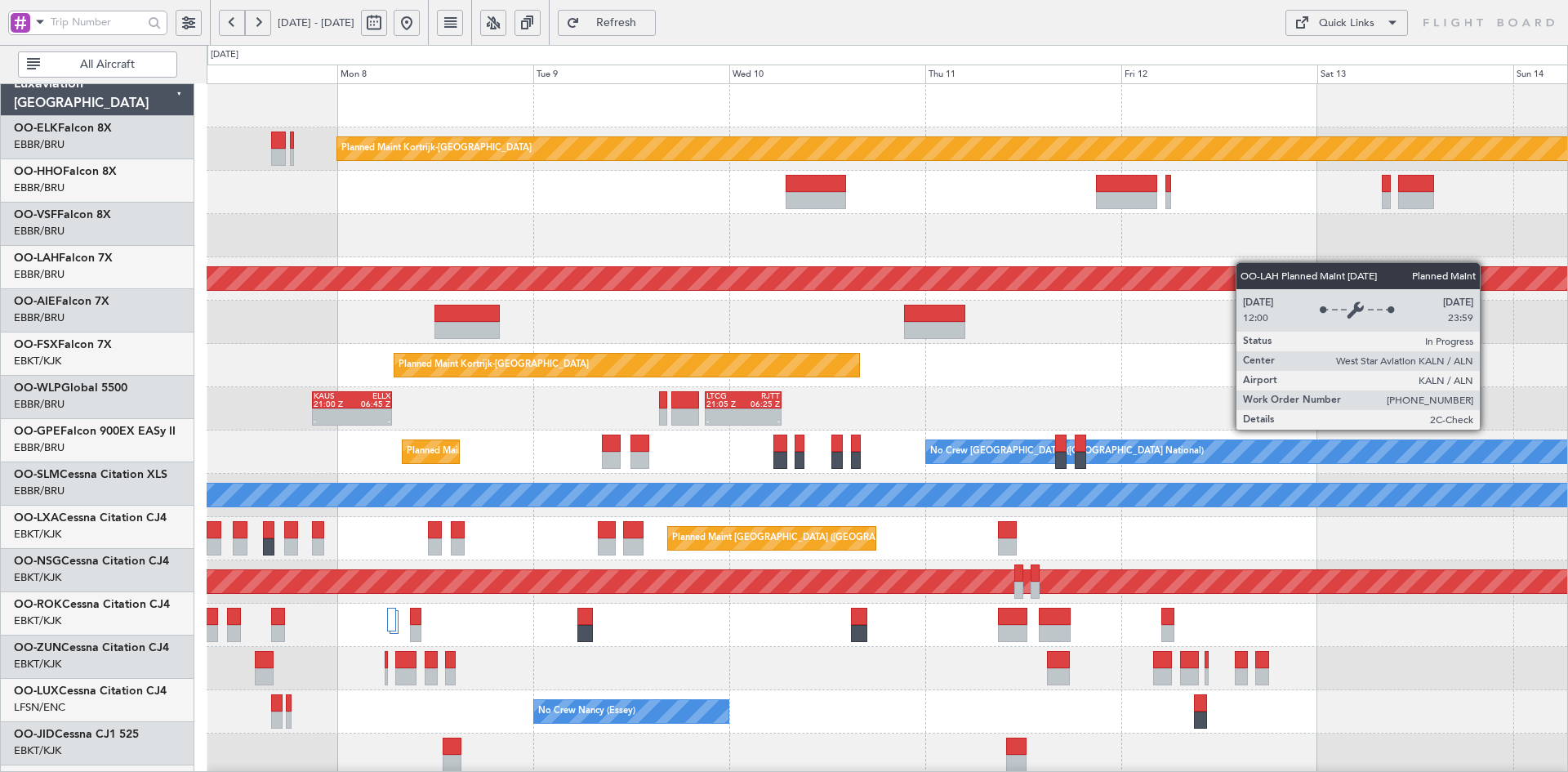
scroll to position [0, 0]
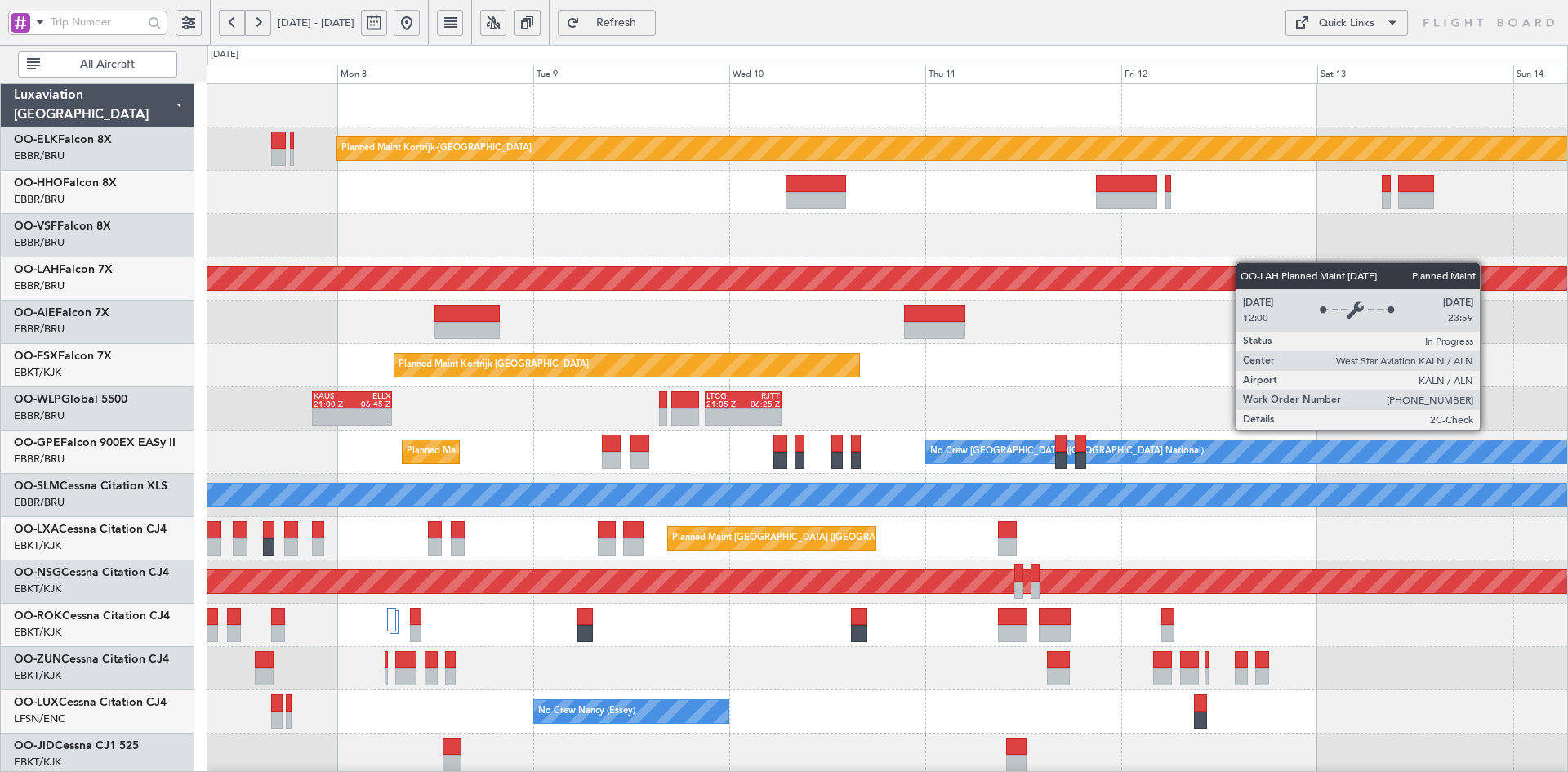
click at [532, 288] on div "Planned Maint [PERSON_NAME]-[GEOGRAPHIC_DATA][PERSON_NAME] ([GEOGRAPHIC_DATA][P…" at bounding box center [887, 278] width 1360 height 44
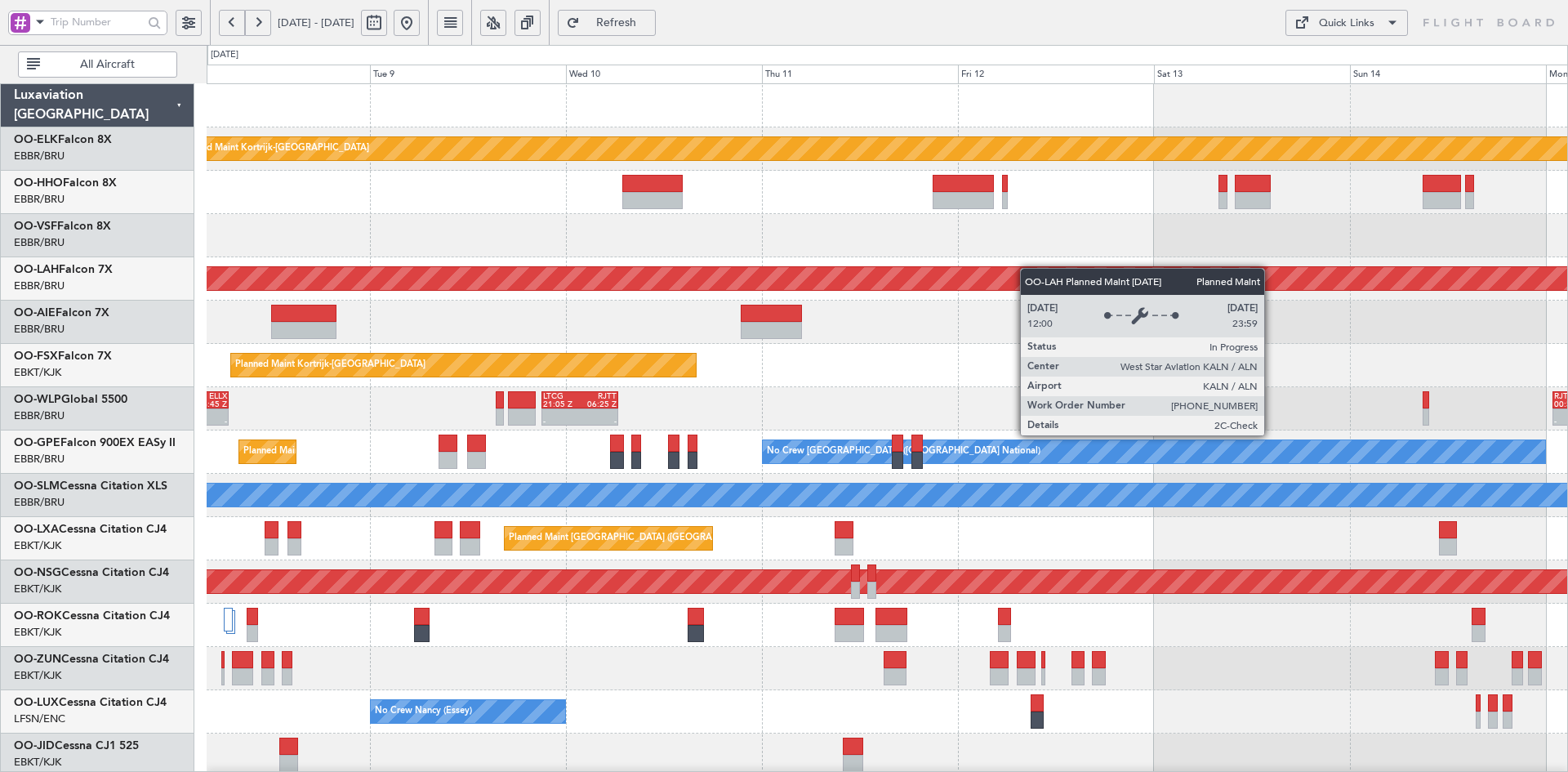
click at [1093, 271] on div "Planned Maint Kortrijk-[GEOGRAPHIC_DATA] Planned [GEOGRAPHIC_DATA][PERSON_NAME]…" at bounding box center [887, 517] width 1360 height 866
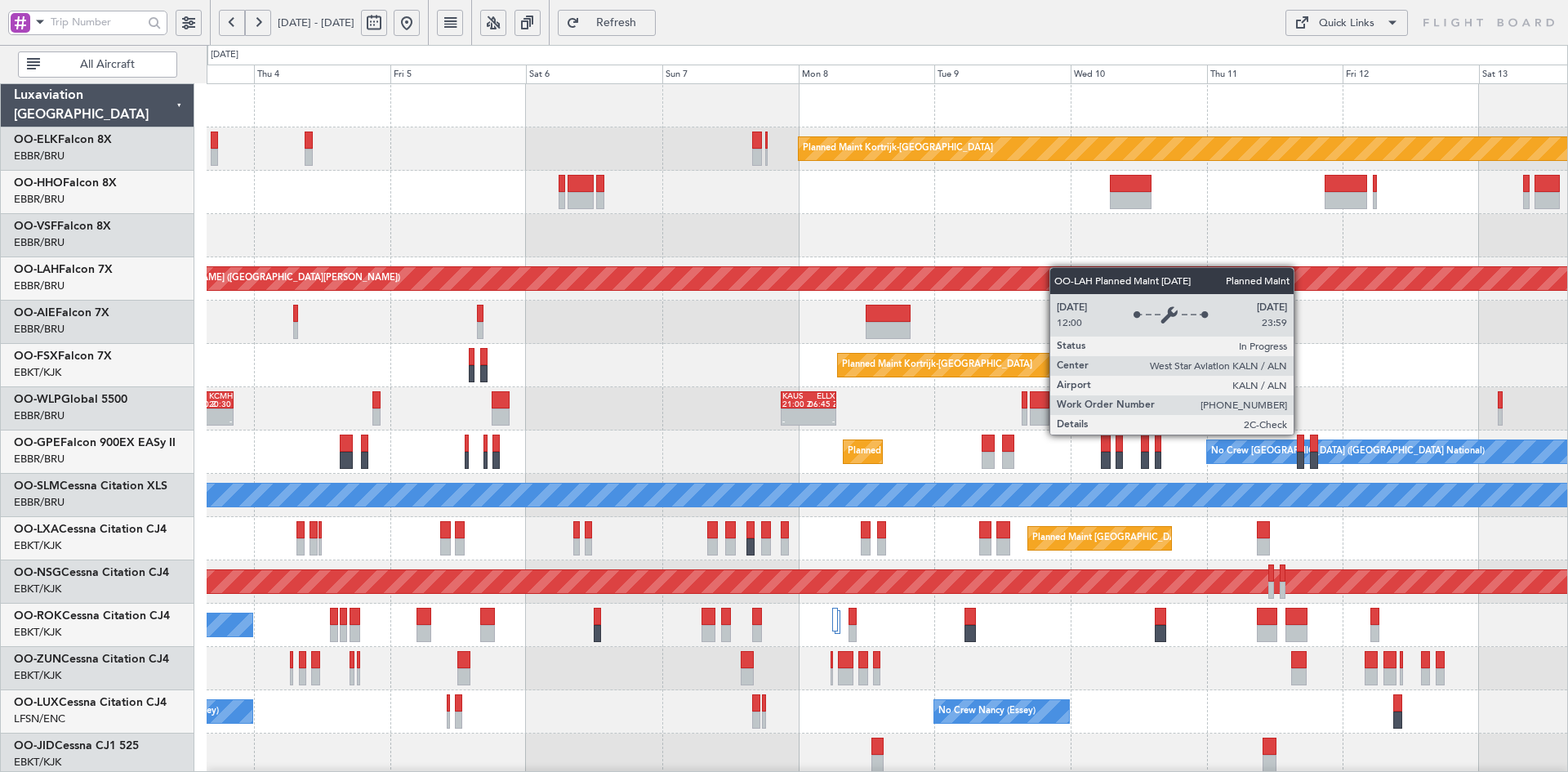
click at [1269, 292] on div "Planned Maint Kortrijk-[GEOGRAPHIC_DATA] Planned [GEOGRAPHIC_DATA][PERSON_NAME]…" at bounding box center [887, 517] width 1360 height 866
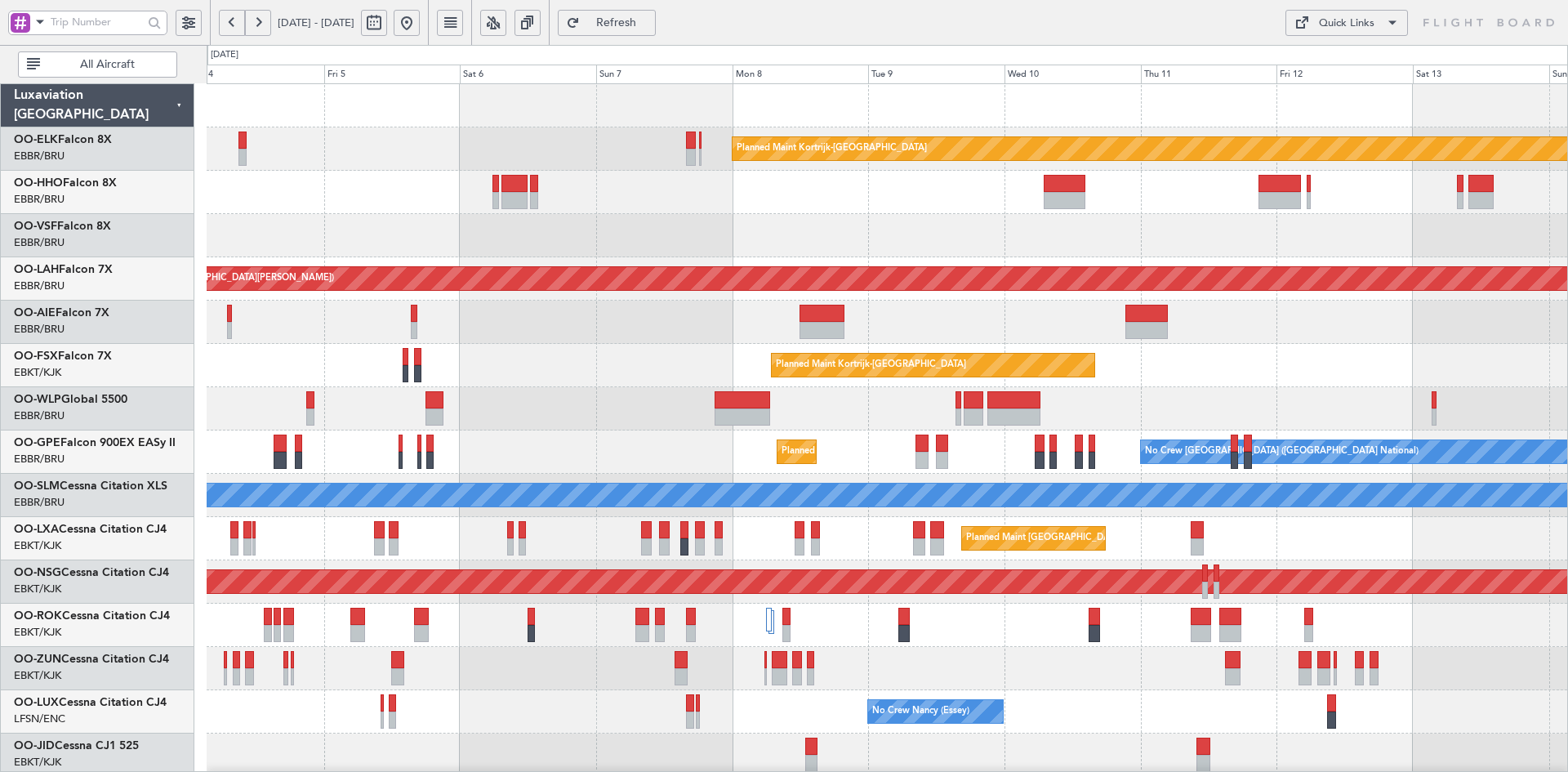
click at [1221, 235] on div at bounding box center [887, 236] width 1360 height 44
click at [857, 360] on div "Planned Maint Kortrijk-[GEOGRAPHIC_DATA]" at bounding box center [887, 365] width 1360 height 44
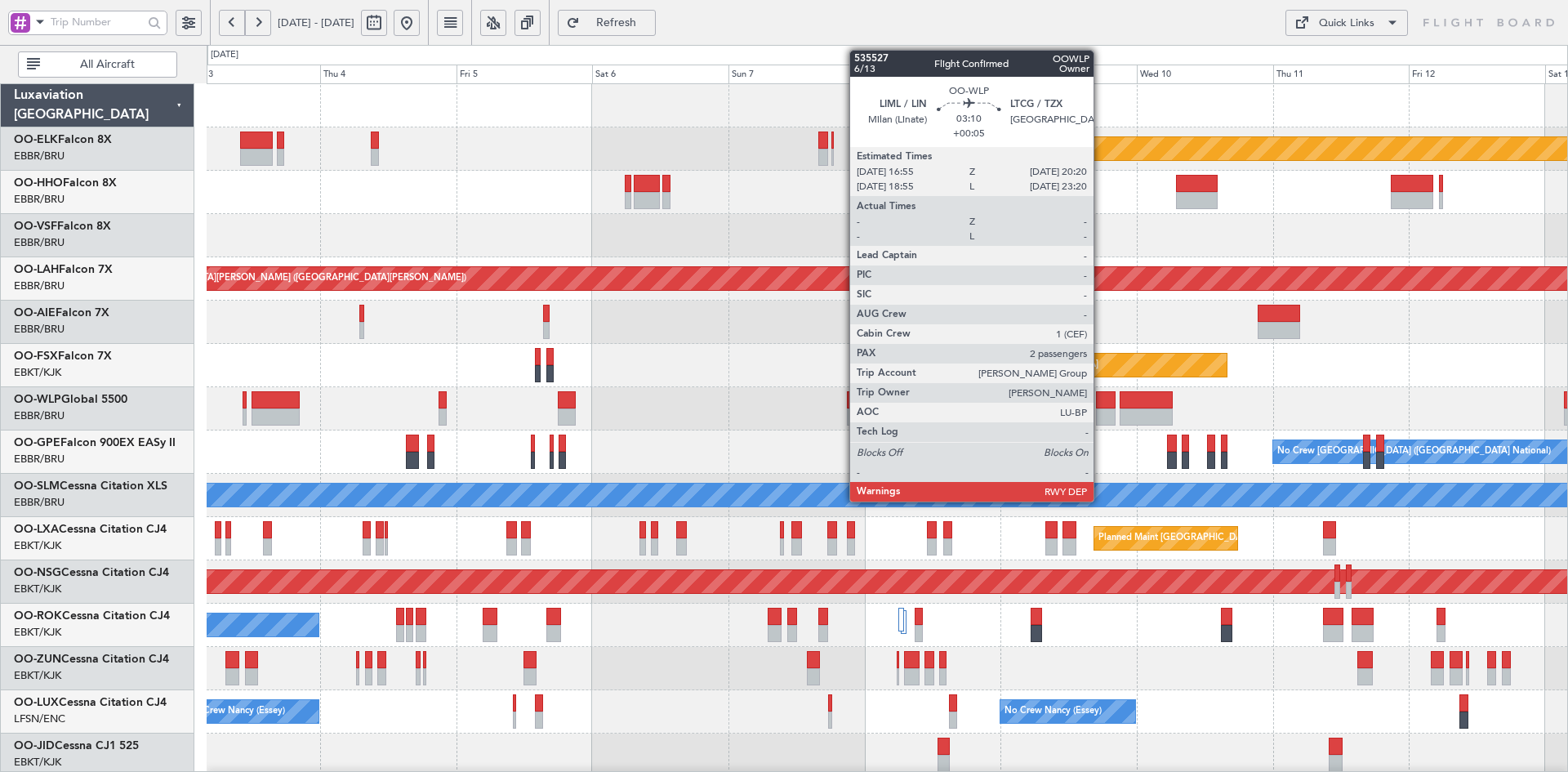
click at [1111, 411] on div at bounding box center [1106, 416] width 20 height 17
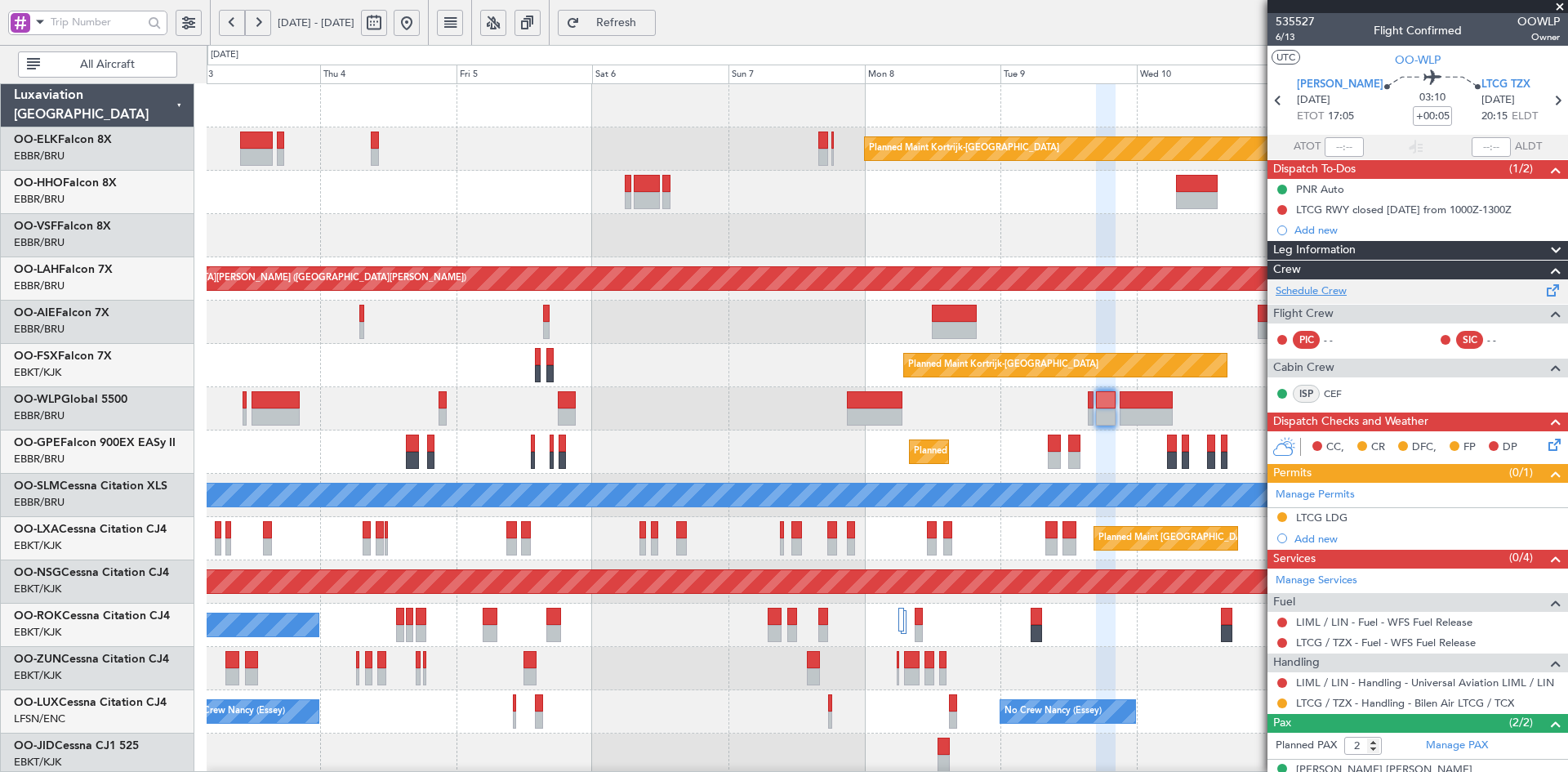
click at [1323, 291] on link "Schedule Crew" at bounding box center [1311, 292] width 71 height 16
